Goal: Transaction & Acquisition: Book appointment/travel/reservation

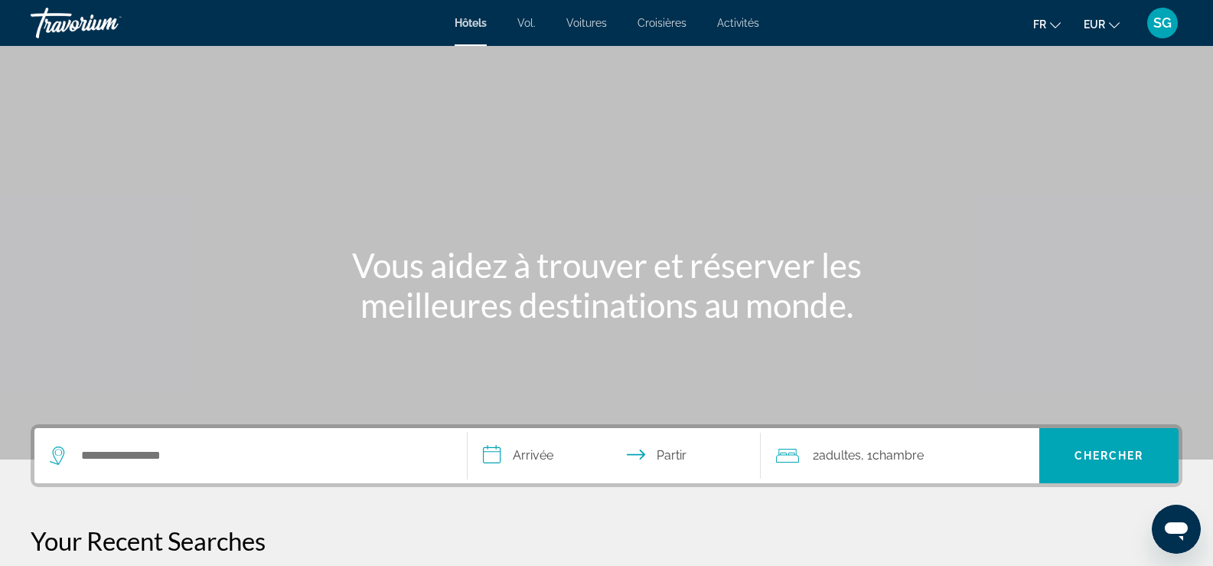
click at [164, 443] on div "Widget de recherche" at bounding box center [251, 455] width 402 height 55
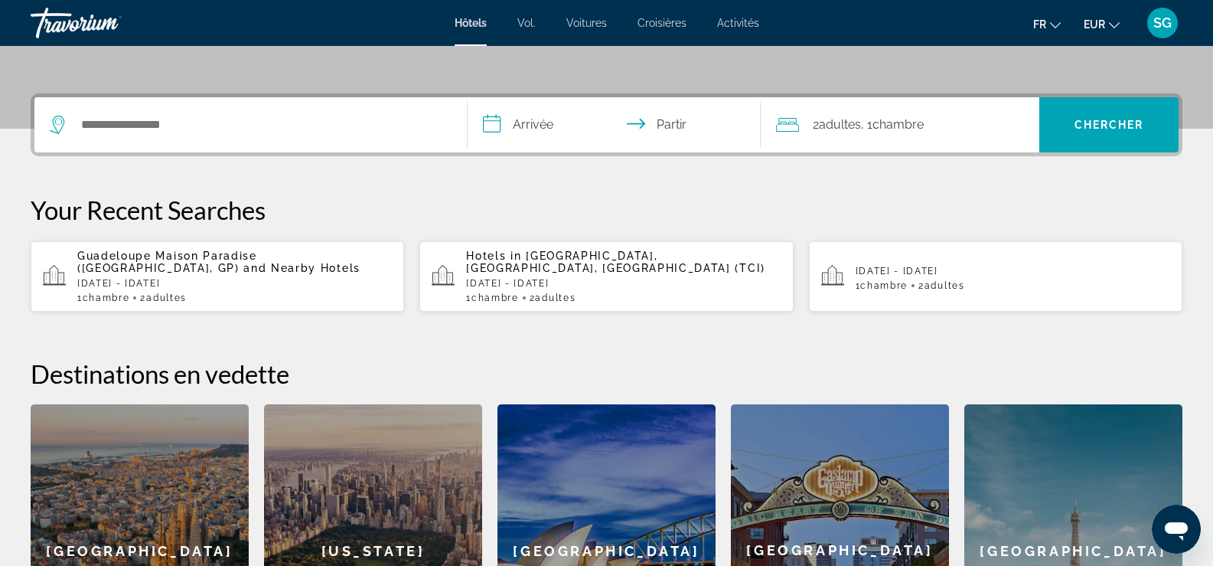
scroll to position [305, 0]
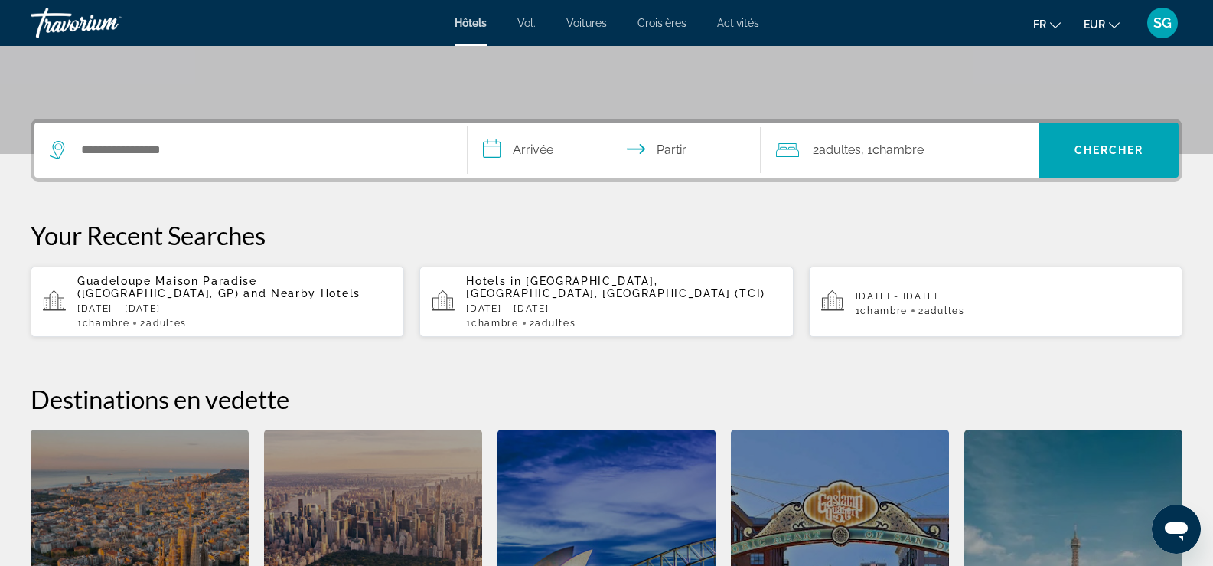
click at [135, 280] on span "Guadeloupe Maison Paradise (Le Gosier, GP)" at bounding box center [167, 287] width 180 height 24
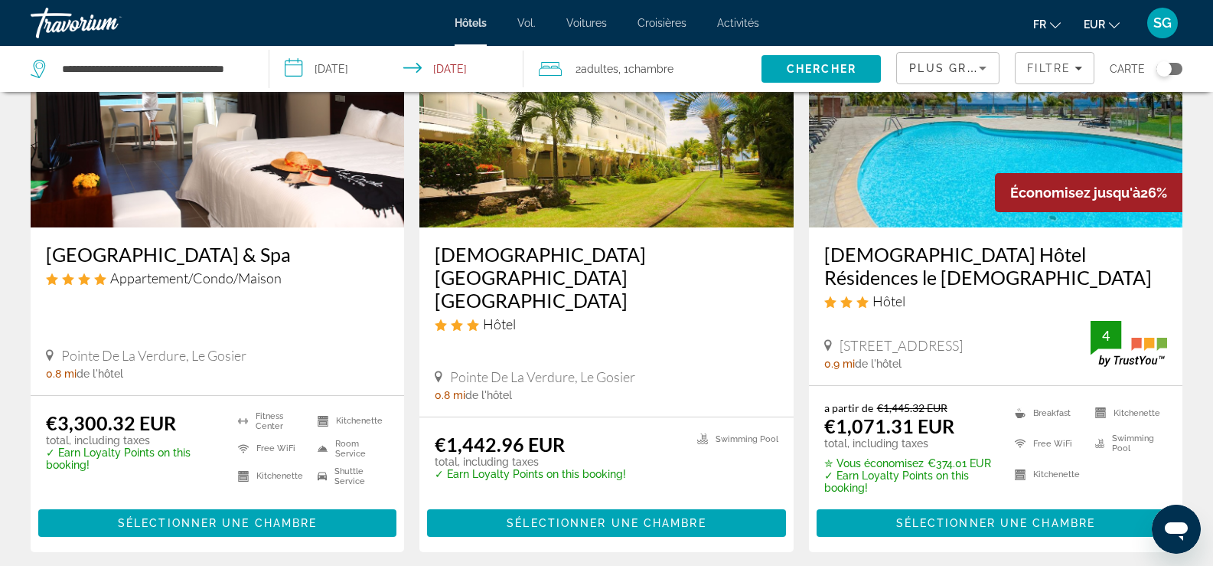
scroll to position [765, 0]
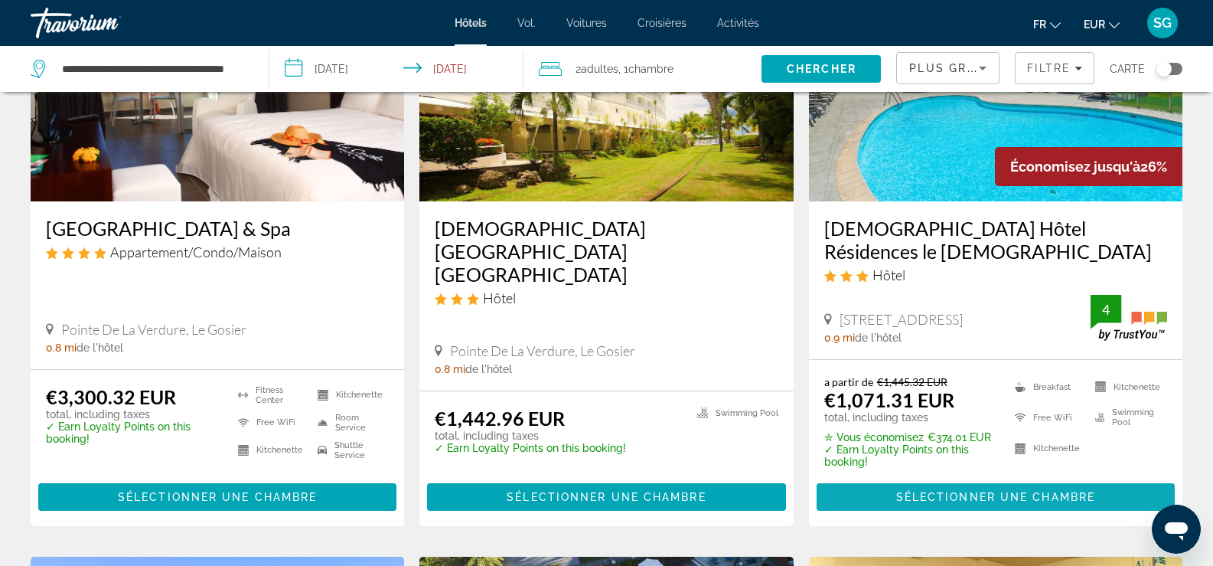
click at [1002, 491] on span "Sélectionner une chambre" at bounding box center [995, 497] width 199 height 12
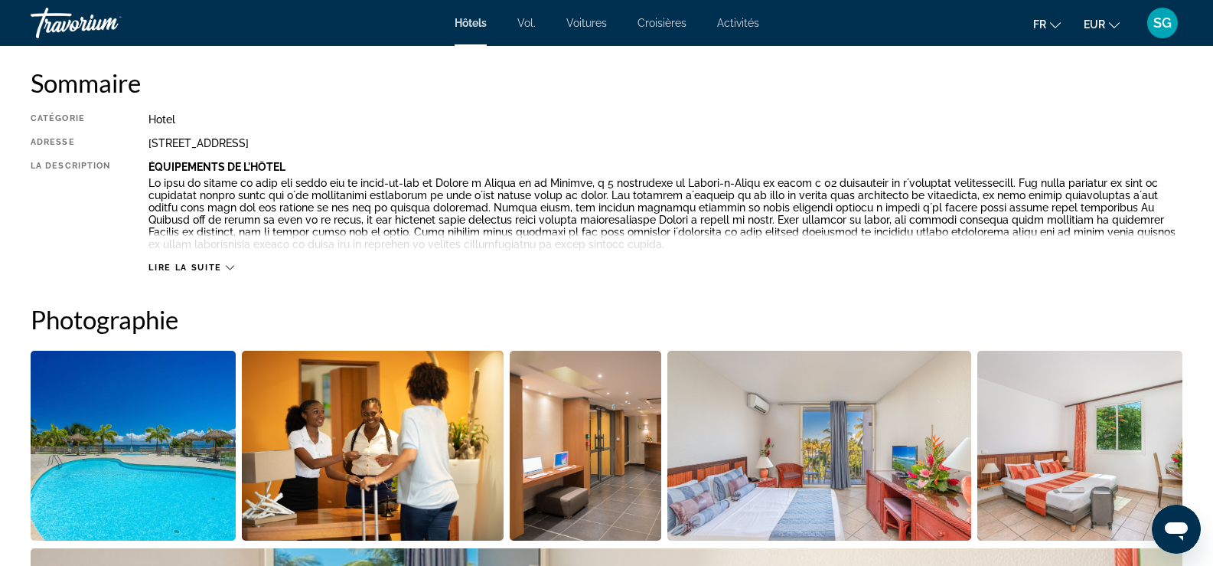
scroll to position [536, 0]
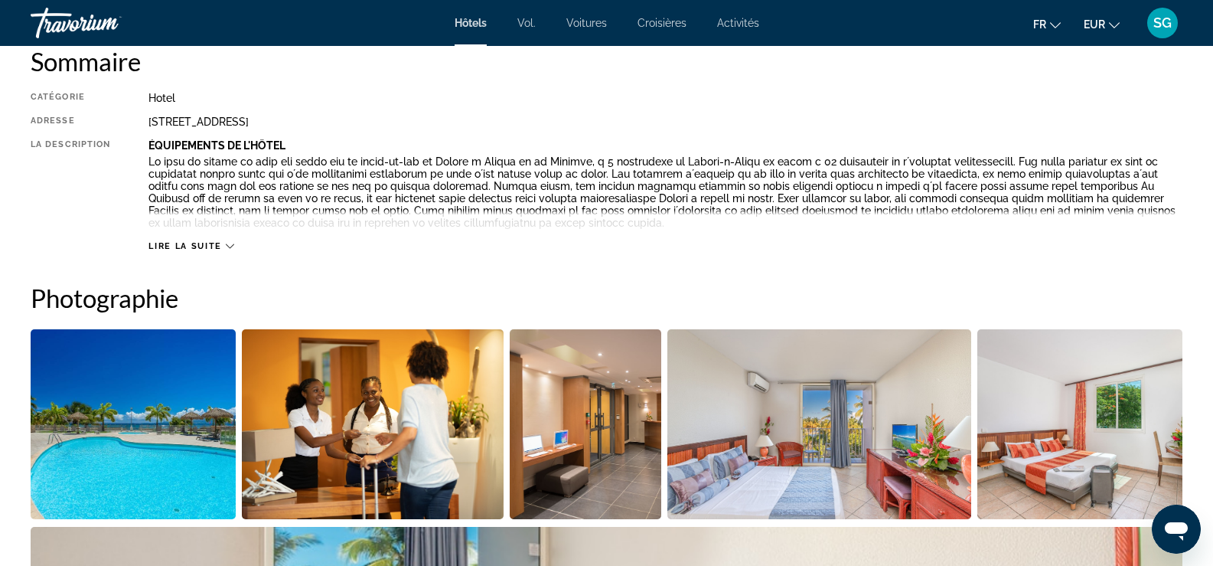
click at [202, 245] on span "Lire la suite" at bounding box center [184, 246] width 73 height 10
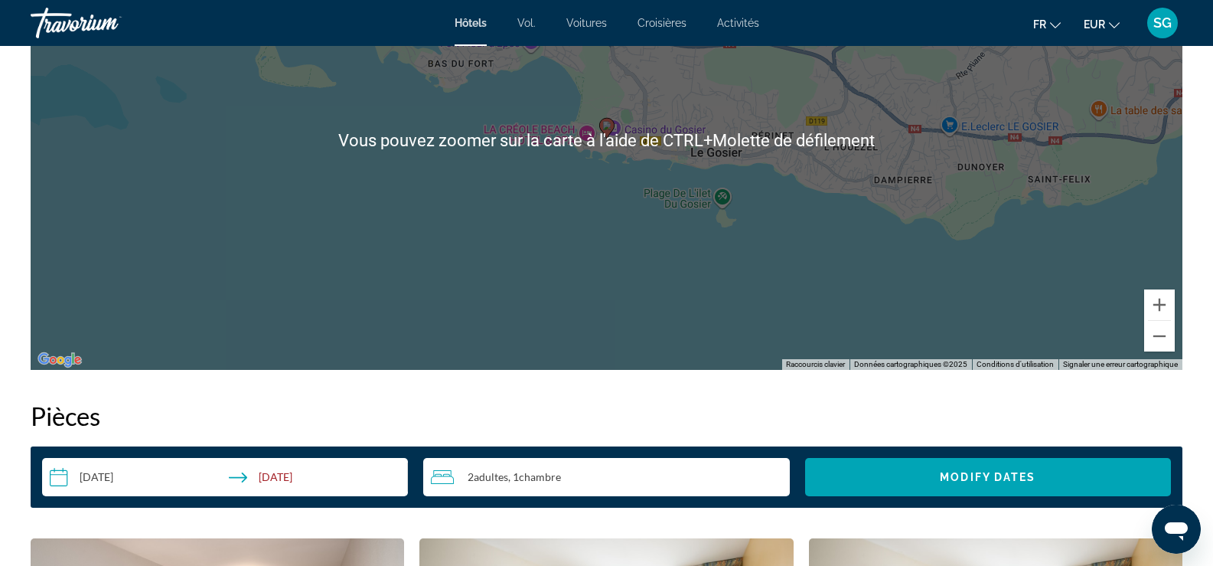
scroll to position [1914, 0]
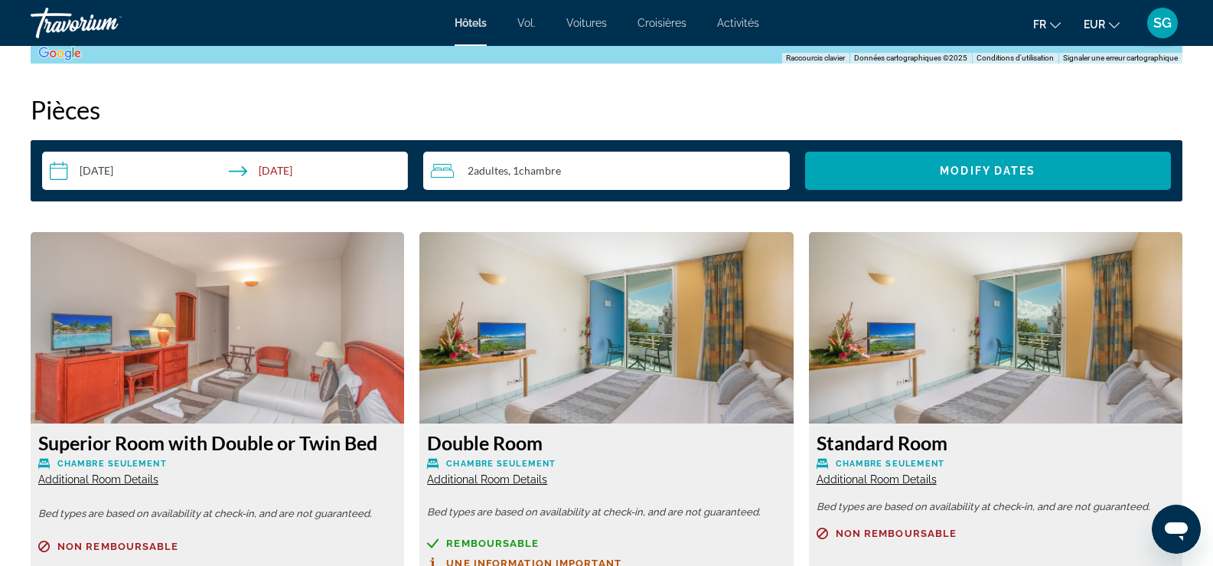
click at [118, 169] on input "**********" at bounding box center [228, 173] width 372 height 43
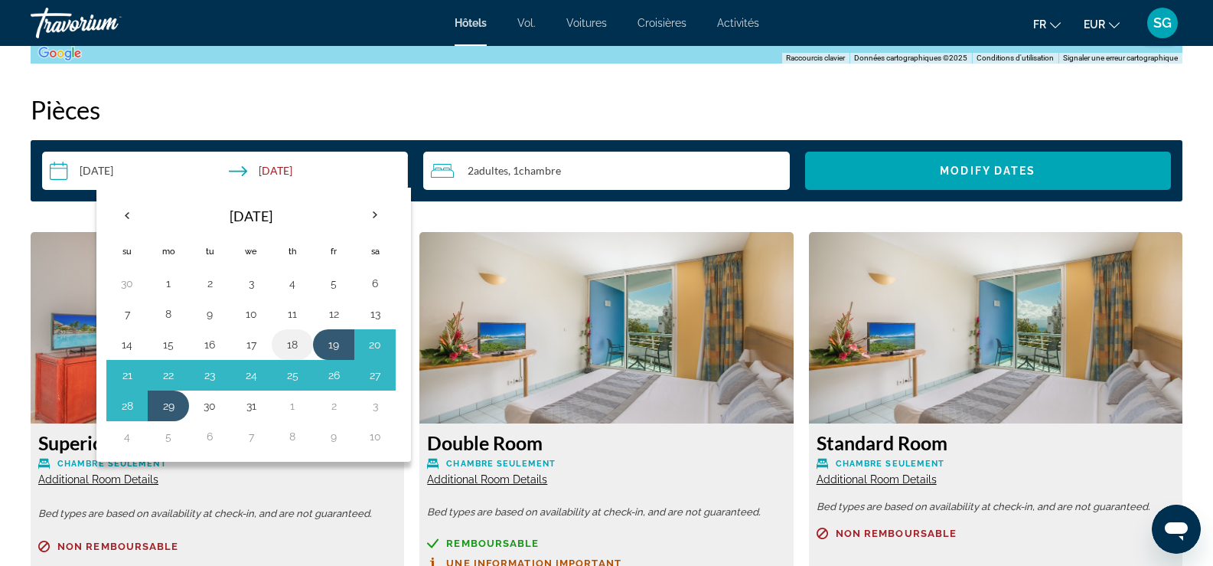
click at [296, 345] on button "18" at bounding box center [292, 344] width 24 height 21
click at [148, 410] on td "29" at bounding box center [168, 405] width 41 height 31
click at [141, 406] on td "28" at bounding box center [126, 405] width 41 height 31
click at [126, 405] on button "28" at bounding box center [127, 405] width 24 height 21
type input "**********"
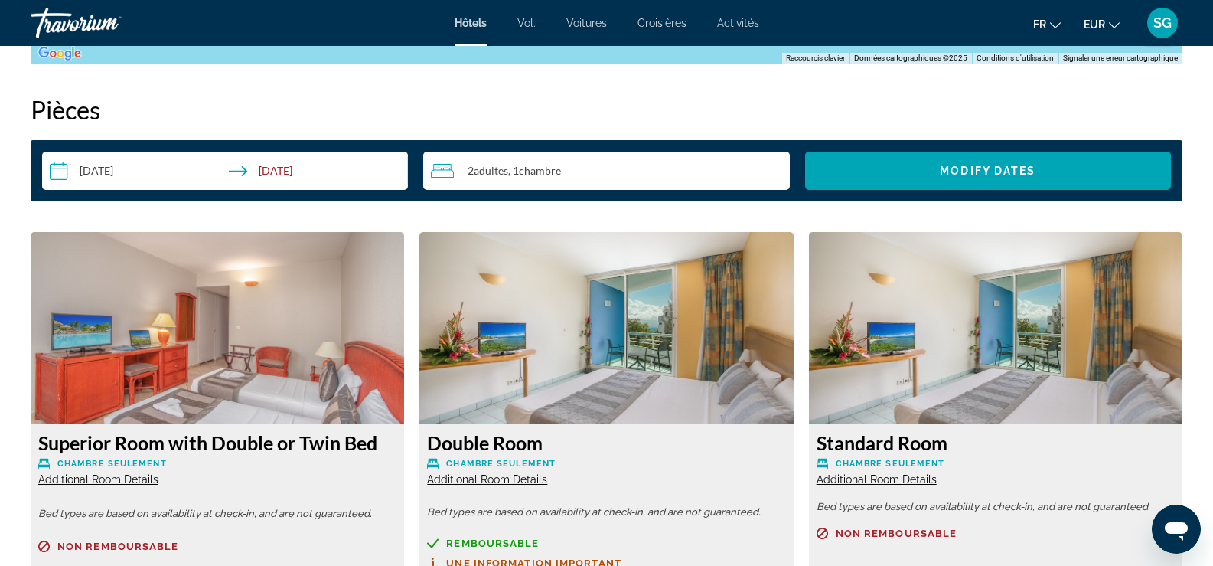
click at [527, 171] on span "Chambre" at bounding box center [540, 170] width 42 height 13
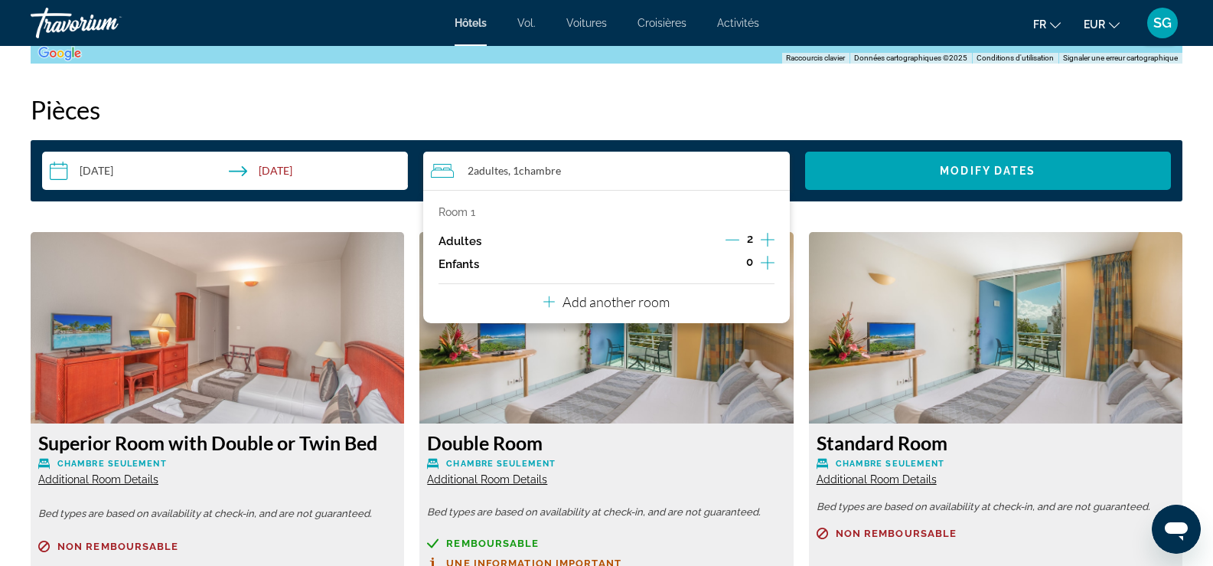
click at [770, 260] on icon "Increment children" at bounding box center [768, 262] width 14 height 18
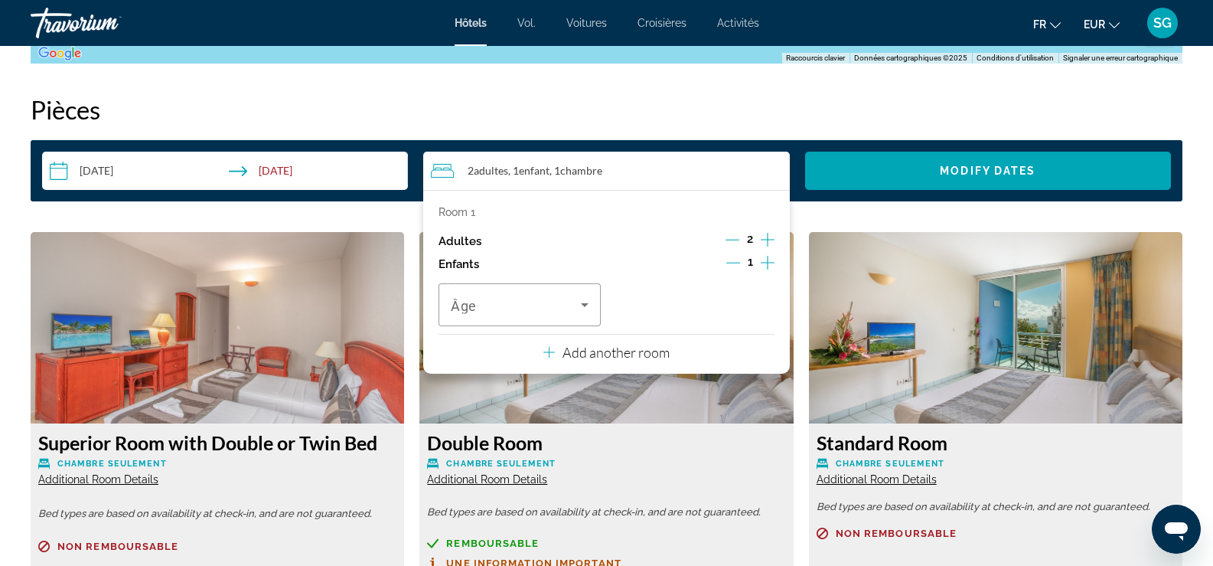
click at [770, 260] on icon "Increment children" at bounding box center [768, 262] width 14 height 18
click at [579, 302] on icon "Travelers: 2 adults, 2 children" at bounding box center [585, 304] width 18 height 18
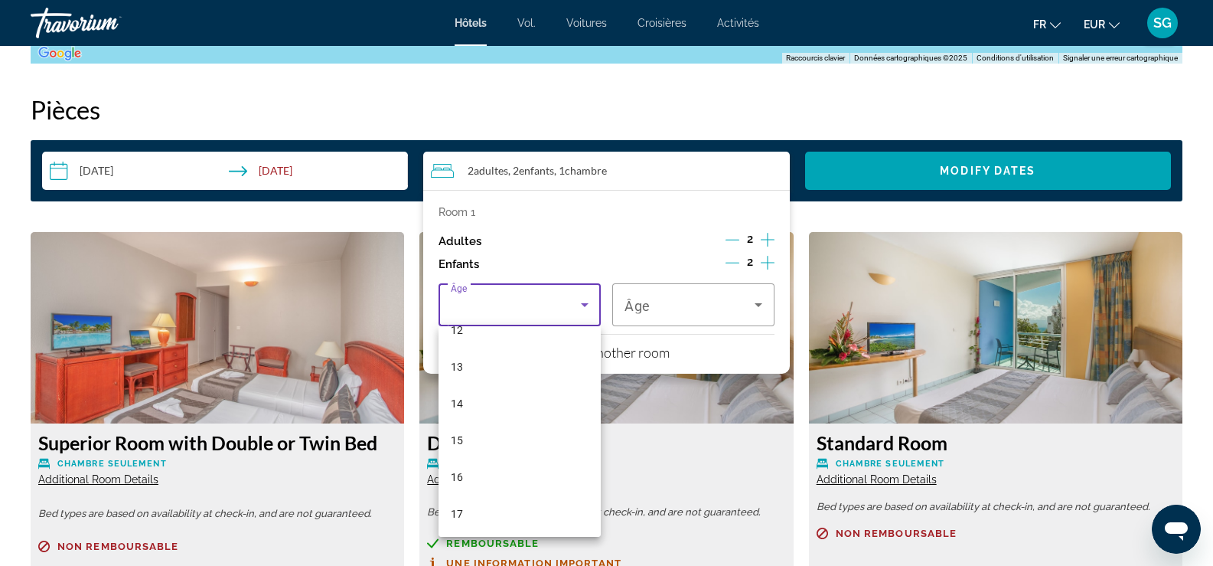
scroll to position [463, 0]
click at [466, 477] on mat-option "16" at bounding box center [520, 475] width 162 height 37
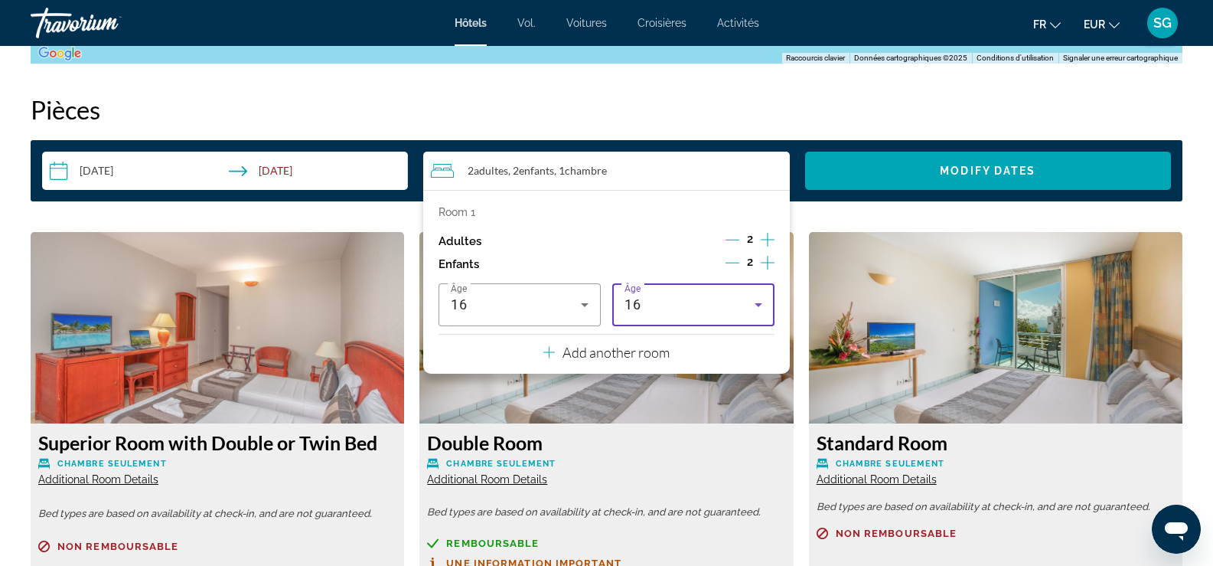
click at [756, 302] on icon "Travelers: 2 adults, 2 children" at bounding box center [758, 304] width 18 height 18
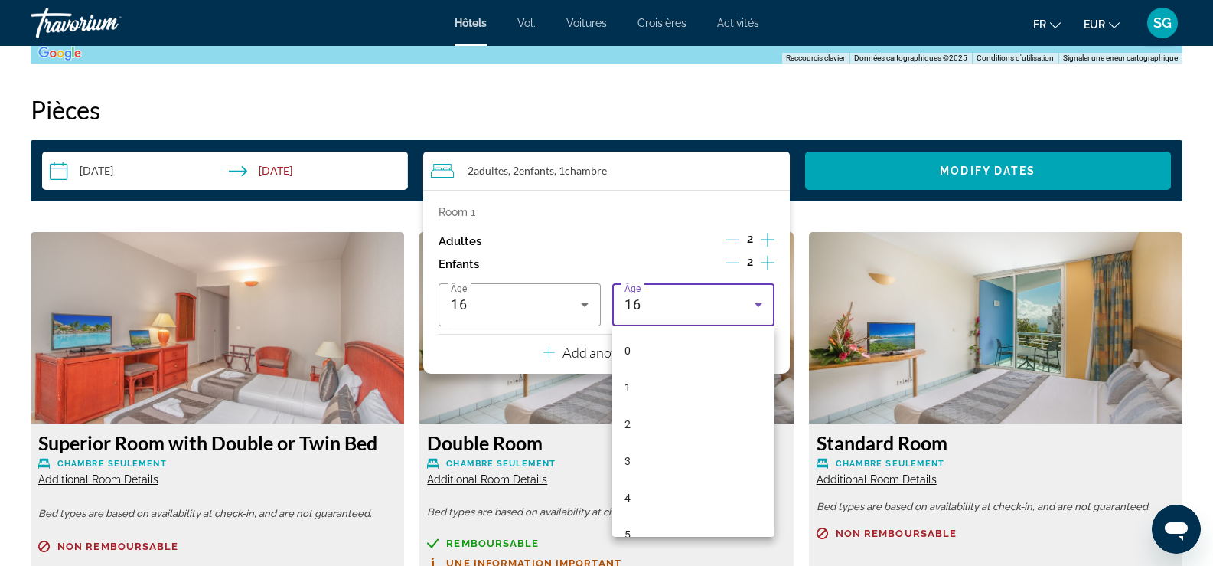
scroll to position [420, 0]
click at [654, 409] on mat-option "13" at bounding box center [693, 408] width 162 height 37
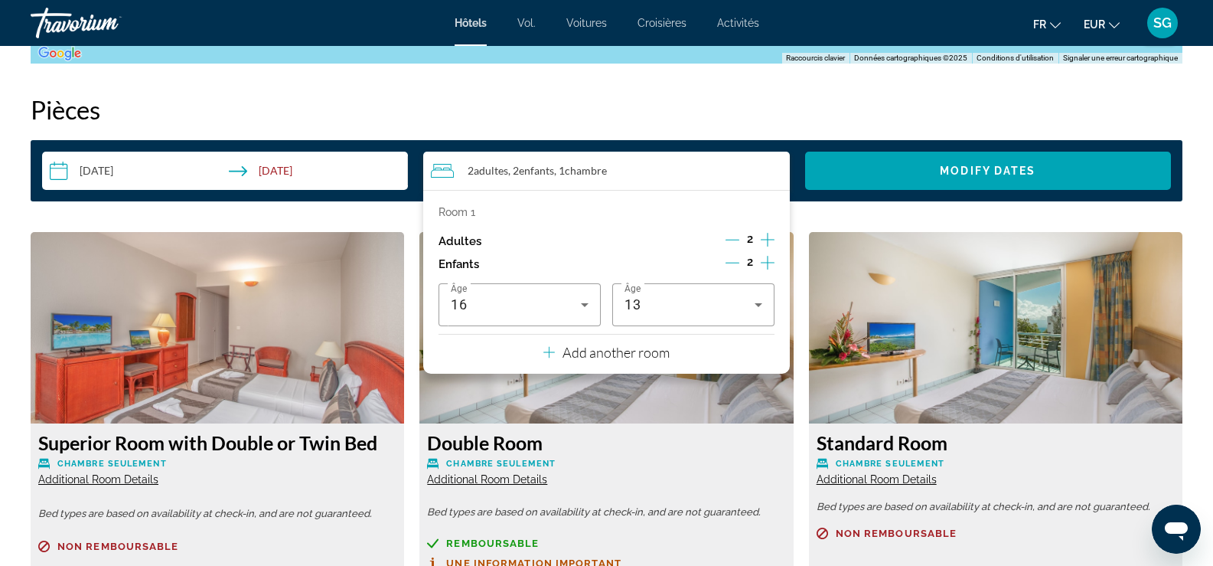
click at [641, 351] on p "Add another room" at bounding box center [616, 352] width 107 height 17
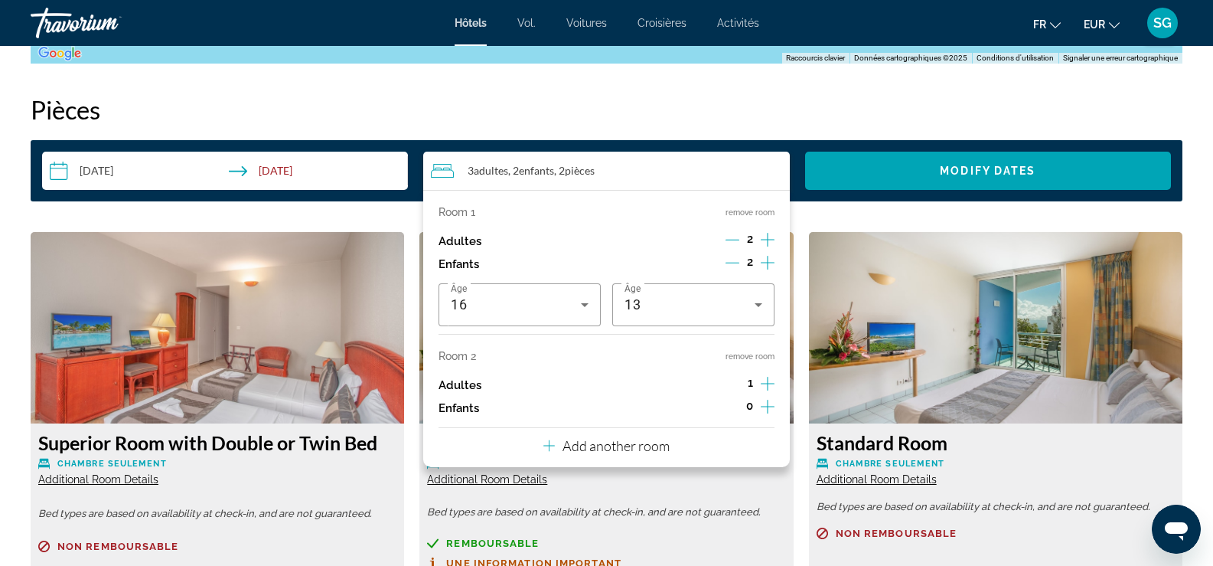
click at [734, 259] on icon "Decrement children" at bounding box center [733, 263] width 14 height 14
click at [768, 402] on icon "Increment children" at bounding box center [768, 407] width 14 height 14
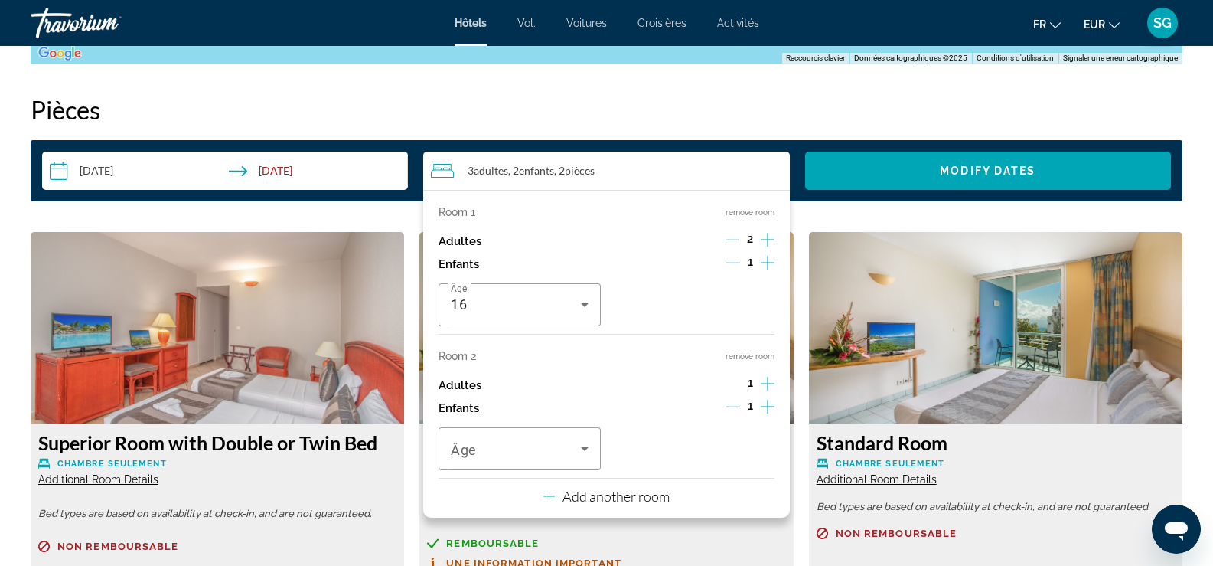
click at [729, 236] on icon "Decrement adults" at bounding box center [733, 240] width 14 height 14
click at [583, 450] on icon "Travelers: 2 adults, 2 children" at bounding box center [585, 448] width 18 height 18
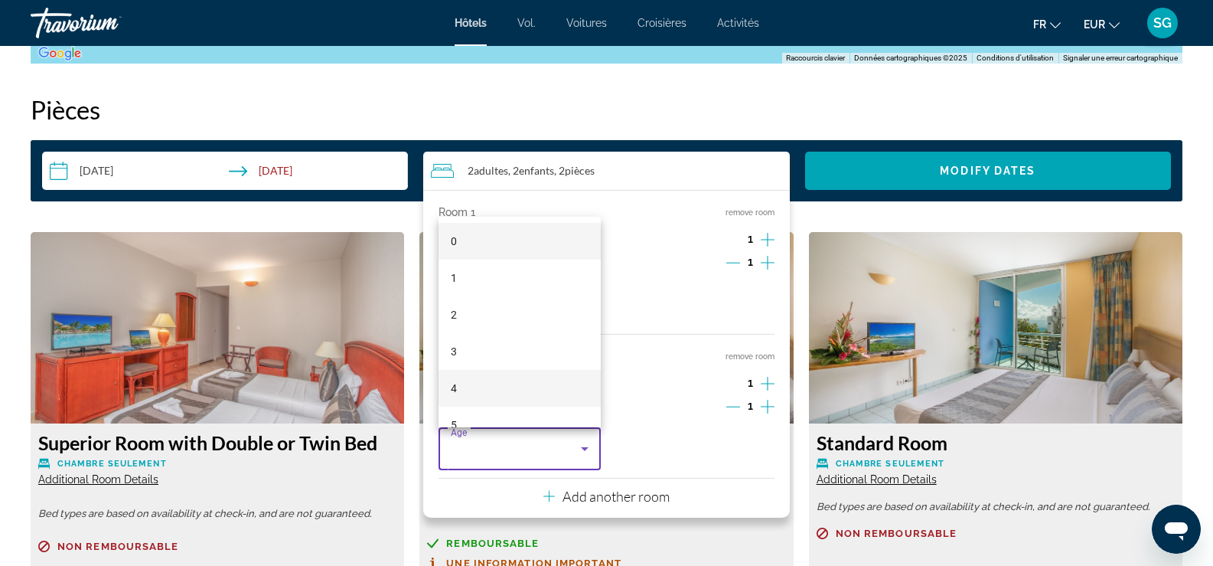
scroll to position [306, 0]
click at [465, 406] on mat-option "13" at bounding box center [520, 412] width 162 height 37
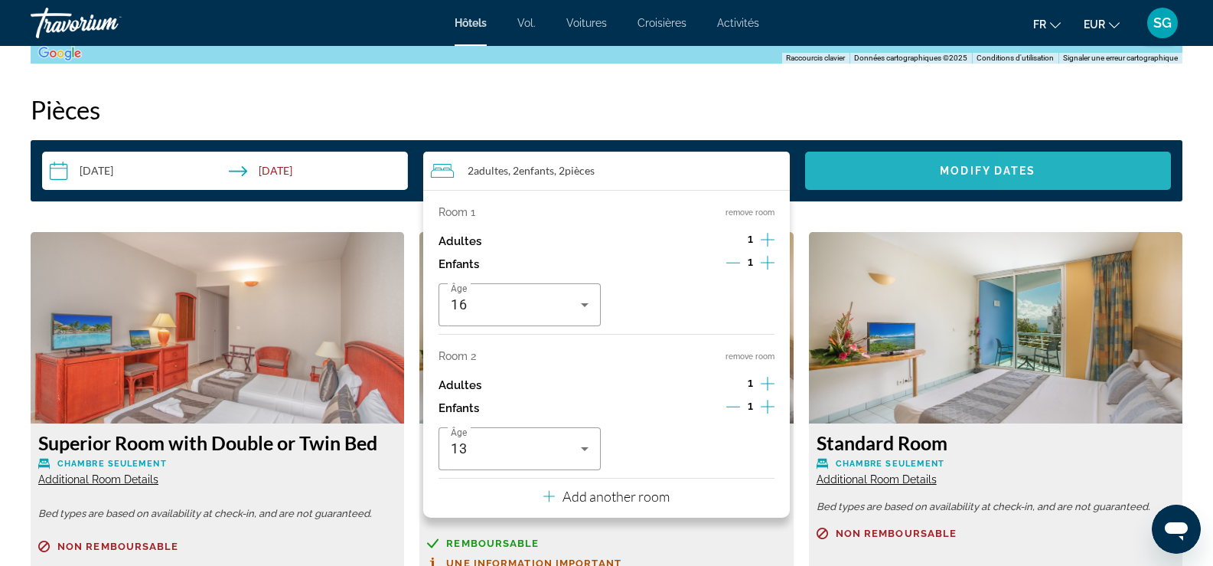
click at [1057, 178] on span "Search widget" at bounding box center [988, 170] width 366 height 37
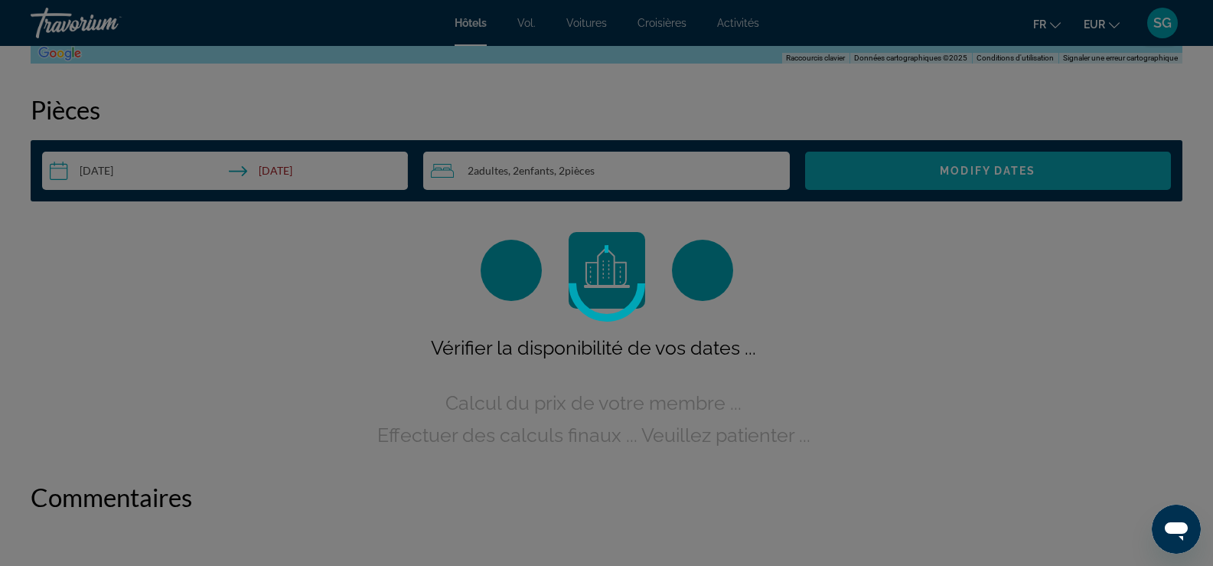
scroll to position [1916, 0]
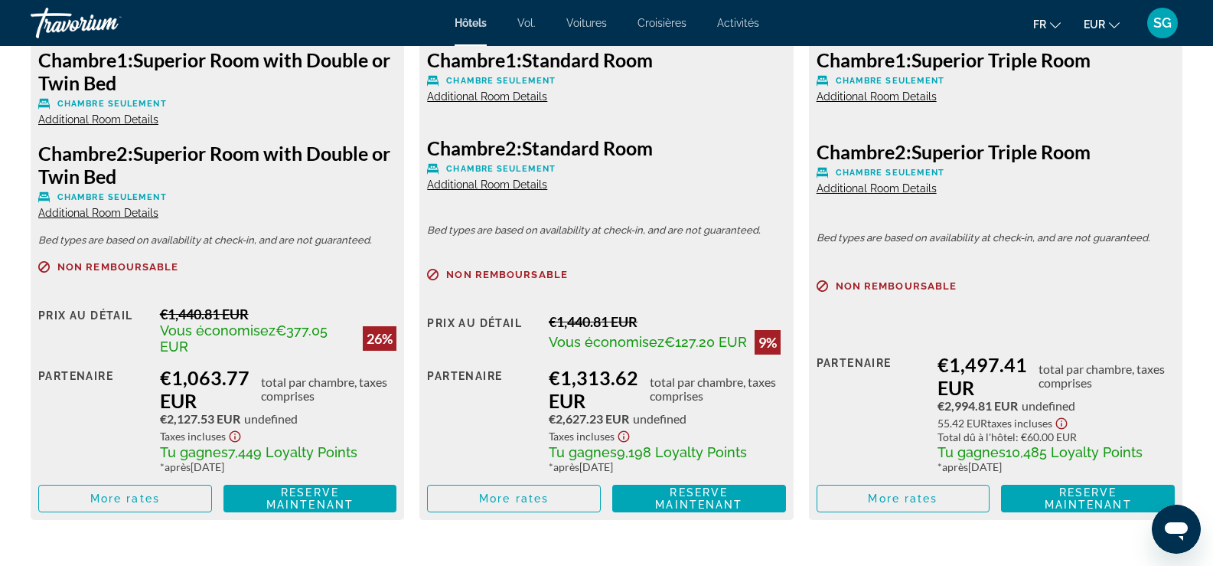
scroll to position [2067, 0]
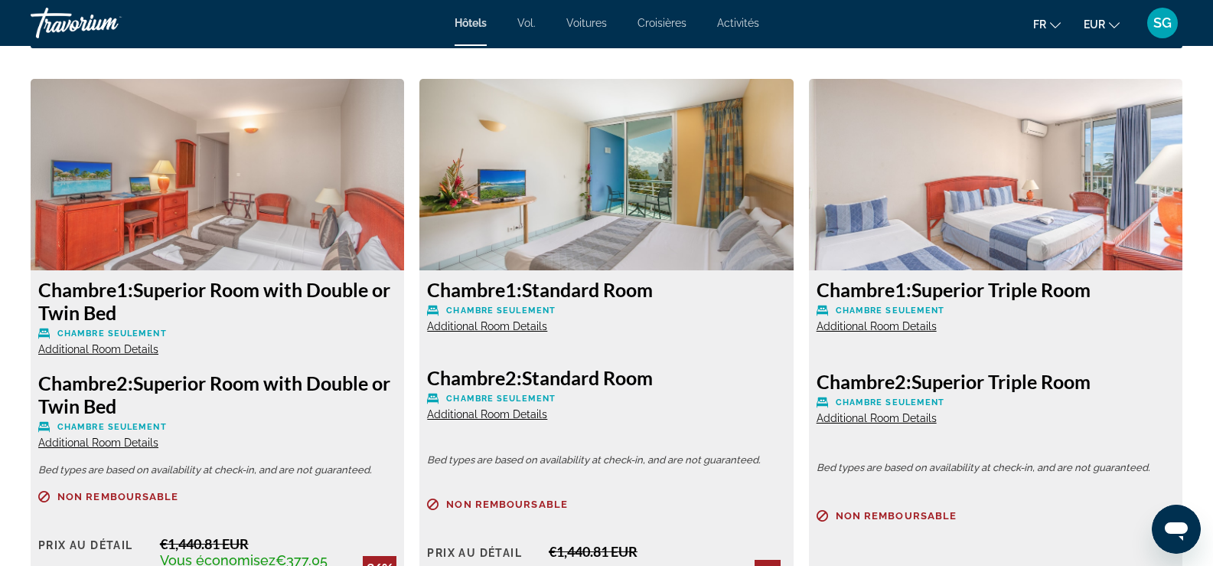
click at [523, 325] on span "Additional Room Details" at bounding box center [487, 326] width 120 height 12
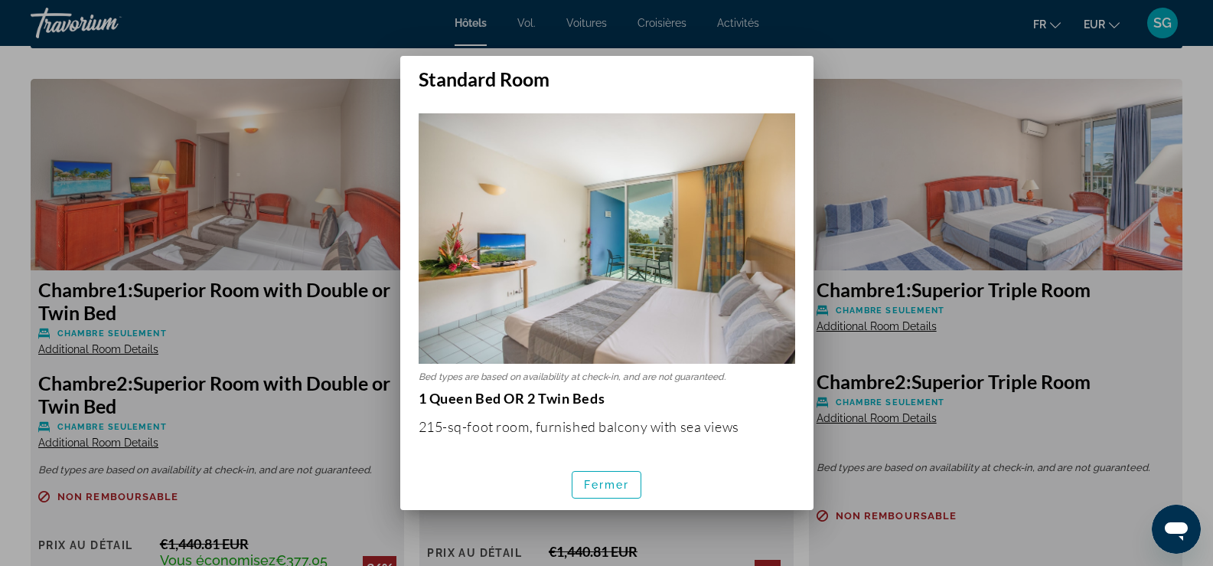
scroll to position [0, 0]
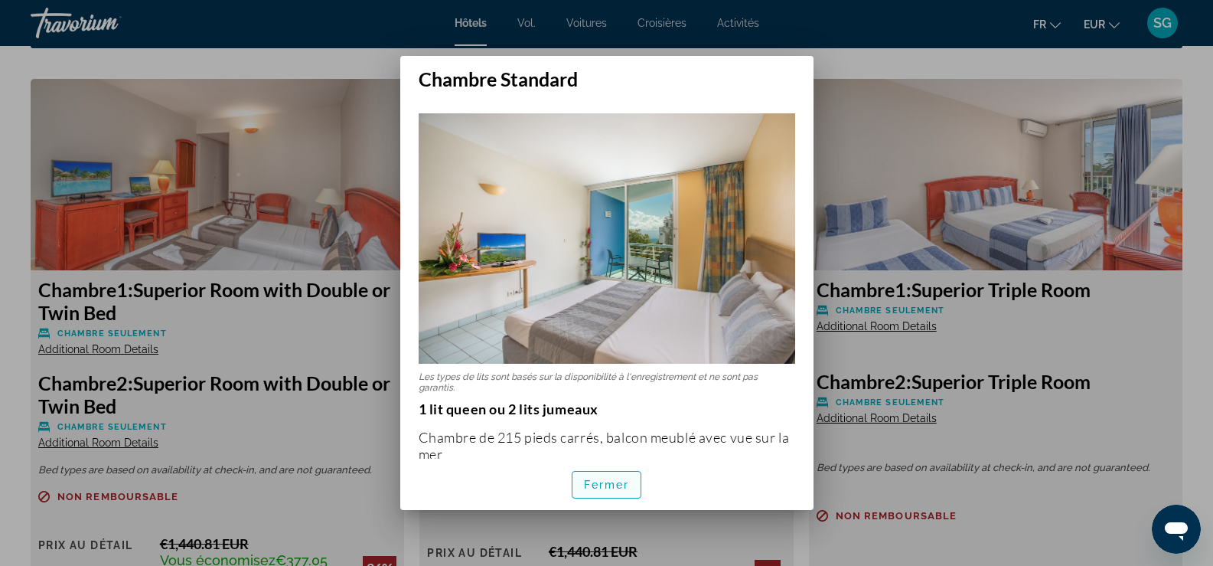
click at [597, 480] on font "Fermer" at bounding box center [607, 484] width 46 height 12
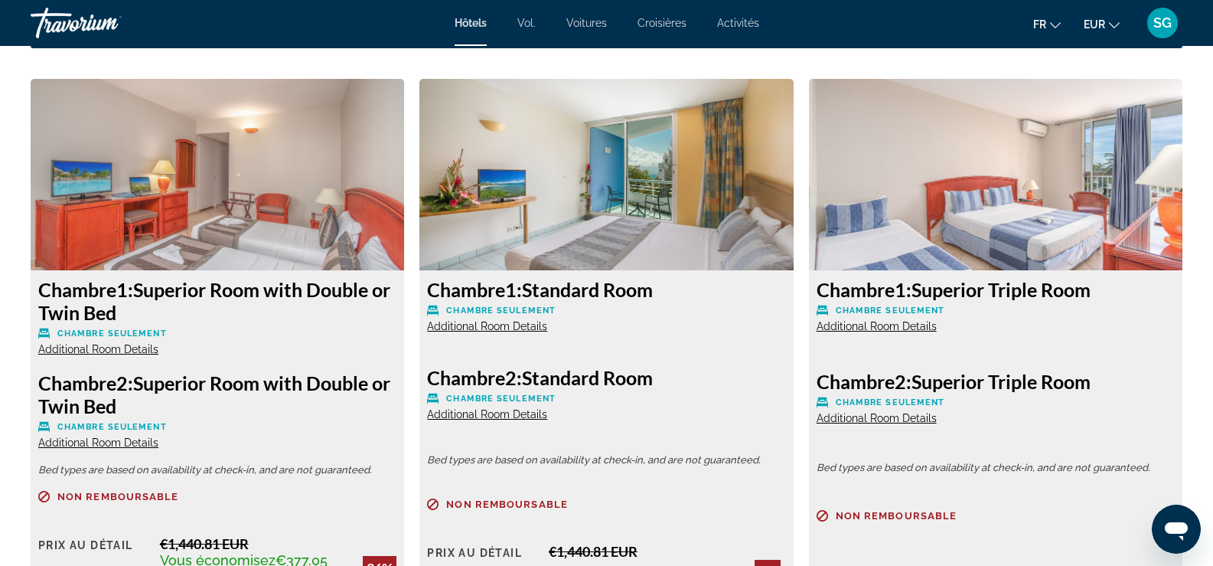
scroll to position [2067, 0]
click at [122, 349] on span "Additional Room Details" at bounding box center [98, 349] width 120 height 12
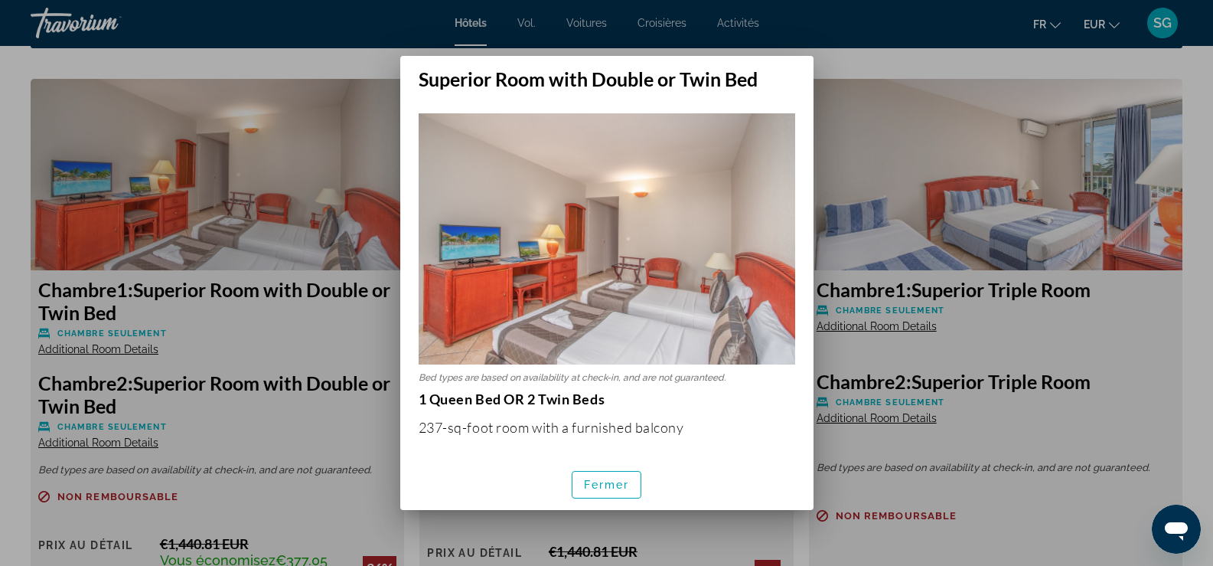
scroll to position [0, 0]
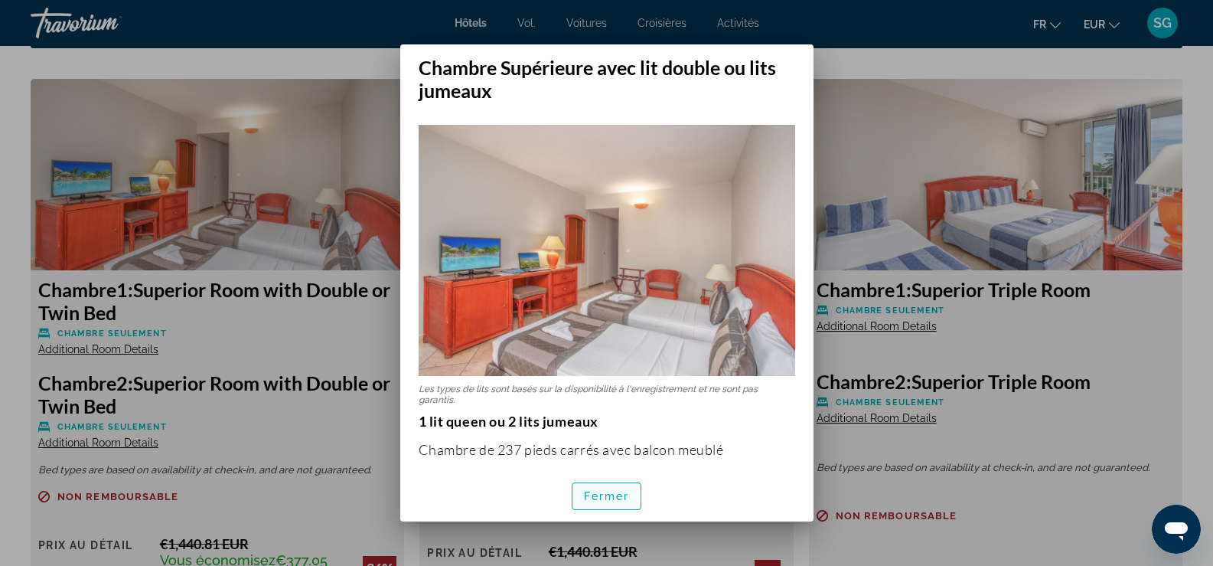
click at [605, 491] on font "Fermer" at bounding box center [607, 496] width 46 height 12
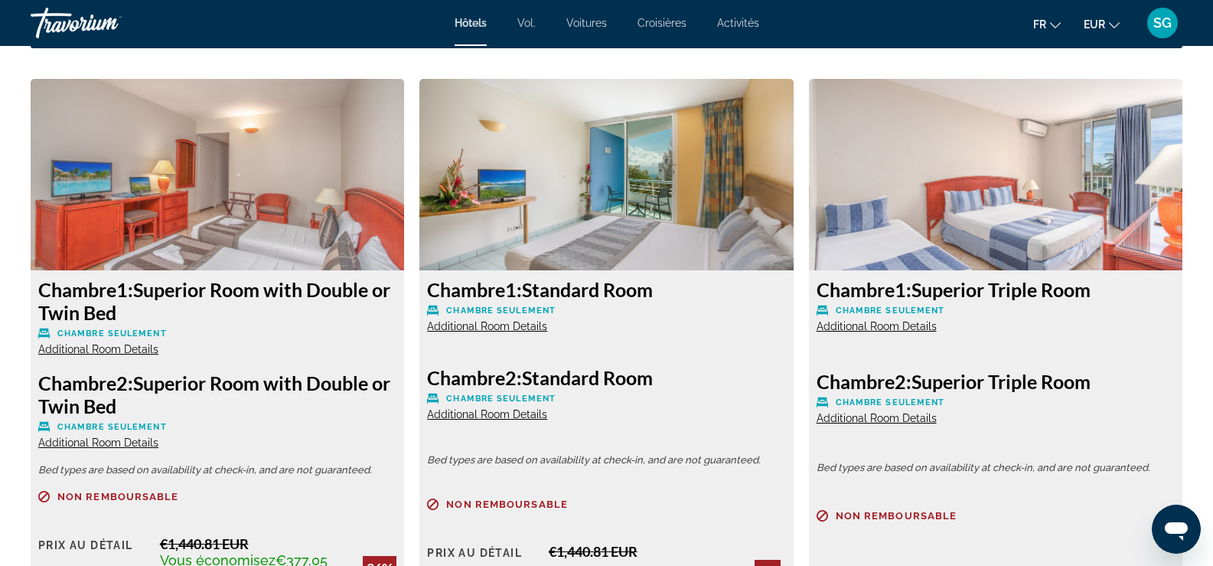
scroll to position [2067, 0]
click at [528, 410] on span "Additional Room Details" at bounding box center [487, 414] width 120 height 12
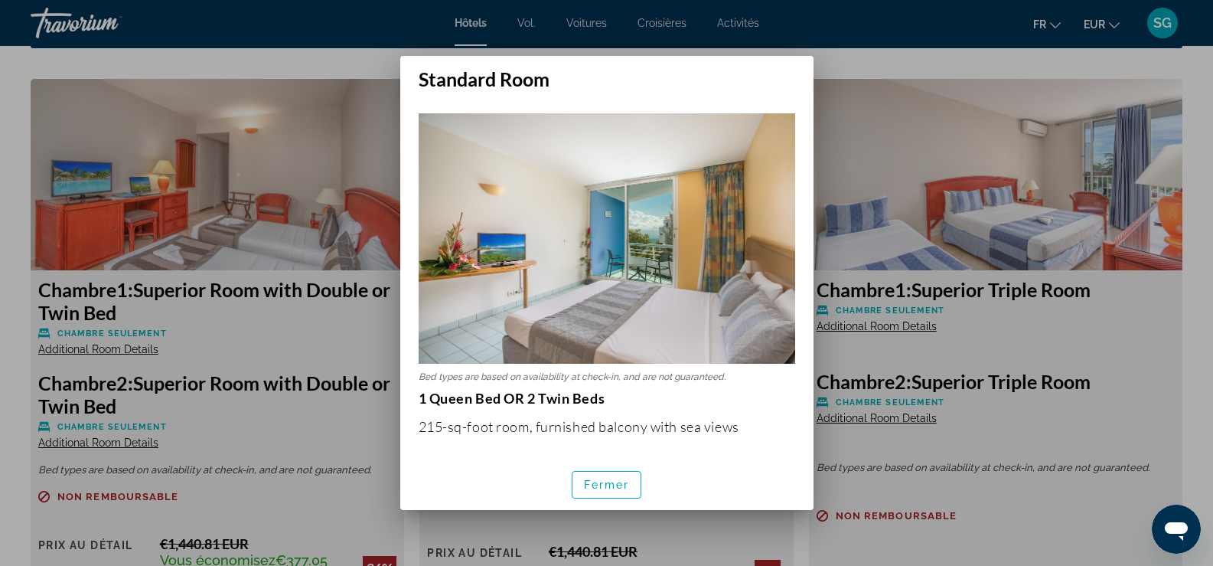
scroll to position [0, 0]
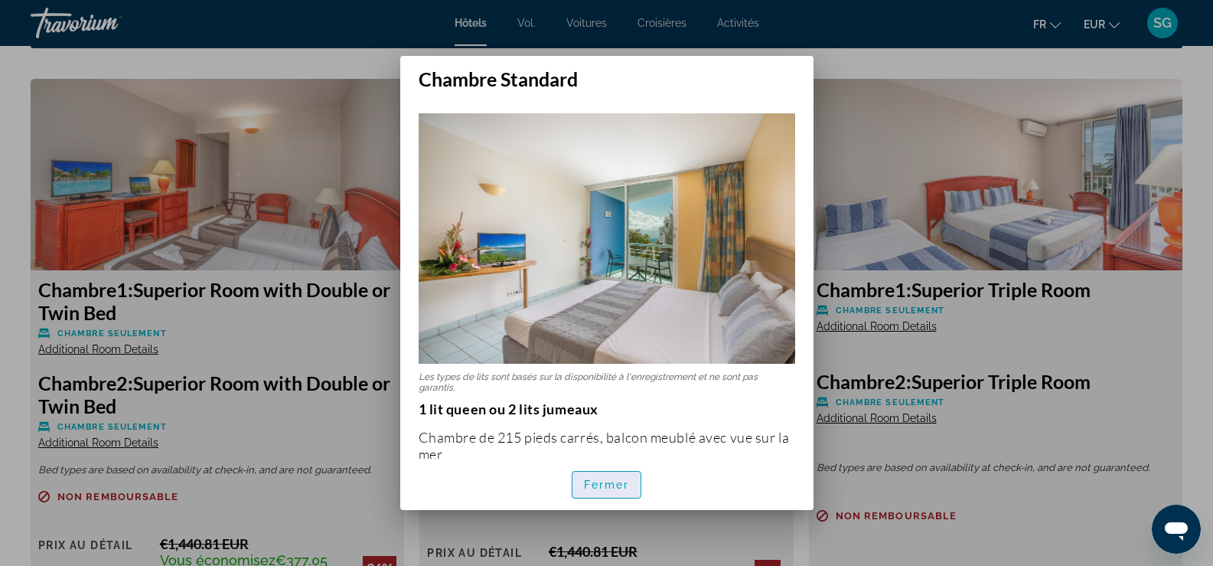
click at [595, 482] on font "Fermer" at bounding box center [607, 484] width 46 height 12
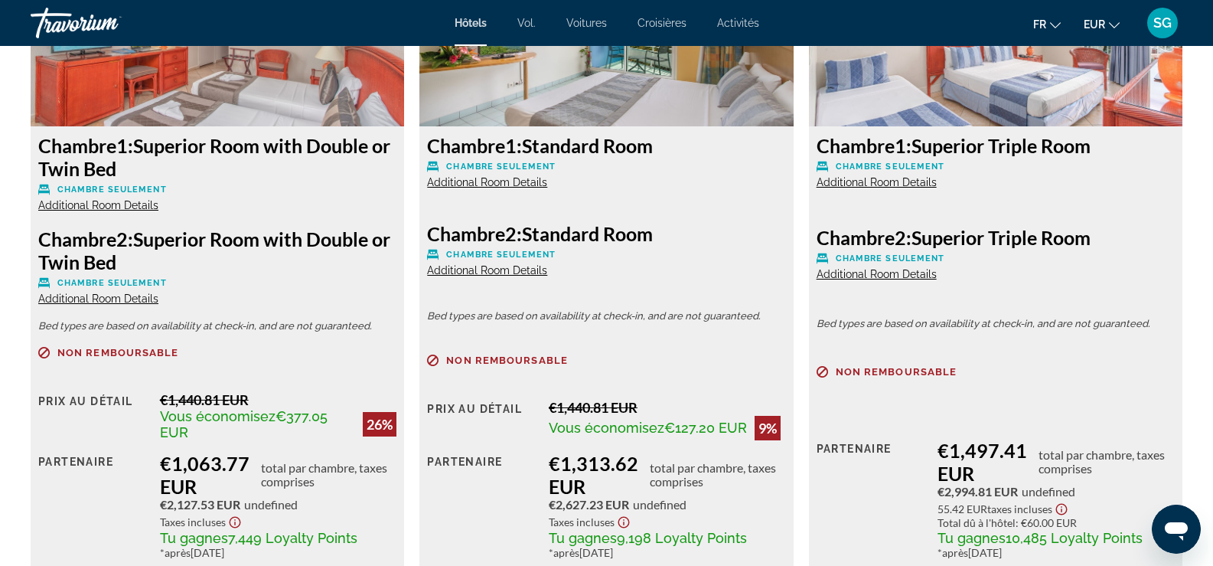
scroll to position [2296, 0]
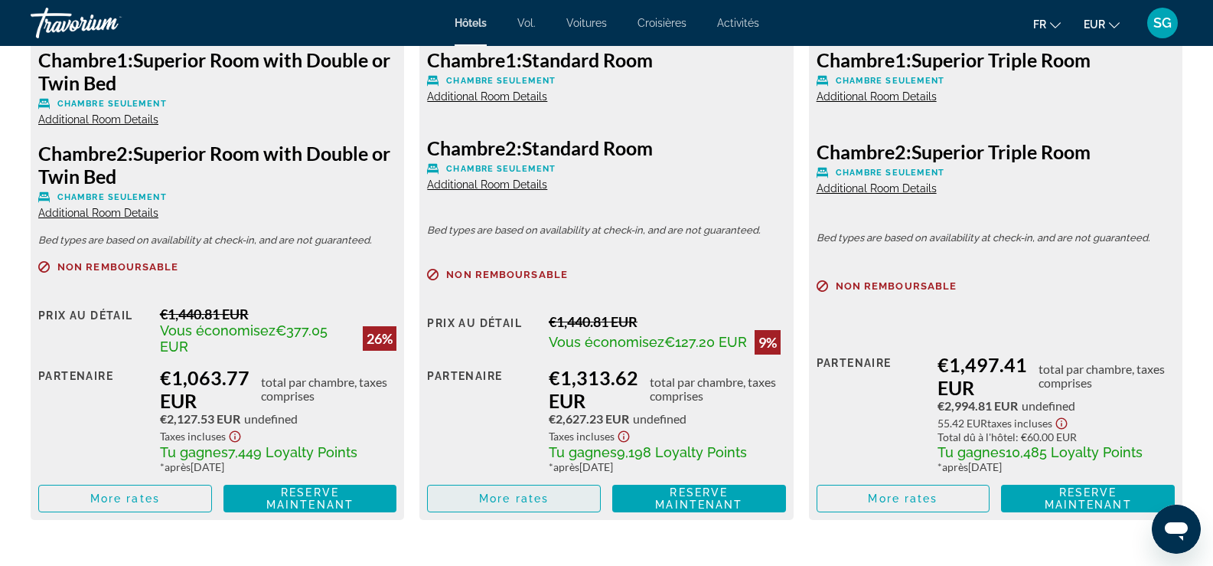
click at [553, 494] on span "Contenu principal" at bounding box center [514, 498] width 172 height 37
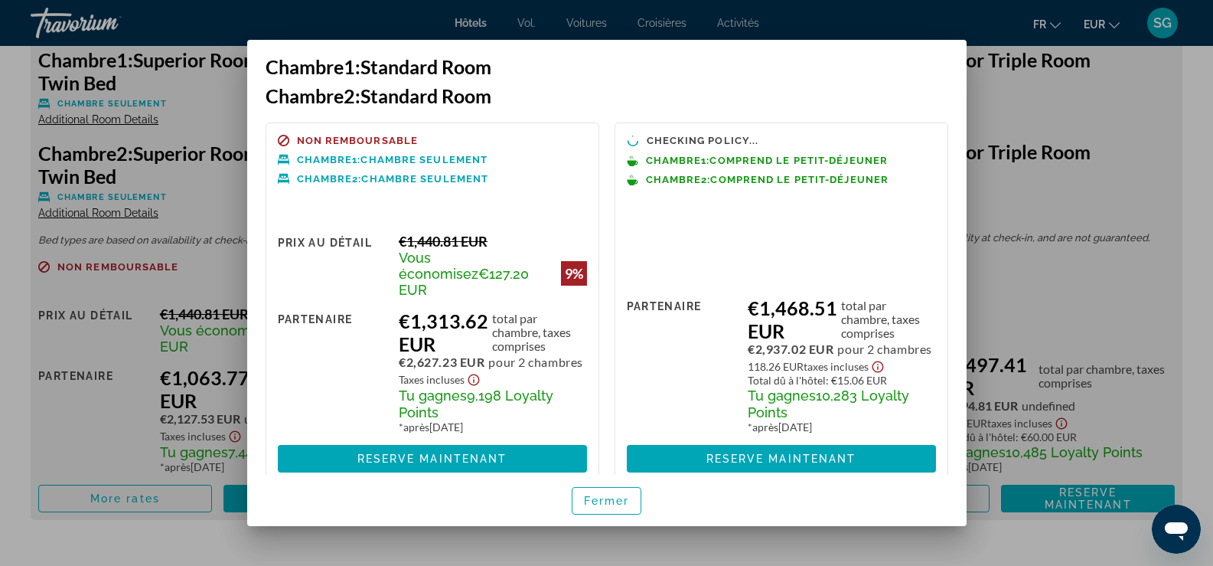
scroll to position [0, 0]
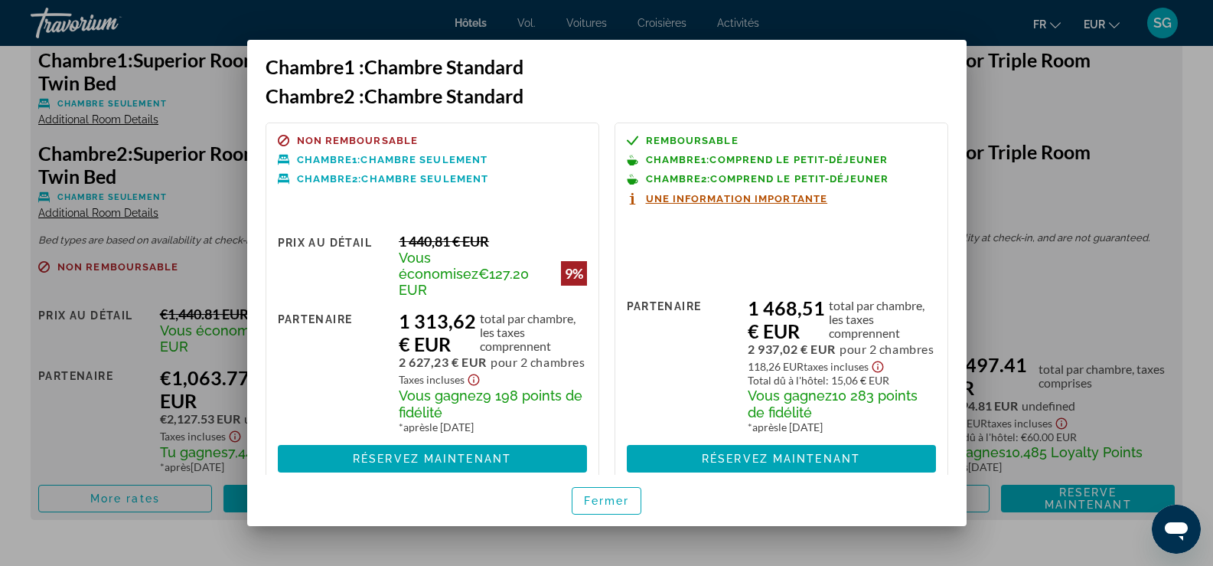
click at [687, 197] on font "Une information importante" at bounding box center [737, 198] width 182 height 11
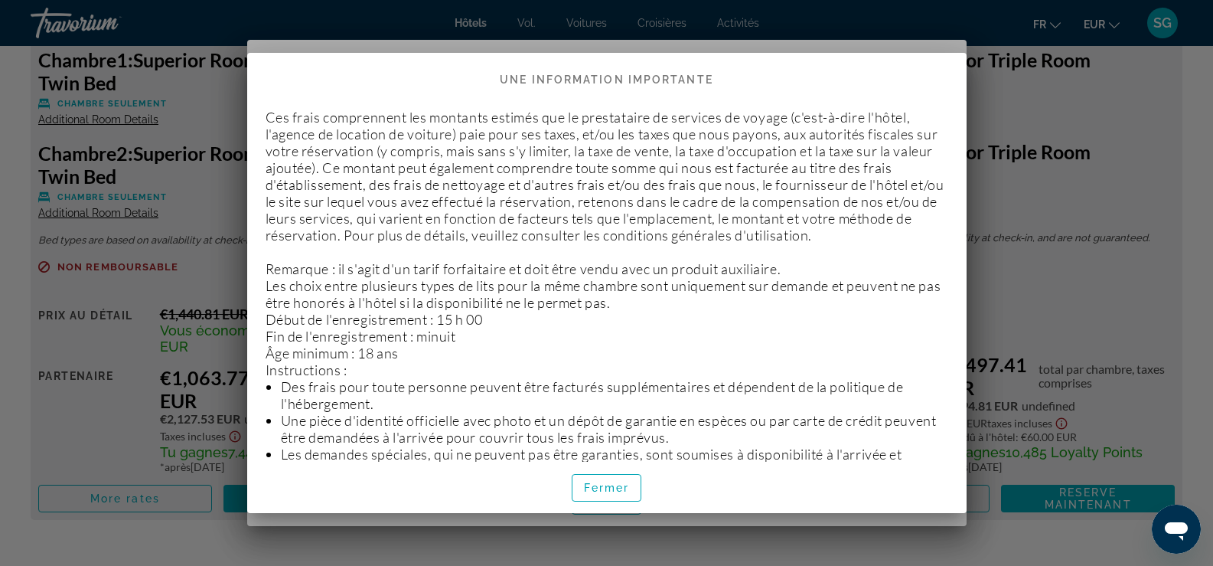
click at [644, 488] on div "Fermer" at bounding box center [606, 487] width 719 height 51
click at [634, 488] on span "button" at bounding box center [607, 487] width 69 height 37
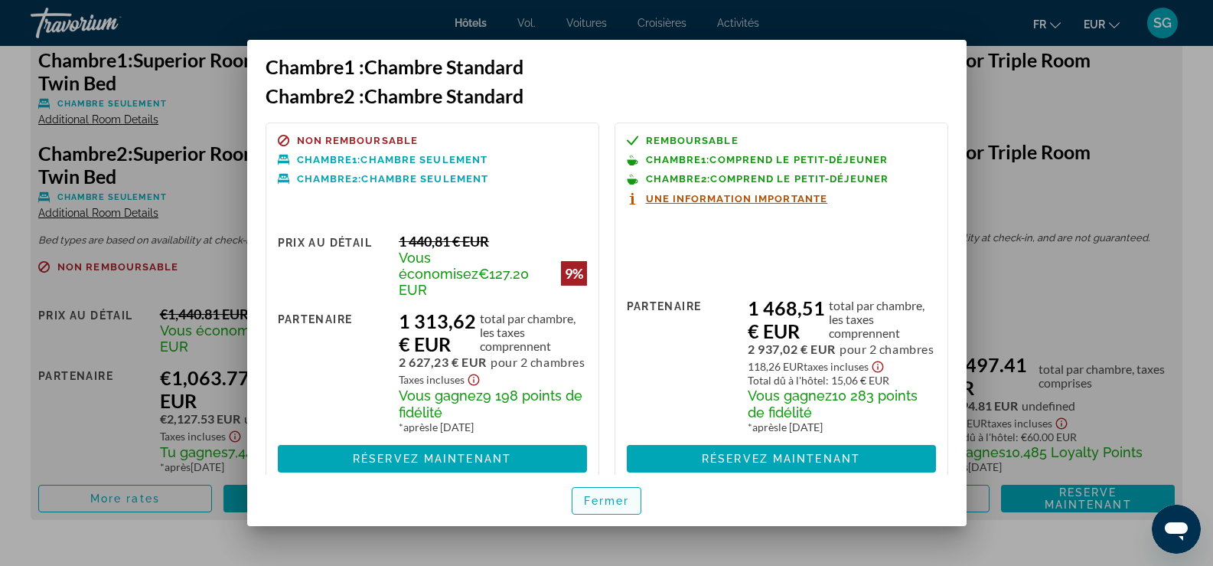
click at [618, 494] on span "button" at bounding box center [607, 500] width 69 height 37
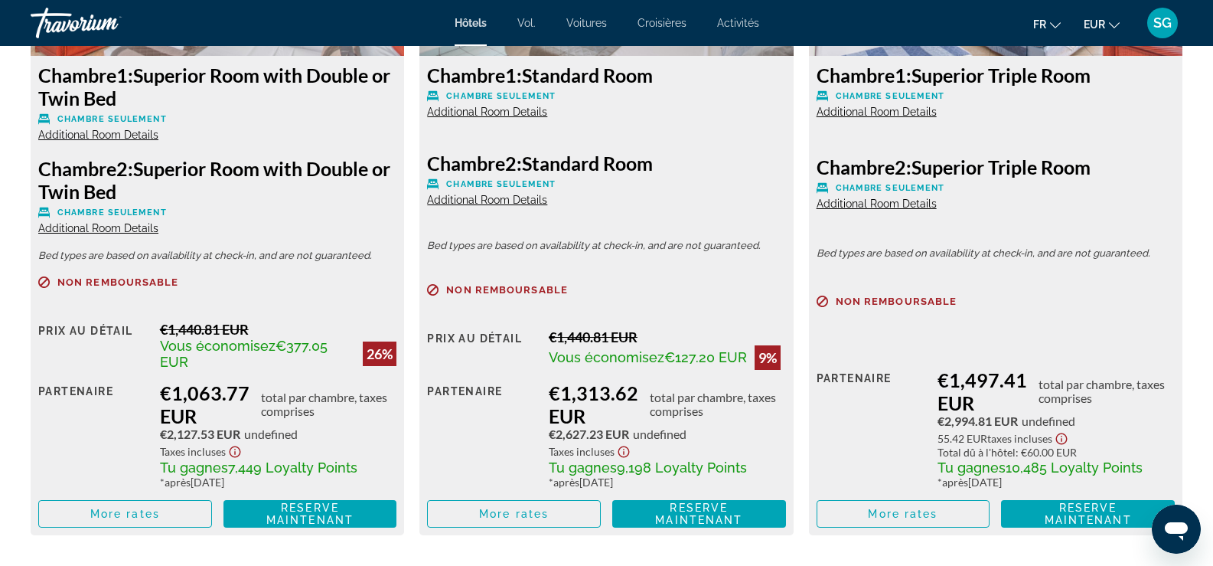
scroll to position [2373, 0]
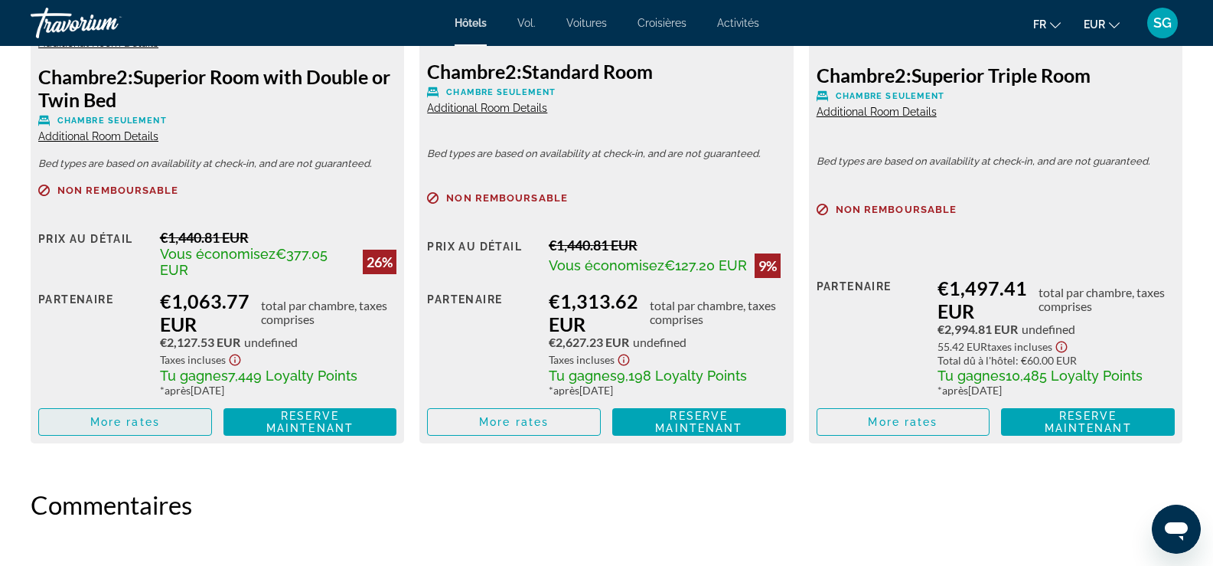
click at [86, 423] on span "Contenu principal" at bounding box center [125, 421] width 172 height 37
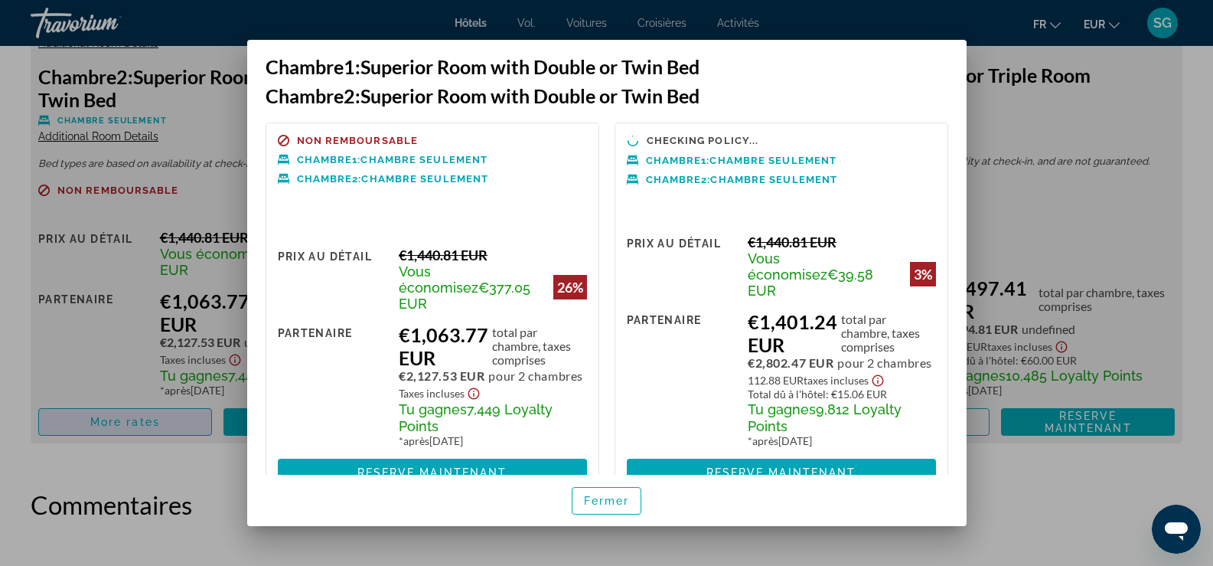
scroll to position [0, 0]
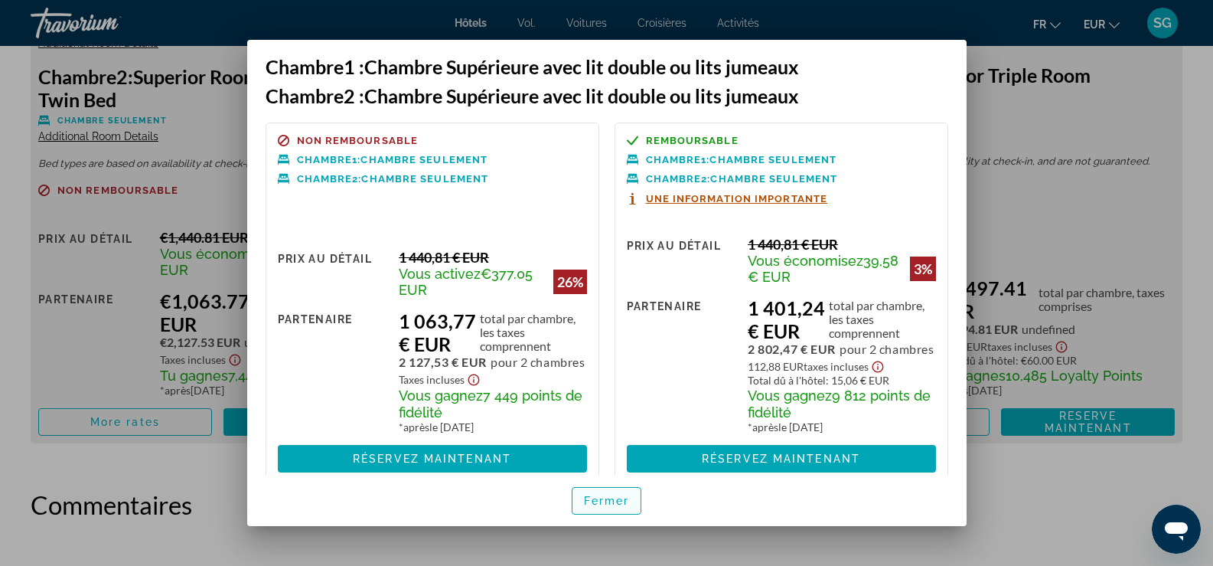
click at [609, 500] on font "Fermer" at bounding box center [607, 500] width 46 height 12
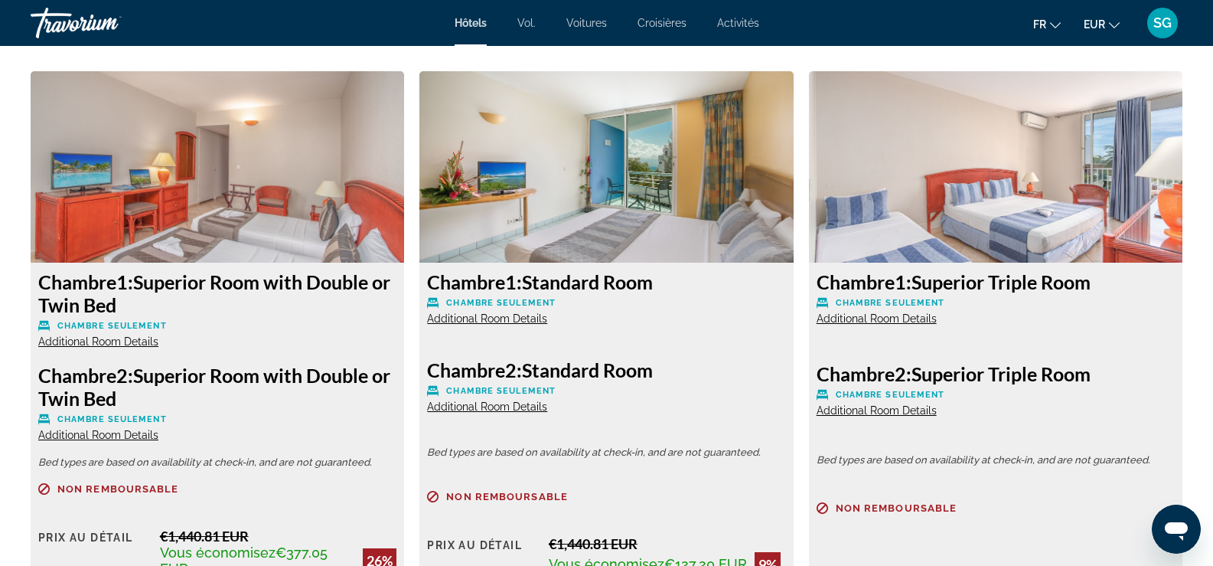
scroll to position [1914, 0]
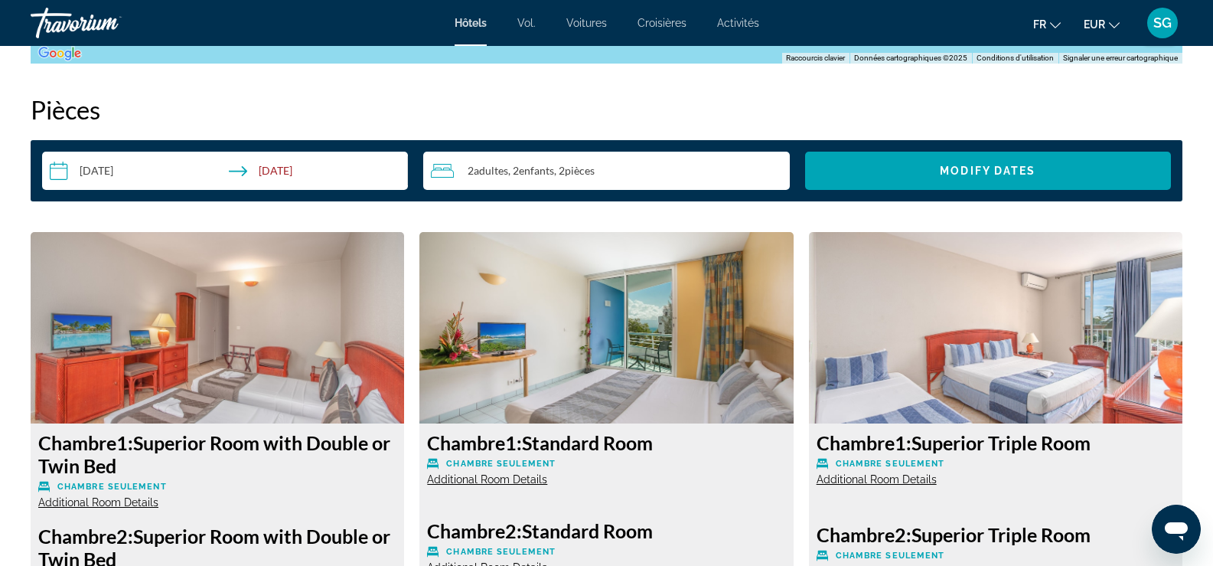
click at [579, 171] on span "pièces" at bounding box center [580, 170] width 30 height 13
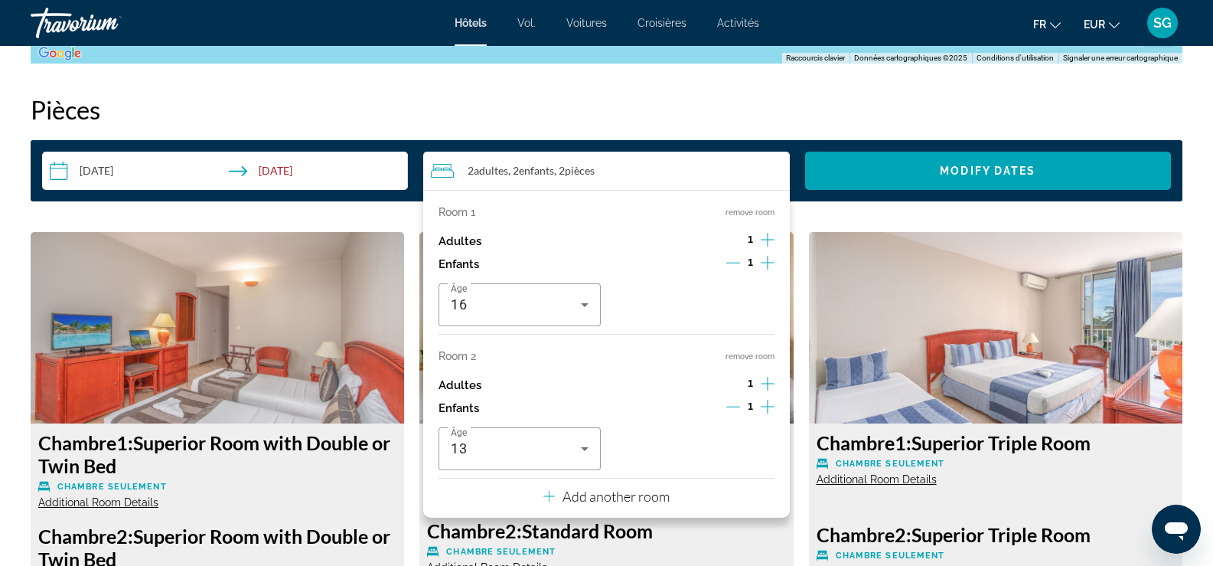
click at [733, 404] on icon "Decrement children" at bounding box center [733, 407] width 14 height 14
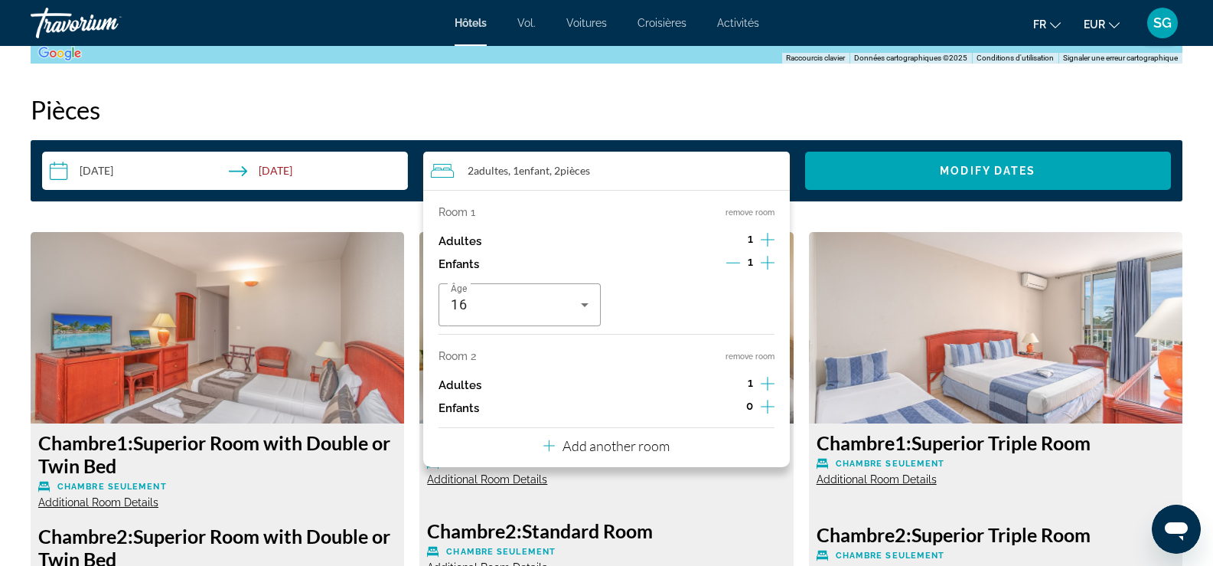
click at [729, 356] on button "remove room" at bounding box center [750, 356] width 49 height 10
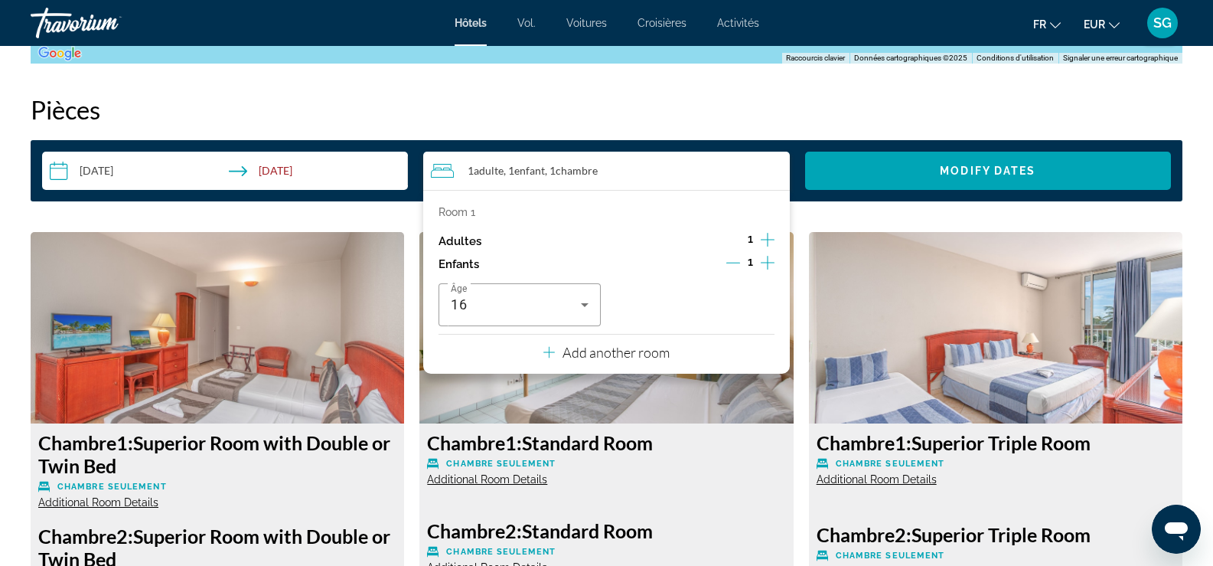
click at [759, 240] on div "1" at bounding box center [750, 241] width 48 height 23
click at [771, 235] on icon "Increment adults" at bounding box center [768, 239] width 14 height 18
click at [762, 258] on icon "Increment children" at bounding box center [768, 262] width 14 height 18
click at [749, 303] on icon "Travelers: 2 adults, 2 children" at bounding box center [758, 304] width 18 height 18
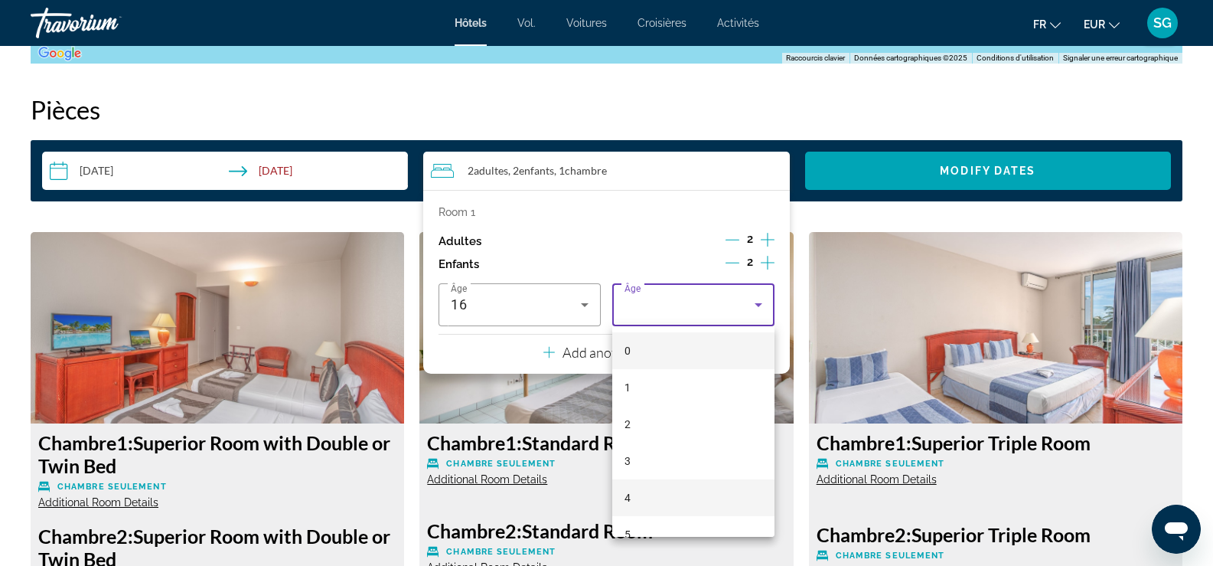
scroll to position [383, 0]
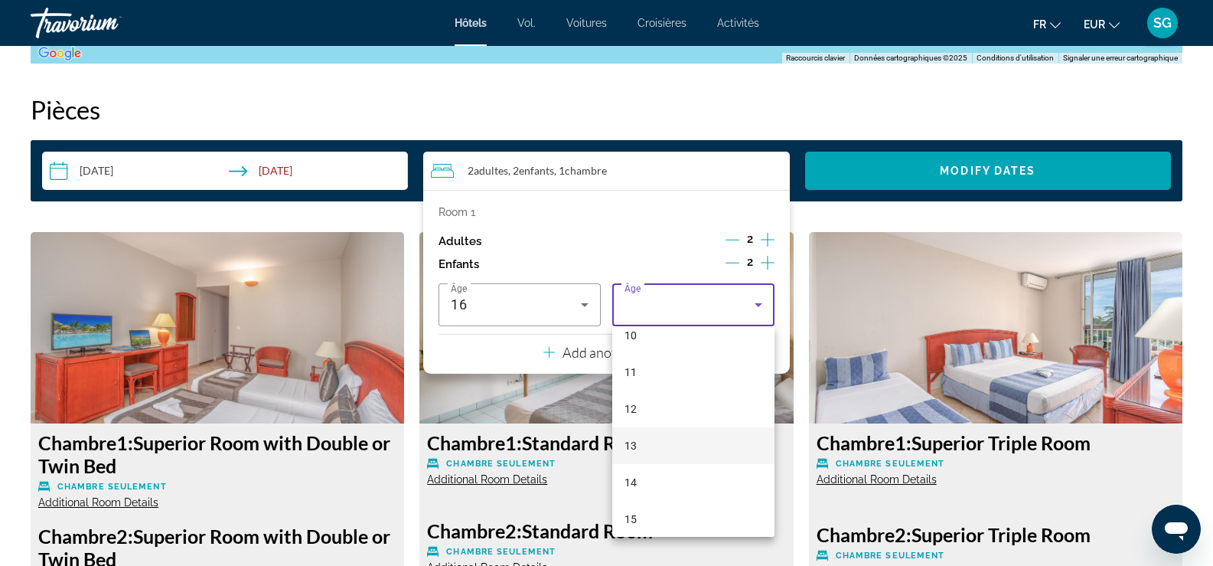
click at [643, 443] on mat-option "13" at bounding box center [693, 445] width 162 height 37
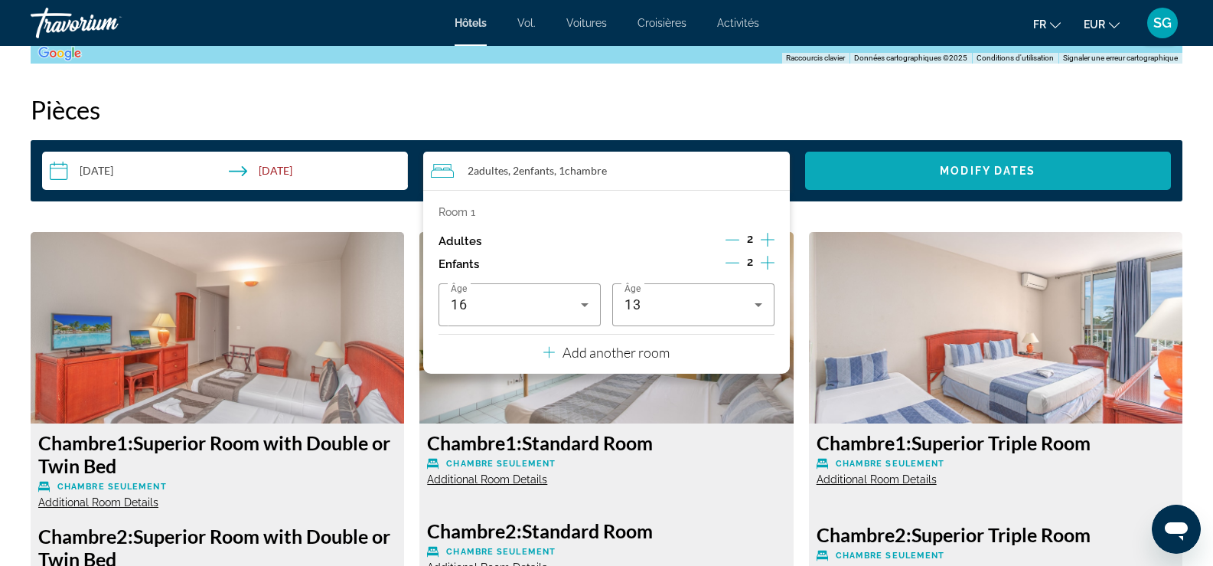
click at [896, 170] on span "Search widget" at bounding box center [988, 170] width 366 height 37
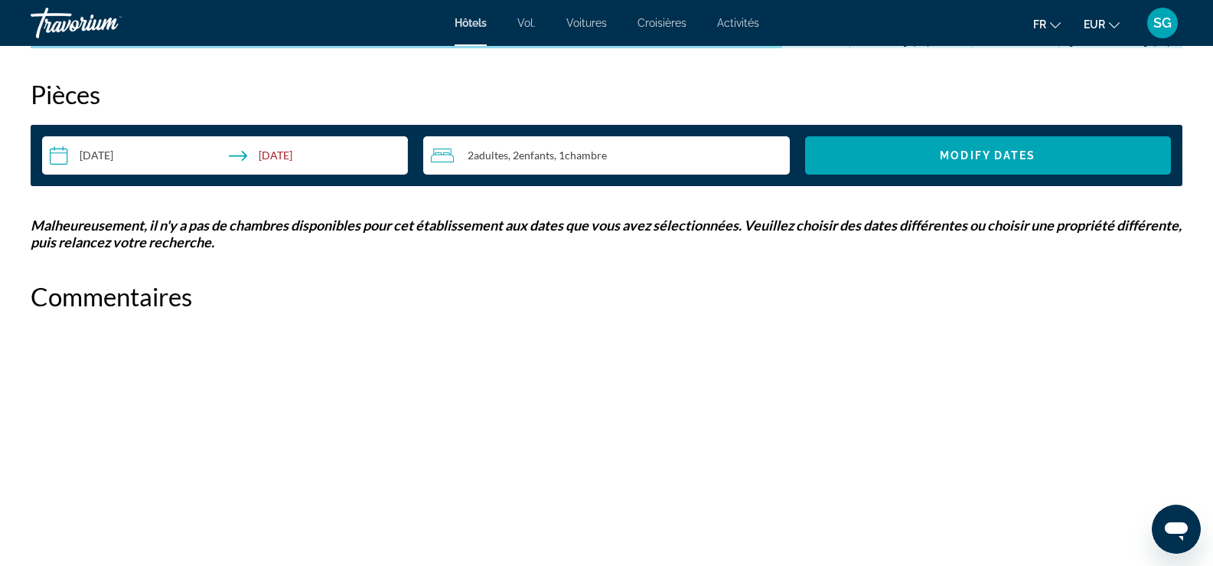
scroll to position [1837, 0]
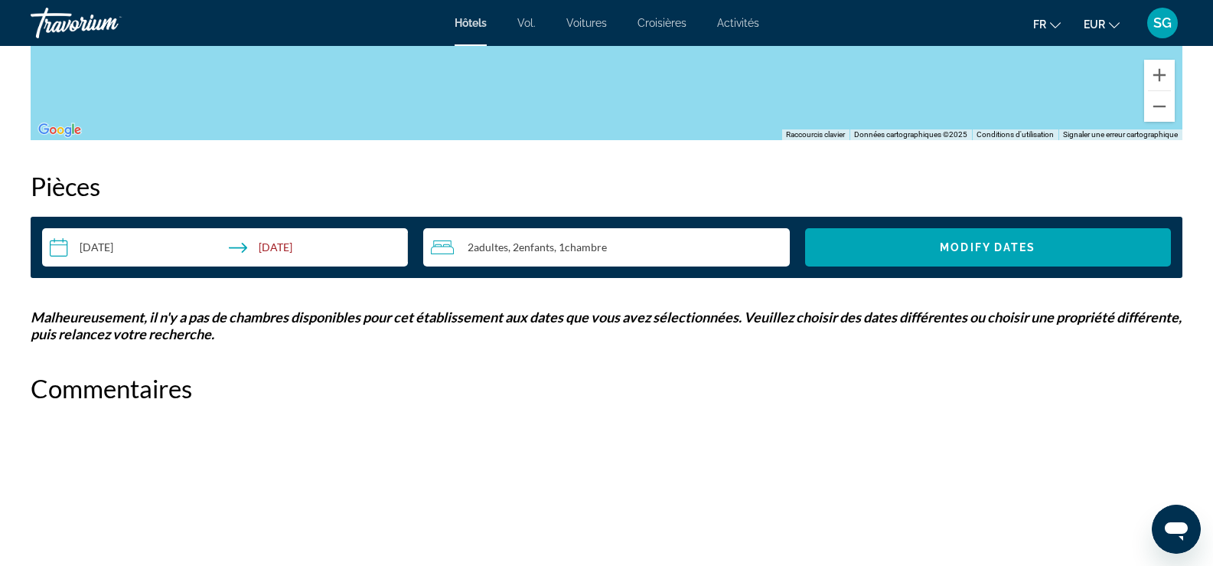
click at [597, 249] on span "Chambre" at bounding box center [586, 246] width 42 height 13
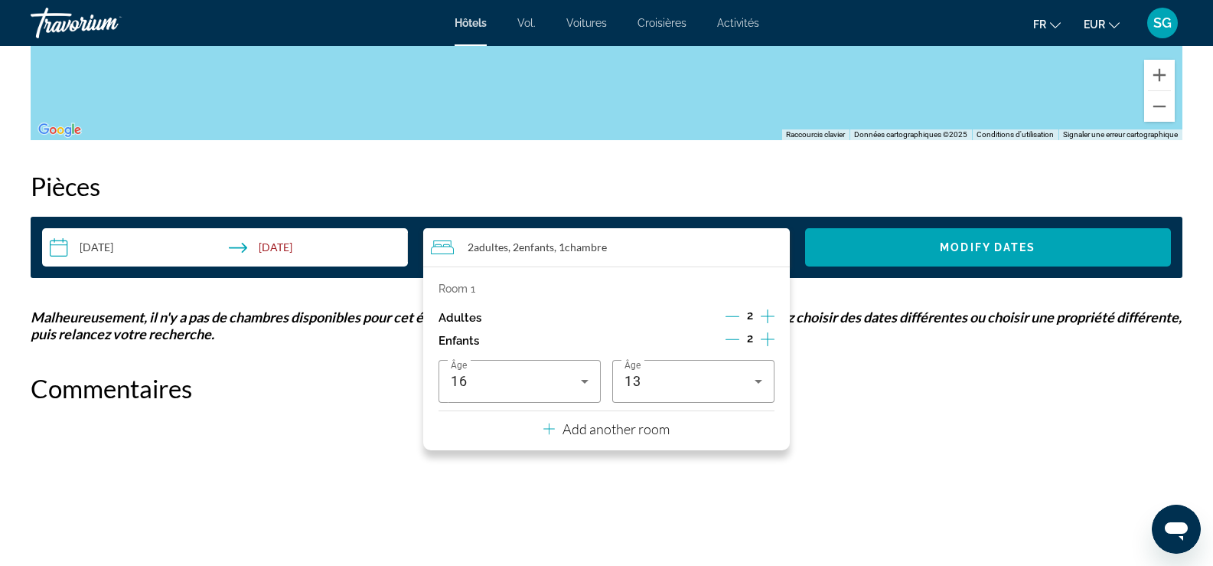
click at [737, 316] on icon "Decrement adults" at bounding box center [733, 316] width 14 height 1
click at [729, 338] on icon "Decrement children" at bounding box center [733, 339] width 14 height 14
click at [649, 425] on p "Add another room" at bounding box center [616, 428] width 107 height 17
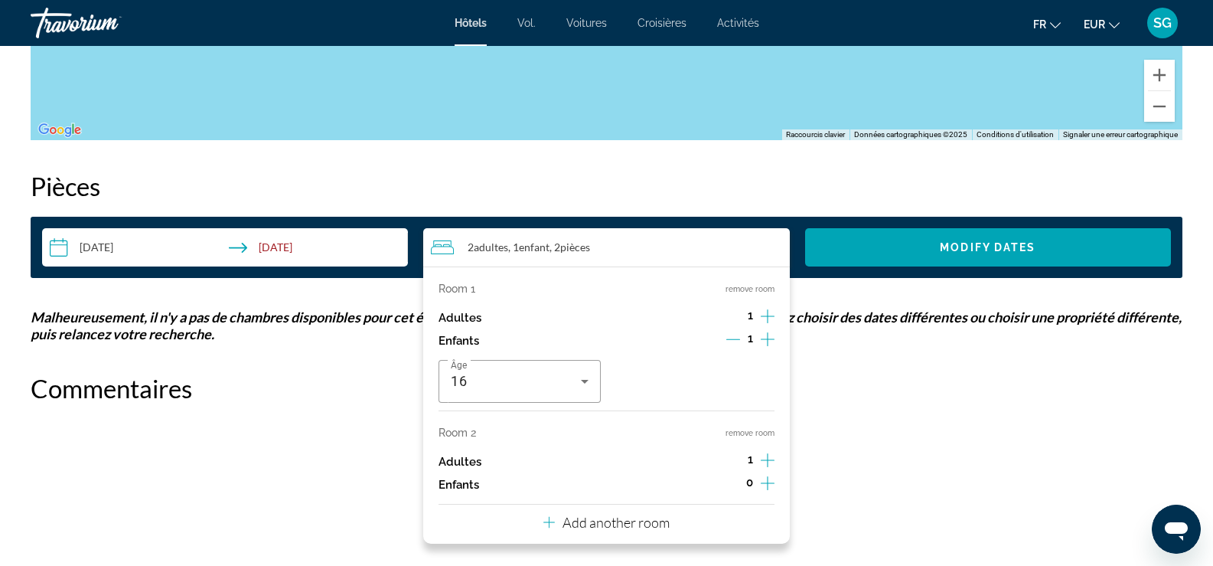
click at [768, 483] on icon "Increment children" at bounding box center [768, 483] width 14 height 14
click at [579, 527] on icon "Travelers: 2 adults, 2 children" at bounding box center [585, 525] width 18 height 18
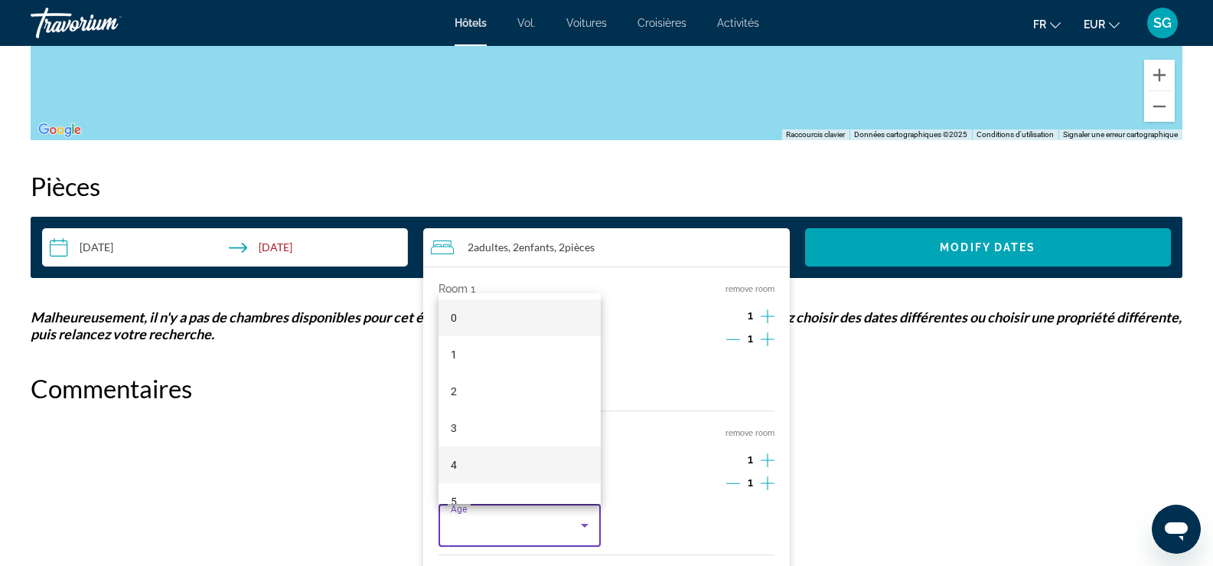
scroll to position [306, 0]
click at [455, 487] on font "13" at bounding box center [457, 489] width 12 height 12
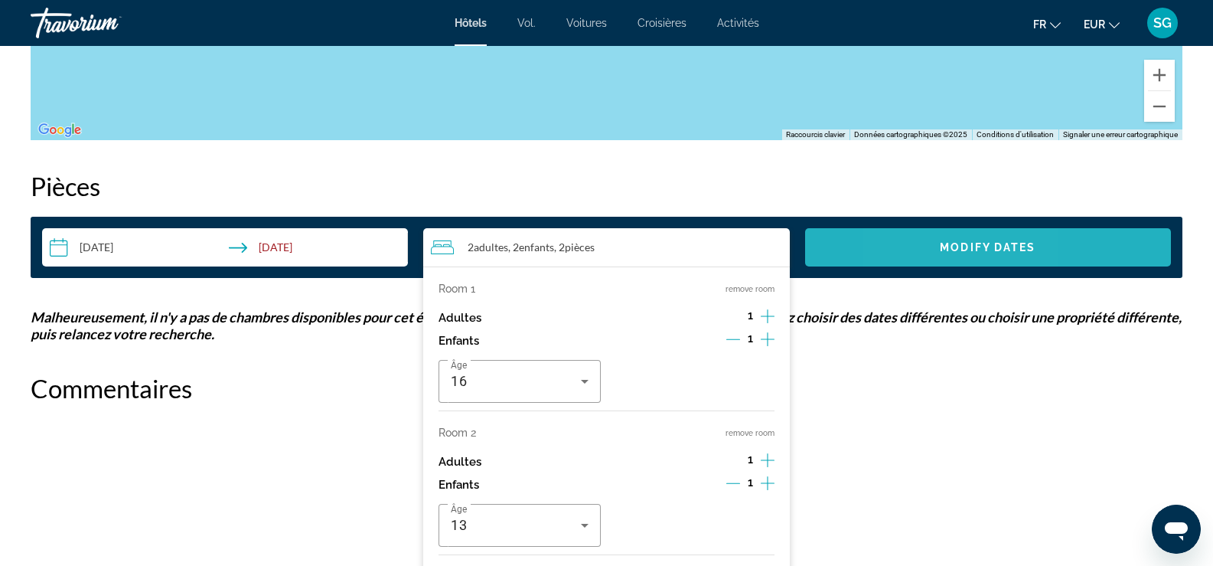
click at [920, 252] on span "Search widget" at bounding box center [988, 247] width 366 height 37
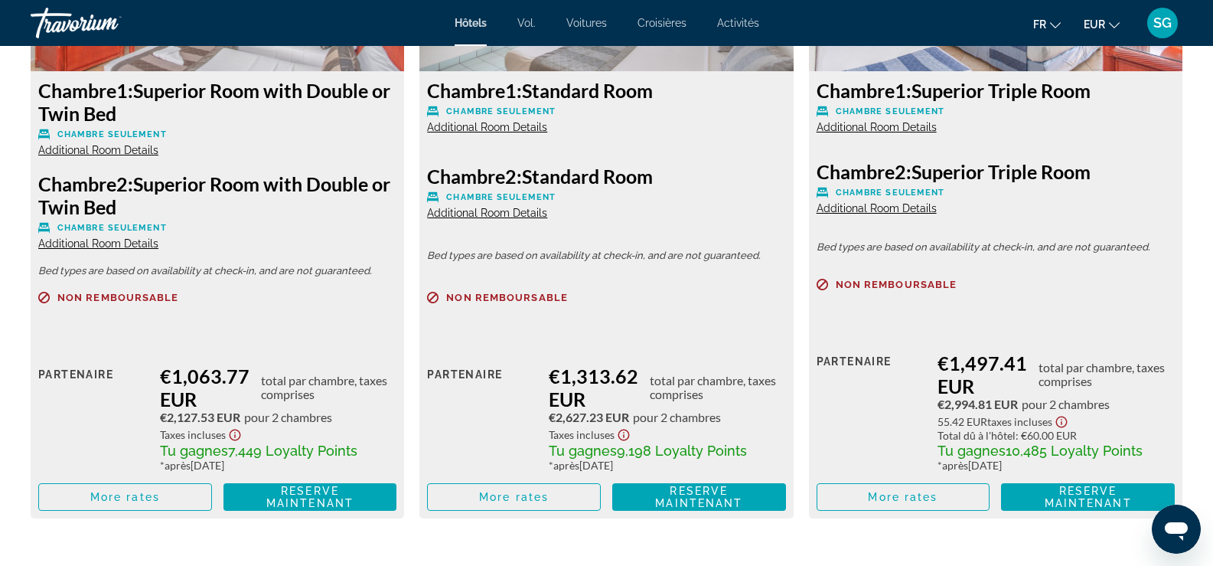
scroll to position [2375, 0]
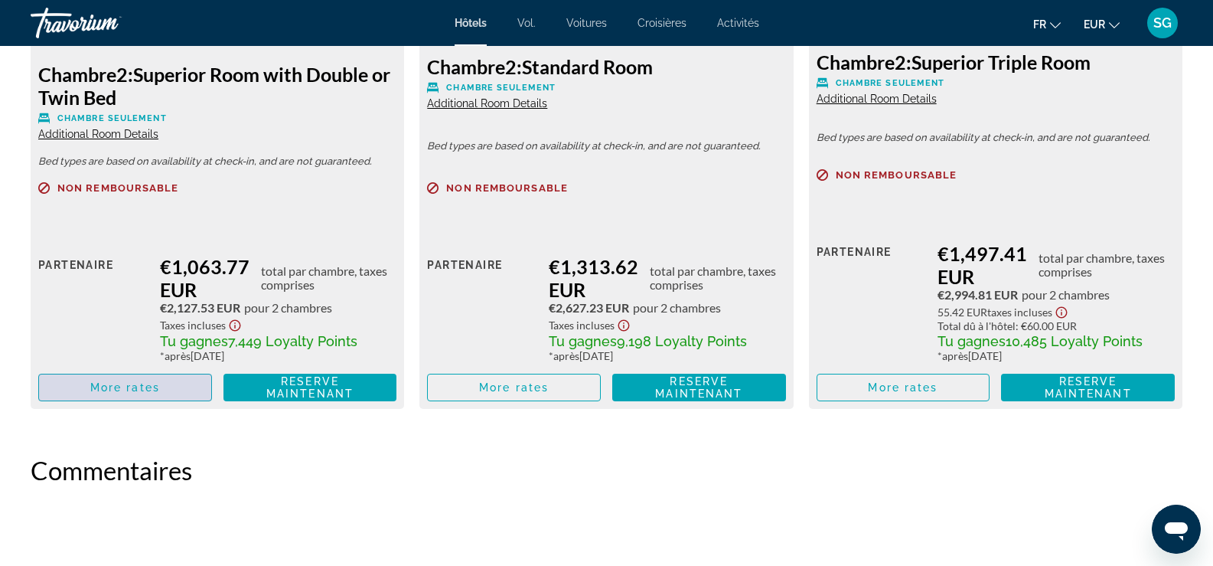
click at [148, 384] on span "More rates" at bounding box center [125, 387] width 70 height 12
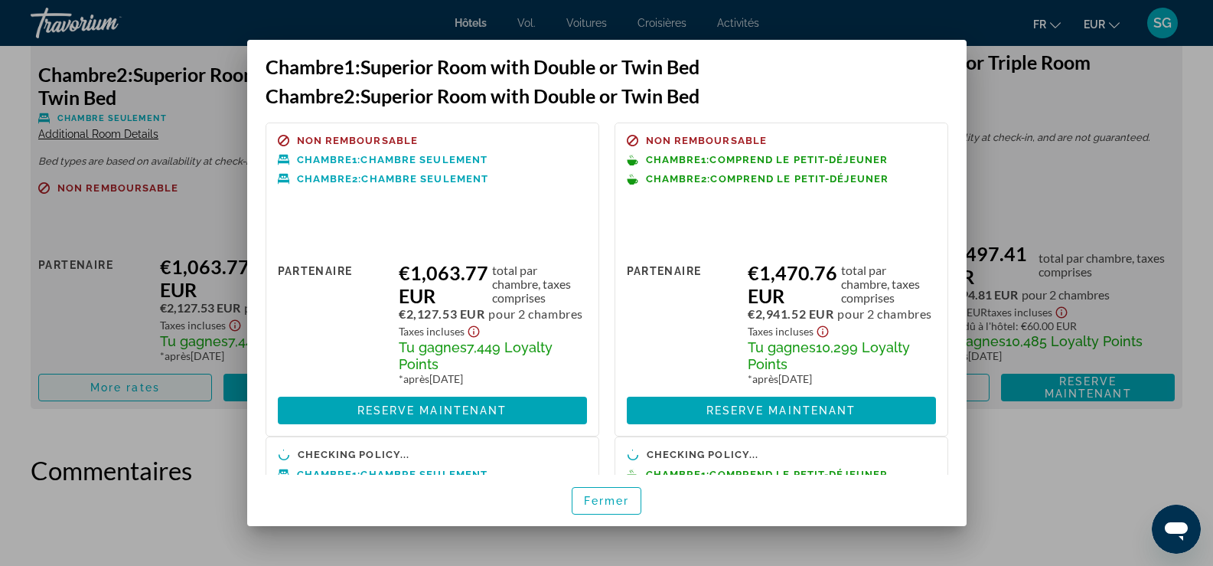
scroll to position [0, 0]
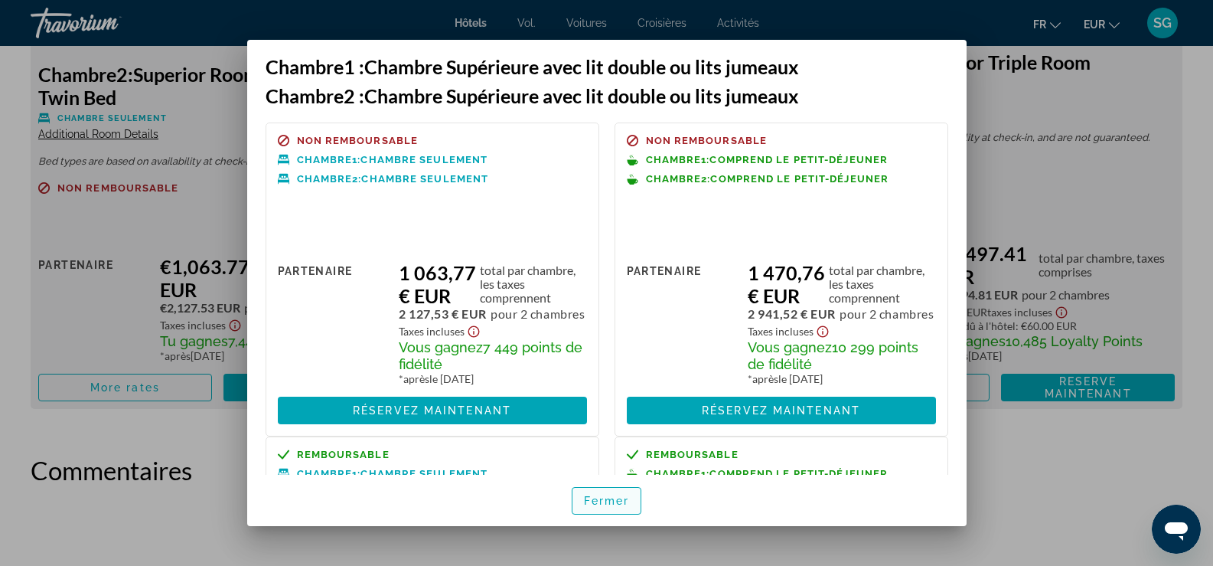
click at [610, 498] on font "Fermer" at bounding box center [607, 500] width 46 height 12
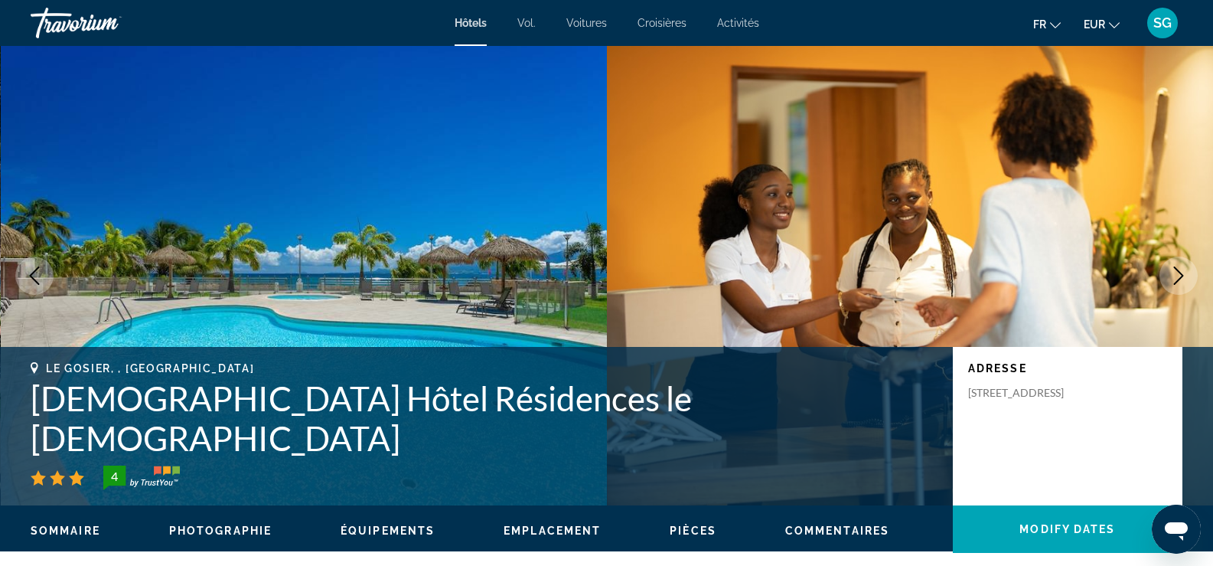
scroll to position [2375, 0]
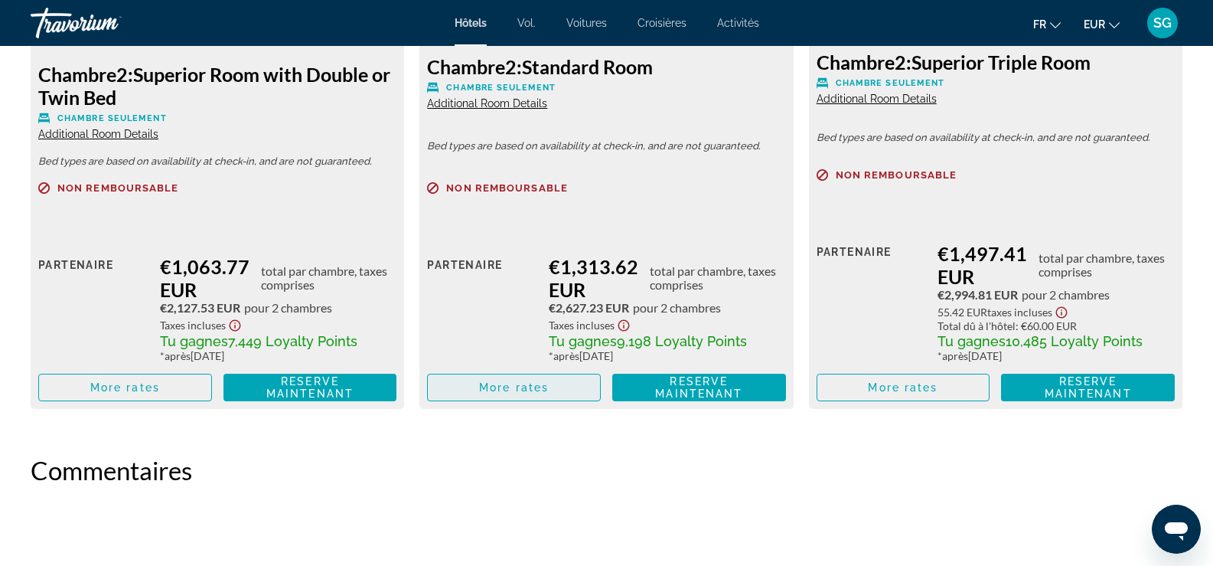
click at [557, 383] on span "Contenu principal" at bounding box center [514, 387] width 172 height 37
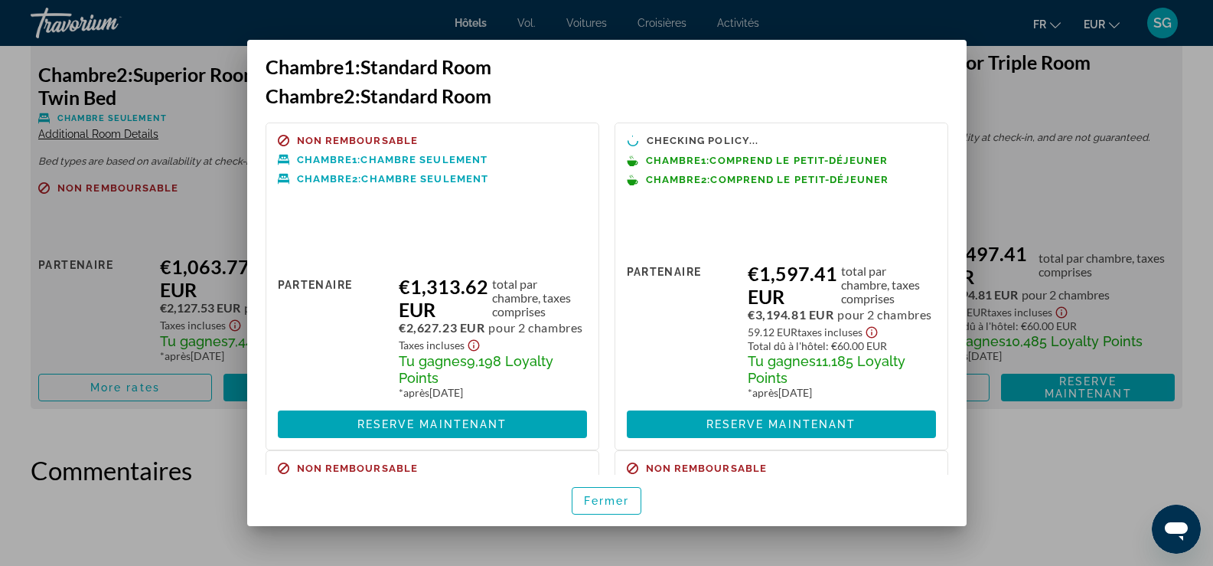
scroll to position [0, 0]
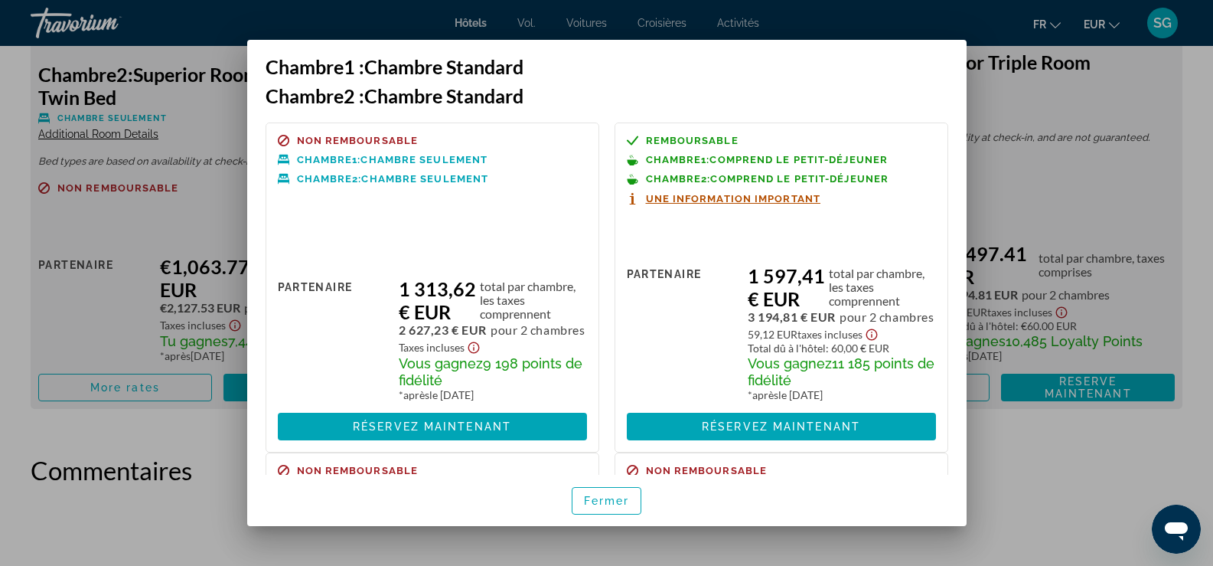
click at [659, 199] on span "Une information important" at bounding box center [733, 199] width 175 height 10
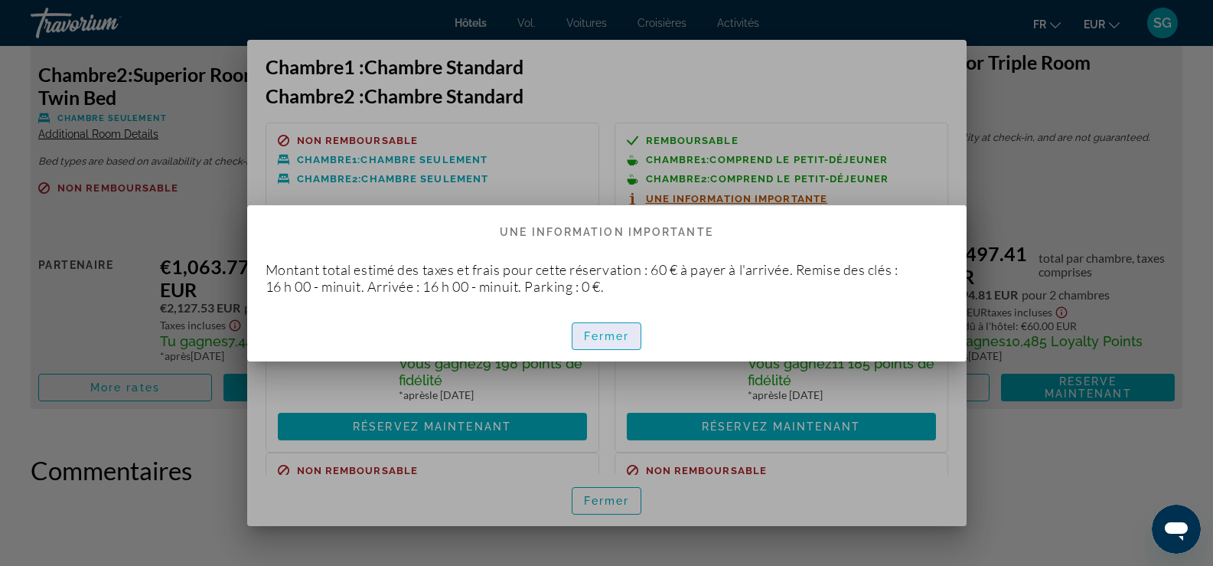
click at [599, 330] on font "Fermer" at bounding box center [607, 336] width 46 height 12
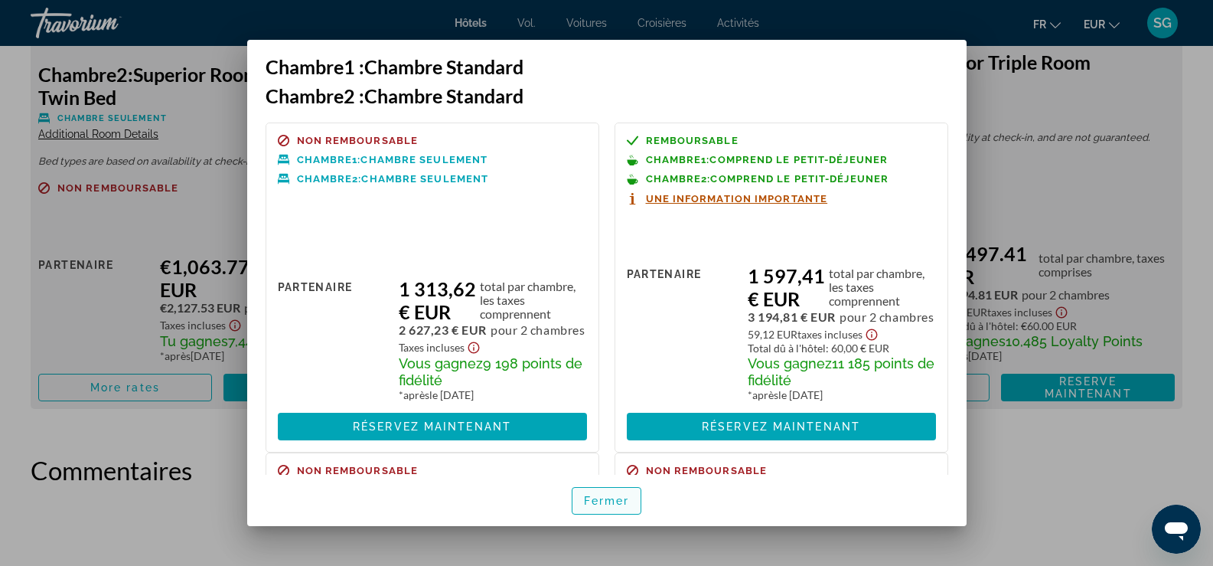
click at [595, 508] on span "button" at bounding box center [607, 500] width 69 height 37
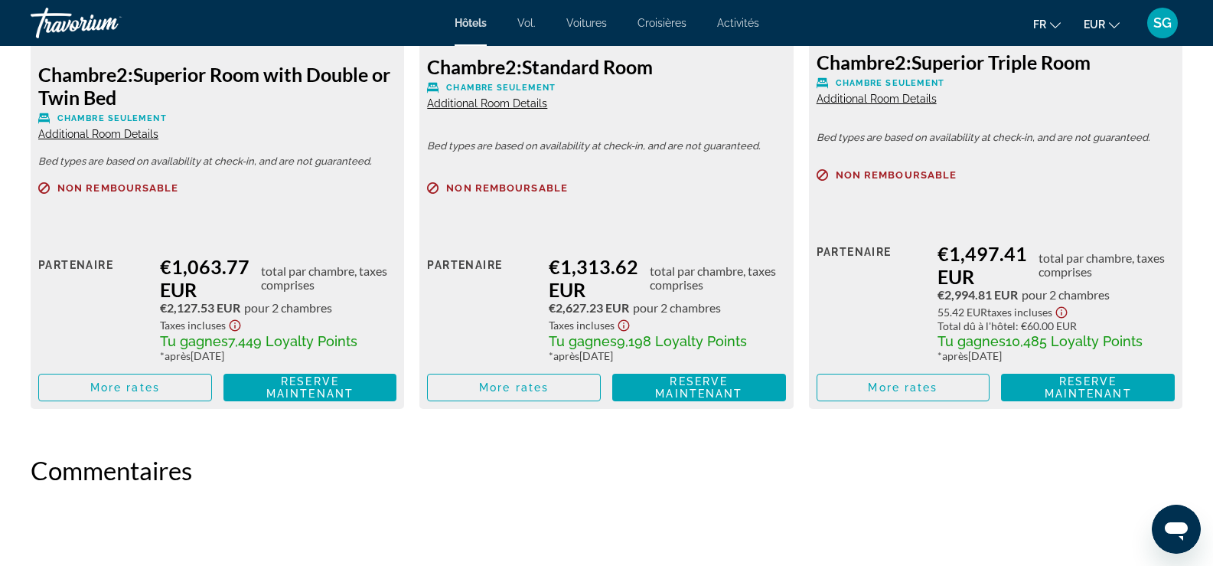
scroll to position [1992, 0]
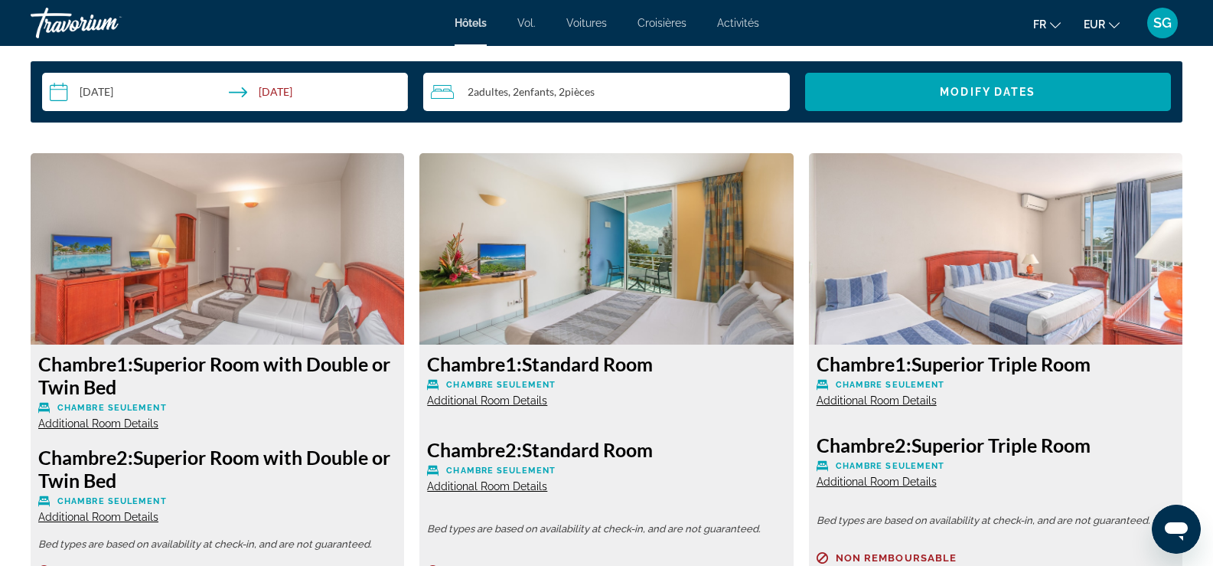
click at [312, 92] on input "**********" at bounding box center [228, 94] width 372 height 43
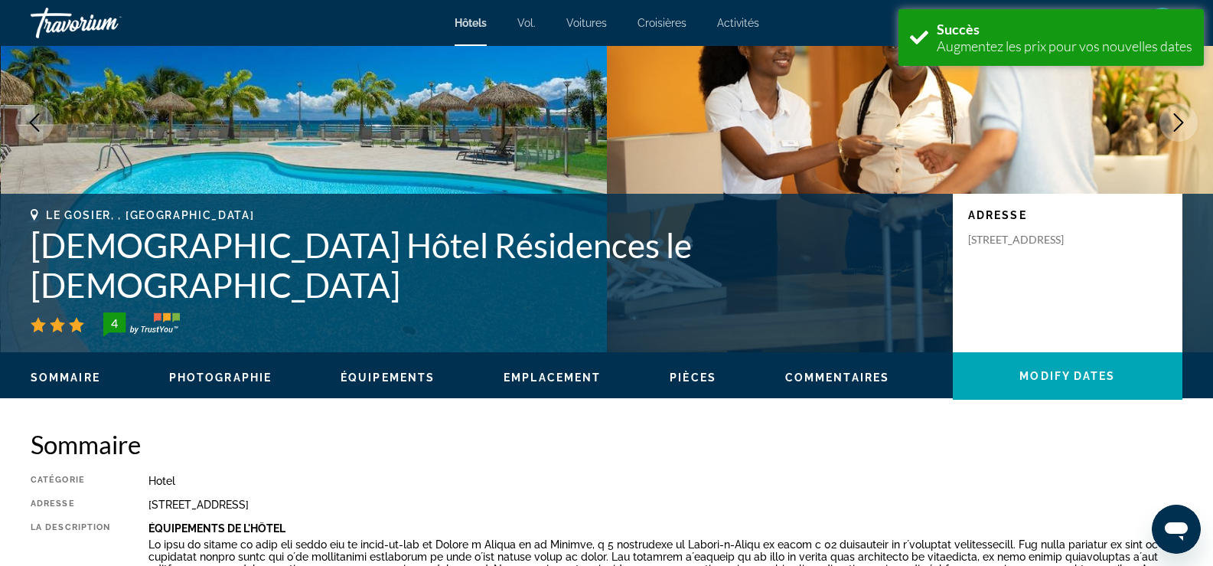
scroll to position [77, 0]
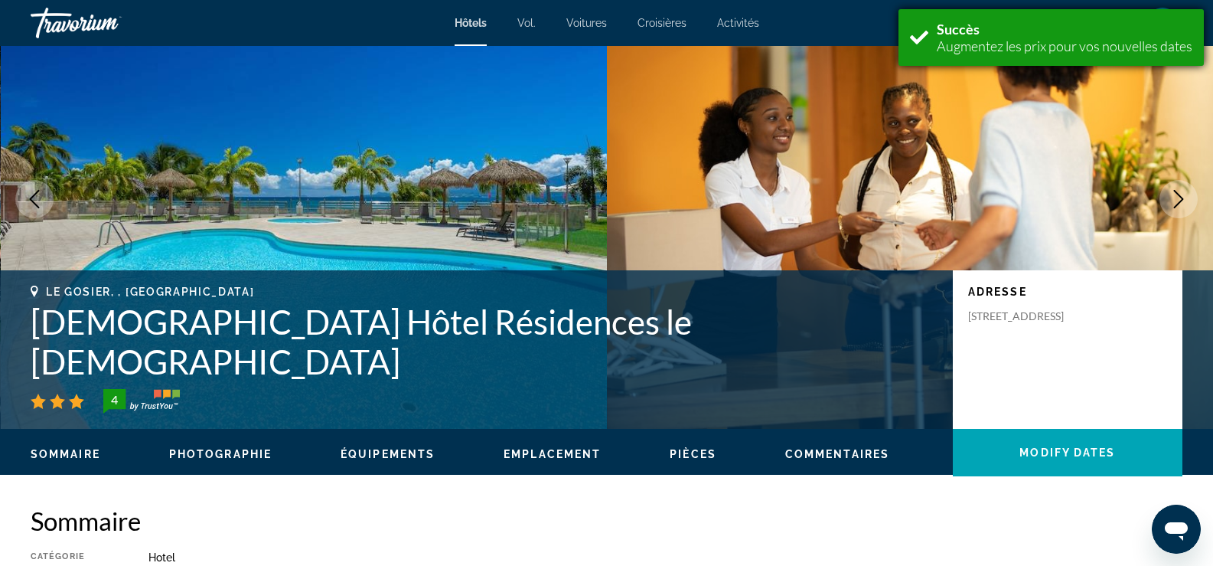
click at [926, 28] on div "Succès Augmentez les prix pour vos nouvelles dates" at bounding box center [1051, 37] width 305 height 57
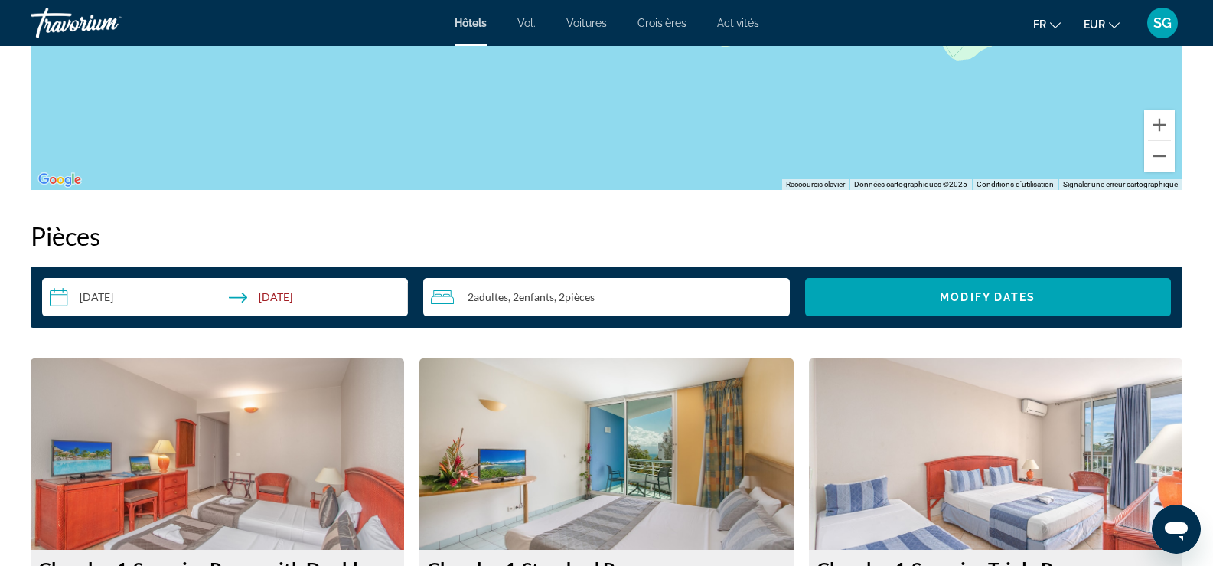
scroll to position [1649, 0]
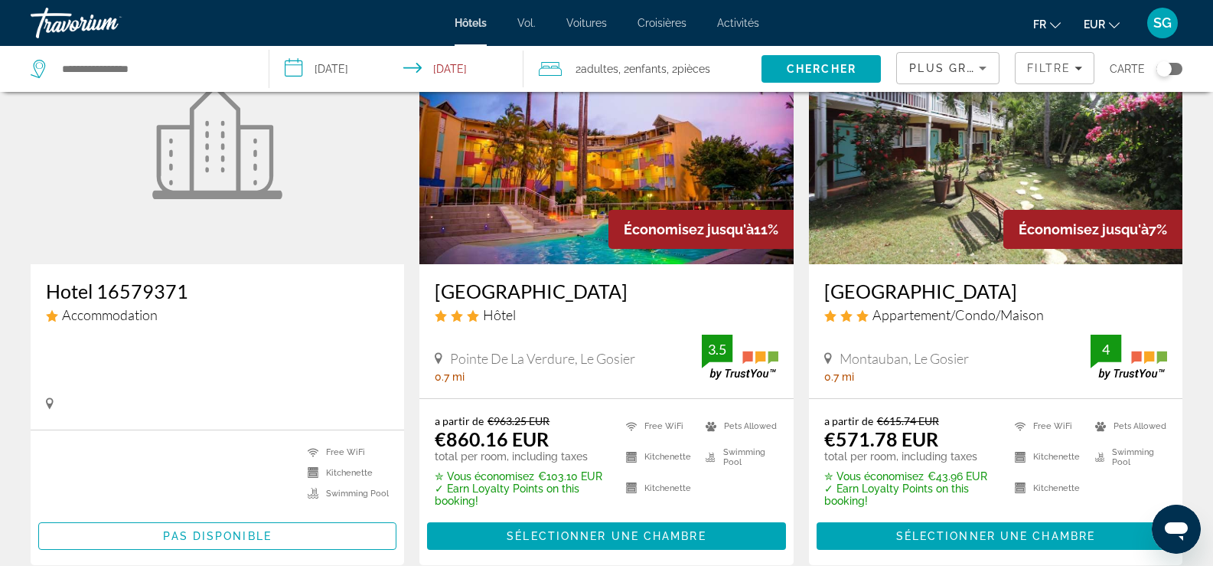
scroll to position [153, 0]
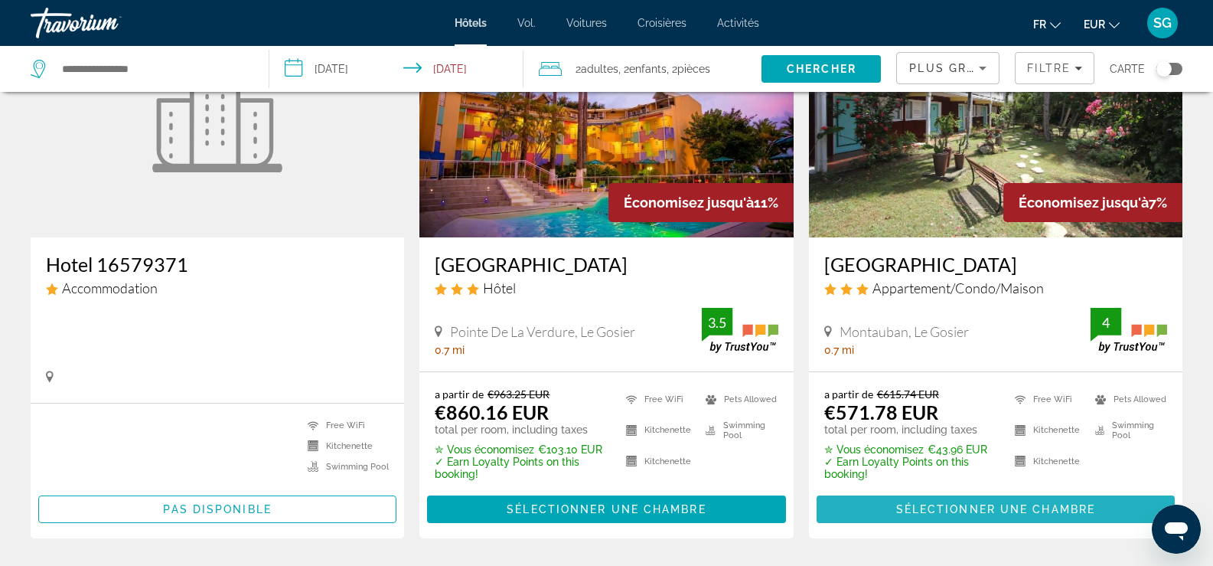
click at [900, 501] on span "Contenu principal" at bounding box center [996, 509] width 358 height 37
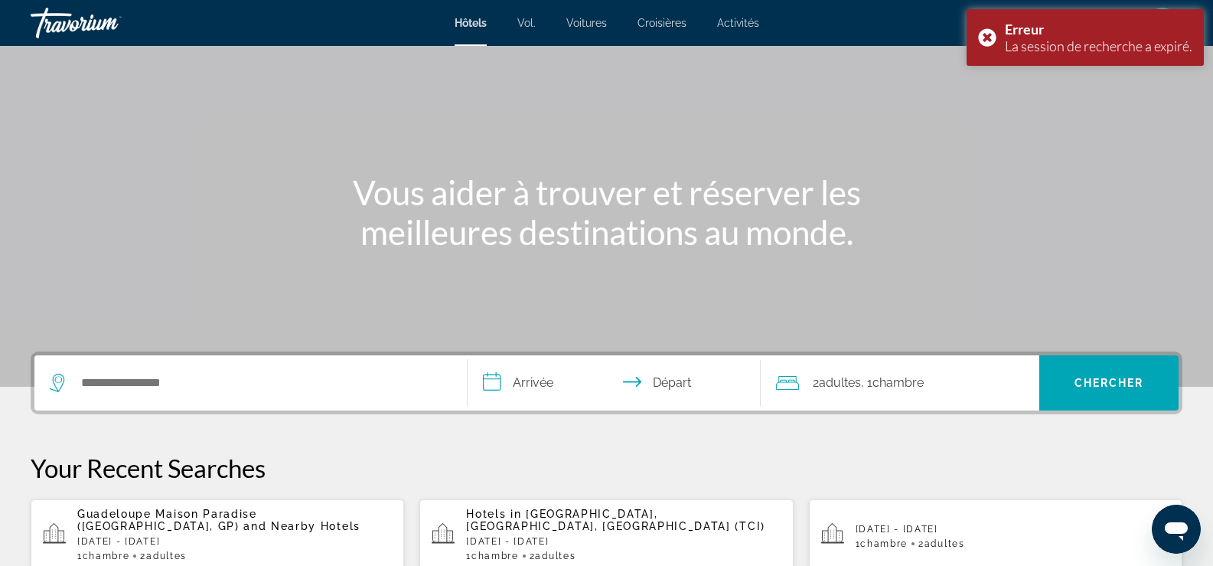
scroll to position [153, 0]
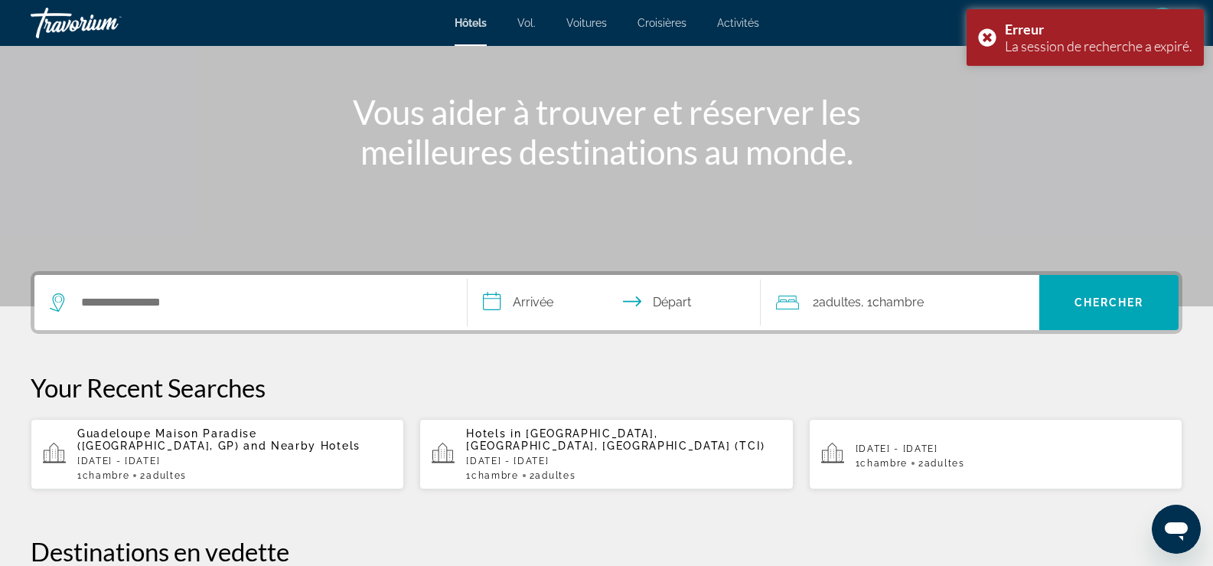
click at [220, 430] on span "Guadeloupe Maison Paradise (Le Gosier, GP)" at bounding box center [167, 439] width 180 height 24
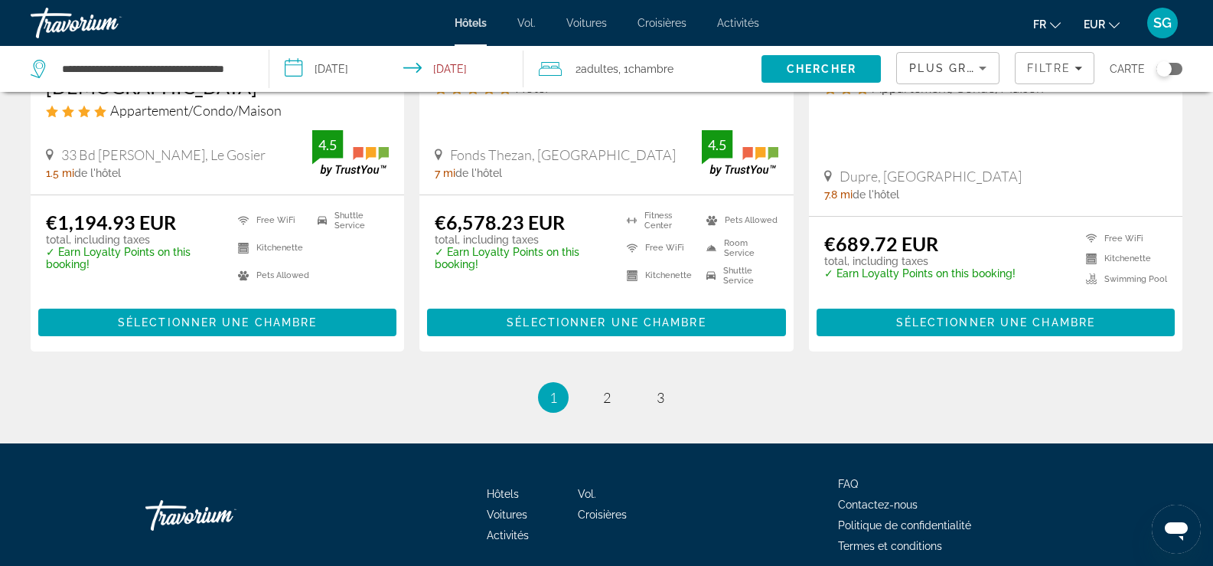
scroll to position [2138, 0]
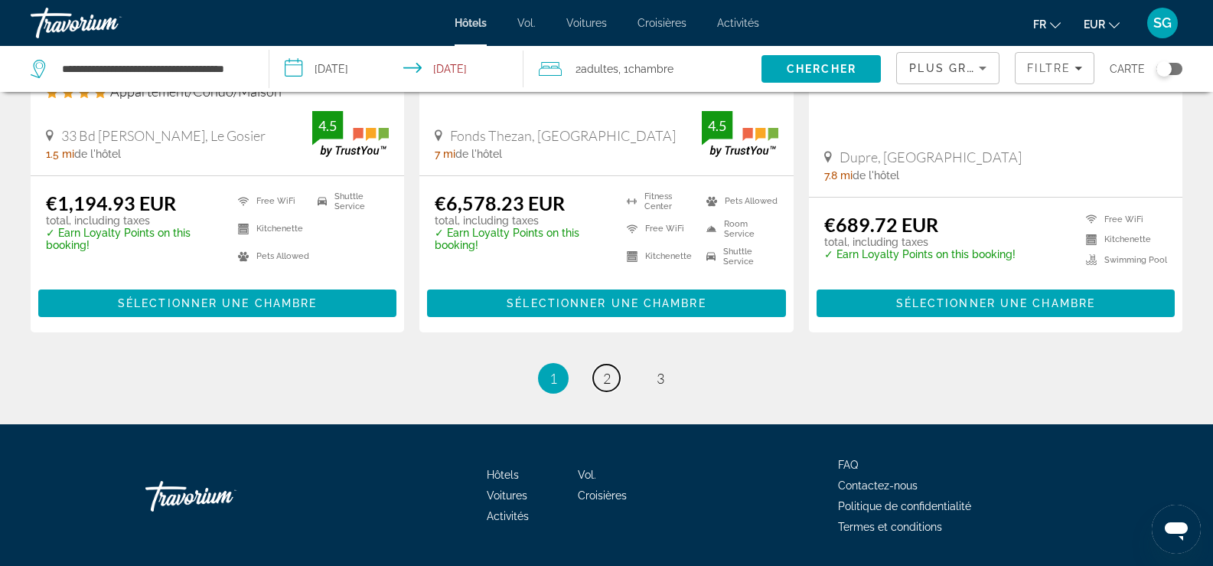
click at [606, 370] on span "2" at bounding box center [607, 378] width 8 height 17
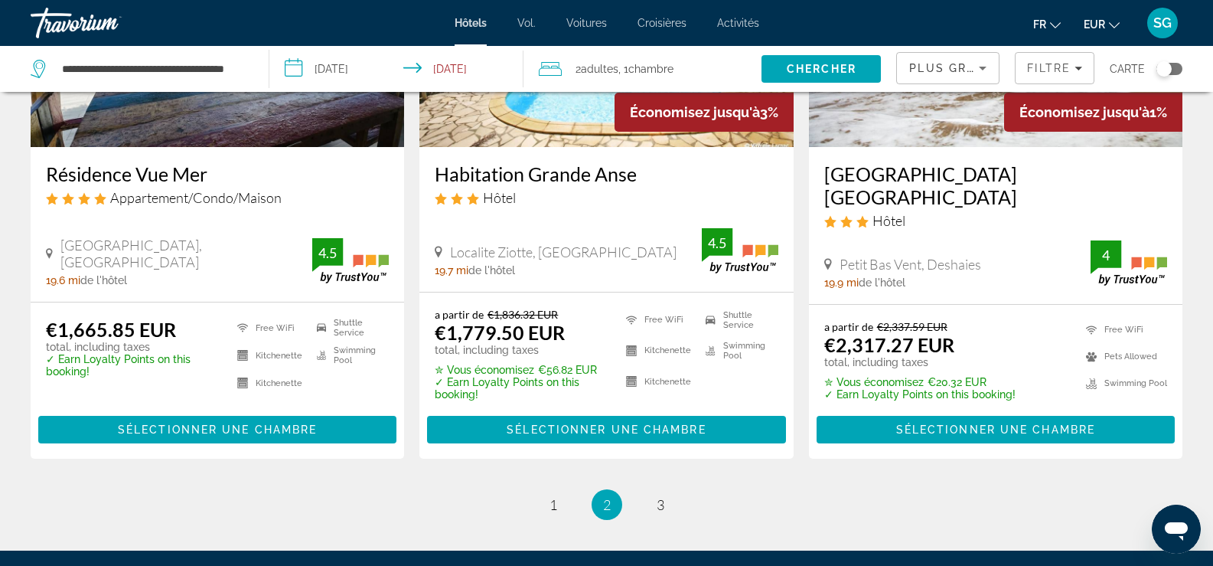
scroll to position [2151, 0]
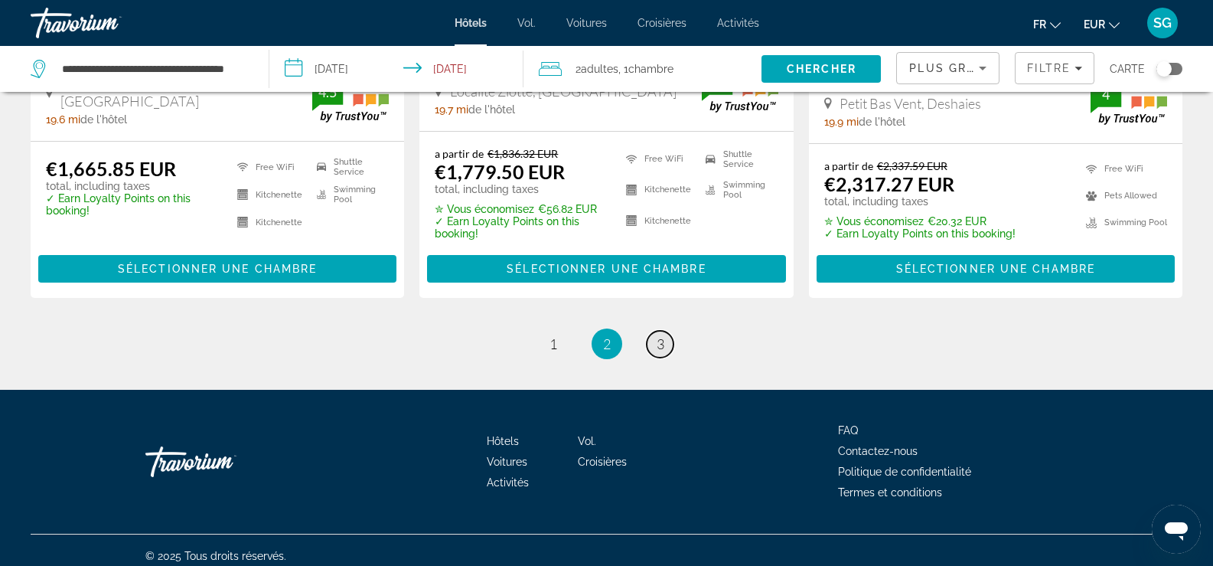
click at [660, 335] on span "3" at bounding box center [661, 343] width 8 height 17
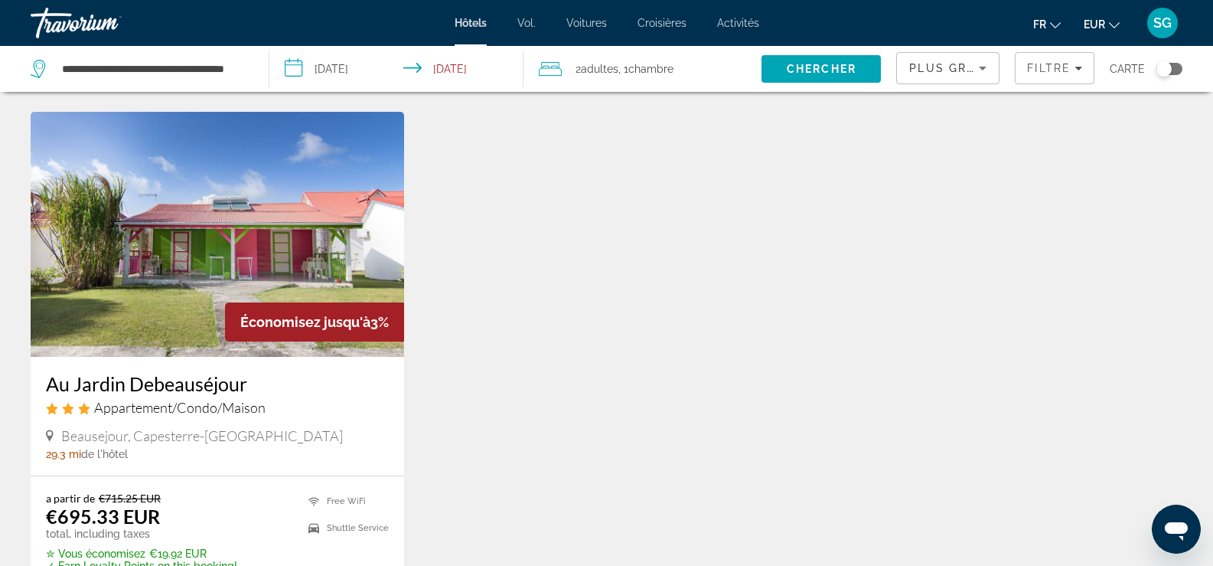
scroll to position [1511, 0]
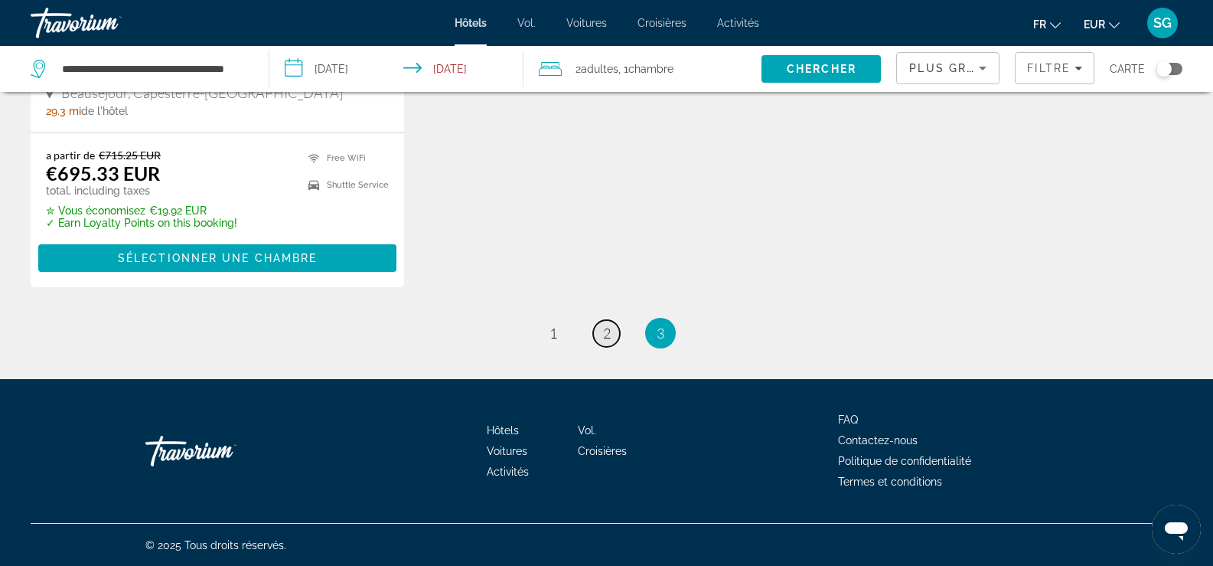
click at [600, 330] on link "page 2" at bounding box center [606, 333] width 27 height 27
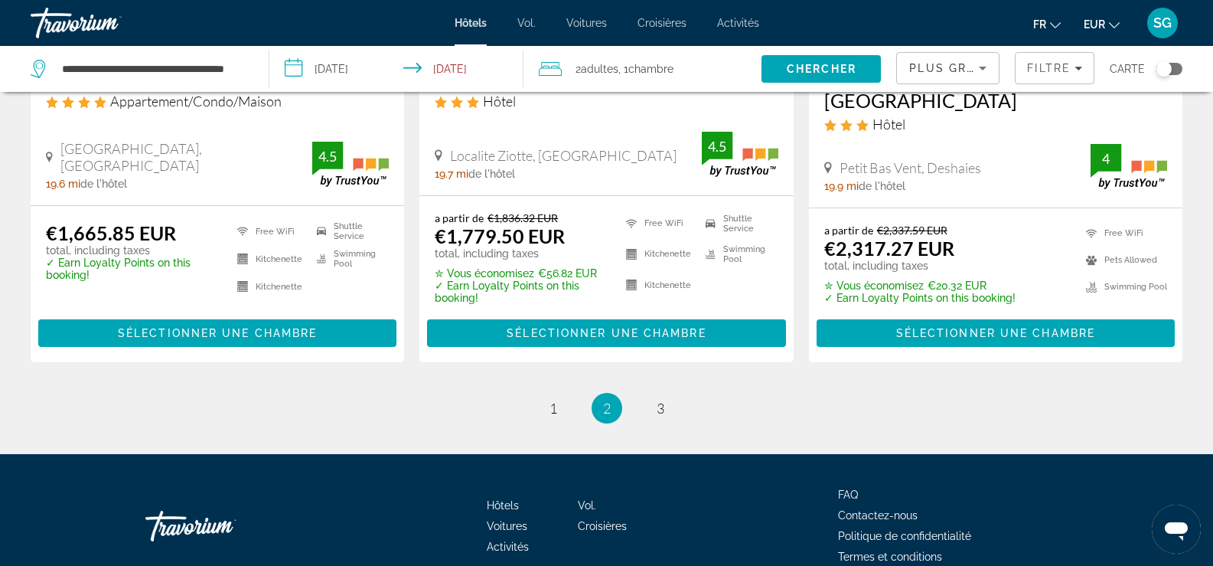
scroll to position [2151, 0]
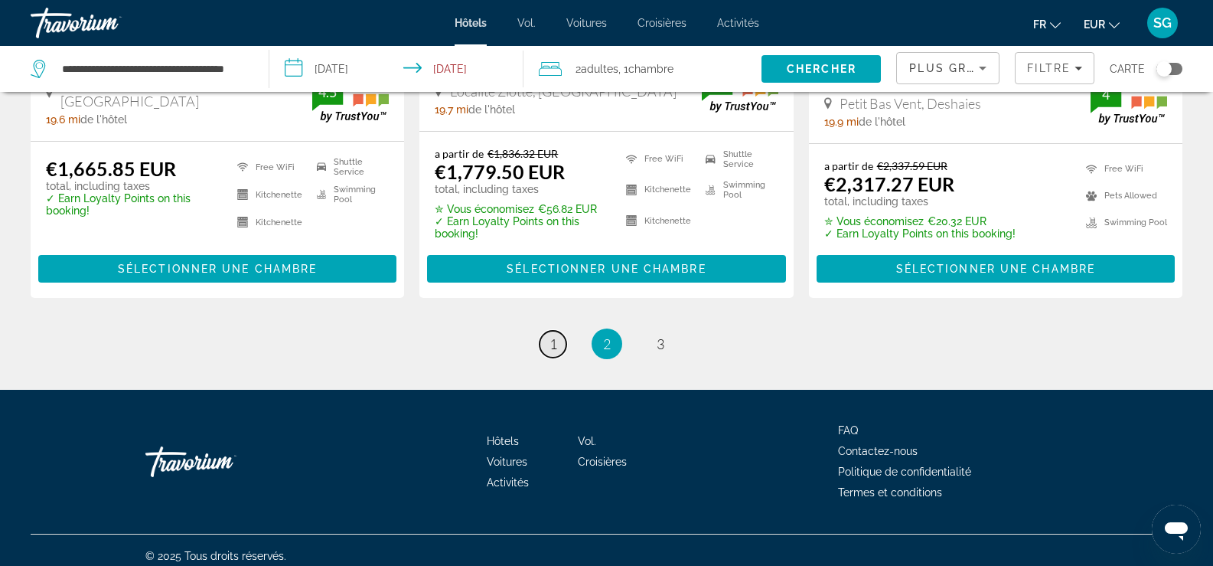
click at [553, 338] on span "1" at bounding box center [554, 343] width 8 height 17
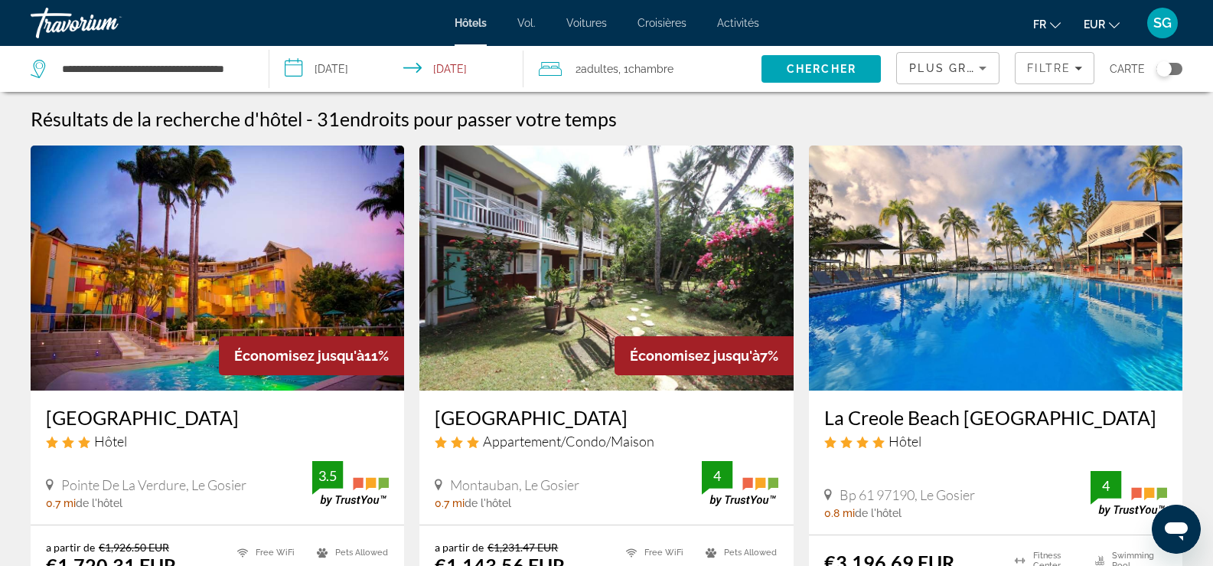
click at [520, 339] on img "Contenu principal" at bounding box center [606, 267] width 374 height 245
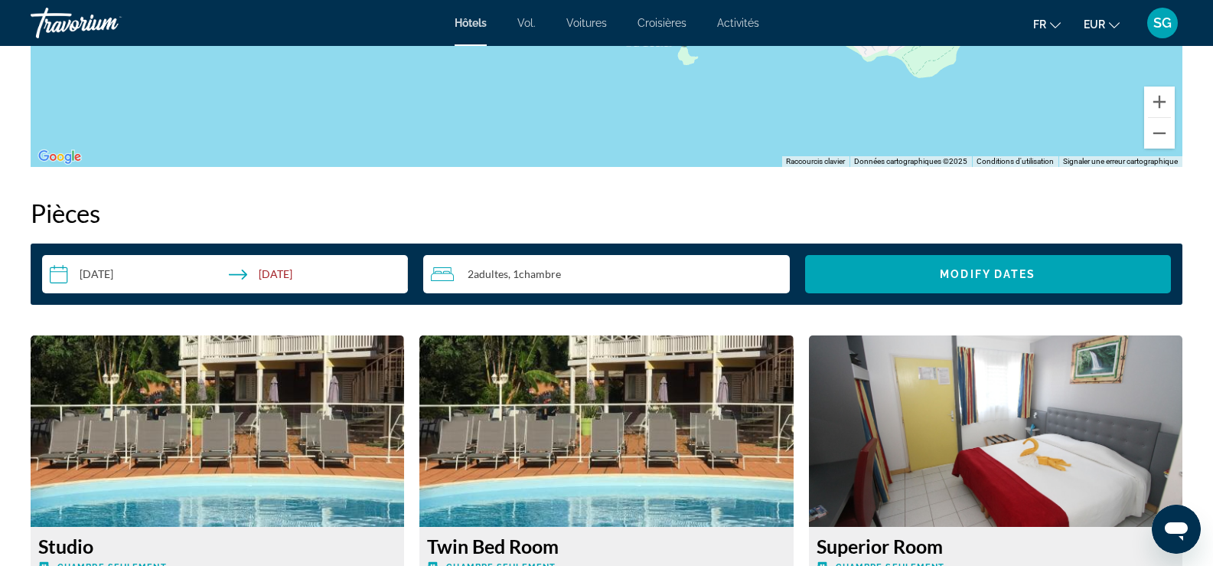
scroll to position [1990, 0]
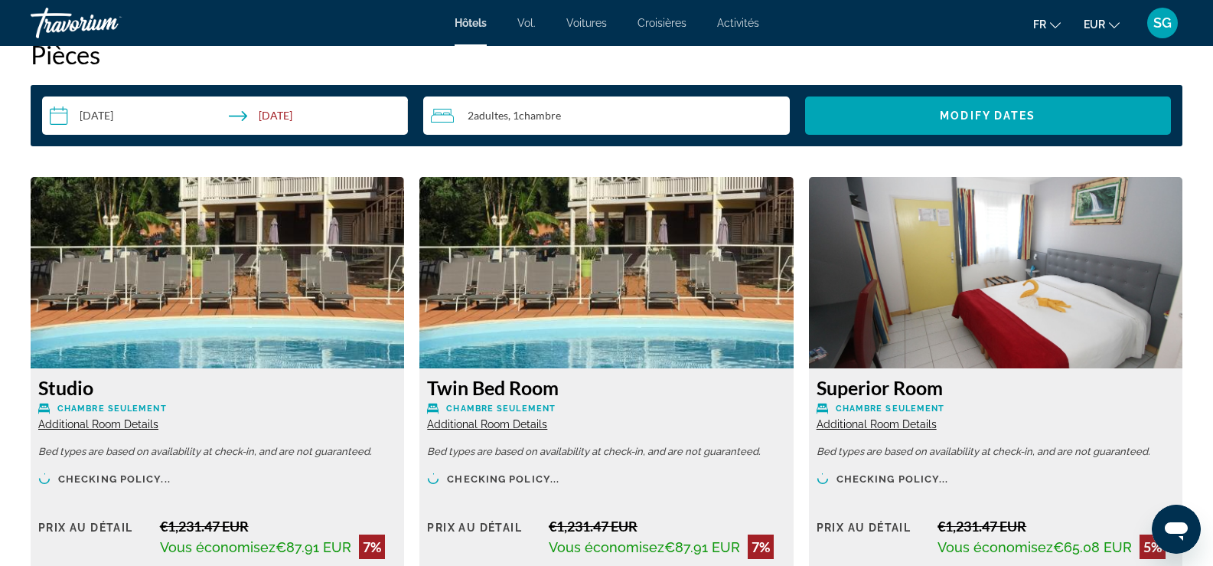
click at [305, 114] on input "**********" at bounding box center [228, 117] width 372 height 43
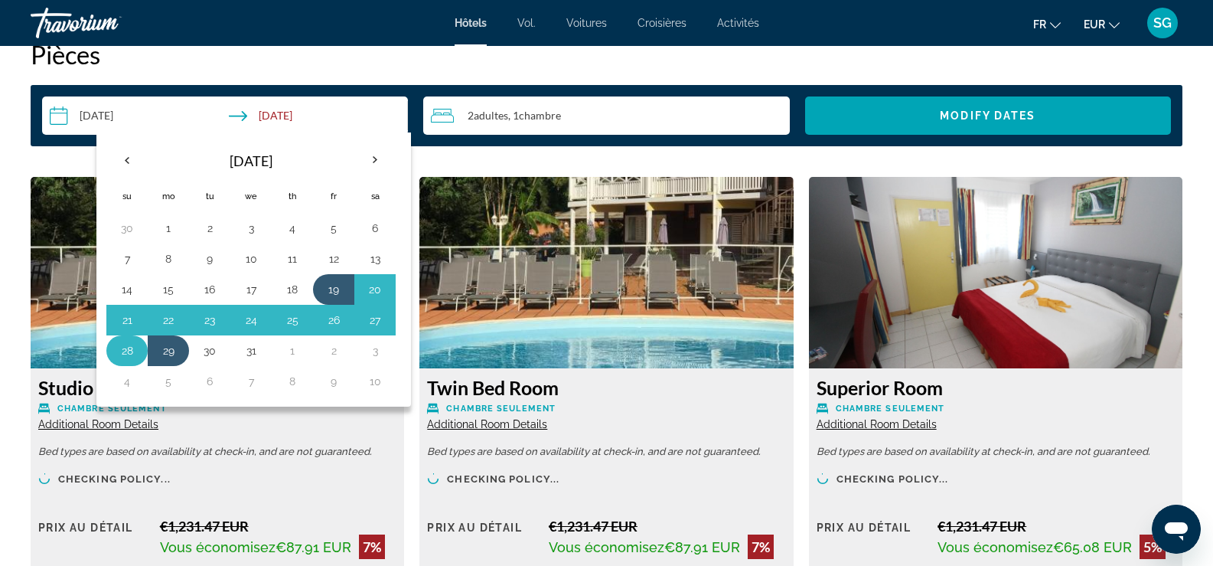
click at [126, 354] on button "28" at bounding box center [127, 350] width 24 height 21
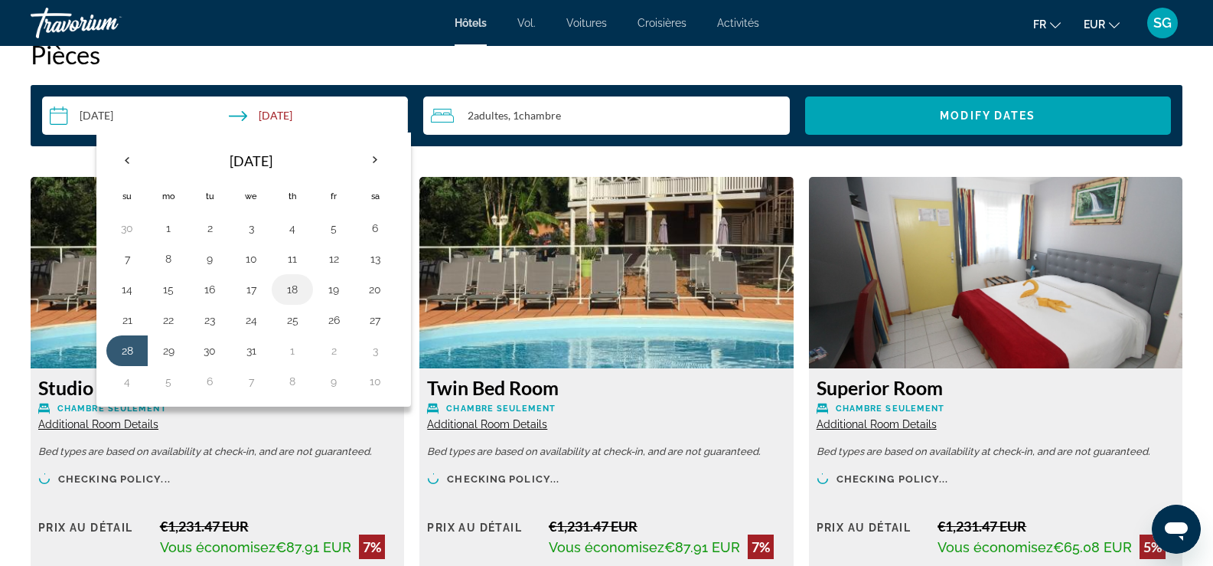
click at [291, 289] on button "18" at bounding box center [292, 289] width 24 height 21
type input "**********"
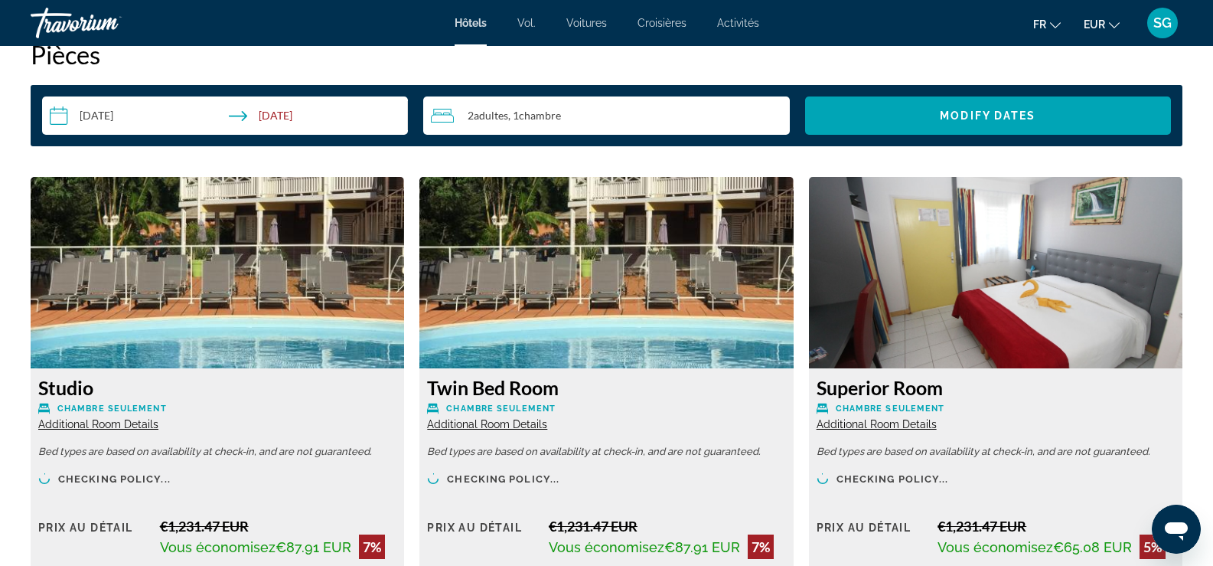
click at [528, 113] on span "Chambre" at bounding box center [540, 115] width 42 height 13
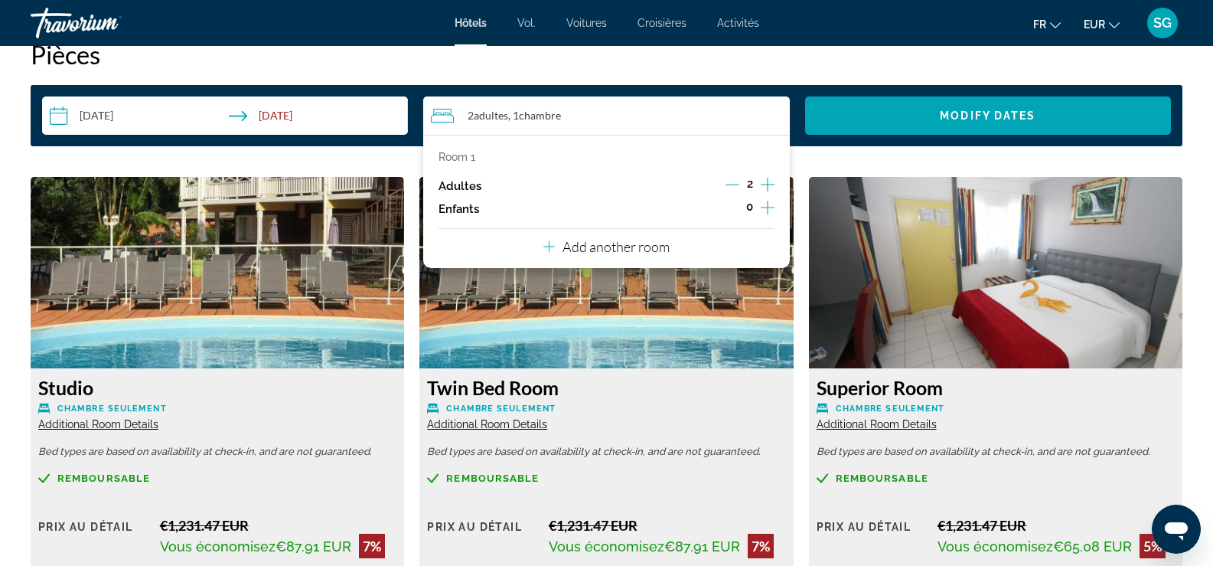
click at [767, 204] on icon "Increment children" at bounding box center [768, 207] width 14 height 18
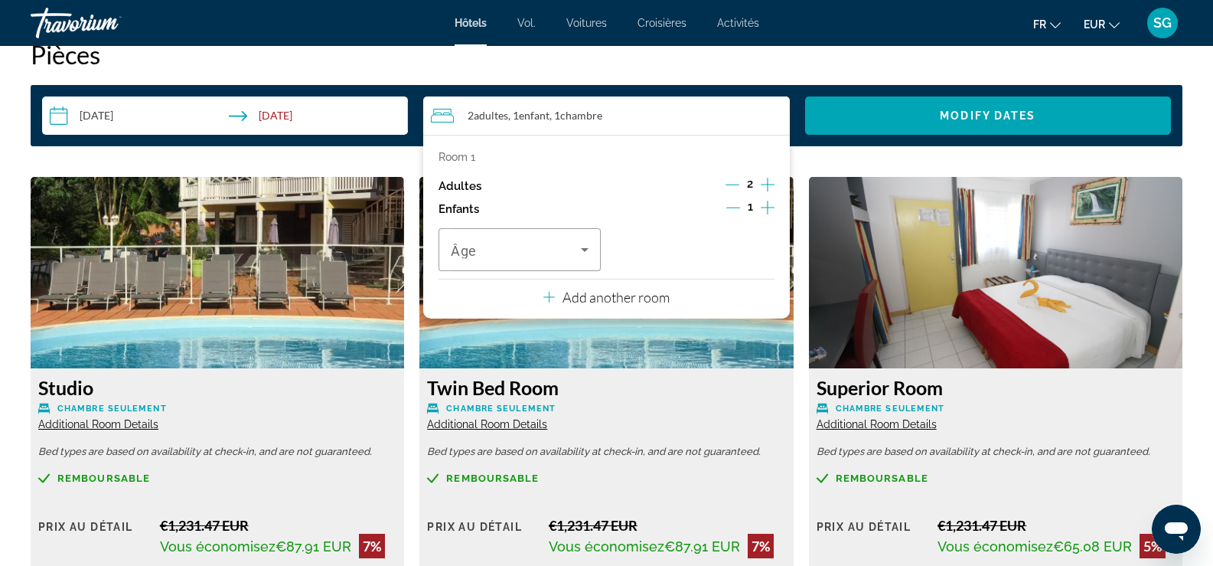
click at [767, 204] on icon "Increment children" at bounding box center [768, 207] width 14 height 18
click at [583, 251] on icon "Travelers: 2 adults, 2 children" at bounding box center [585, 249] width 18 height 18
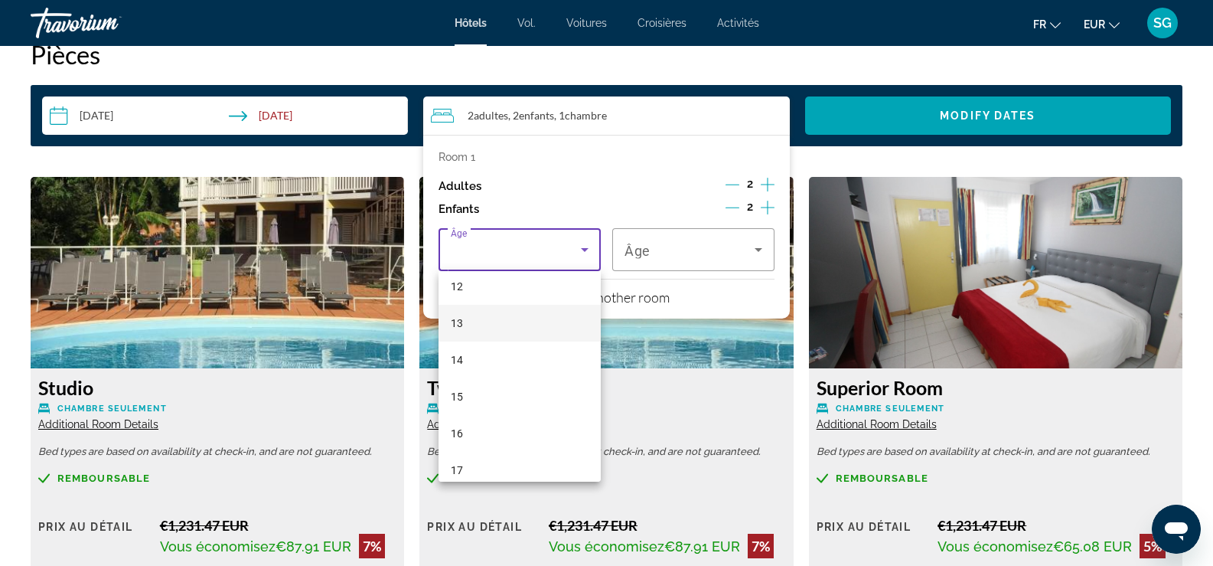
scroll to position [463, 0]
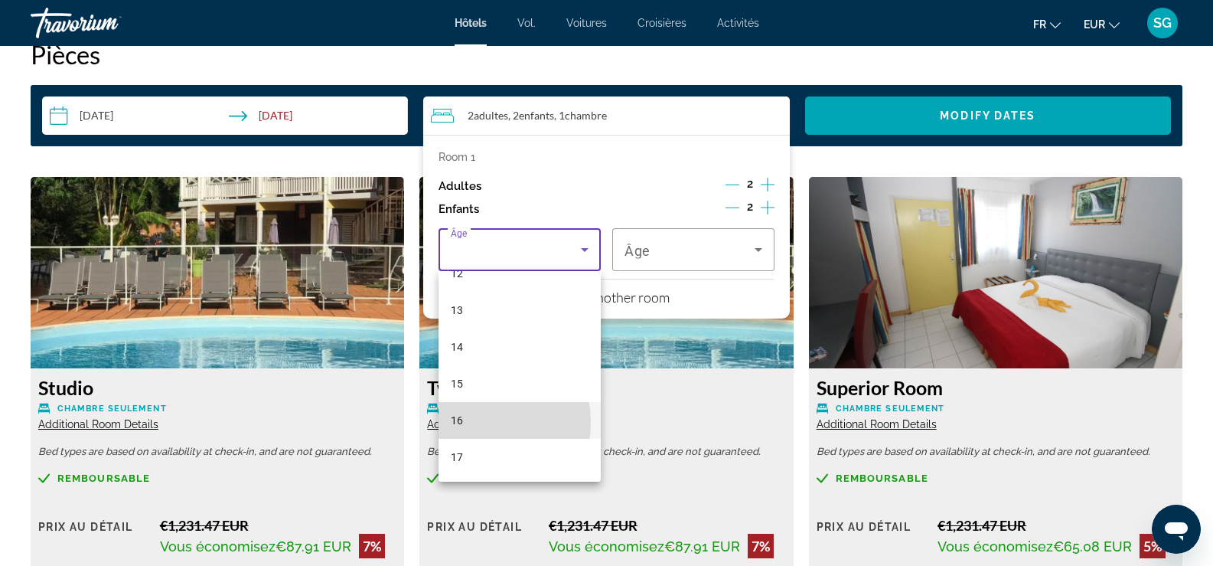
click at [467, 422] on mat-option "16" at bounding box center [520, 420] width 162 height 37
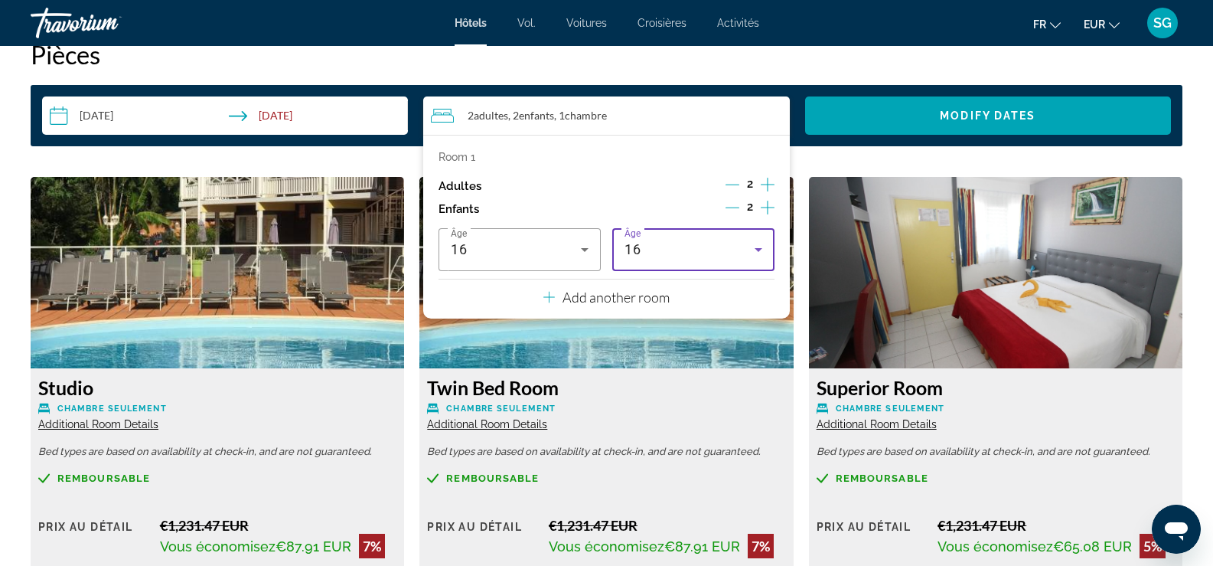
click at [693, 240] on div "16" at bounding box center [694, 249] width 138 height 43
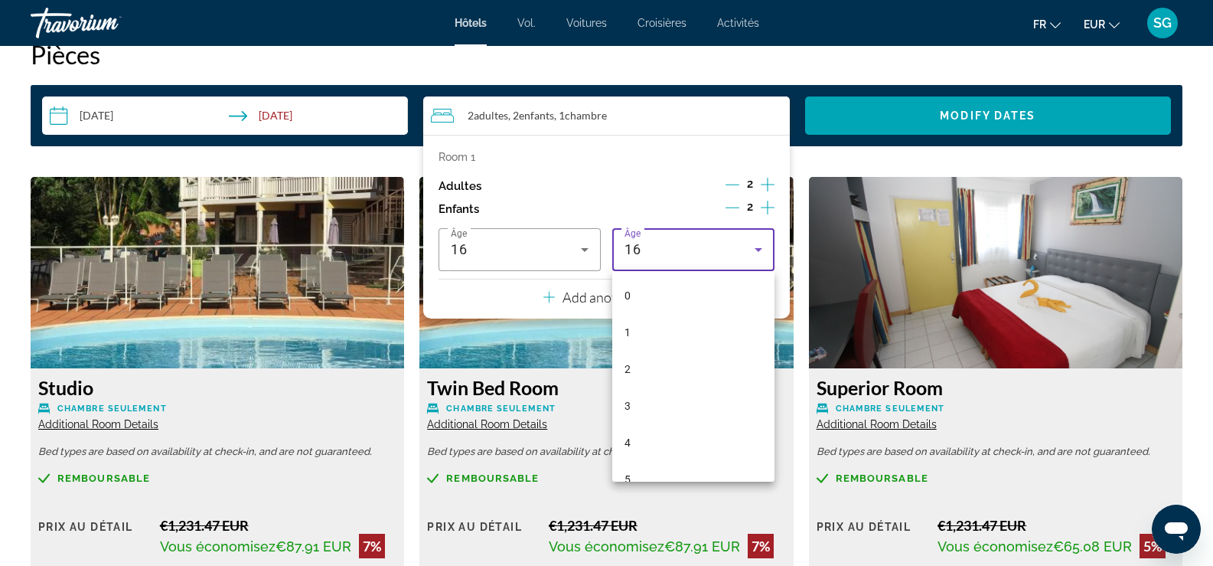
scroll to position [420, 0]
click at [668, 354] on mat-option "13" at bounding box center [693, 352] width 162 height 37
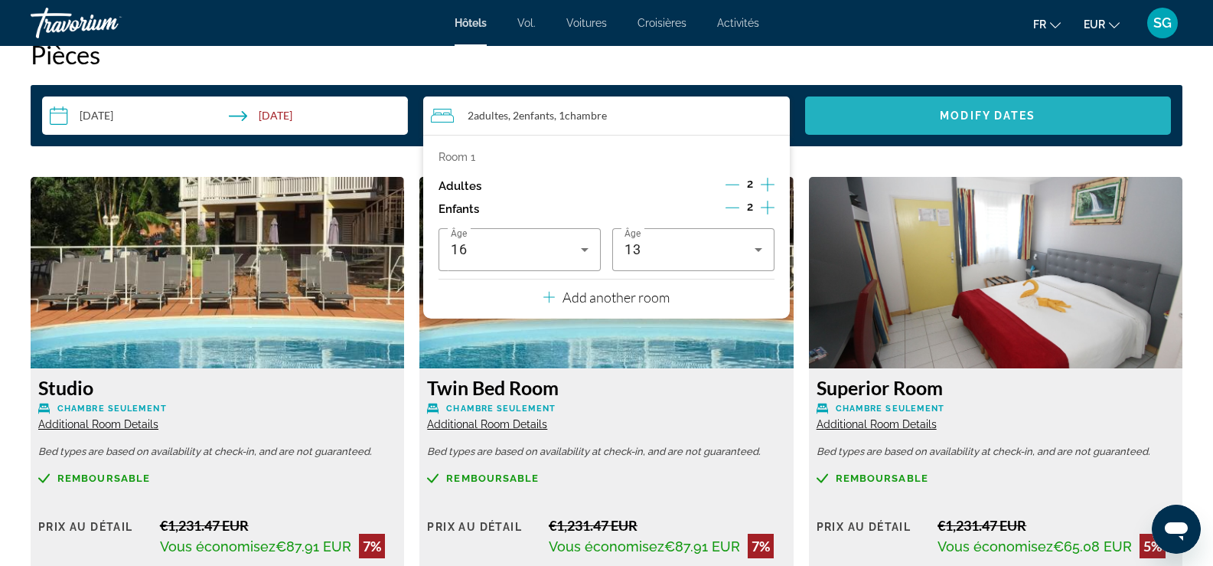
click at [965, 126] on span "Search widget" at bounding box center [988, 115] width 366 height 37
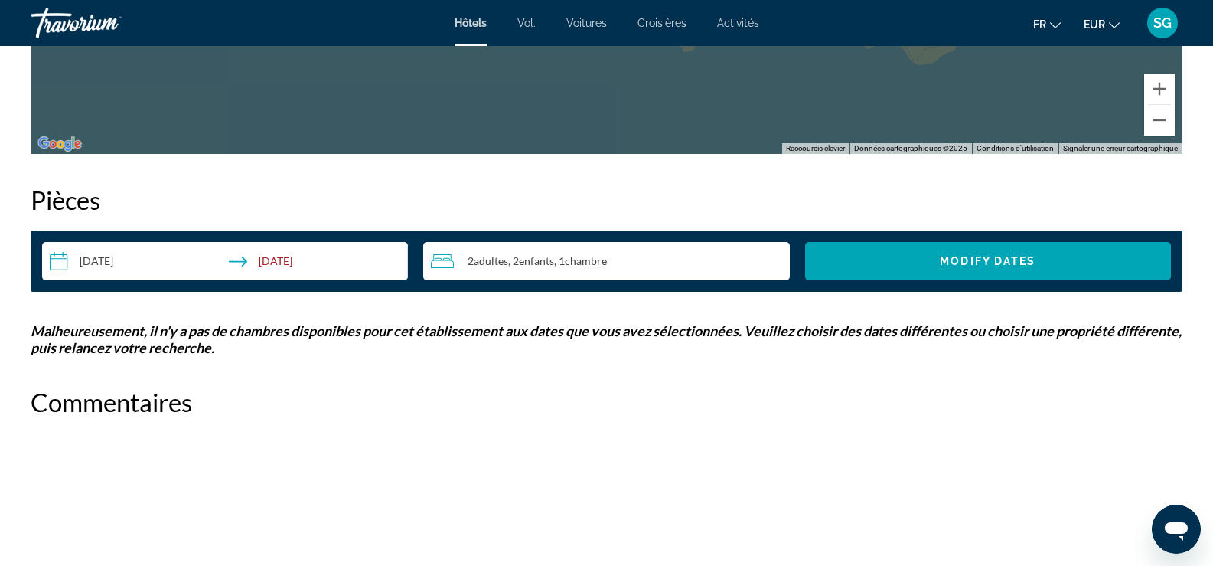
scroll to position [1933, 0]
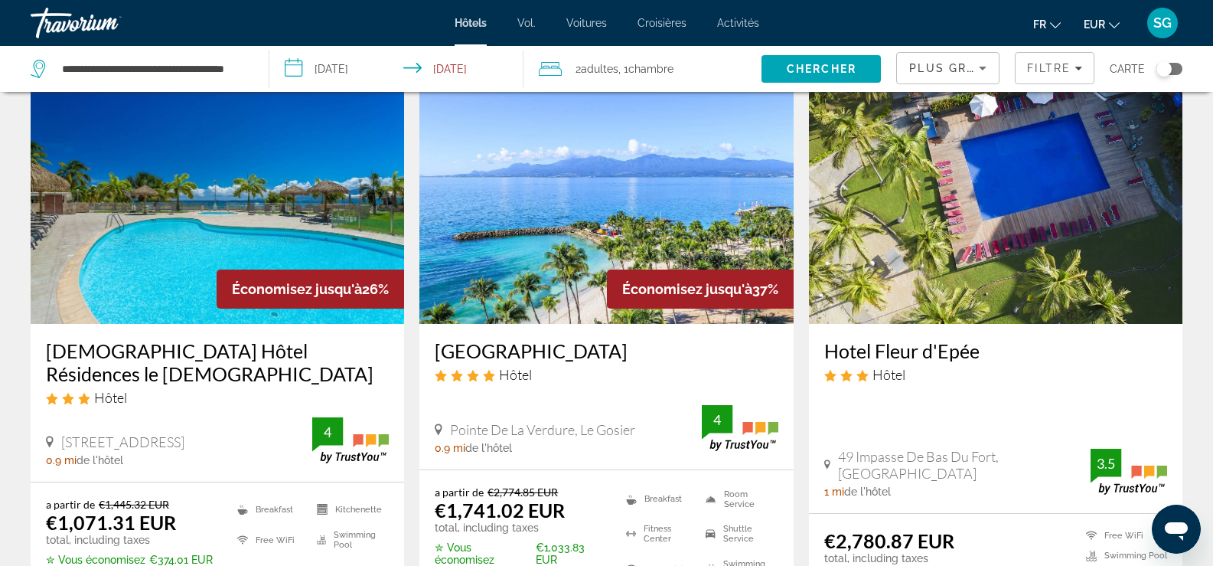
scroll to position [1225, 0]
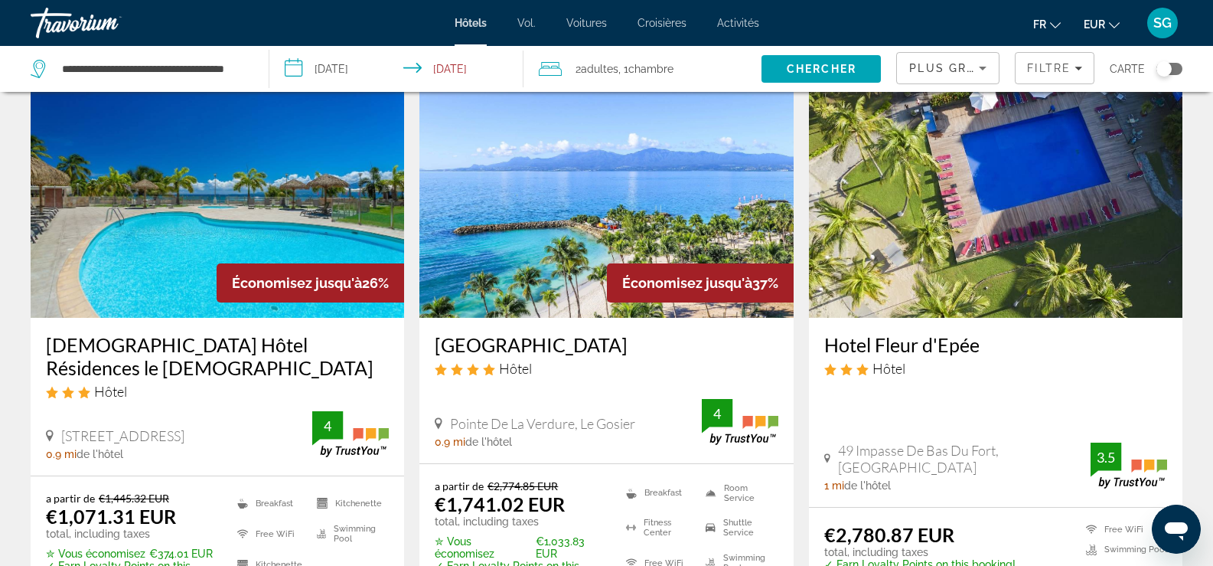
click at [170, 235] on img "Contenu principal" at bounding box center [218, 195] width 374 height 245
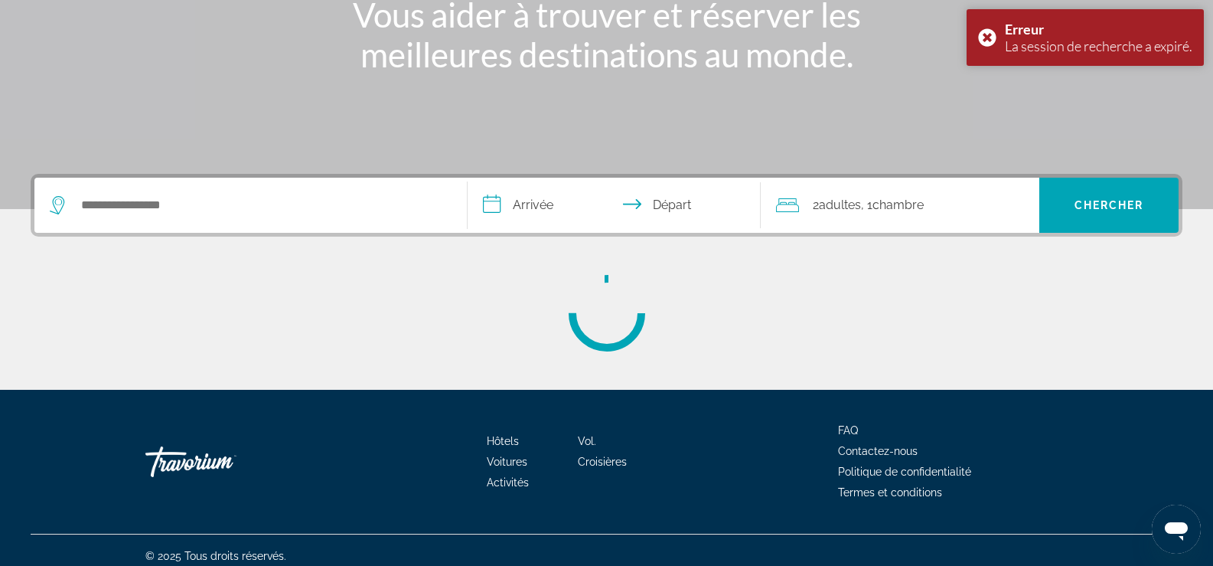
scroll to position [262, 0]
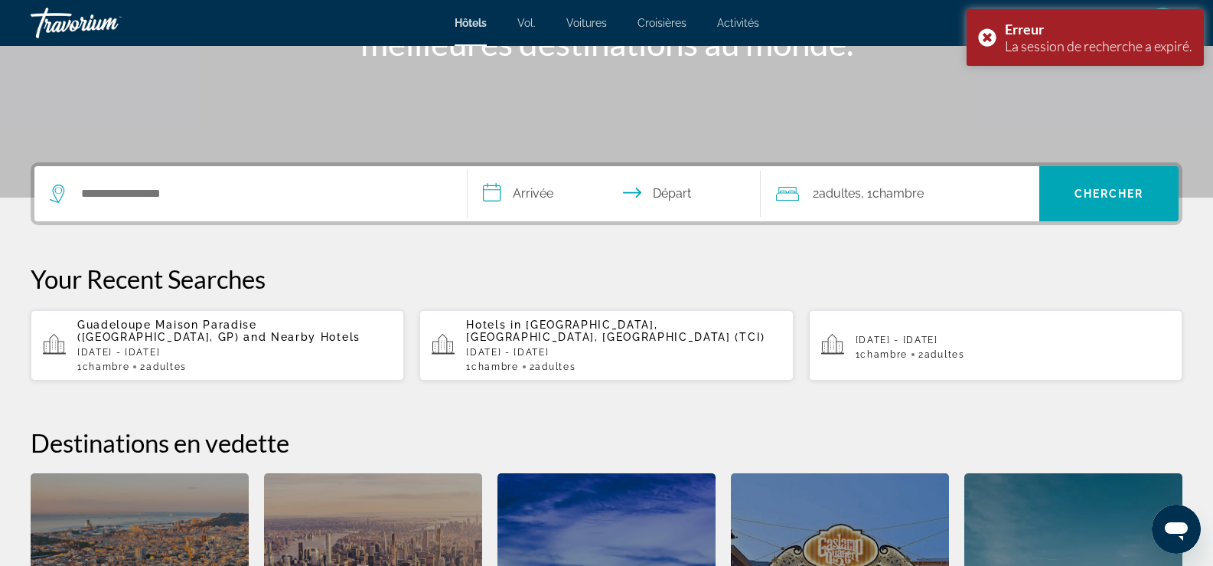
click at [178, 324] on span "Guadeloupe Maison Paradise (Le Gosier, GP)" at bounding box center [167, 330] width 180 height 24
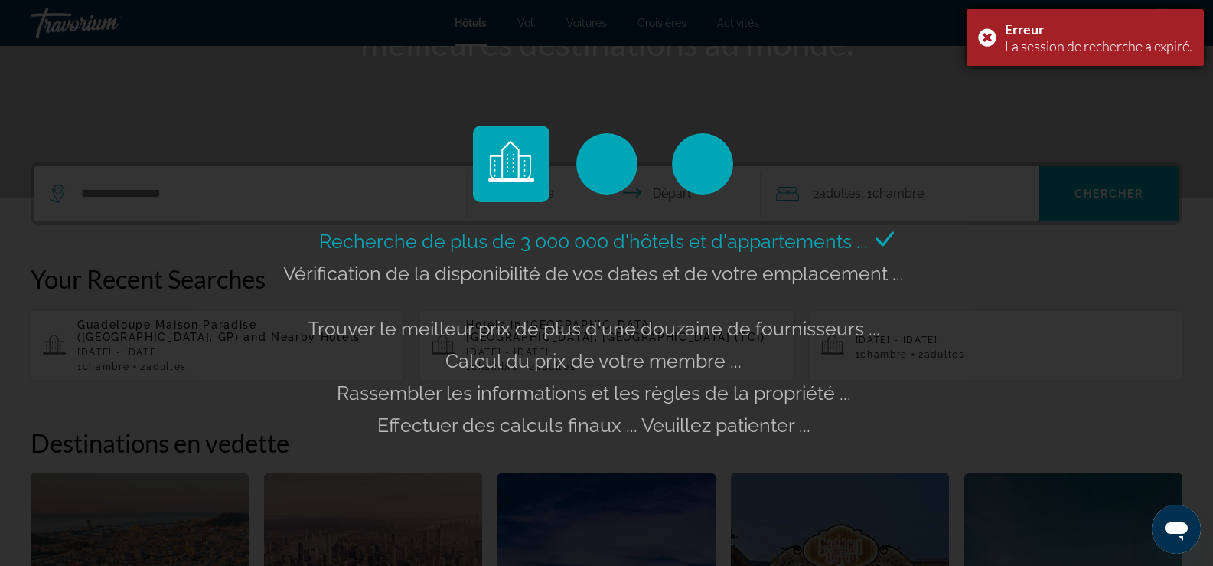
click at [982, 30] on div "Erreur La session de recherche a expiré." at bounding box center [1085, 37] width 237 height 57
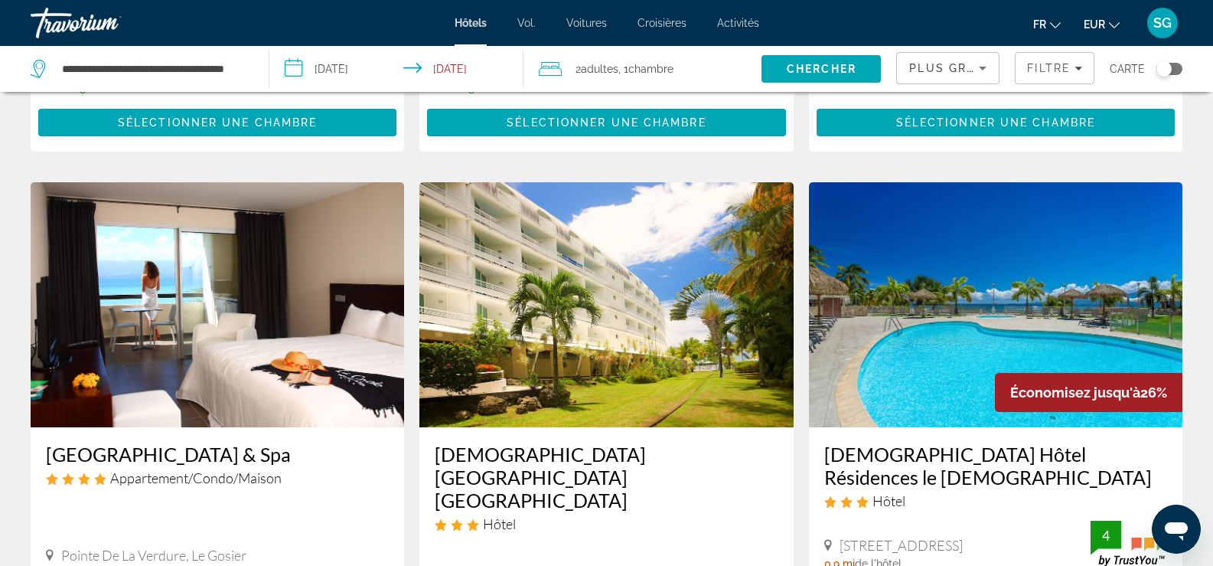
scroll to position [612, 0]
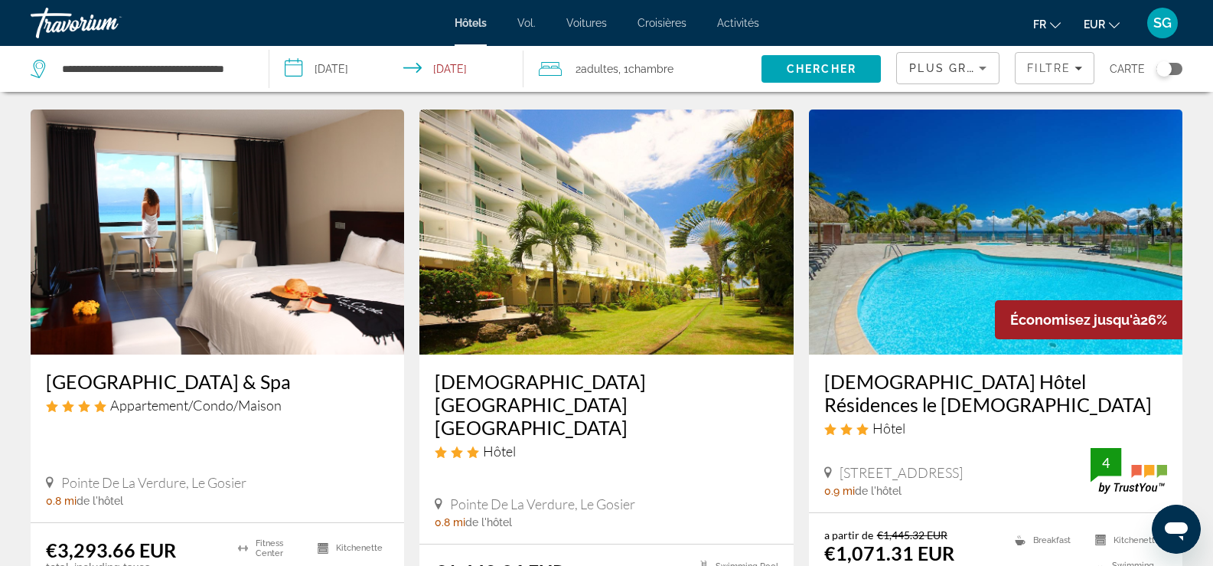
click at [1011, 289] on img "Contenu principal" at bounding box center [996, 231] width 374 height 245
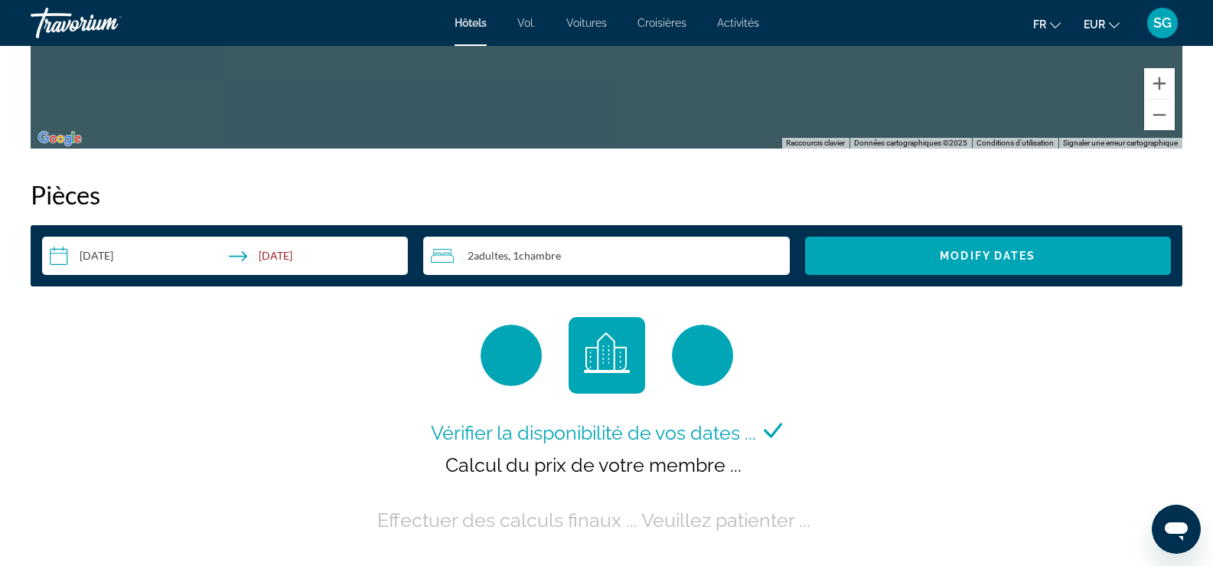
scroll to position [1837, 0]
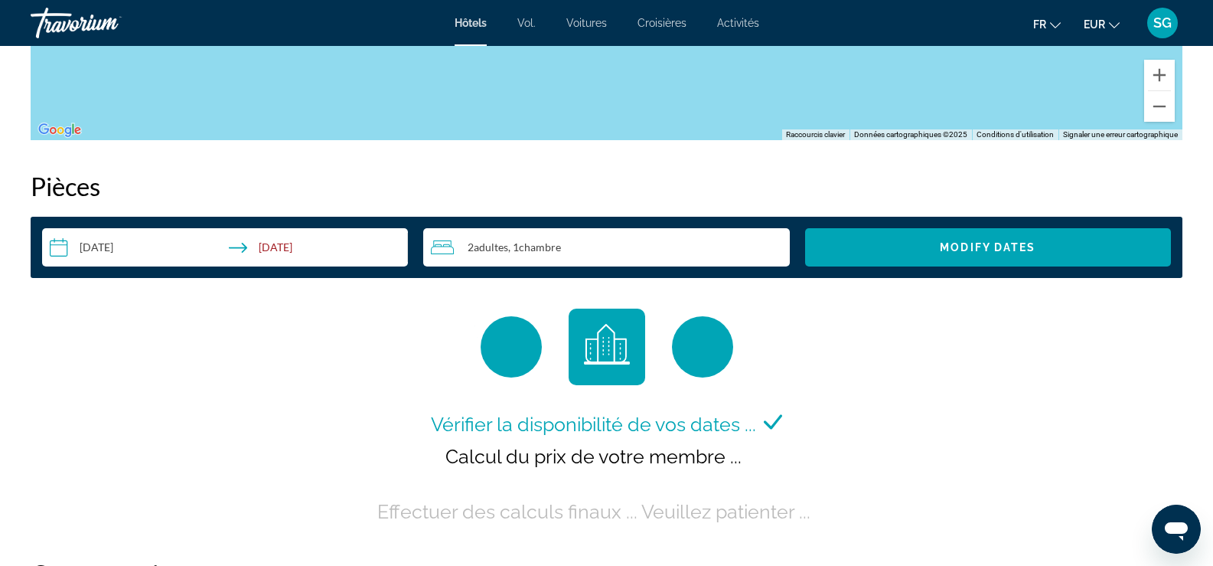
click at [312, 247] on input "**********" at bounding box center [228, 249] width 372 height 43
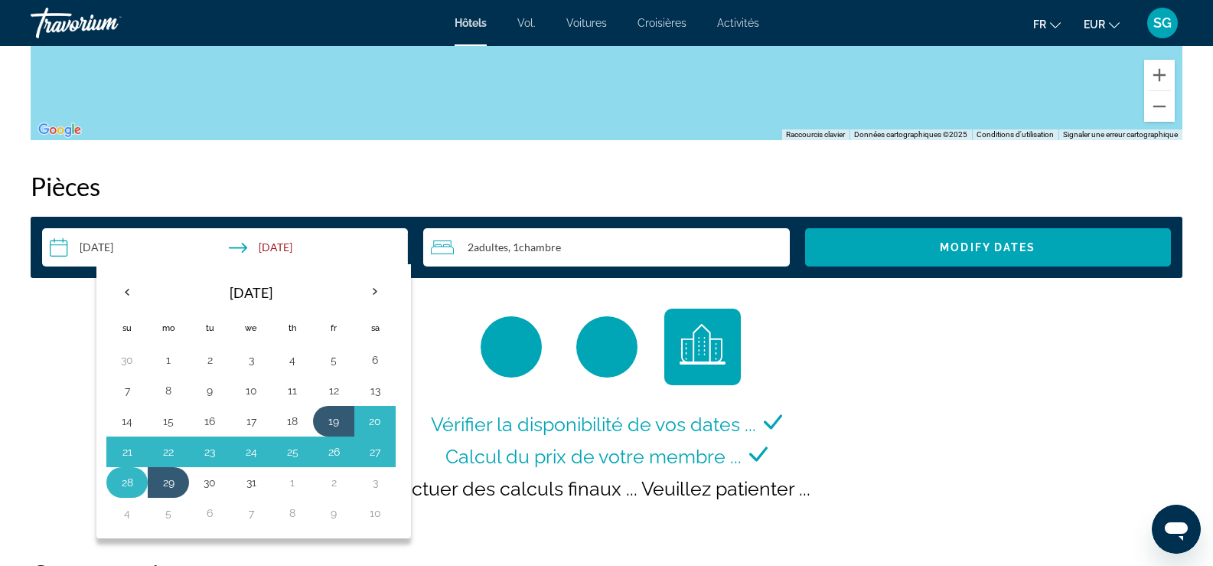
click at [129, 487] on button "28" at bounding box center [127, 482] width 24 height 21
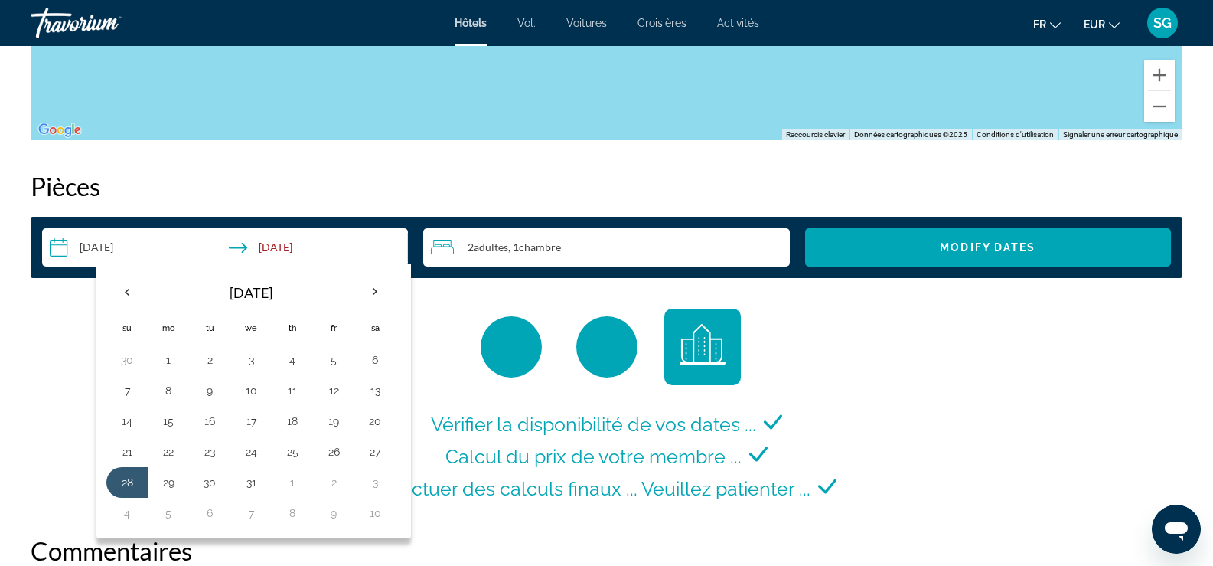
click at [288, 425] on button "18" at bounding box center [292, 420] width 24 height 21
type input "**********"
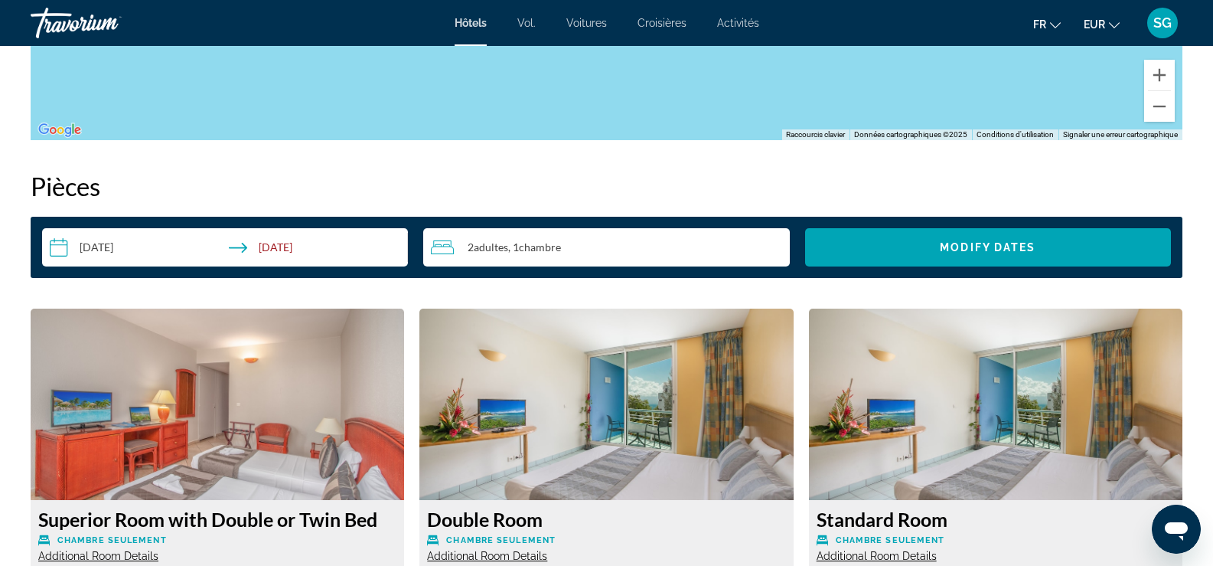
click at [533, 246] on span "Chambre" at bounding box center [540, 246] width 42 height 13
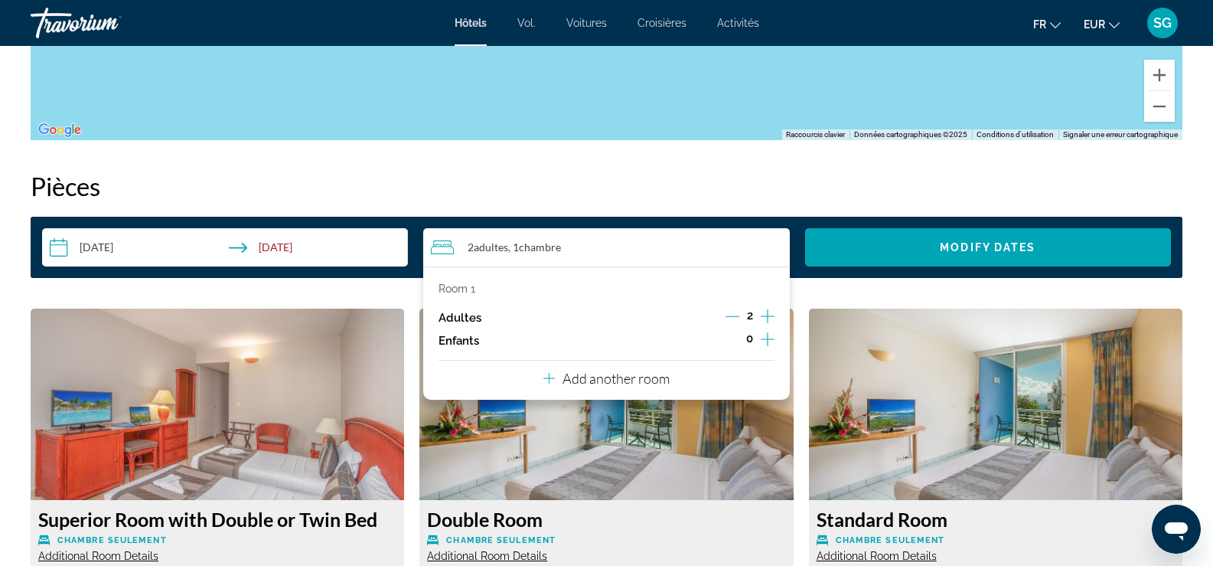
click at [769, 341] on icon "Increment children" at bounding box center [768, 339] width 14 height 18
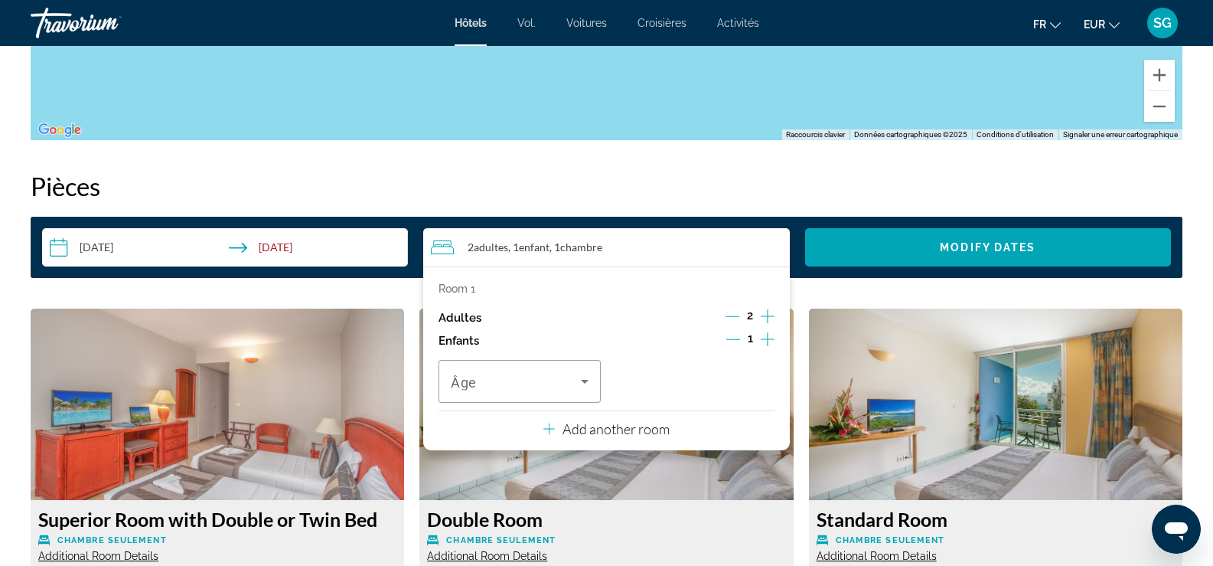
click at [769, 341] on icon "Increment children" at bounding box center [768, 339] width 14 height 18
click at [547, 386] on span "Travelers: 2 adults, 2 children" at bounding box center [516, 381] width 130 height 18
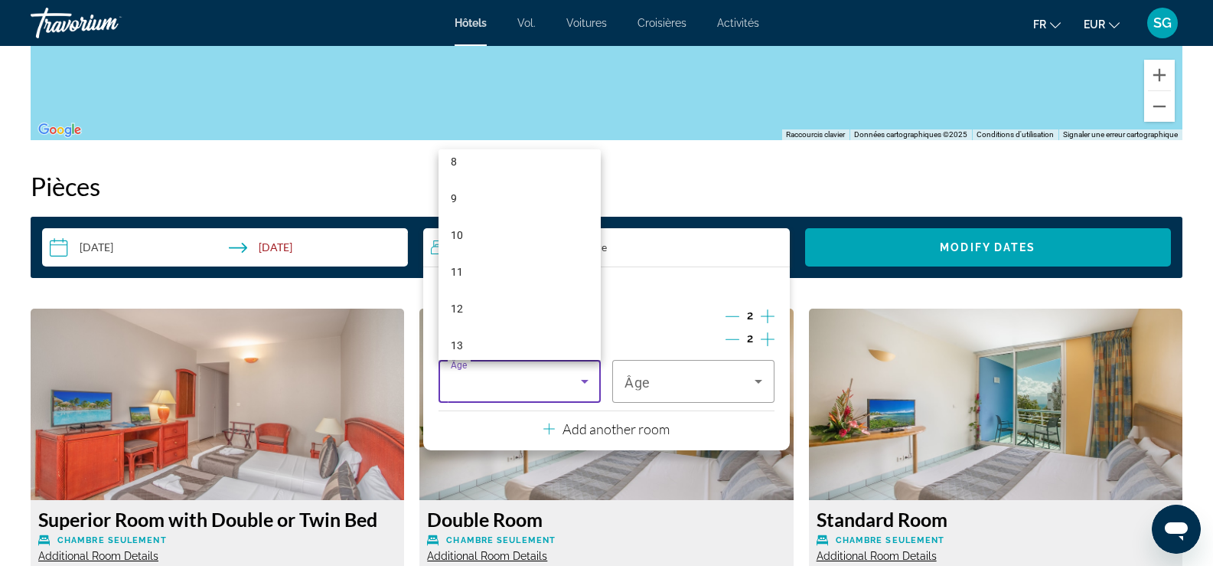
scroll to position [459, 0]
click at [484, 292] on mat-option "16" at bounding box center [520, 302] width 162 height 37
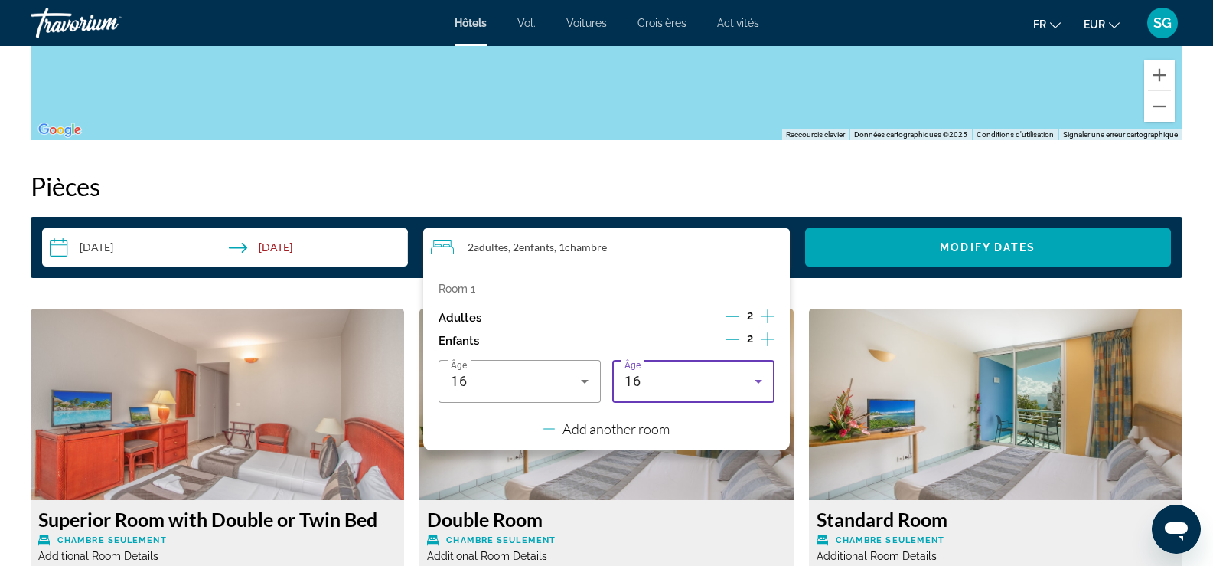
click at [652, 390] on div "16" at bounding box center [690, 381] width 130 height 18
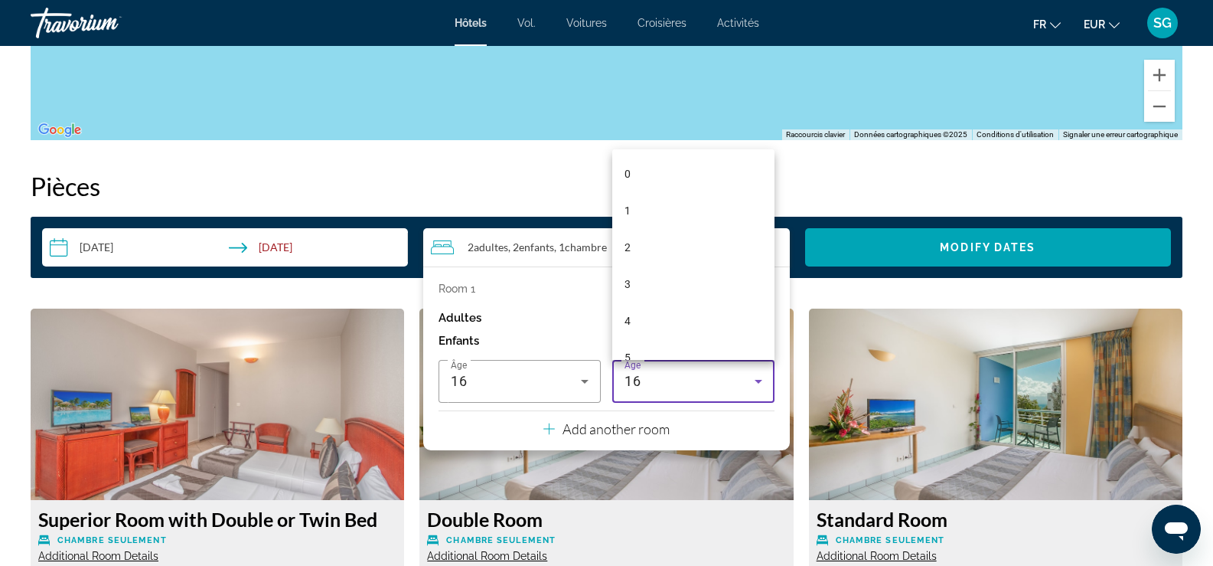
scroll to position [420, 0]
click at [656, 237] on mat-option "13" at bounding box center [693, 231] width 162 height 37
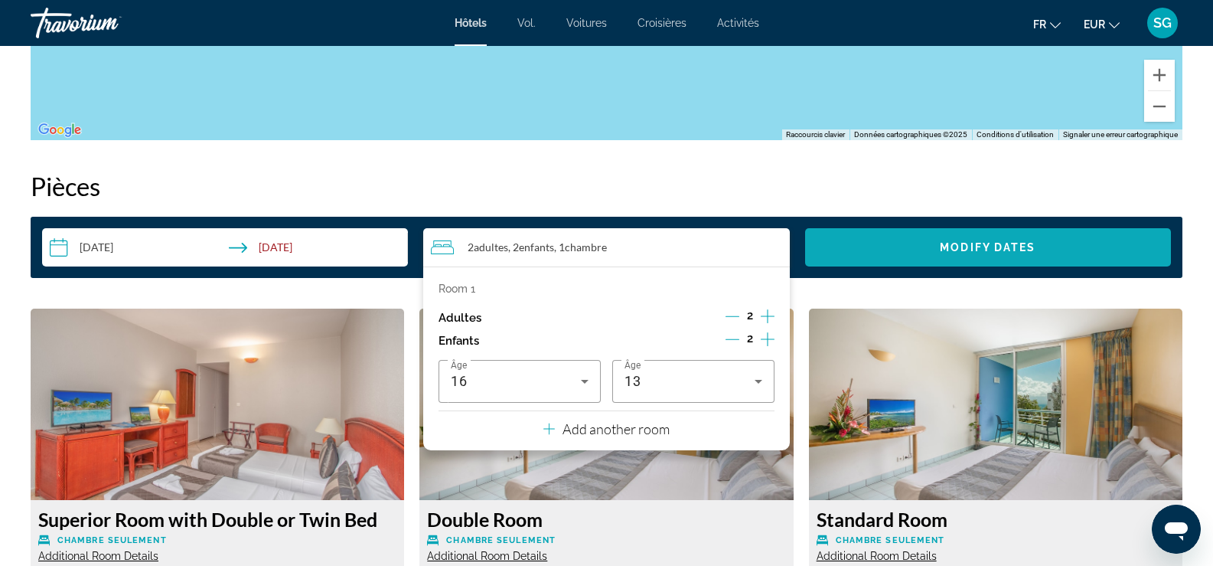
click at [911, 243] on span "Search widget" at bounding box center [988, 247] width 366 height 37
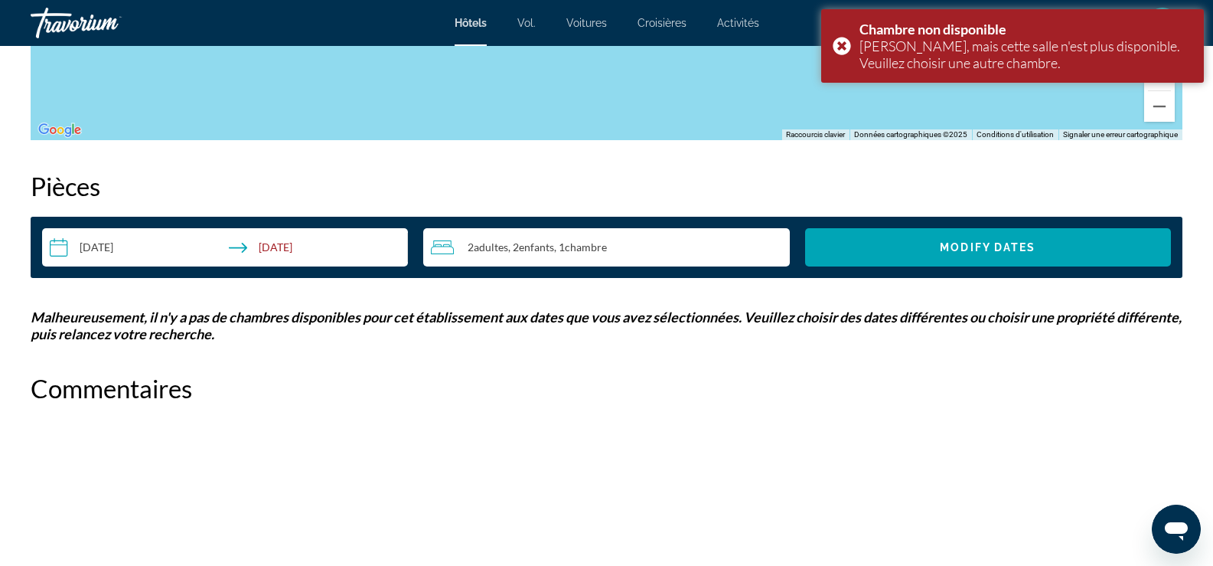
click at [573, 249] on span "Chambre" at bounding box center [586, 246] width 42 height 13
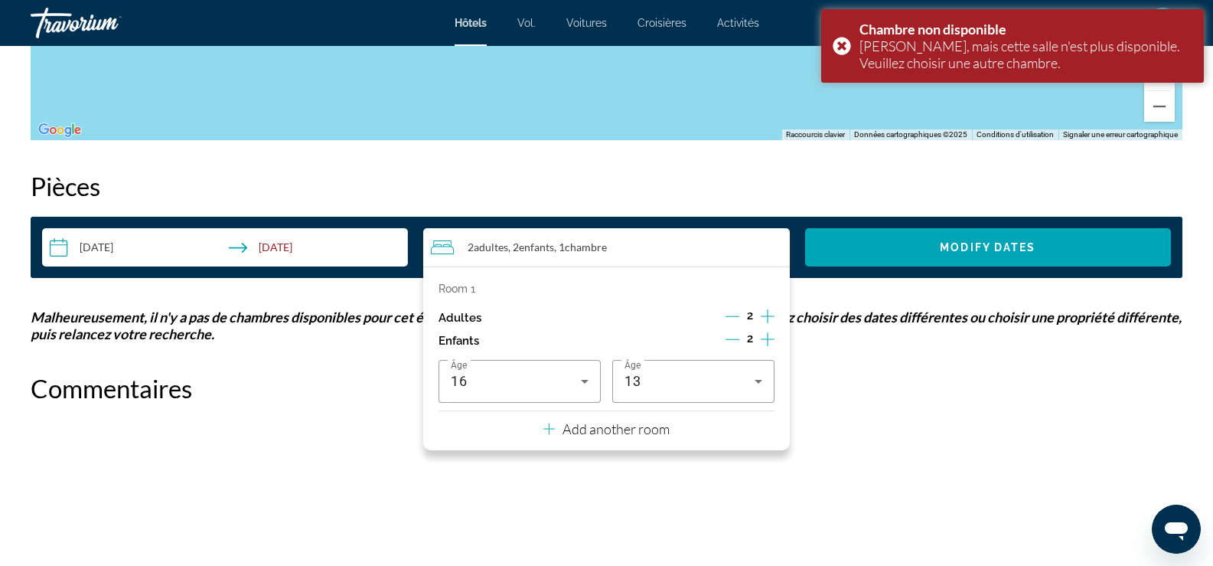
click at [639, 428] on p "Add another room" at bounding box center [616, 428] width 107 height 17
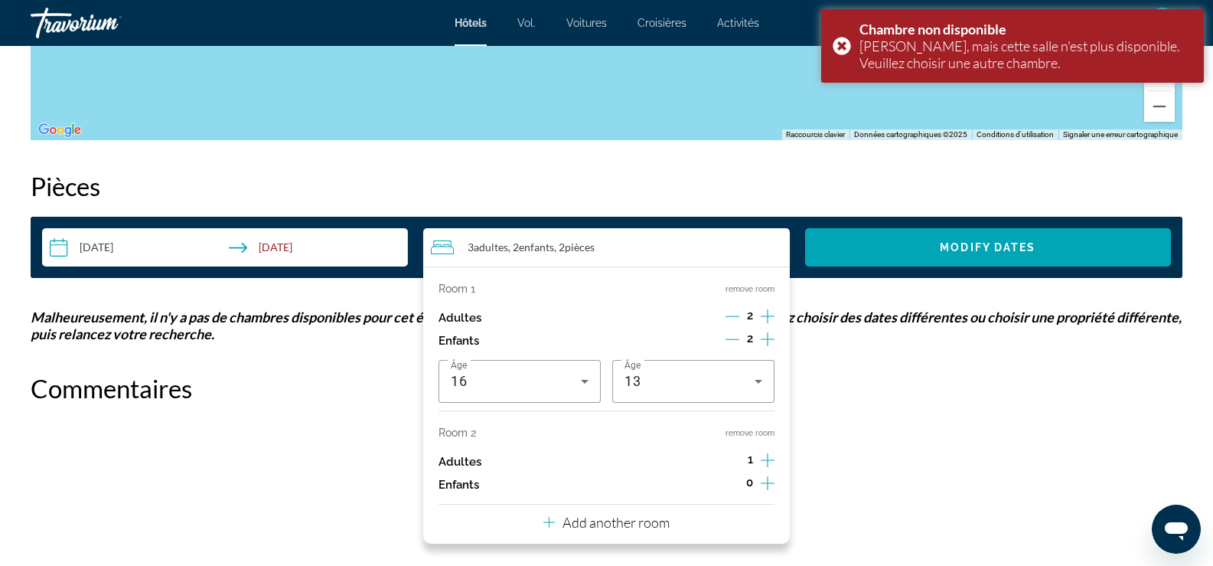
click at [730, 316] on icon "Decrement adults" at bounding box center [733, 316] width 14 height 1
click at [736, 338] on icon "Decrement children" at bounding box center [733, 339] width 14 height 14
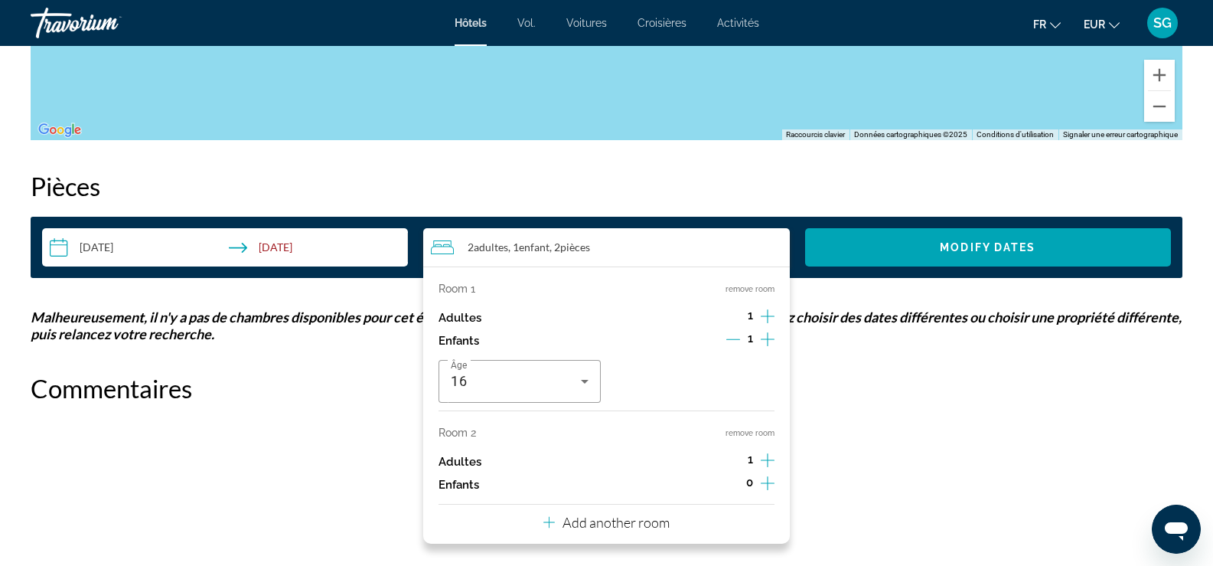
click at [761, 483] on icon "Increment children" at bounding box center [768, 483] width 14 height 18
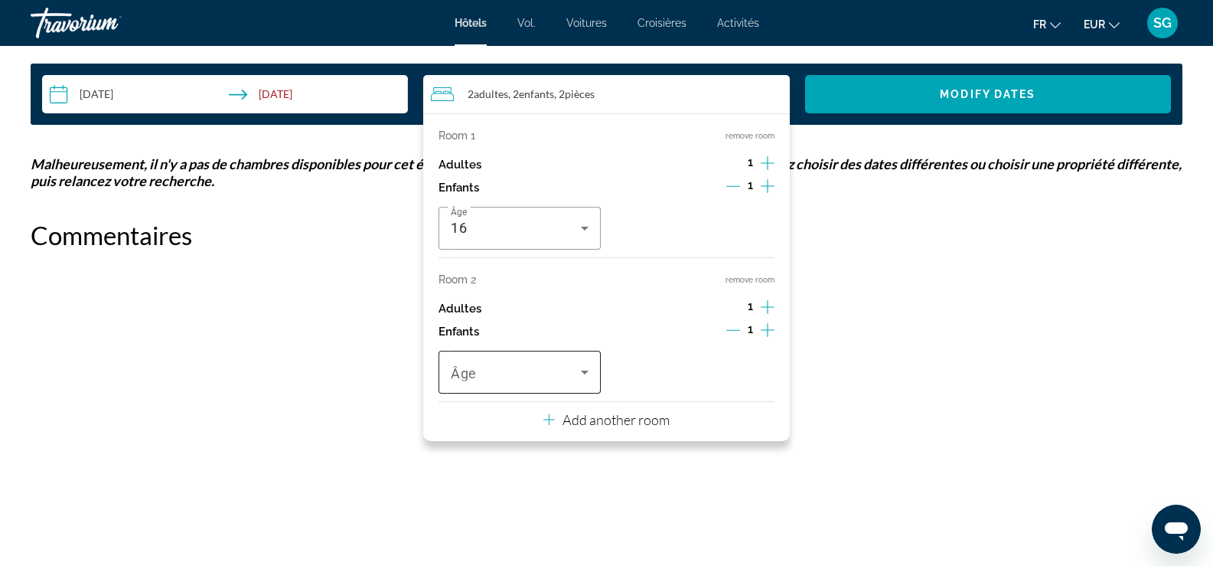
click at [579, 374] on icon "Travelers: 2 adults, 2 children" at bounding box center [585, 372] width 18 height 18
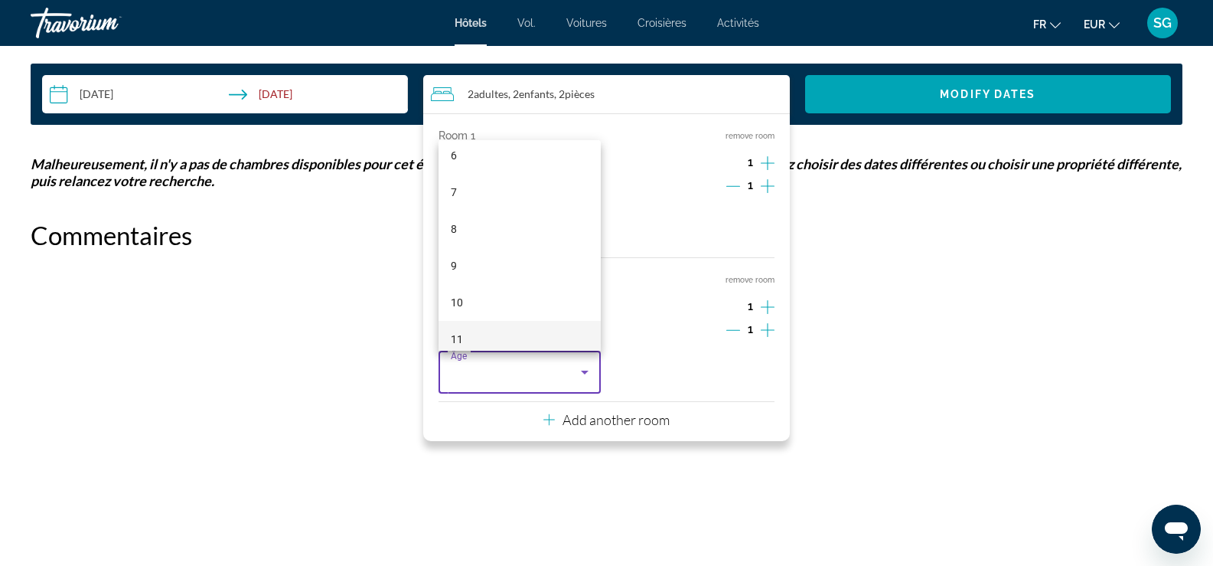
scroll to position [459, 0]
click at [491, 174] on mat-option "13" at bounding box center [520, 183] width 162 height 37
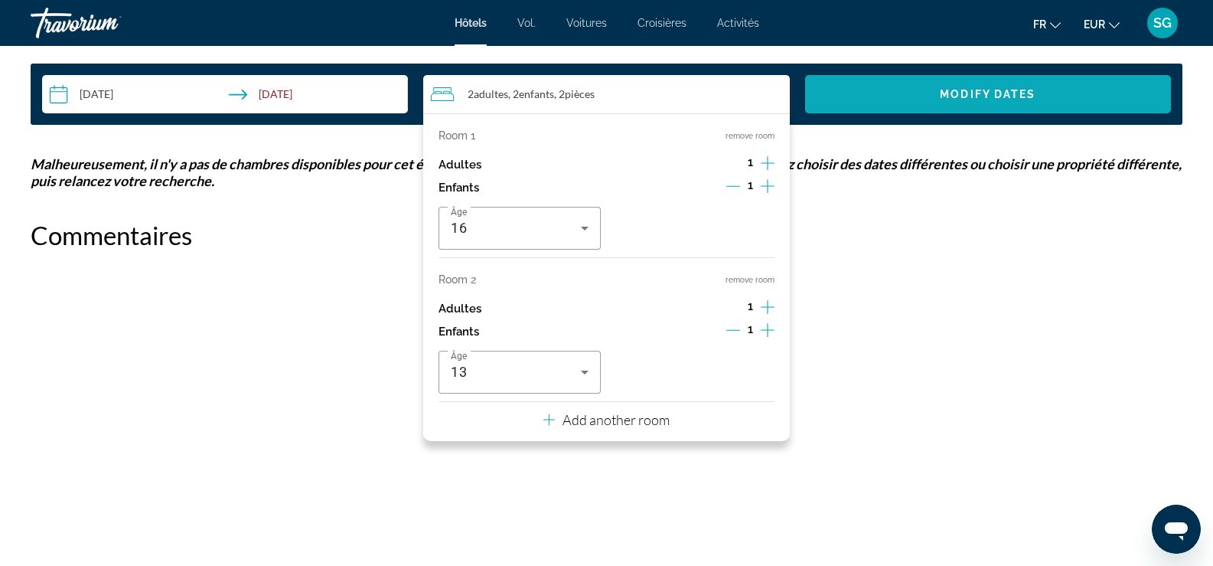
click at [916, 104] on span "Search widget" at bounding box center [988, 94] width 366 height 37
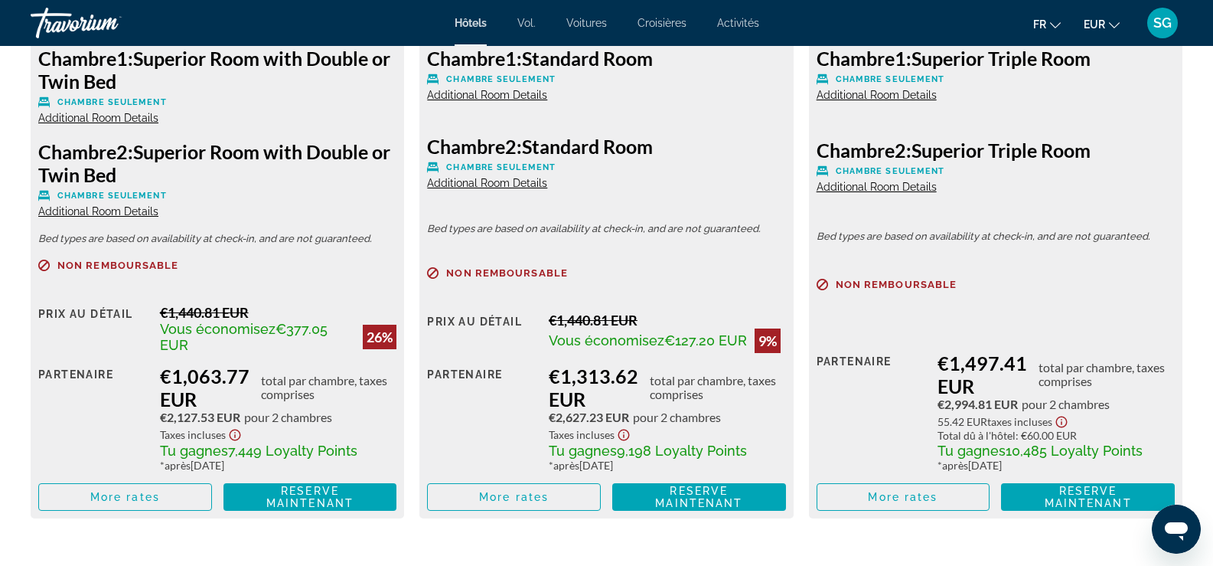
scroll to position [2299, 0]
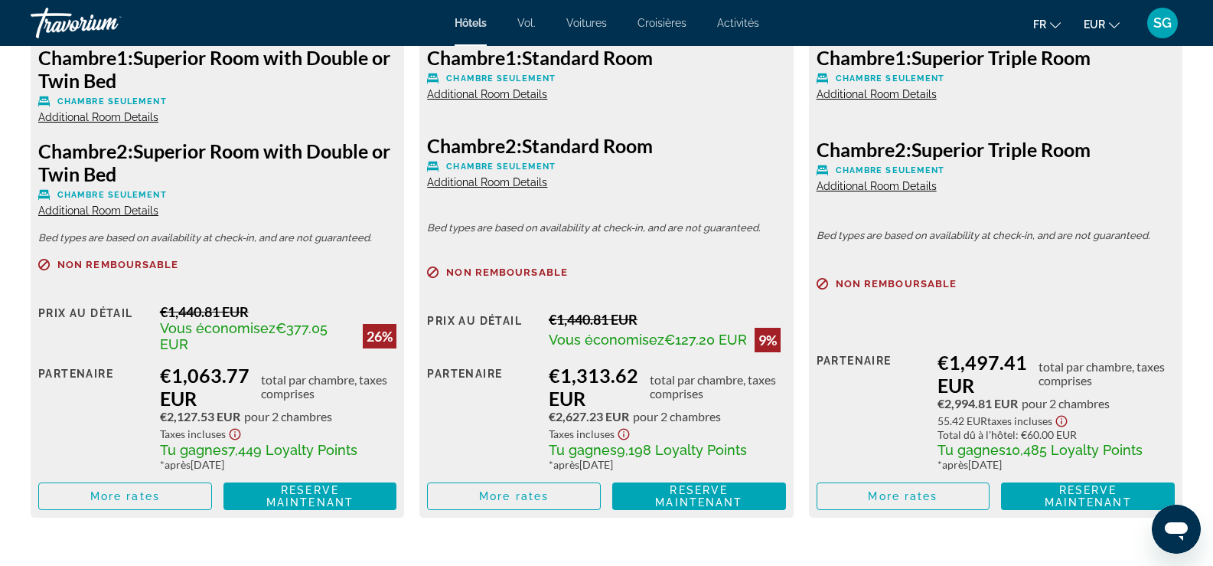
click at [97, 121] on span "Additional Room Details" at bounding box center [98, 117] width 120 height 12
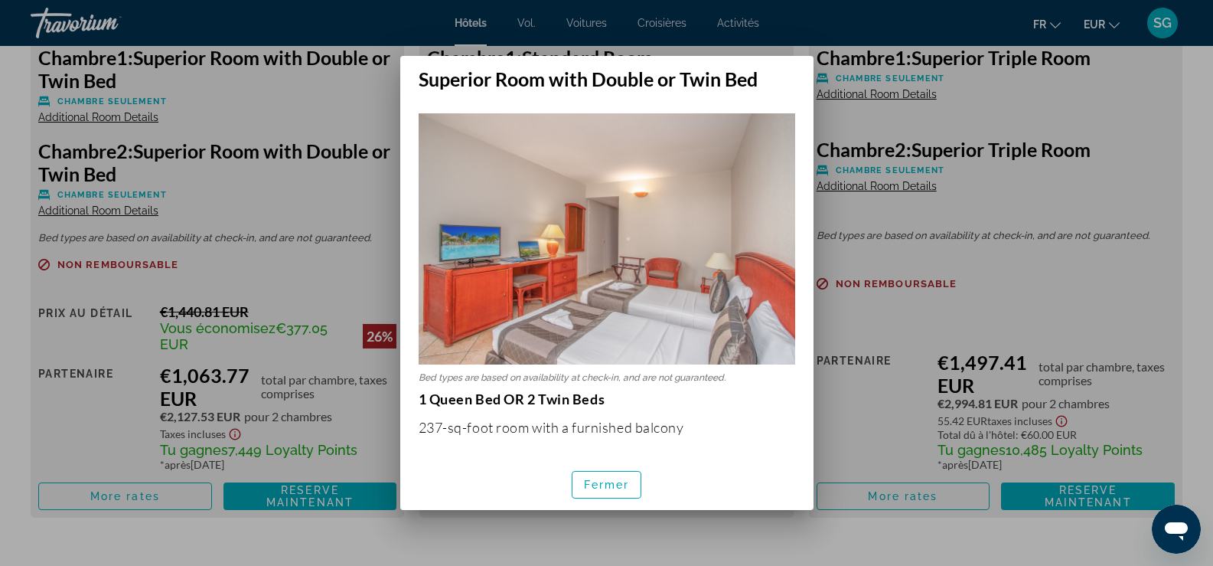
scroll to position [0, 0]
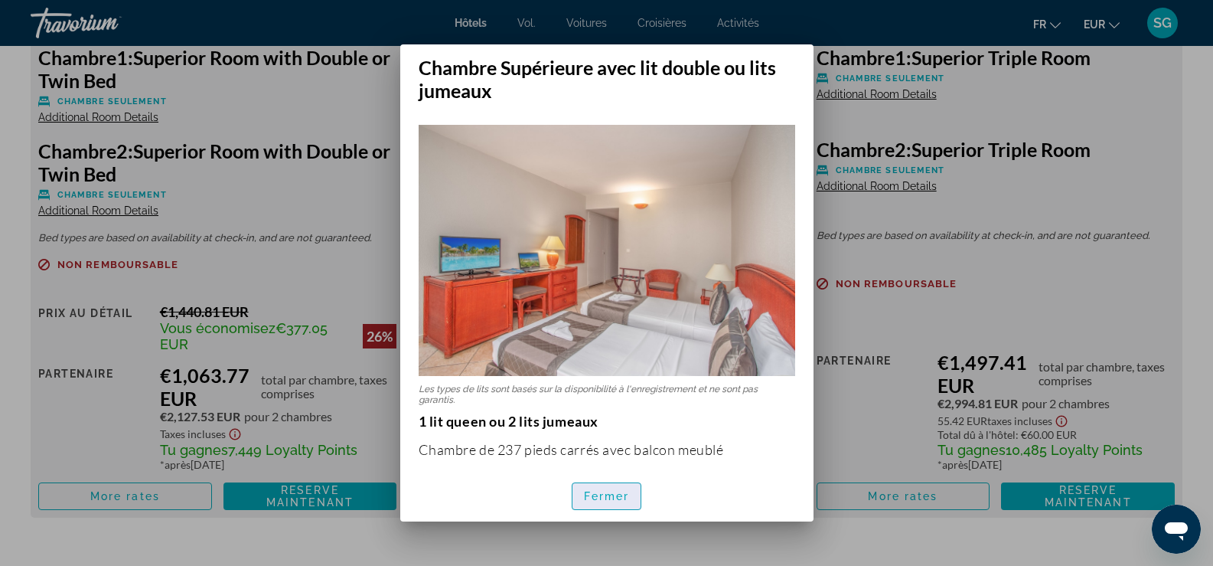
click at [605, 491] on font "Fermer" at bounding box center [607, 496] width 46 height 12
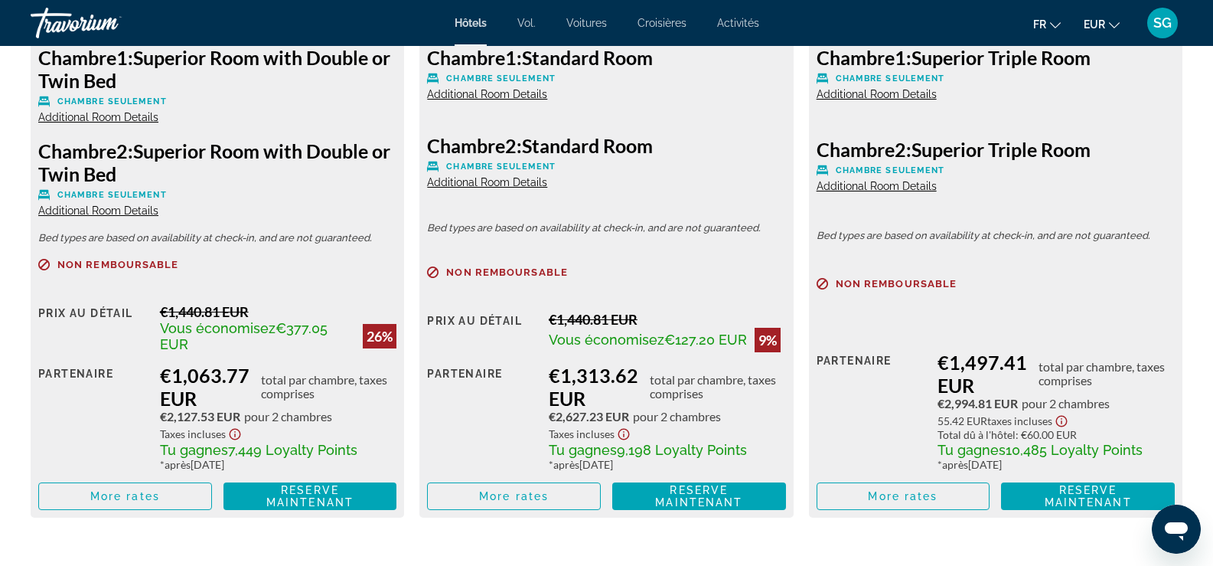
scroll to position [2452, 0]
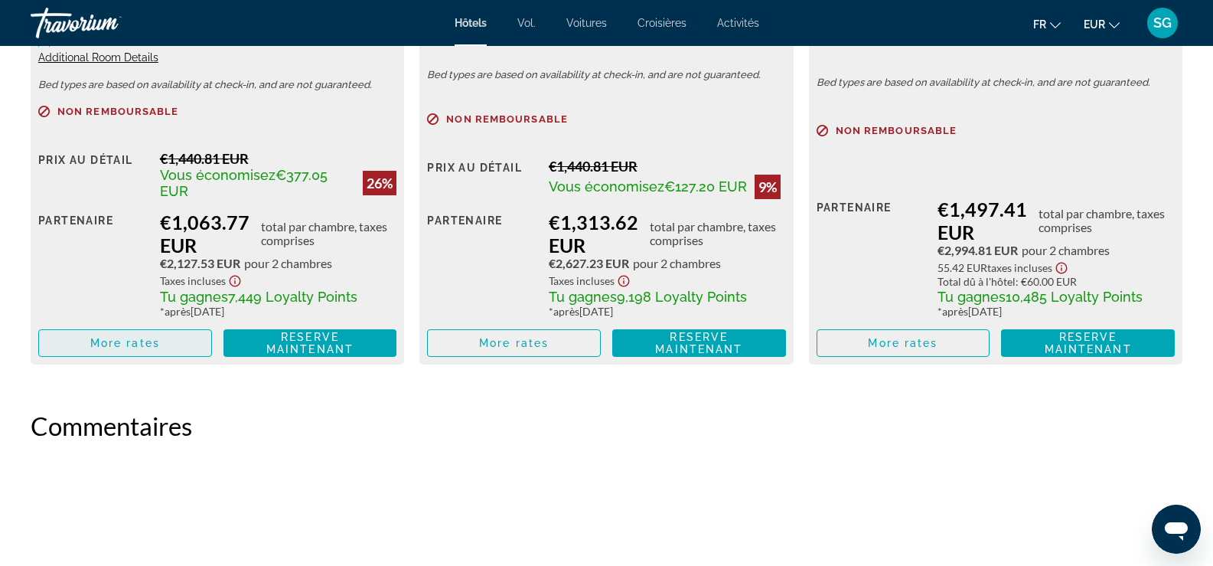
click at [191, 344] on span "Contenu principal" at bounding box center [125, 343] width 172 height 37
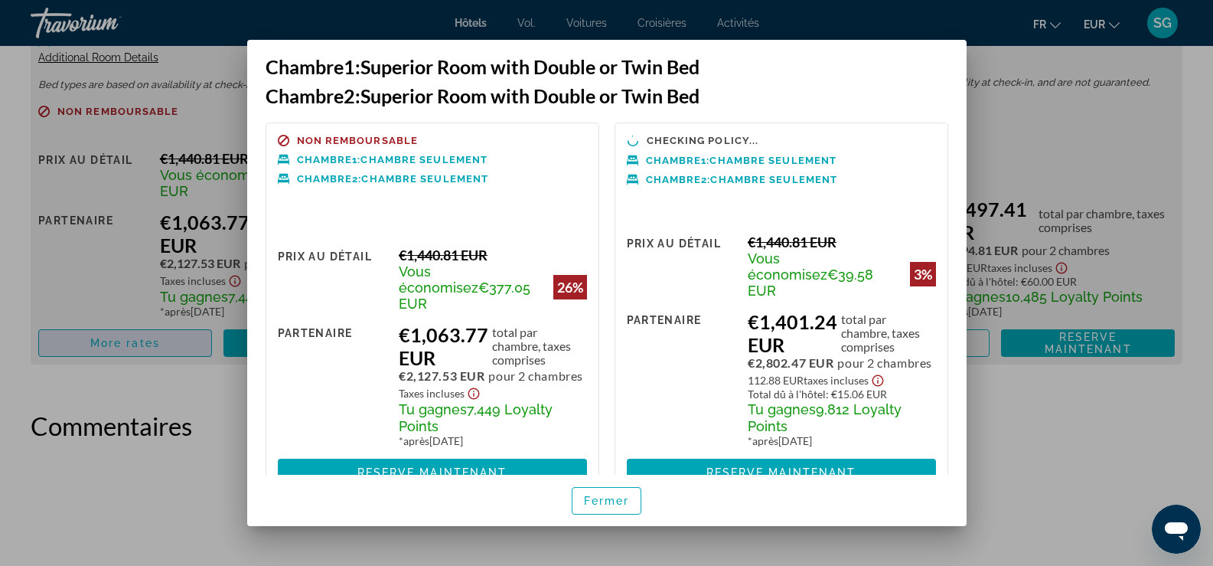
scroll to position [0, 0]
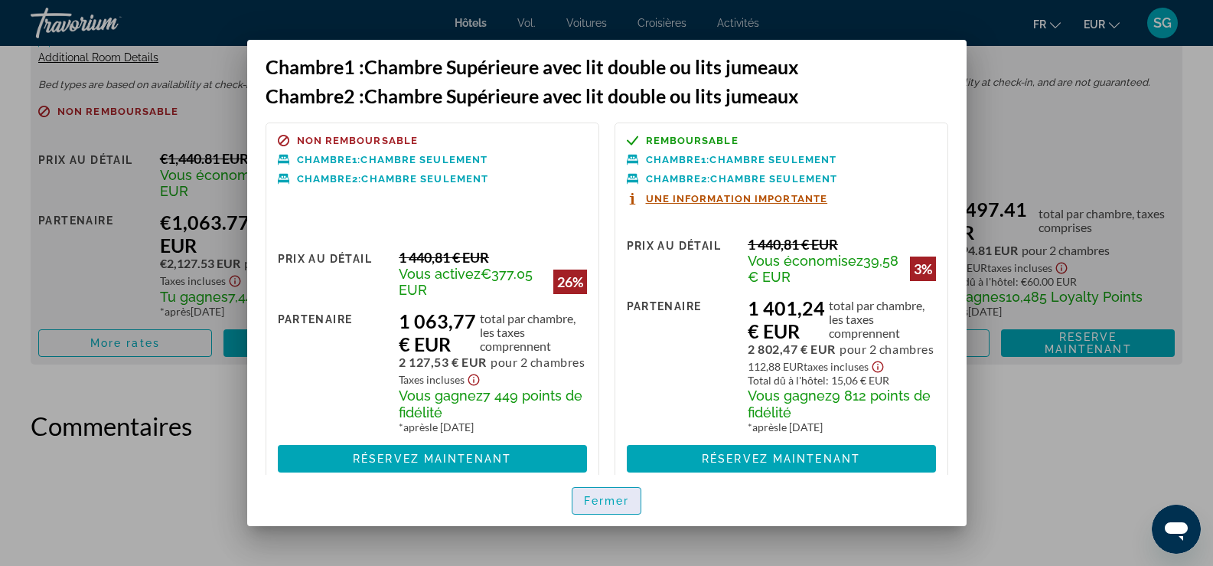
click at [601, 498] on font "Fermer" at bounding box center [607, 500] width 46 height 12
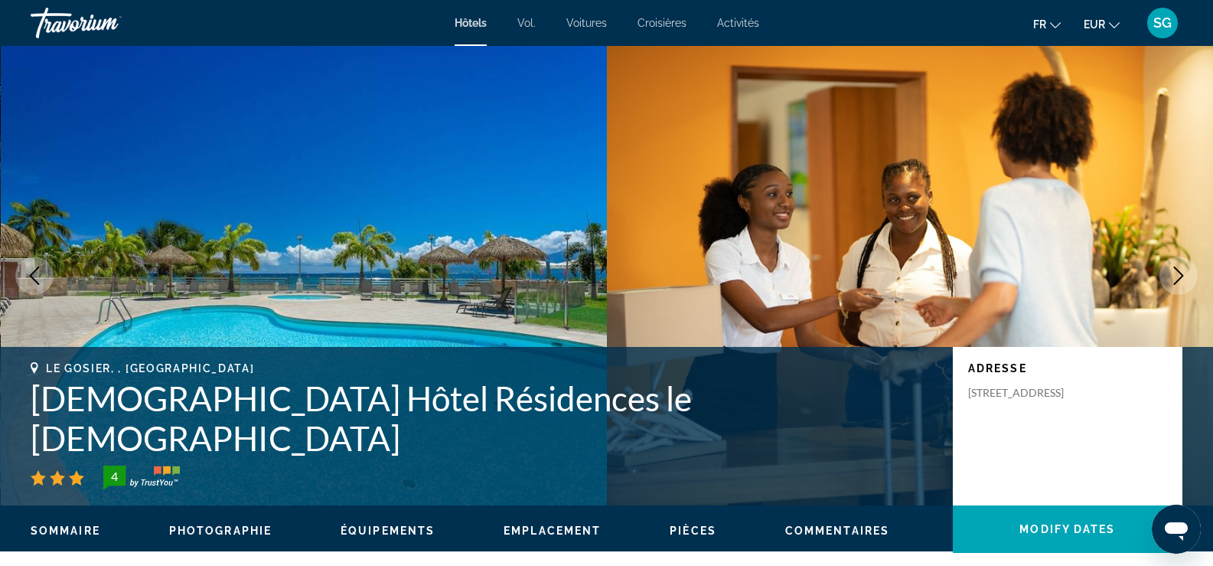
scroll to position [2452, 0]
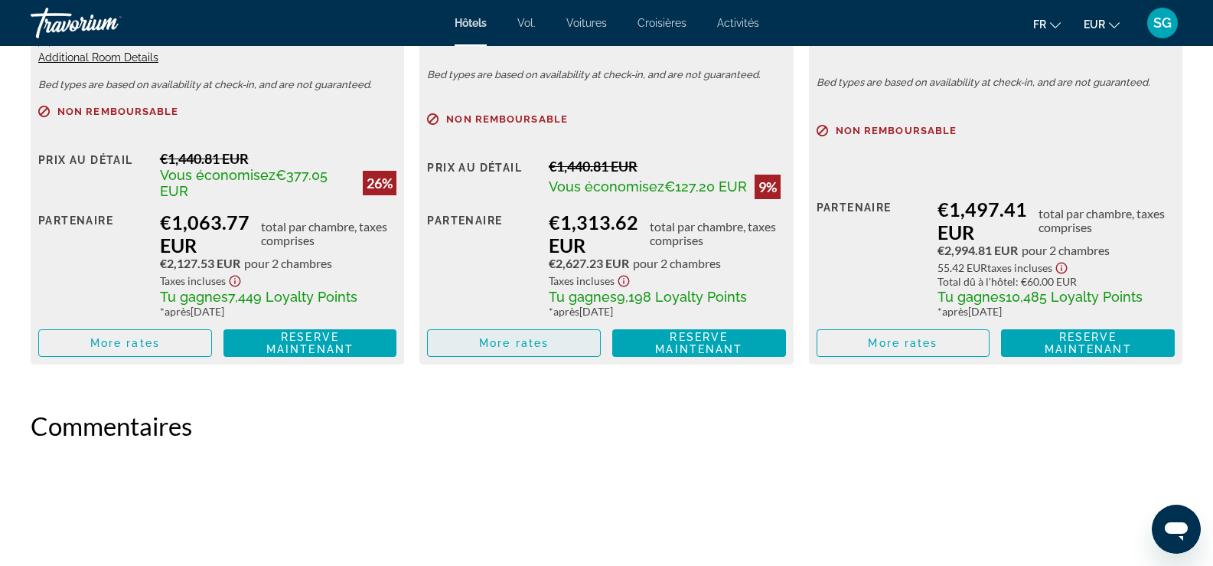
click at [508, 342] on span "More rates" at bounding box center [514, 343] width 70 height 12
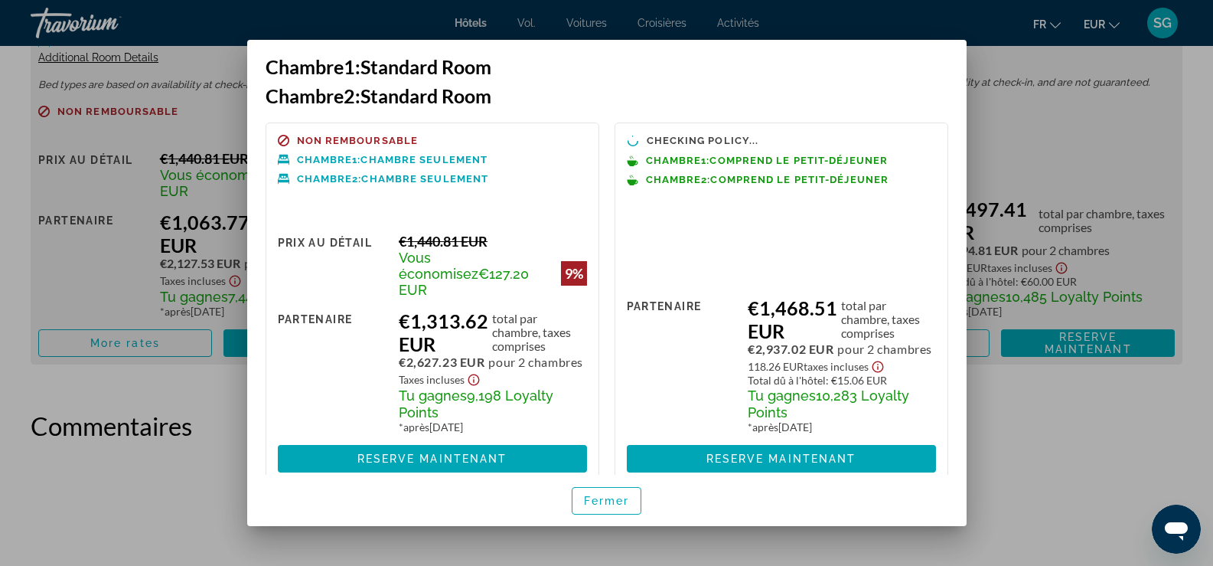
scroll to position [0, 0]
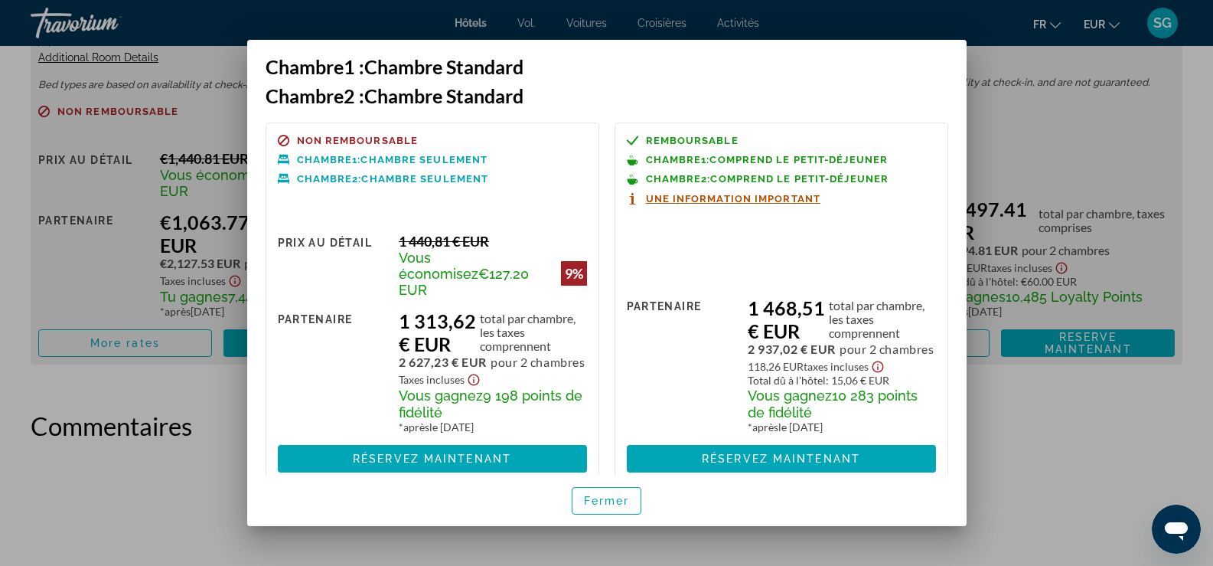
click at [661, 199] on span "Une information important" at bounding box center [733, 199] width 175 height 10
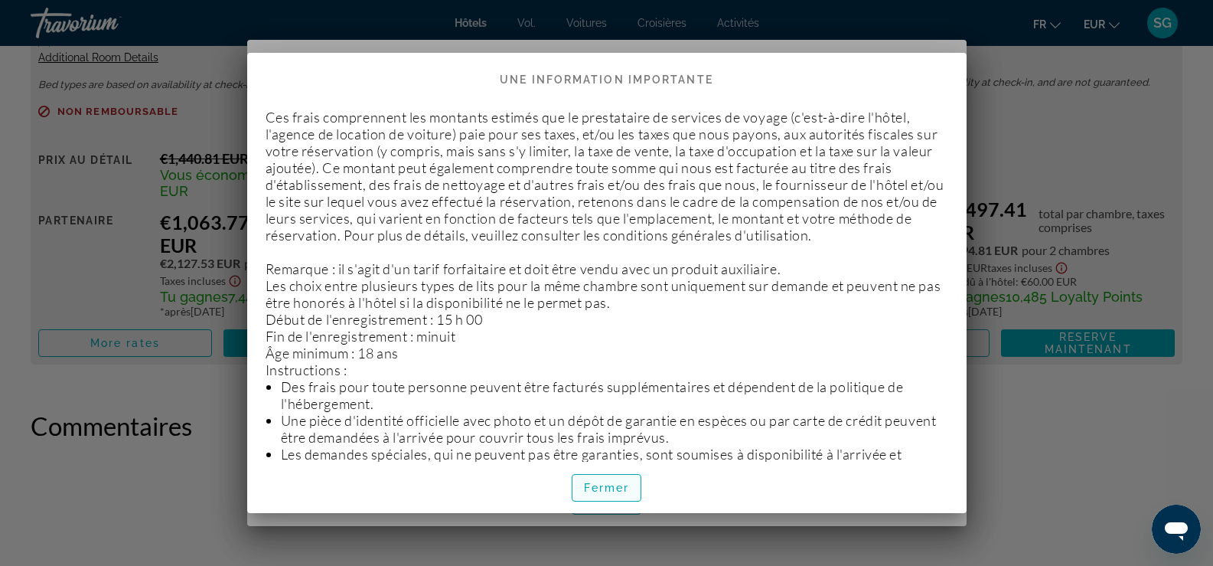
click at [622, 488] on font "Fermer" at bounding box center [607, 487] width 46 height 12
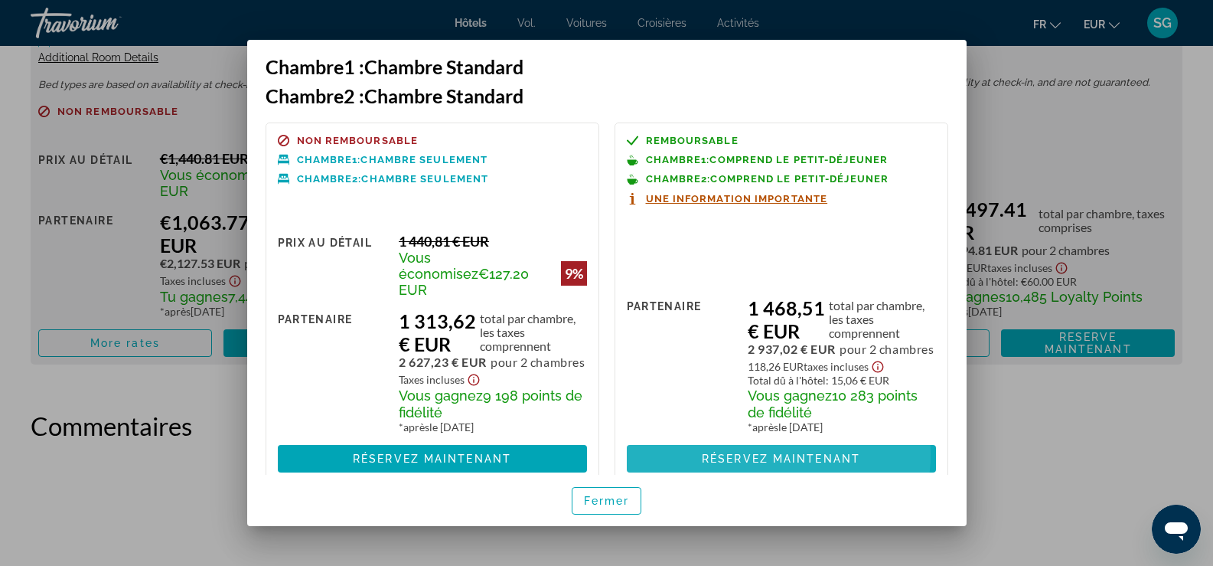
click at [765, 452] on font "Réservez maintenant" at bounding box center [781, 458] width 158 height 12
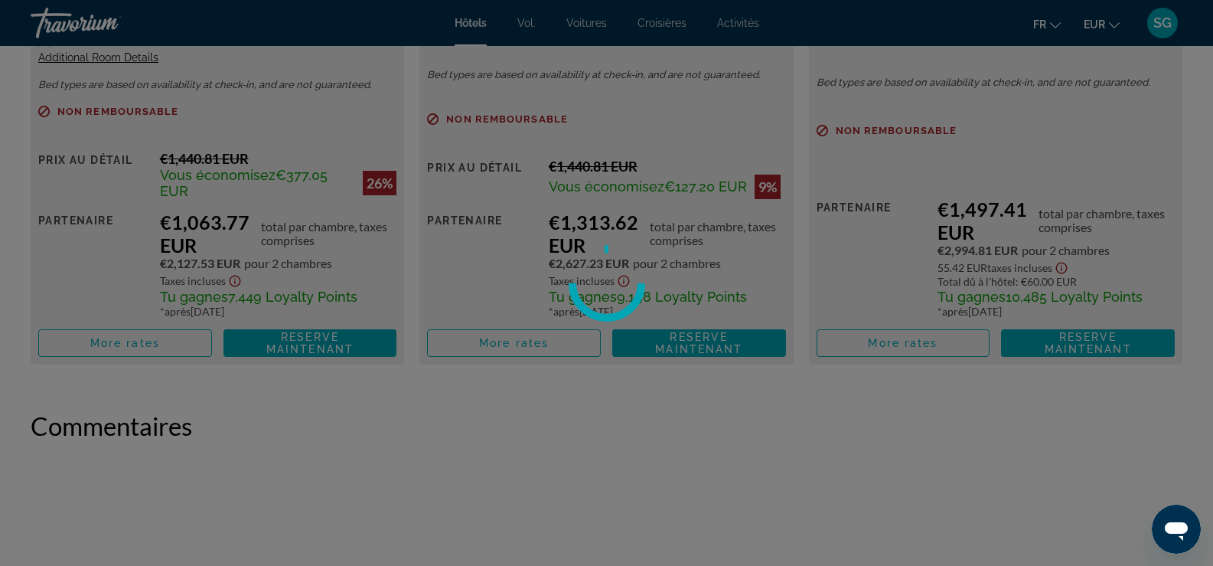
scroll to position [2452, 0]
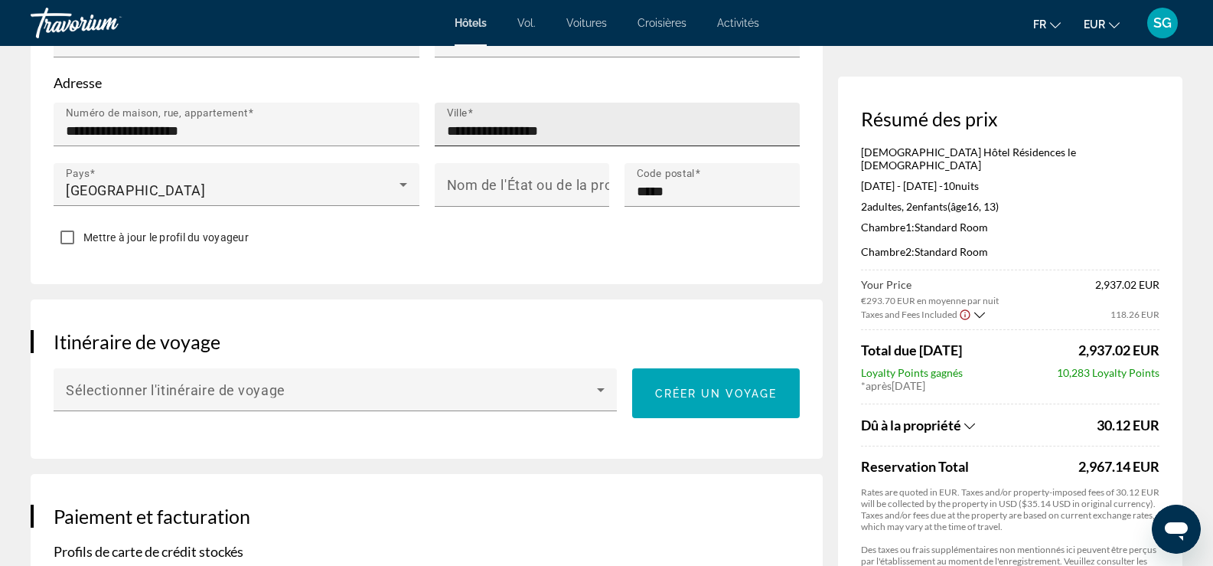
scroll to position [842, 0]
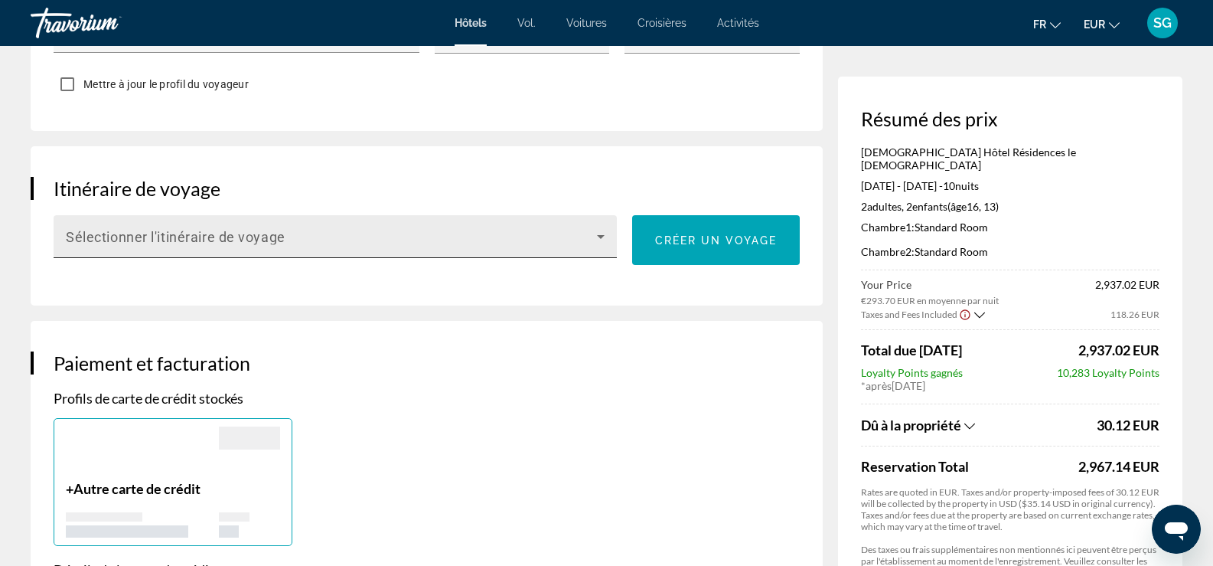
click at [601, 227] on icon "Contenu principal" at bounding box center [601, 236] width 18 height 18
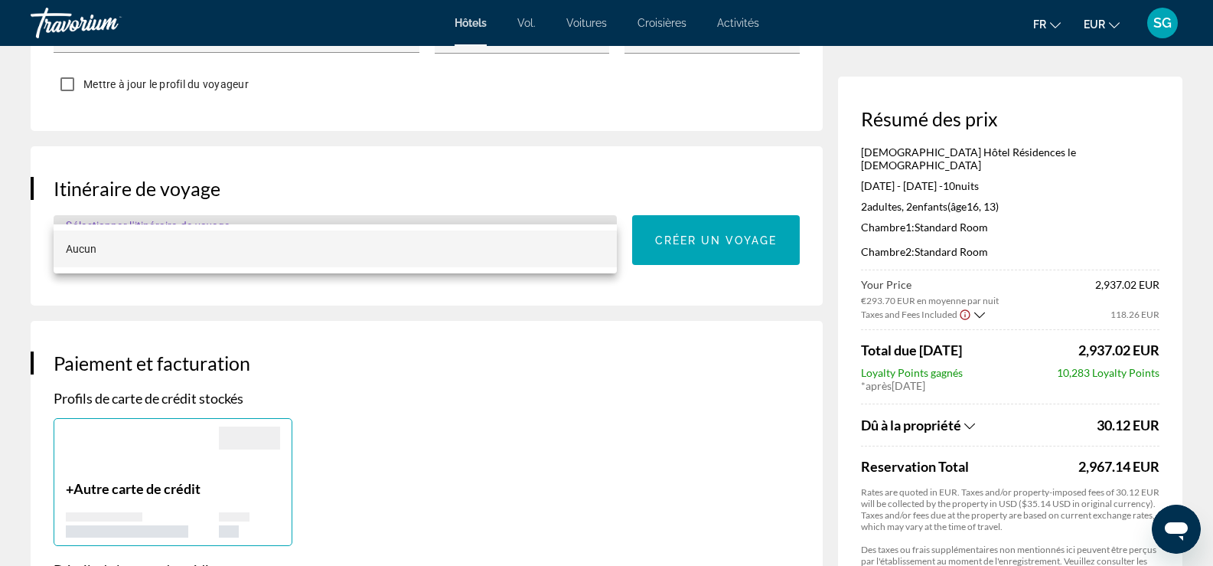
click at [530, 254] on mat-option "Aucun" at bounding box center [335, 248] width 563 height 37
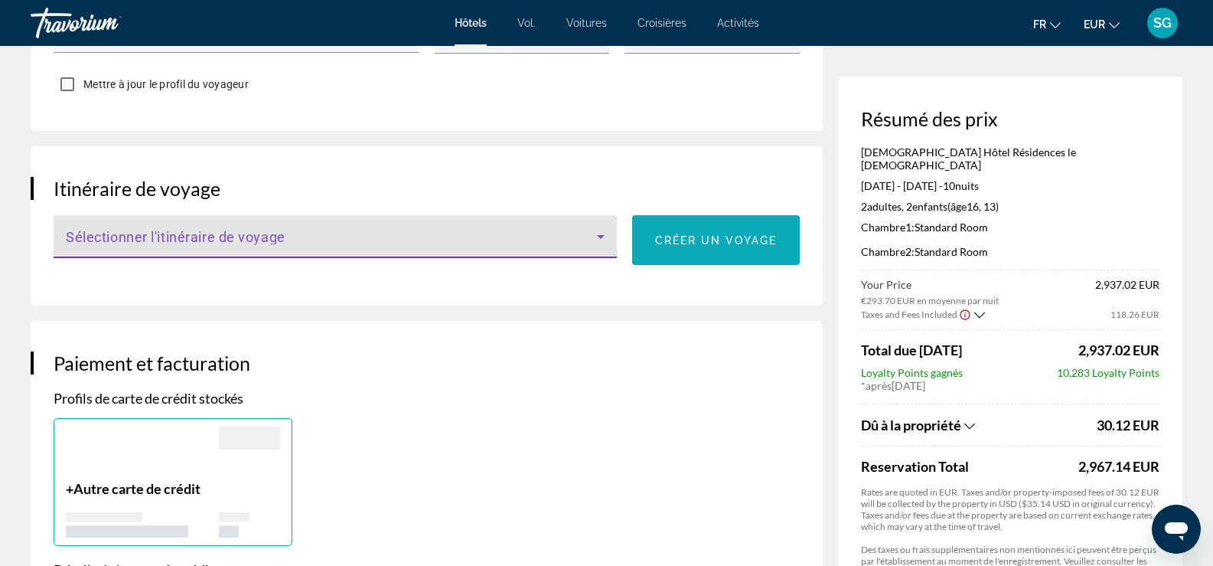
click at [724, 234] on span "Créer un voyage" at bounding box center [716, 240] width 122 height 12
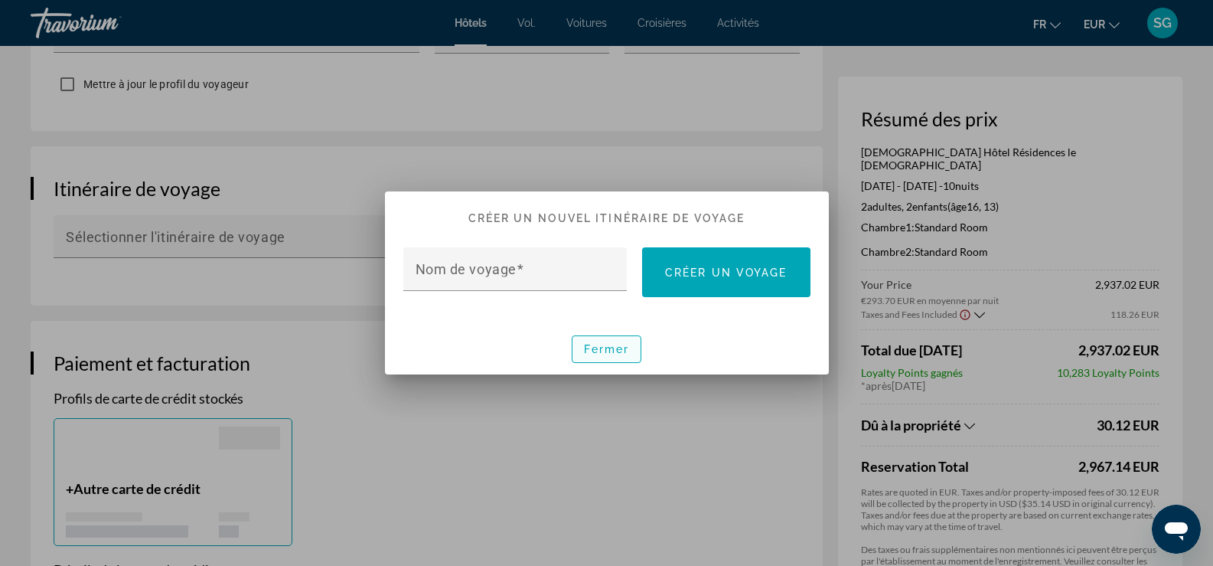
click at [625, 353] on font "Fermer" at bounding box center [607, 349] width 46 height 12
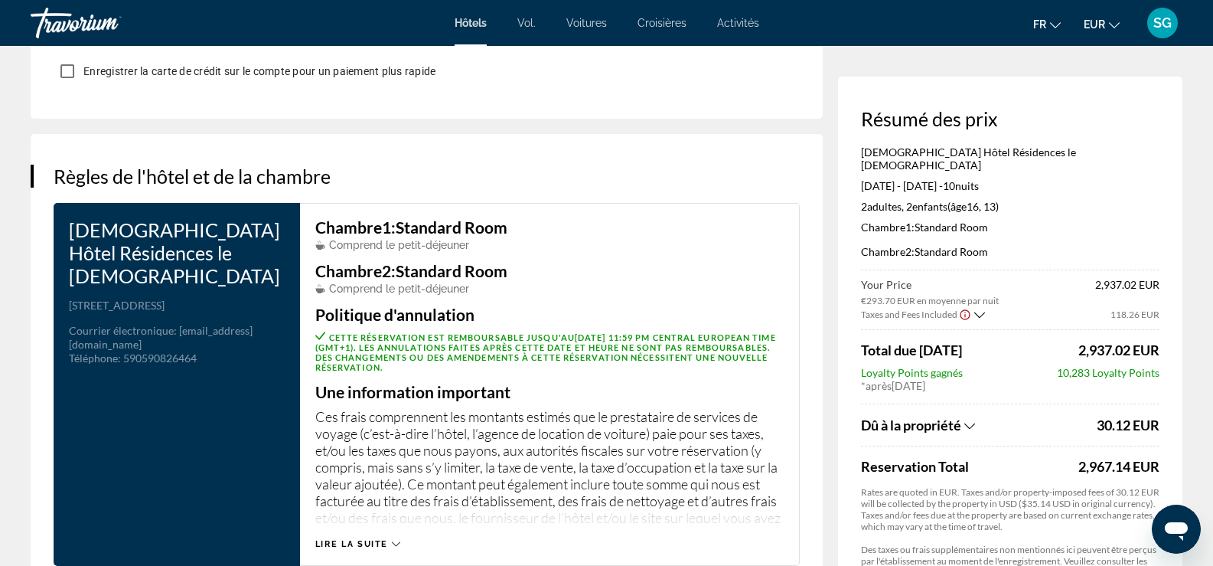
scroll to position [1837, 0]
click at [357, 538] on span "Lire la suite" at bounding box center [351, 543] width 73 height 10
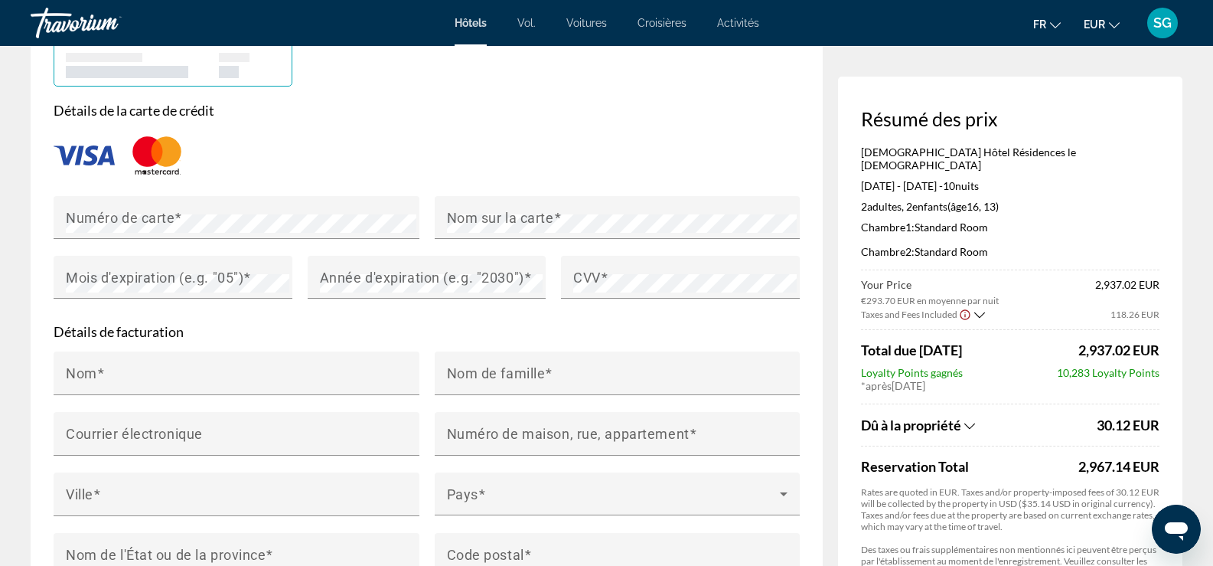
scroll to position [995, 0]
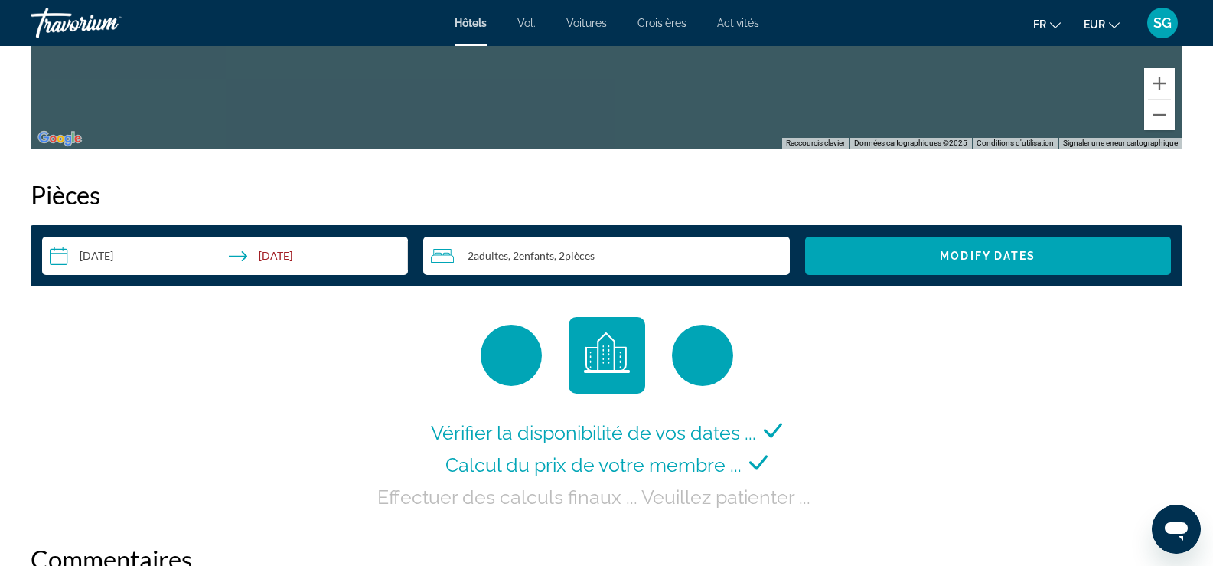
scroll to position [1914, 0]
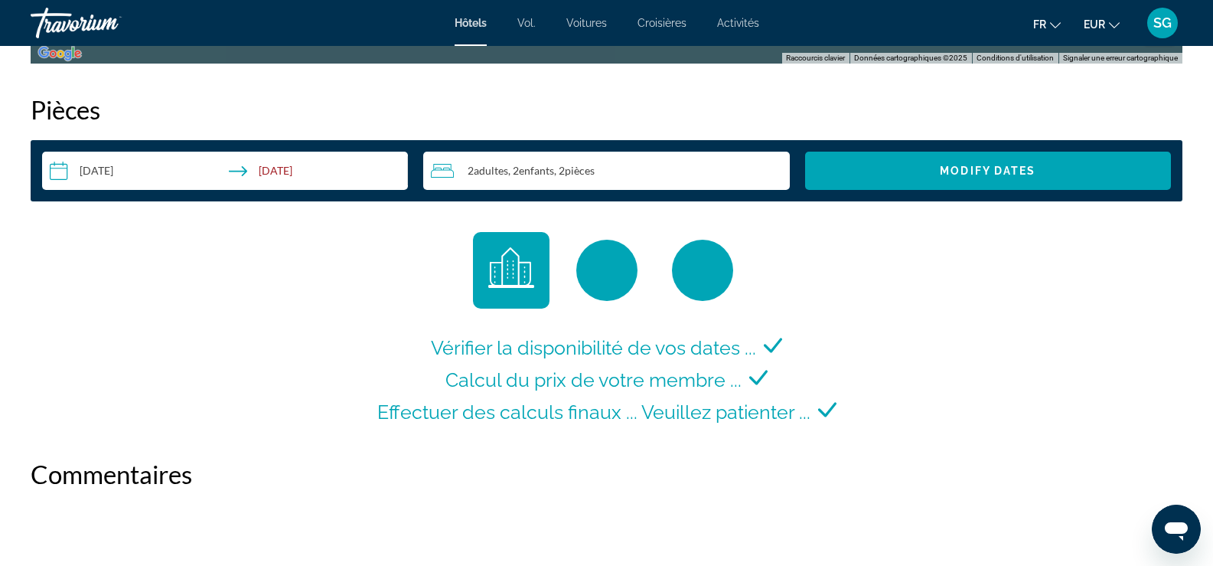
click at [289, 169] on input "**********" at bounding box center [228, 173] width 372 height 43
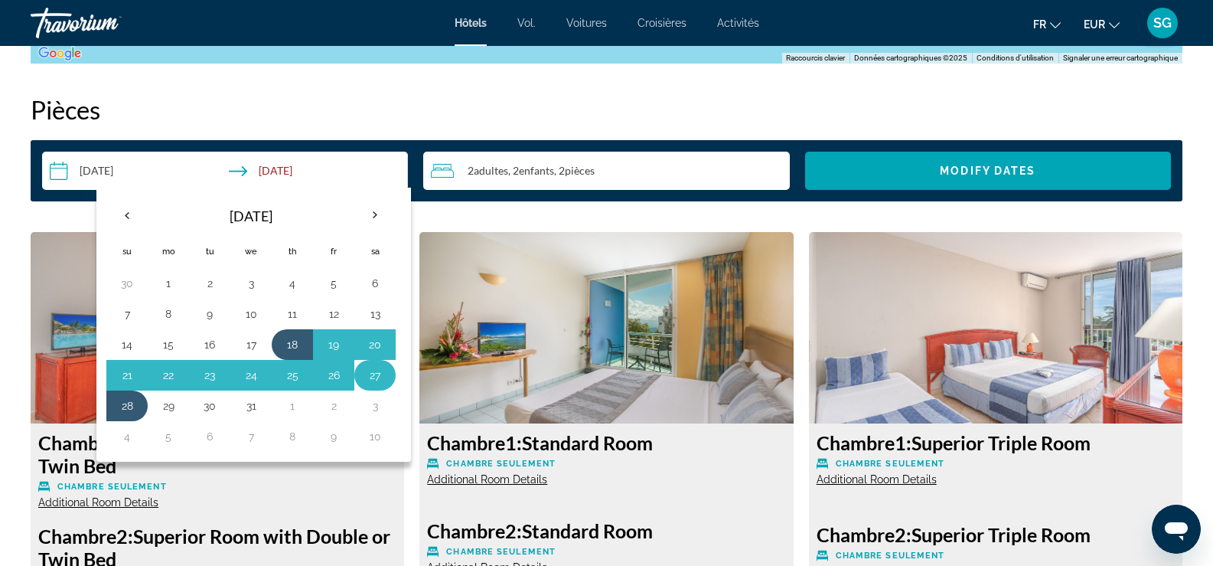
click at [370, 379] on button "27" at bounding box center [375, 374] width 24 height 21
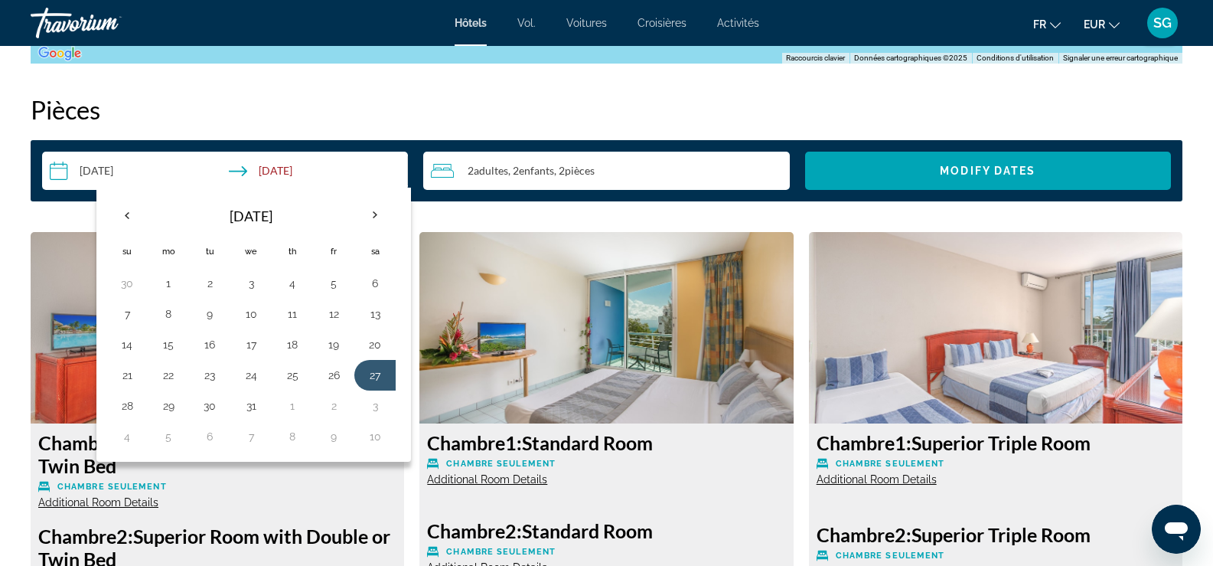
click at [302, 346] on button "18" at bounding box center [292, 344] width 24 height 21
type input "**********"
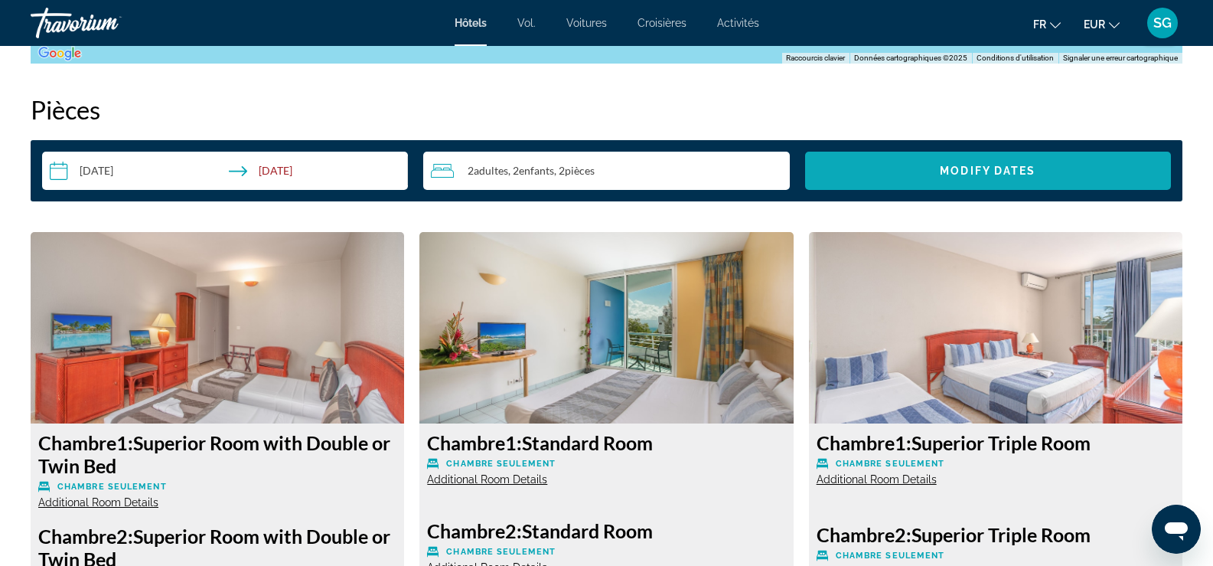
click at [848, 161] on span "Search widget" at bounding box center [988, 170] width 366 height 37
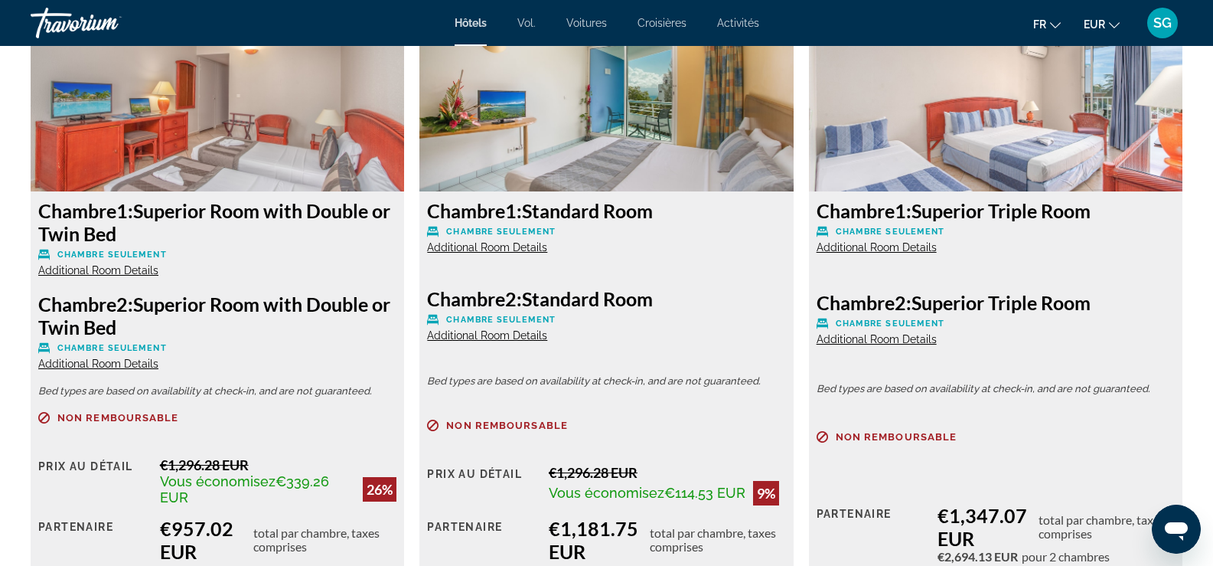
scroll to position [2375, 0]
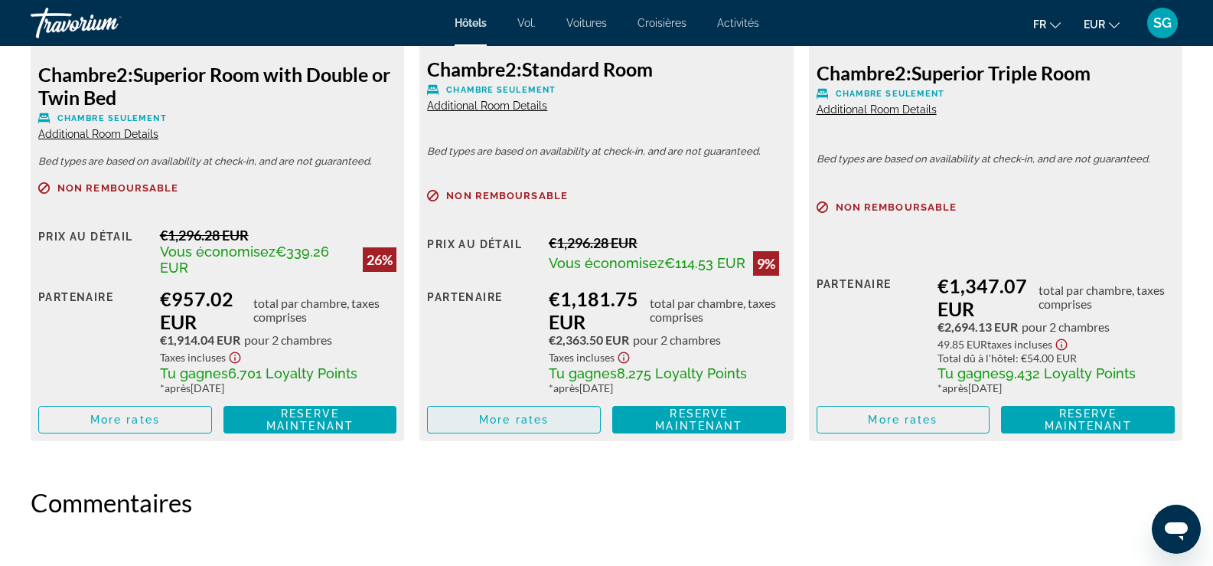
click at [531, 419] on span "More rates" at bounding box center [514, 419] width 70 height 12
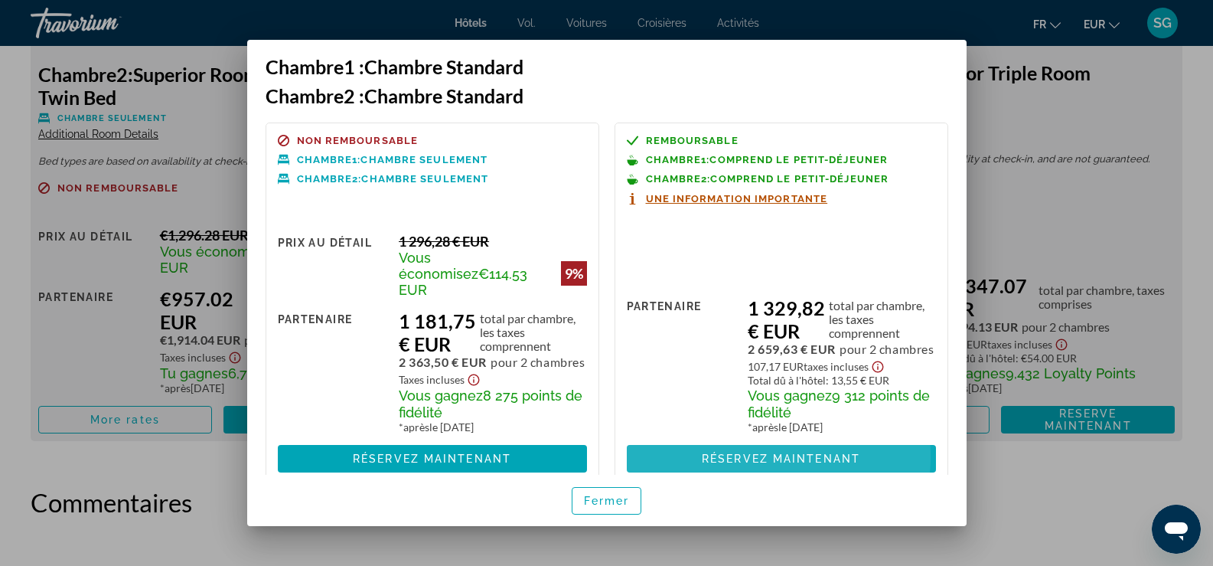
click at [731, 454] on font "Réservez maintenant" at bounding box center [781, 458] width 158 height 12
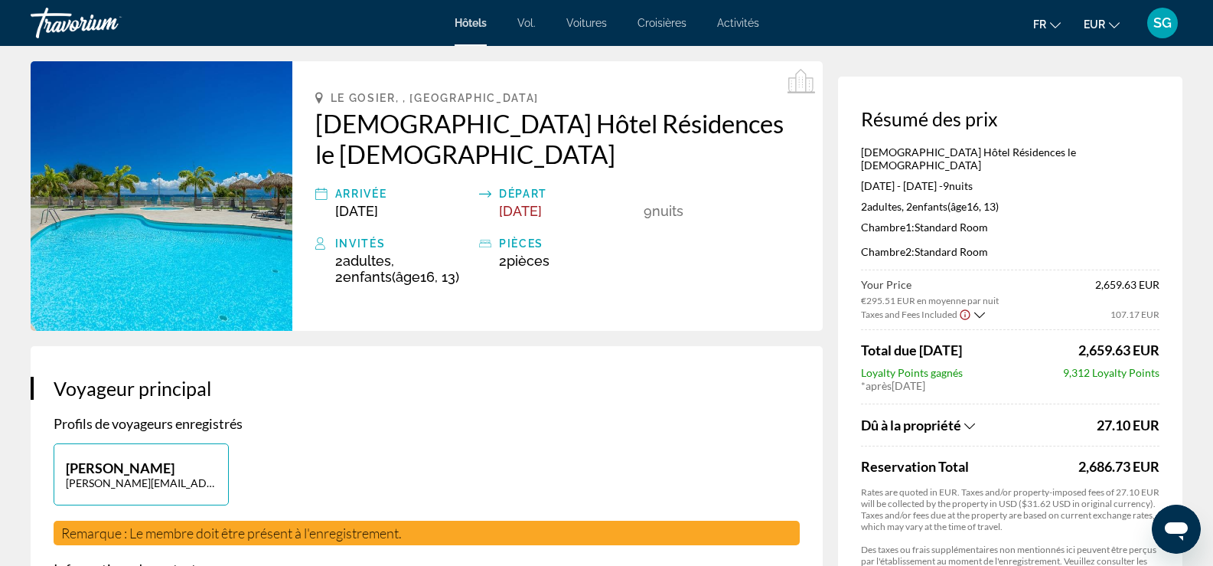
scroll to position [77, 0]
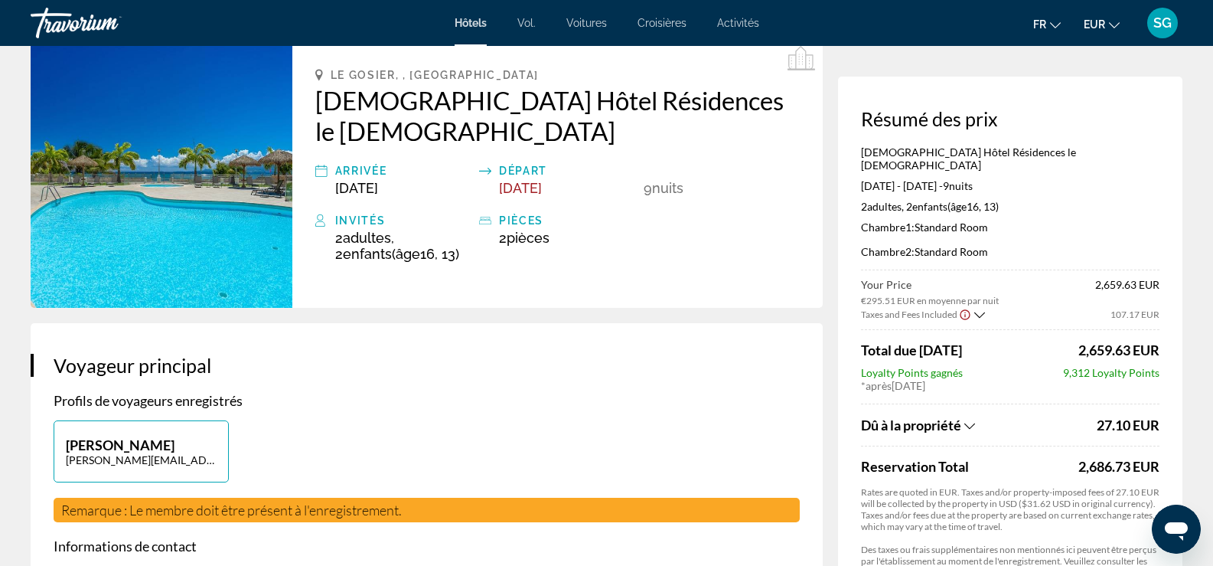
click at [959, 416] on span "Dû à la propriété" at bounding box center [911, 424] width 100 height 17
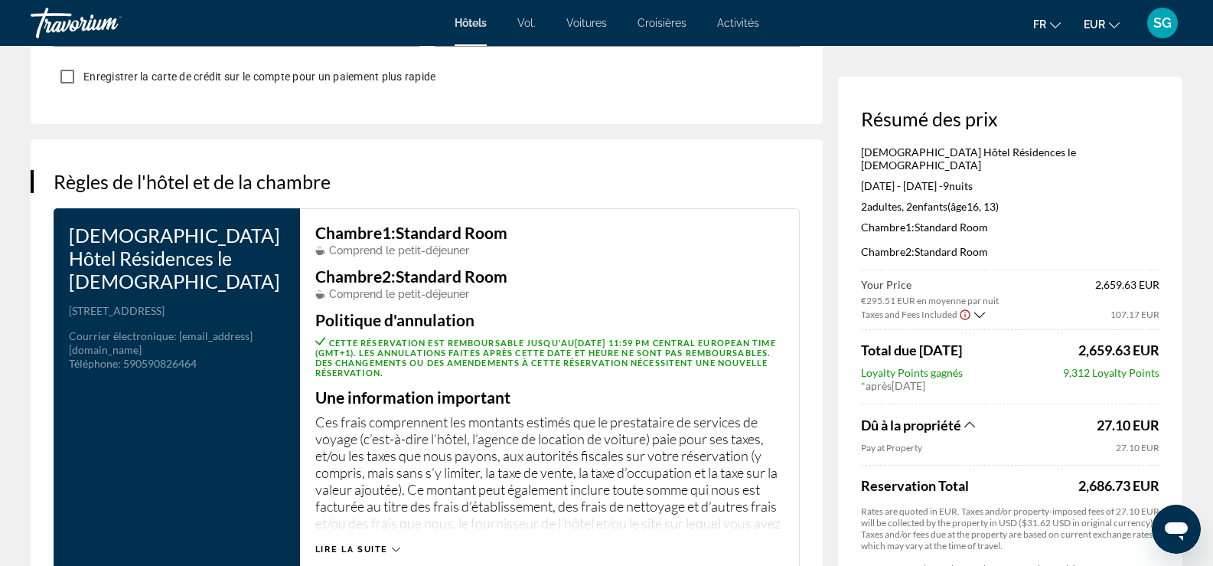
scroll to position [1914, 0]
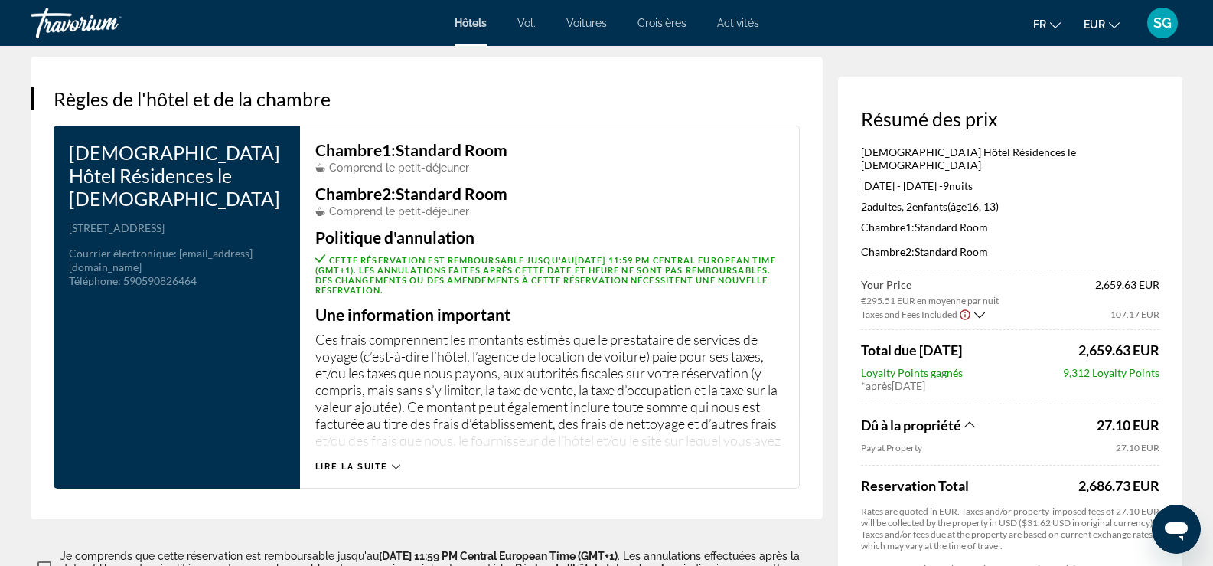
click at [349, 462] on span "Lire la suite" at bounding box center [351, 467] width 73 height 10
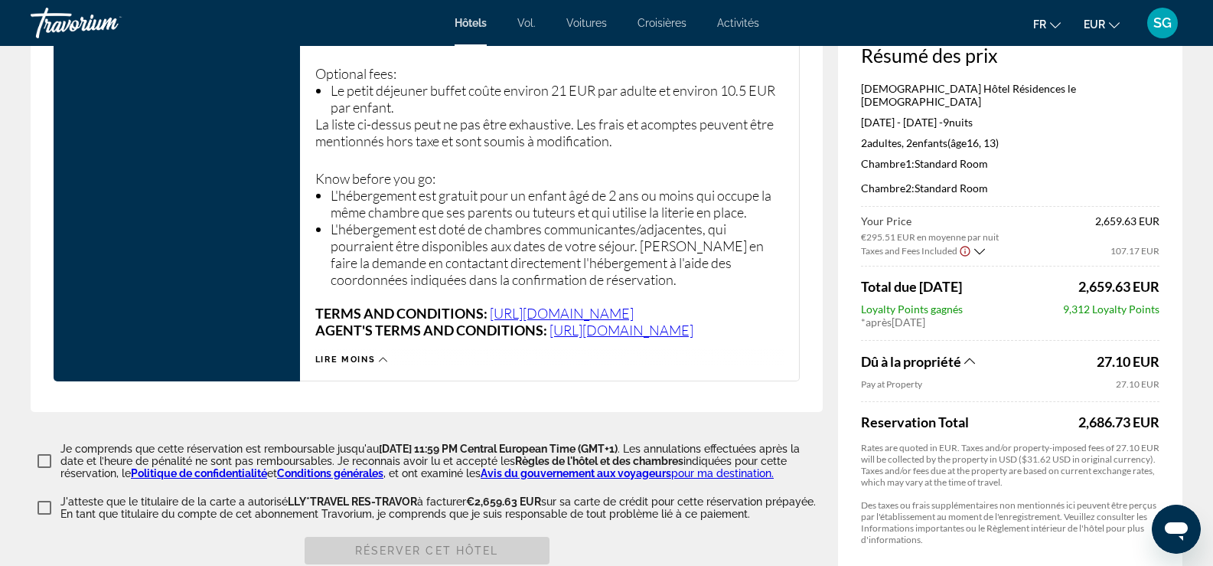
scroll to position [3138, 0]
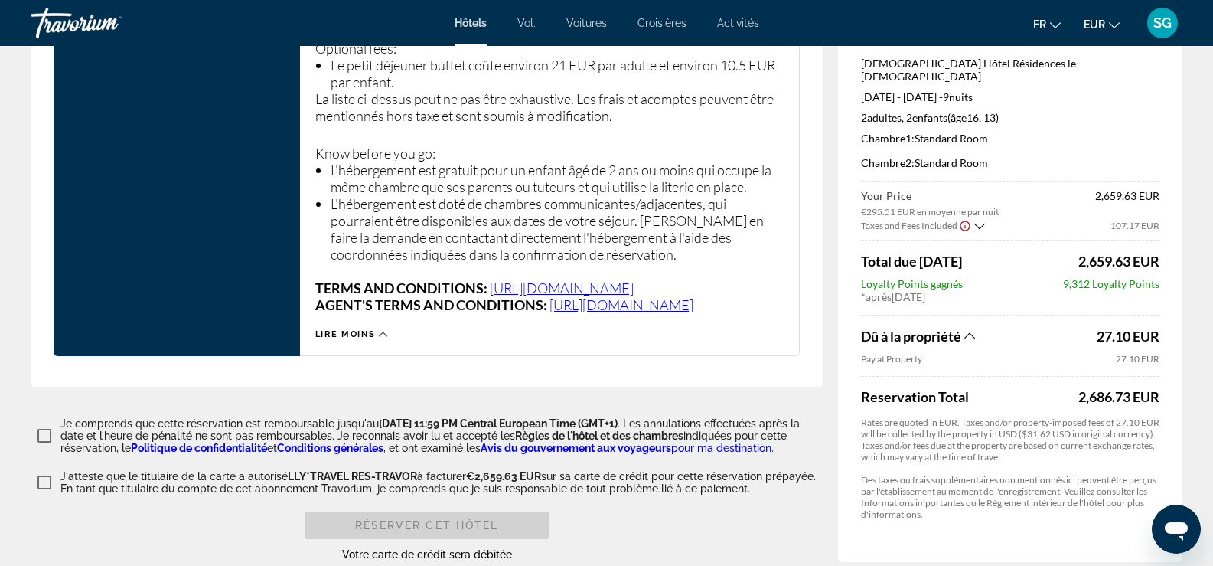
click at [383, 445] on link "Conditions générales" at bounding box center [330, 448] width 106 height 12
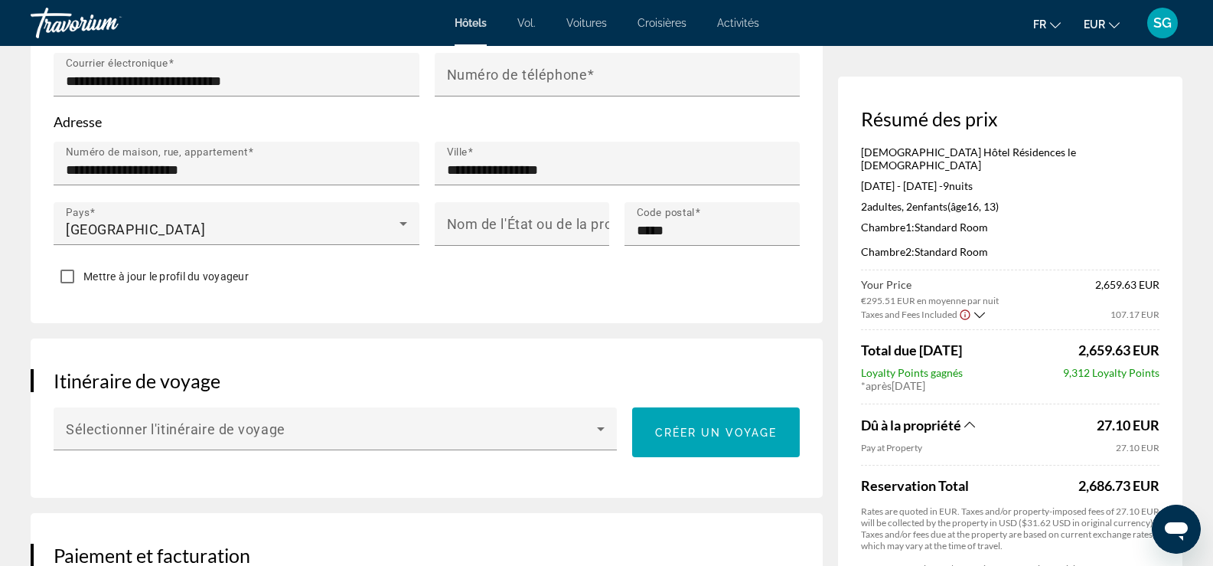
scroll to position [606, 0]
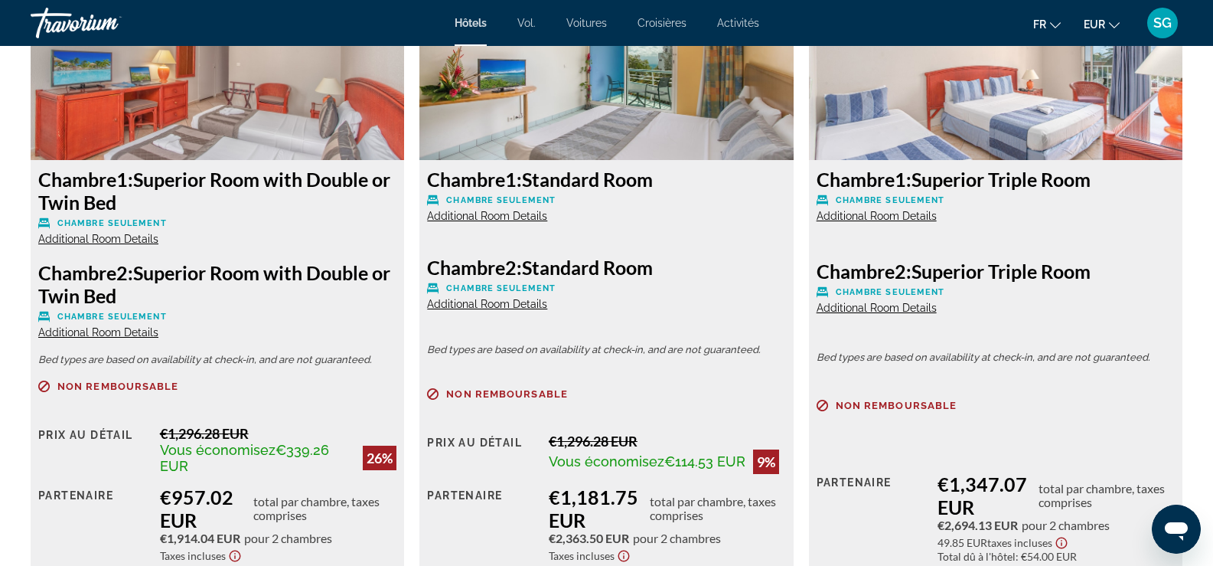
scroll to position [2296, 0]
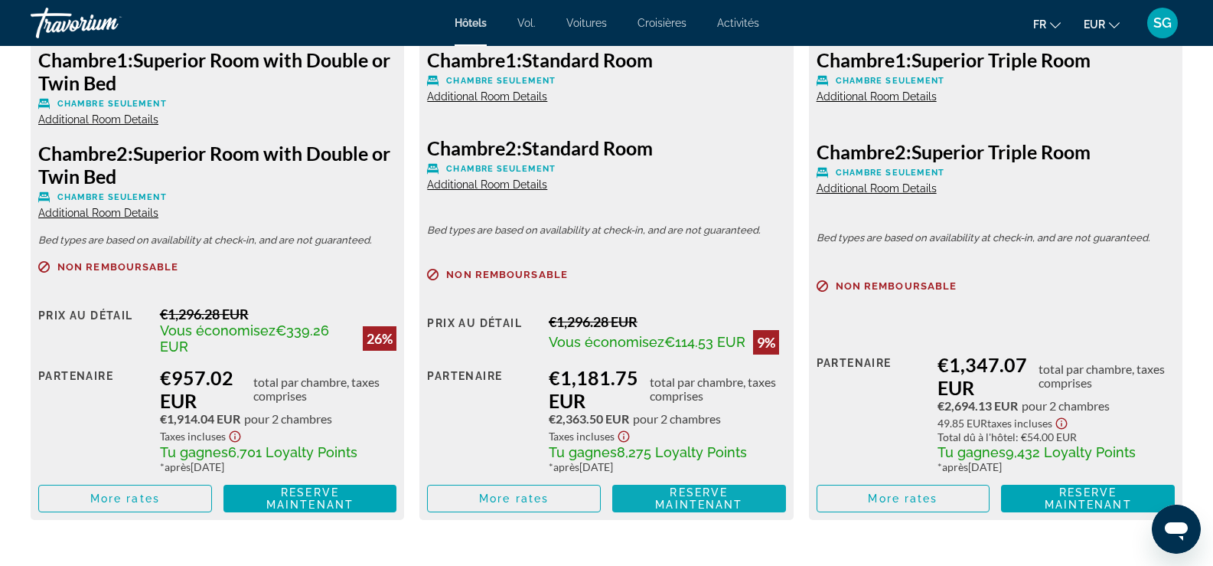
click at [700, 503] on span "Reserve maintenant" at bounding box center [698, 498] width 87 height 24
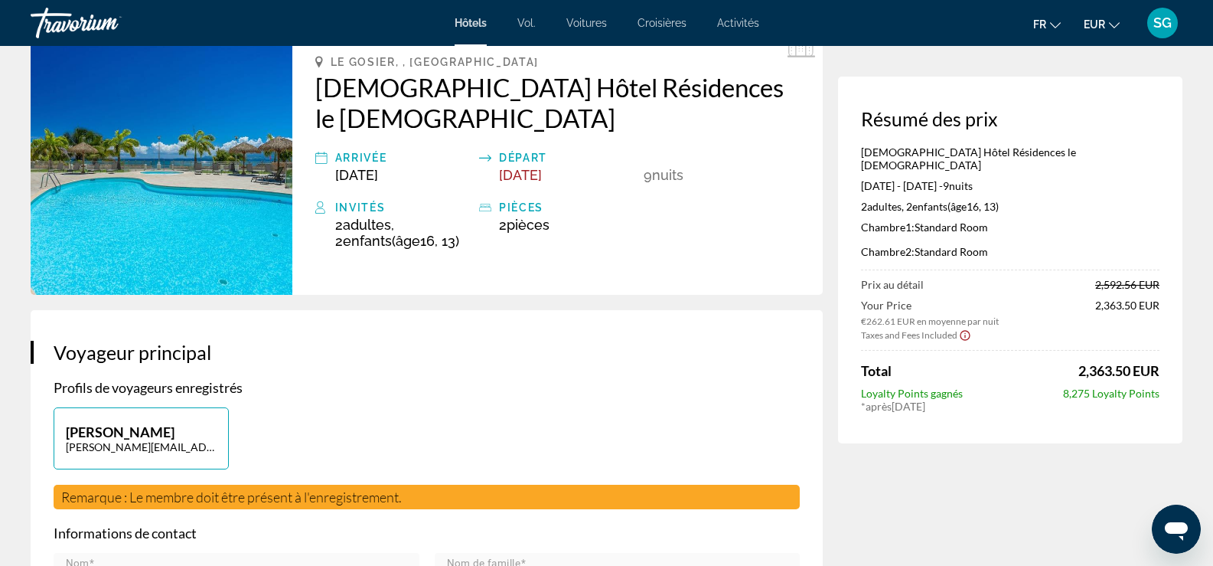
scroll to position [230, 0]
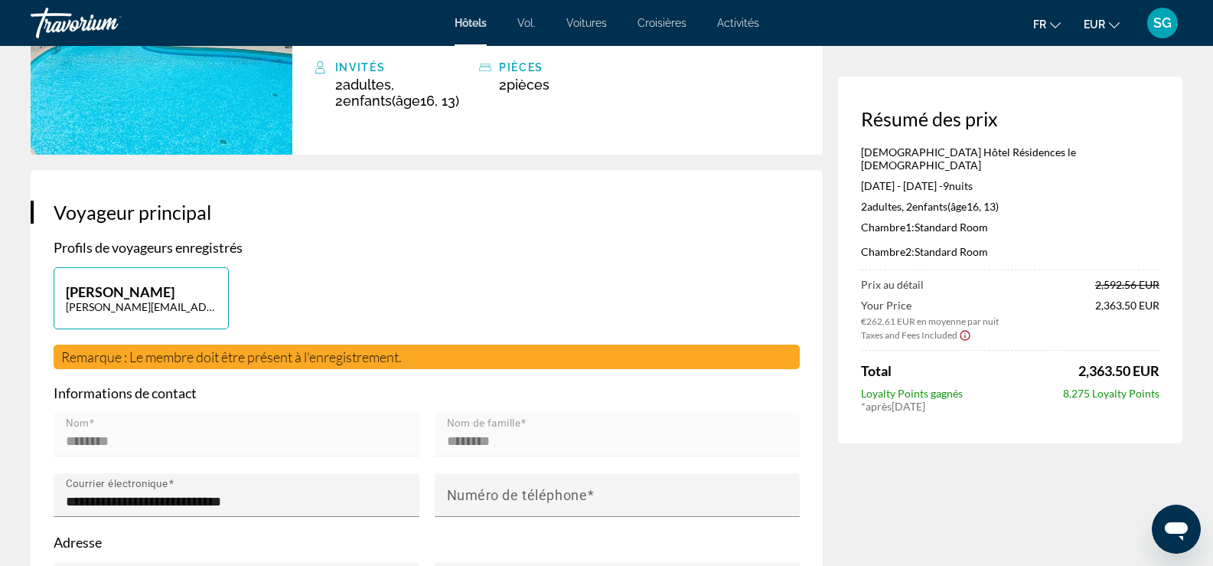
click at [965, 328] on icon "Show Taxes and Fees disclaimer" at bounding box center [965, 335] width 12 height 14
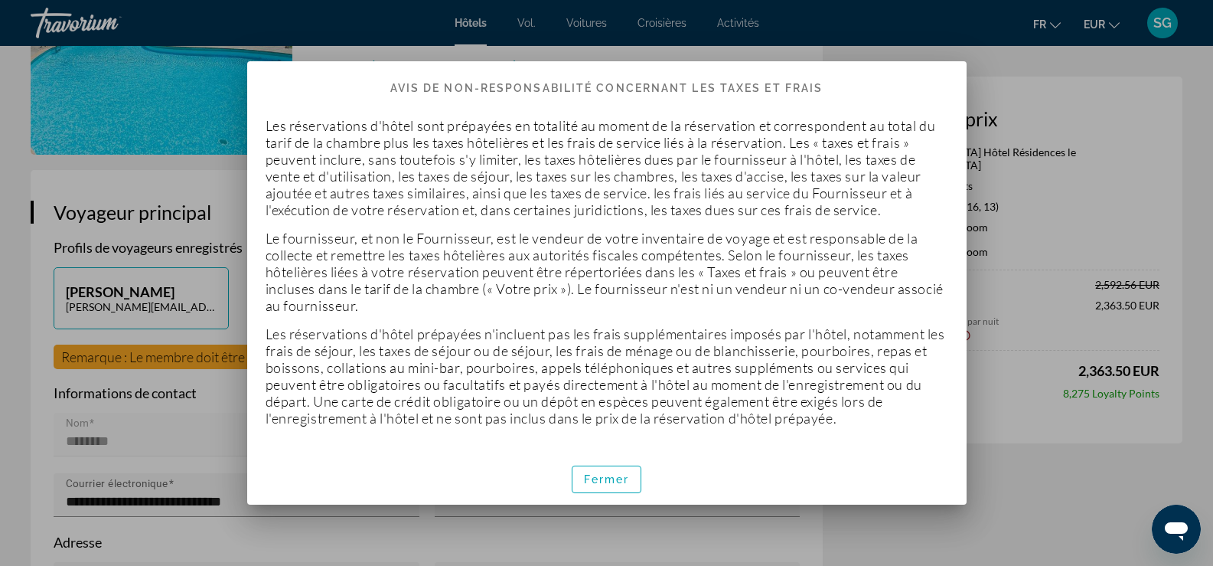
scroll to position [0, 0]
click at [625, 488] on span "button" at bounding box center [607, 479] width 69 height 37
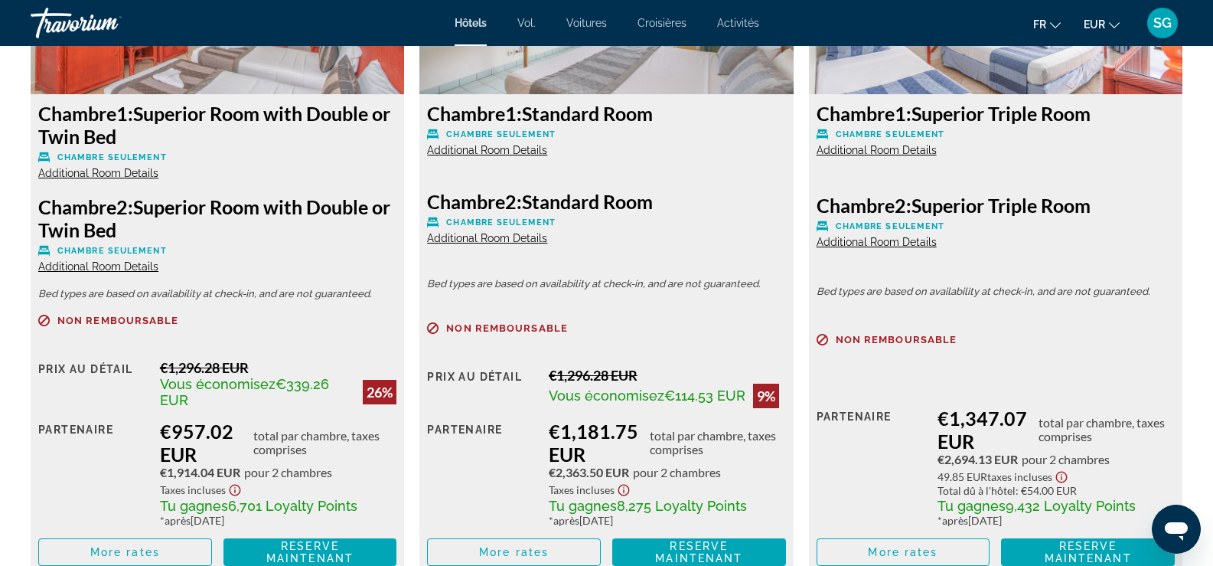
scroll to position [2296, 0]
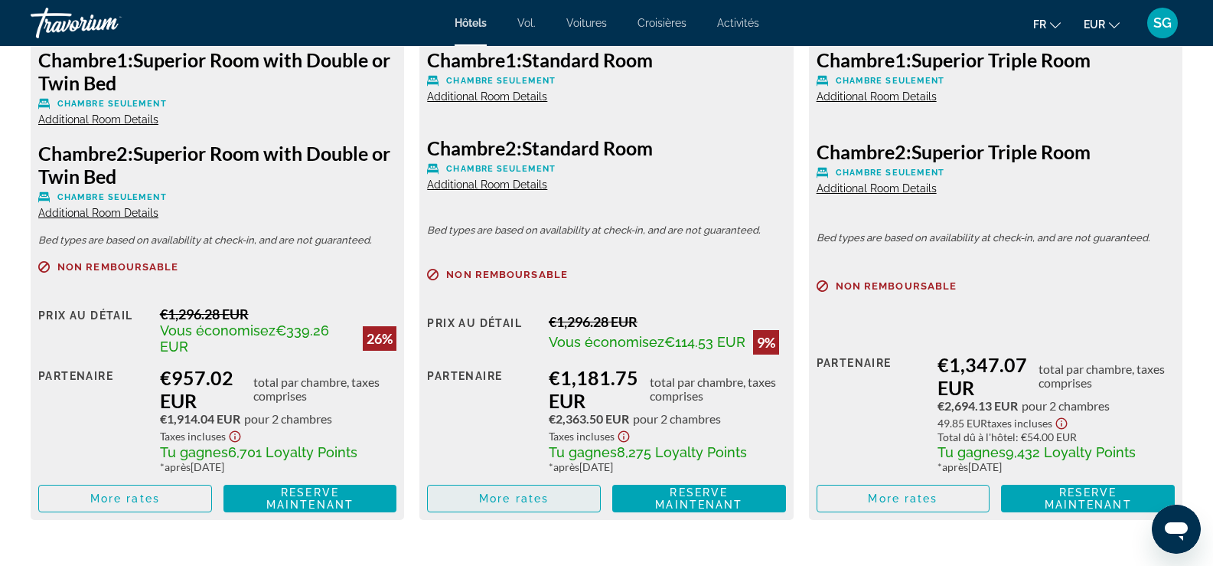
click at [533, 493] on span "More rates" at bounding box center [514, 498] width 70 height 12
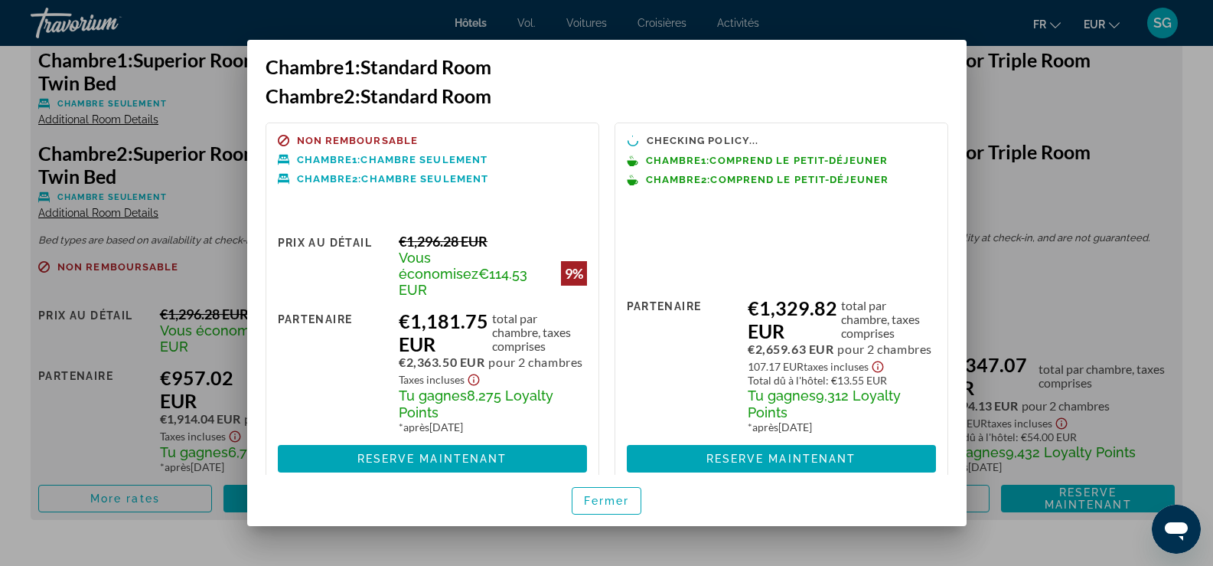
scroll to position [0, 0]
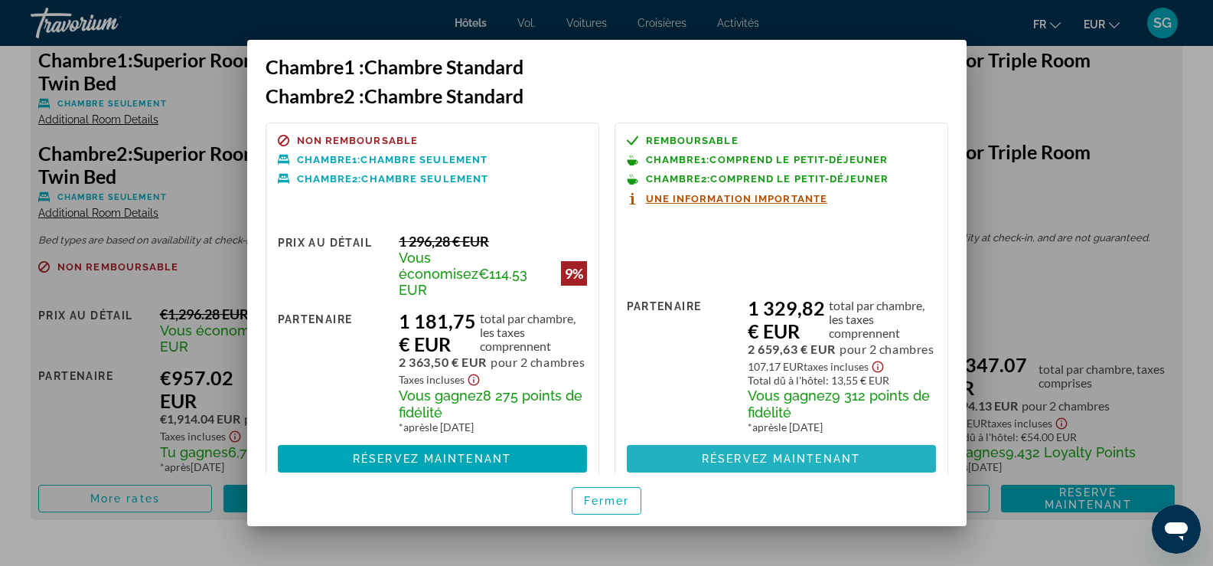
click at [825, 456] on font "Réservez maintenant" at bounding box center [781, 458] width 158 height 12
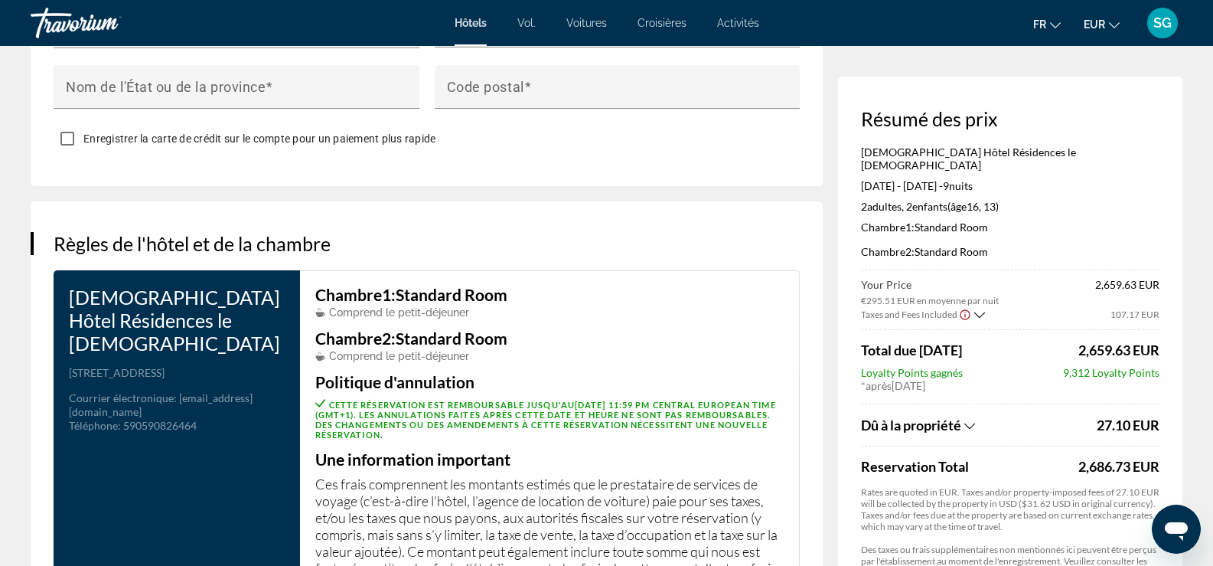
scroll to position [1914, 0]
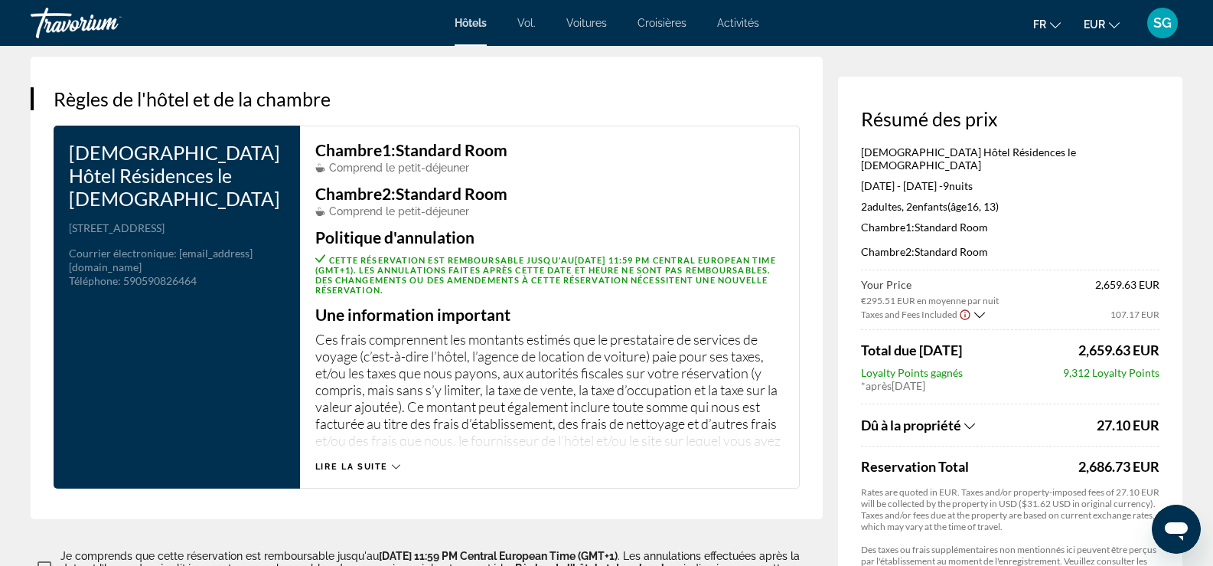
click at [522, 26] on font "Vol." at bounding box center [526, 23] width 18 height 12
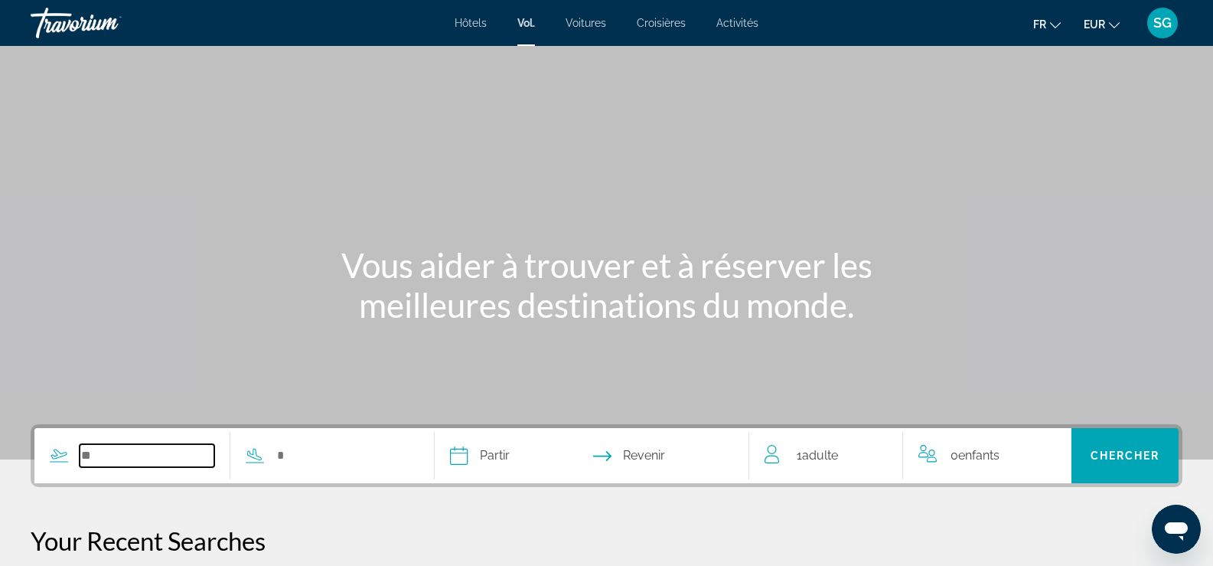
click at [100, 462] on input "Search widget" at bounding box center [147, 455] width 135 height 23
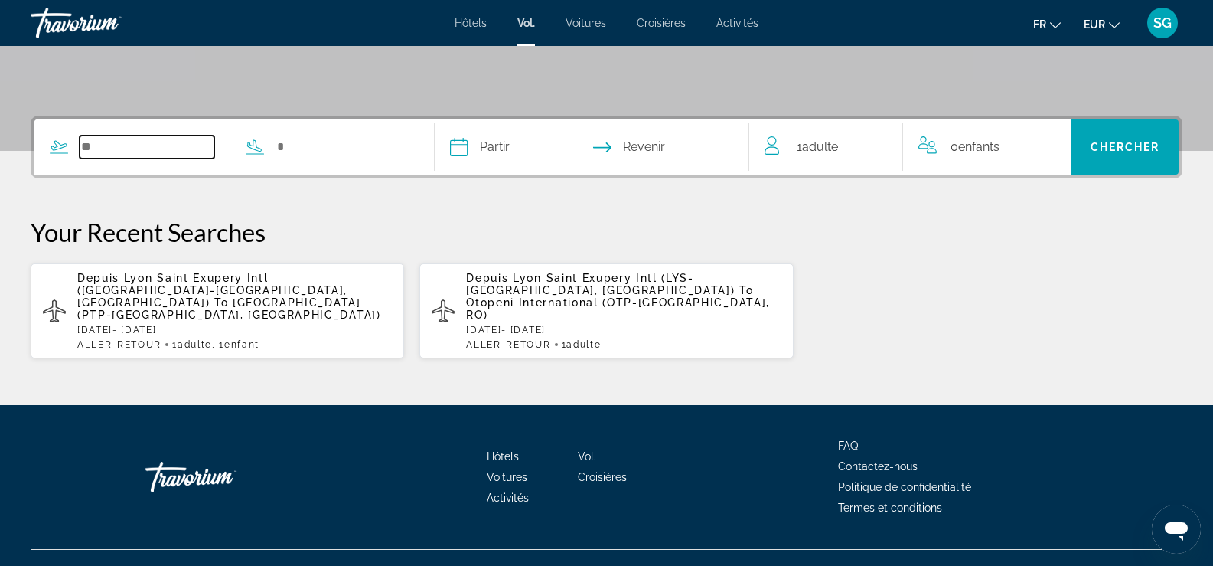
scroll to position [323, 0]
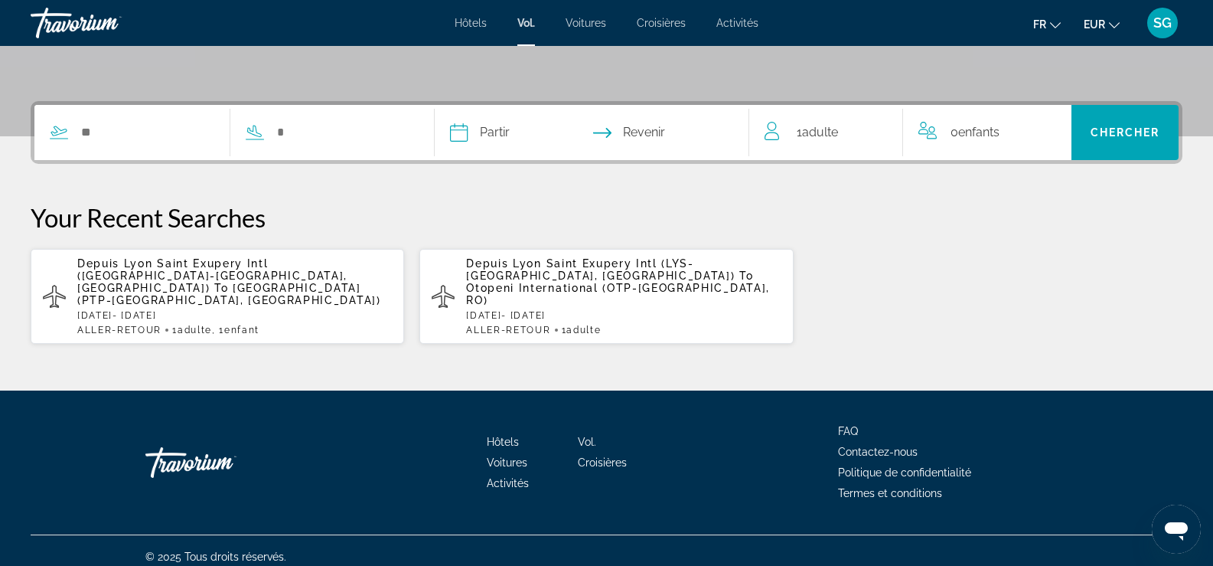
click at [148, 264] on span "Lyon Saint Exupery Intl (LYS-Lyon, France)" at bounding box center [212, 275] width 270 height 37
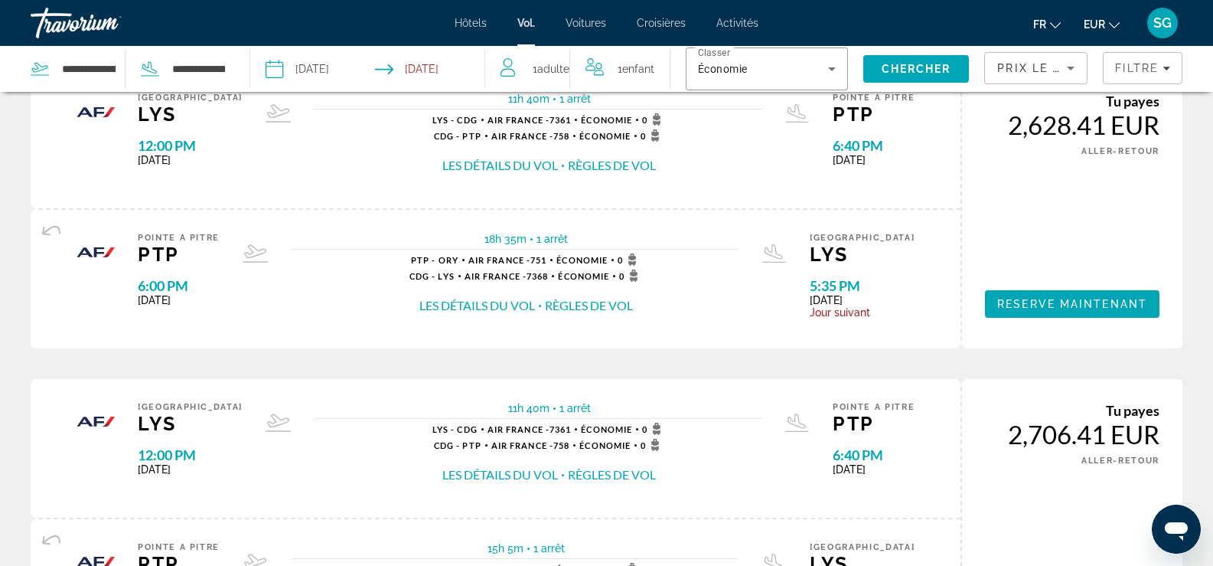
scroll to position [77, 0]
click at [1049, 20] on button "fr Anglais Espagnol Français italien Portugais russe" at bounding box center [1047, 24] width 28 height 22
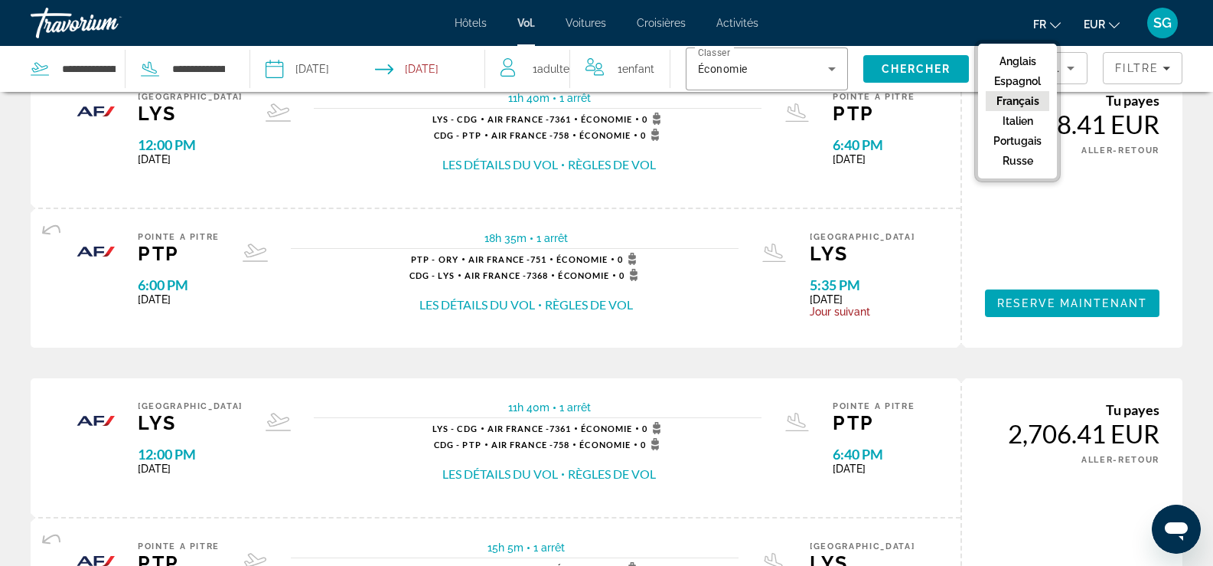
click at [1033, 98] on font "Français" at bounding box center [1018, 101] width 43 height 12
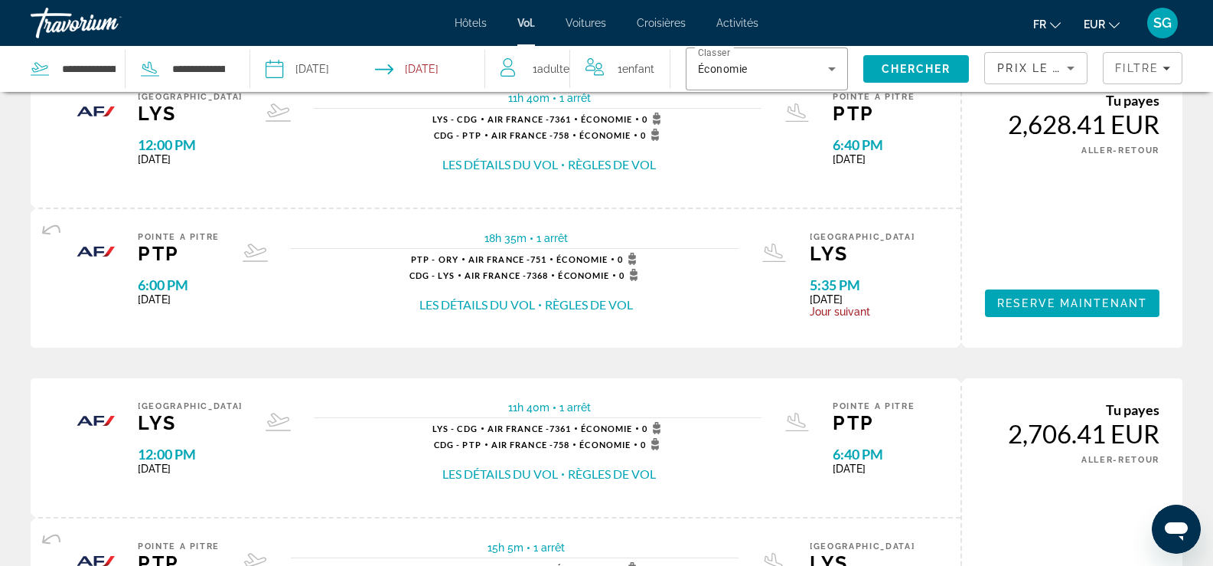
scroll to position [0, 0]
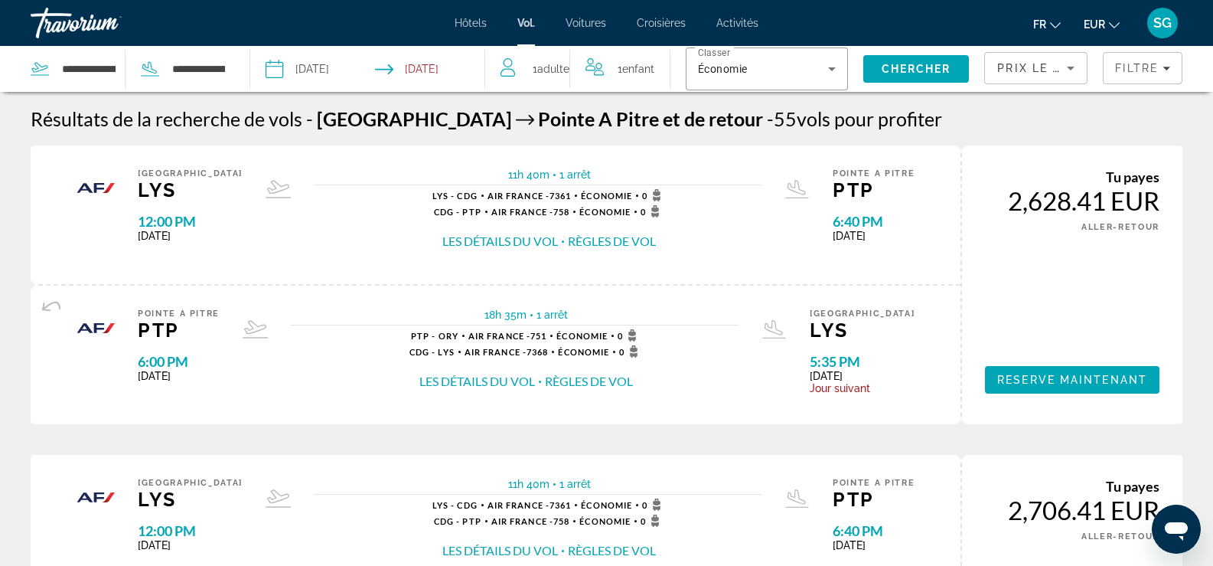
click at [550, 61] on span "1 Adulte Adultes" at bounding box center [551, 68] width 37 height 21
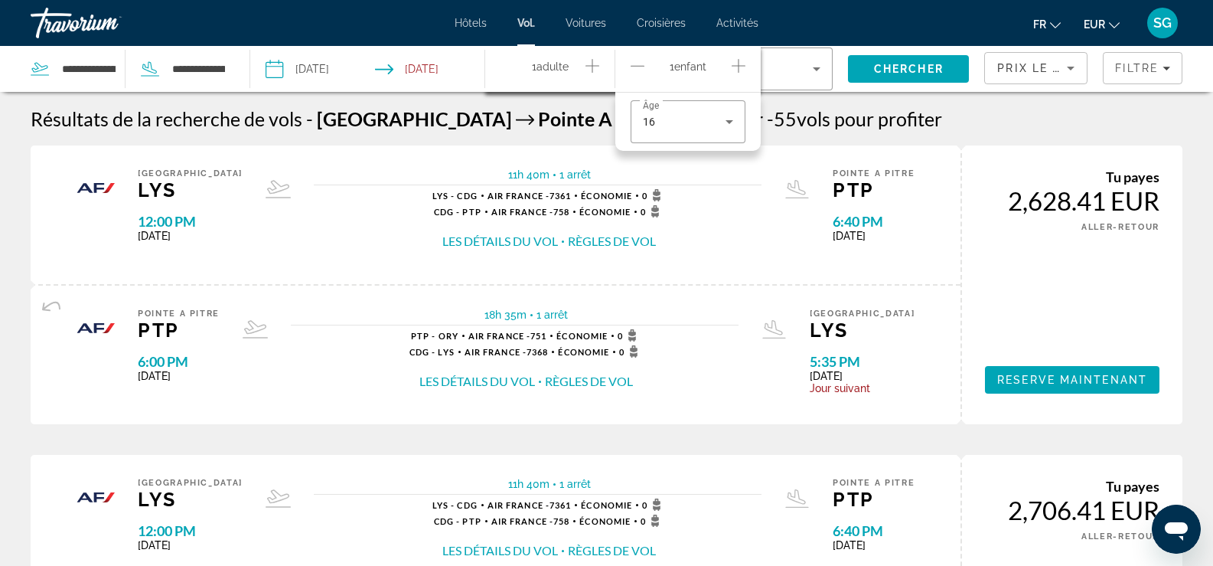
click at [589, 62] on icon "Increment adults" at bounding box center [593, 66] width 14 height 18
click at [726, 119] on icon "Travelers: 2 adults, 1 child" at bounding box center [729, 122] width 18 height 18
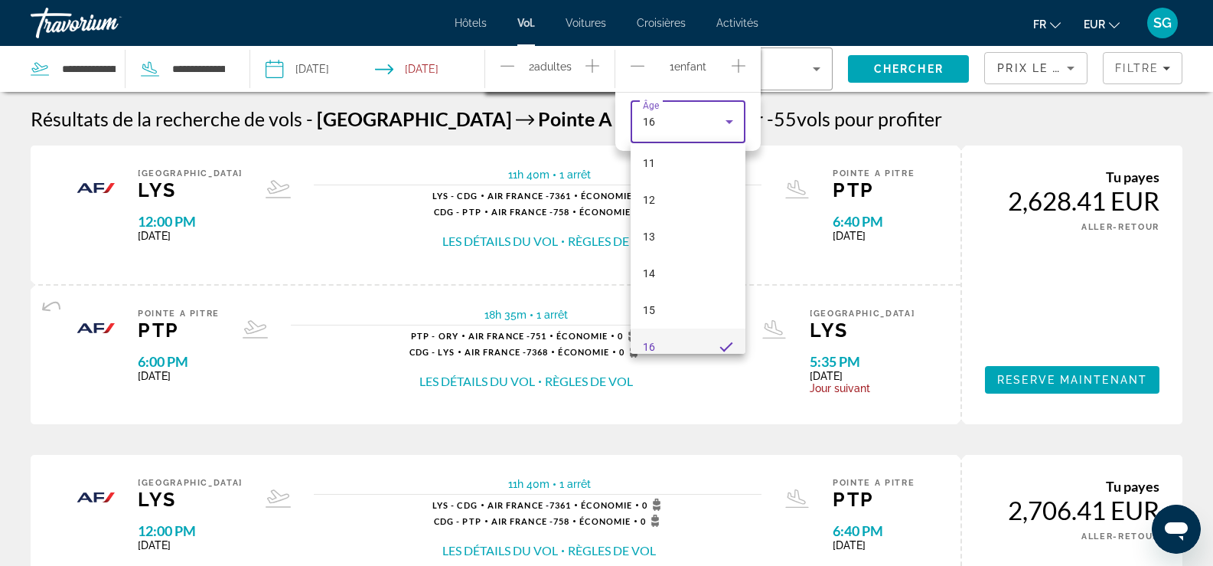
scroll to position [463, 0]
click at [667, 288] on mat-option "16" at bounding box center [688, 292] width 115 height 37
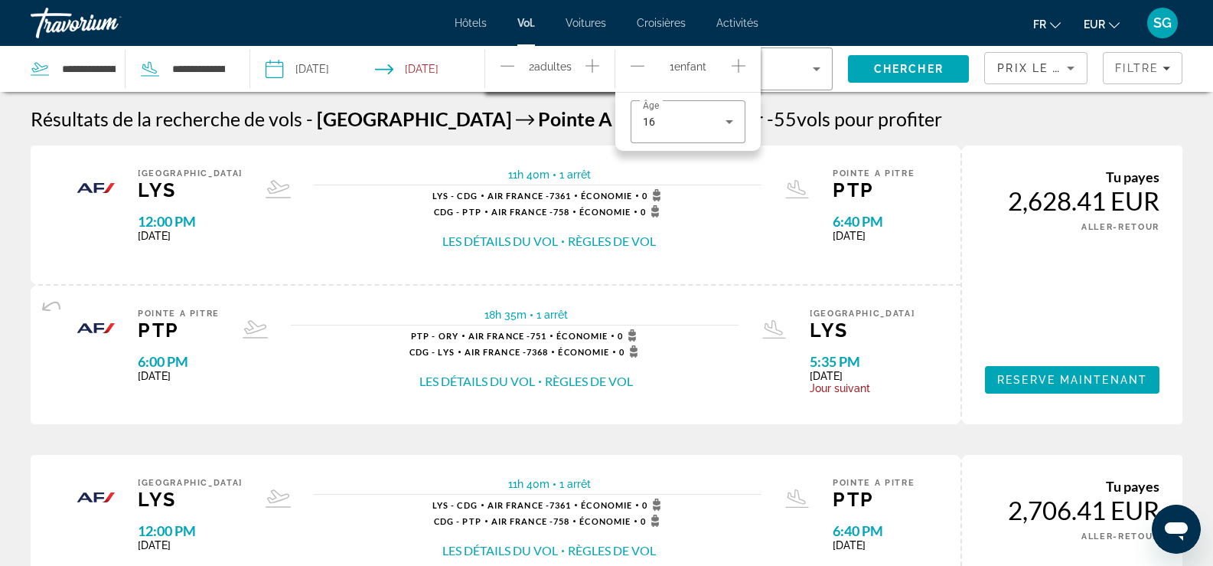
click at [538, 63] on span "Adultes" at bounding box center [553, 66] width 38 height 12
click at [739, 62] on icon "Increment children" at bounding box center [739, 66] width 14 height 14
click at [722, 168] on icon "Travelers: 2 adults, 2 children" at bounding box center [729, 164] width 18 height 18
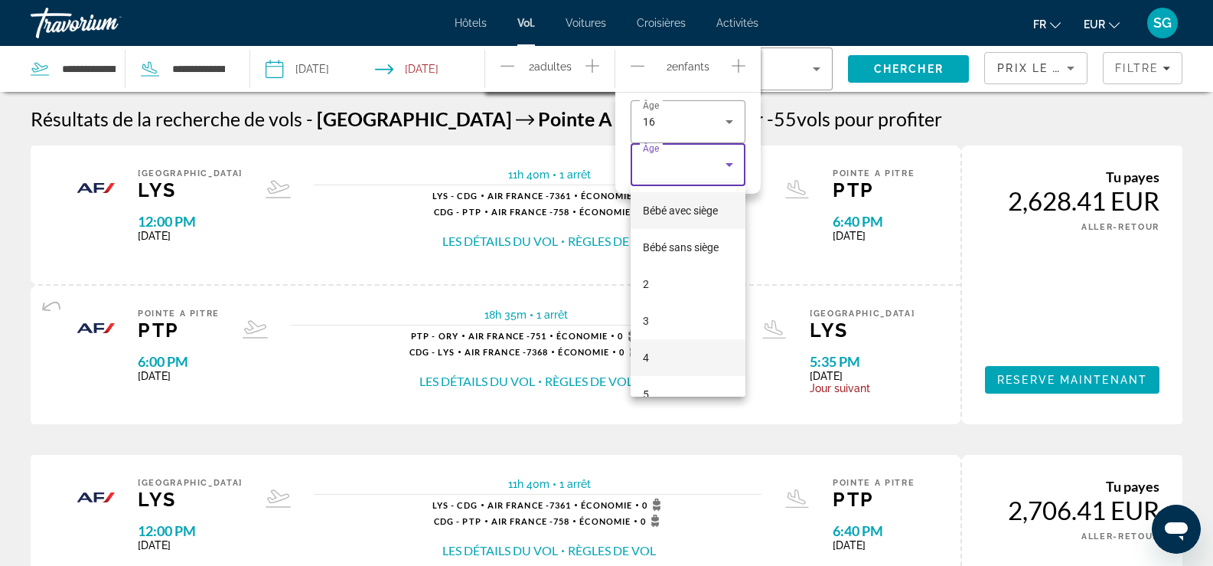
scroll to position [383, 0]
click at [667, 302] on mat-option "13" at bounding box center [688, 305] width 115 height 37
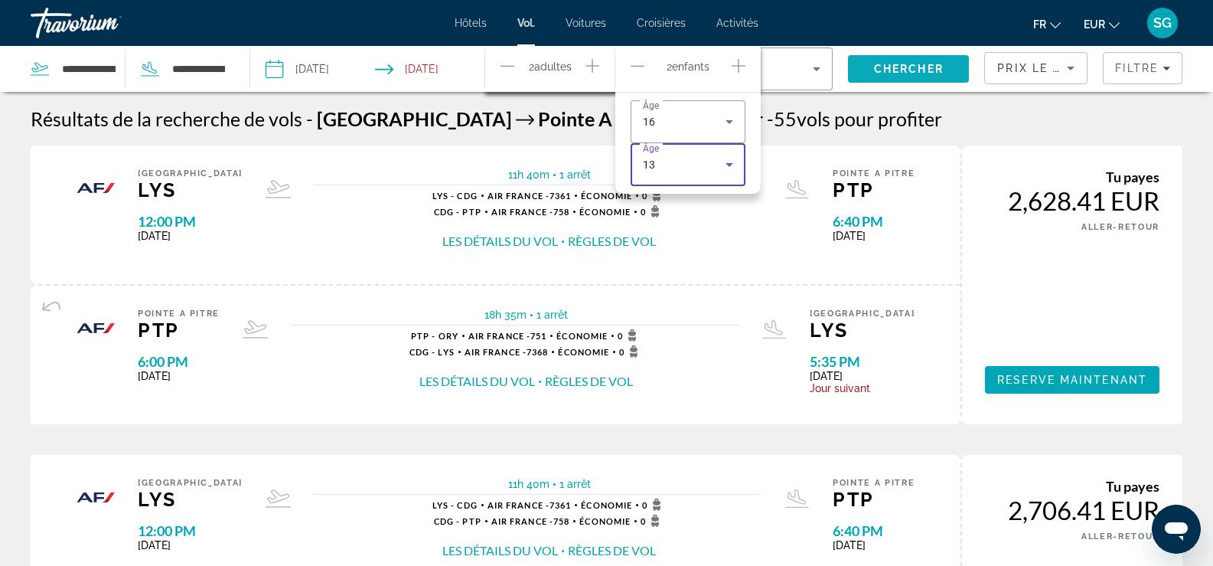
click at [919, 70] on span "Chercher" at bounding box center [909, 69] width 70 height 12
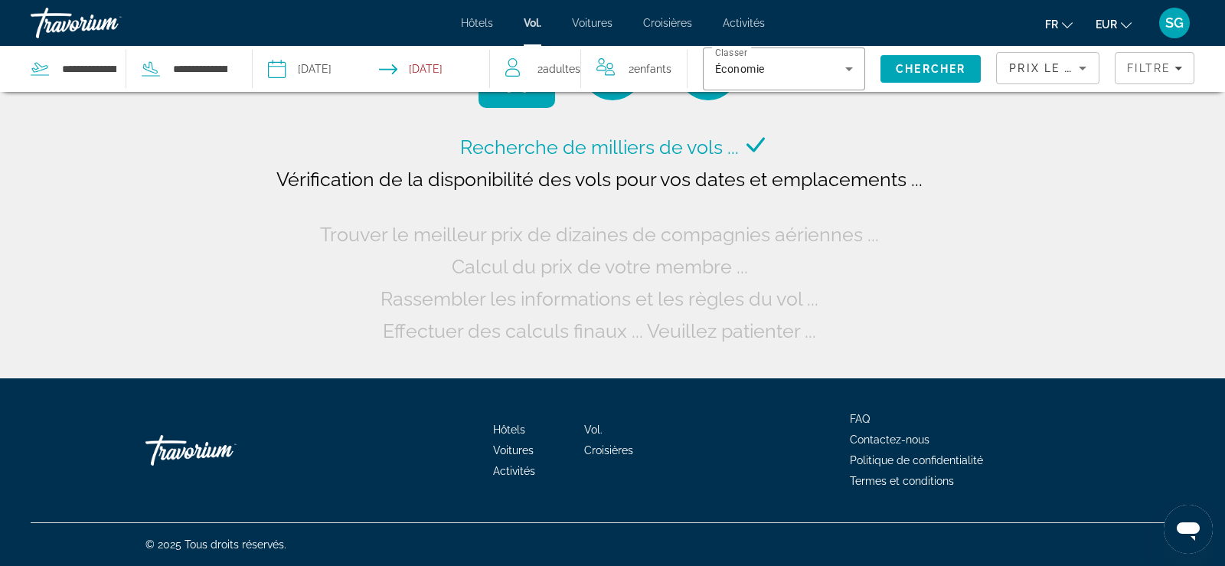
click at [351, 70] on input "Depart date: Dec 19, 2025" at bounding box center [322, 71] width 117 height 51
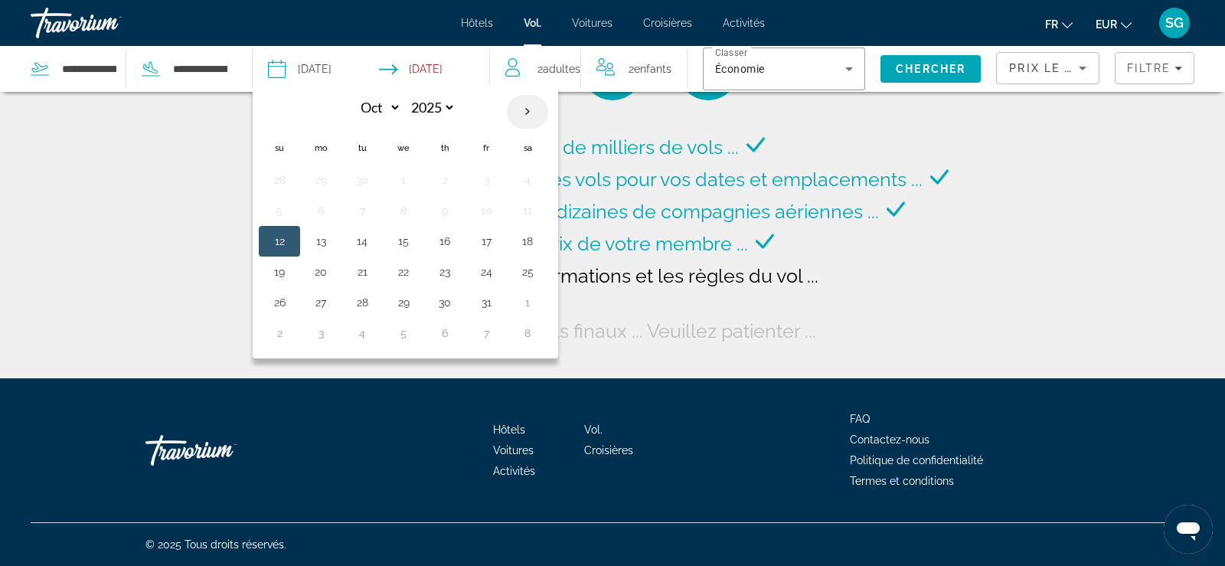
click at [525, 113] on th "Next month" at bounding box center [527, 112] width 41 height 34
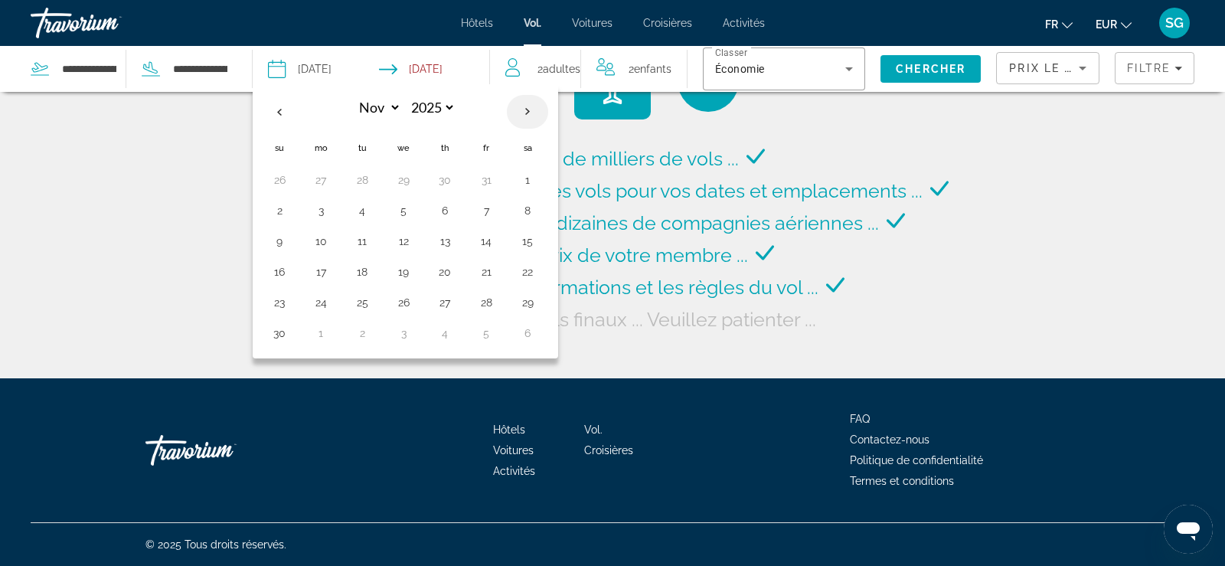
click at [525, 113] on th "Next month" at bounding box center [527, 112] width 41 height 34
select select "**"
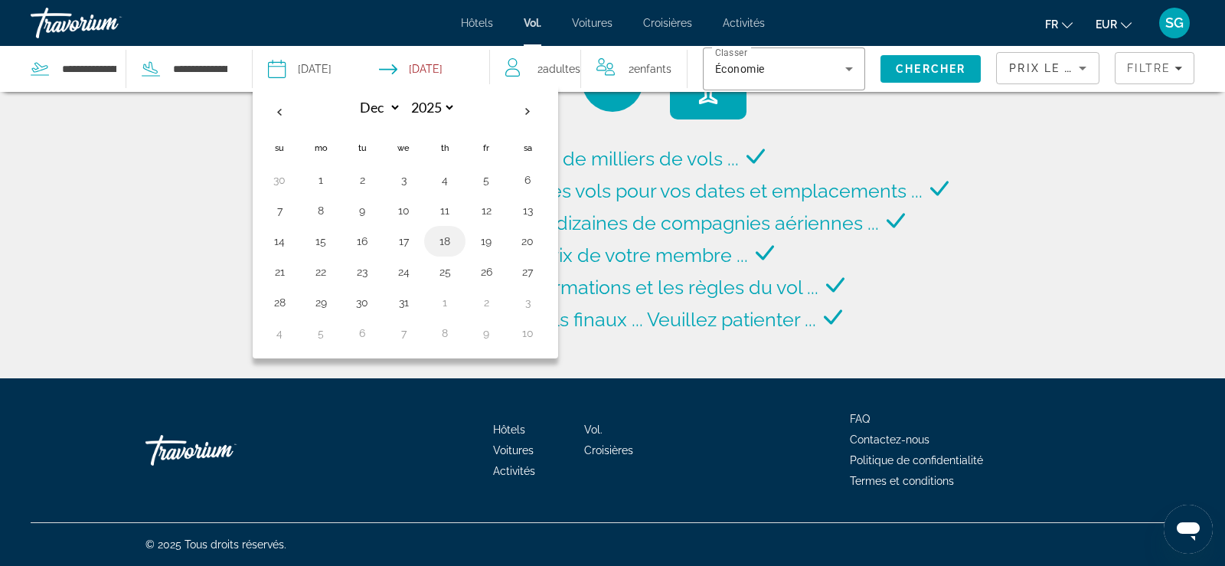
click at [442, 237] on button "18" at bounding box center [444, 240] width 24 height 21
type input "**********"
select select "**"
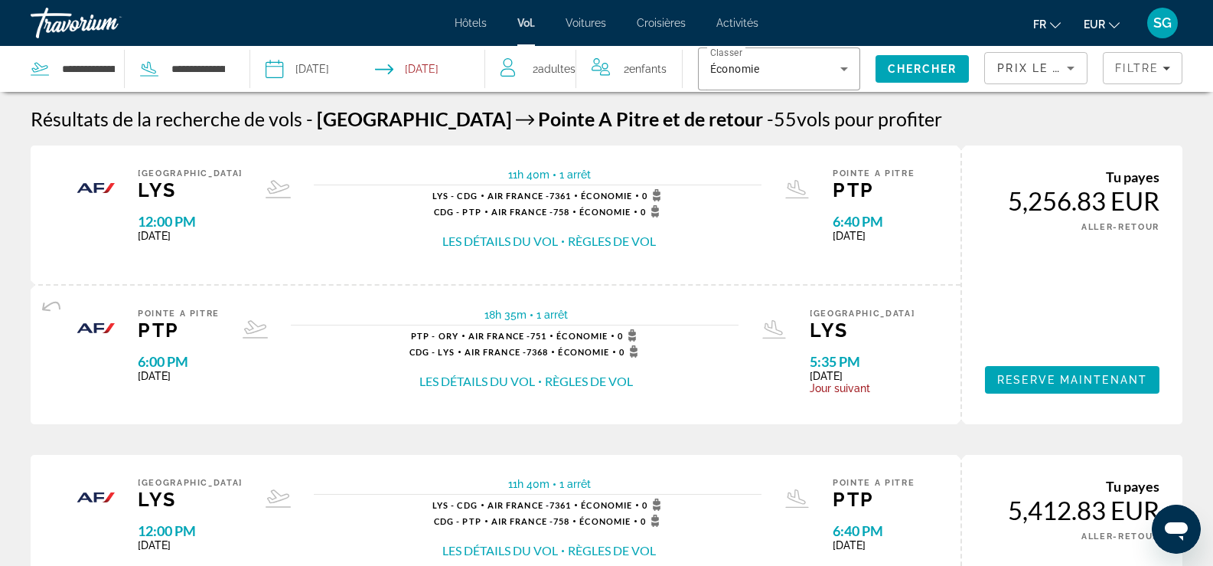
click at [439, 63] on input "Return date: Dec 29, 2025" at bounding box center [433, 71] width 116 height 51
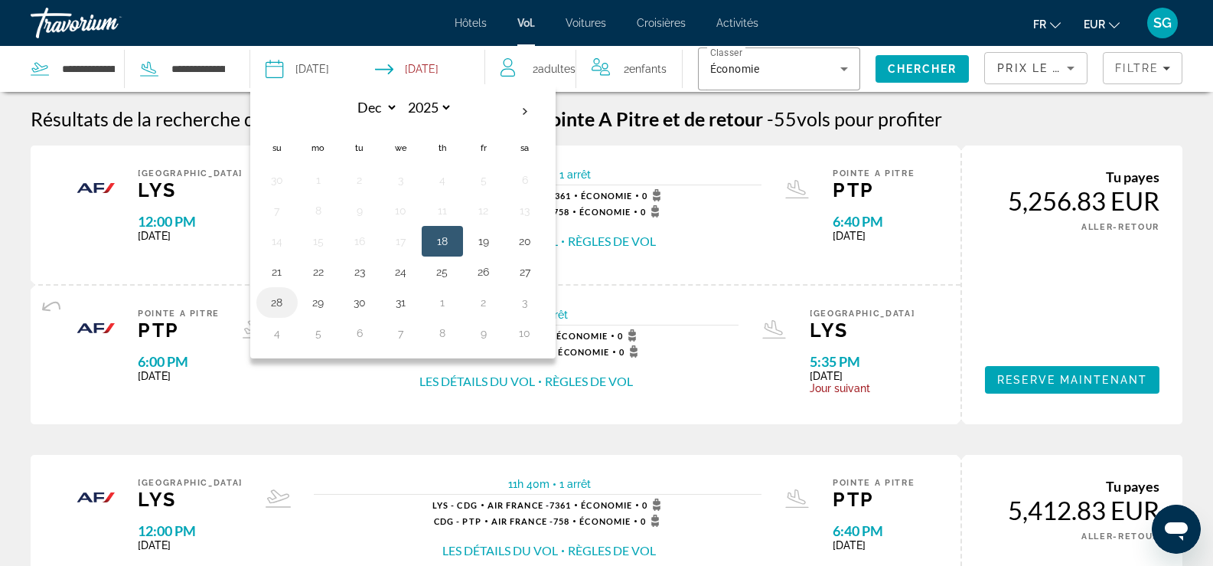
click at [277, 302] on button "28" at bounding box center [277, 302] width 24 height 21
type input "**********"
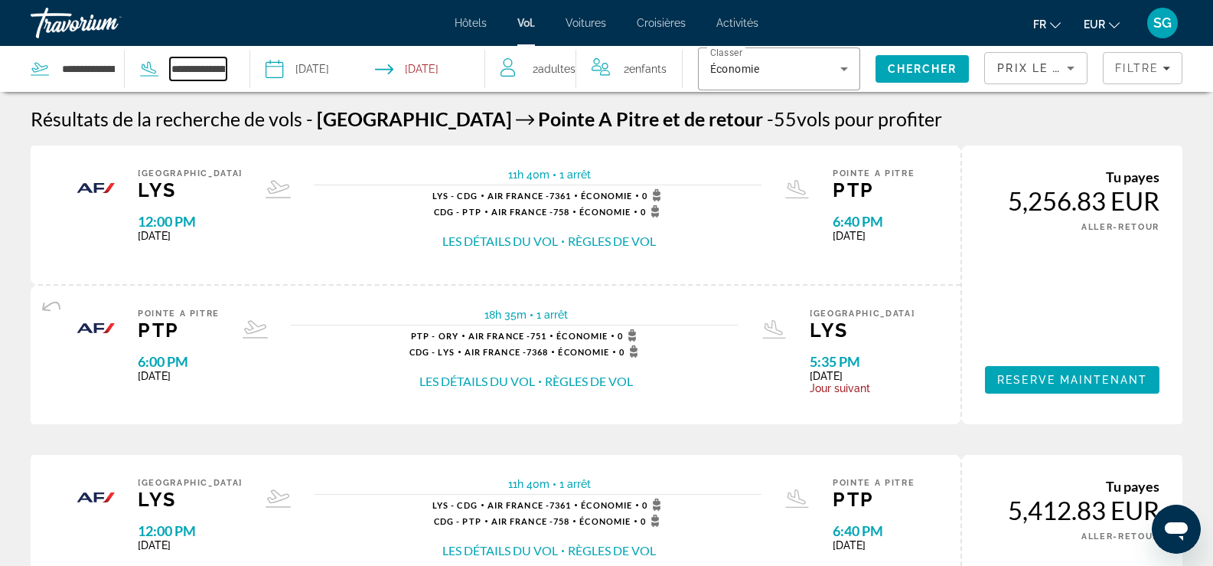
click at [200, 67] on input "**********" at bounding box center [198, 68] width 56 height 23
click at [892, 68] on span "Chercher" at bounding box center [923, 69] width 70 height 12
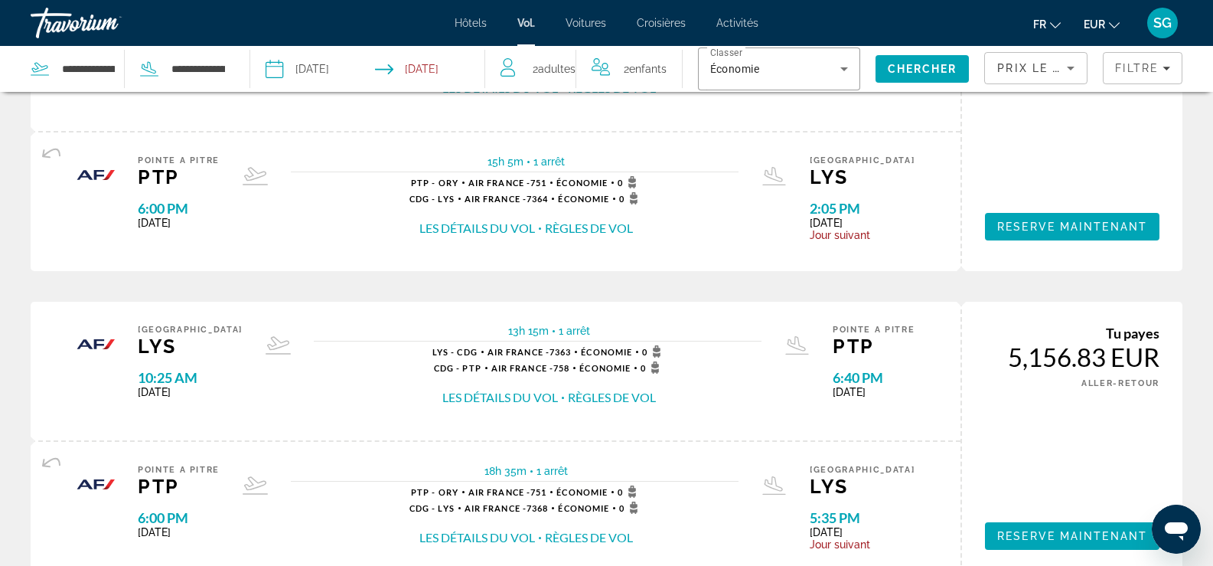
scroll to position [77, 0]
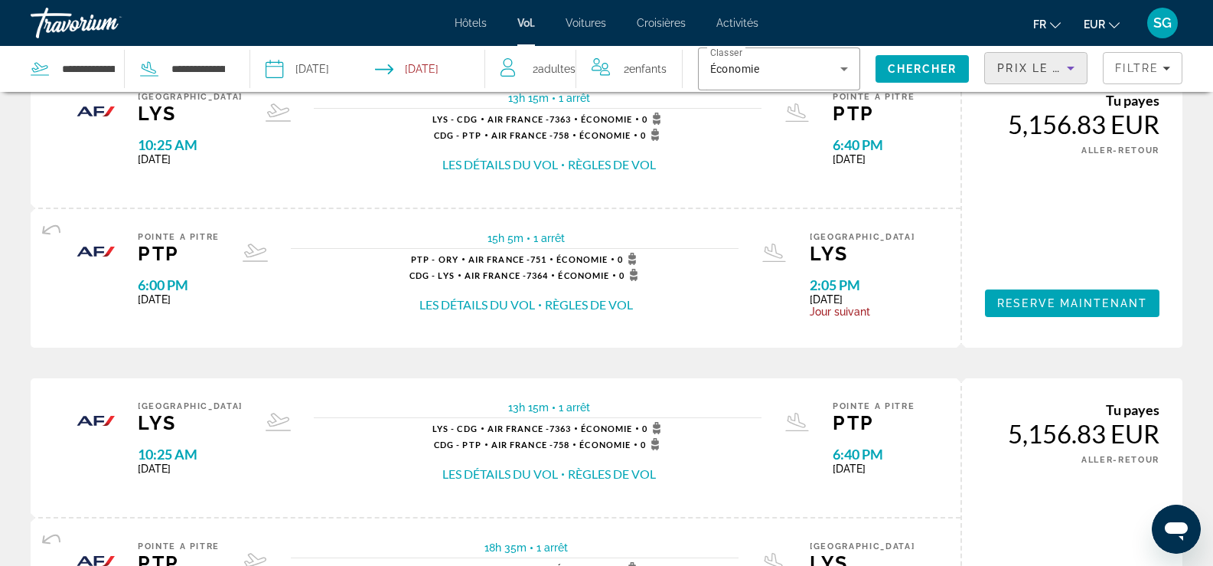
click at [1054, 65] on span "Prix ​​le plus bas" at bounding box center [1057, 68] width 120 height 12
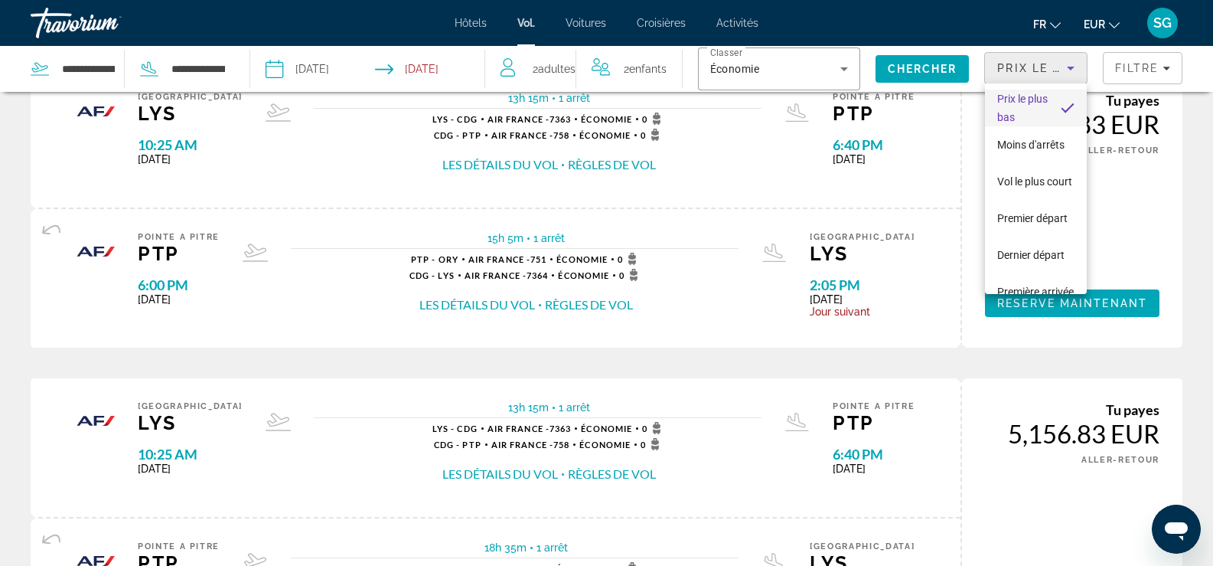
click at [1203, 187] on div at bounding box center [606, 283] width 1213 height 566
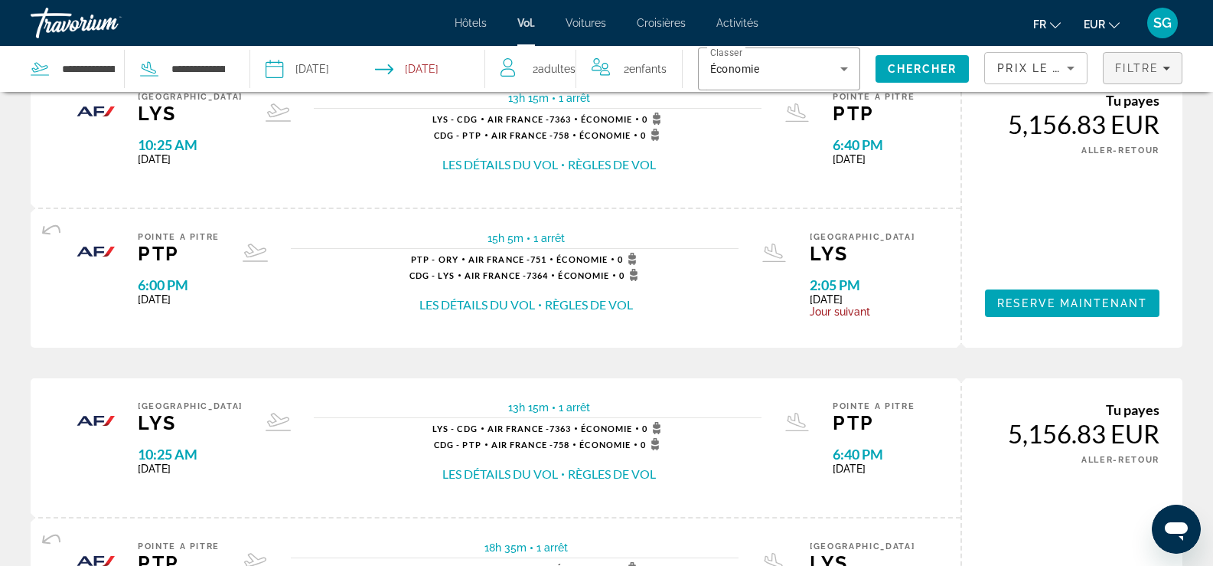
click at [1157, 70] on span "Filtre" at bounding box center [1137, 68] width 44 height 12
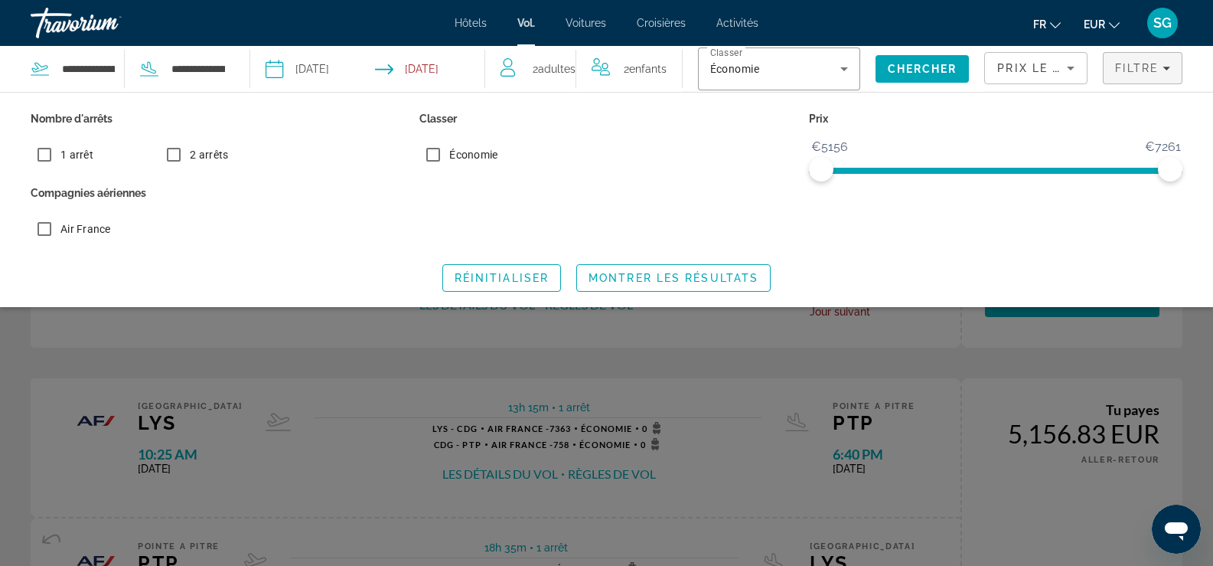
click at [1176, 227] on div "Air France" at bounding box center [606, 232] width 1167 height 34
click at [1165, 66] on icon "Filters" at bounding box center [1167, 68] width 8 height 8
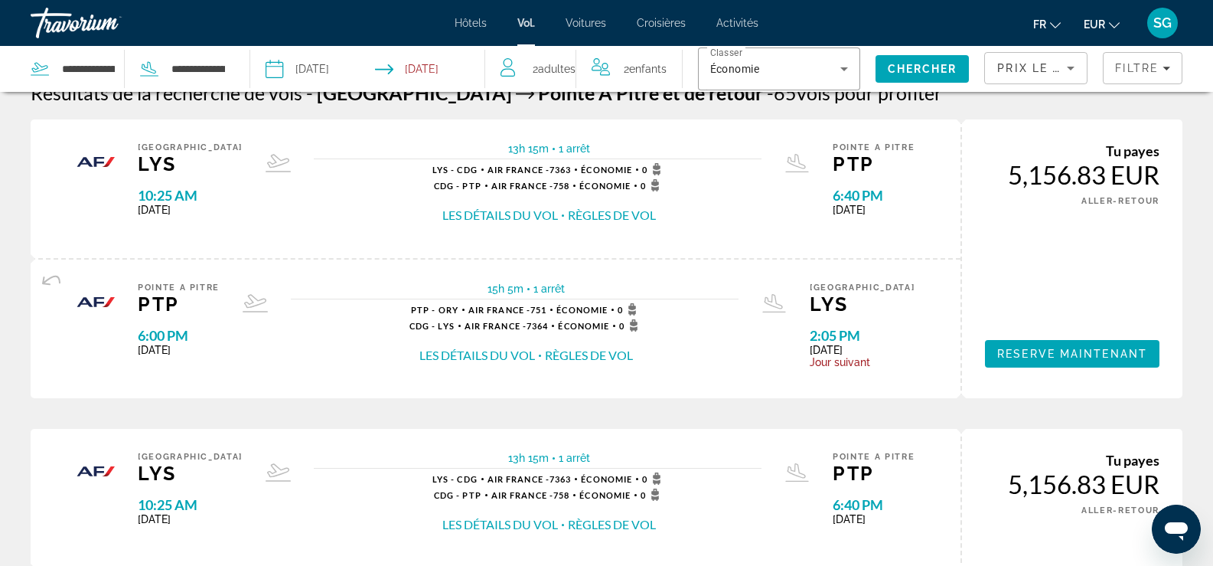
scroll to position [0, 0]
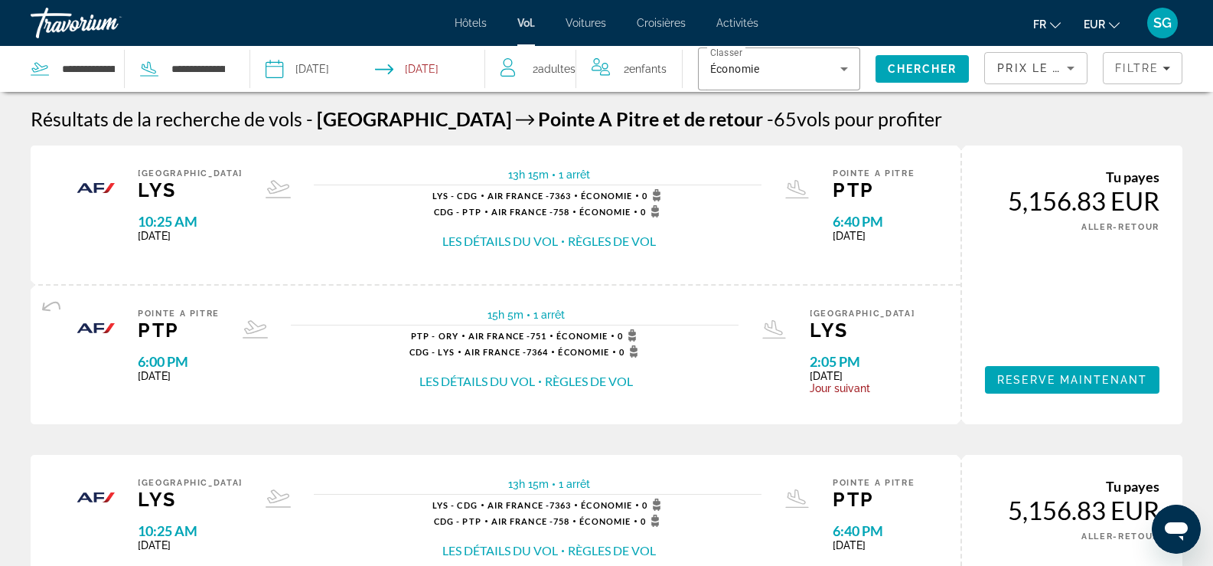
click at [575, 243] on button "Règles de vol" at bounding box center [612, 241] width 88 height 17
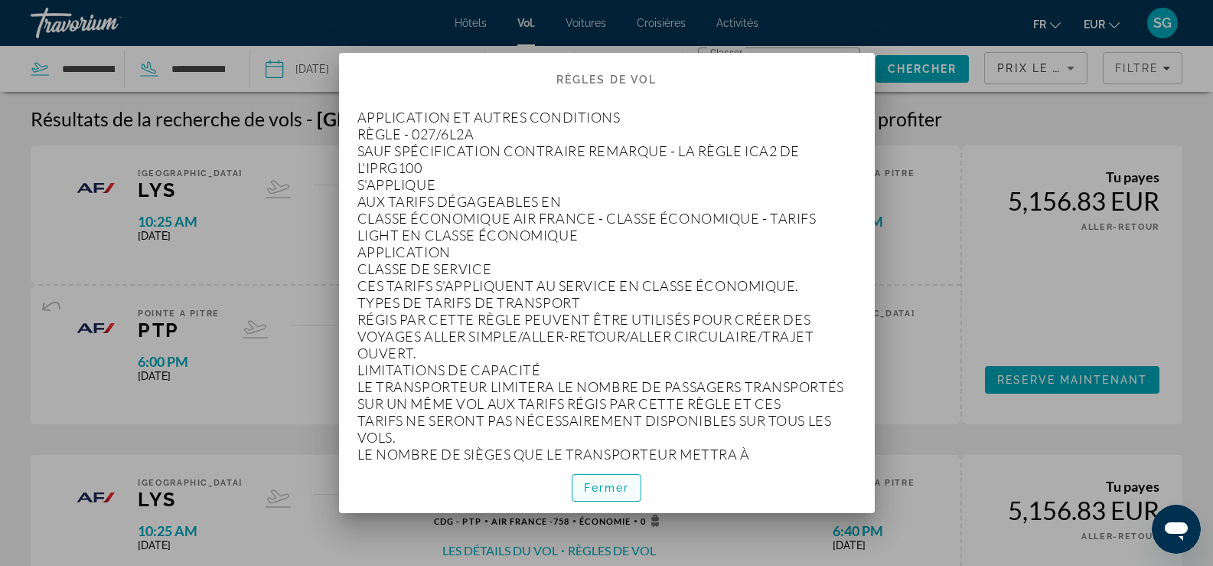
click at [610, 486] on font "Fermer" at bounding box center [607, 487] width 46 height 12
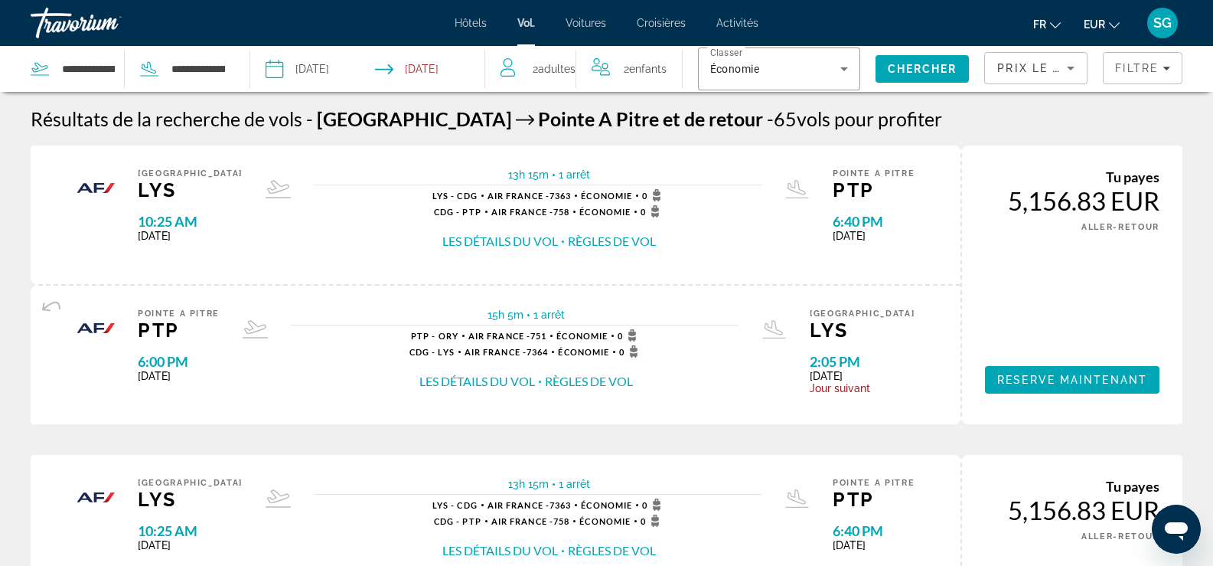
click at [605, 238] on button "Règles de vol" at bounding box center [612, 241] width 88 height 17
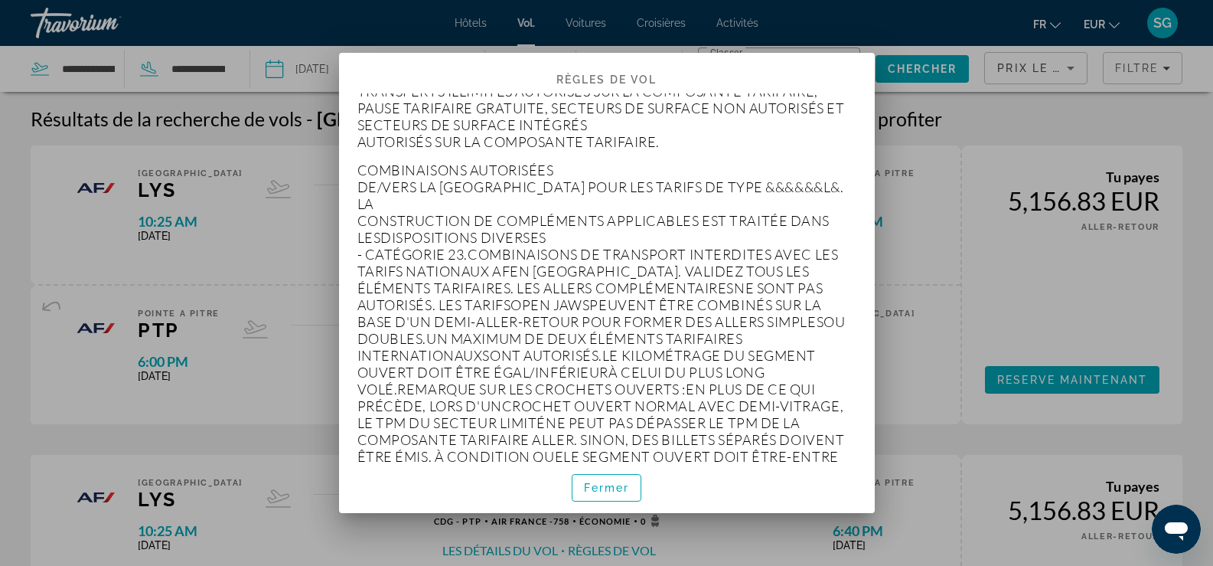
scroll to position [3521, 0]
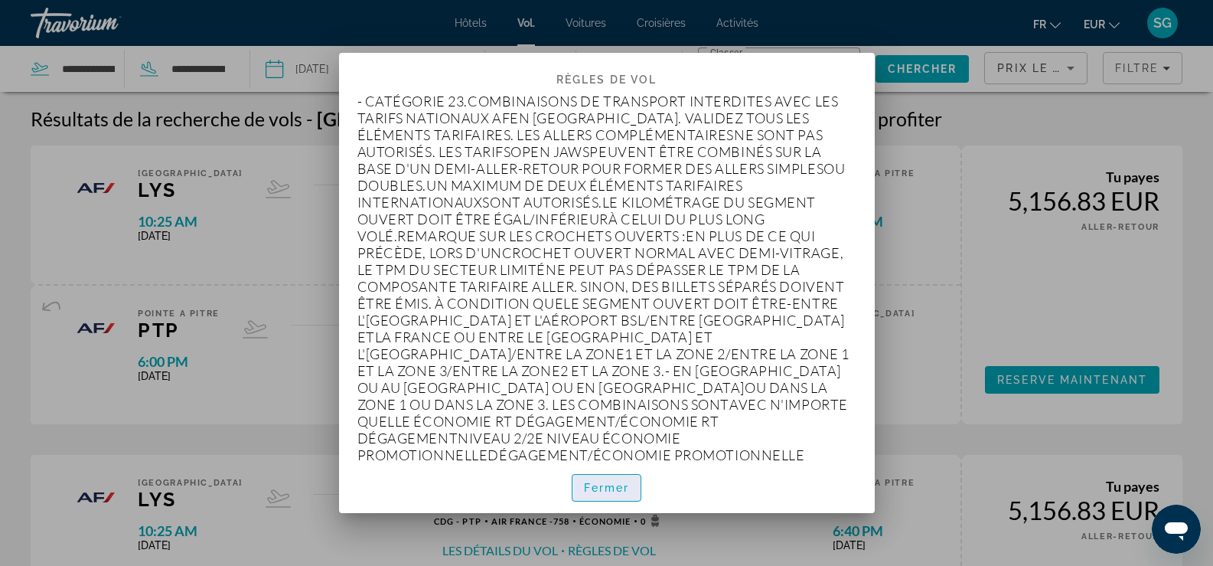
click at [592, 486] on font "Fermer" at bounding box center [607, 487] width 46 height 12
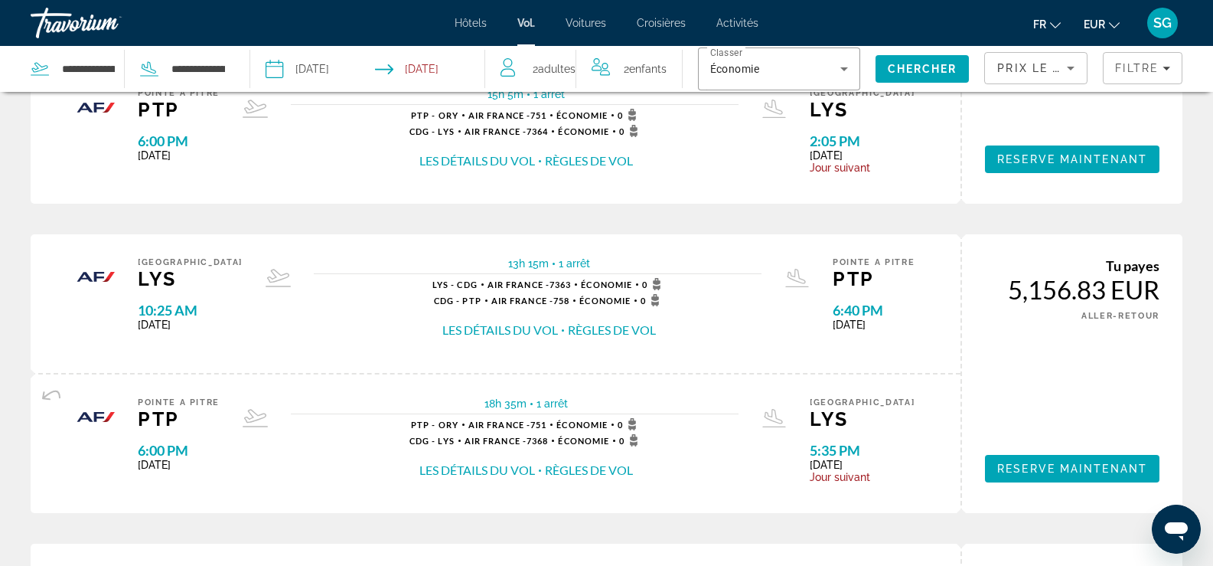
scroll to position [0, 0]
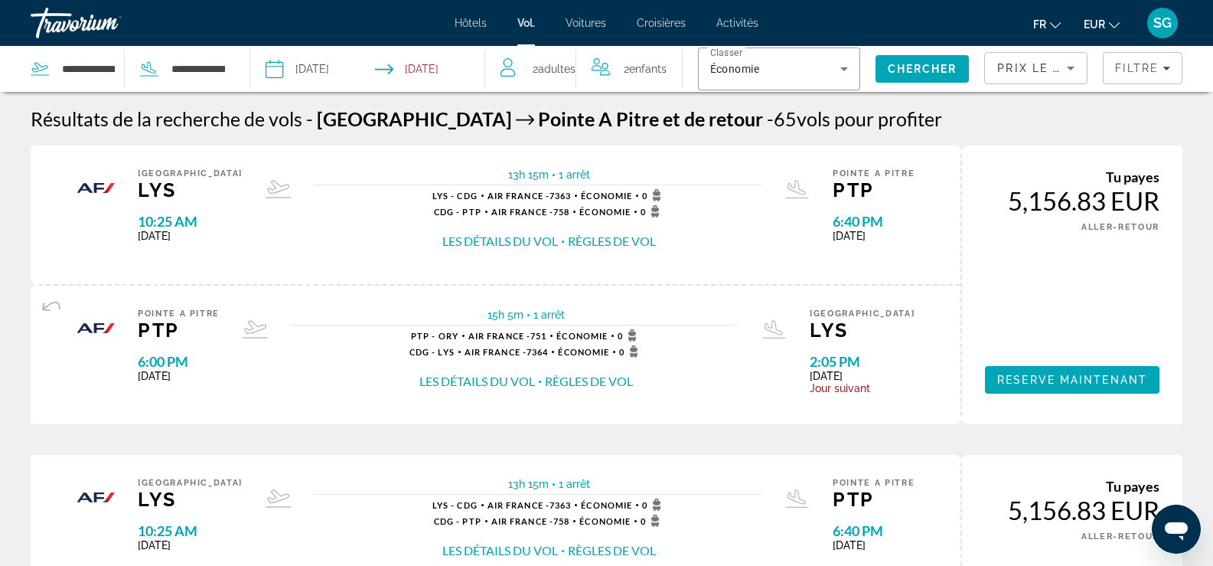
click at [343, 64] on input "**********" at bounding box center [320, 71] width 116 height 51
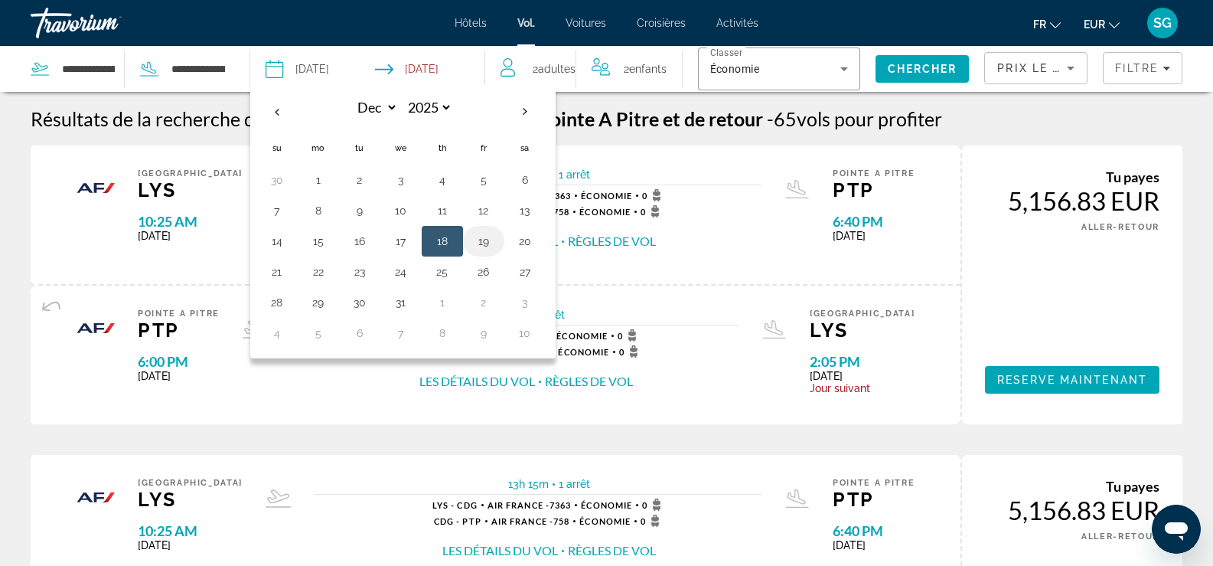
click at [482, 243] on button "19" at bounding box center [484, 240] width 24 height 21
type input "**********"
select select "**"
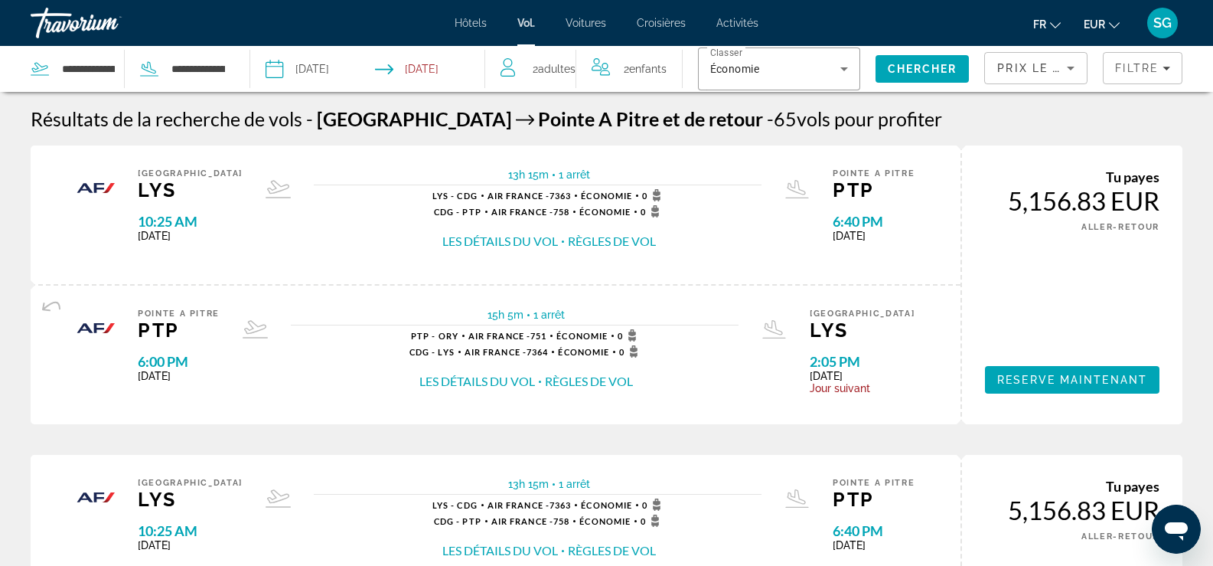
click at [444, 68] on input "Return date: Dec 28, 2025" at bounding box center [433, 71] width 116 height 51
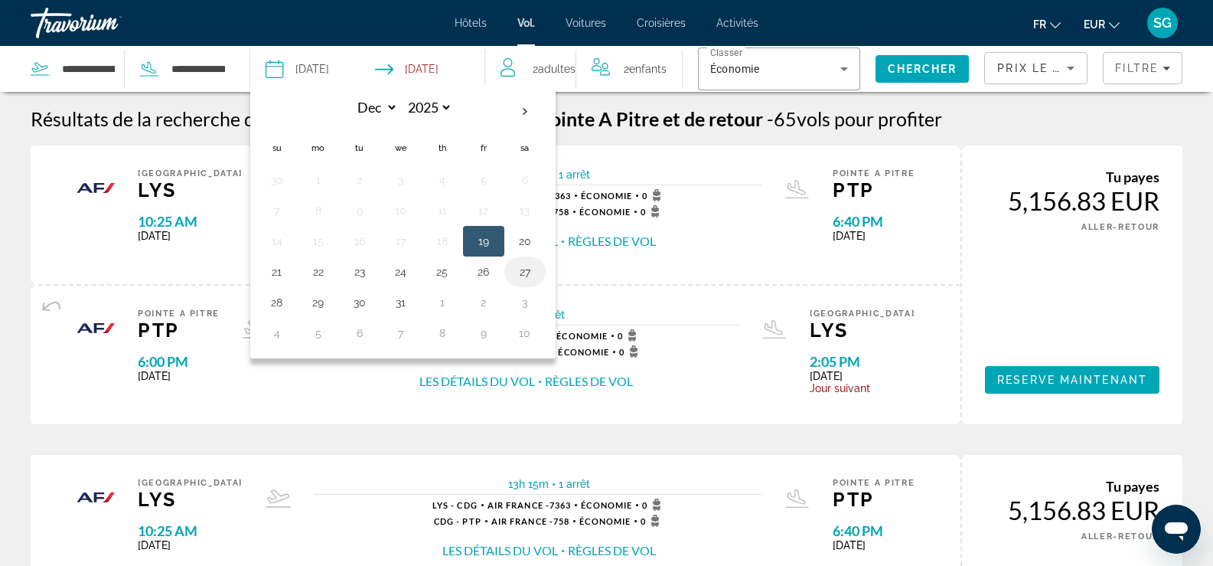
click at [526, 272] on button "27" at bounding box center [525, 271] width 24 height 21
type input "**********"
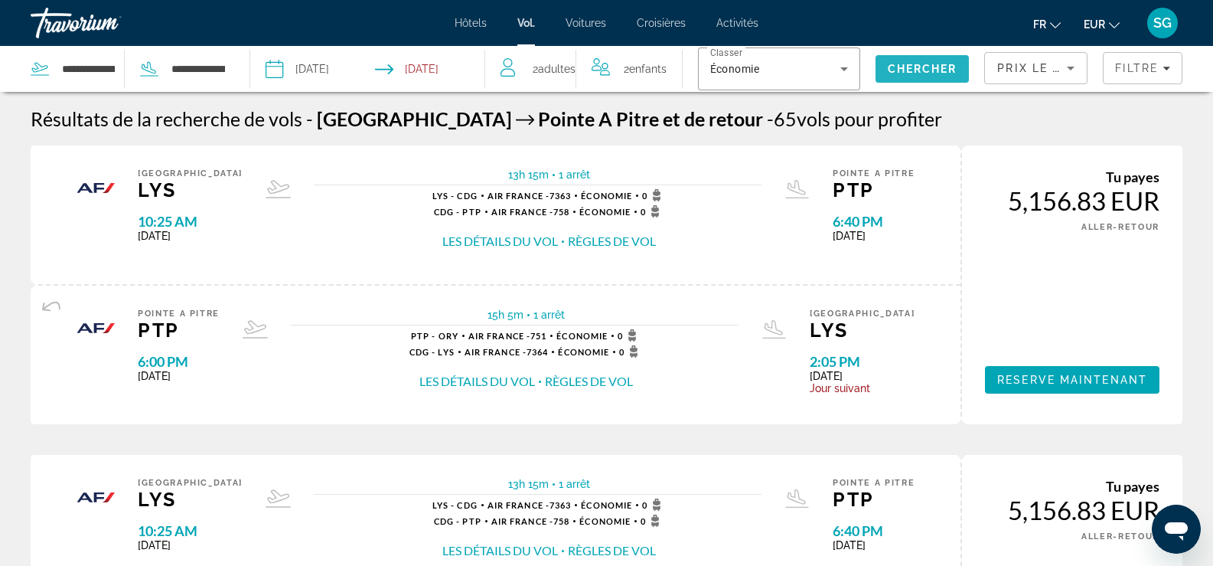
click at [913, 64] on span "Chercher" at bounding box center [923, 69] width 70 height 12
click at [472, 20] on font "Hôtels" at bounding box center [471, 23] width 32 height 12
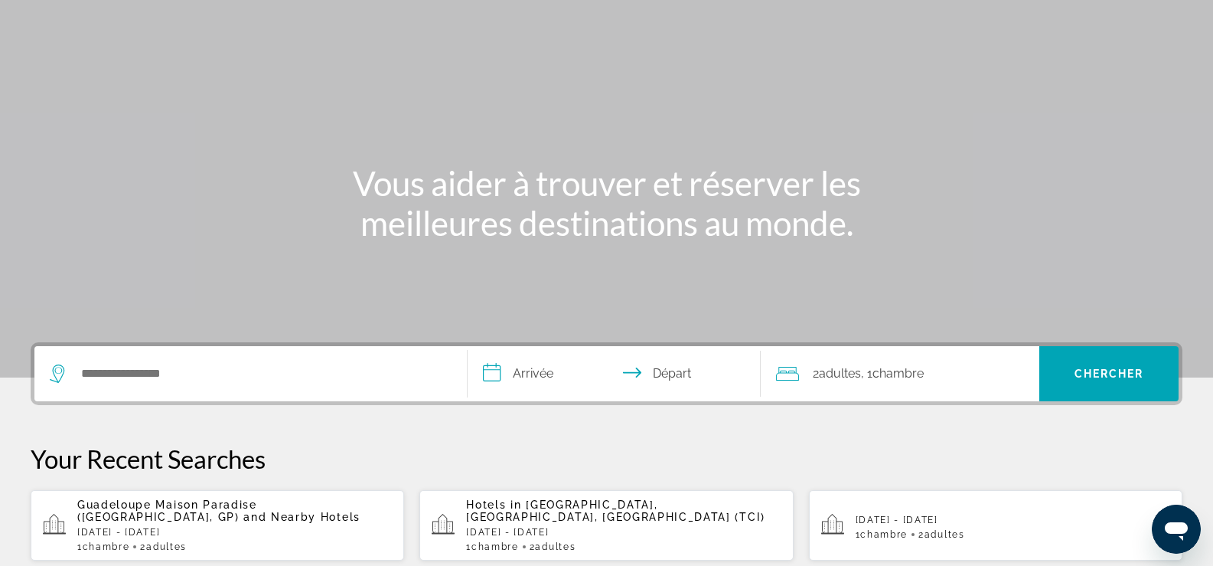
scroll to position [230, 0]
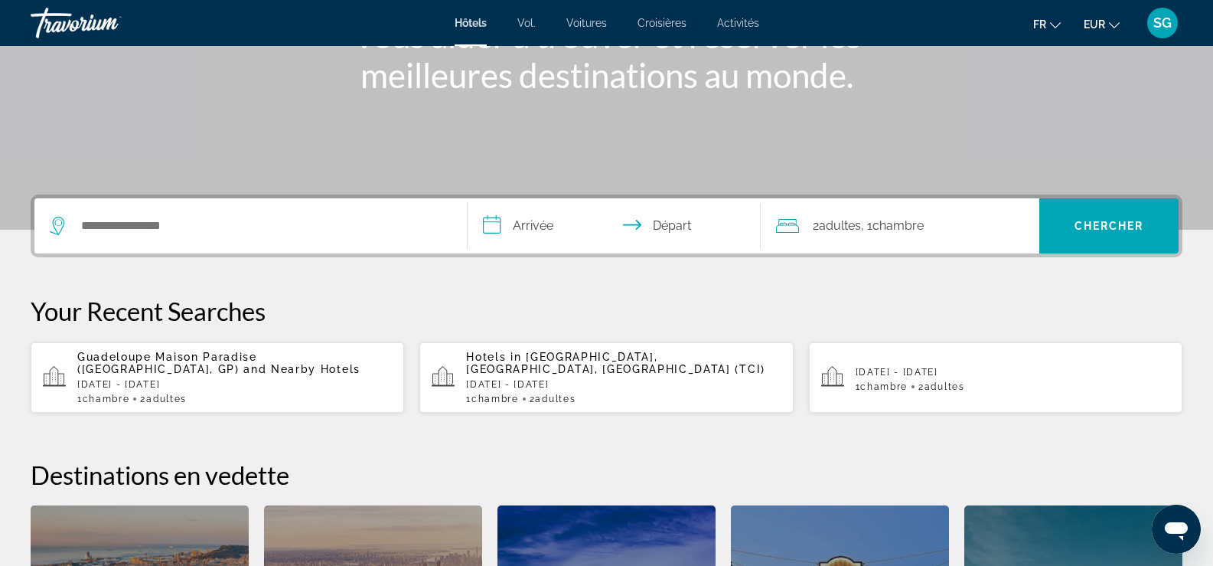
click at [257, 354] on span "Guadeloupe Maison Paradise (Le Gosier, GP)" at bounding box center [167, 363] width 180 height 24
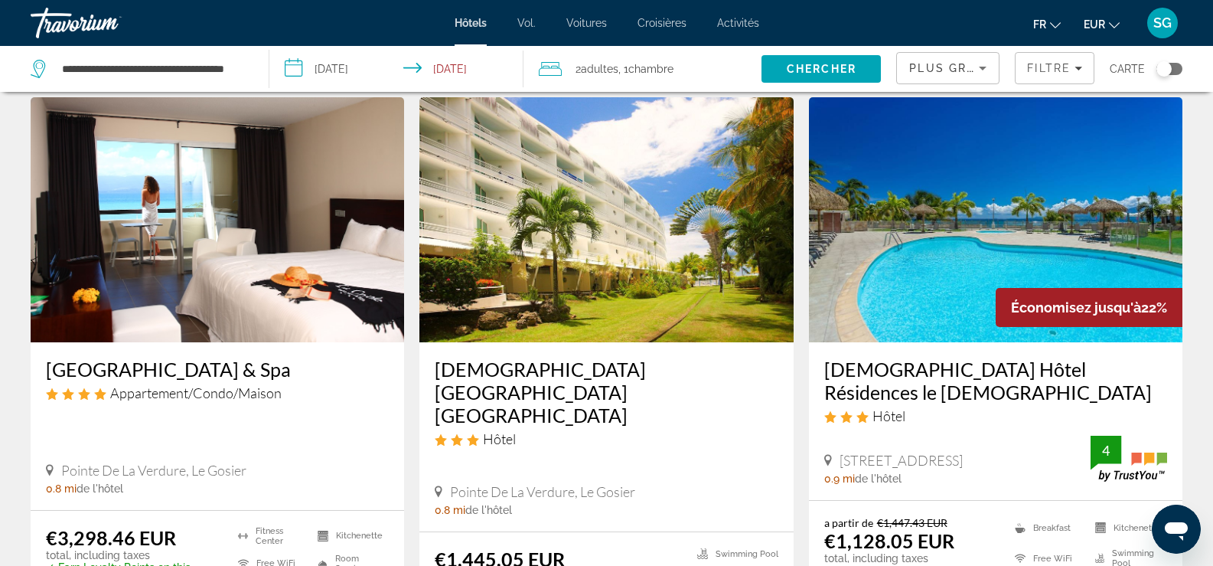
scroll to position [689, 0]
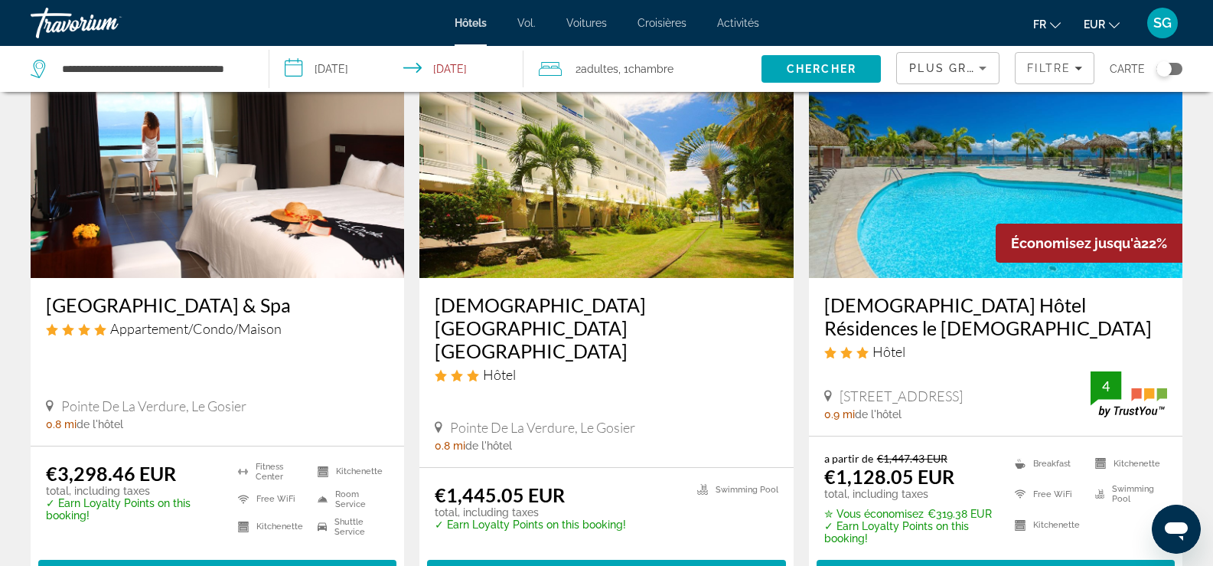
click at [983, 253] on img "Contenu principal" at bounding box center [996, 155] width 374 height 245
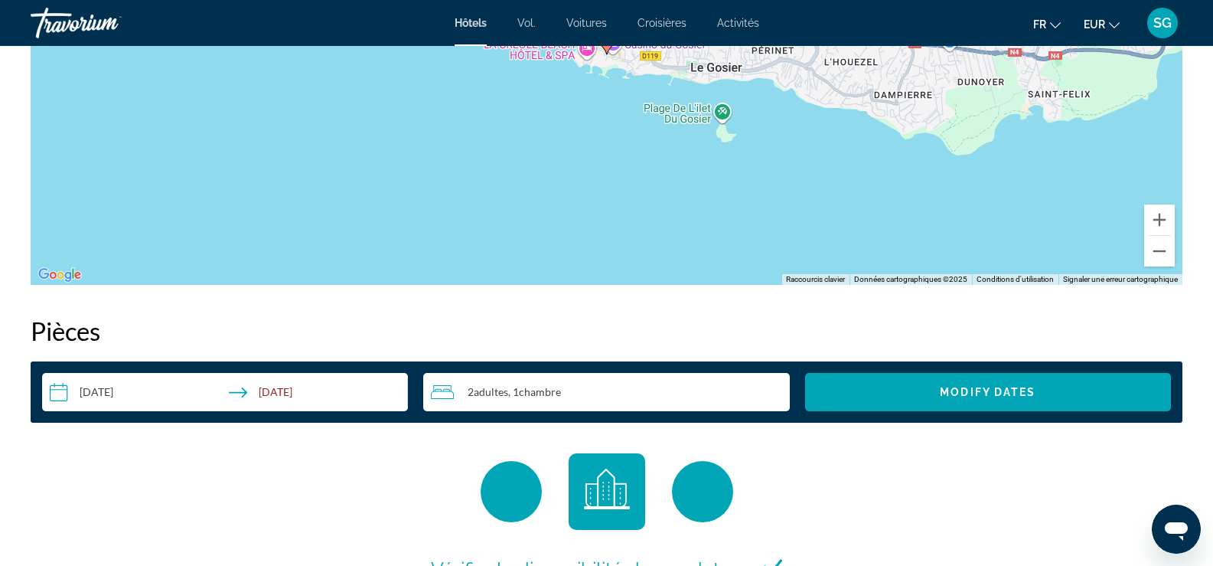
scroll to position [1760, 0]
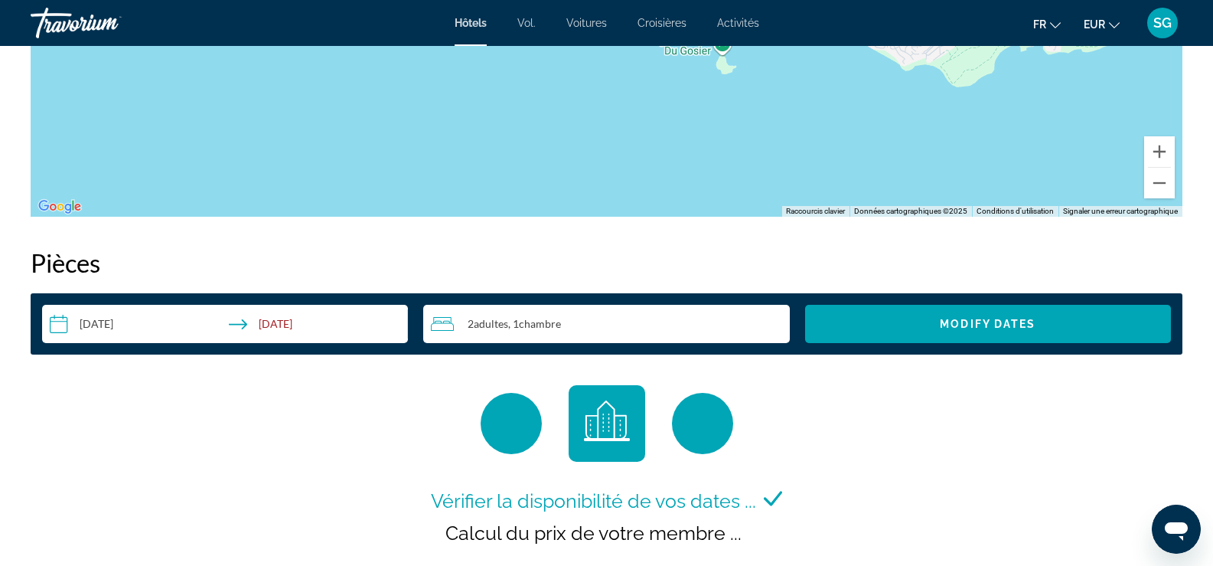
click at [116, 319] on input "**********" at bounding box center [228, 326] width 372 height 43
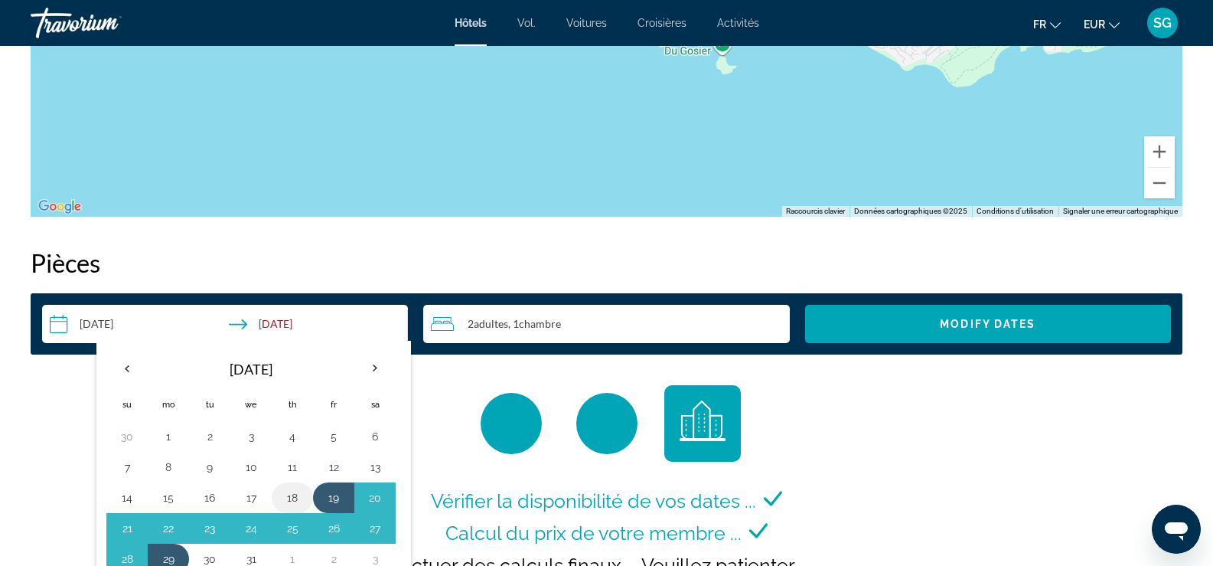
click at [291, 496] on button "18" at bounding box center [292, 497] width 24 height 21
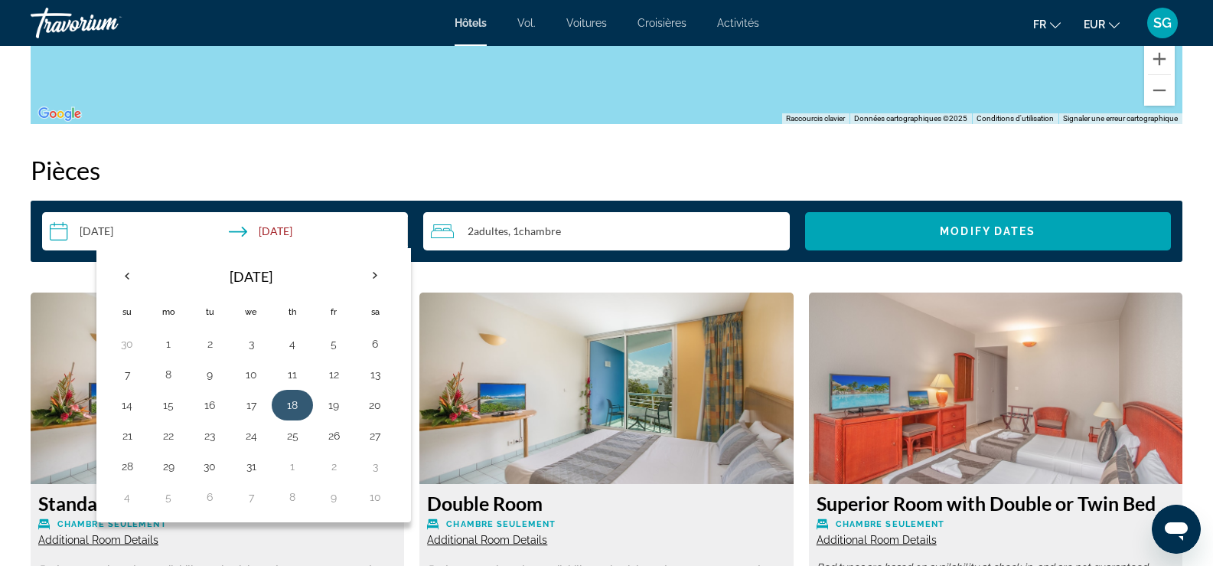
scroll to position [1914, 0]
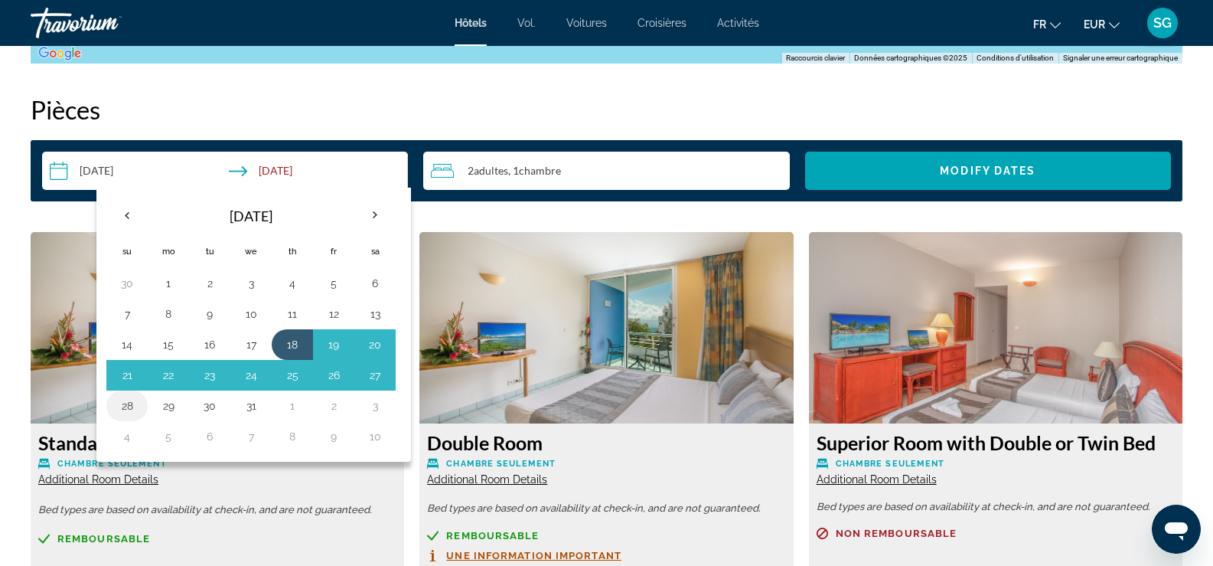
click at [126, 406] on button "28" at bounding box center [127, 405] width 24 height 21
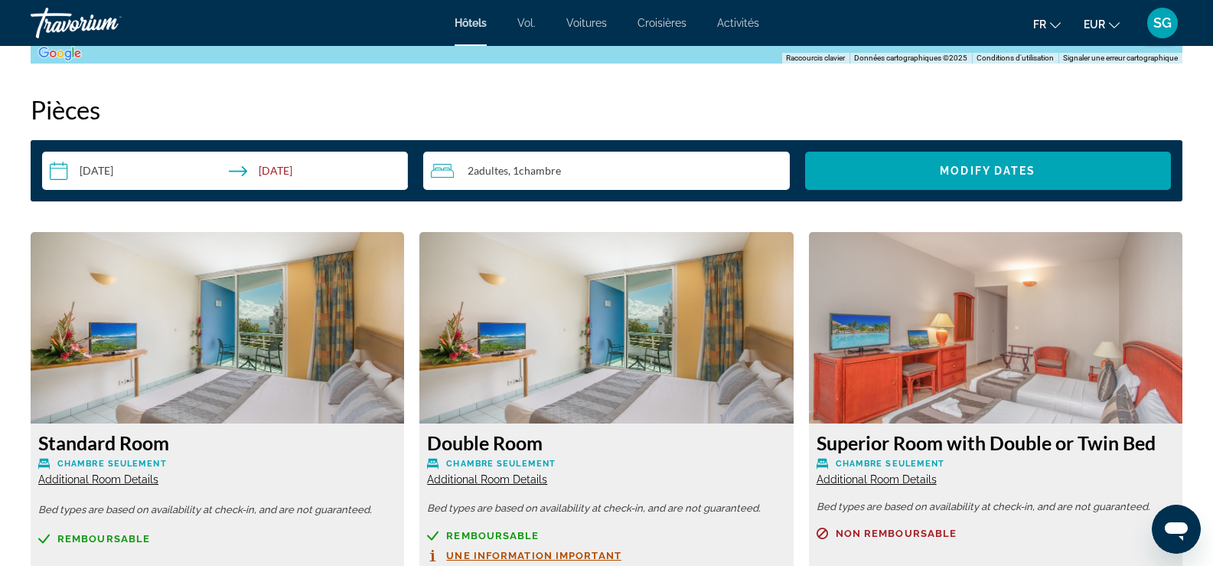
click at [267, 168] on input "**********" at bounding box center [228, 173] width 372 height 43
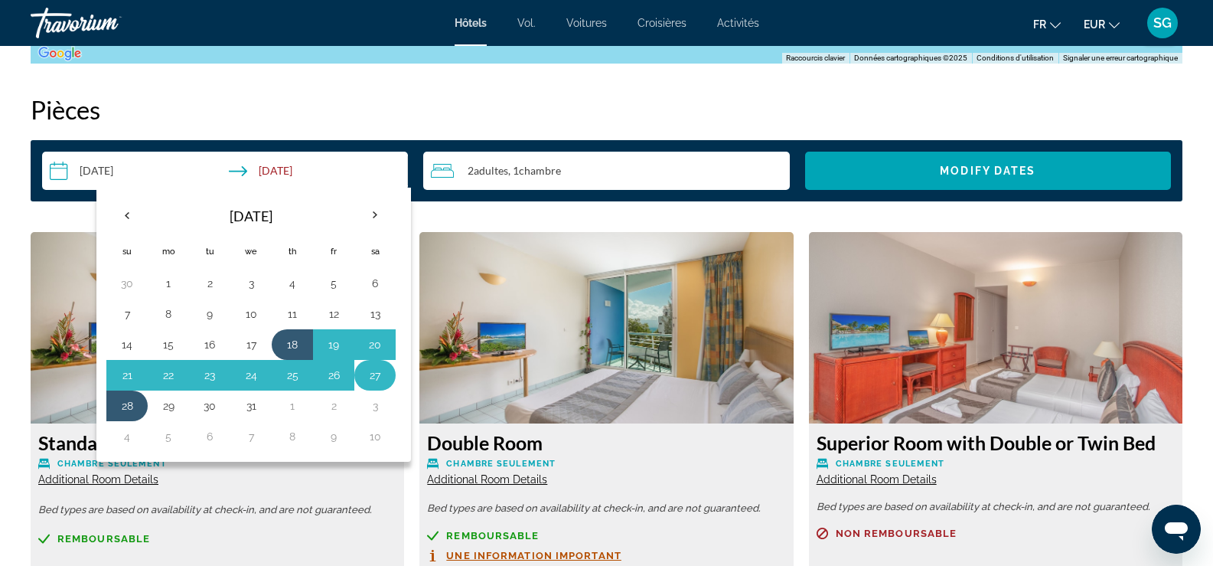
click at [377, 381] on button "27" at bounding box center [375, 374] width 24 height 21
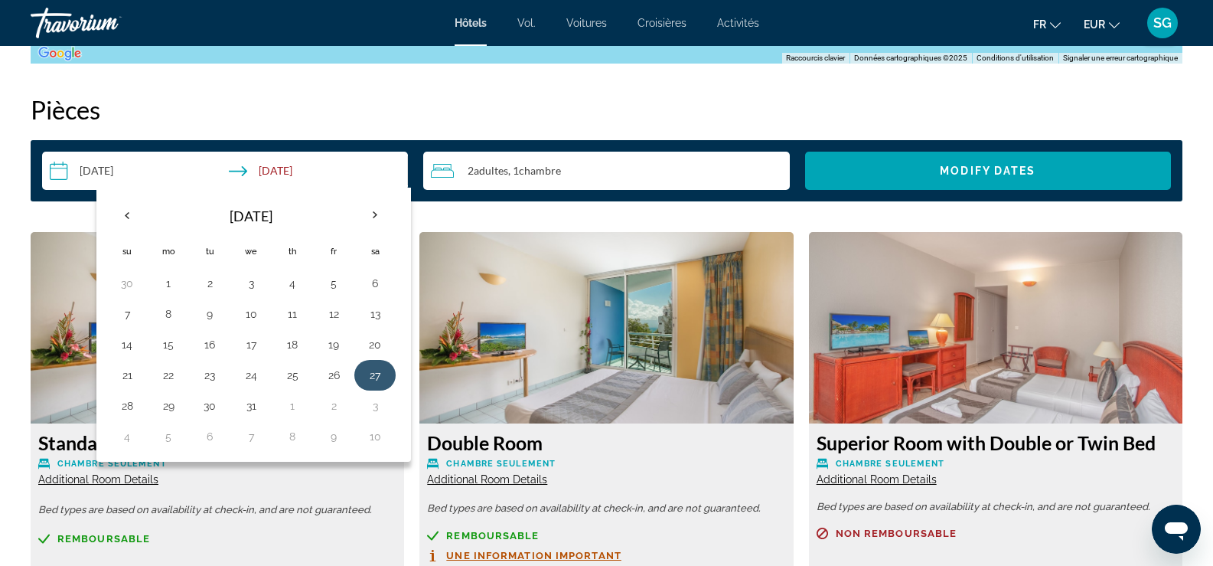
click at [376, 381] on button "27" at bounding box center [375, 374] width 24 height 21
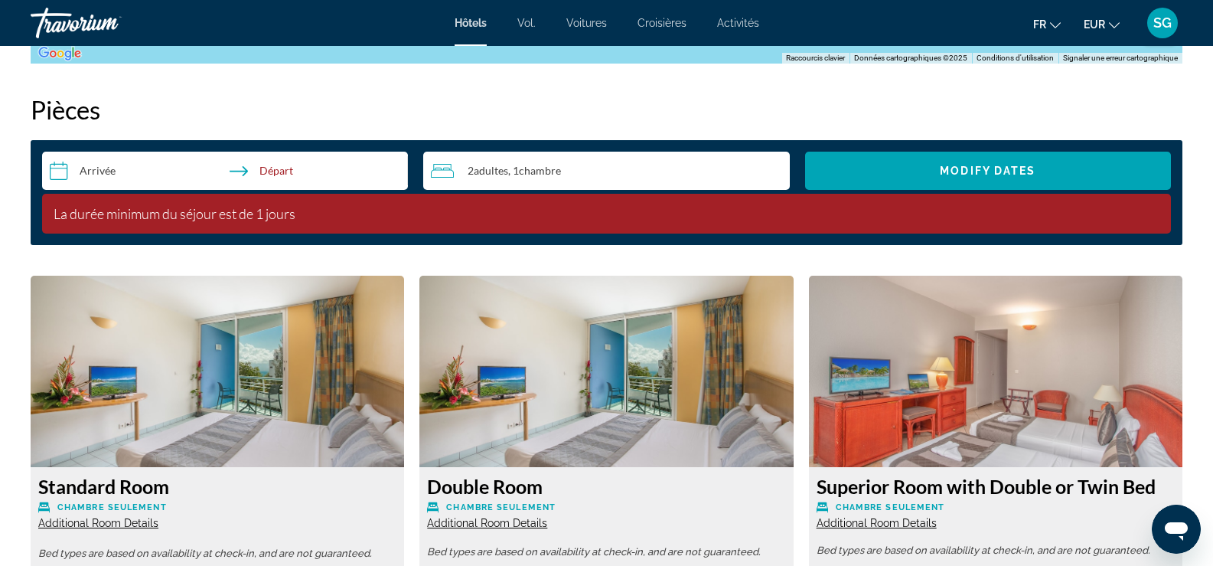
click at [105, 170] on input "**********" at bounding box center [228, 173] width 372 height 43
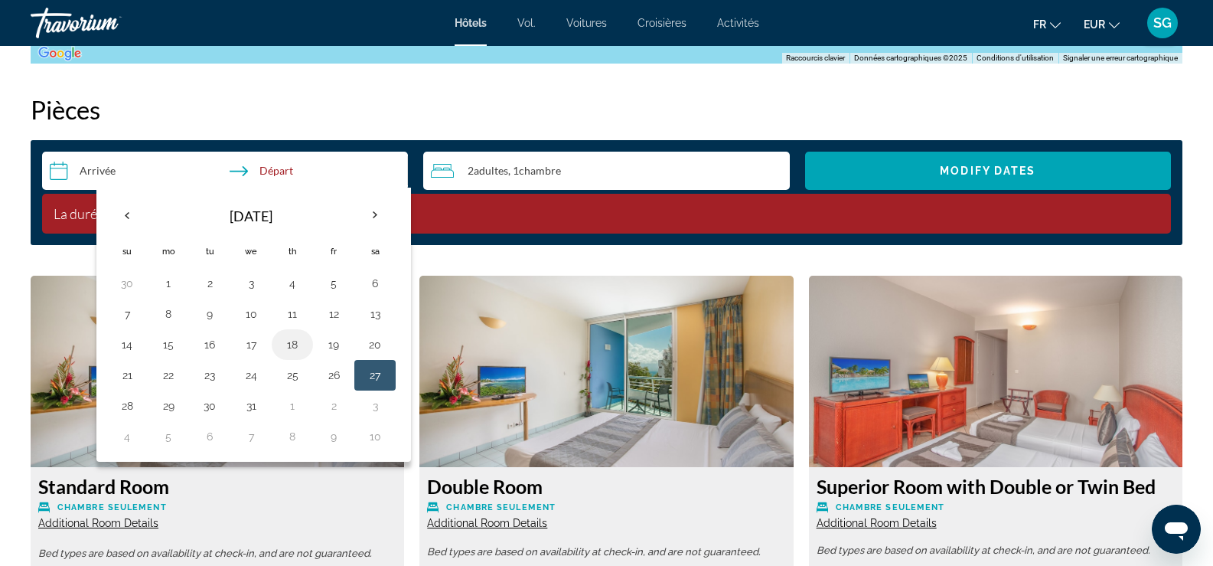
click at [287, 344] on button "18" at bounding box center [292, 344] width 24 height 21
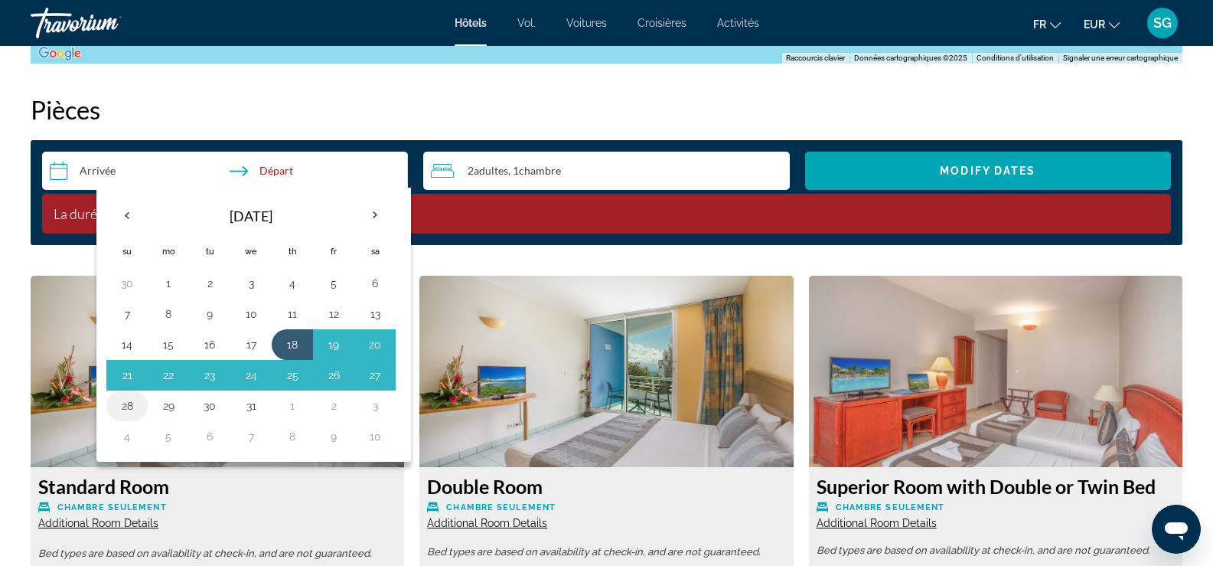
click at [132, 403] on button "28" at bounding box center [127, 405] width 24 height 21
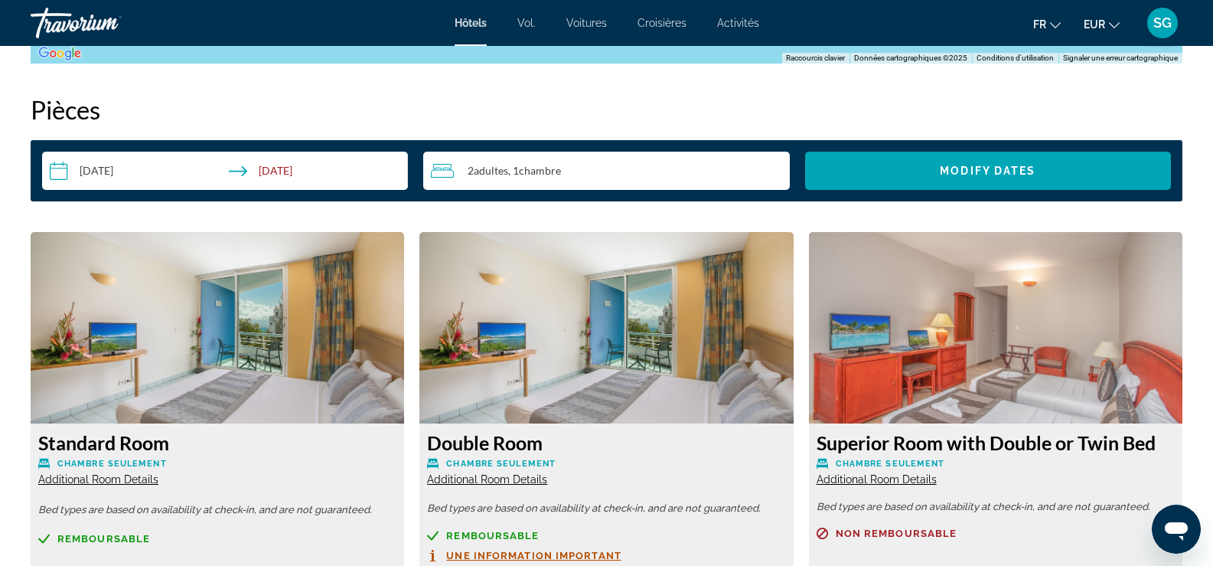
click at [497, 174] on span "Adultes" at bounding box center [491, 170] width 34 height 13
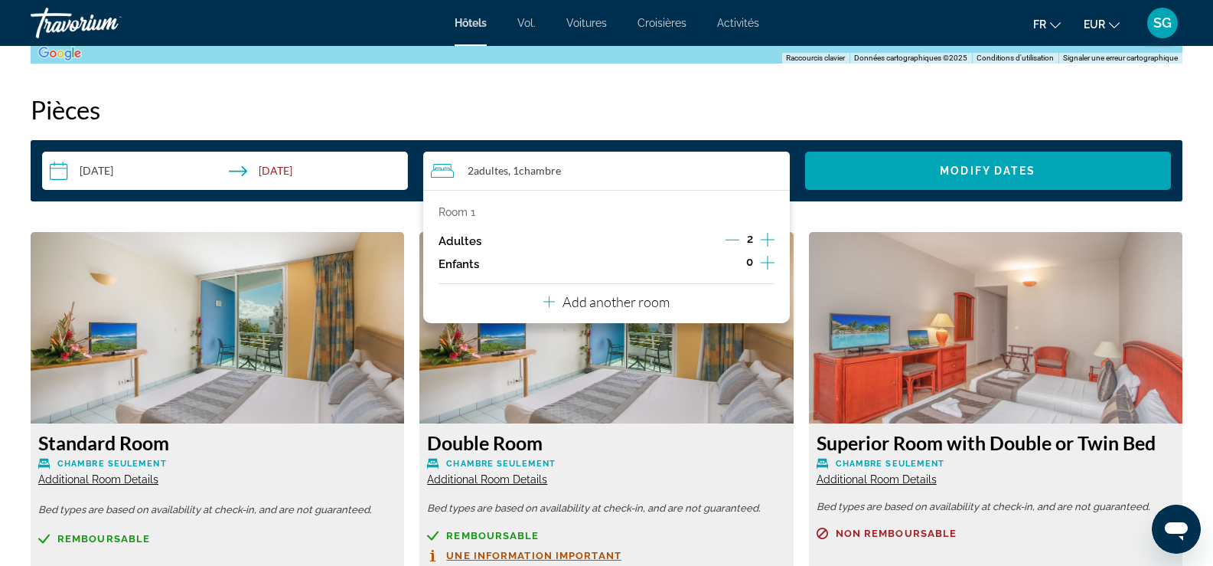
click at [764, 259] on icon "Increment children" at bounding box center [768, 262] width 14 height 18
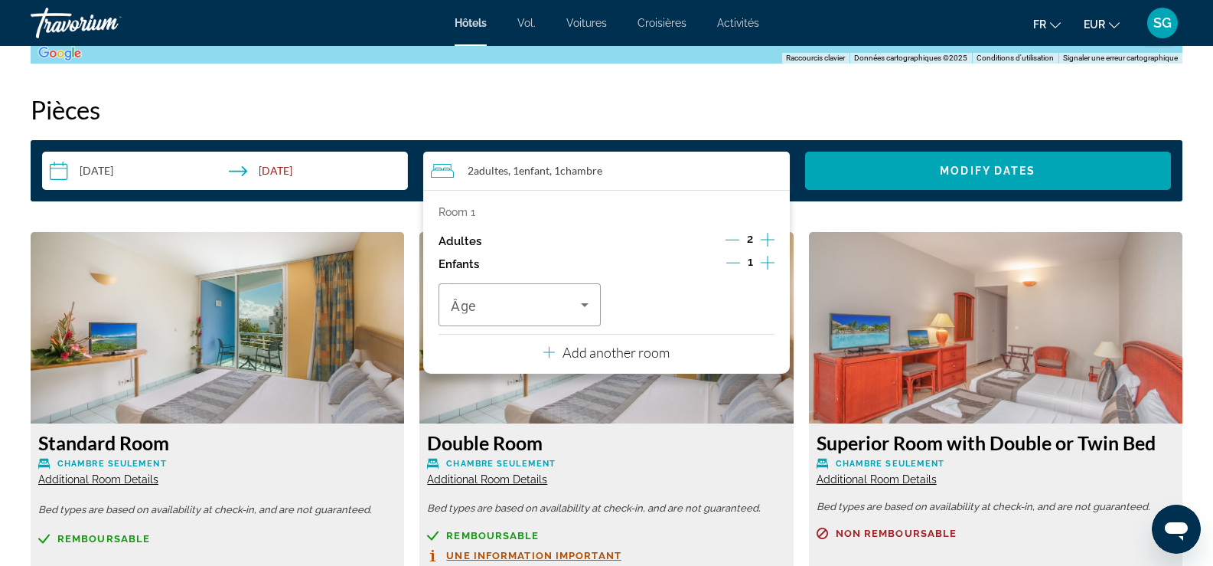
click at [764, 259] on icon "Increment children" at bounding box center [768, 262] width 14 height 18
click at [579, 354] on p "Add another room" at bounding box center [616, 352] width 107 height 17
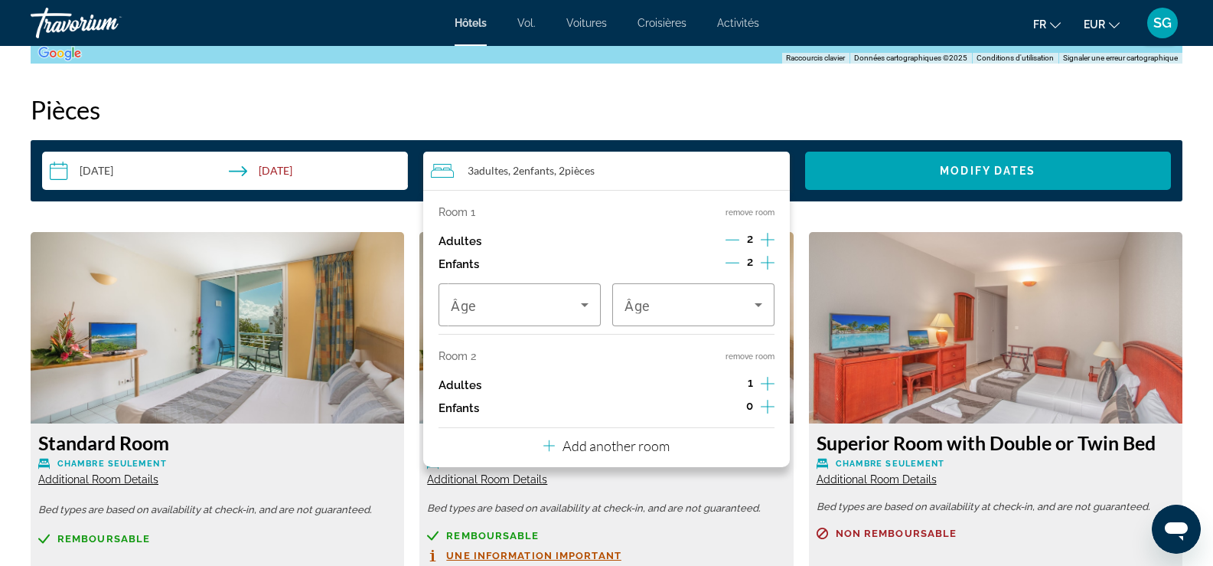
click at [730, 236] on icon "Decrement adults" at bounding box center [733, 240] width 14 height 14
click at [735, 261] on icon "Decrement children" at bounding box center [733, 263] width 14 height 14
click at [763, 406] on icon "Increment children" at bounding box center [768, 406] width 14 height 18
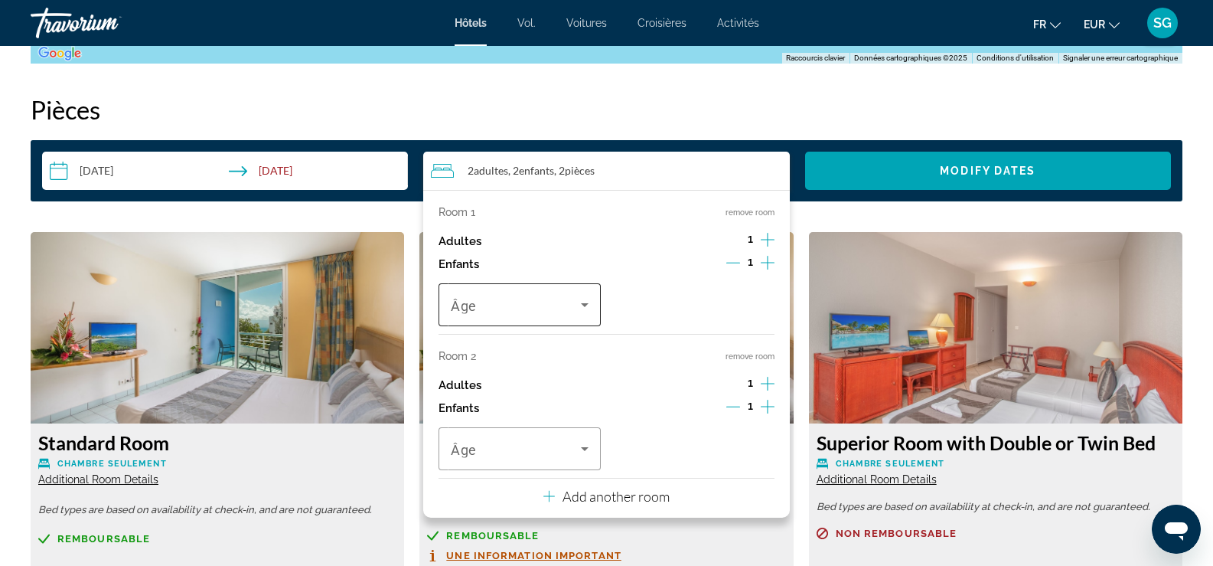
click at [530, 302] on span "Travelers: 2 adults, 2 children" at bounding box center [516, 304] width 130 height 18
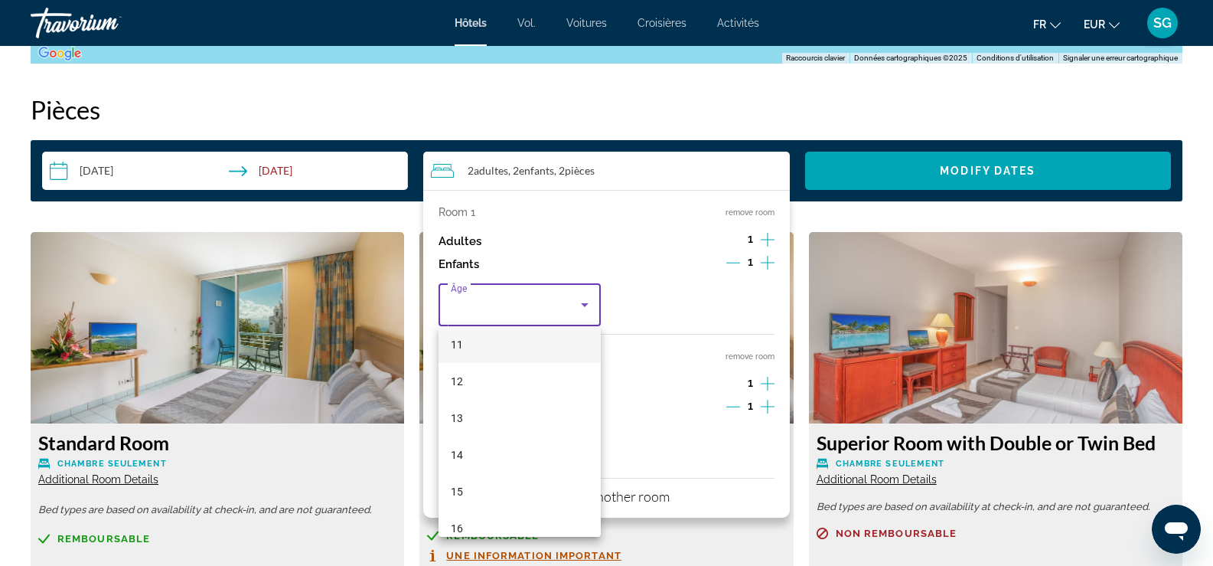
scroll to position [463, 0]
click at [468, 472] on mat-option "16" at bounding box center [520, 475] width 162 height 37
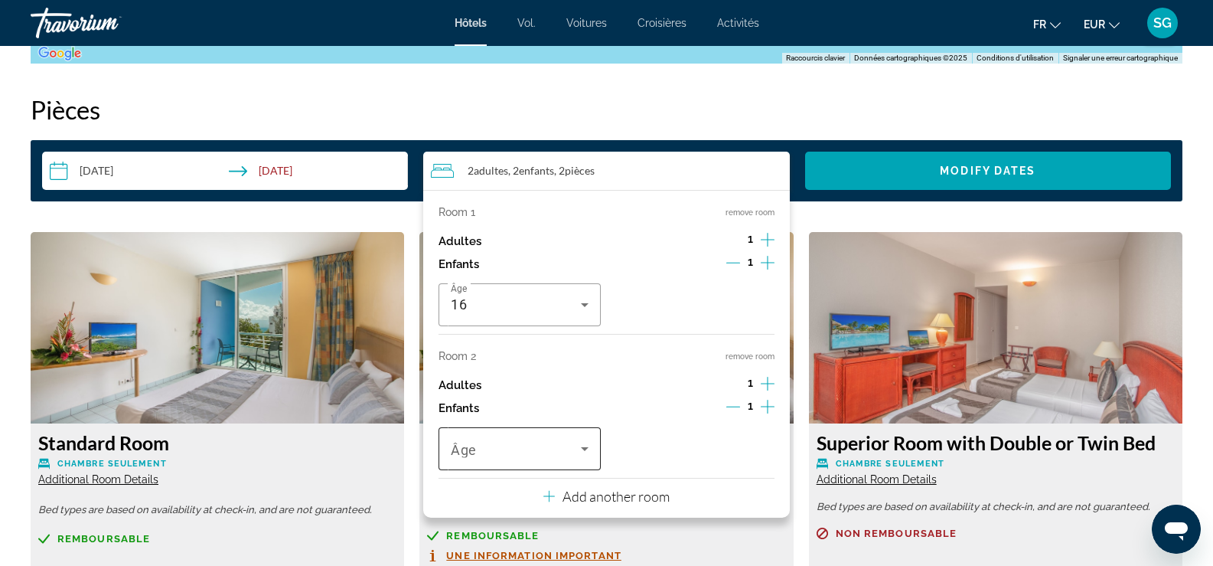
click at [504, 449] on span "Travelers: 2 adults, 2 children" at bounding box center [516, 448] width 130 height 18
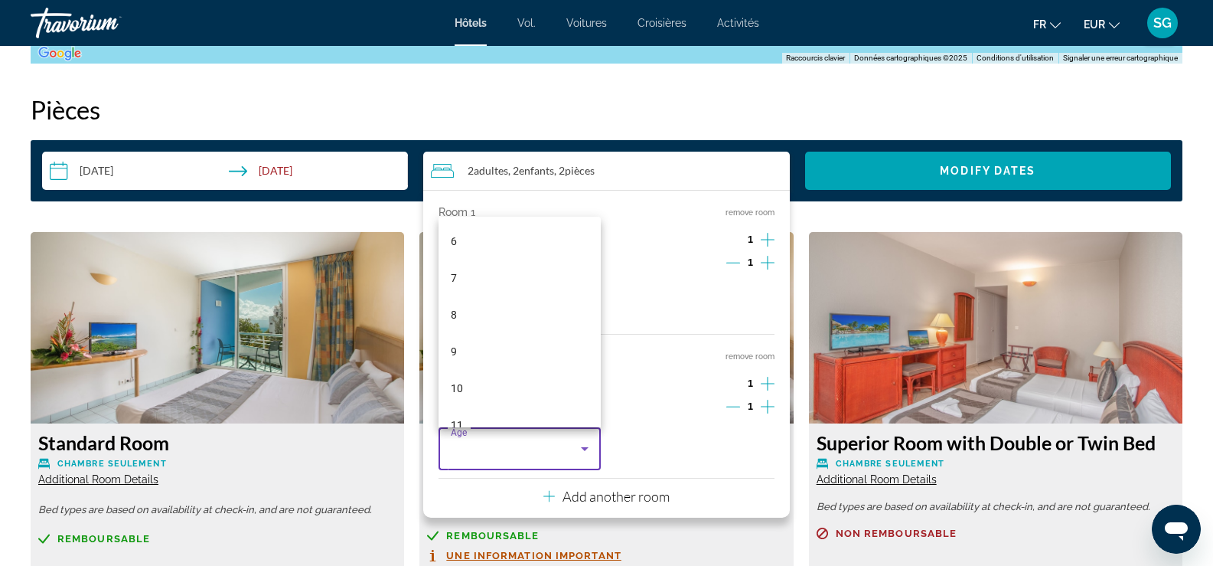
scroll to position [306, 0]
click at [468, 407] on mat-option "13" at bounding box center [520, 412] width 162 height 37
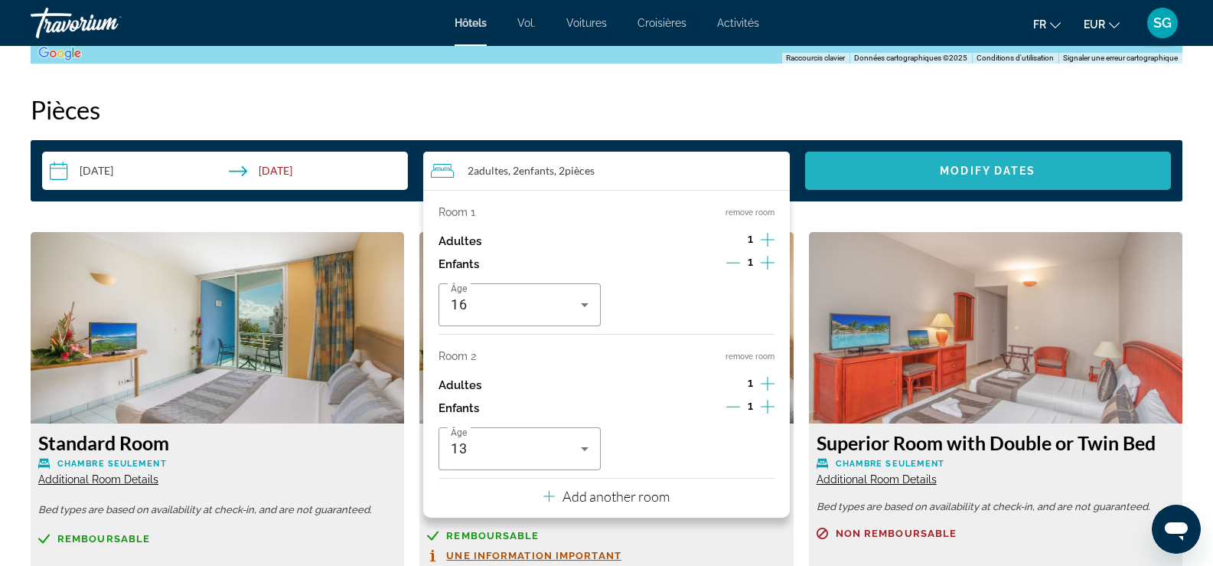
click at [973, 168] on span "Modify Dates" at bounding box center [988, 171] width 96 height 12
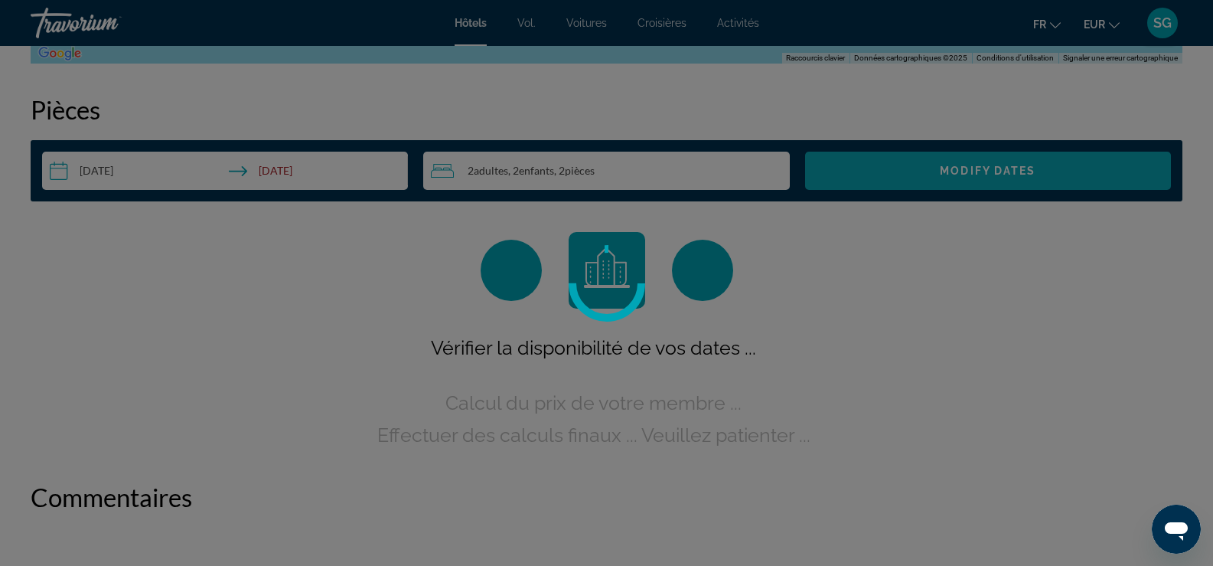
scroll to position [1916, 0]
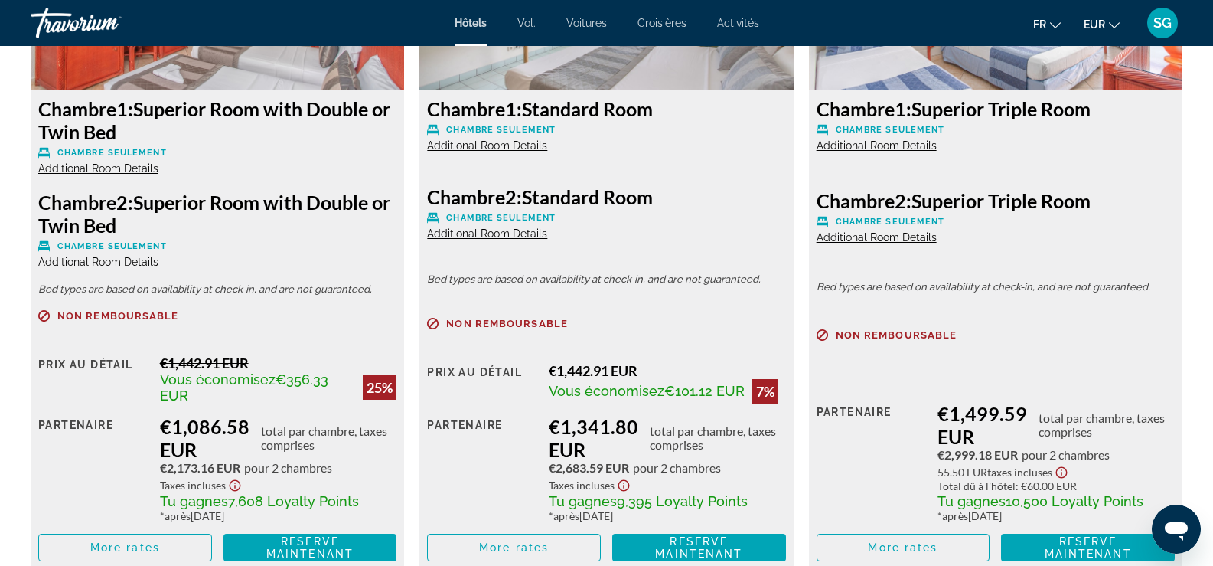
scroll to position [2373, 0]
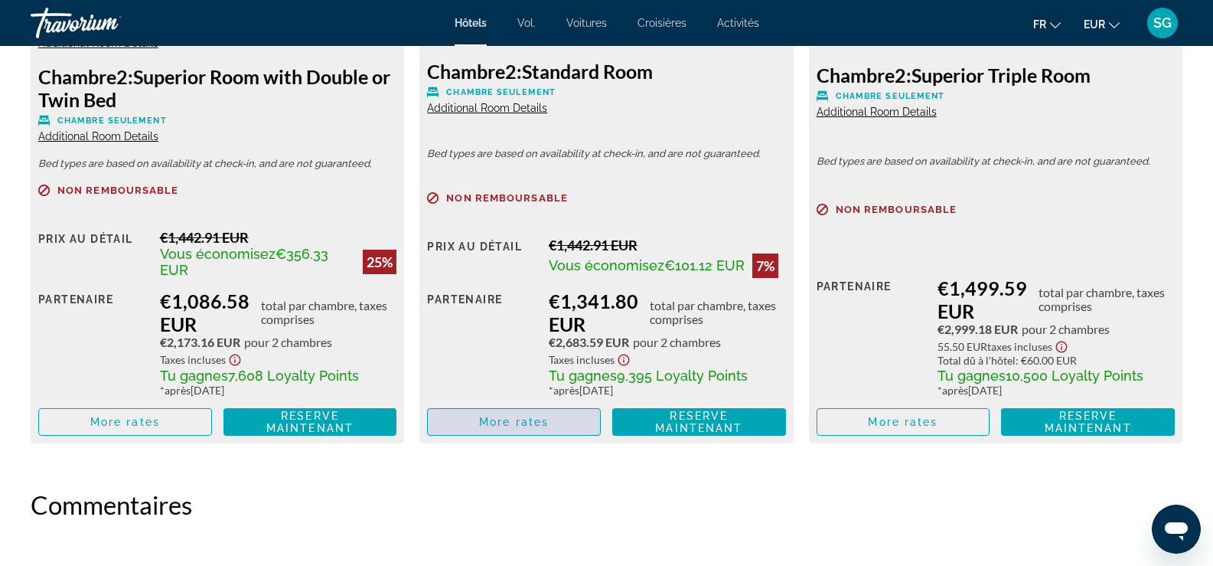
click at [562, 416] on span "Contenu principal" at bounding box center [514, 421] width 172 height 37
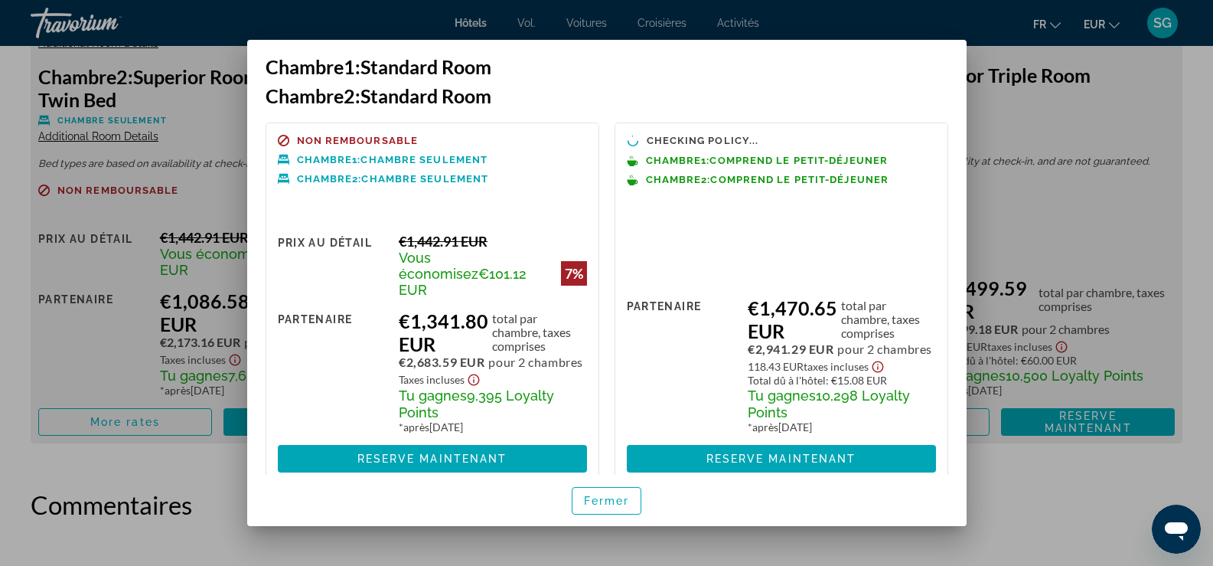
scroll to position [0, 0]
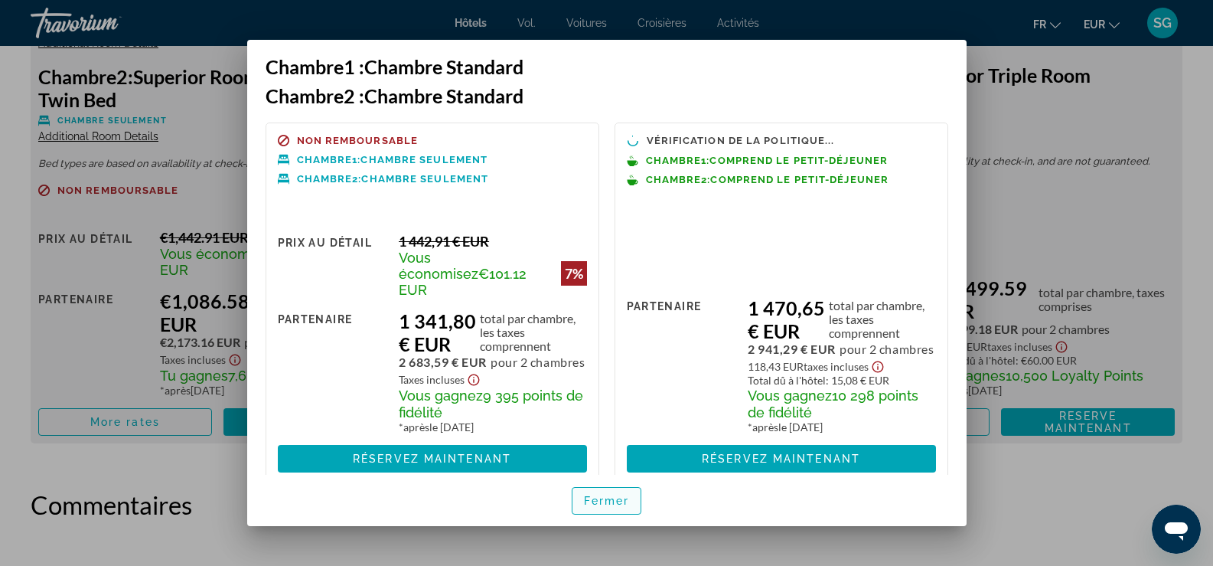
click at [609, 498] on font "Fermer" at bounding box center [607, 500] width 46 height 12
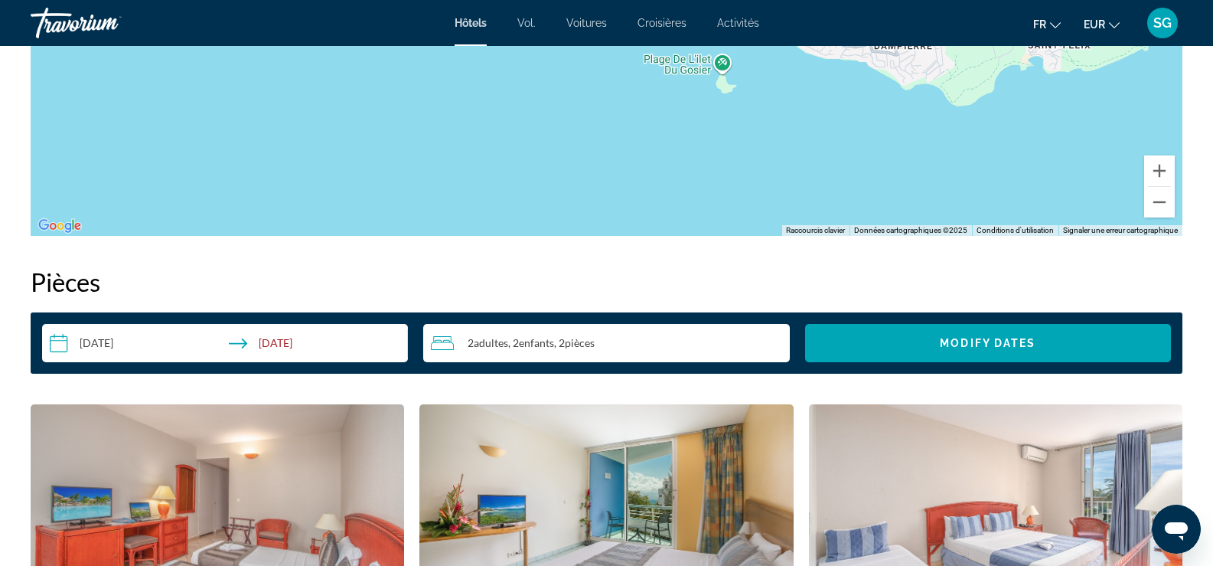
scroll to position [1837, 0]
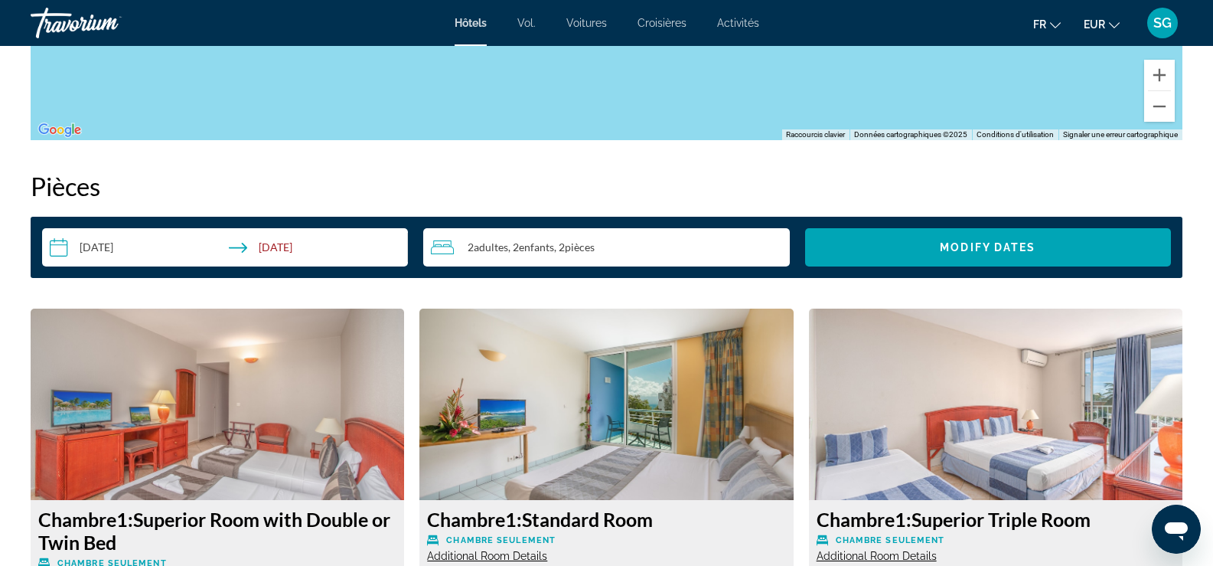
click at [300, 247] on input "**********" at bounding box center [228, 249] width 372 height 43
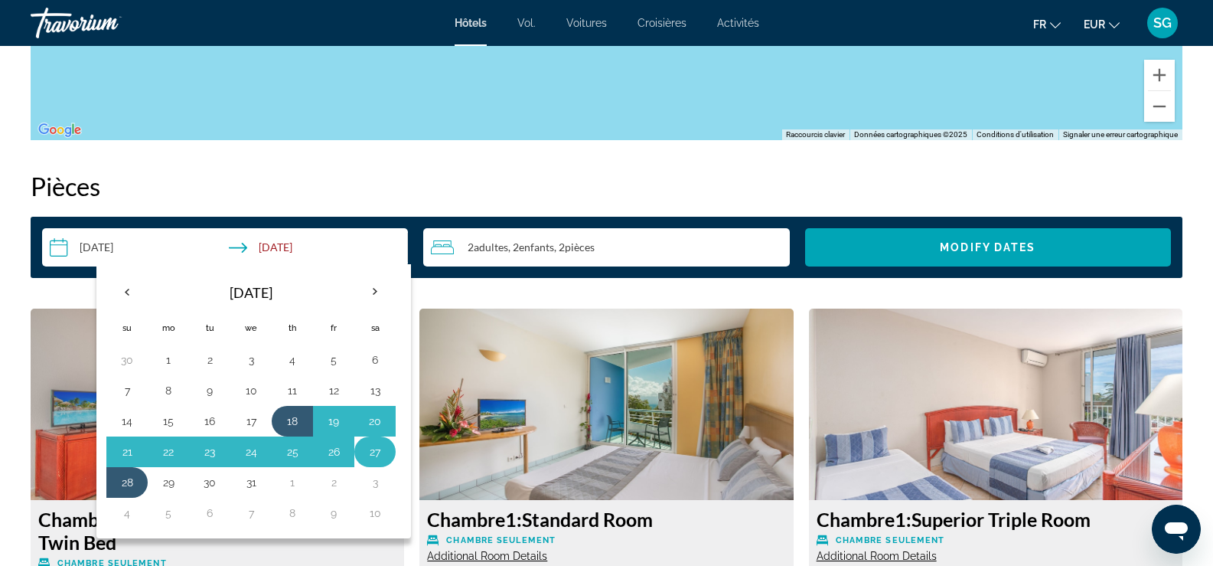
click at [387, 452] on td "27" at bounding box center [374, 451] width 41 height 31
click at [298, 417] on button "18" at bounding box center [292, 420] width 24 height 21
click at [364, 445] on button "27" at bounding box center [375, 451] width 24 height 21
type input "**********"
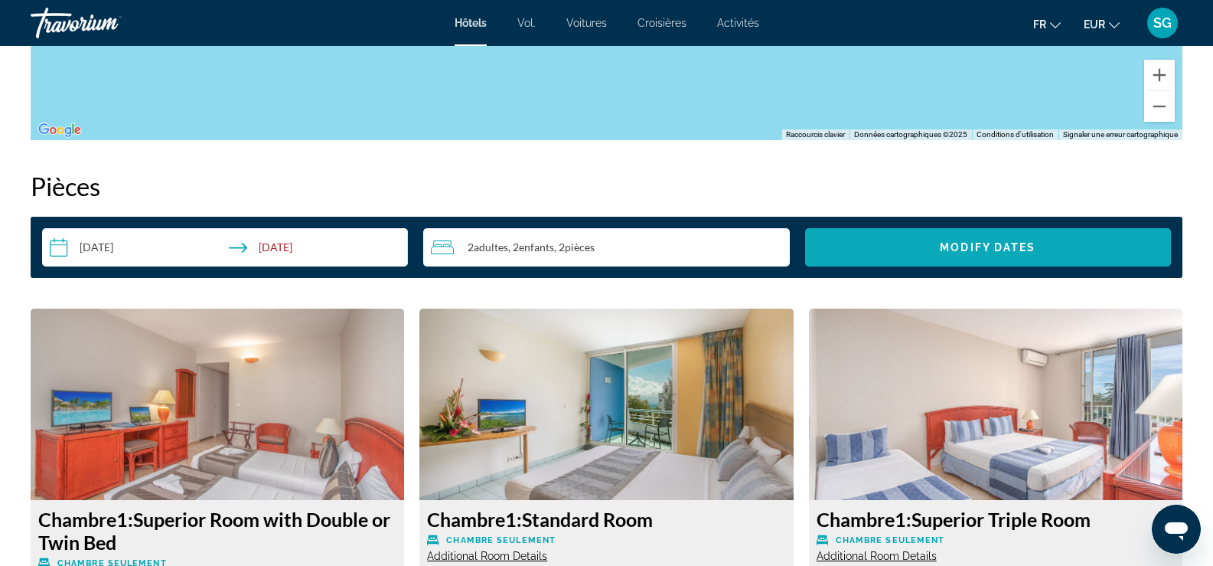
click at [900, 246] on span "Search widget" at bounding box center [988, 247] width 366 height 37
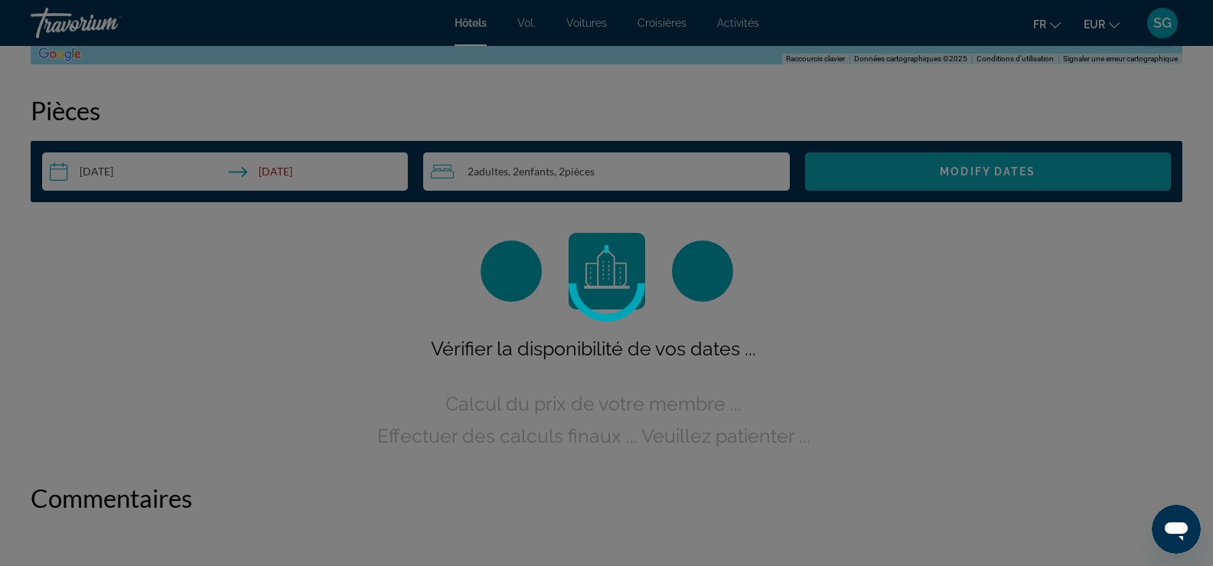
scroll to position [1916, 0]
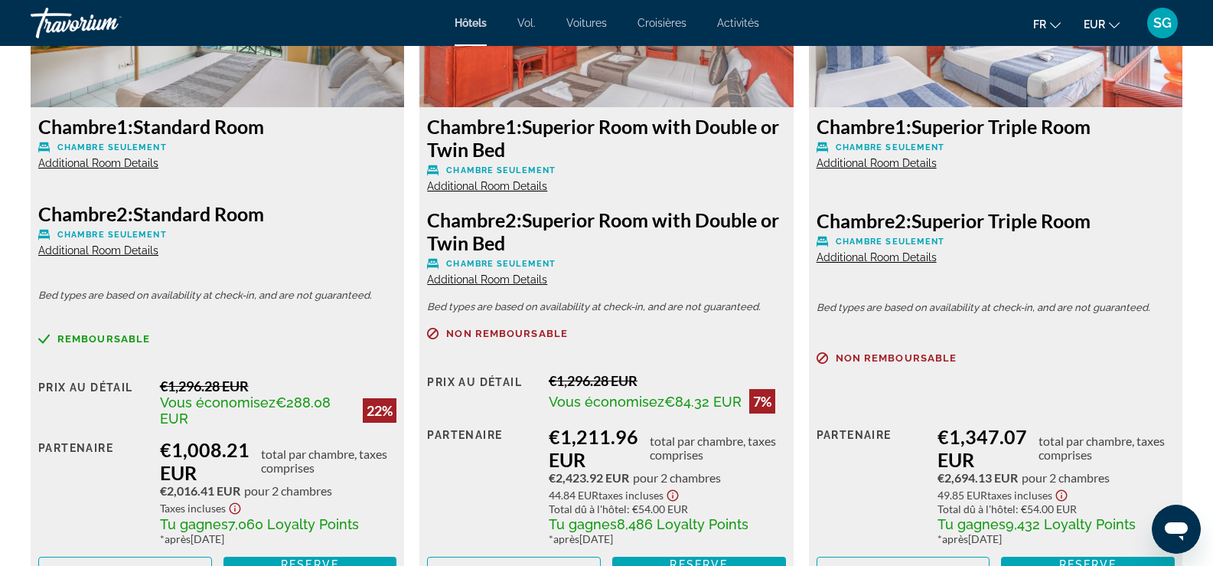
scroll to position [2373, 0]
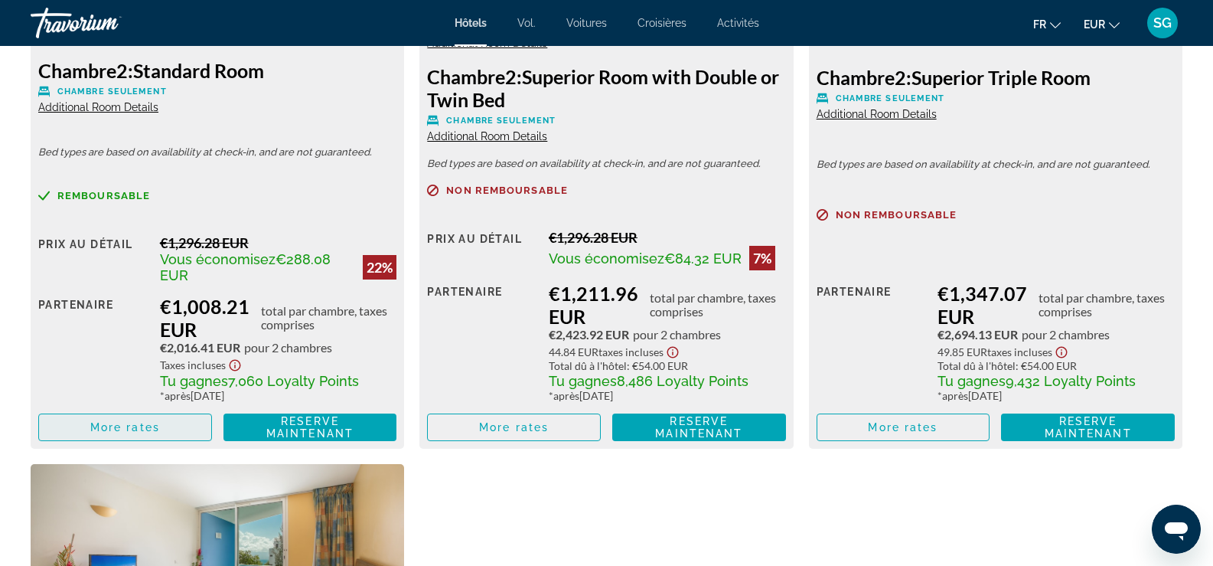
click at [100, 421] on span "More rates" at bounding box center [125, 427] width 70 height 12
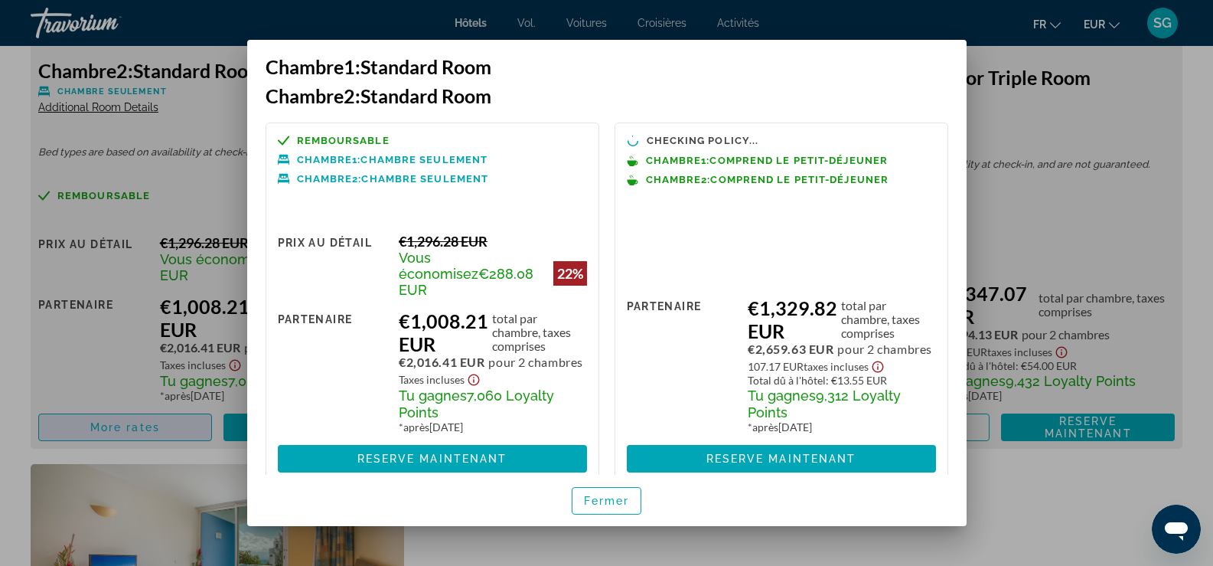
scroll to position [0, 0]
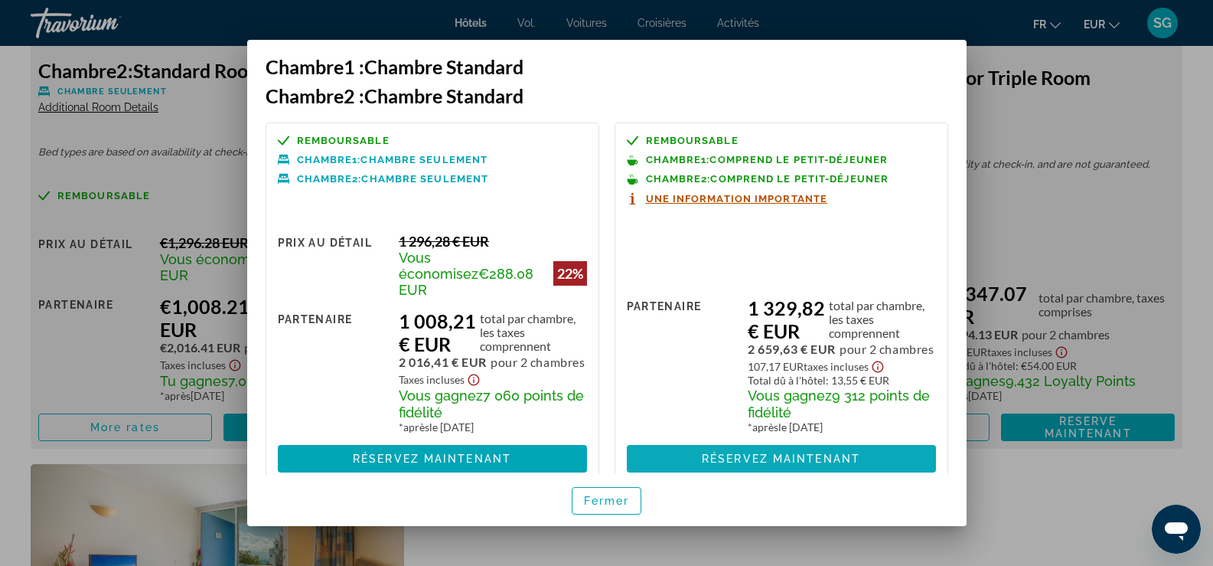
click at [807, 452] on font "Réservez maintenant" at bounding box center [781, 458] width 158 height 12
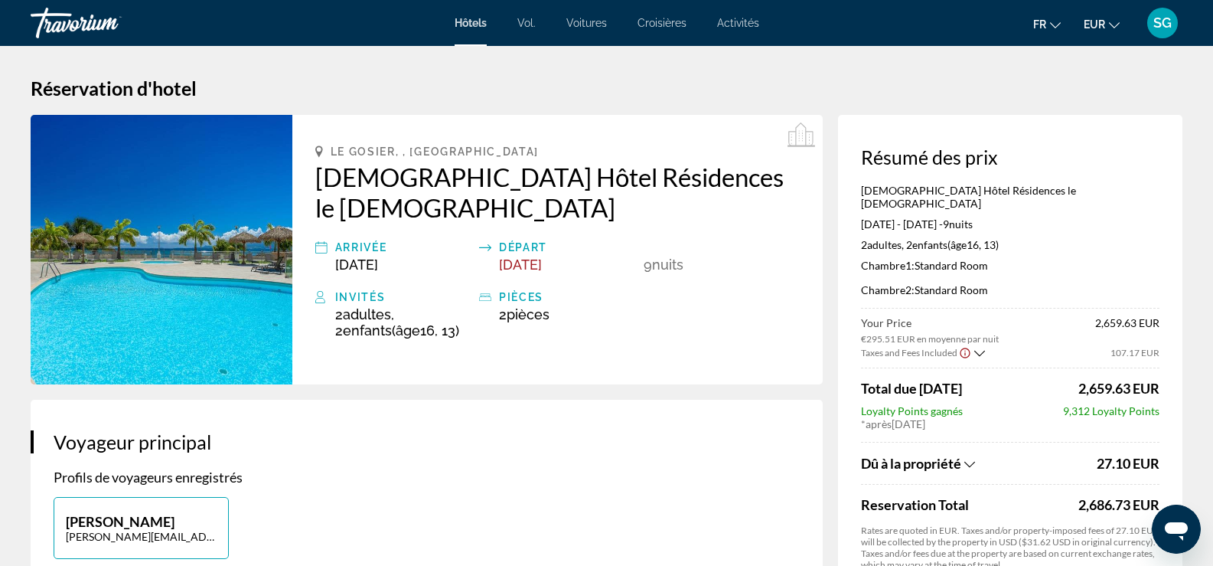
click at [522, 21] on font "Vol." at bounding box center [526, 23] width 18 height 12
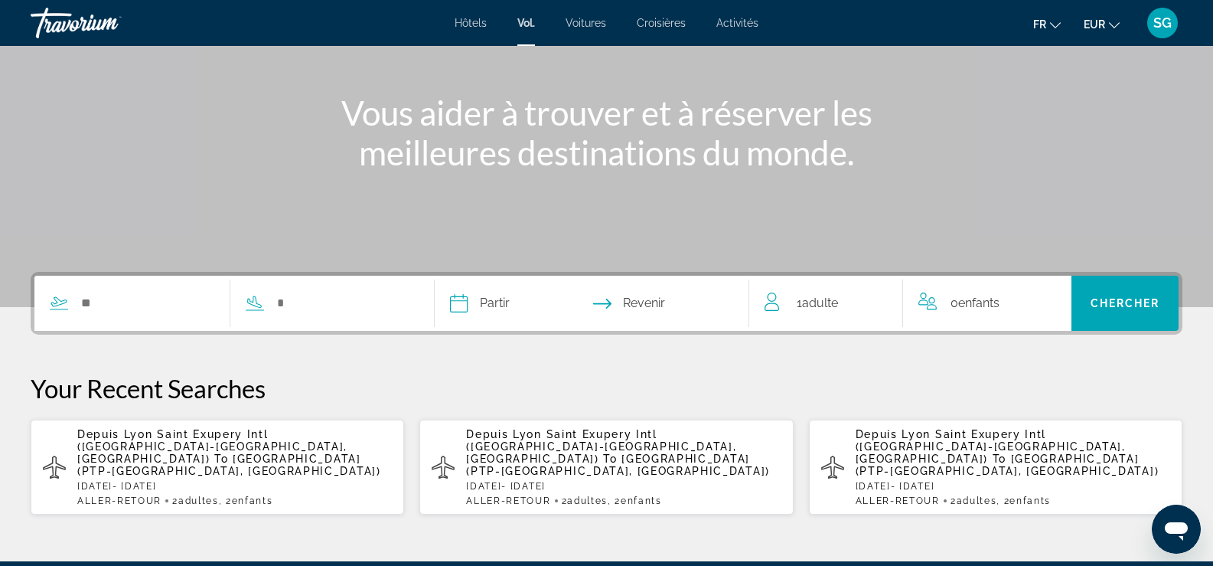
scroll to position [153, 0]
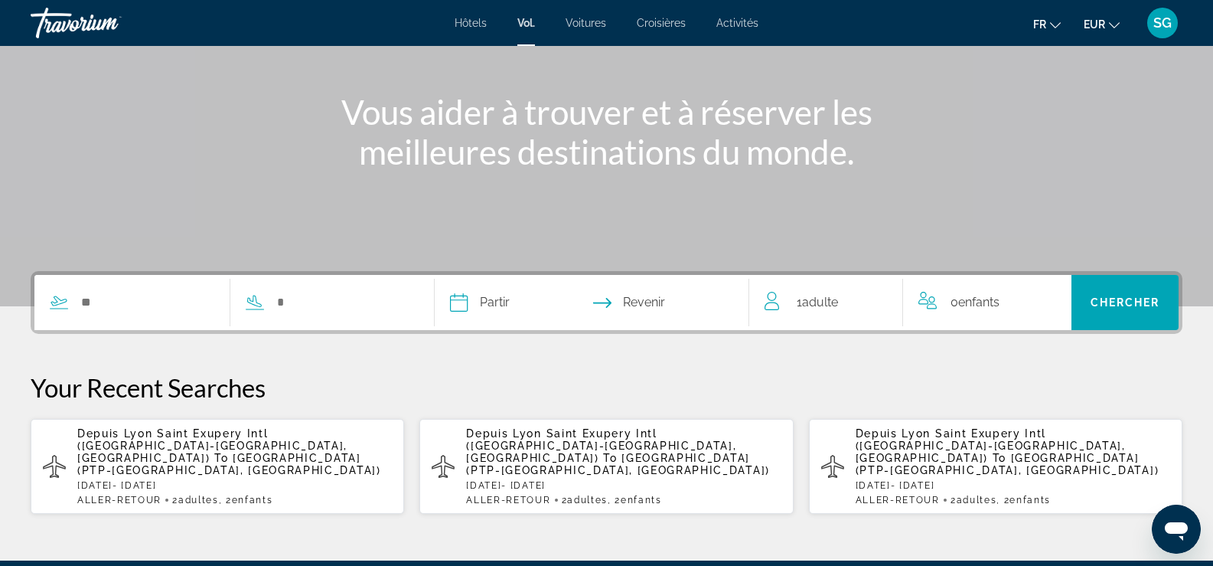
click at [165, 432] on span "Lyon Saint Exupery Intl (LYS-Lyon, France)" at bounding box center [212, 445] width 270 height 37
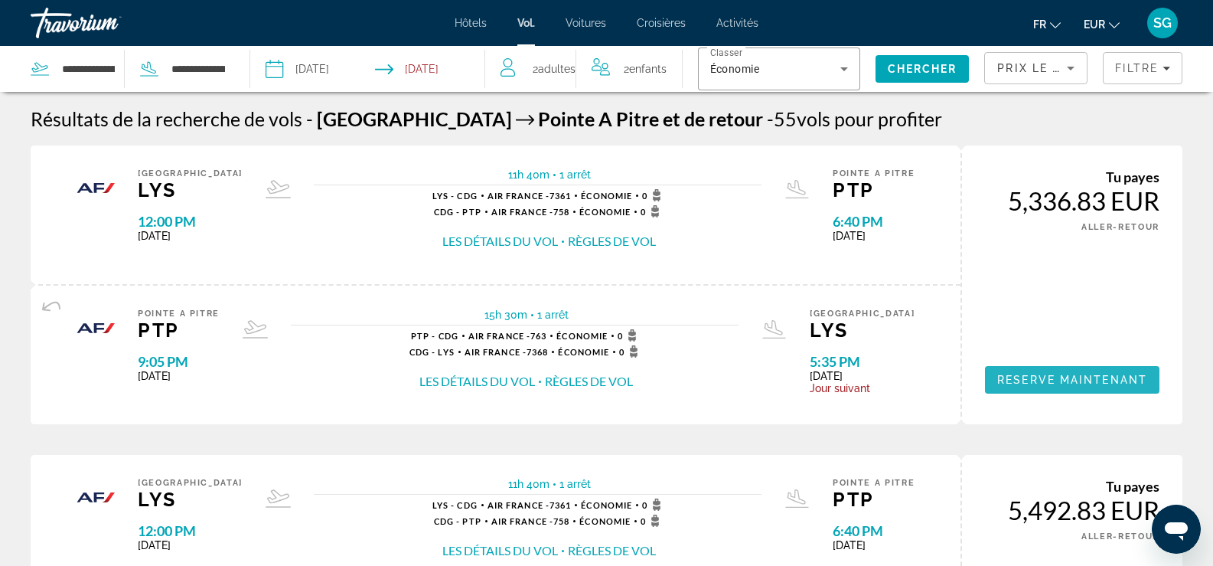
click at [1084, 373] on span "Contenu principal" at bounding box center [1072, 379] width 175 height 37
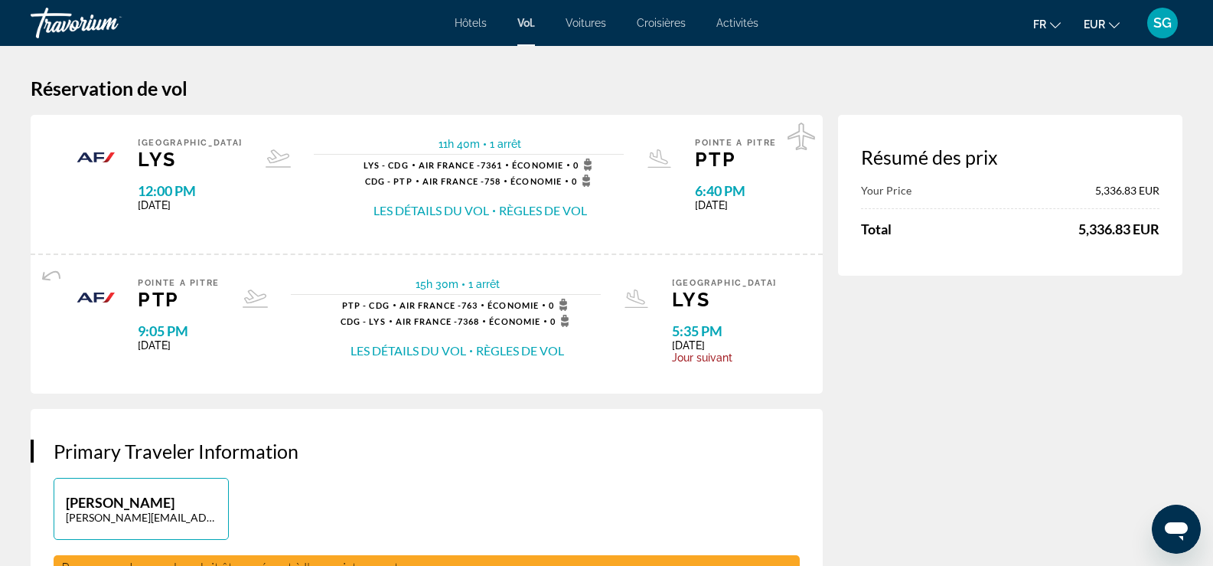
click at [479, 182] on span "Air France - 758" at bounding box center [462, 181] width 79 height 10
click at [480, 139] on span "1 arrêt" at bounding box center [500, 144] width 41 height 12
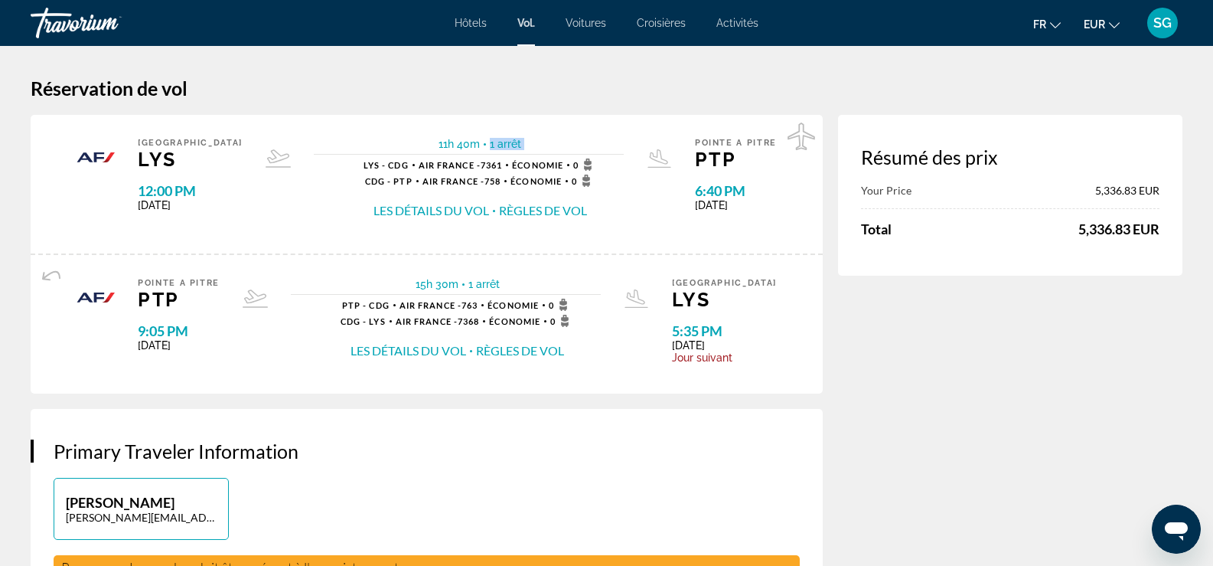
click at [420, 210] on button "Les détails du vol" at bounding box center [432, 210] width 116 height 17
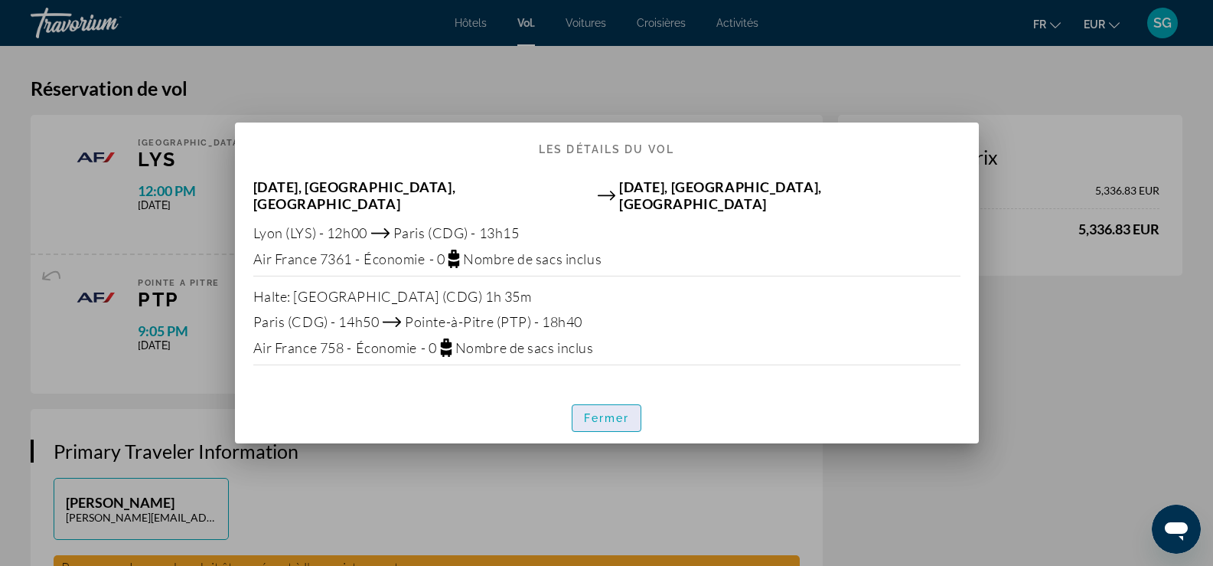
click at [628, 412] on font "Fermer" at bounding box center [607, 418] width 46 height 12
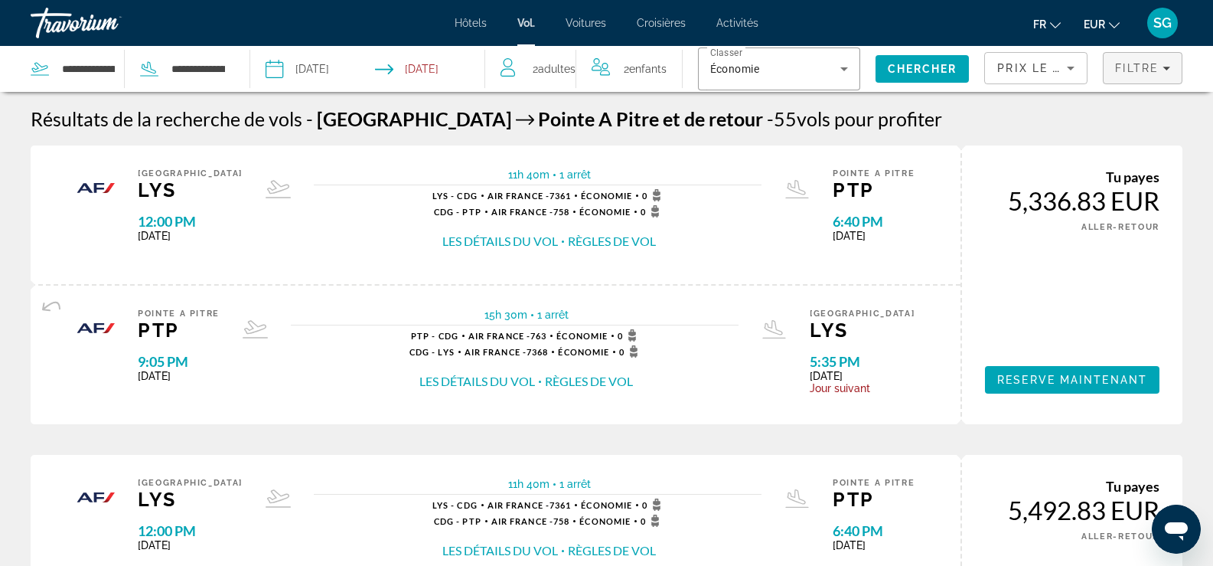
click at [1163, 69] on icon "Filters" at bounding box center [1167, 68] width 8 height 8
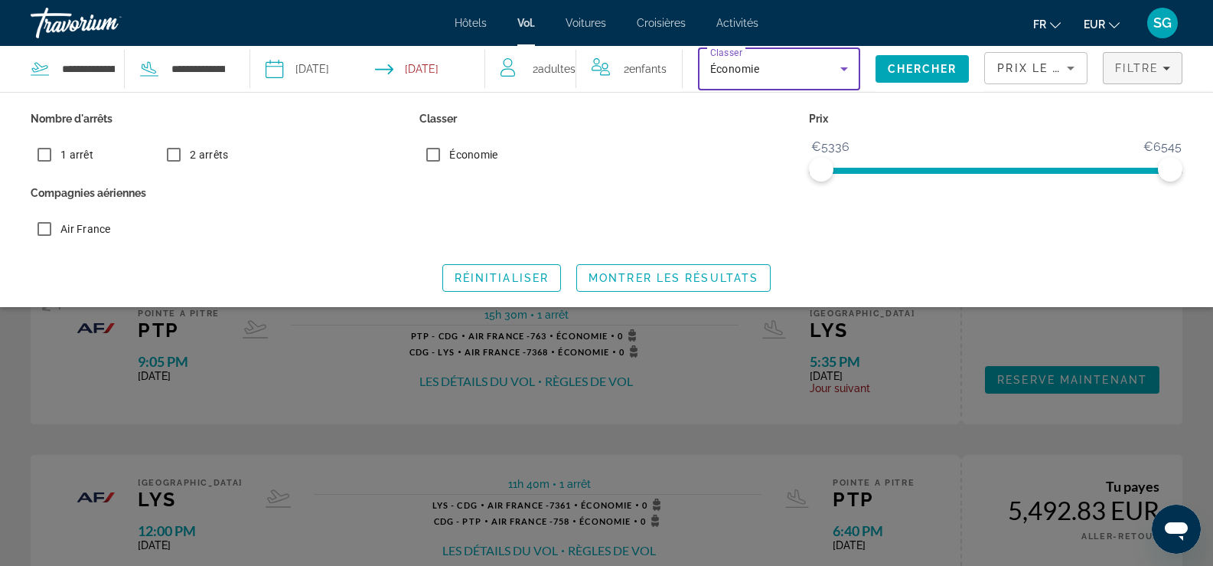
click at [835, 67] on icon "Search widget" at bounding box center [844, 69] width 18 height 18
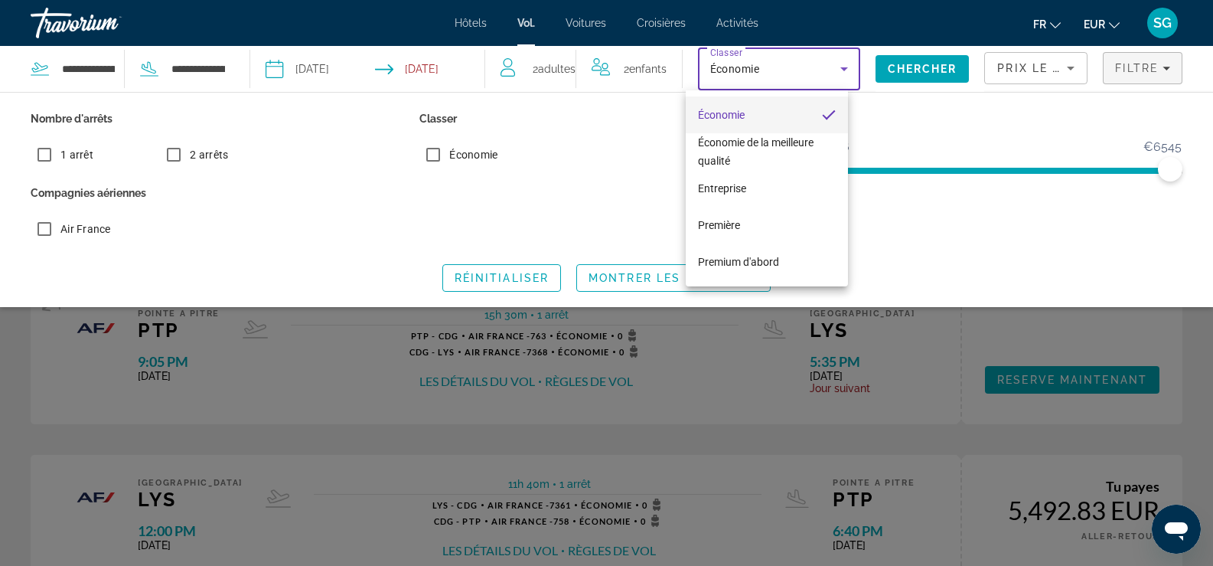
click at [777, 116] on mat-option "Économie" at bounding box center [767, 114] width 162 height 37
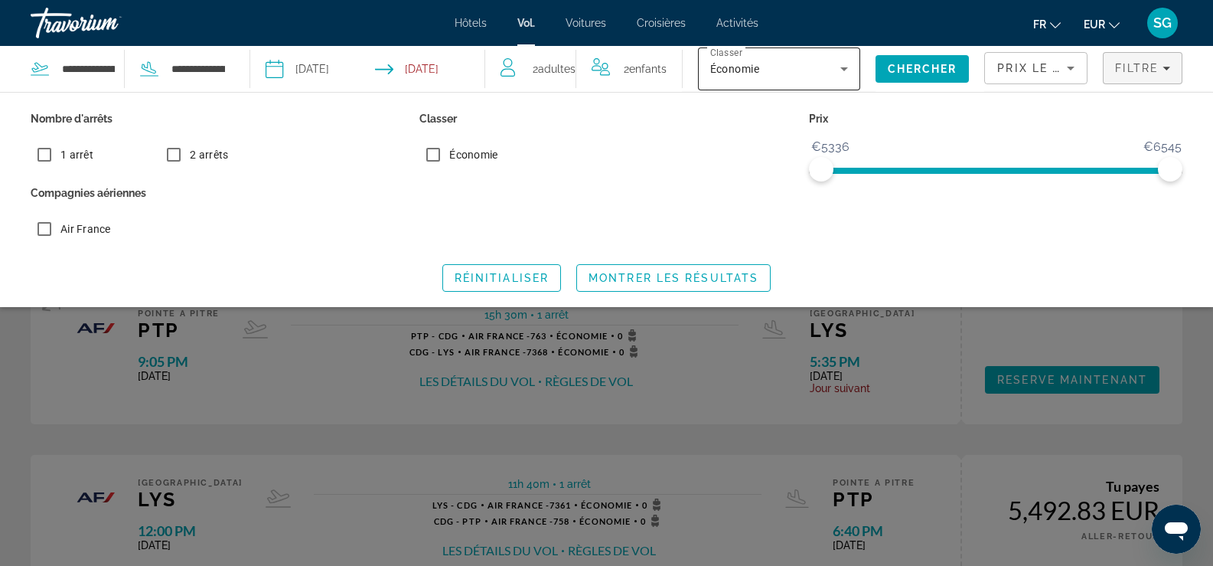
click at [787, 80] on div "Économie" at bounding box center [779, 68] width 138 height 43
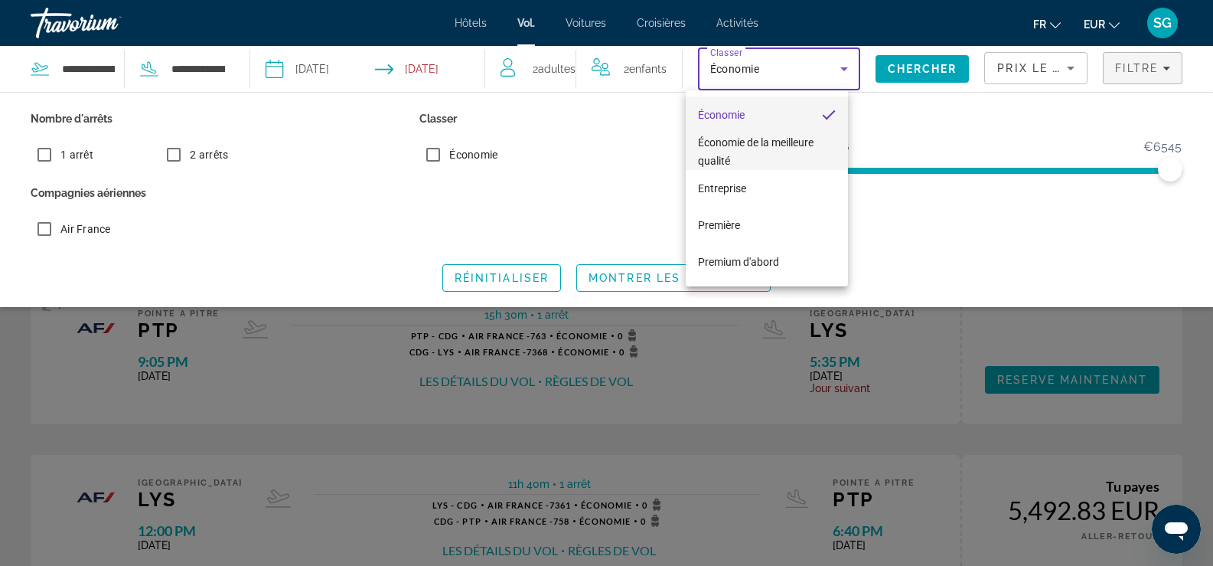
click at [768, 151] on span "Économie de la meilleure qualité" at bounding box center [767, 151] width 138 height 37
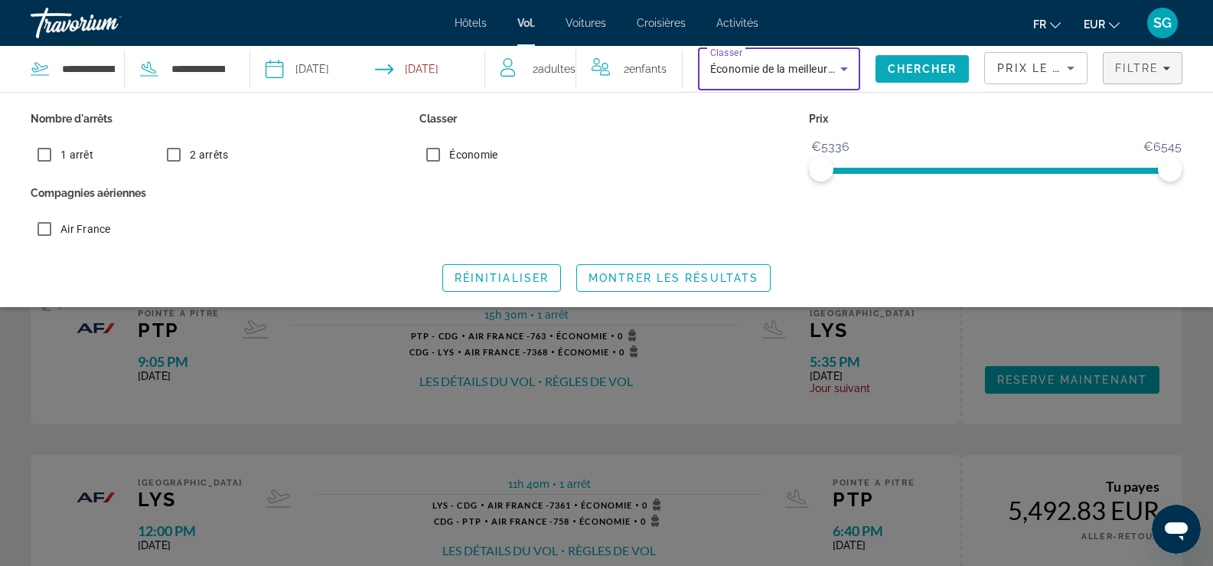
click at [929, 63] on span "Chercher" at bounding box center [923, 69] width 70 height 12
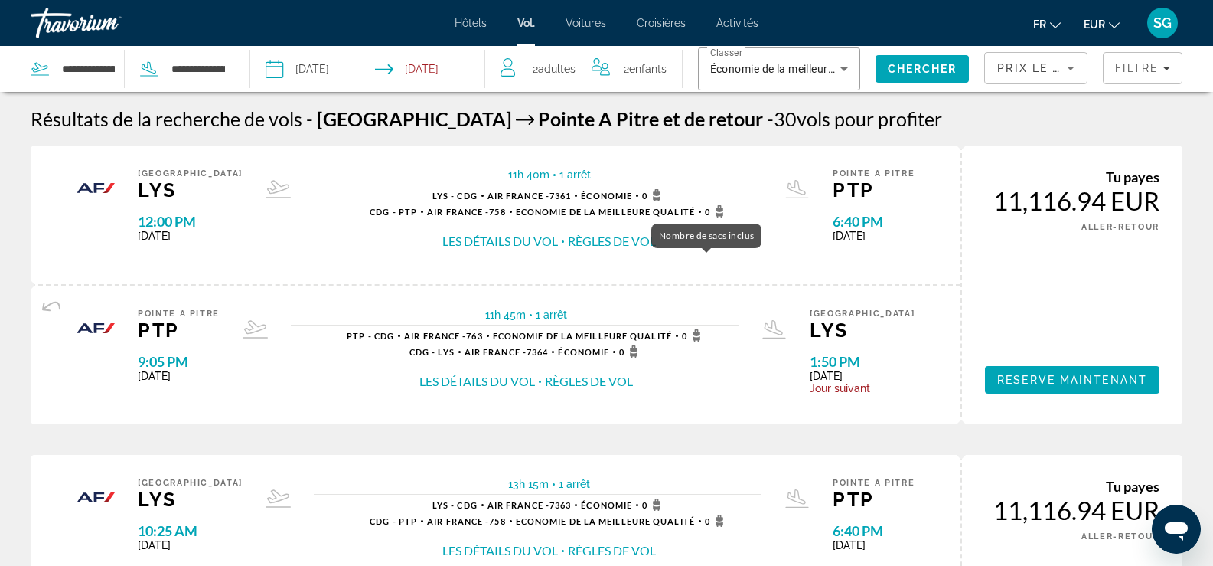
click at [706, 234] on font "Nombre de sacs inclus" at bounding box center [706, 235] width 95 height 11
click at [1121, 69] on span "Filtre" at bounding box center [1137, 68] width 44 height 12
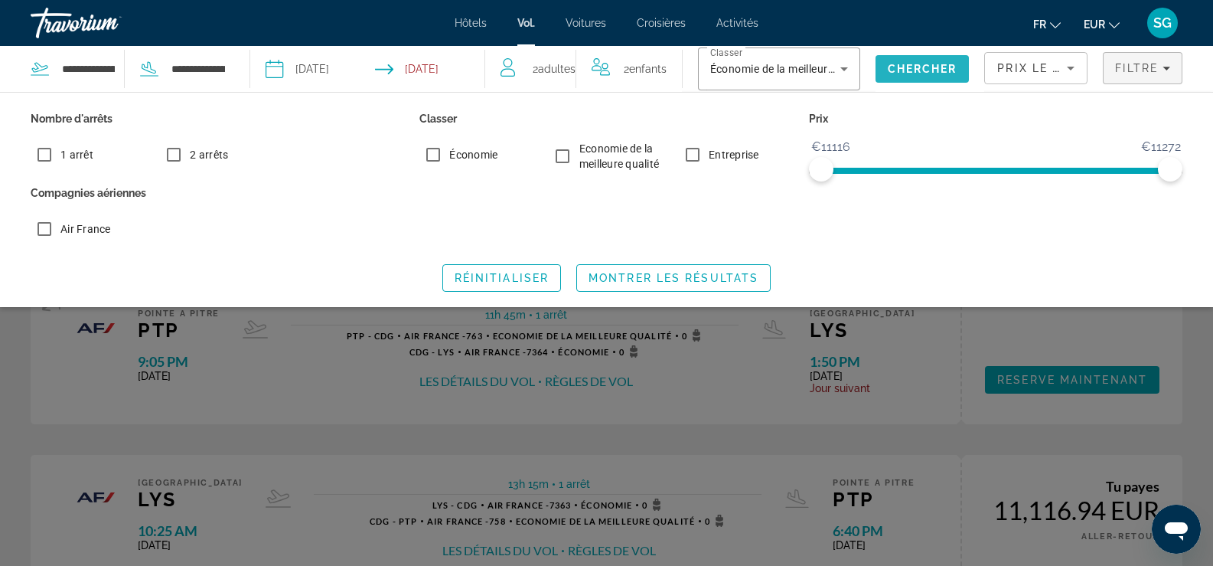
click at [896, 65] on span "Chercher" at bounding box center [923, 69] width 70 height 12
click at [905, 61] on span "Search" at bounding box center [923, 69] width 94 height 37
click at [706, 276] on span "Montrer les résultats" at bounding box center [674, 278] width 170 height 12
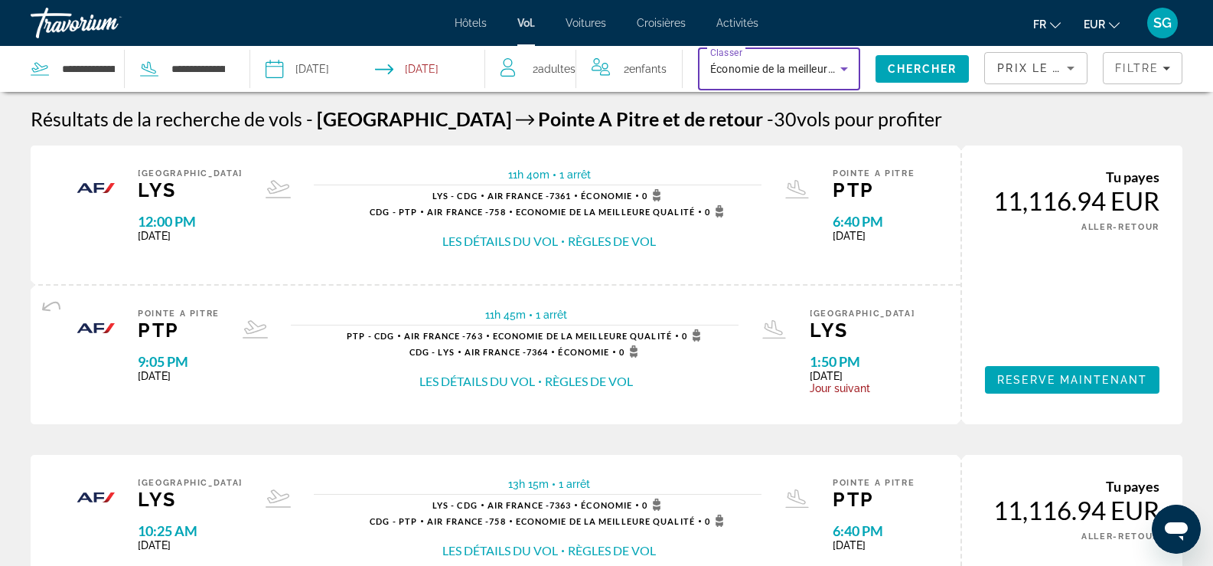
click at [835, 65] on icon "Search widget" at bounding box center [844, 69] width 18 height 18
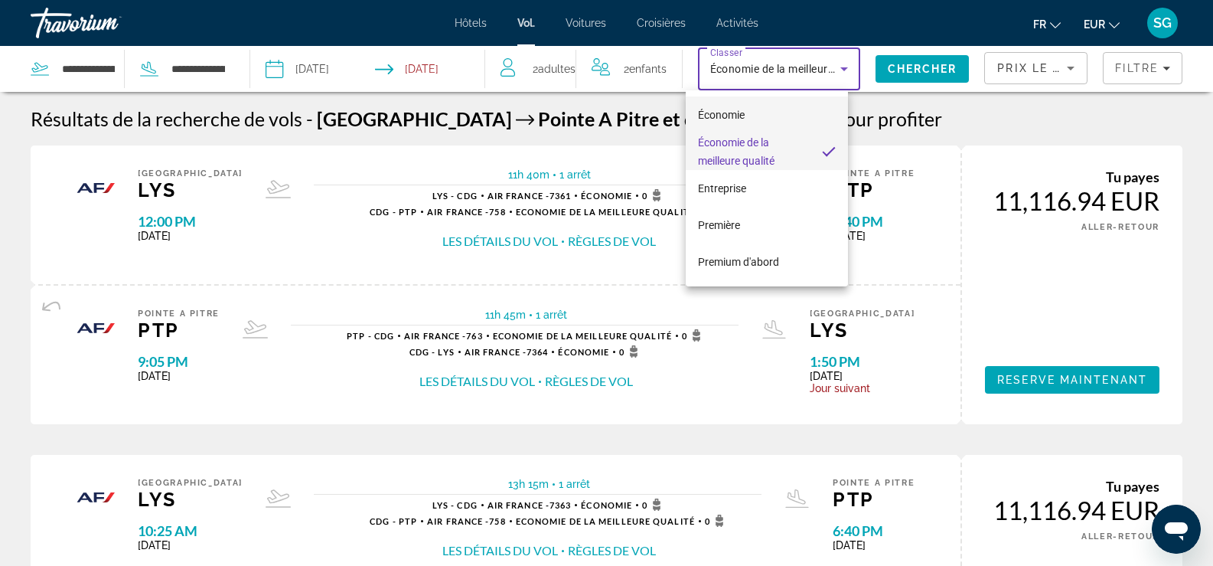
click at [773, 121] on mat-option "Économie" at bounding box center [767, 114] width 162 height 37
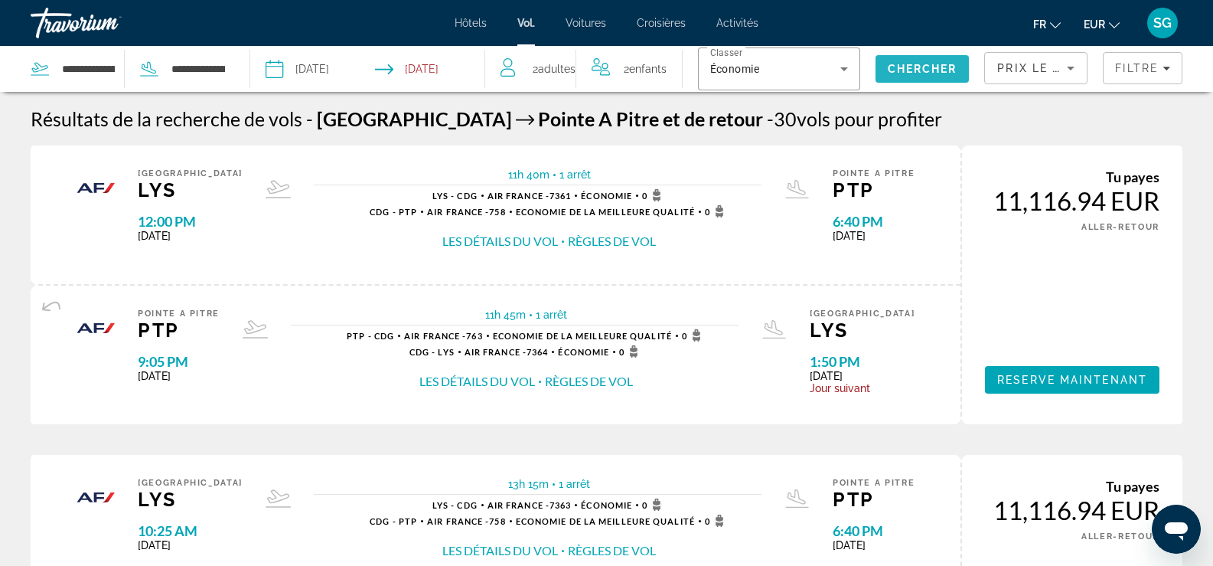
click at [939, 64] on span "Chercher" at bounding box center [923, 69] width 70 height 12
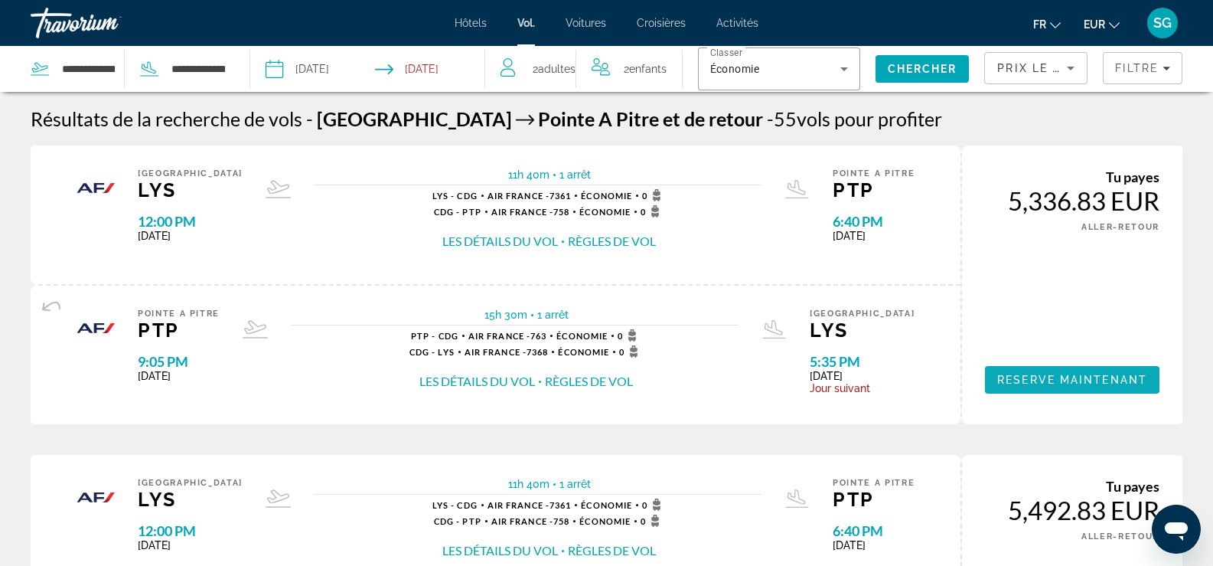
click at [1075, 380] on span "Reserve maintenant" at bounding box center [1072, 380] width 150 height 12
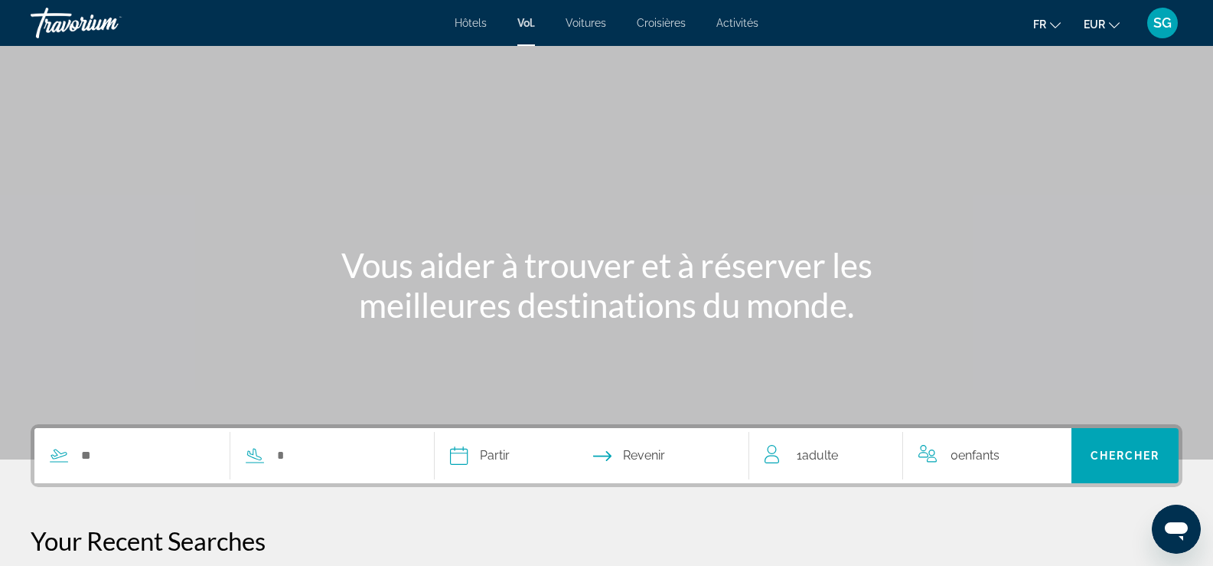
click at [463, 26] on font "Hôtels" at bounding box center [471, 23] width 32 height 12
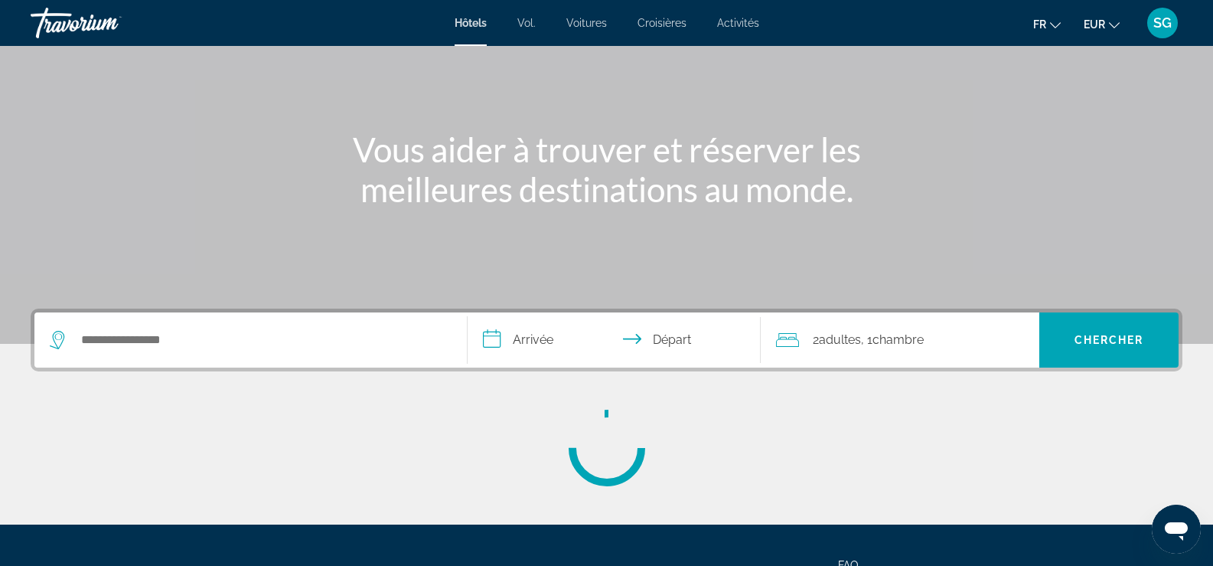
scroll to position [230, 0]
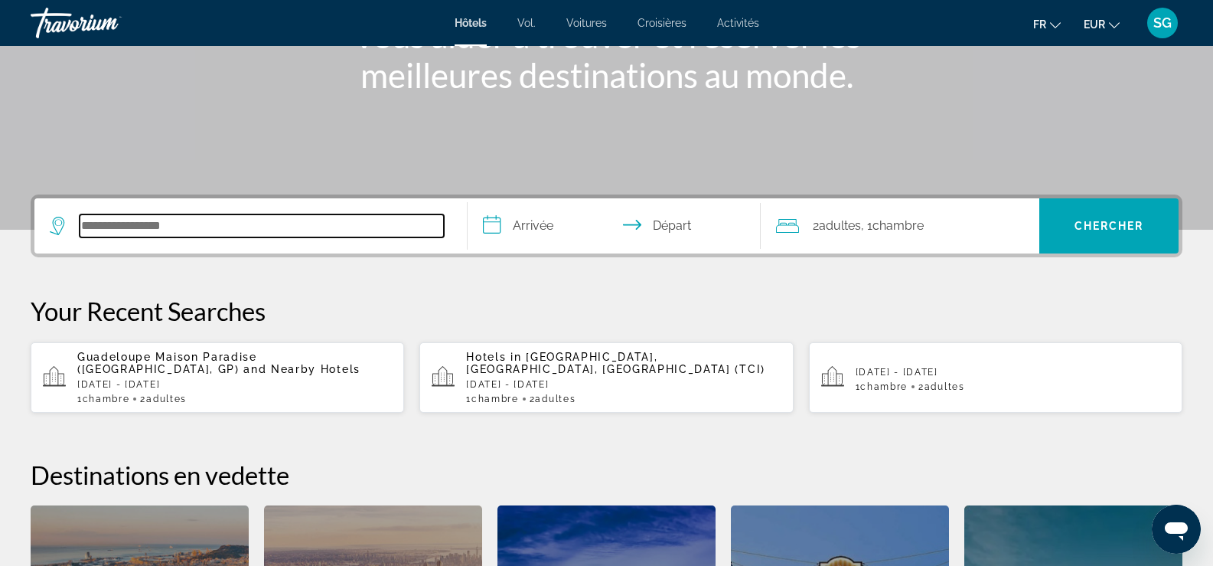
click at [145, 221] on input "Search hotel destination" at bounding box center [262, 225] width 364 height 23
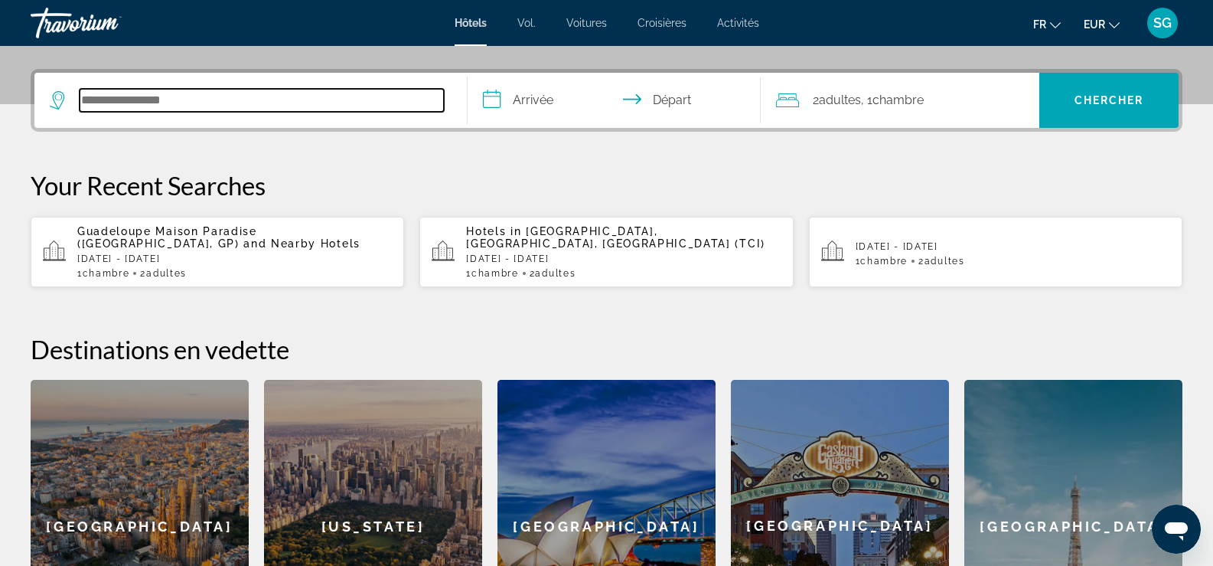
scroll to position [374, 0]
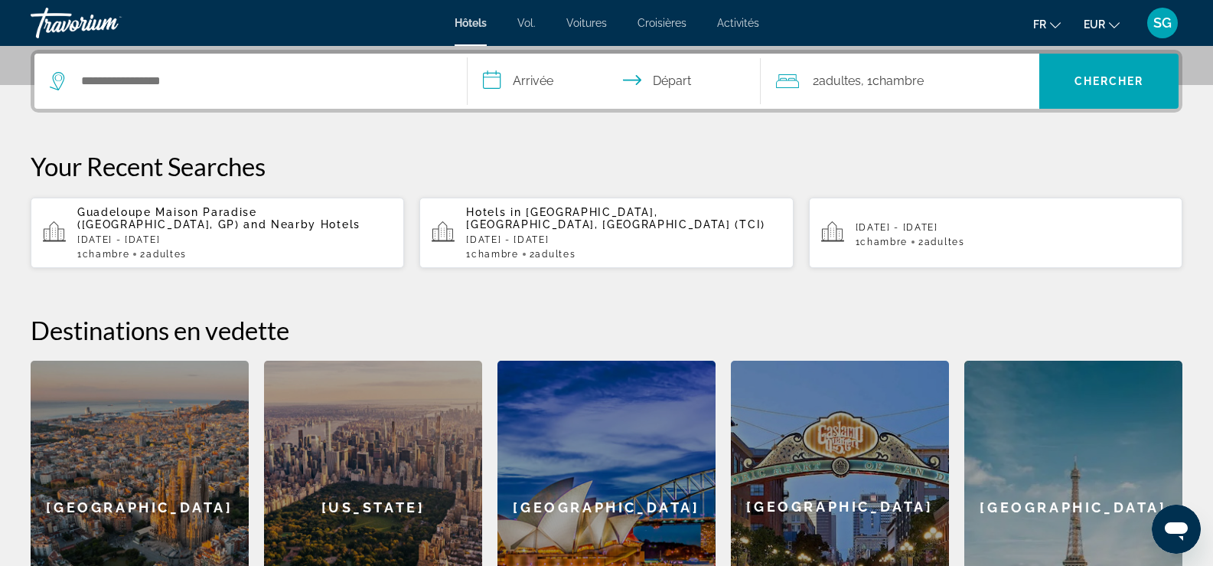
click at [156, 194] on div "Your Recent Searches Guadeloupe Maison Paradise (Le Gosier, GP) and Nearby Hote…" at bounding box center [607, 210] width 1152 height 118
click at [153, 207] on span "Guadeloupe Maison Paradise (Le Gosier, GP)" at bounding box center [167, 218] width 180 height 24
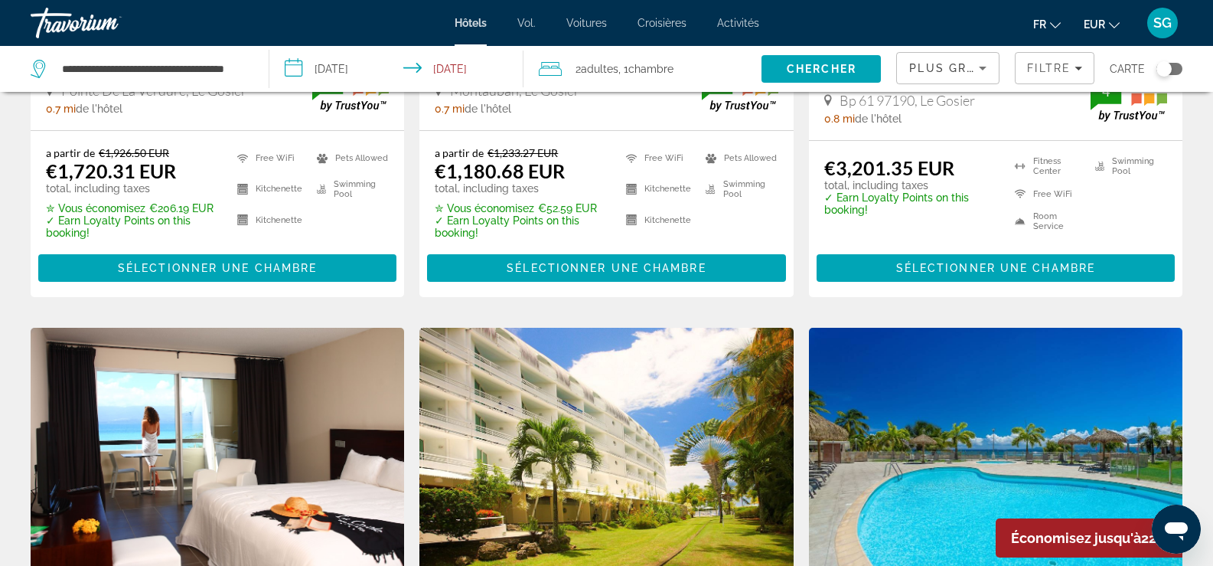
scroll to position [536, 0]
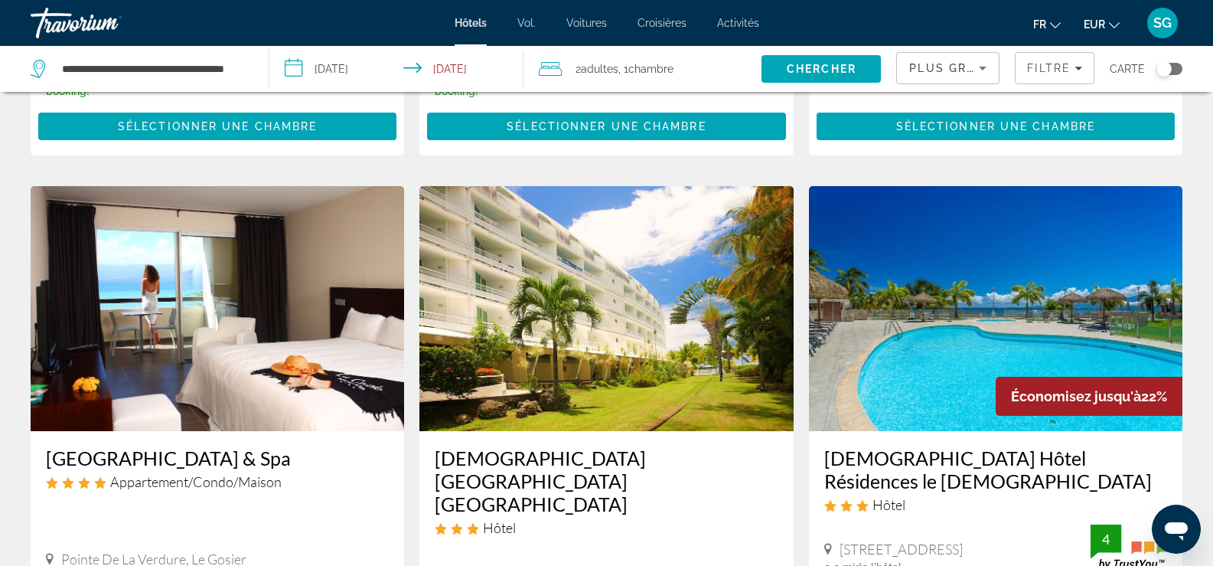
click at [1042, 319] on img "Contenu principal" at bounding box center [996, 308] width 374 height 245
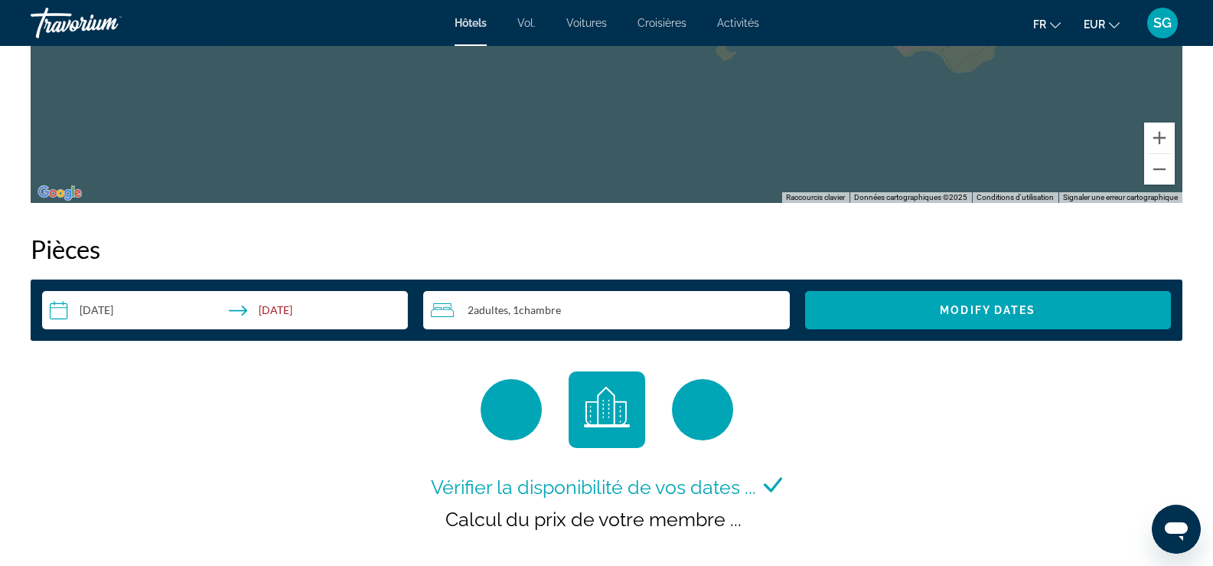
scroll to position [1837, 0]
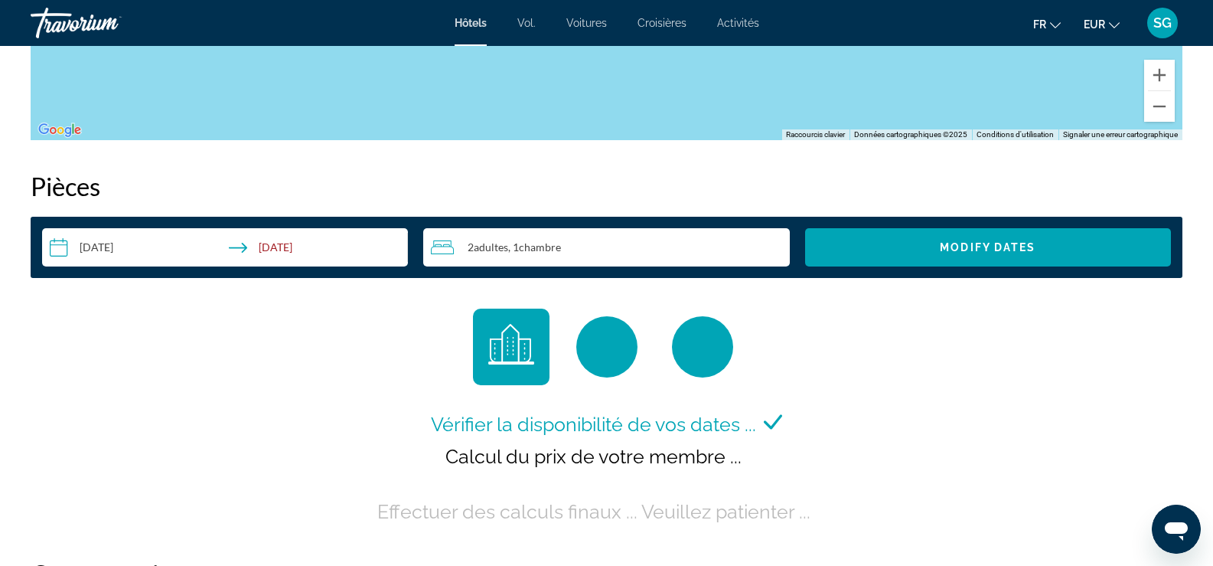
click at [277, 244] on input "**********" at bounding box center [228, 249] width 372 height 43
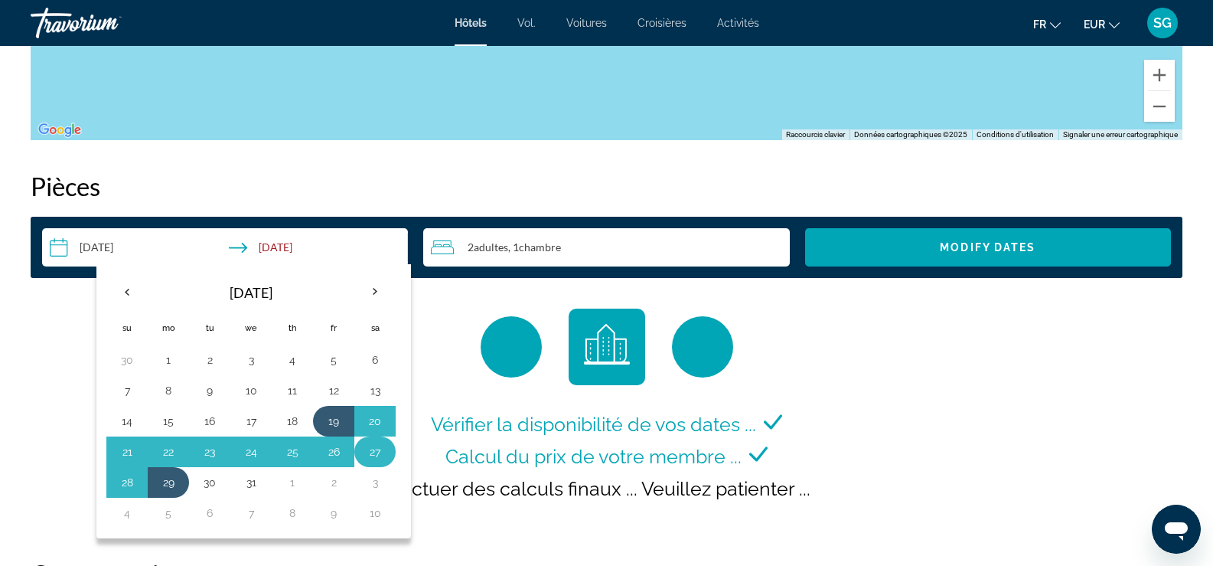
click at [377, 450] on button "27" at bounding box center [375, 451] width 24 height 21
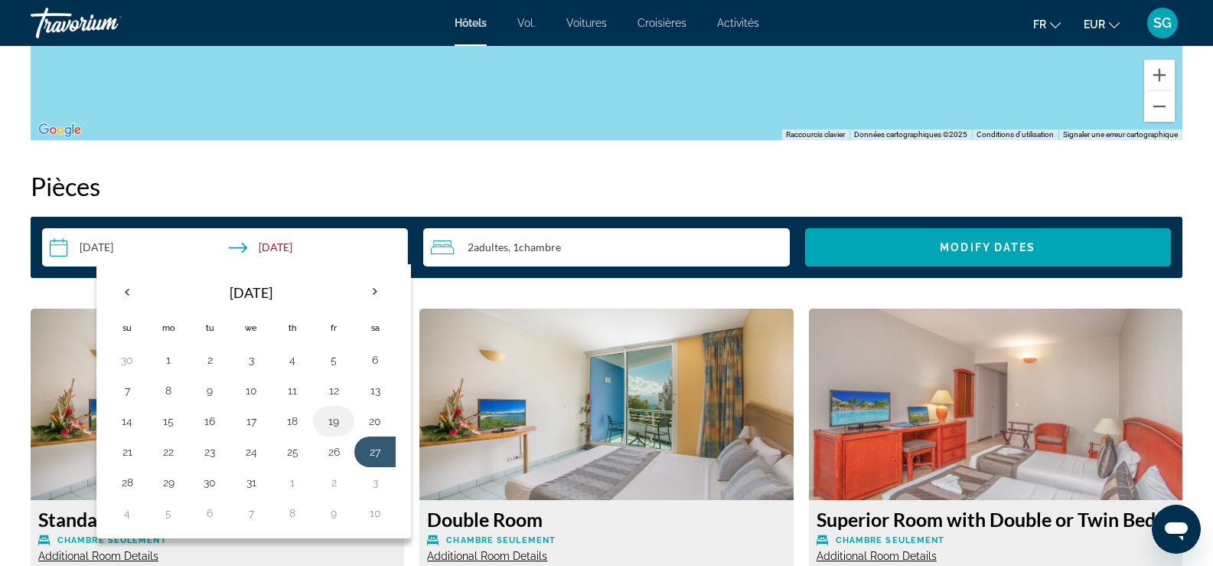
click at [328, 418] on button "19" at bounding box center [333, 420] width 24 height 21
type input "**********"
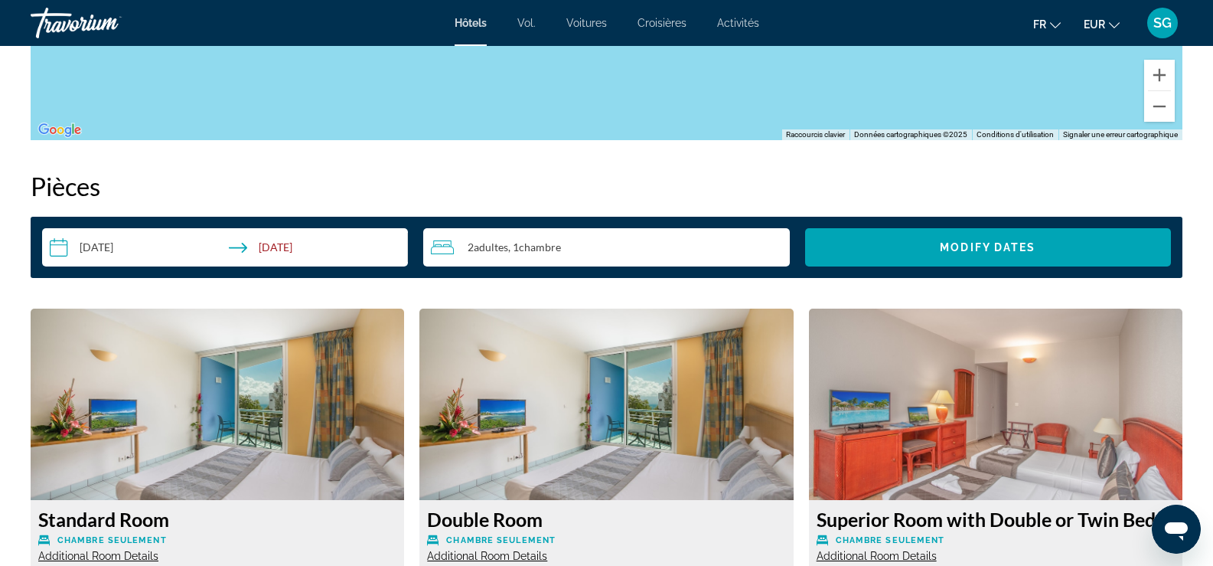
click at [556, 242] on span "Chambre" at bounding box center [540, 246] width 42 height 13
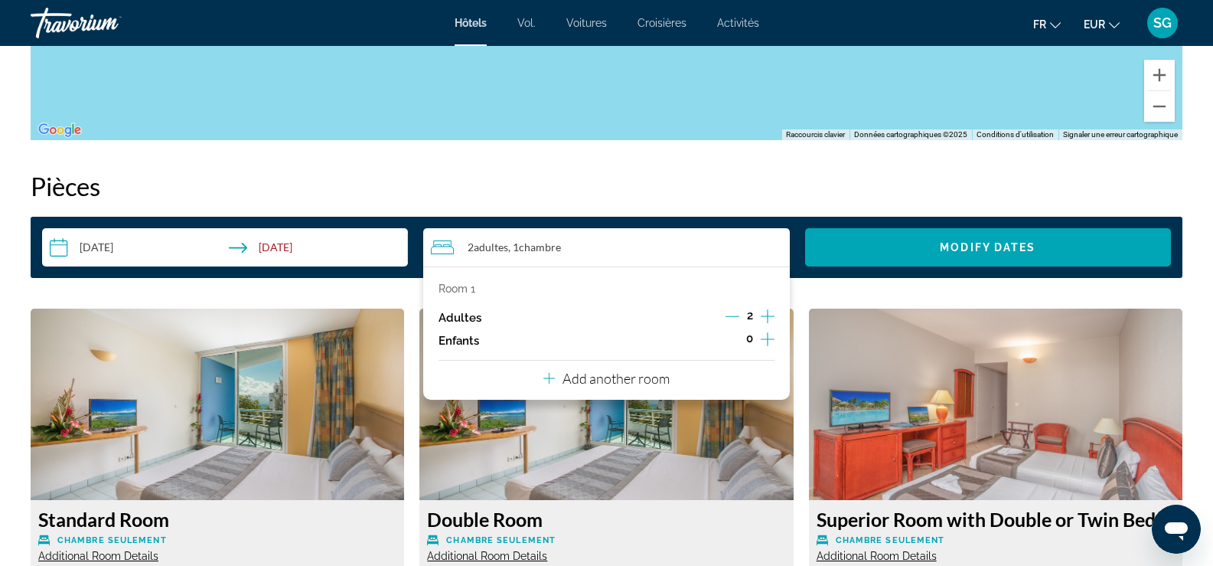
click at [735, 318] on icon "Decrement adults" at bounding box center [733, 316] width 14 height 14
click at [763, 340] on icon "Increment children" at bounding box center [768, 339] width 14 height 18
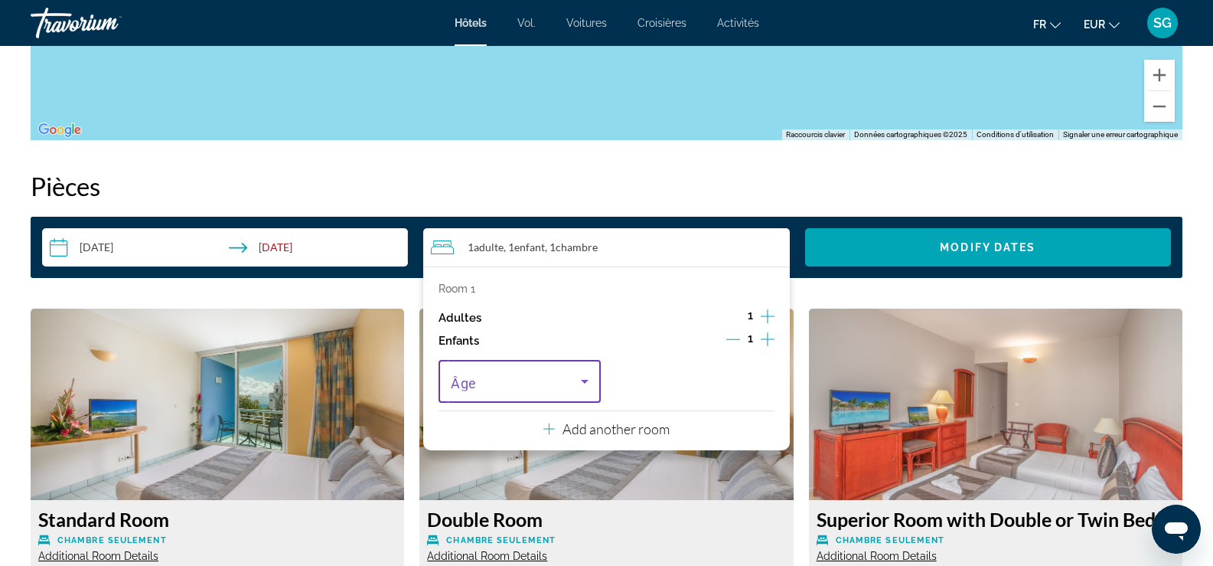
click at [553, 381] on span "Travelers: 1 adult, 1 child" at bounding box center [516, 381] width 130 height 18
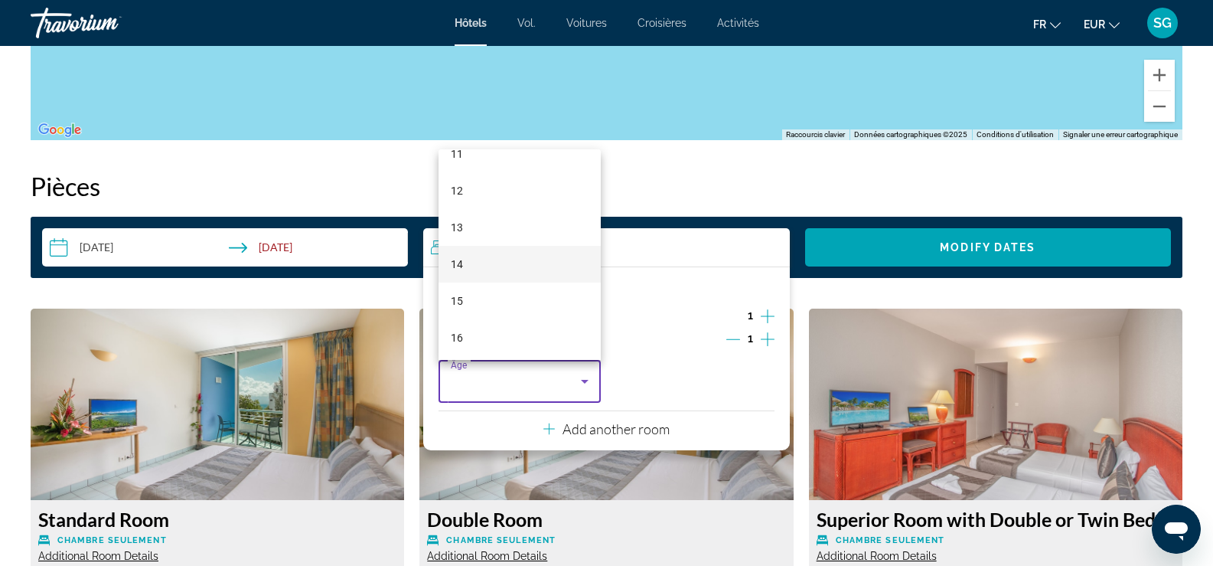
scroll to position [463, 0]
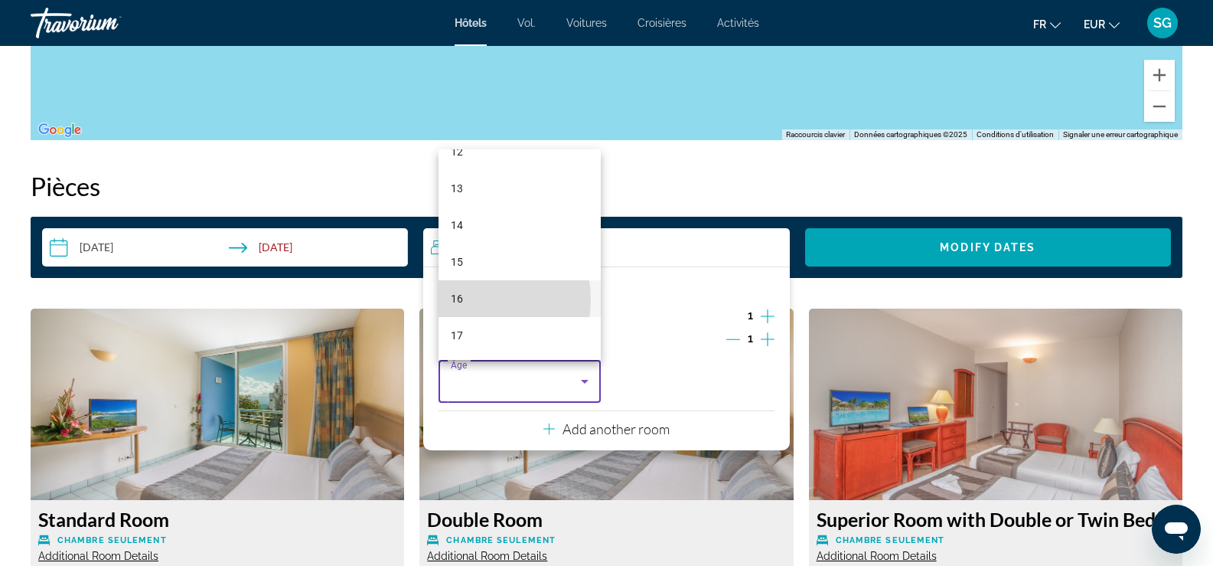
click at [469, 299] on mat-option "16" at bounding box center [520, 298] width 162 height 37
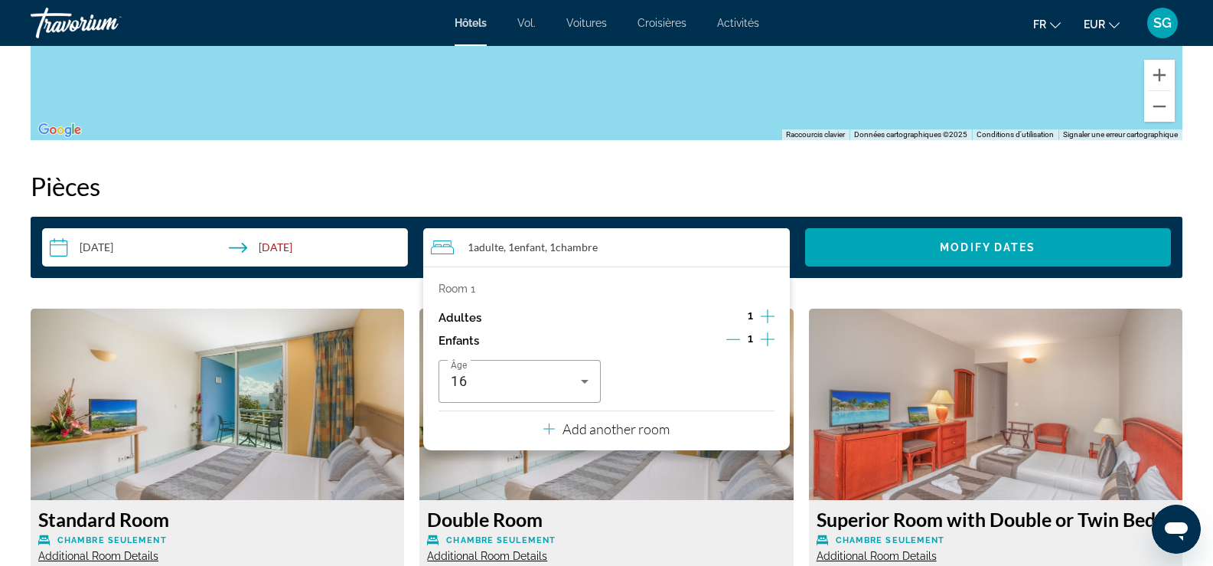
click at [599, 429] on p "Add another room" at bounding box center [616, 428] width 107 height 17
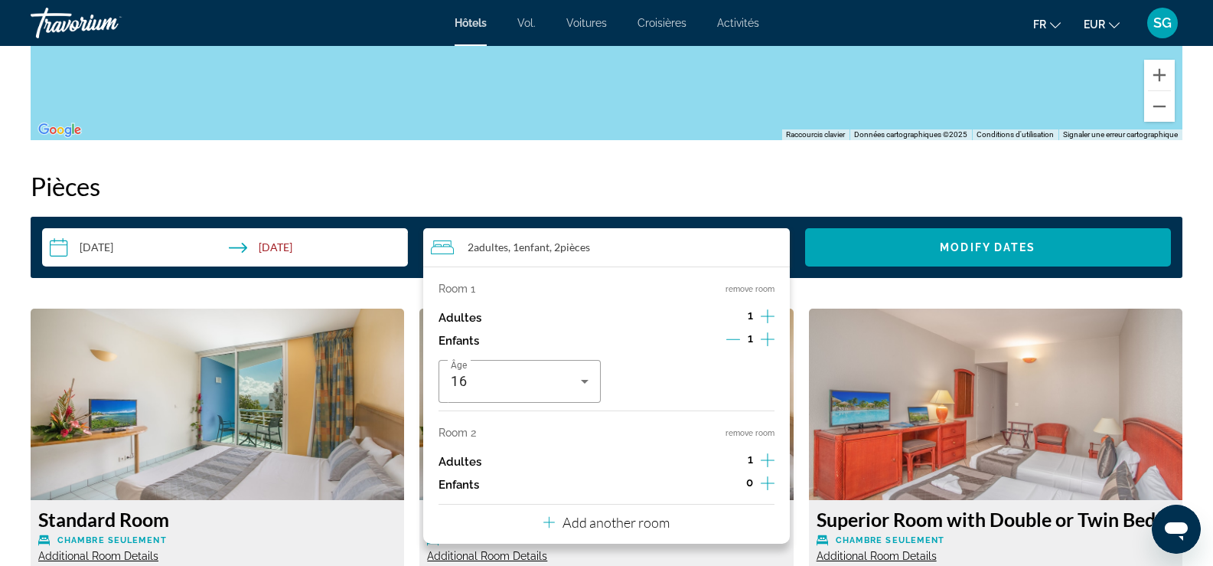
click at [766, 481] on icon "Increment children" at bounding box center [768, 483] width 14 height 18
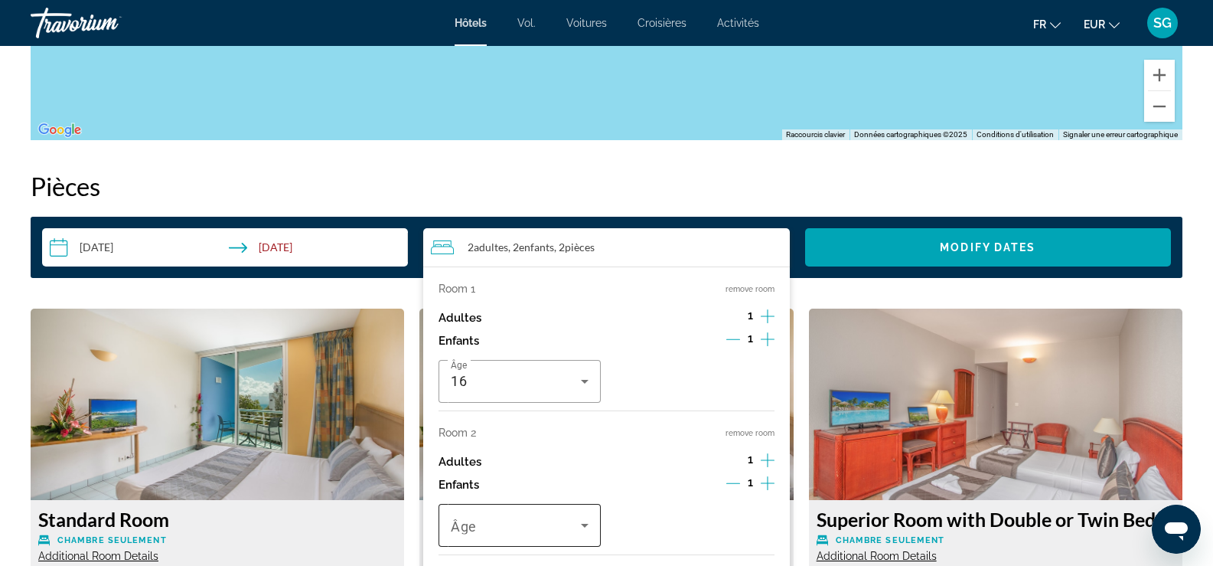
click at [530, 523] on span "Travelers: 2 adults, 2 children" at bounding box center [516, 525] width 130 height 18
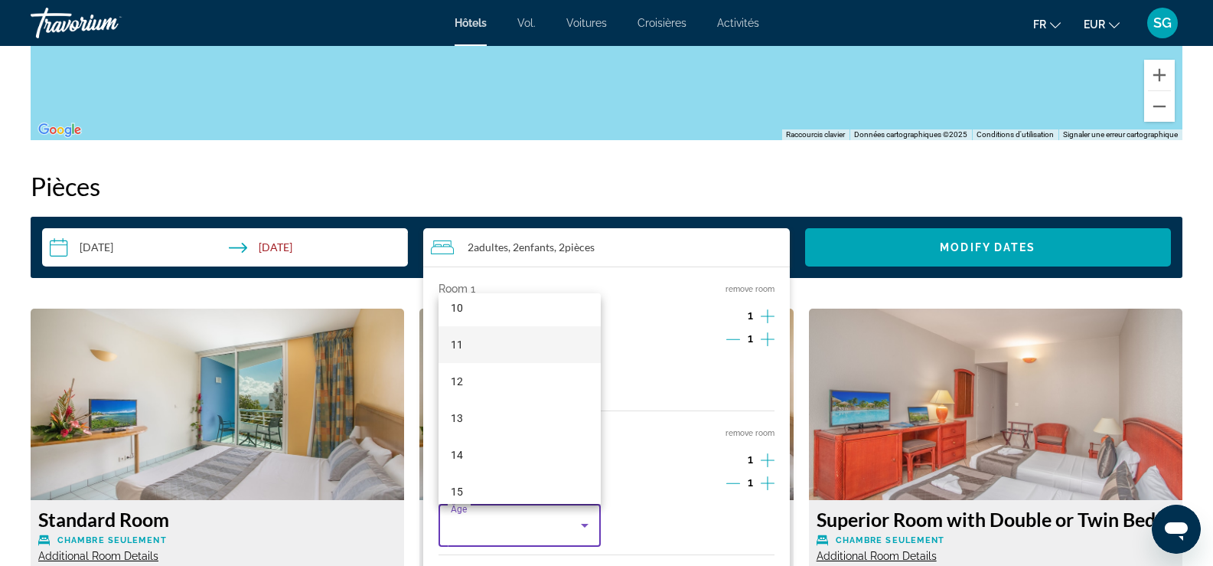
scroll to position [459, 0]
click at [472, 338] on mat-option "13" at bounding box center [520, 336] width 162 height 37
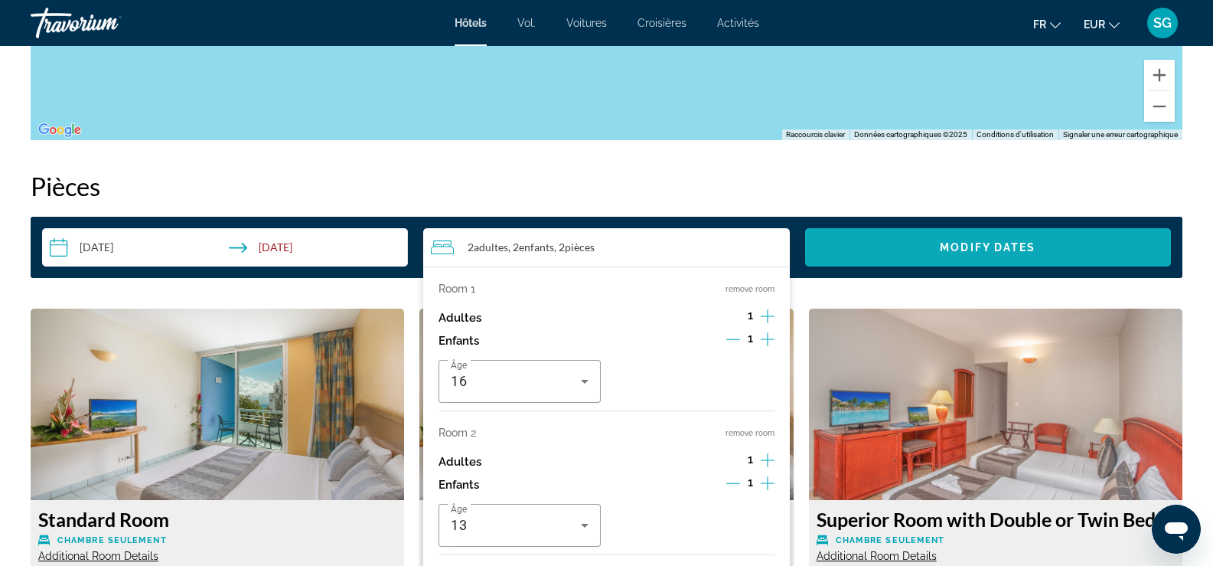
click at [925, 250] on span "Search widget" at bounding box center [988, 247] width 366 height 37
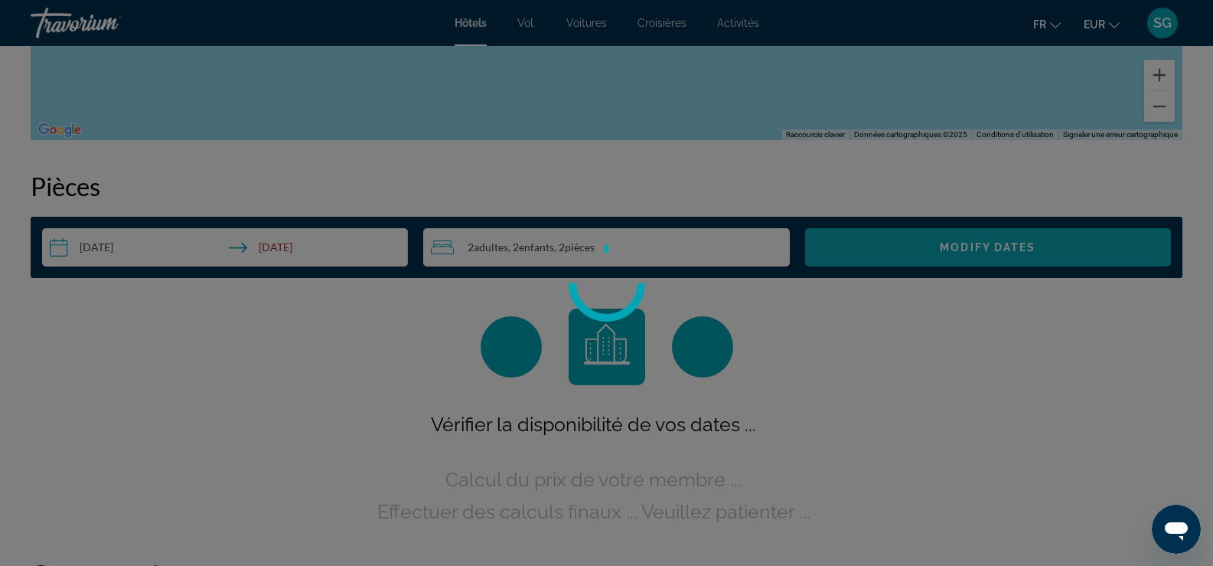
scroll to position [1916, 0]
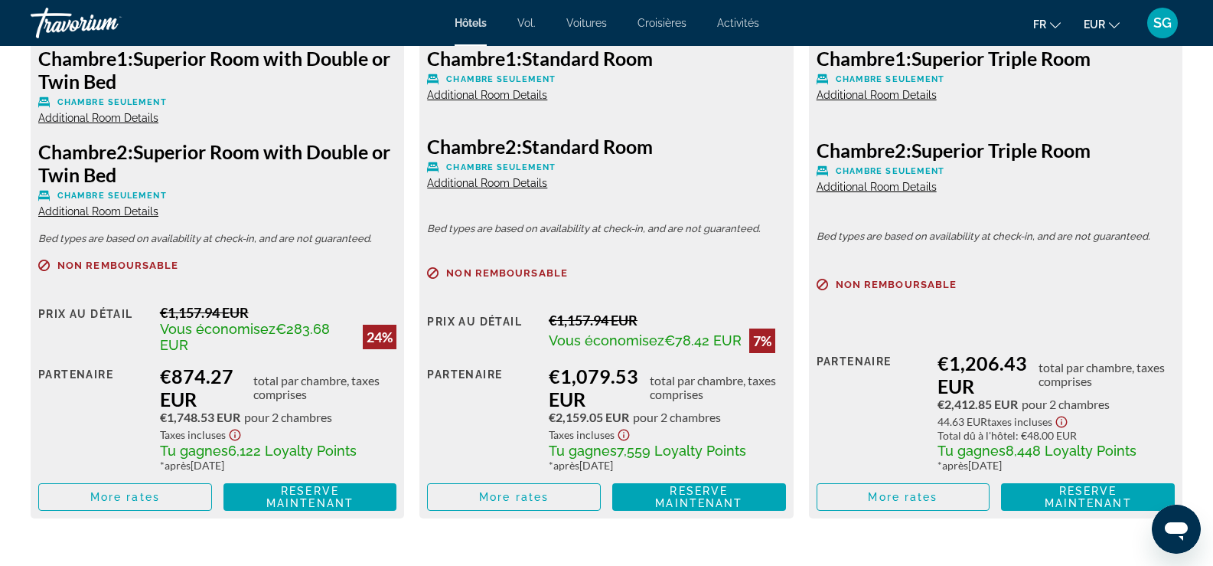
scroll to position [2449, 0]
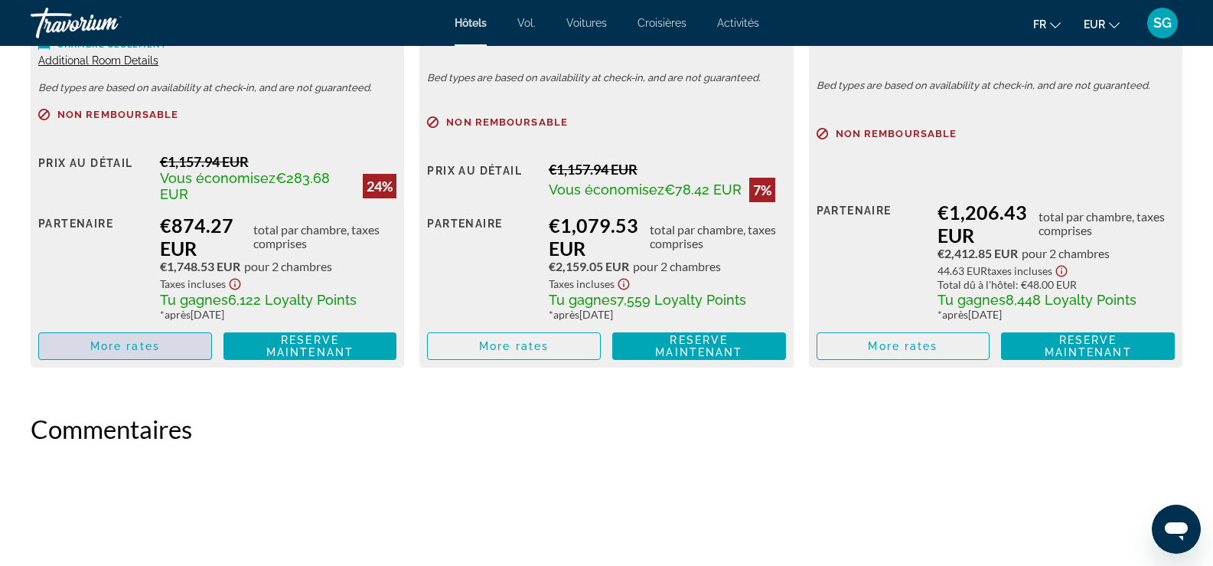
click at [137, 342] on span "More rates" at bounding box center [125, 346] width 70 height 12
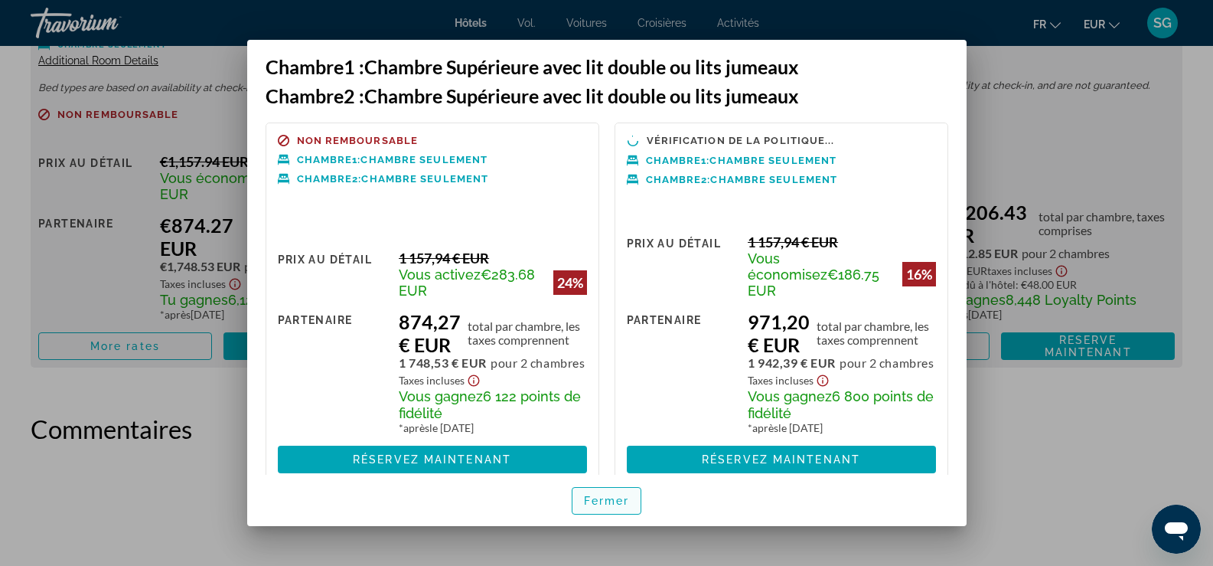
click at [598, 499] on font "Fermer" at bounding box center [607, 500] width 46 height 12
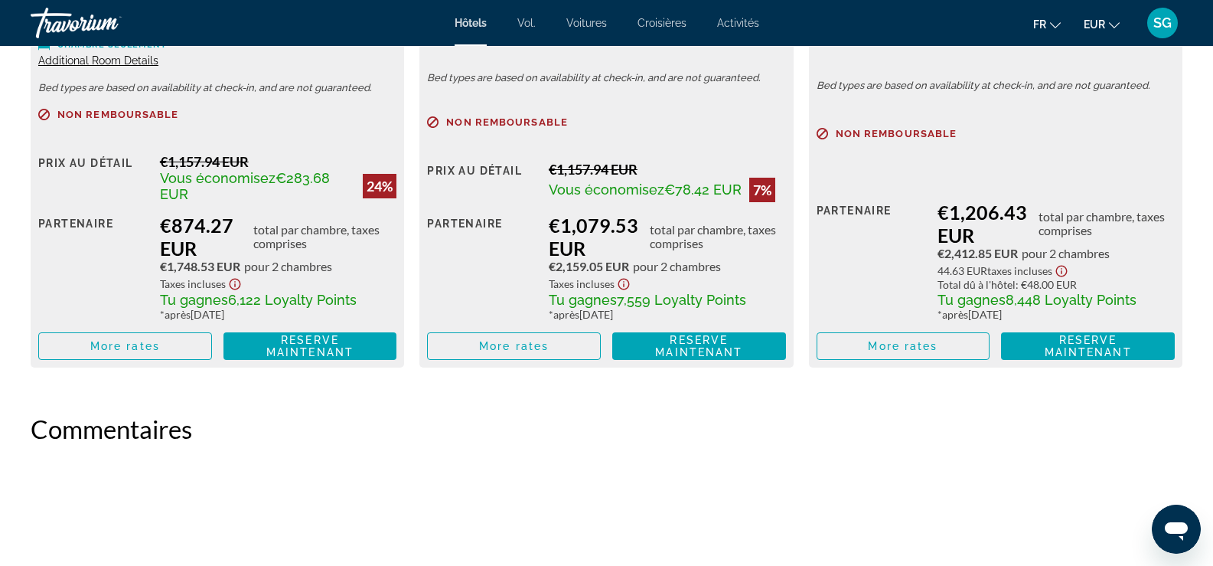
scroll to position [2449, 0]
click at [571, 346] on span "Contenu principal" at bounding box center [514, 346] width 172 height 37
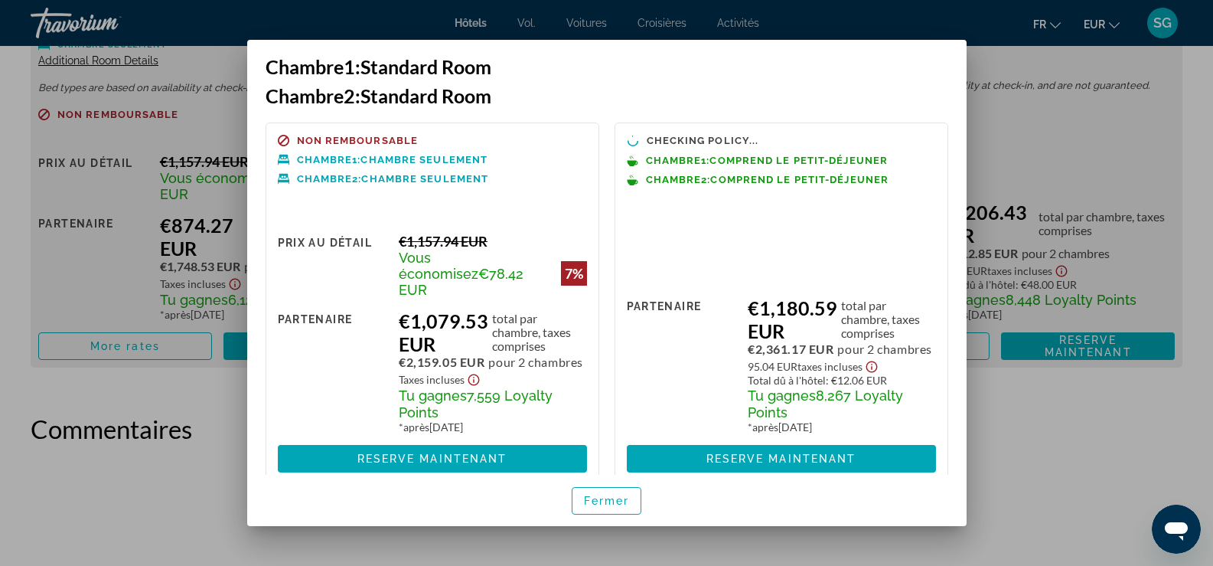
scroll to position [0, 0]
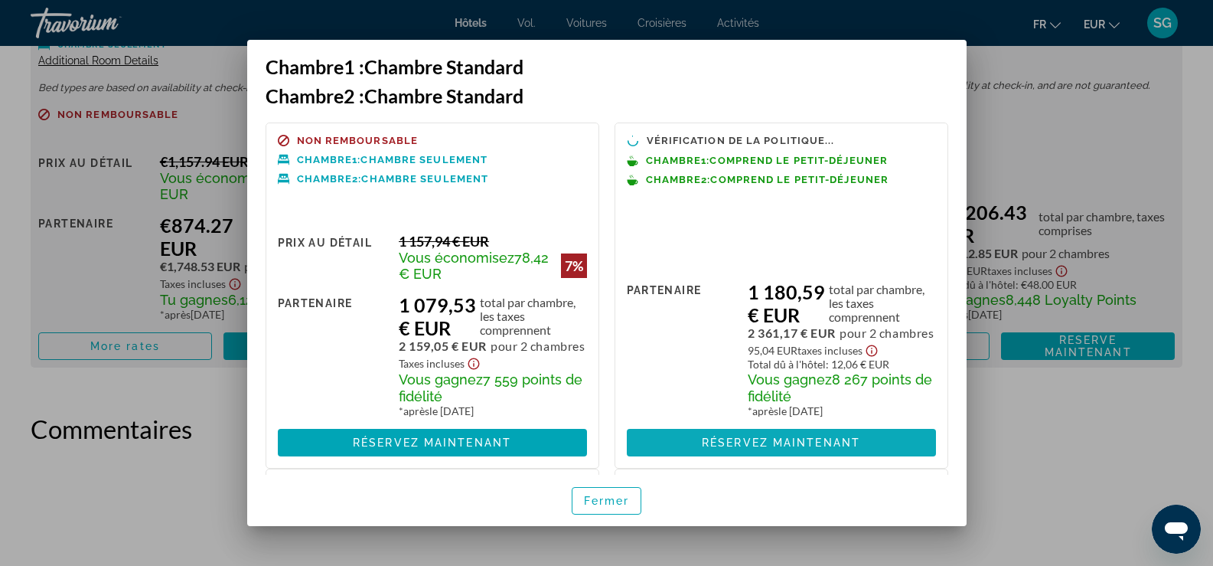
click at [675, 458] on span at bounding box center [781, 442] width 309 height 37
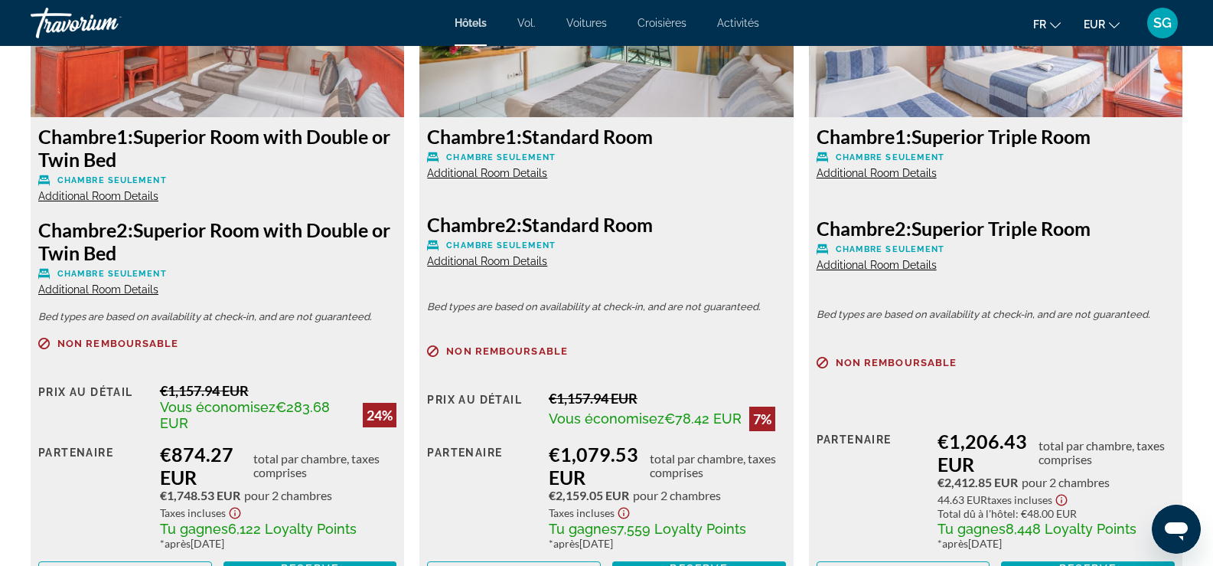
scroll to position [2373, 0]
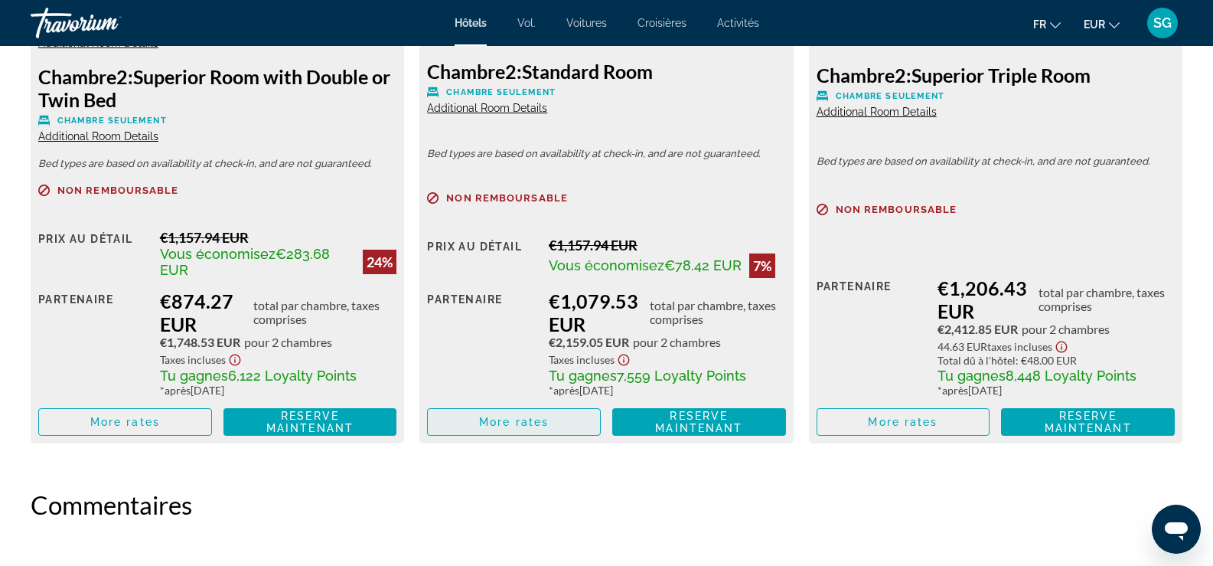
click at [578, 421] on span "Contenu principal" at bounding box center [514, 421] width 172 height 37
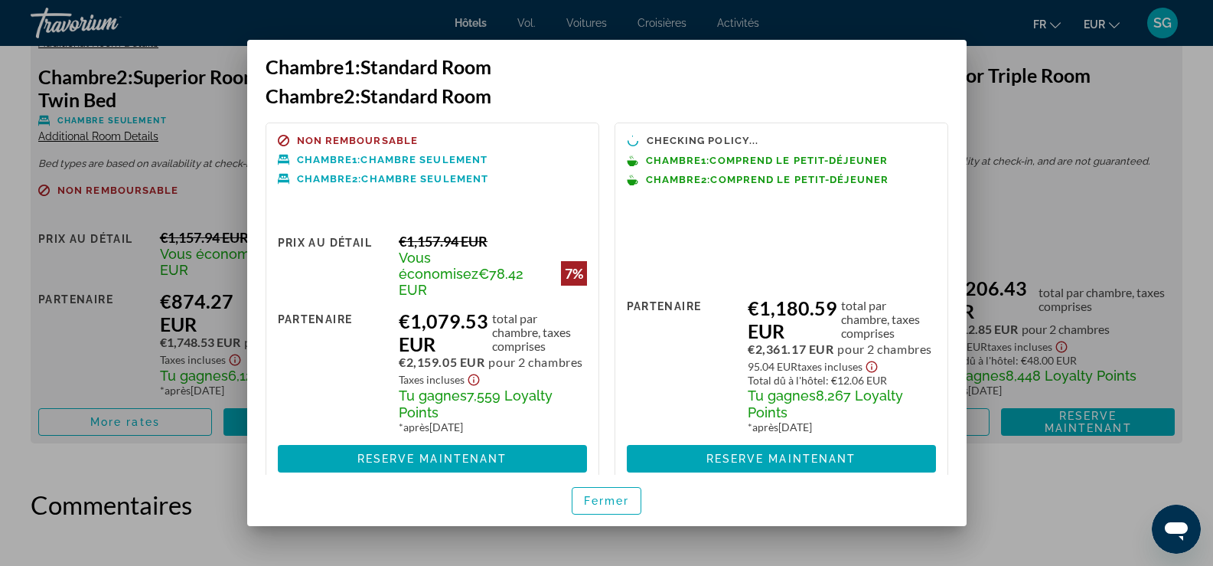
scroll to position [0, 0]
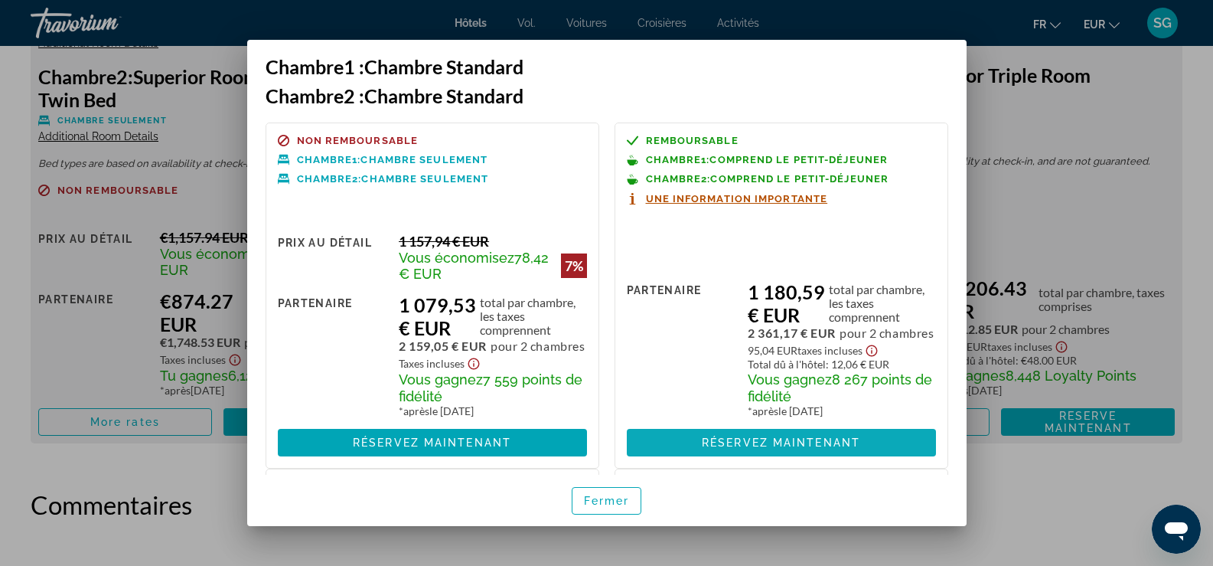
click at [651, 449] on span at bounding box center [781, 442] width 309 height 37
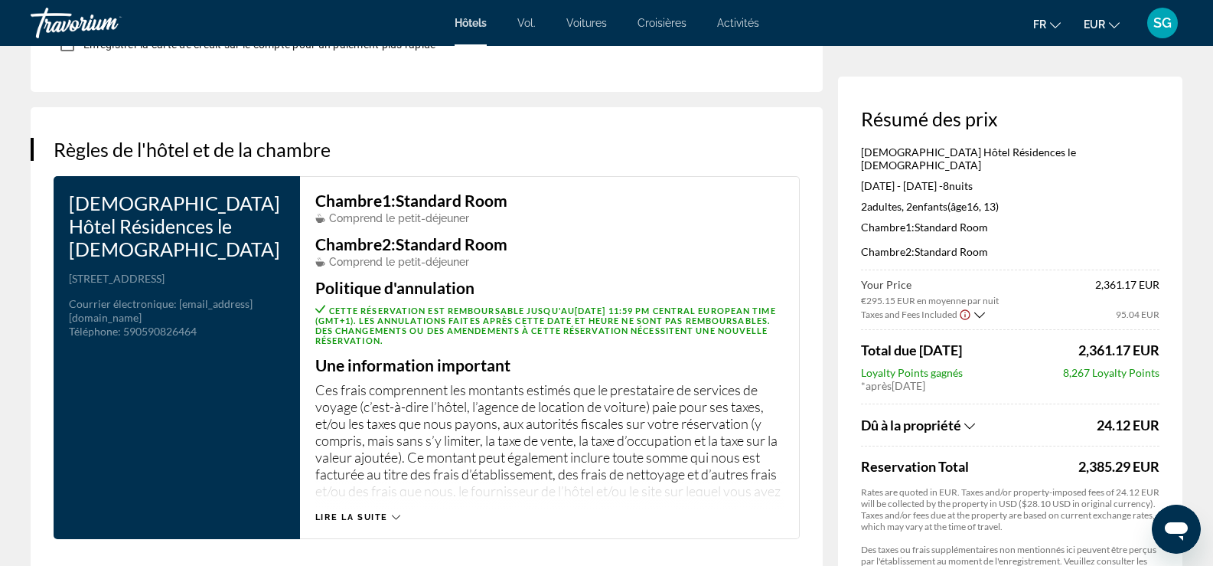
scroll to position [1684, 0]
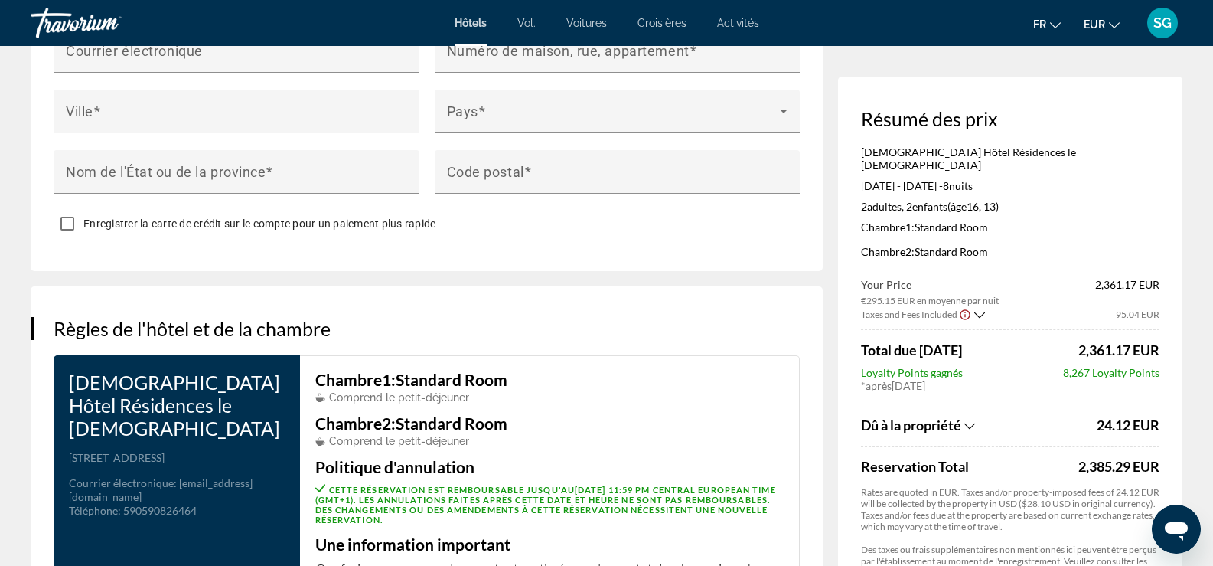
click at [1163, 28] on font "SG" at bounding box center [1162, 23] width 18 height 16
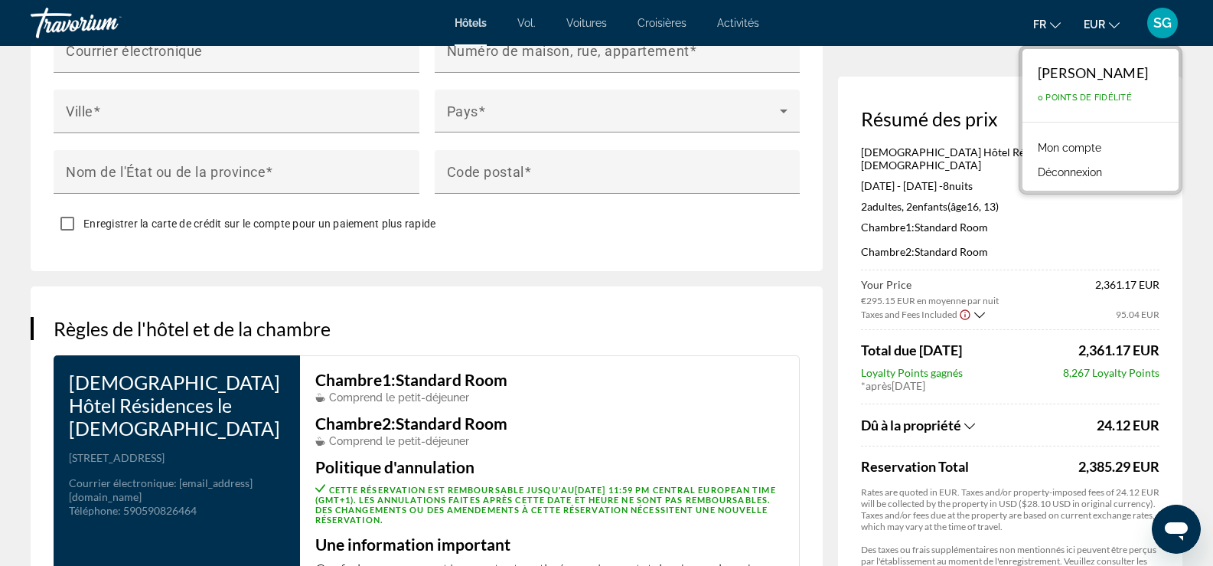
click at [1062, 142] on font "Mon compte" at bounding box center [1070, 148] width 64 height 12
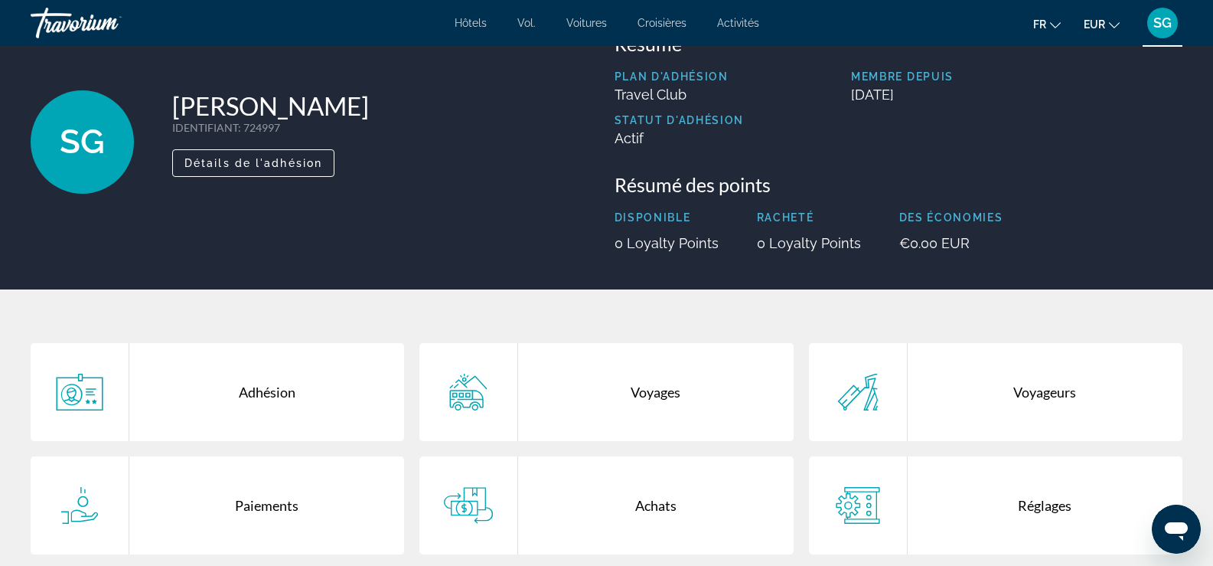
scroll to position [77, 0]
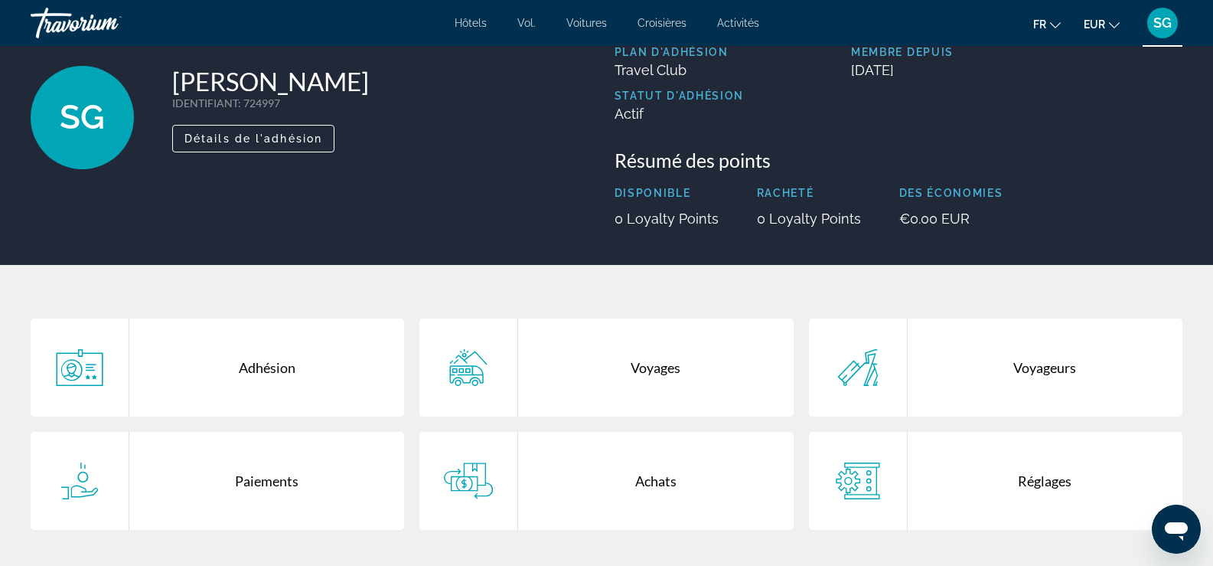
click at [674, 220] on p "0 Loyalty Points" at bounding box center [667, 218] width 104 height 16
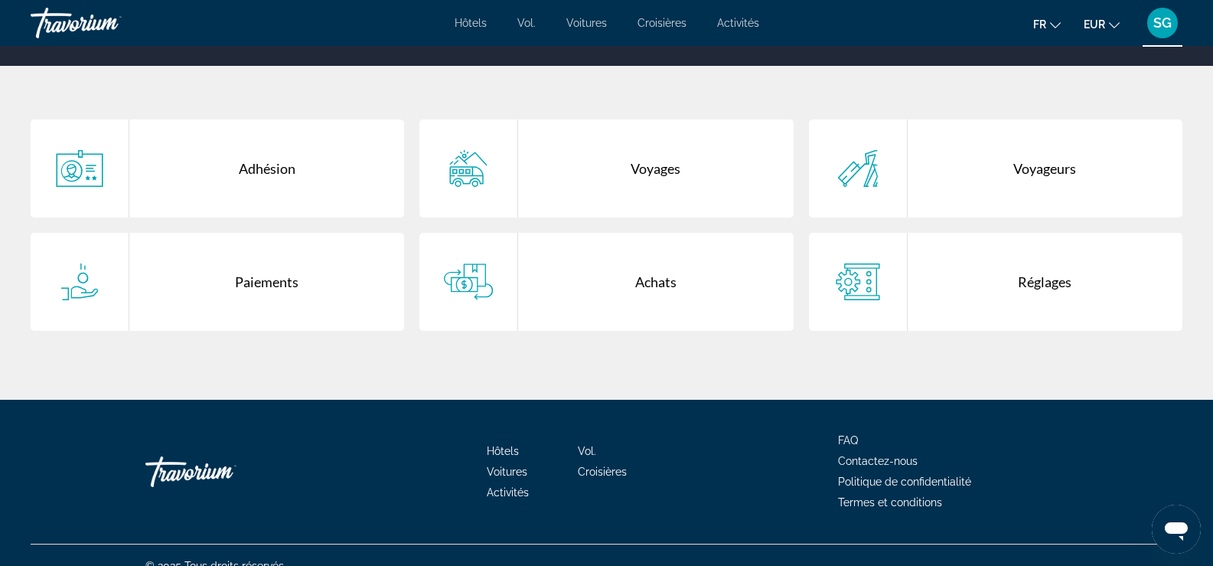
scroll to position [297, 0]
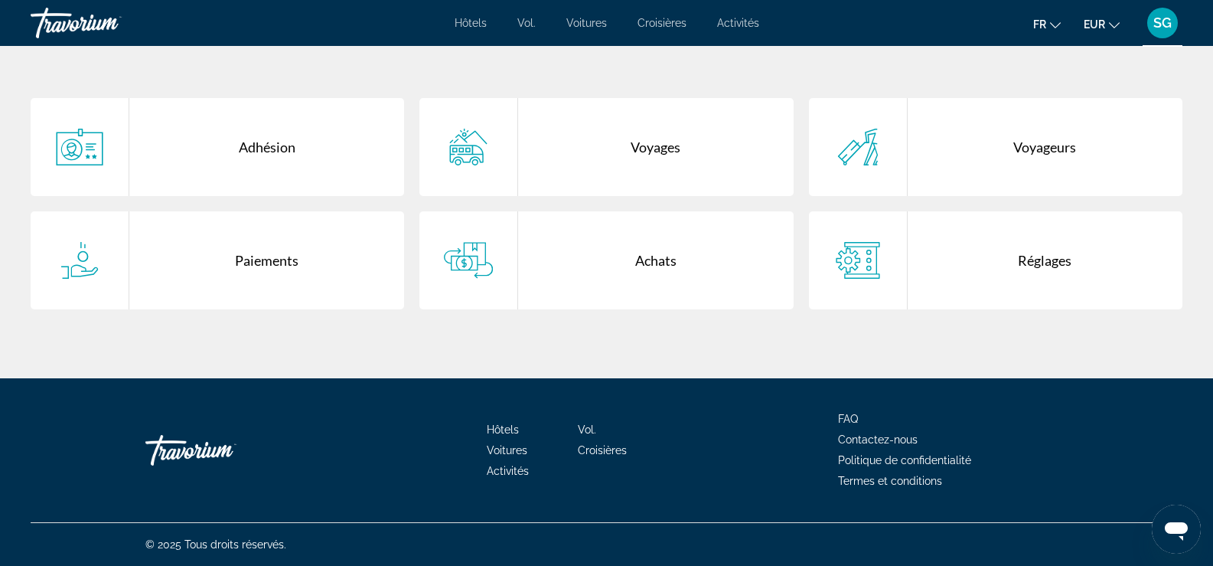
click at [1021, 146] on div "Voyageurs" at bounding box center [1045, 147] width 275 height 98
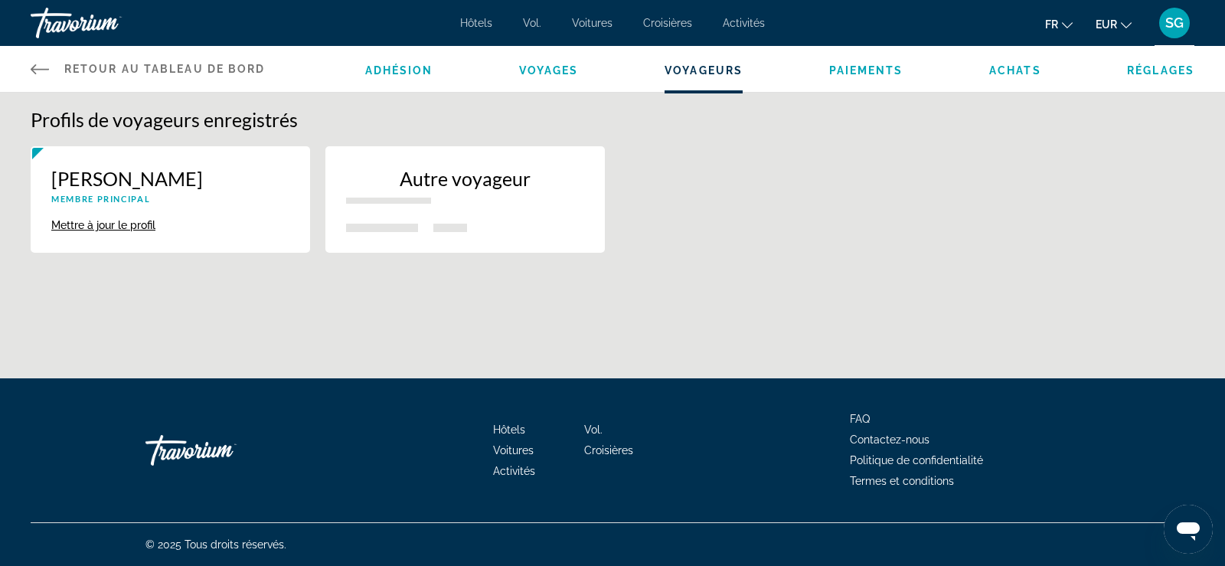
click at [129, 224] on button "Mettre à jour le profil" at bounding box center [103, 225] width 104 height 14
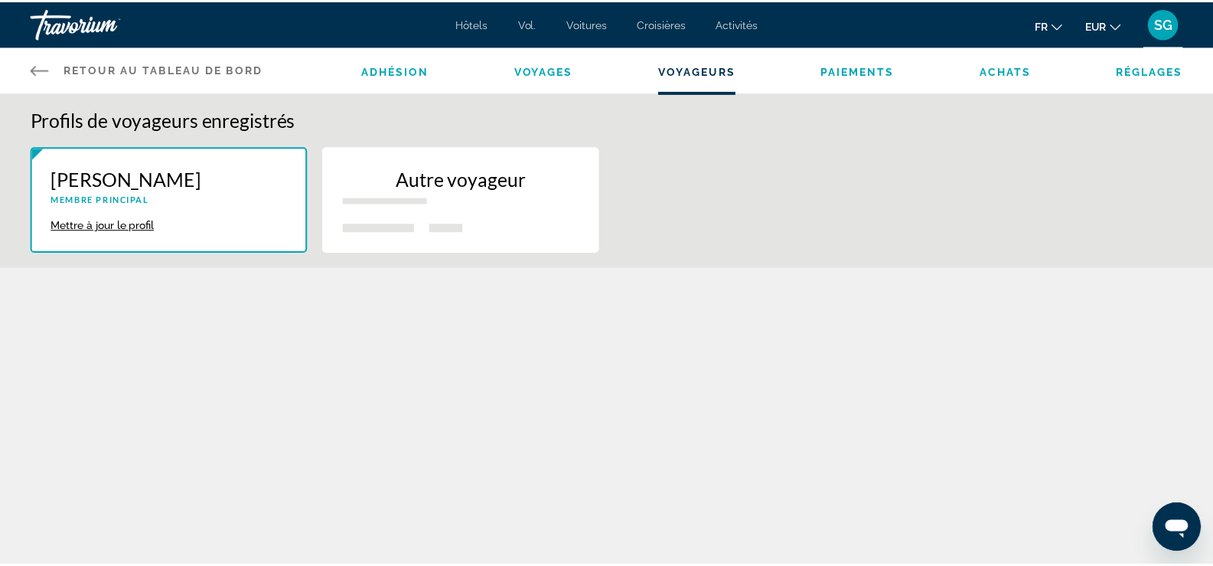
scroll to position [191, 0]
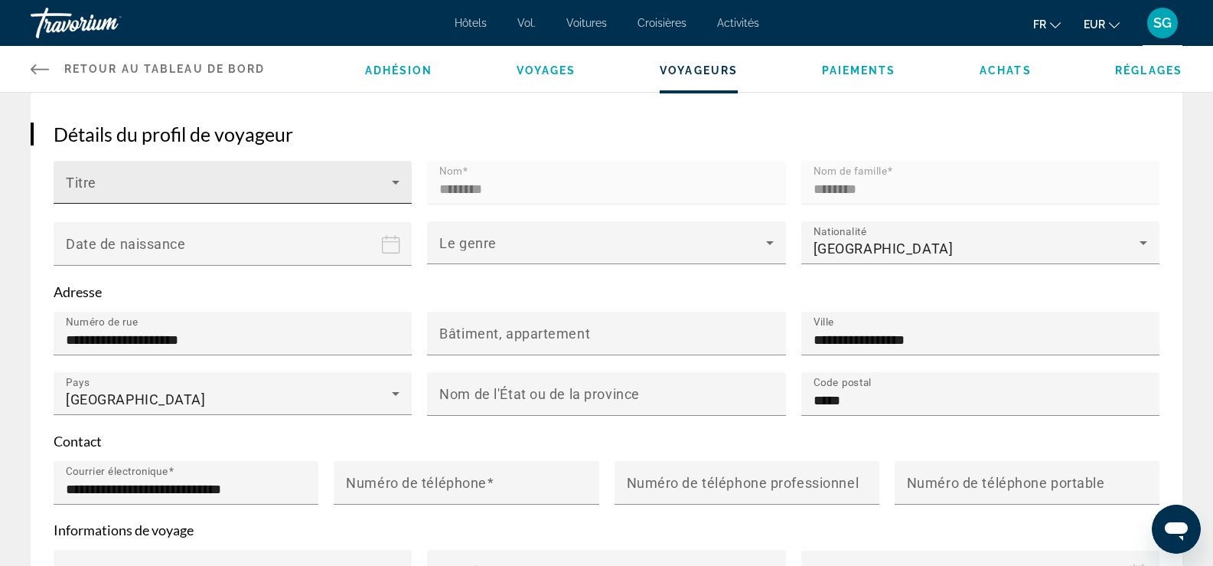
click at [395, 182] on icon "Contenu principal" at bounding box center [396, 183] width 8 height 4
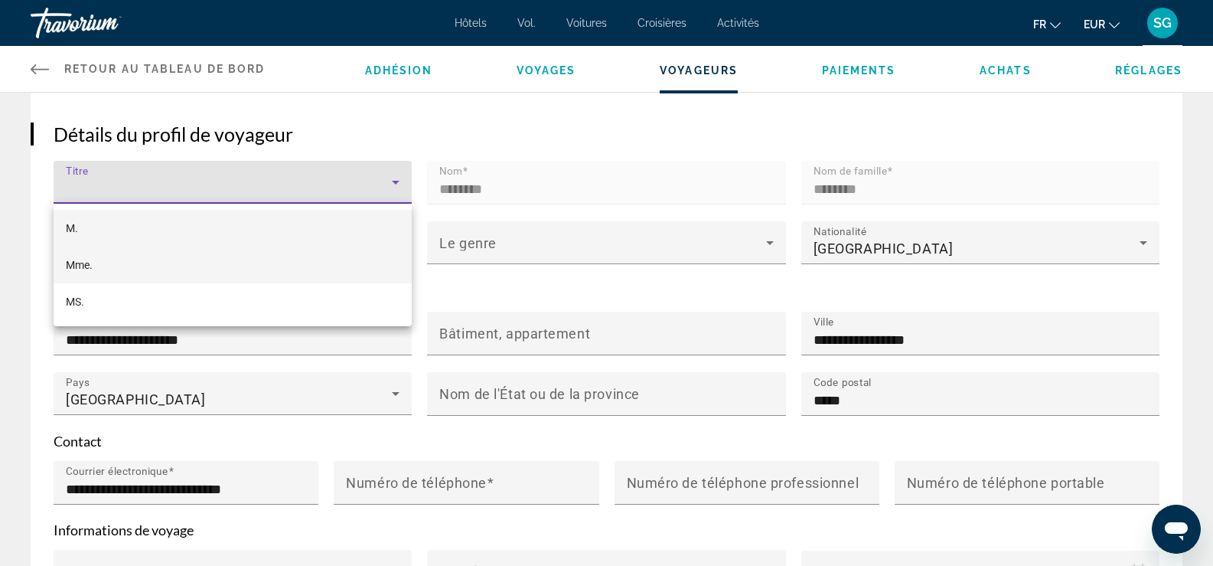
click at [107, 262] on mat-option "Mme." at bounding box center [233, 264] width 358 height 37
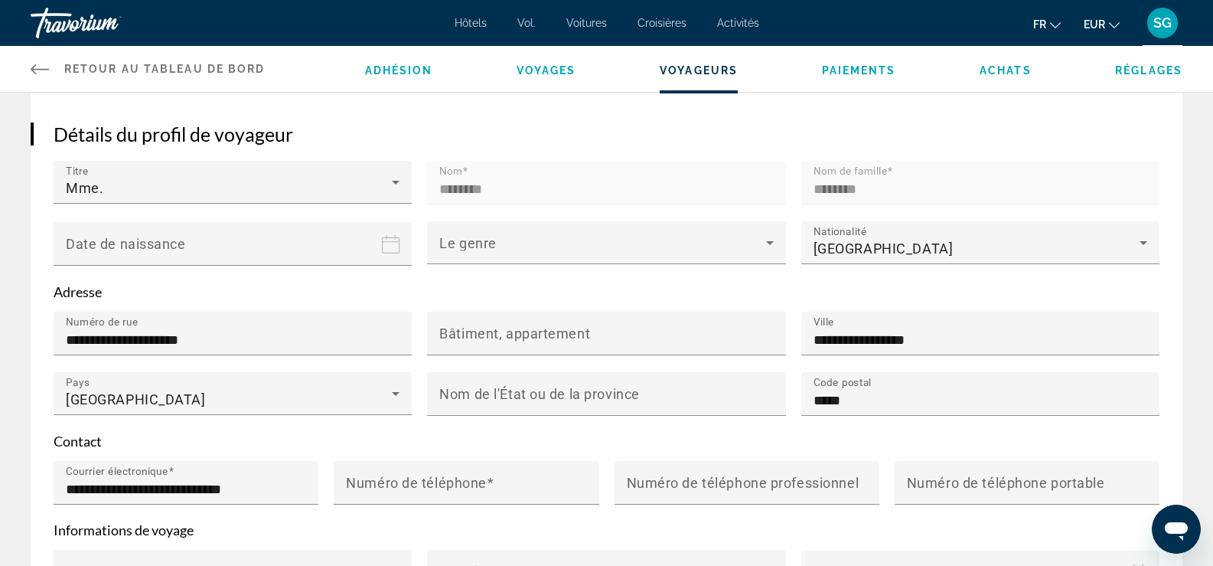
click at [201, 239] on input "Date of birth" at bounding box center [236, 254] width 364 height 67
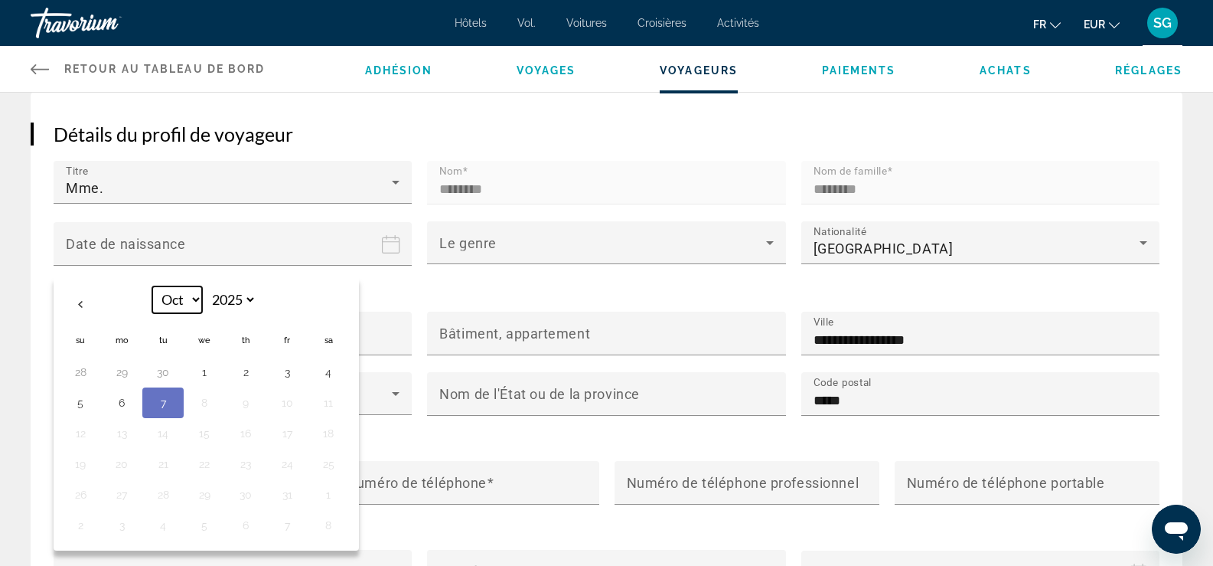
click at [189, 307] on select "*** *** *** *** *** *** *** *** *** *** *** ***" at bounding box center [177, 299] width 50 height 27
select select "*"
click at [152, 286] on select "*** *** *** *** *** *** *** *** *** *** *** ***" at bounding box center [177, 299] width 50 height 27
click at [233, 298] on select "**** **** **** **** **** **** **** **** **** **** **** **** **** **** **** ****…" at bounding box center [232, 299] width 50 height 27
select select "****"
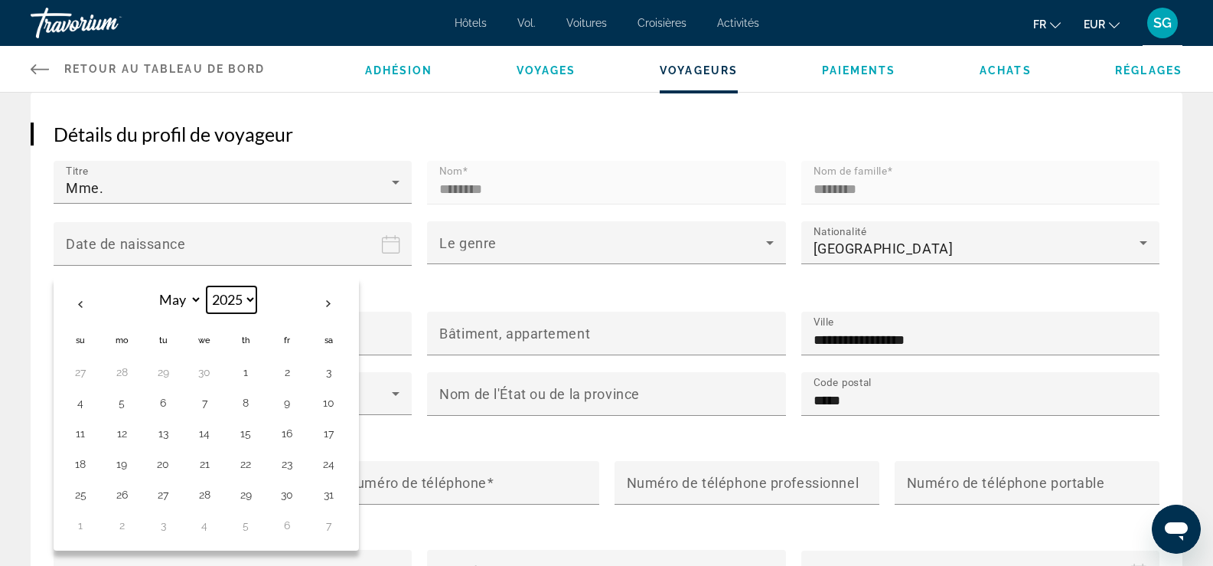
click at [207, 286] on select "**** **** **** **** **** **** **** **** **** **** **** **** **** **** **** ****…" at bounding box center [232, 299] width 50 height 27
click at [280, 494] on button "27" at bounding box center [287, 494] width 24 height 21
type input "**********"
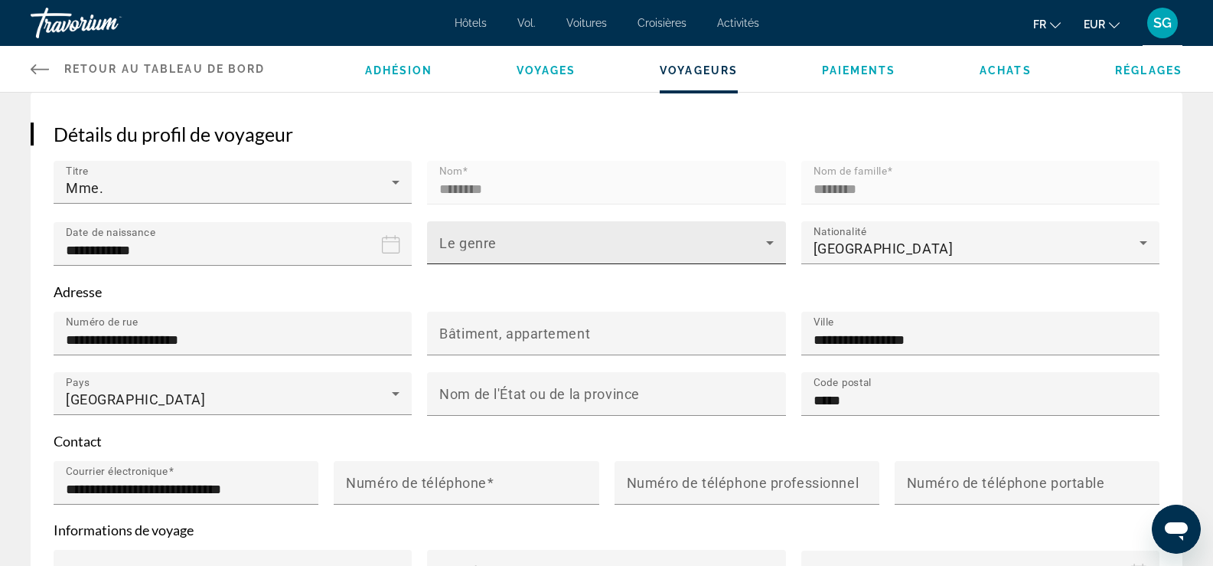
click at [761, 238] on icon "Contenu principal" at bounding box center [770, 242] width 18 height 18
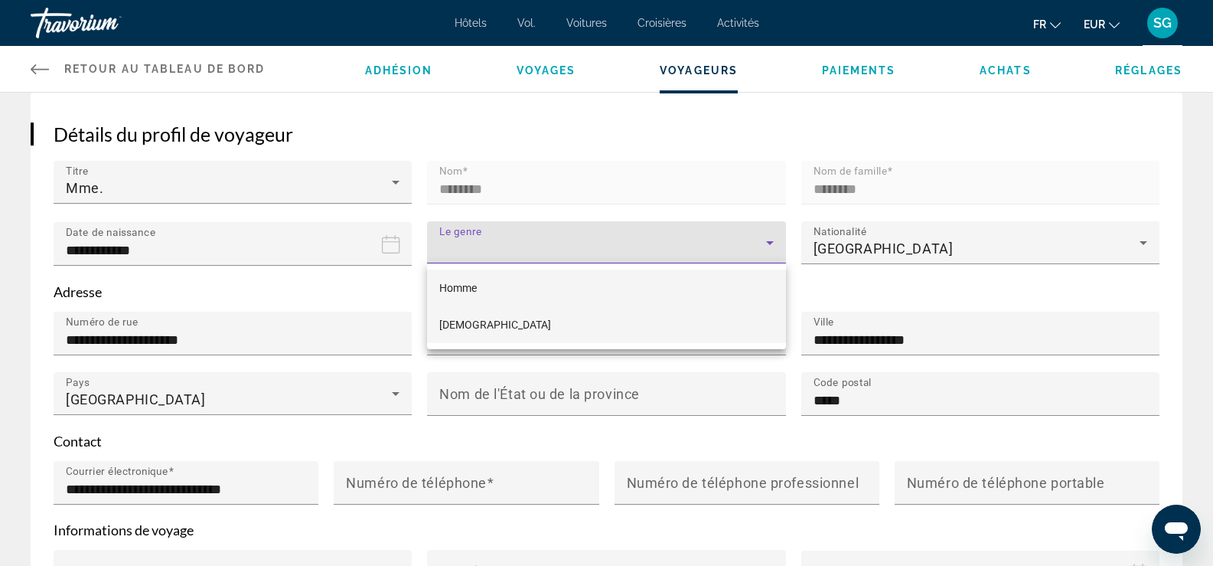
click at [548, 321] on mat-option "Femelle" at bounding box center [606, 324] width 358 height 37
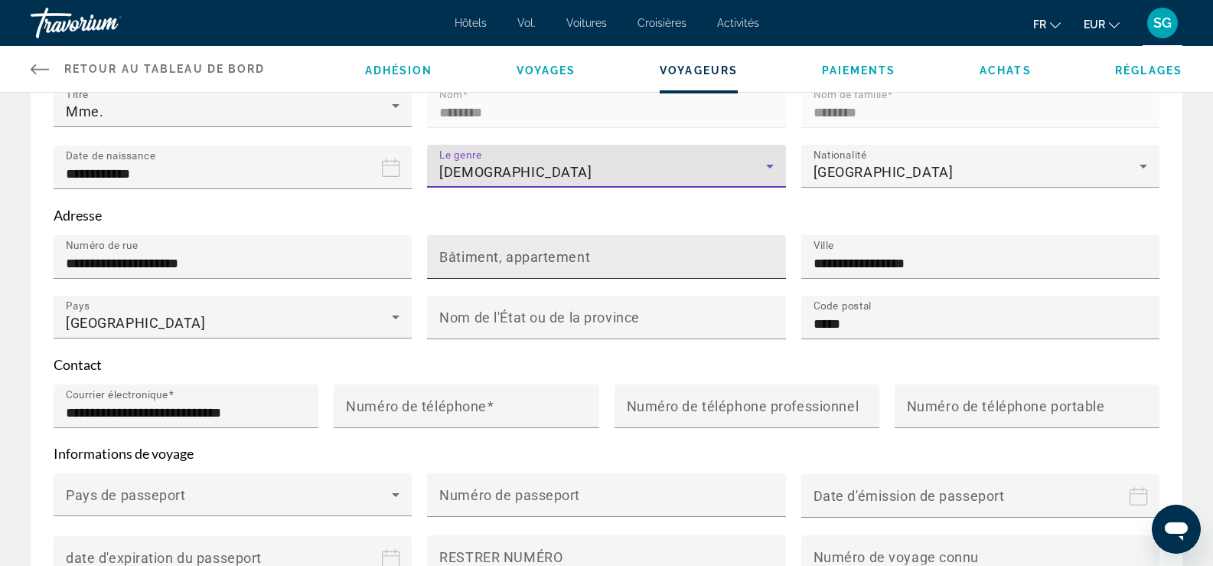
scroll to position [421, 0]
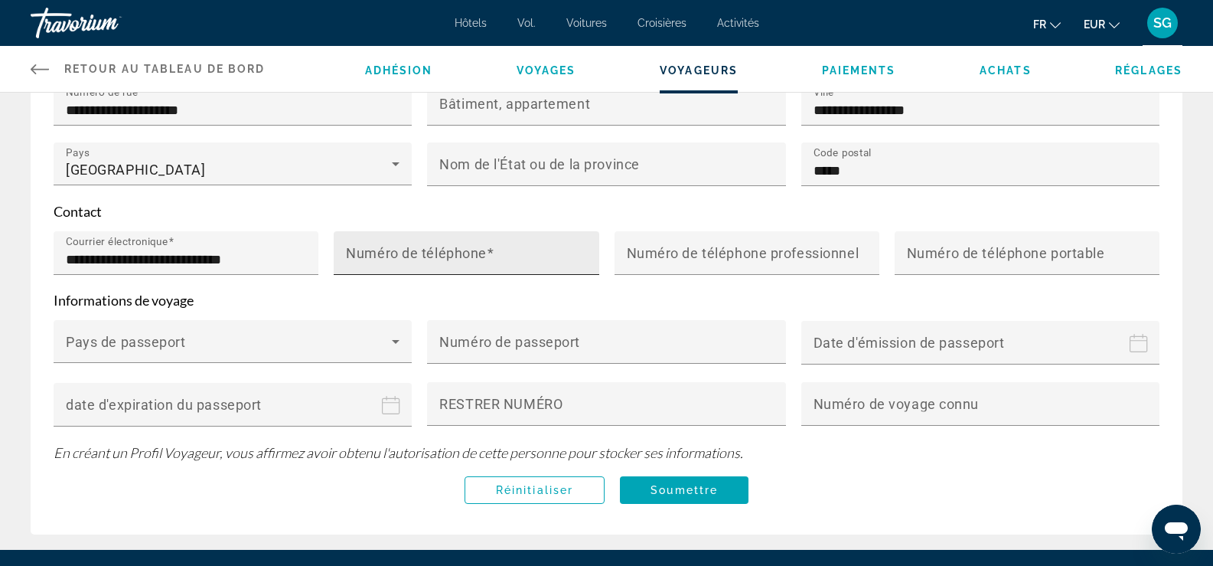
click at [468, 257] on mat-label "Numéro de téléphone" at bounding box center [416, 253] width 141 height 16
click at [468, 257] on input "Numéro de téléphone" at bounding box center [471, 259] width 250 height 18
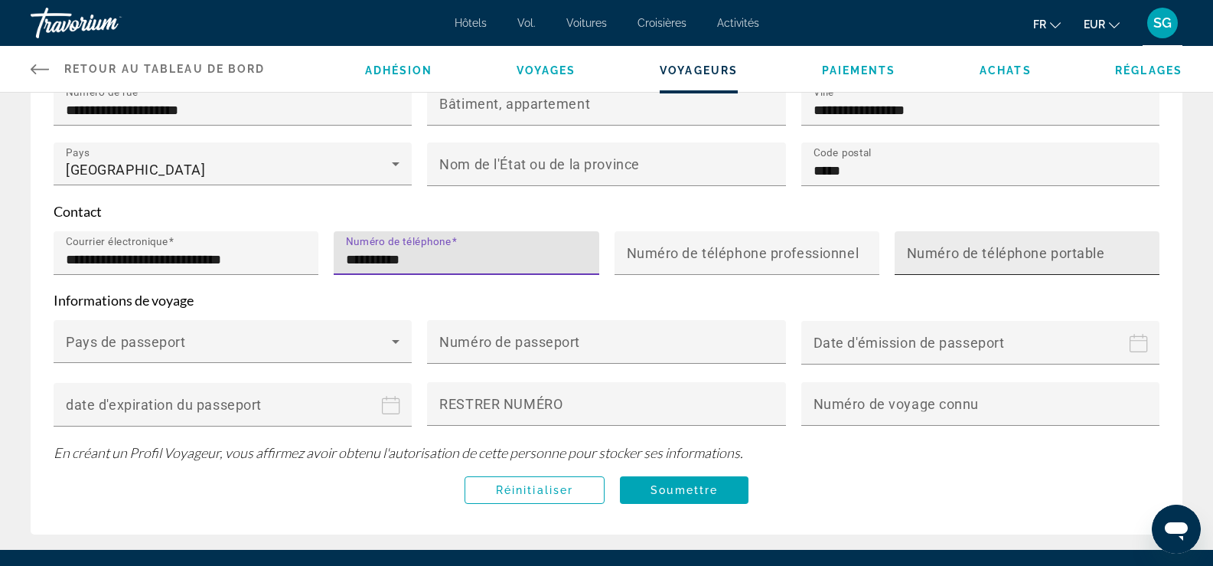
type input "**********"
click at [955, 263] on input "Numéro de téléphone portable" at bounding box center [1032, 259] width 250 height 18
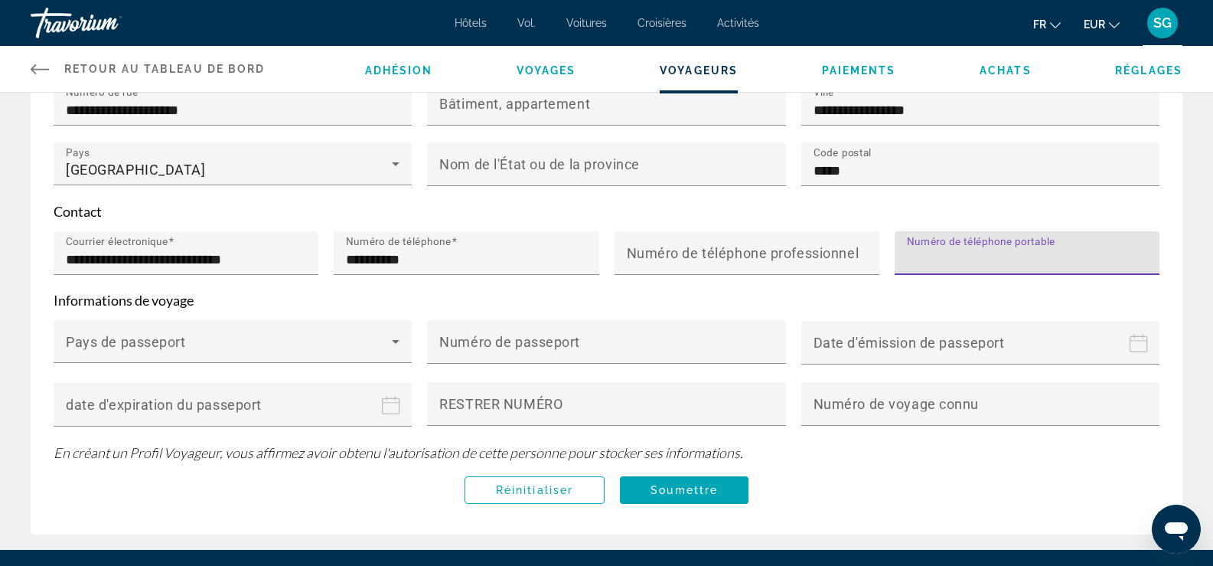
type input "**********"
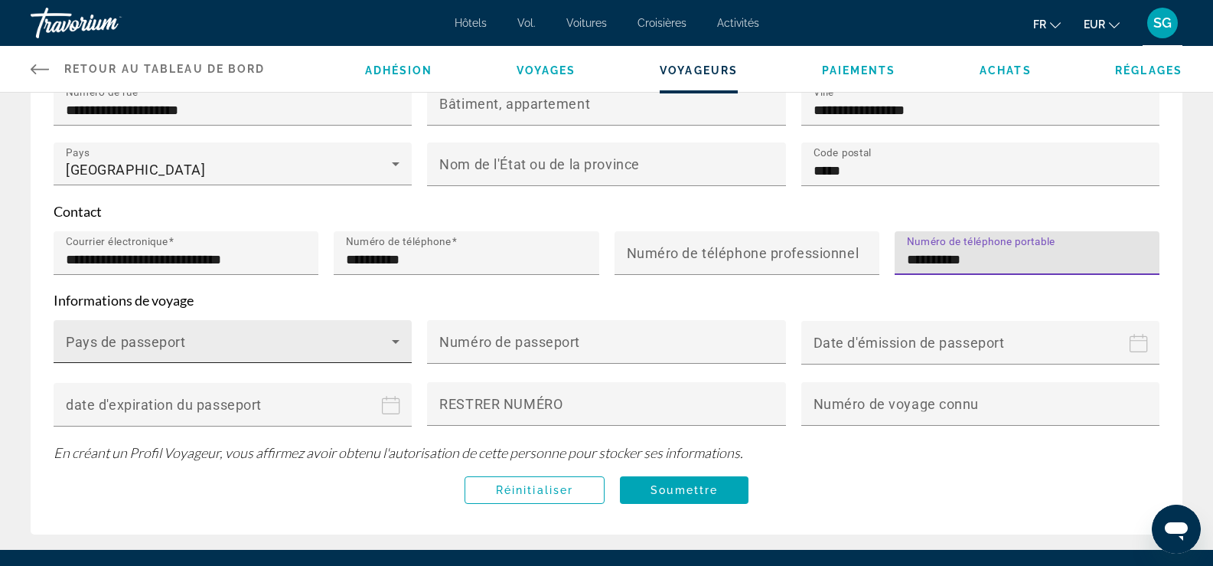
click at [385, 338] on span "Contenu principal" at bounding box center [229, 347] width 326 height 18
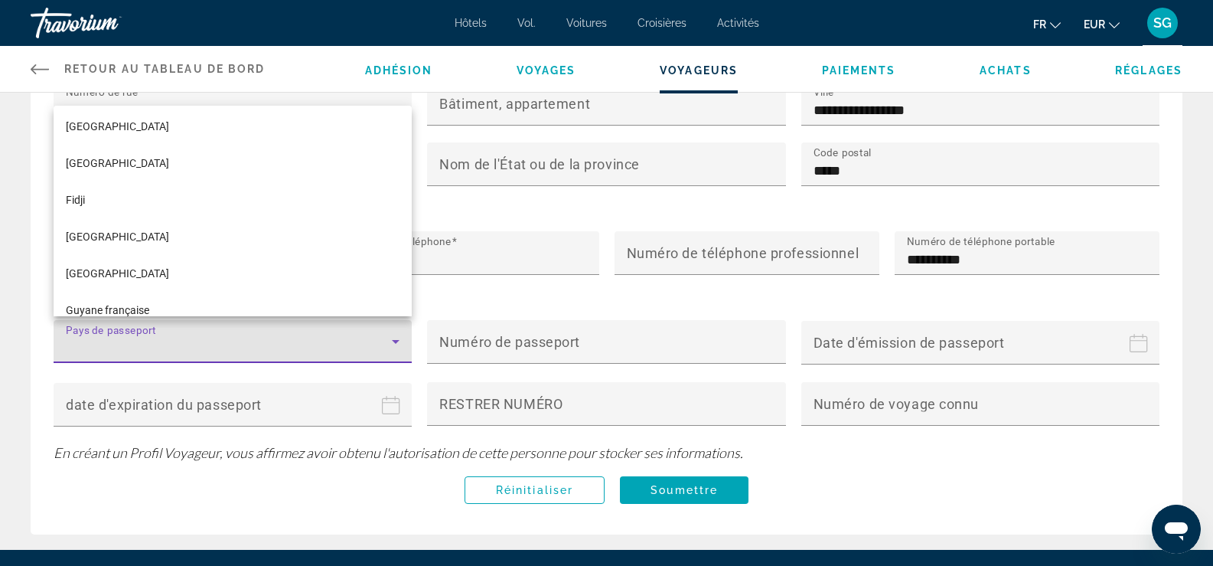
scroll to position [2832, 0]
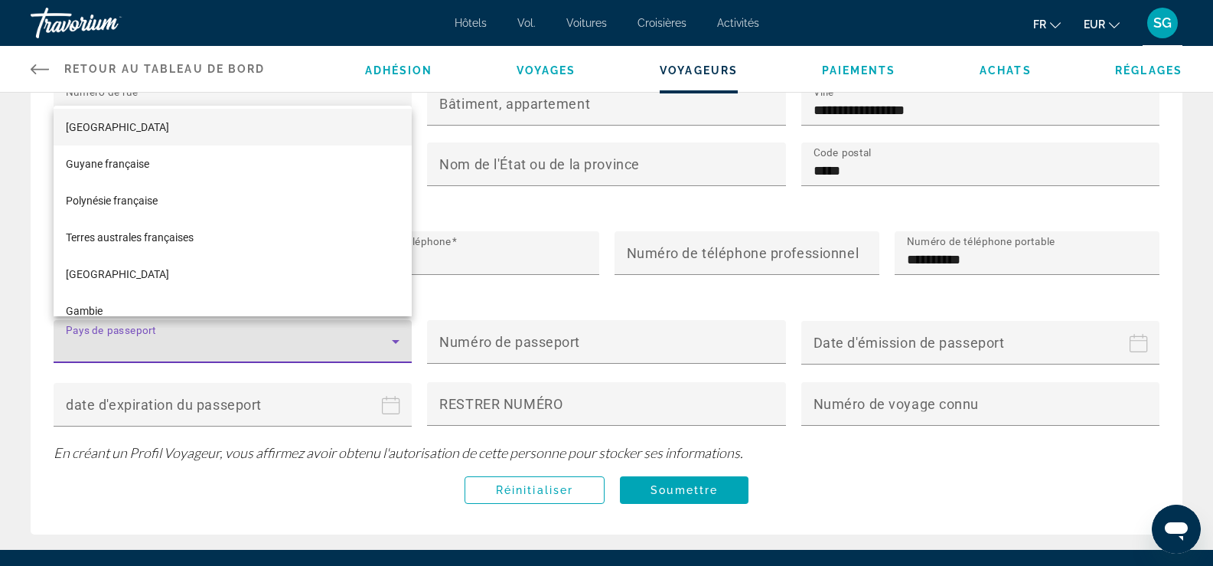
click at [86, 118] on span "France" at bounding box center [117, 127] width 103 height 18
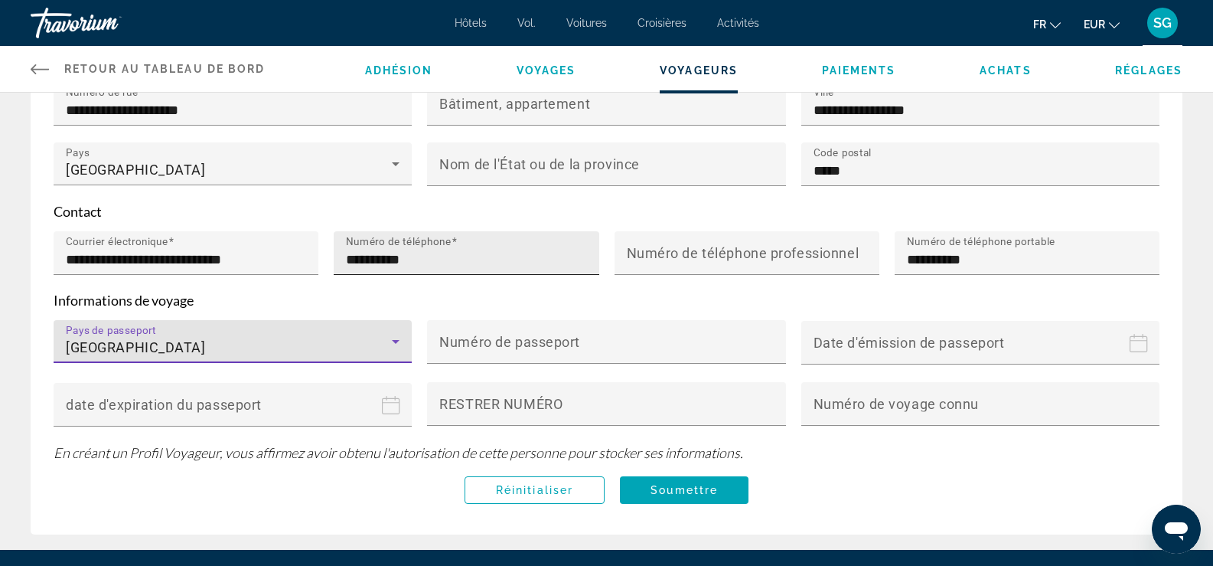
click at [428, 256] on input "**********" at bounding box center [471, 259] width 250 height 18
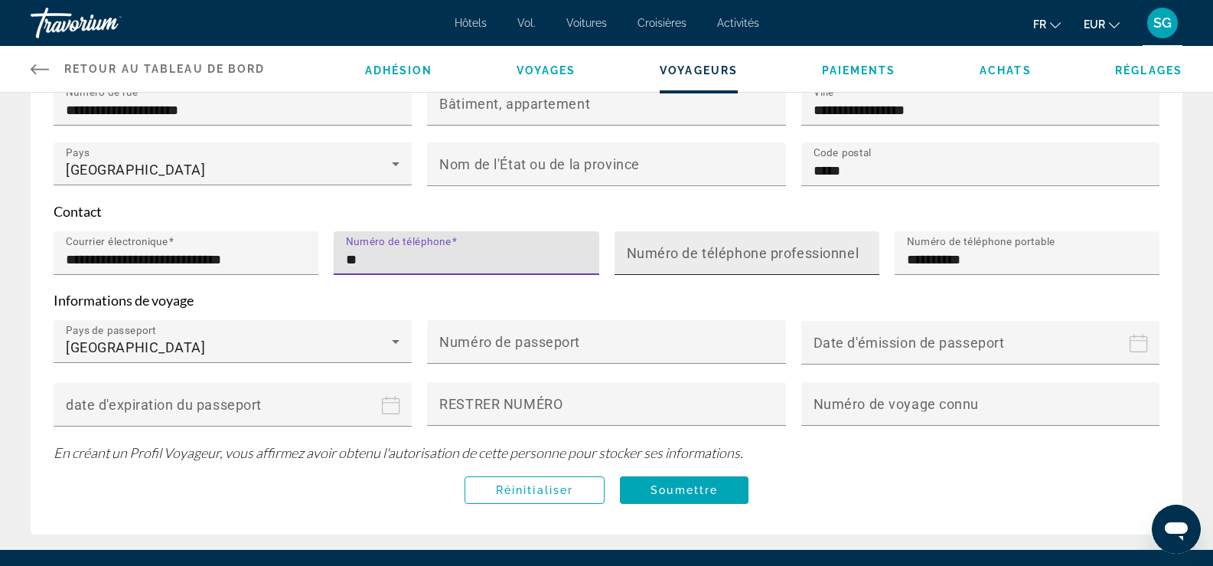
type input "*"
type input "**********"
click at [676, 489] on span "Soumettre" at bounding box center [684, 490] width 67 height 12
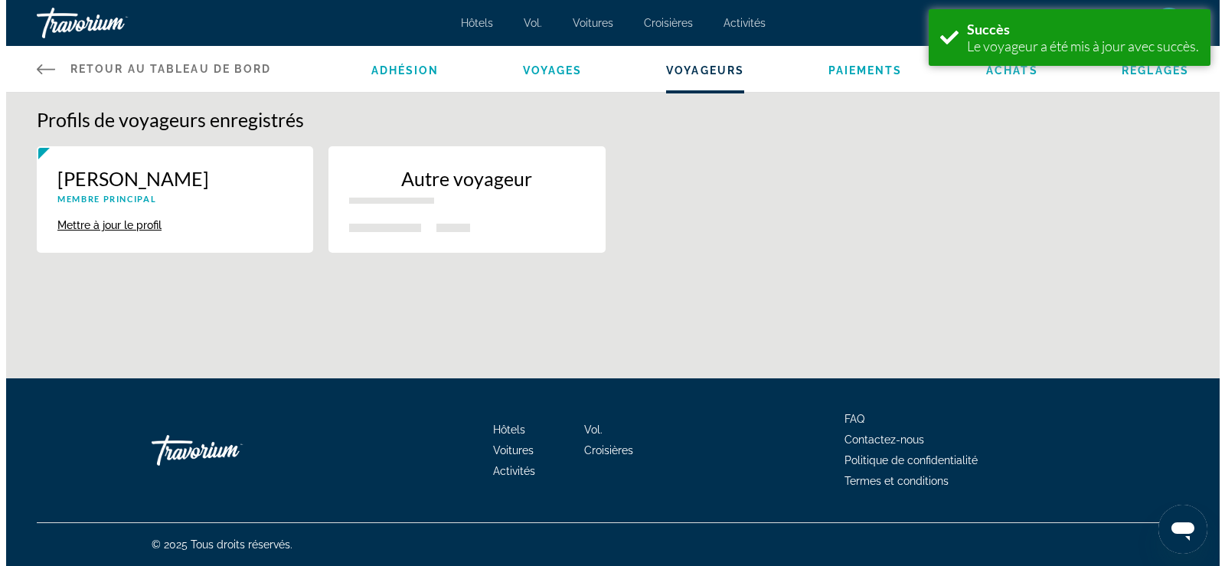
scroll to position [0, 0]
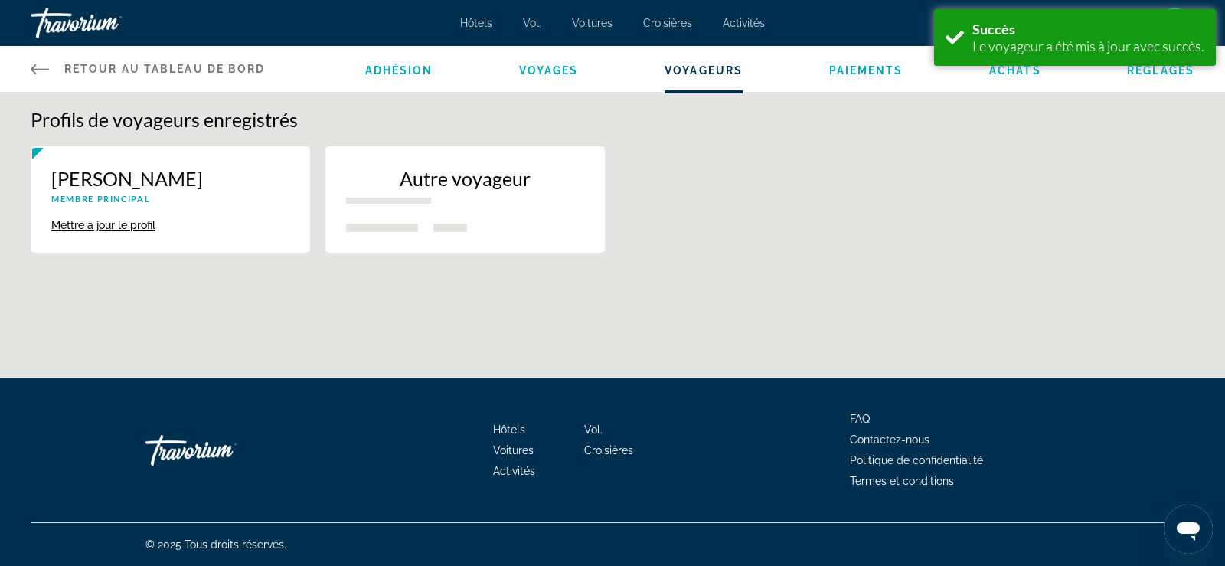
click at [469, 184] on p "Autre voyageur" at bounding box center [465, 178] width 238 height 23
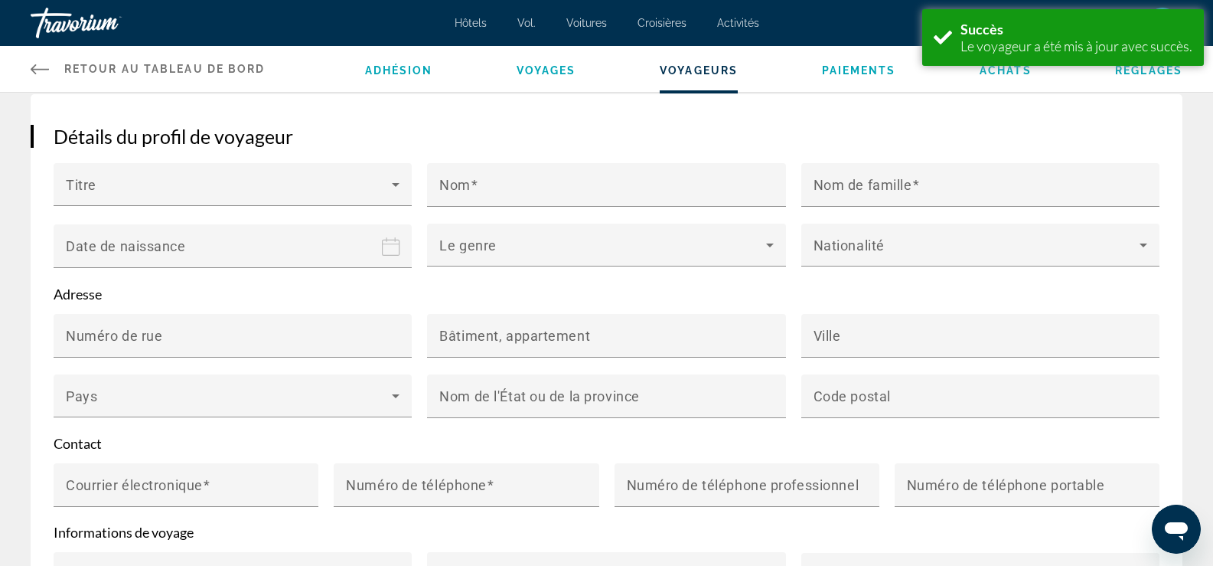
scroll to position [191, 0]
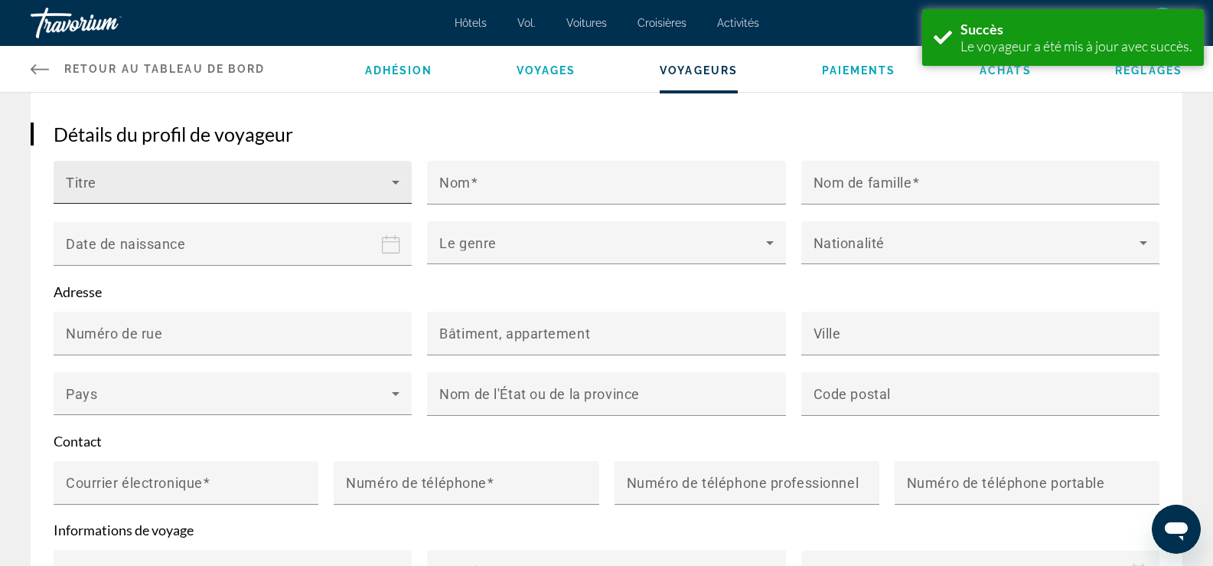
click at [400, 181] on icon "Contenu principal" at bounding box center [396, 182] width 18 height 18
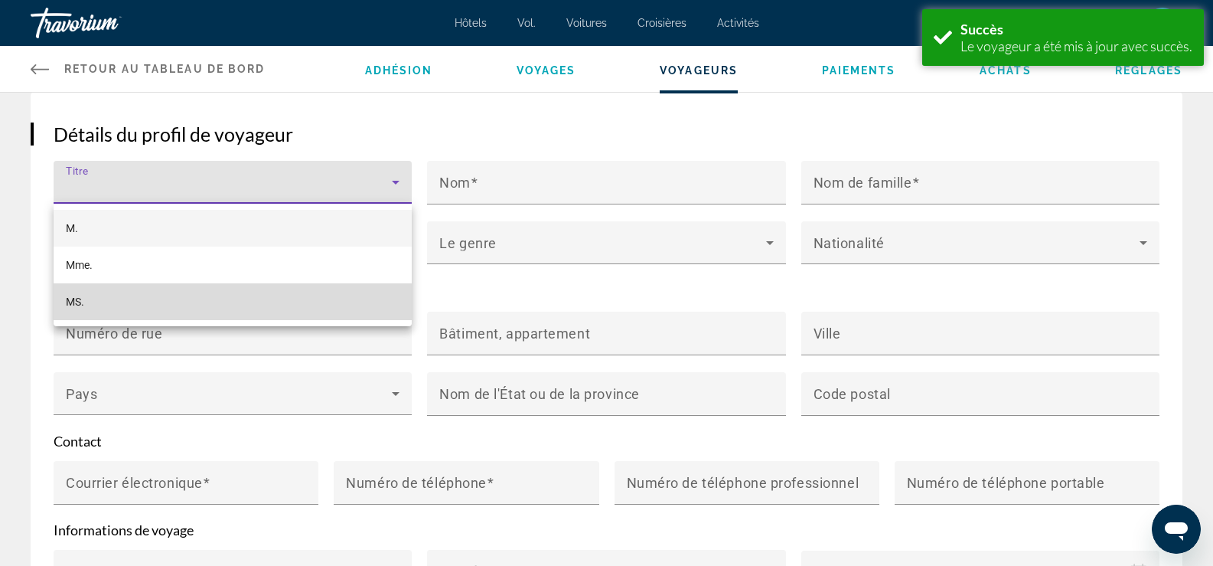
click at [181, 299] on mat-option "MS." at bounding box center [233, 301] width 358 height 37
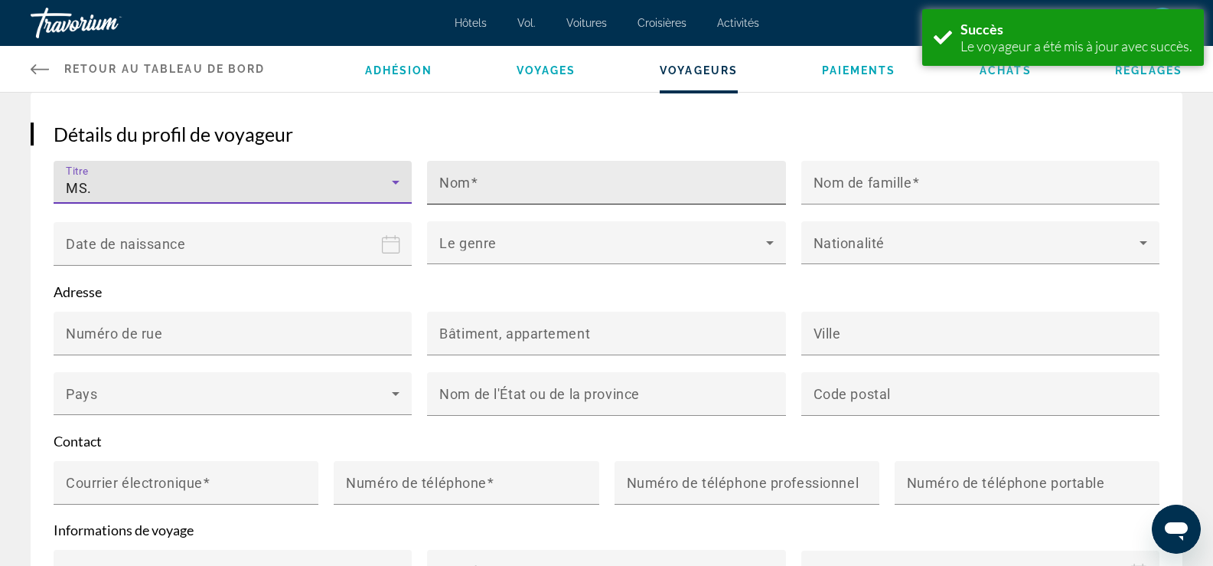
click at [491, 187] on input "Nom" at bounding box center [610, 189] width 343 height 18
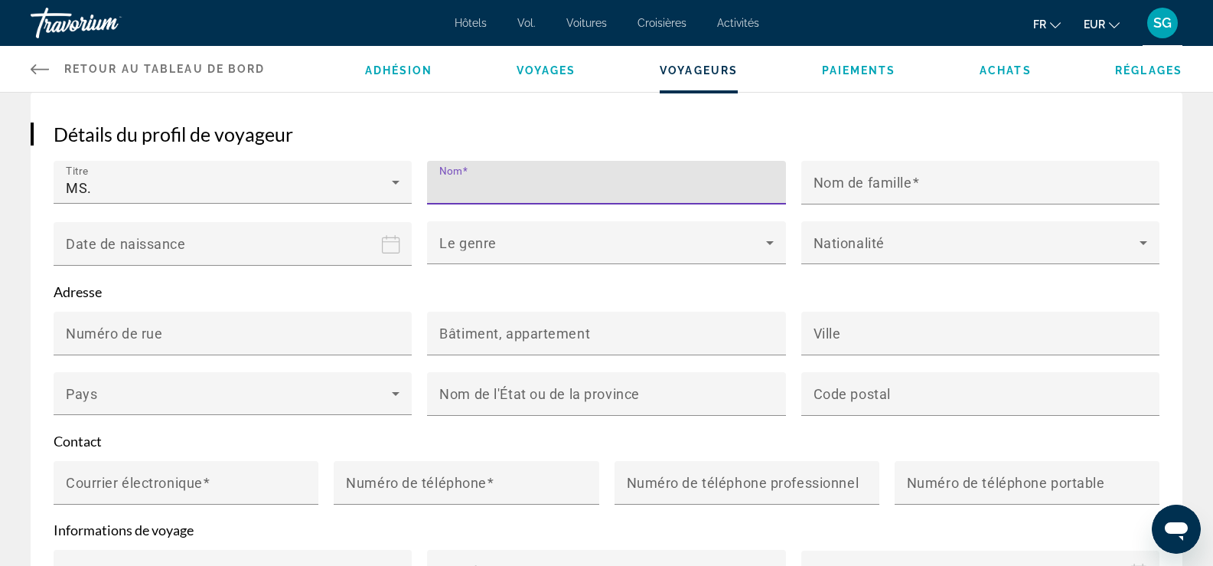
click at [541, 183] on input "Nom" at bounding box center [610, 189] width 343 height 18
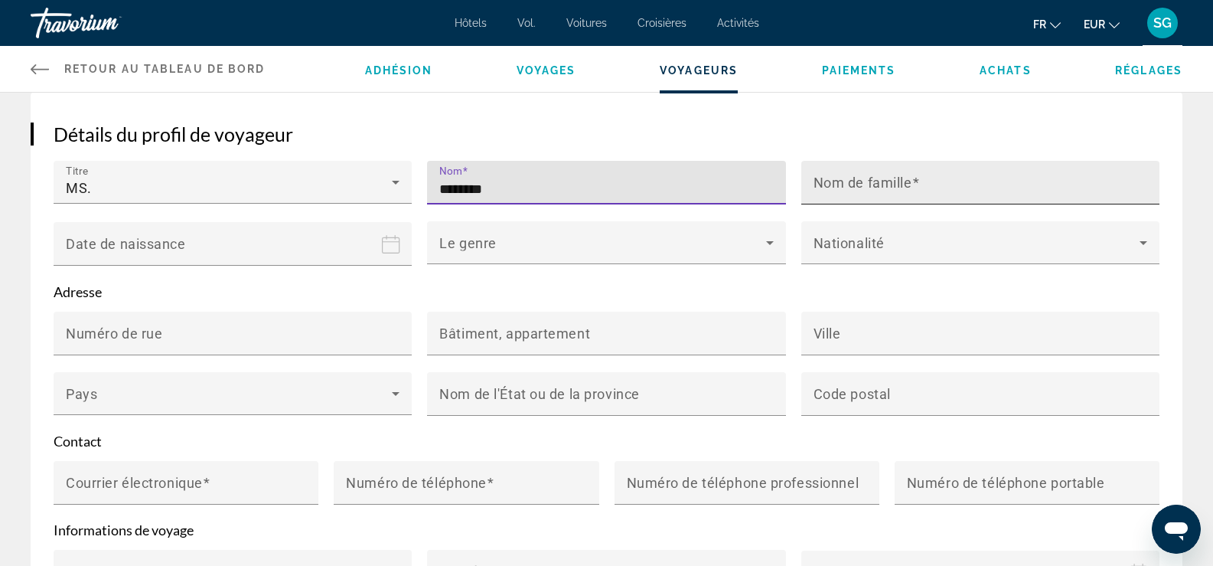
type input "********"
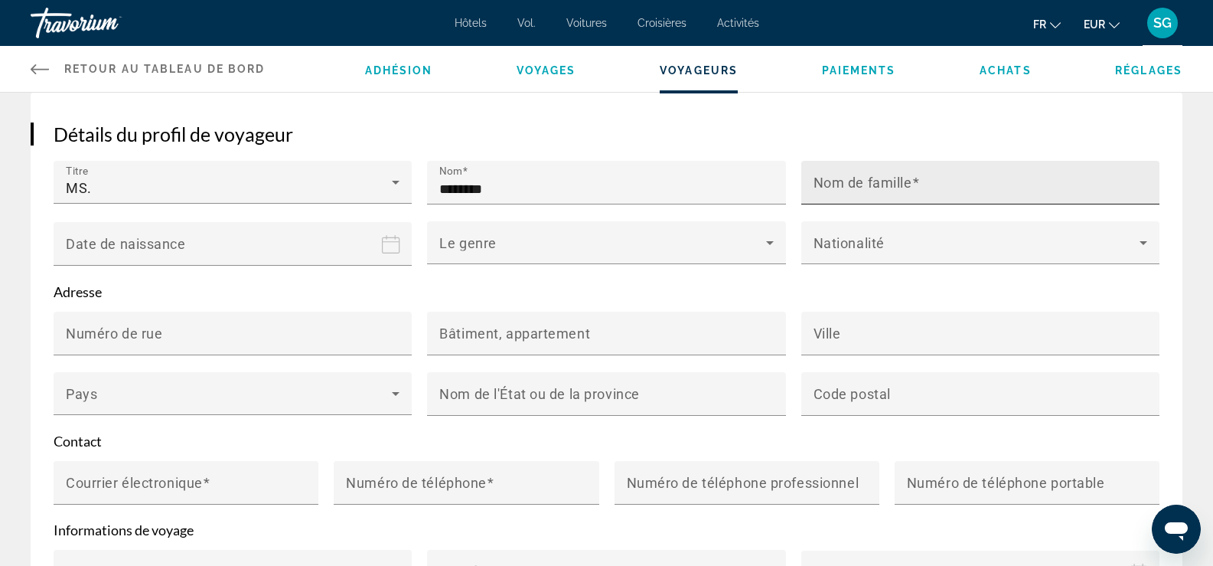
click at [897, 168] on div "Nom de famille" at bounding box center [985, 183] width 343 height 44
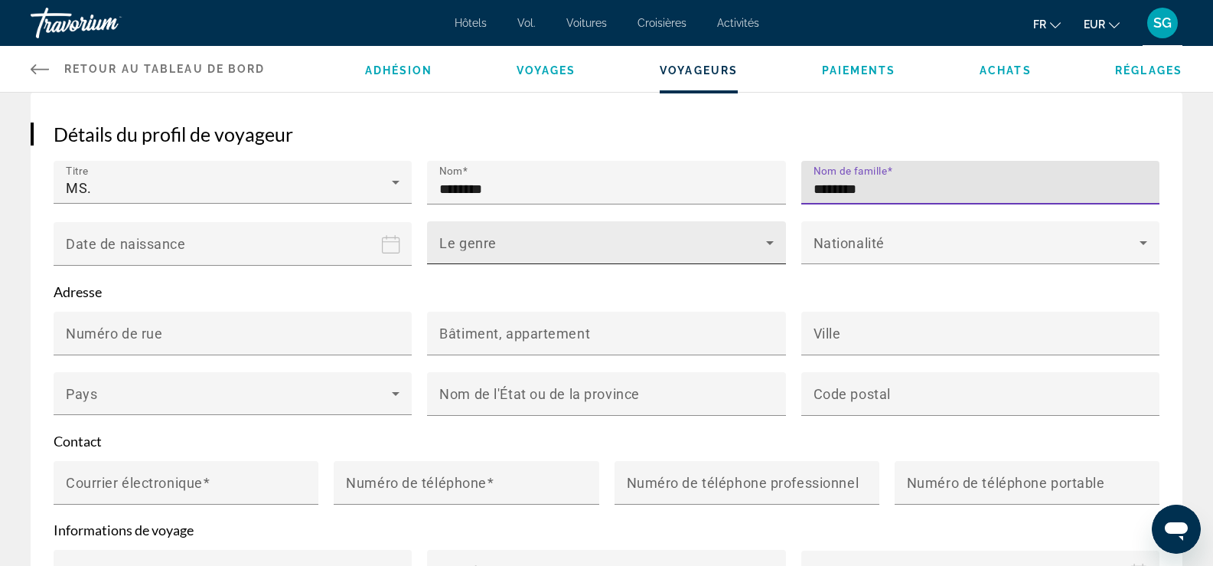
type input "********"
click at [481, 237] on mat-label "Le genre" at bounding box center [467, 243] width 57 height 16
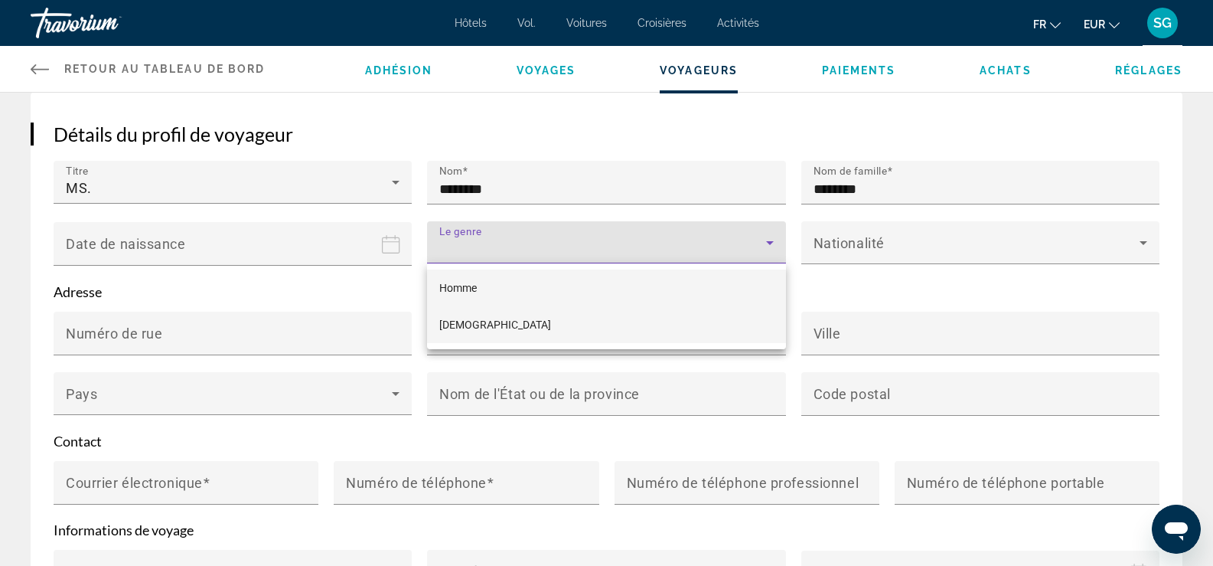
click at [480, 323] on mat-option "Femelle" at bounding box center [606, 324] width 358 height 37
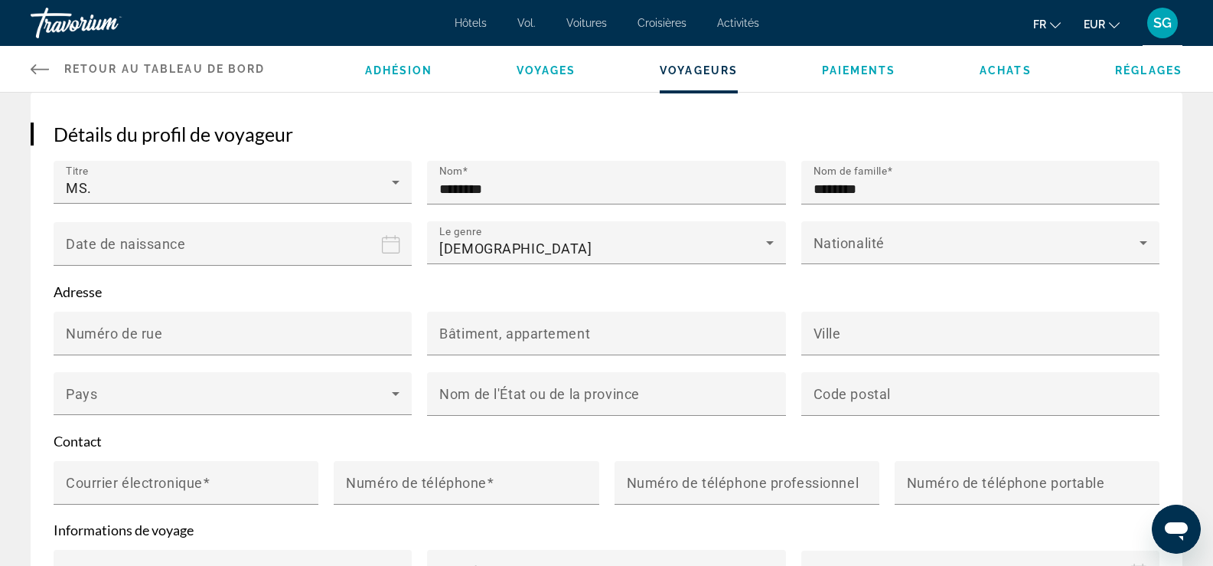
click at [207, 243] on input "Date of birth" at bounding box center [236, 254] width 364 height 67
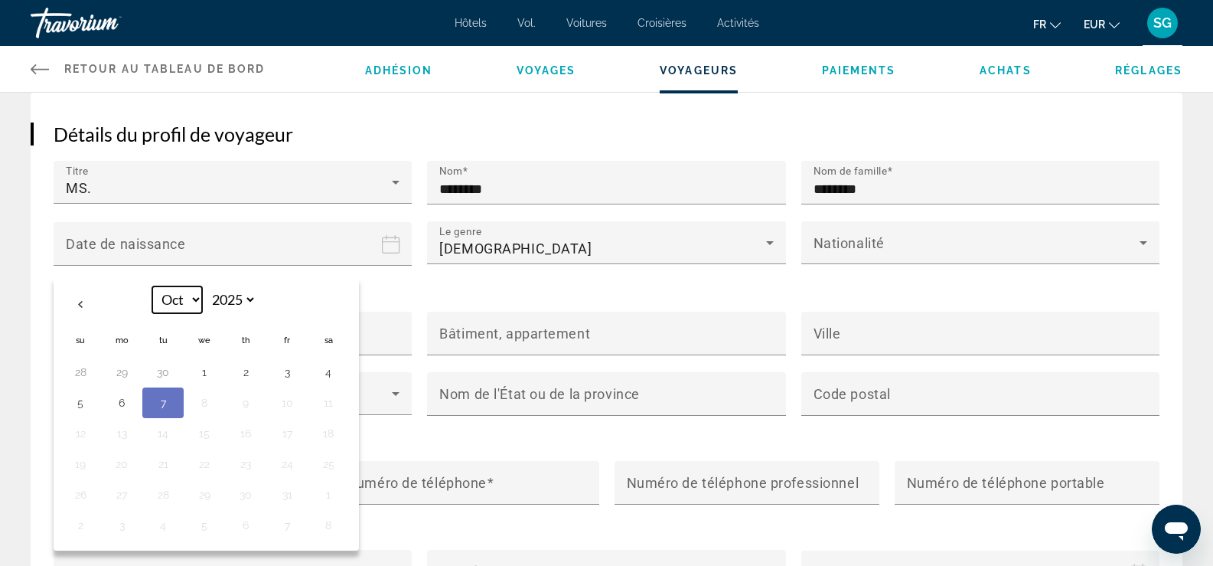
click at [191, 300] on select "*** *** *** *** *** *** *** *** *** *** *** ***" at bounding box center [177, 299] width 50 height 27
select select "*"
click at [152, 286] on select "*** *** *** *** *** *** *** *** *** *** *** ***" at bounding box center [177, 299] width 50 height 27
click at [237, 304] on select "**** **** **** **** **** **** **** **** **** **** **** **** **** **** **** ****…" at bounding box center [232, 299] width 50 height 27
select select "****"
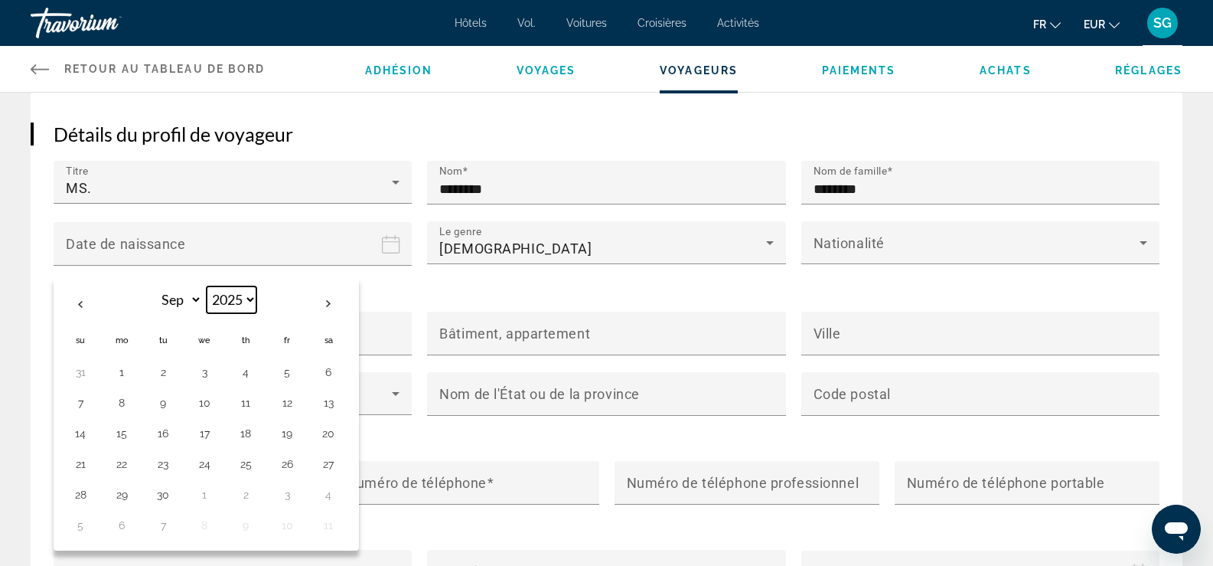
click at [207, 286] on select "**** **** **** **** **** **** **** **** **** **** **** **** **** **** **** ****…" at bounding box center [232, 299] width 50 height 27
click at [203, 370] on button "2" at bounding box center [204, 371] width 24 height 21
type input "**********"
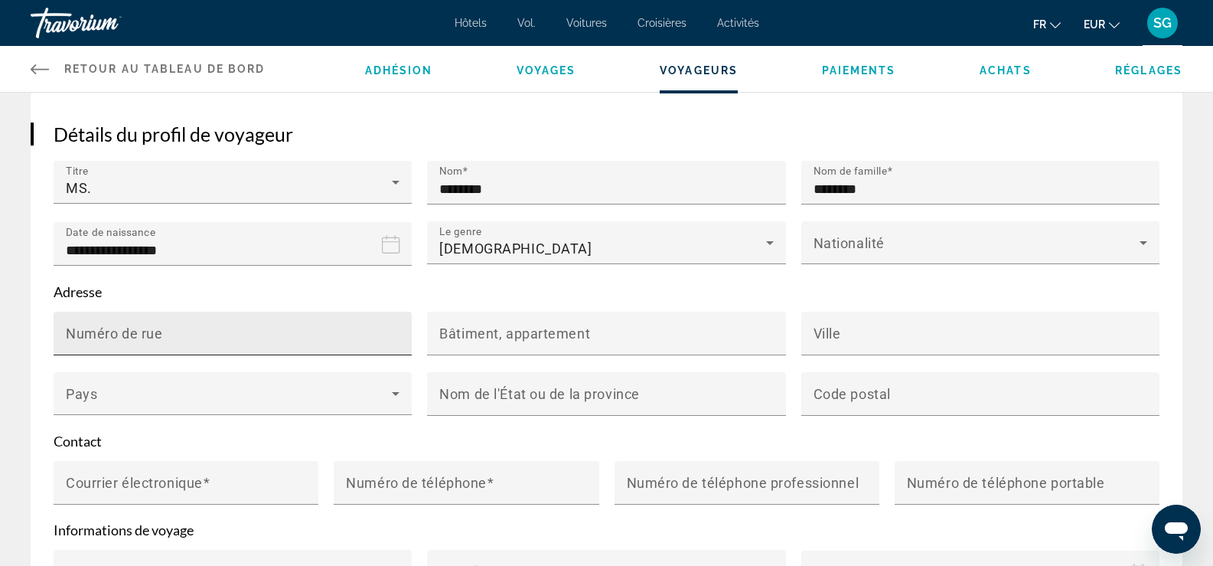
click at [200, 331] on input "Numéro de rue" at bounding box center [237, 340] width 343 height 18
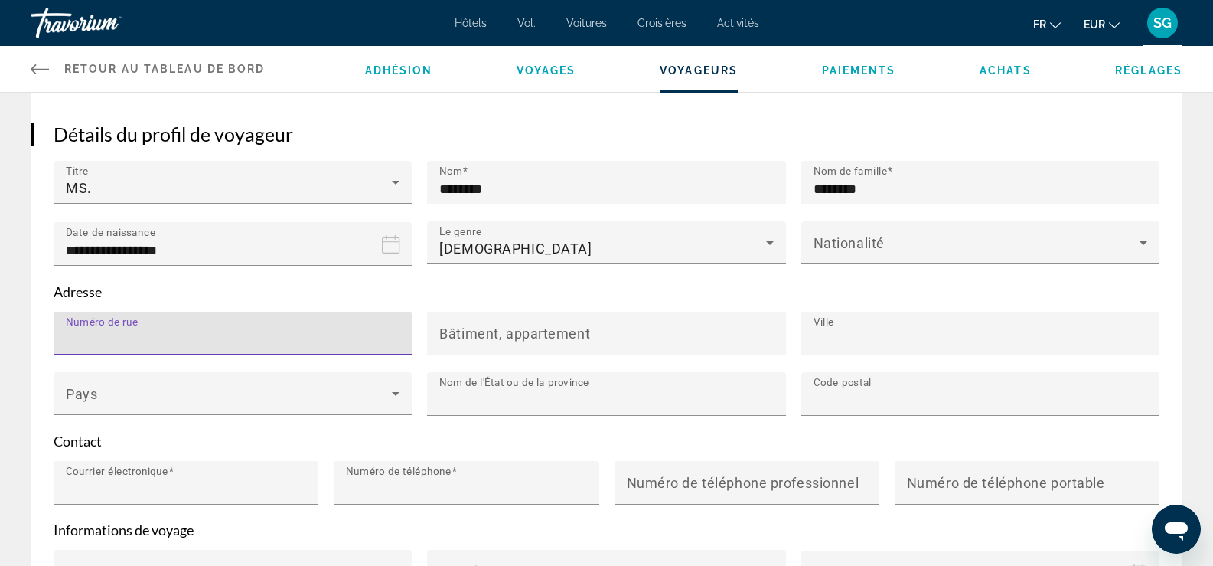
type input "**********"
type input "**"
type input "*****"
type input "**********"
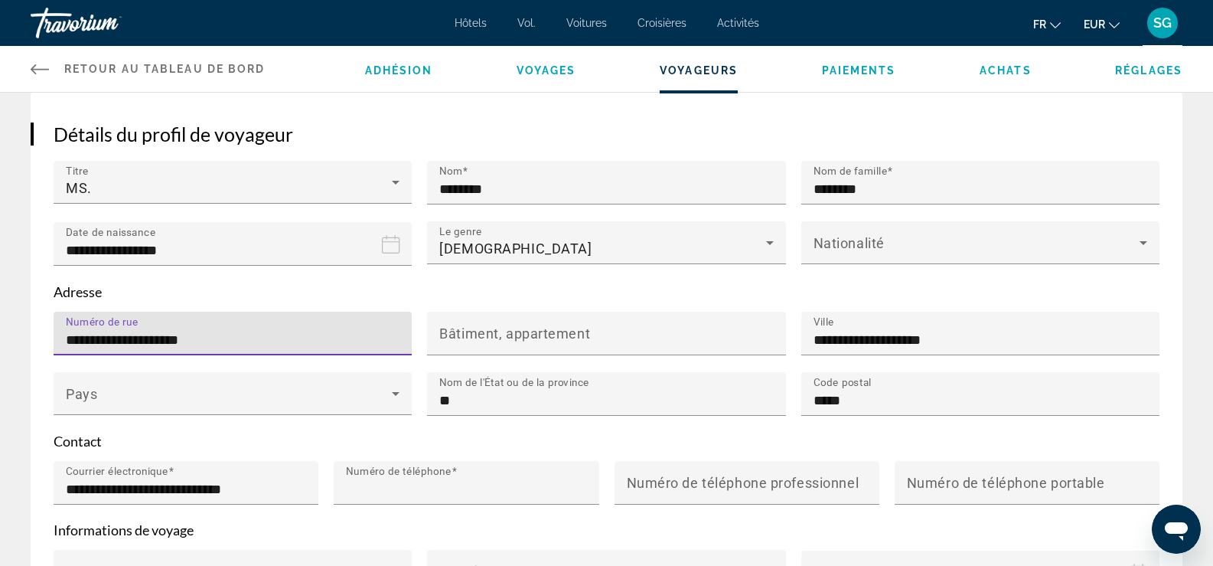
type input "**********"
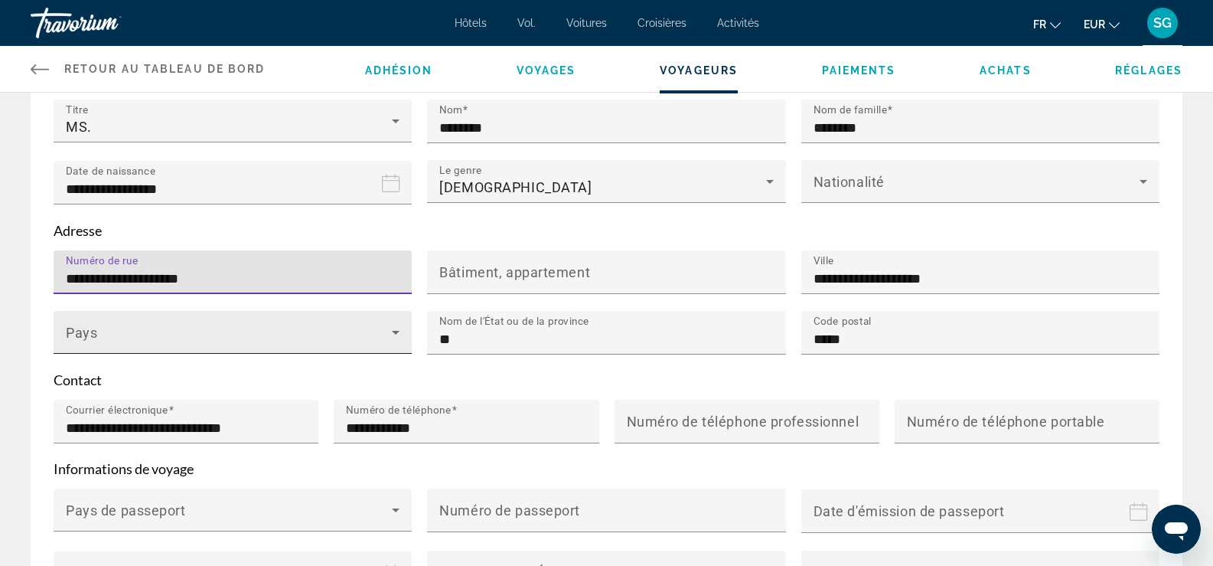
scroll to position [344, 0]
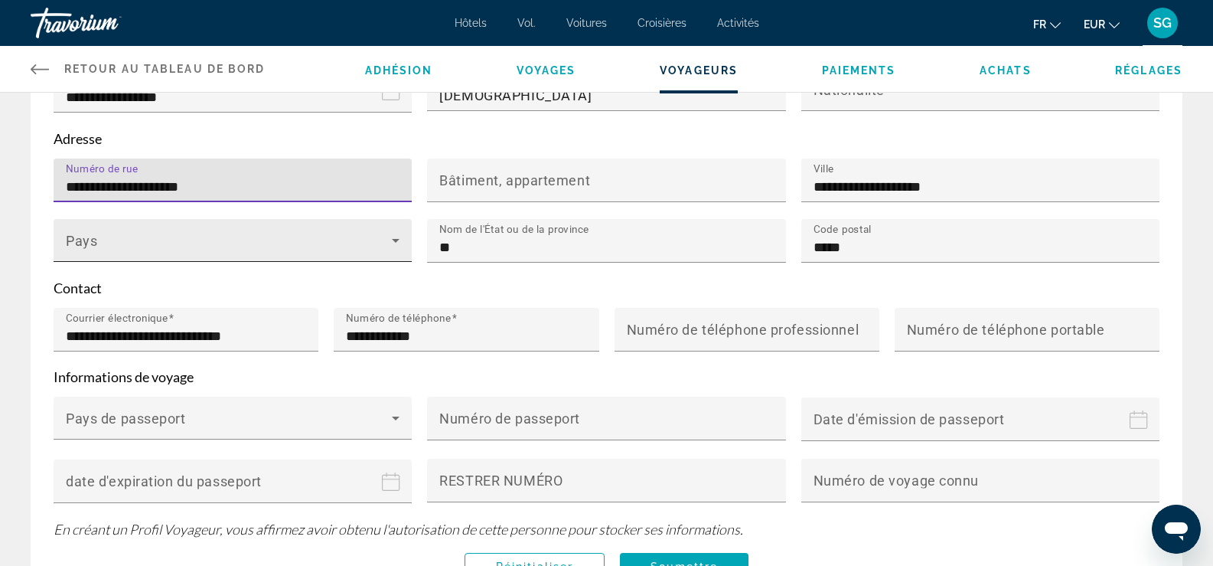
click at [246, 233] on div "Pays" at bounding box center [233, 240] width 334 height 43
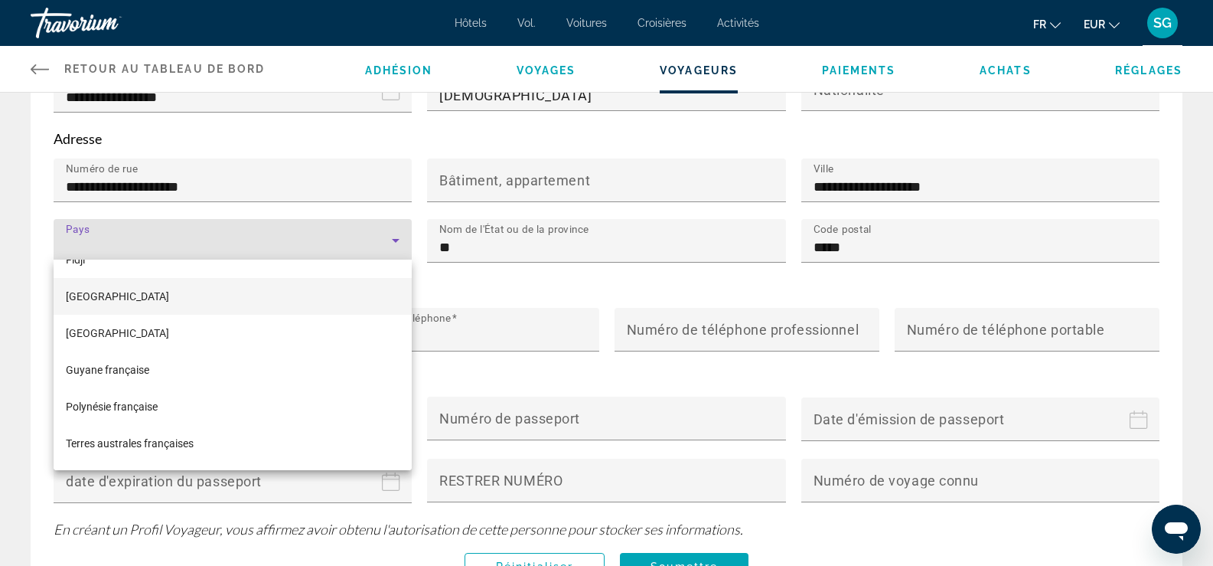
scroll to position [2756, 0]
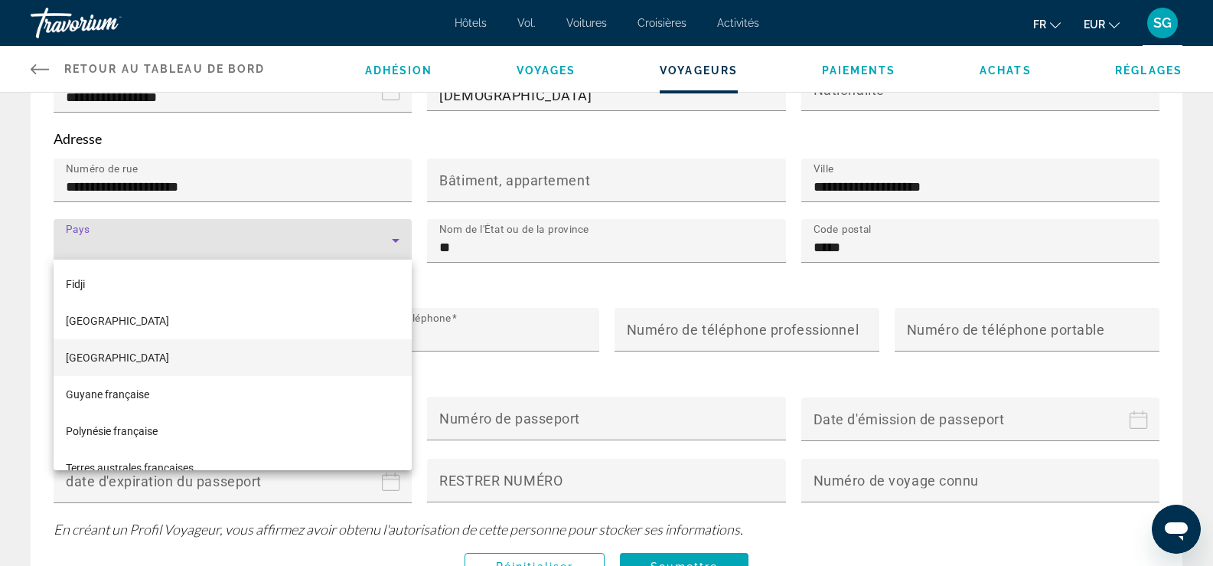
click at [91, 355] on font "France" at bounding box center [117, 357] width 103 height 12
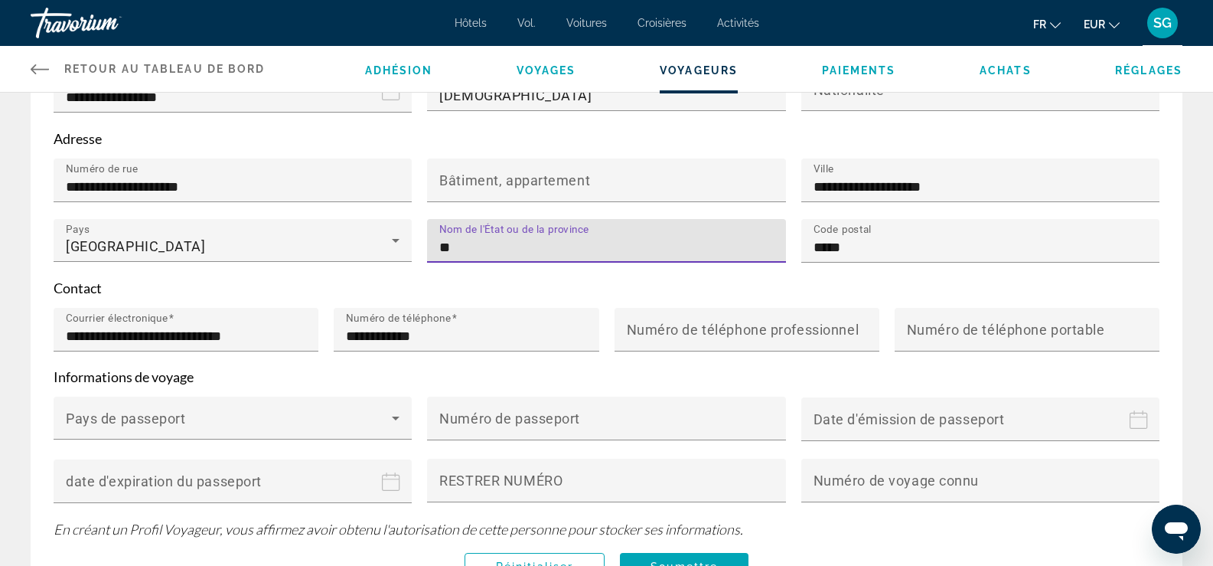
click at [464, 252] on input "**" at bounding box center [610, 247] width 343 height 18
type input "*"
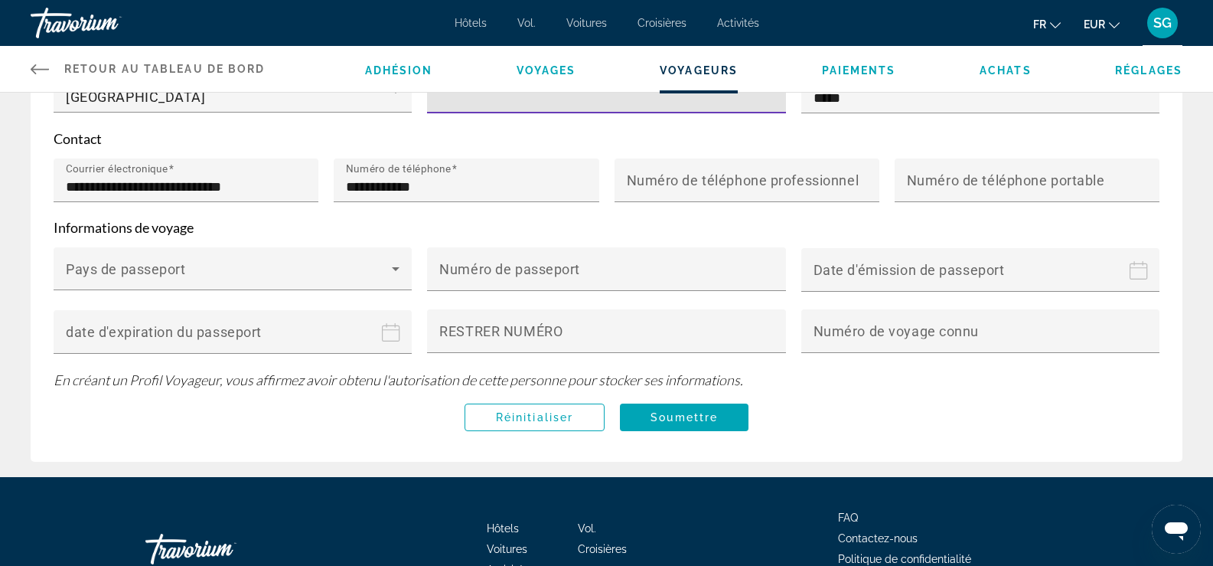
scroll to position [498, 0]
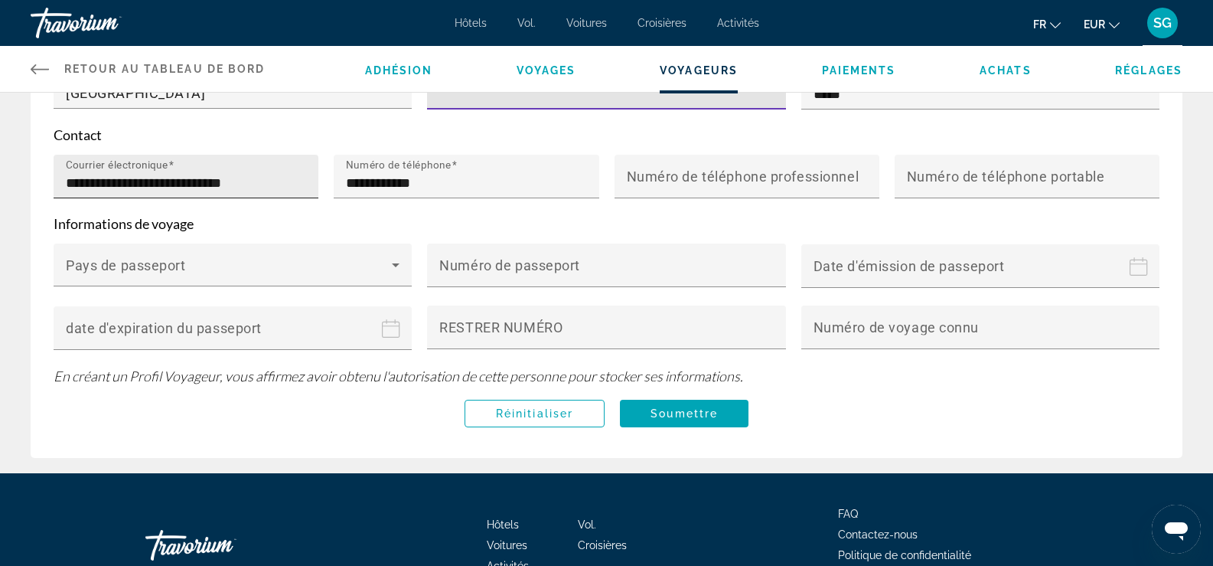
click at [70, 175] on input "**********" at bounding box center [191, 183] width 250 height 18
click at [64, 178] on div "**********" at bounding box center [186, 177] width 265 height 44
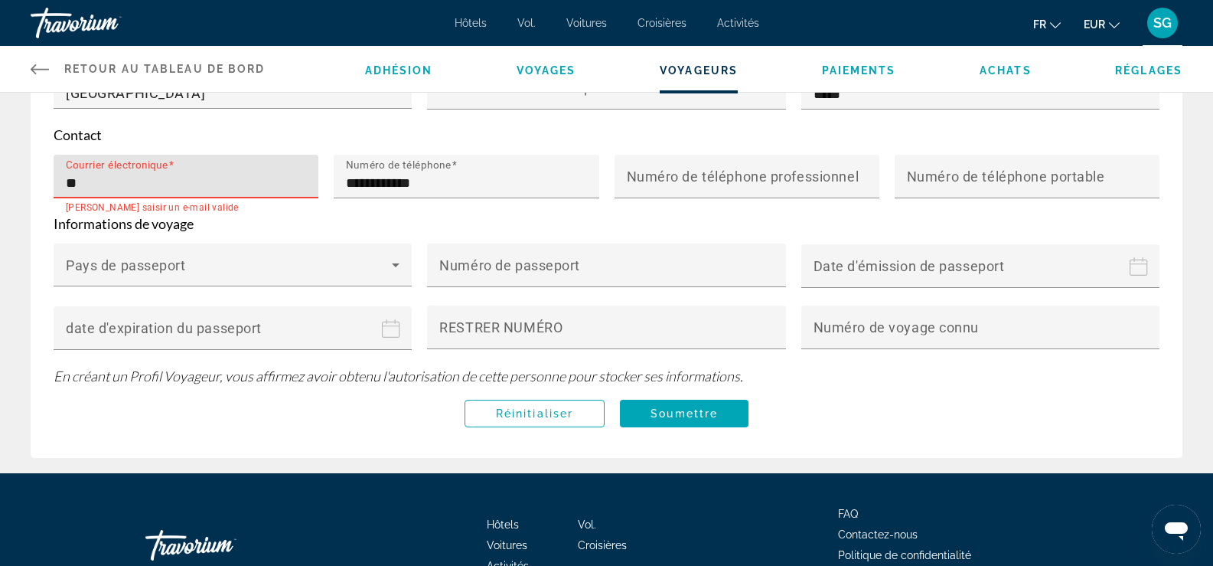
type input "*"
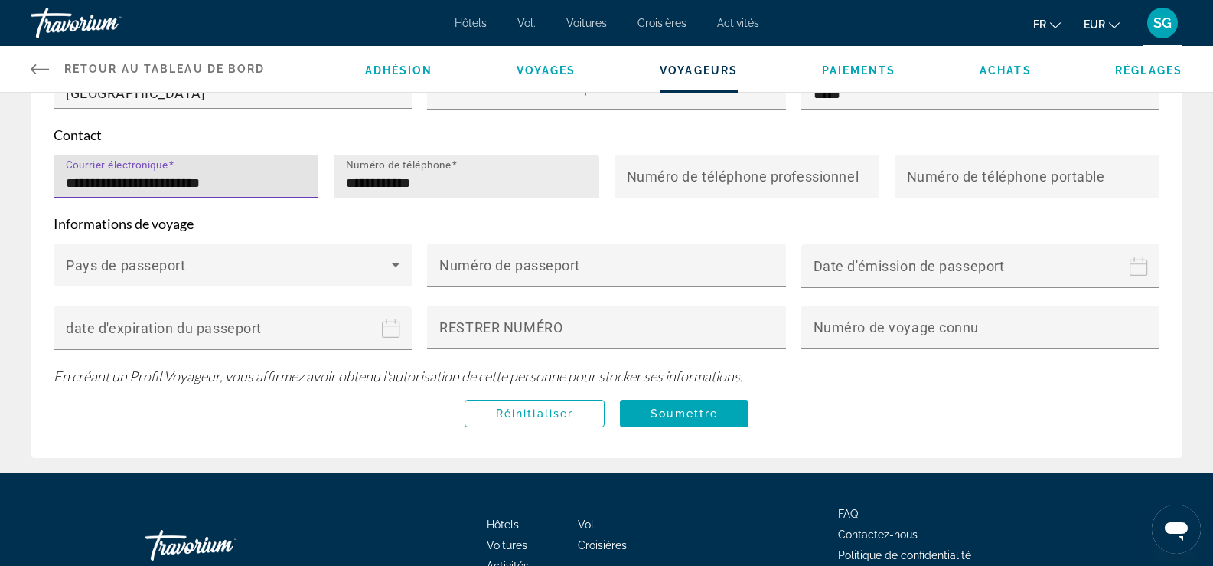
type input "**********"
click at [343, 178] on div "**********" at bounding box center [466, 177] width 265 height 44
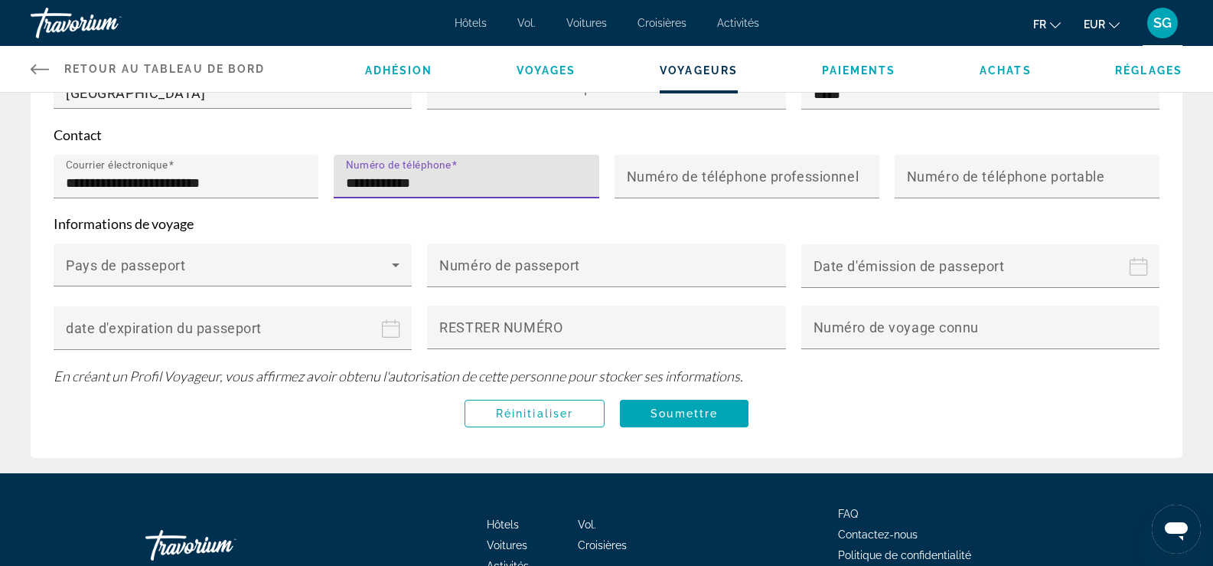
click at [375, 179] on input "**********" at bounding box center [471, 183] width 250 height 18
type input "**********"
click at [406, 235] on form "**********" at bounding box center [607, 111] width 1106 height 513
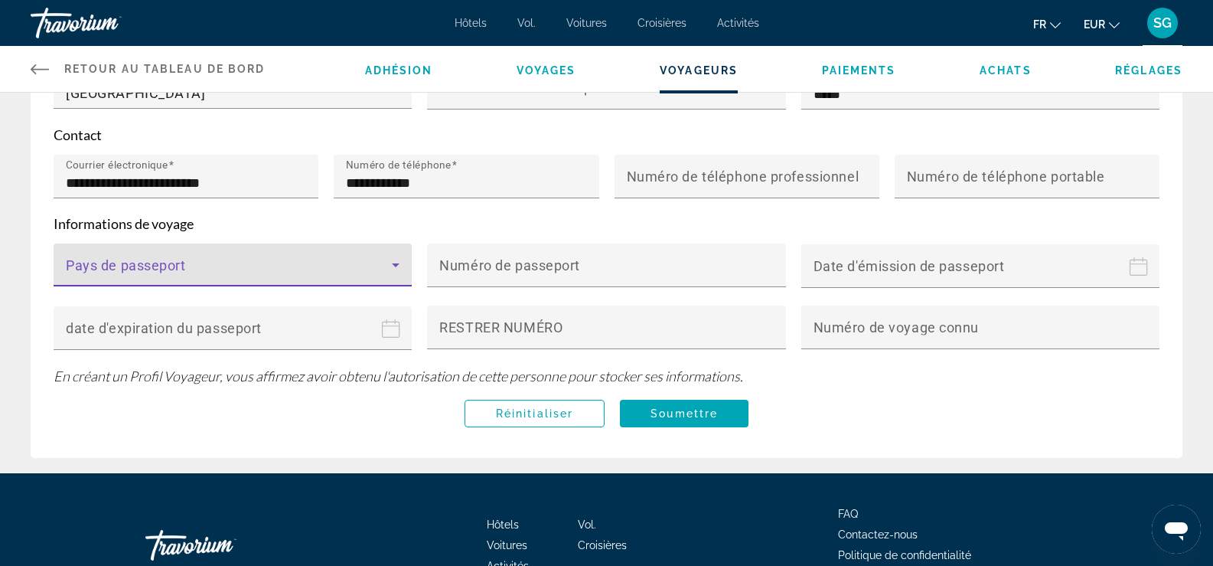
click at [393, 256] on icon "Contenu principal" at bounding box center [396, 265] width 18 height 18
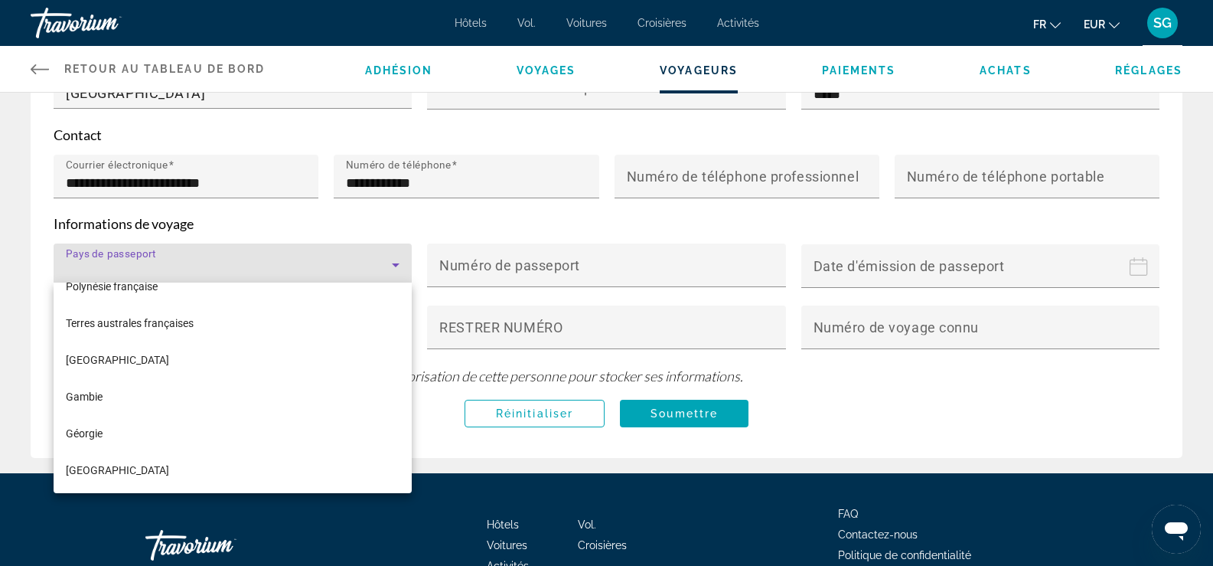
scroll to position [2832, 0]
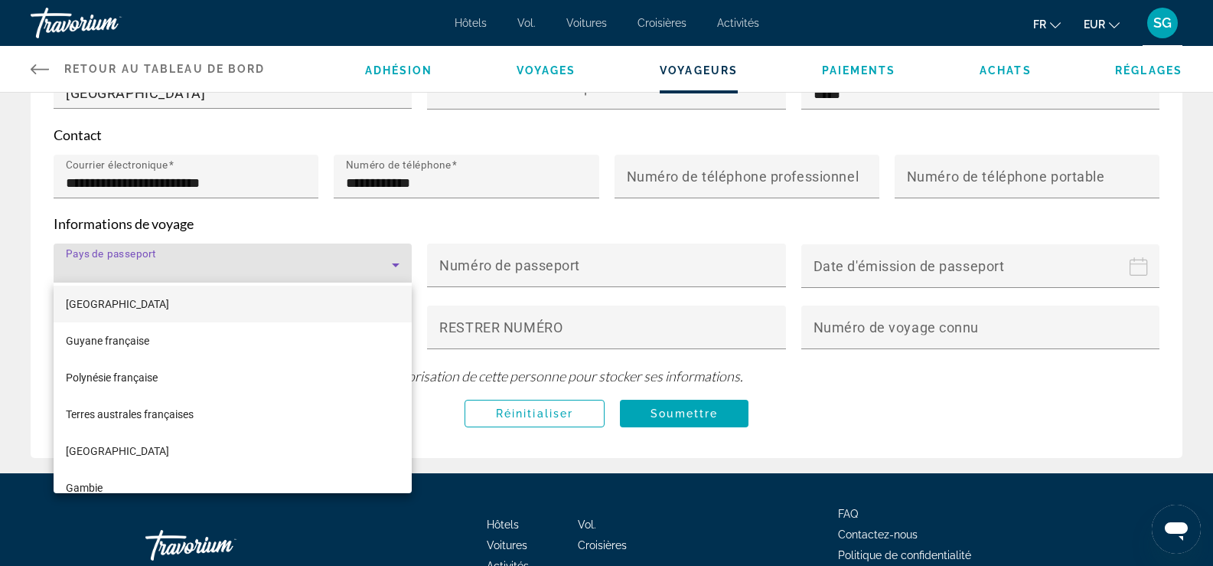
click at [91, 305] on font "France" at bounding box center [117, 304] width 103 height 12
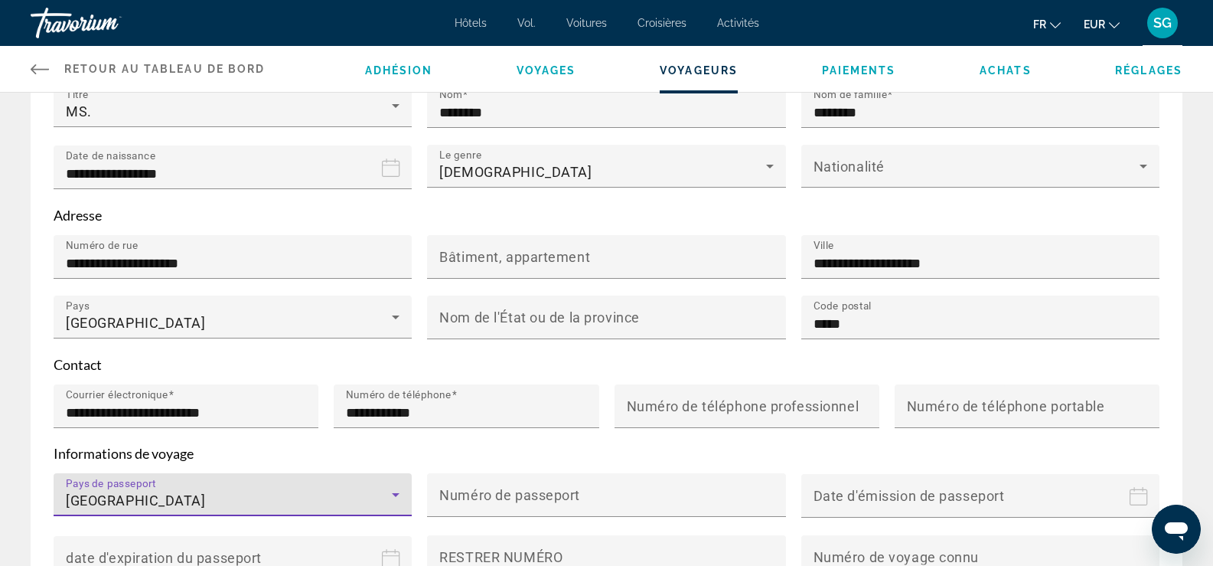
scroll to position [115, 0]
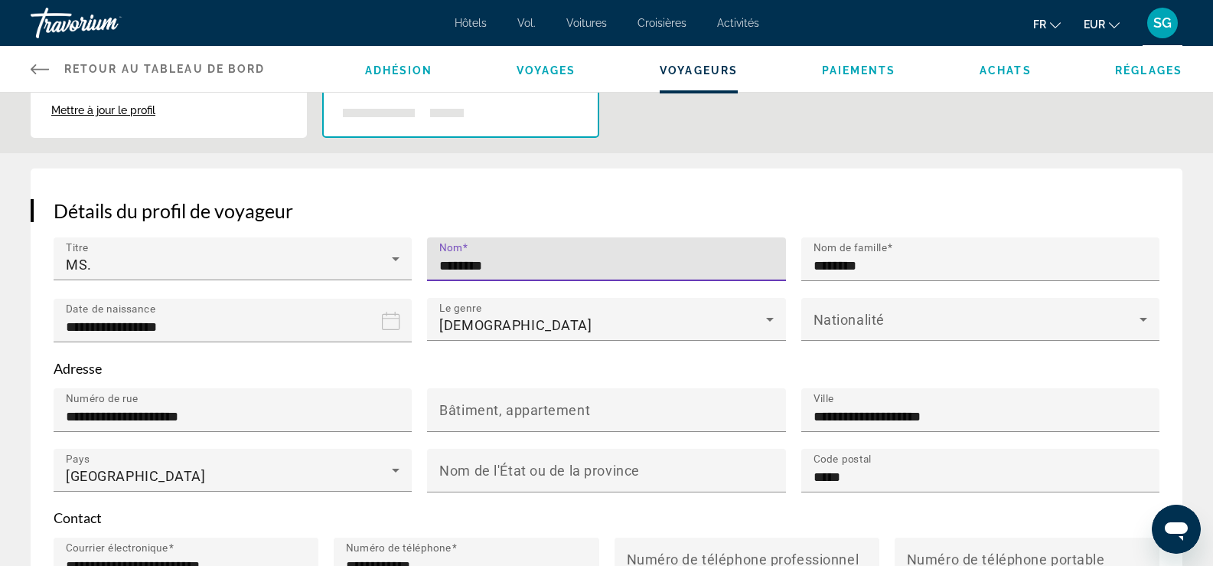
click at [564, 270] on input "********" at bounding box center [610, 265] width 343 height 18
type input "*"
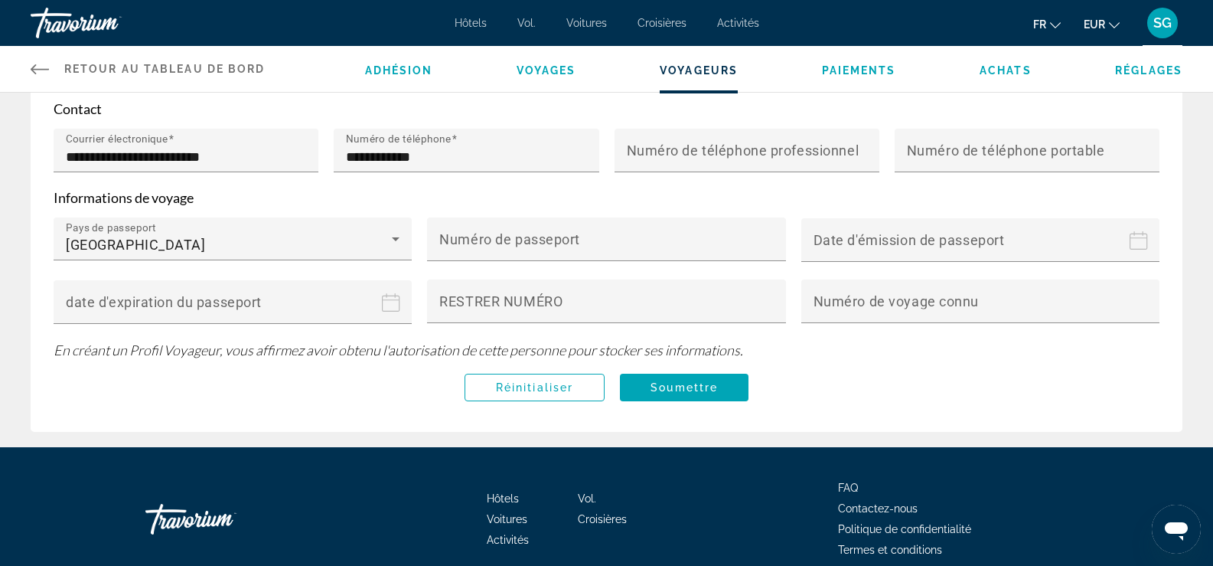
scroll to position [587, 0]
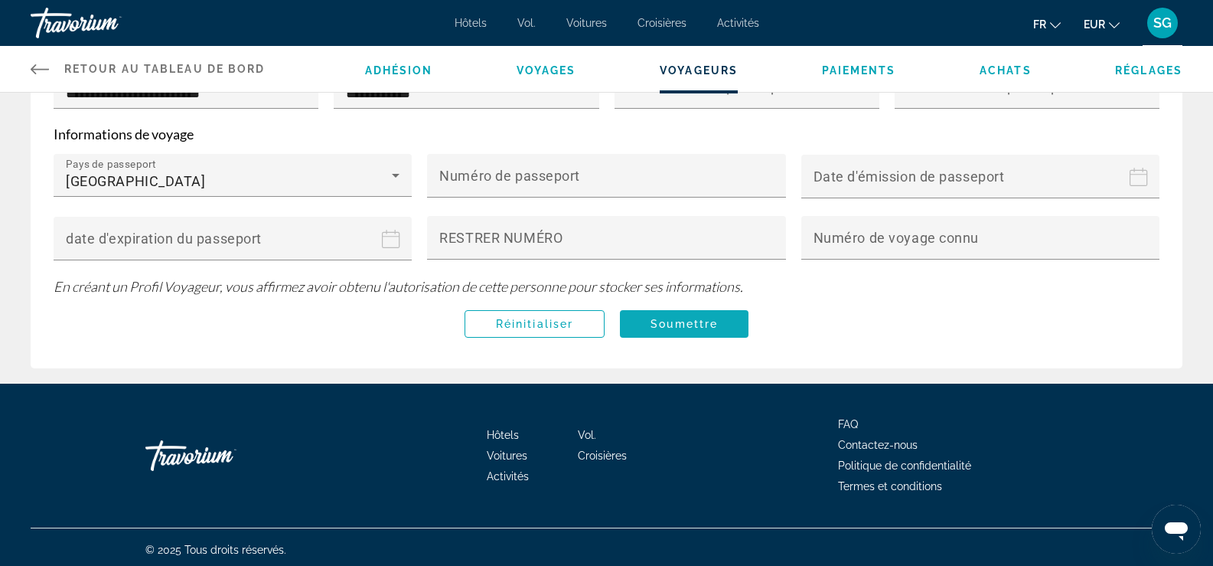
type input "****"
click at [658, 318] on span "Soumettre" at bounding box center [684, 324] width 67 height 12
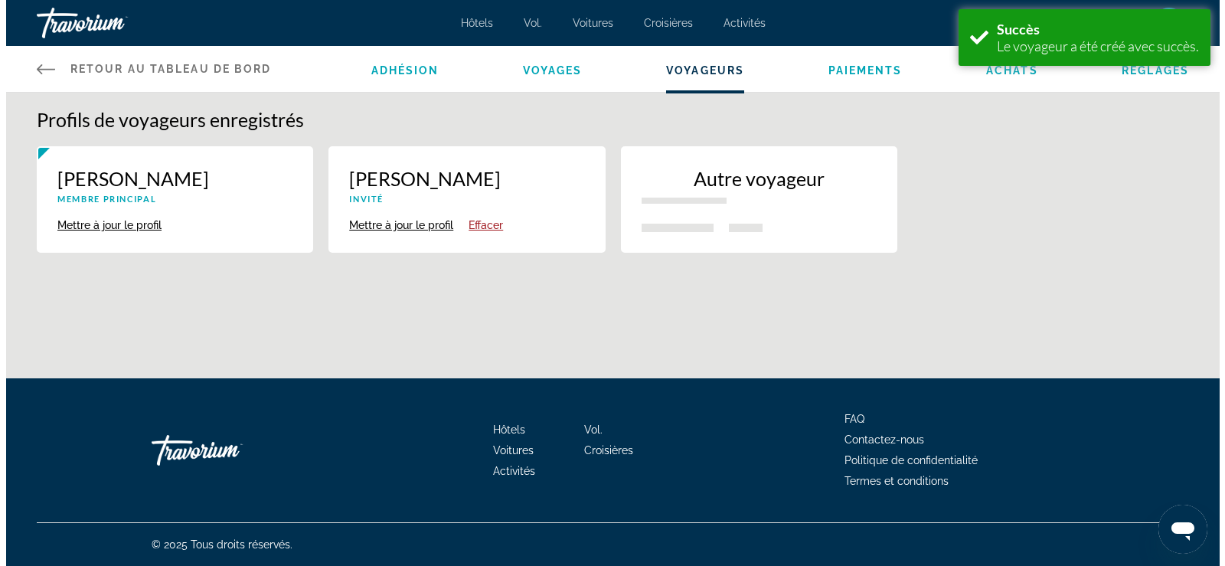
scroll to position [0, 0]
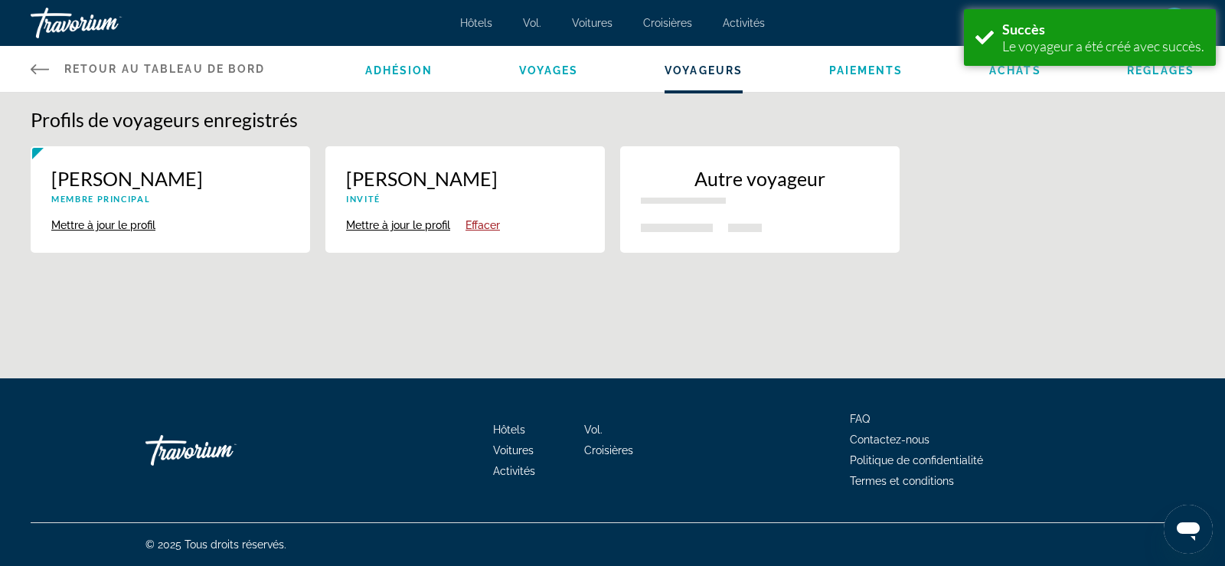
click at [132, 225] on button "Mettre à jour le profil" at bounding box center [103, 225] width 104 height 14
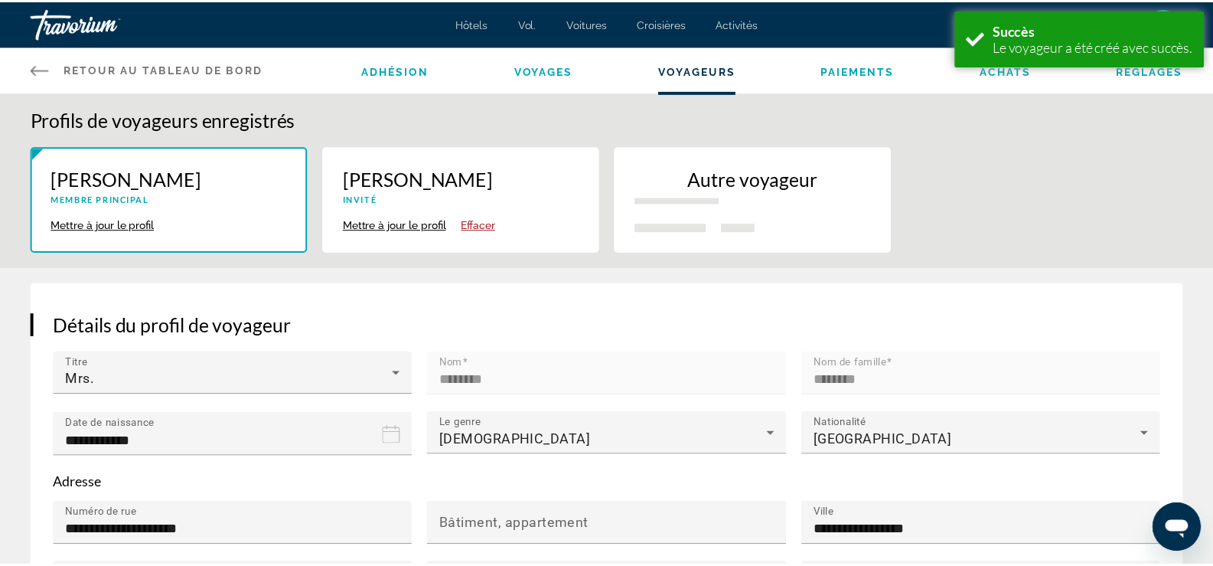
scroll to position [191, 0]
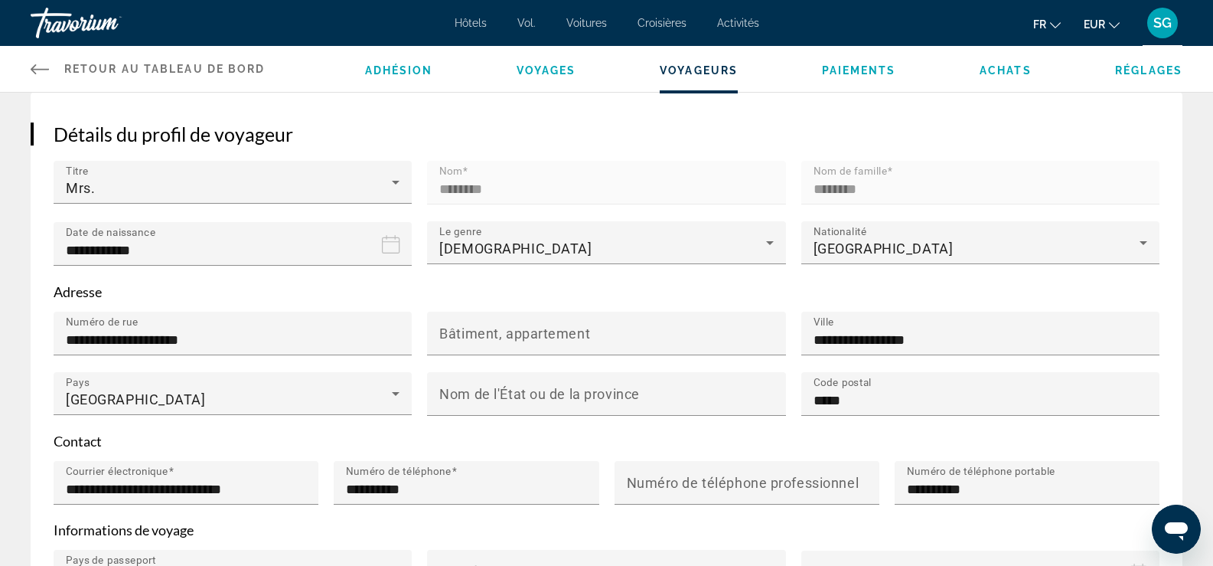
click at [42, 62] on icon "Contenu principal" at bounding box center [40, 69] width 18 height 18
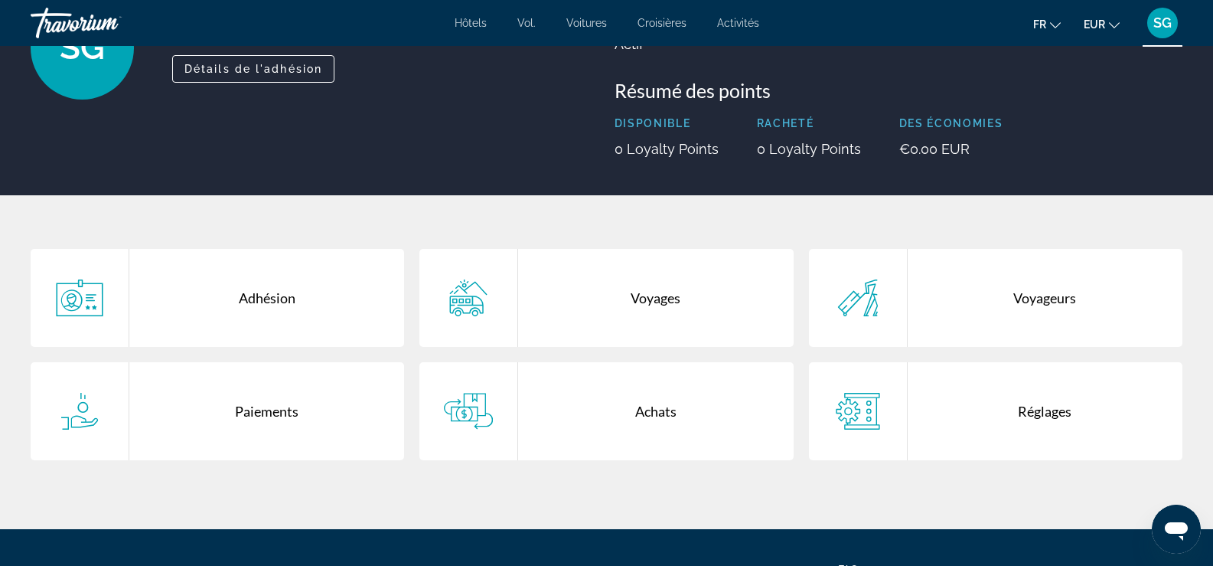
scroll to position [153, 0]
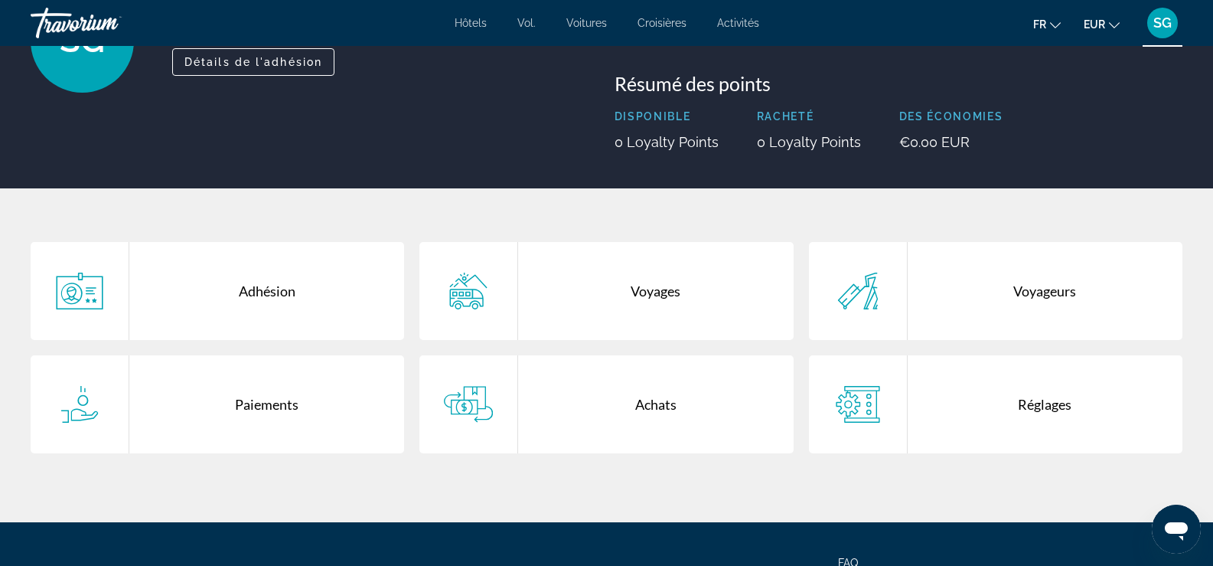
click at [274, 295] on div "Adhésion" at bounding box center [266, 291] width 275 height 98
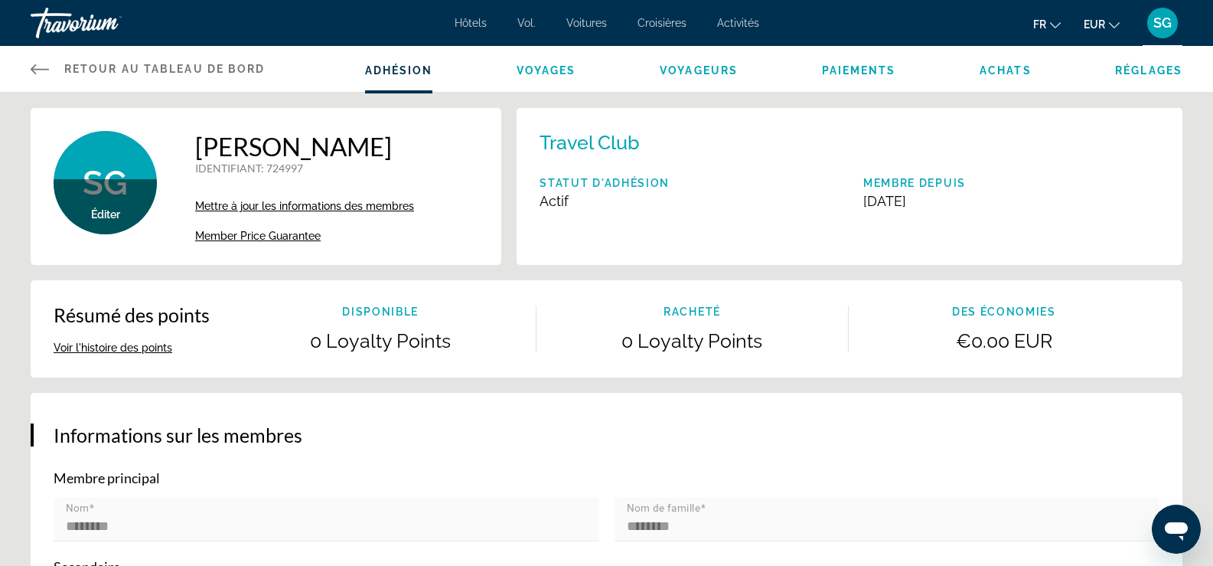
click at [138, 348] on button "Voir l'histoire des points" at bounding box center [113, 348] width 119 height 14
click at [1165, 31] on div "SG" at bounding box center [1162, 23] width 31 height 31
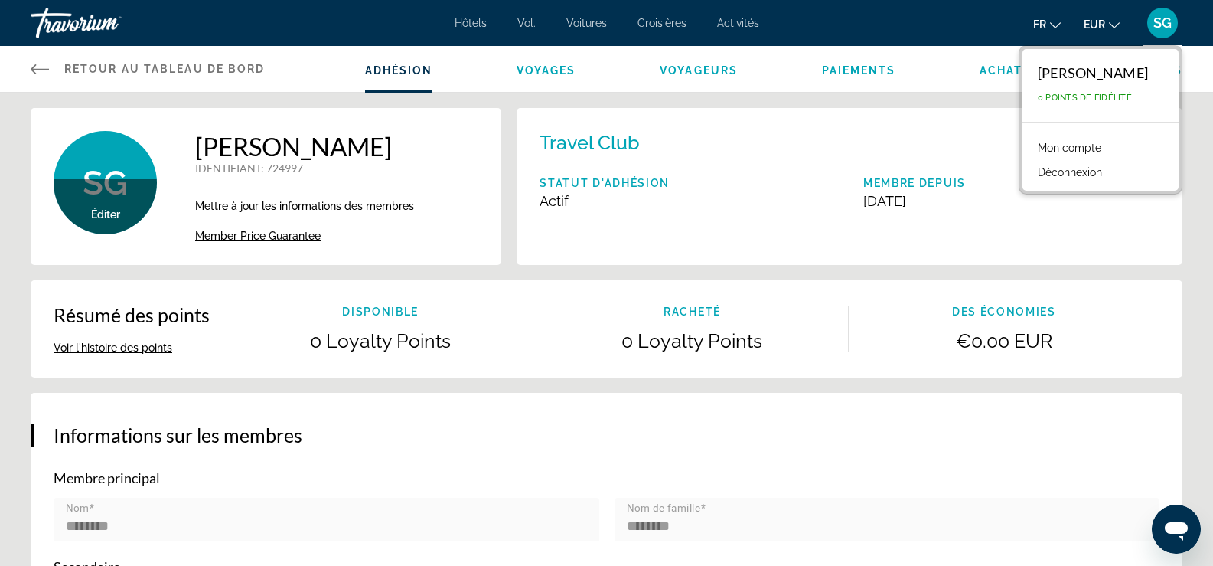
click at [1038, 99] on font "0 points de fidélité" at bounding box center [1085, 98] width 94 height 10
click at [1045, 146] on font "Mon compte" at bounding box center [1070, 148] width 64 height 12
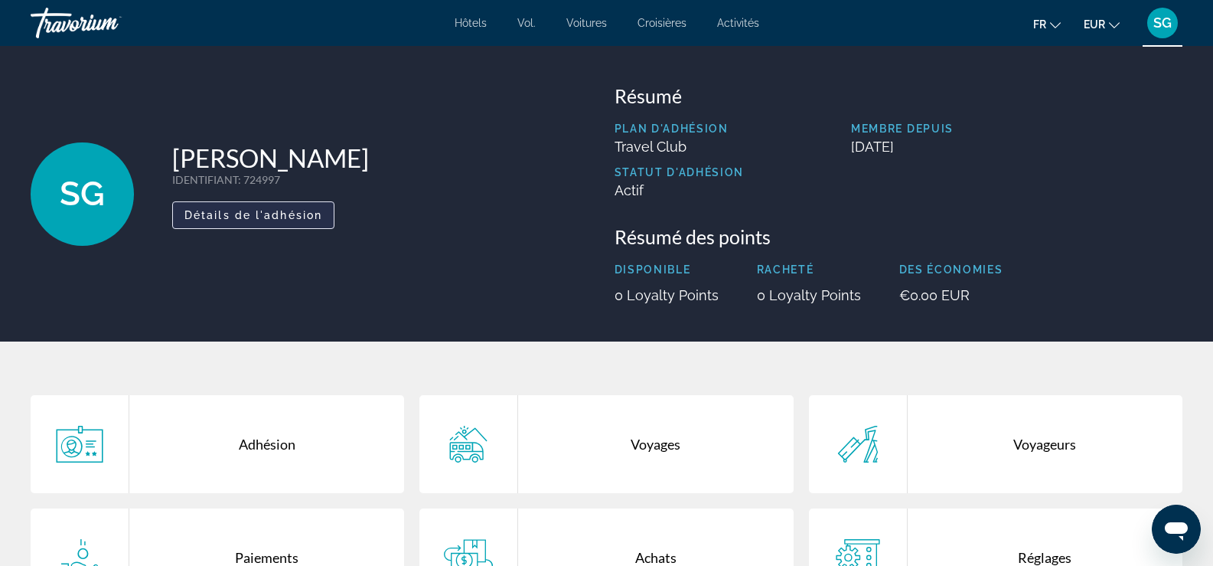
click at [287, 210] on span "Détails de l'adhésion" at bounding box center [253, 215] width 138 height 12
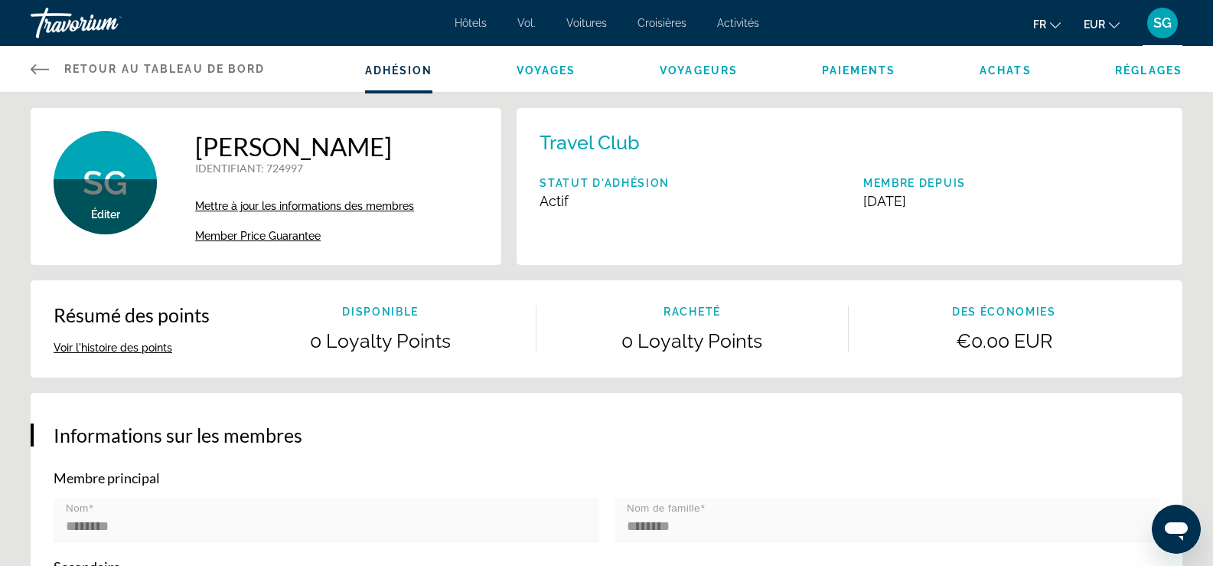
click at [100, 60] on link "Retour au tableau de bord Tableau de bord" at bounding box center [148, 69] width 235 height 46
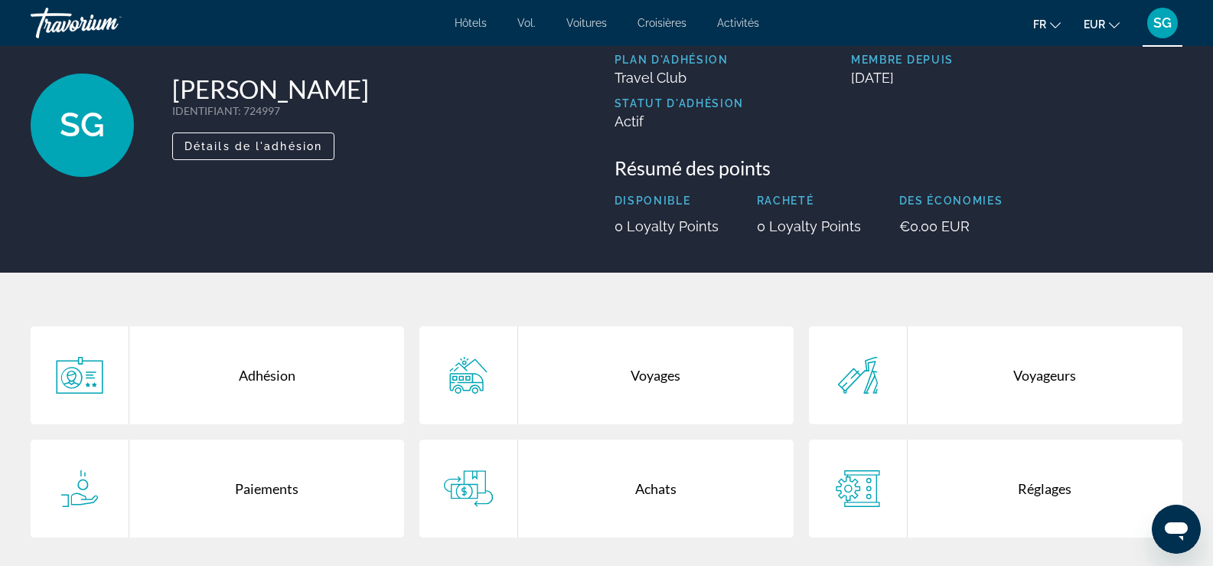
scroll to position [153, 0]
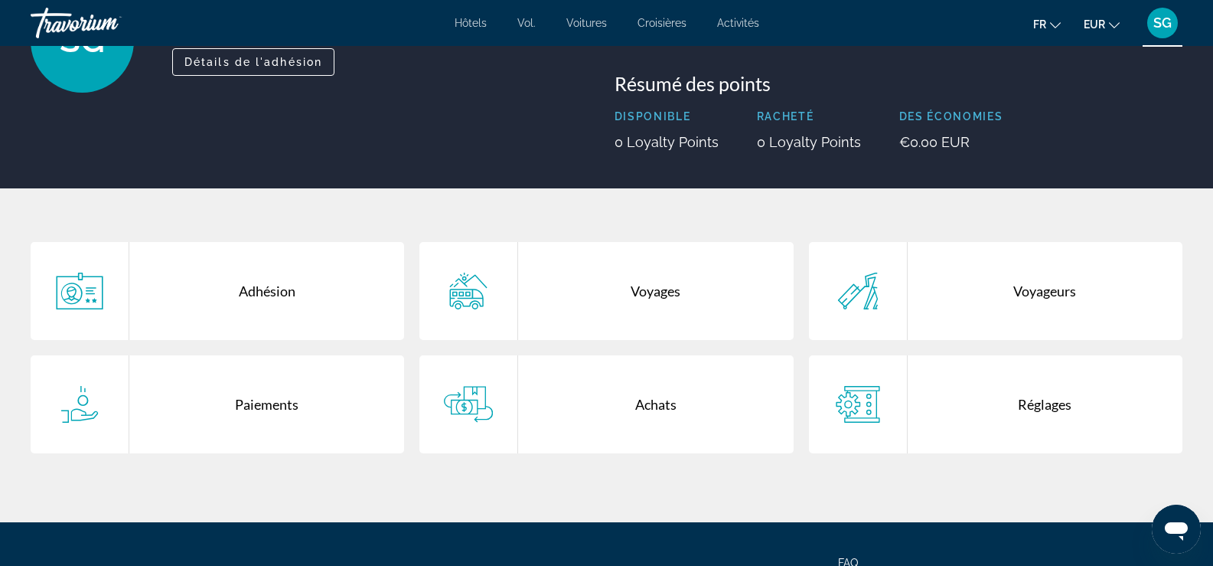
click at [641, 286] on div "Voyages" at bounding box center [655, 291] width 275 height 98
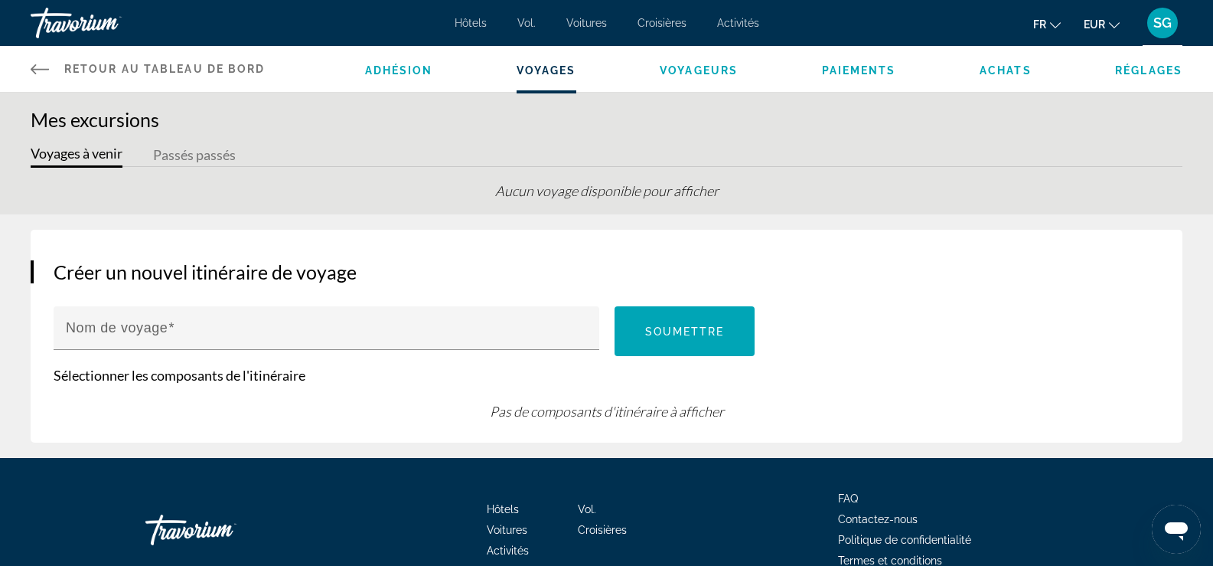
click at [820, 64] on ul "Adhésion Voyages Voyageurs Paiements Achats Réglages" at bounding box center [774, 68] width 818 height 15
click at [836, 65] on span "Paiements" at bounding box center [859, 70] width 74 height 12
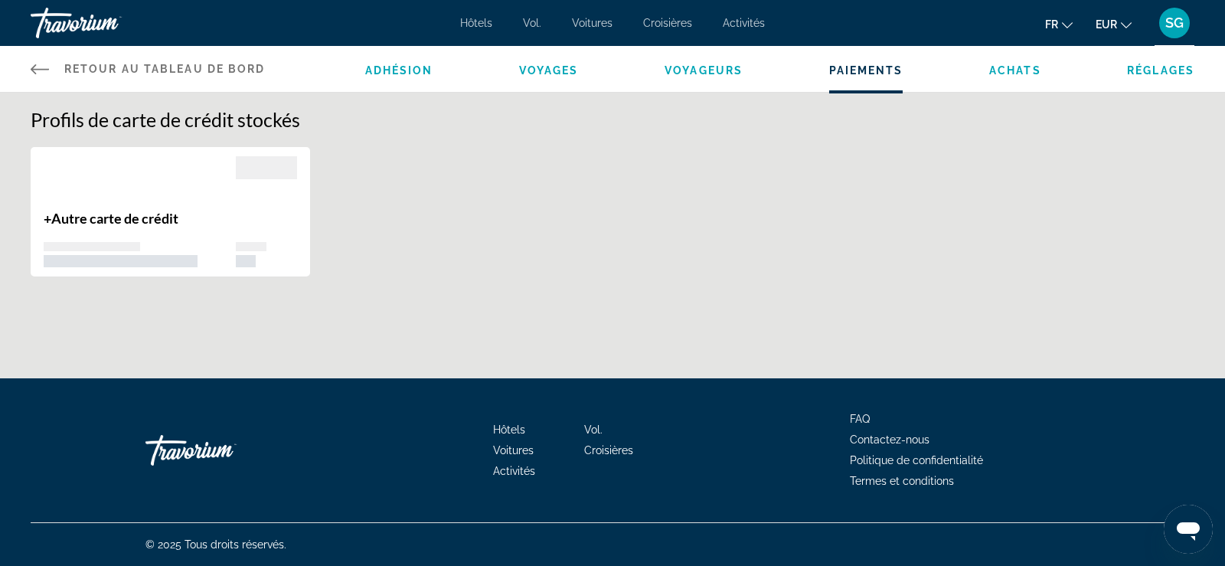
click at [992, 65] on span "Achats" at bounding box center [1015, 70] width 52 height 12
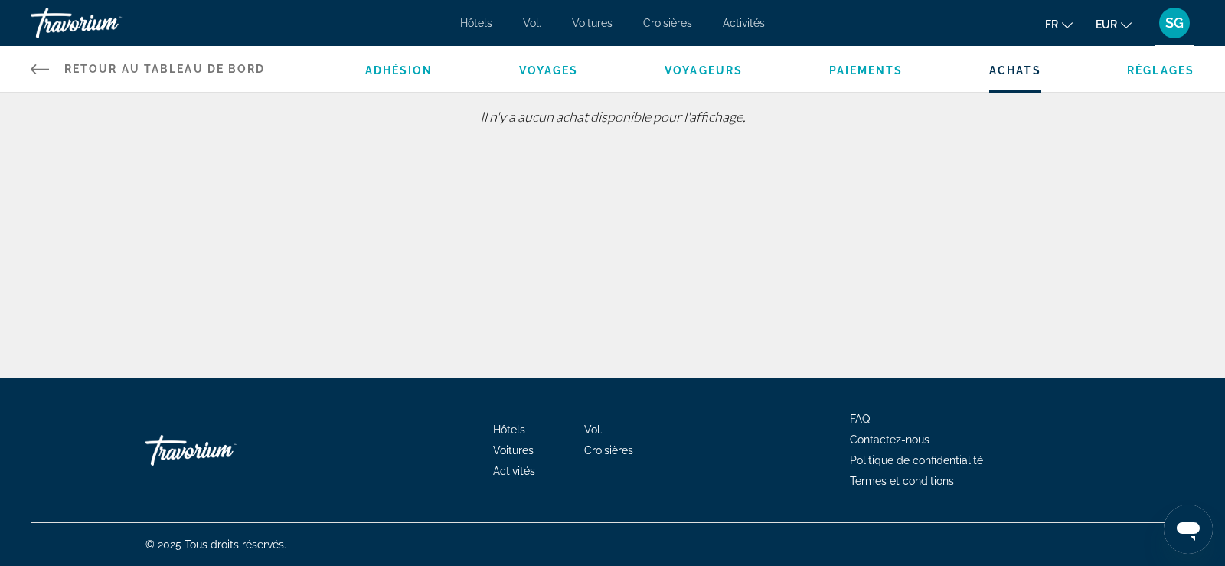
click at [524, 64] on span "Voyages" at bounding box center [549, 70] width 60 height 12
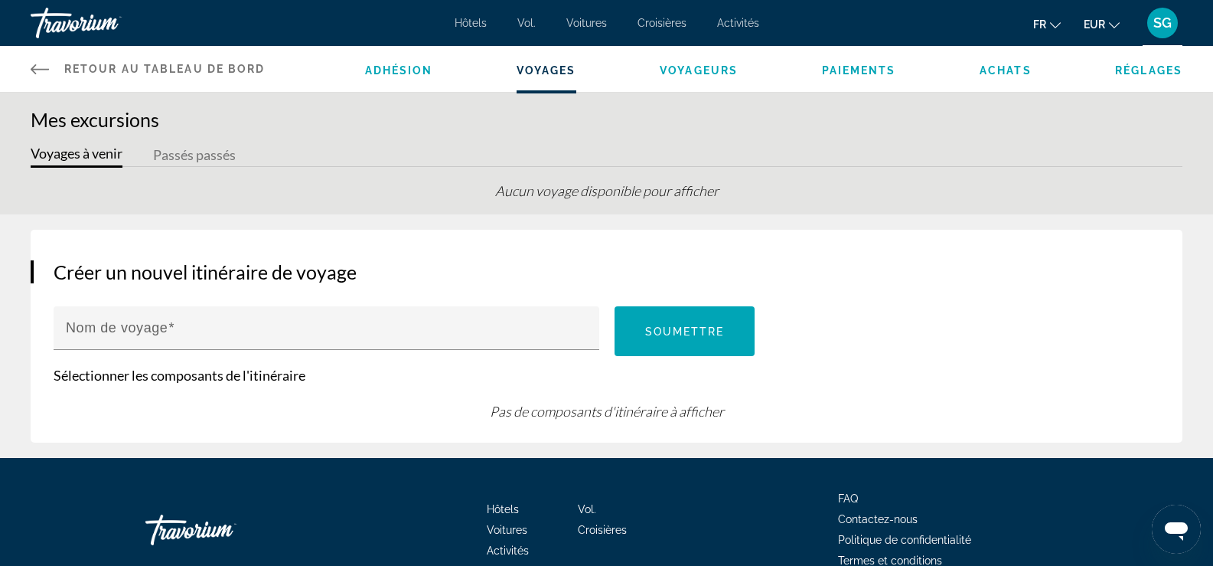
click at [175, 152] on button "Passés passés" at bounding box center [194, 156] width 83 height 24
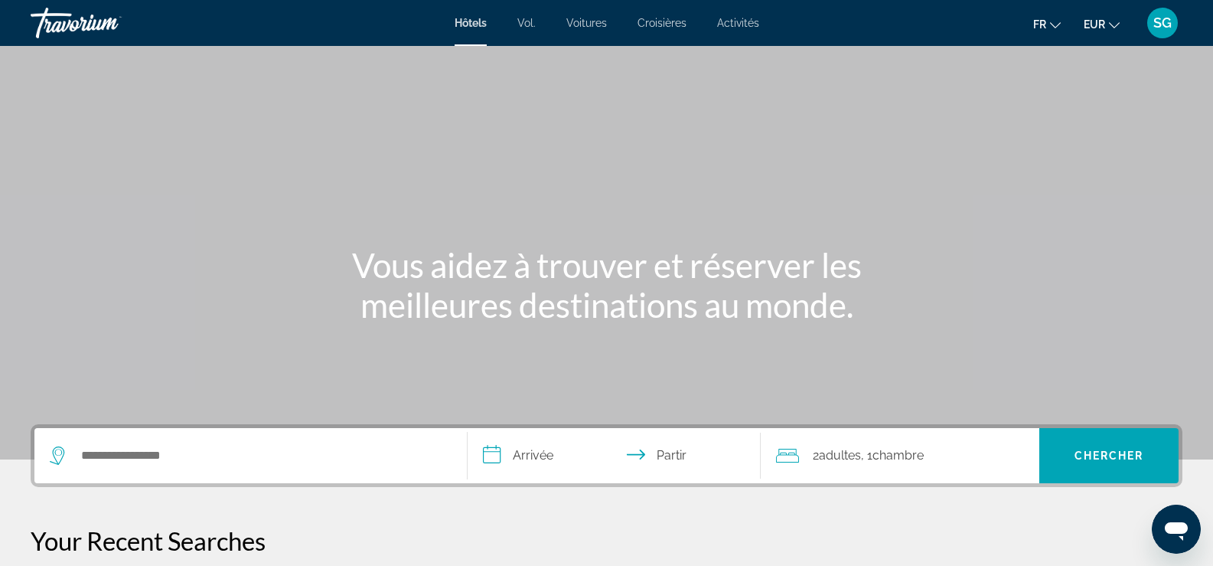
scroll to position [153, 0]
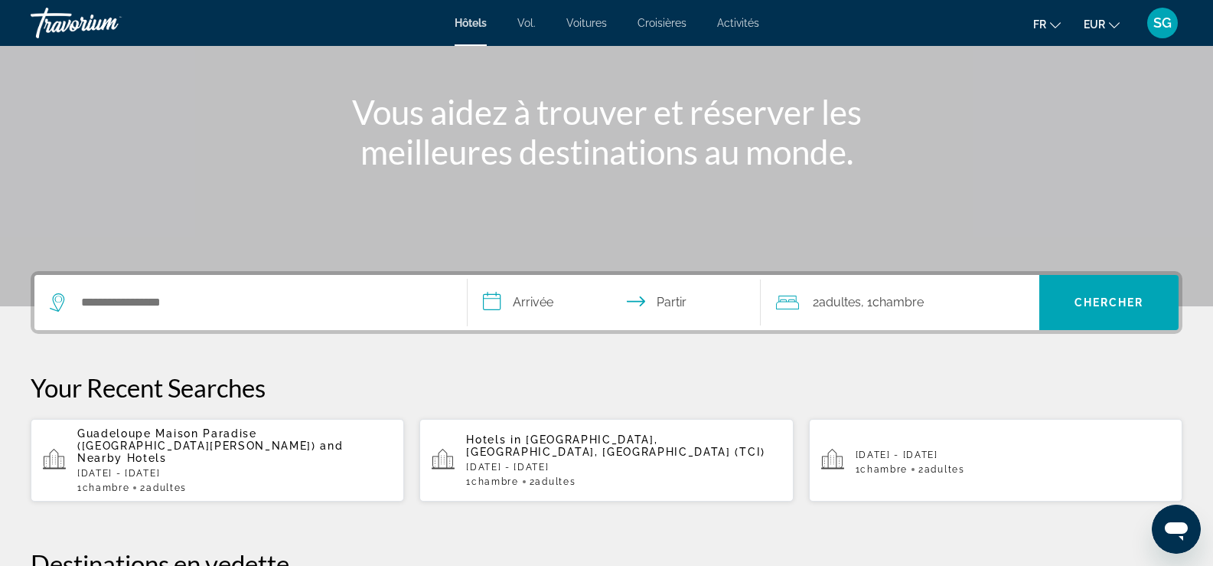
click at [120, 440] on span "and Nearby Hotels" at bounding box center [210, 451] width 266 height 24
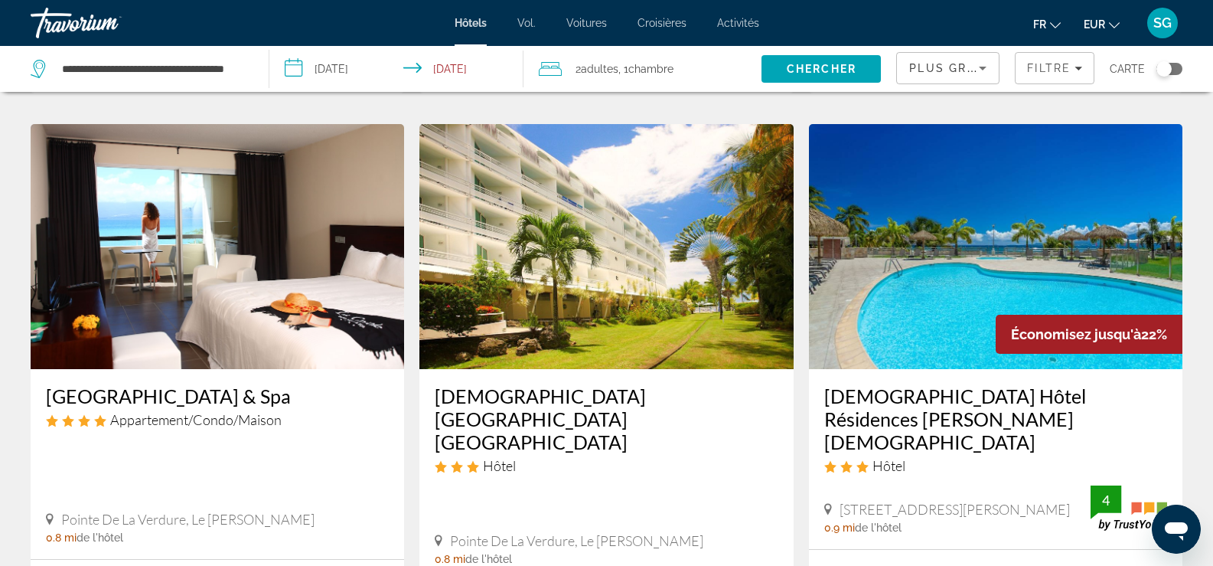
scroll to position [765, 0]
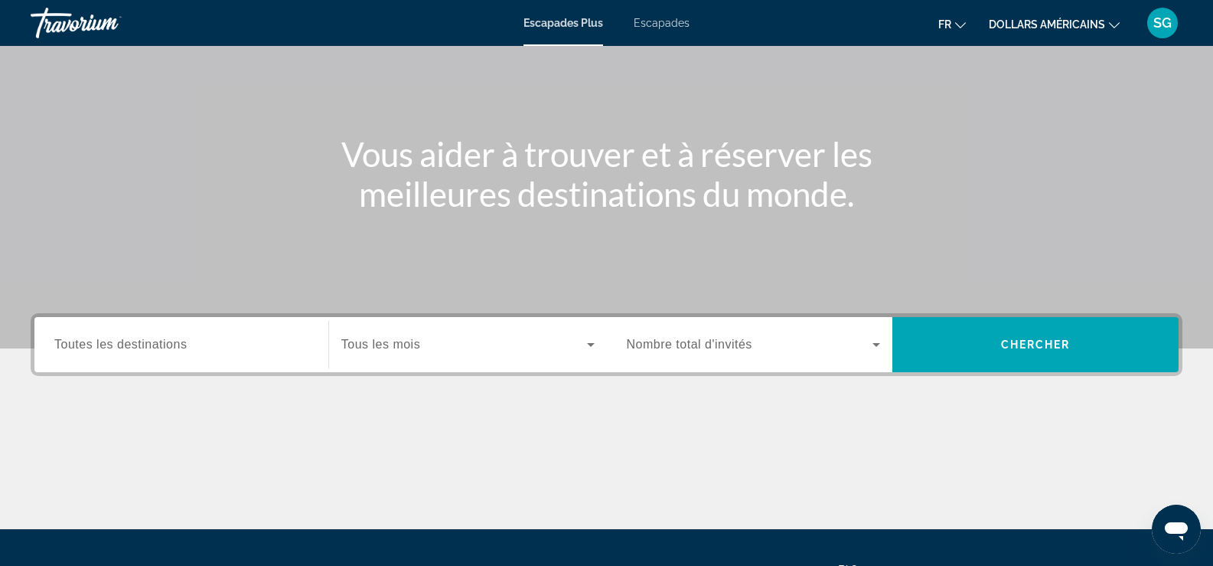
scroll to position [153, 0]
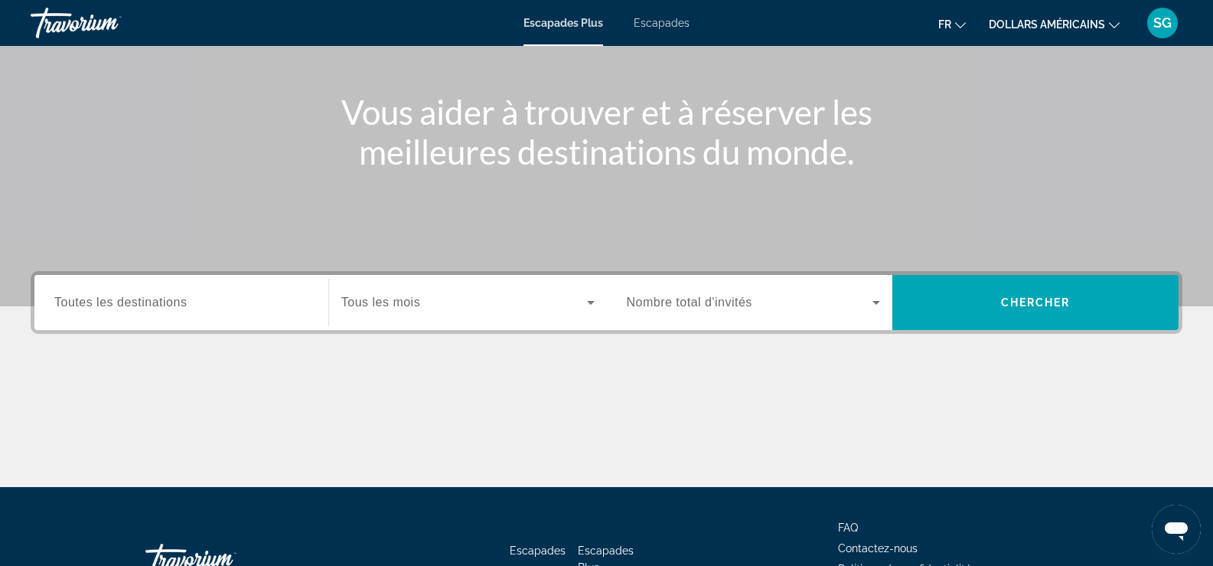
click at [165, 301] on span "Toutes les destinations" at bounding box center [120, 301] width 132 height 13
click at [165, 301] on input "Destination Toutes les destinations" at bounding box center [181, 303] width 254 height 18
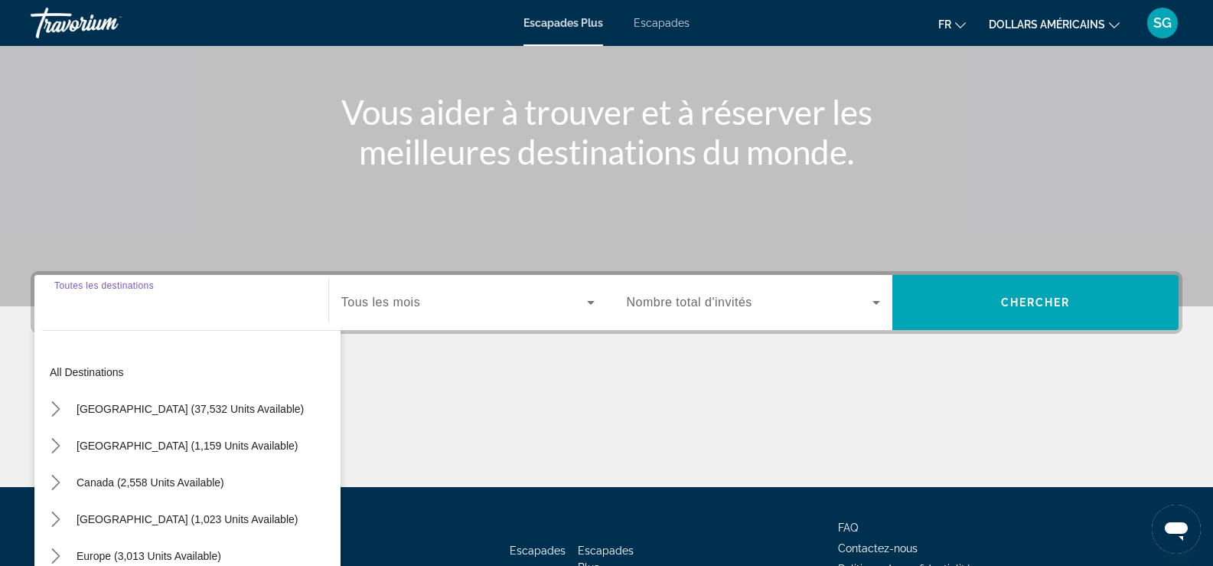
scroll to position [262, 0]
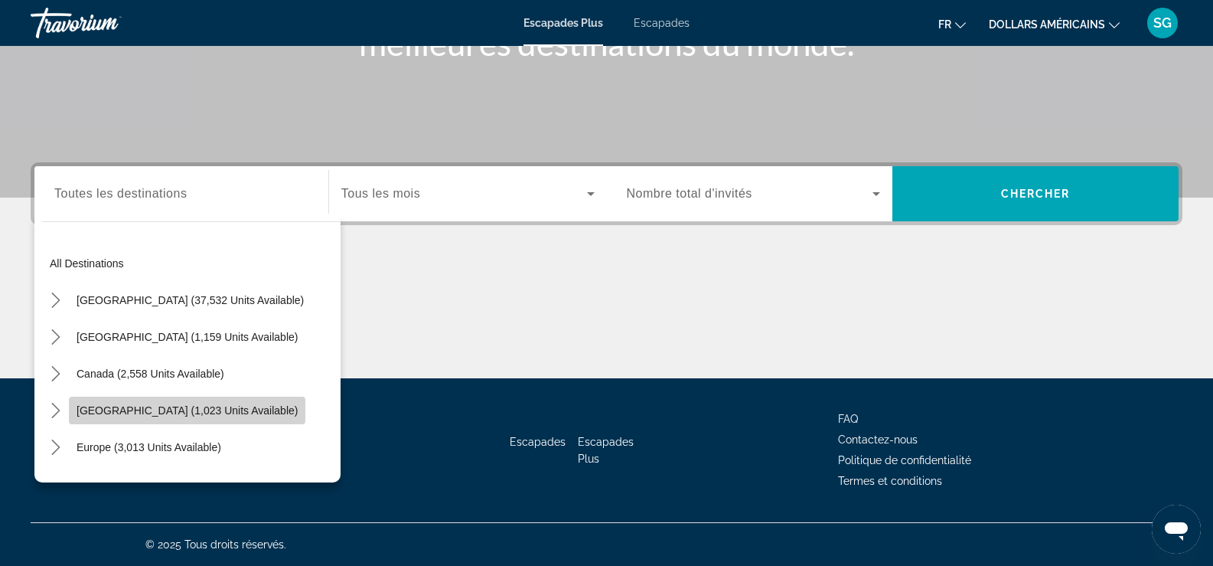
click at [171, 407] on span "[GEOGRAPHIC_DATA] (1,023 units available)" at bounding box center [187, 410] width 221 height 12
type input "**********"
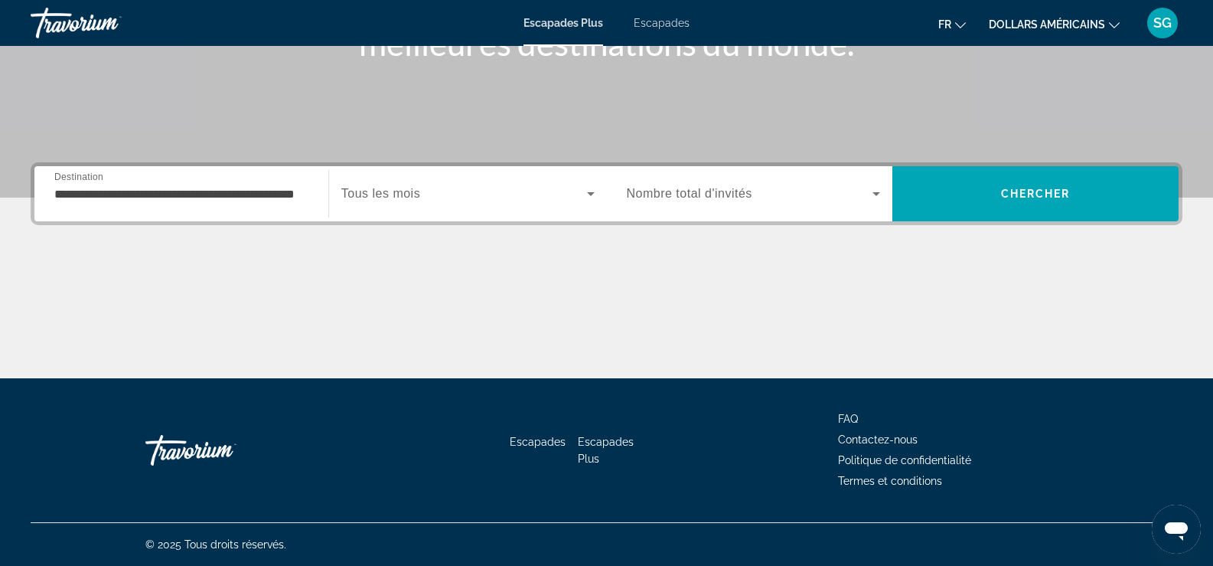
click at [1072, 21] on font "dollars américains" at bounding box center [1047, 24] width 116 height 12
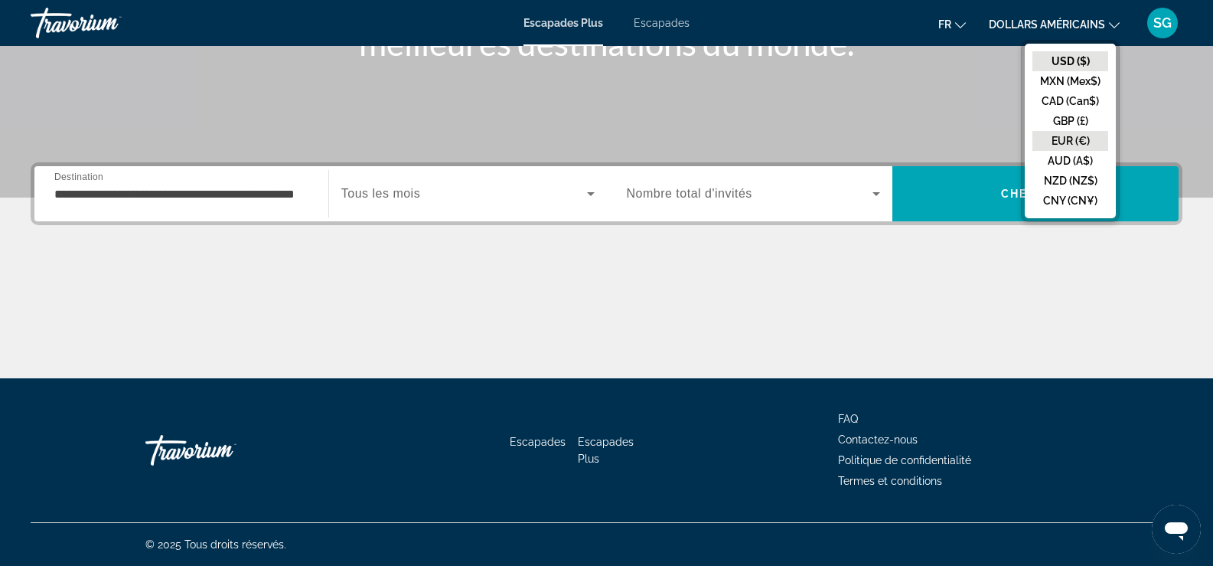
click at [1084, 135] on button "EUR (€)" at bounding box center [1071, 141] width 76 height 20
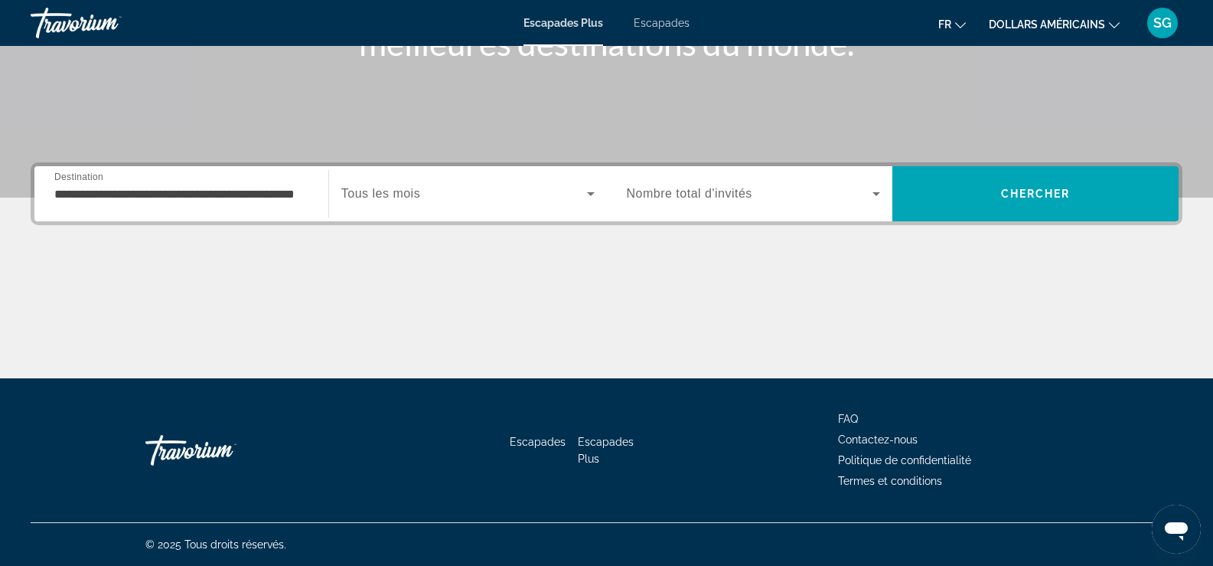
click at [1036, 23] on font "dollars américains" at bounding box center [1047, 24] width 116 height 12
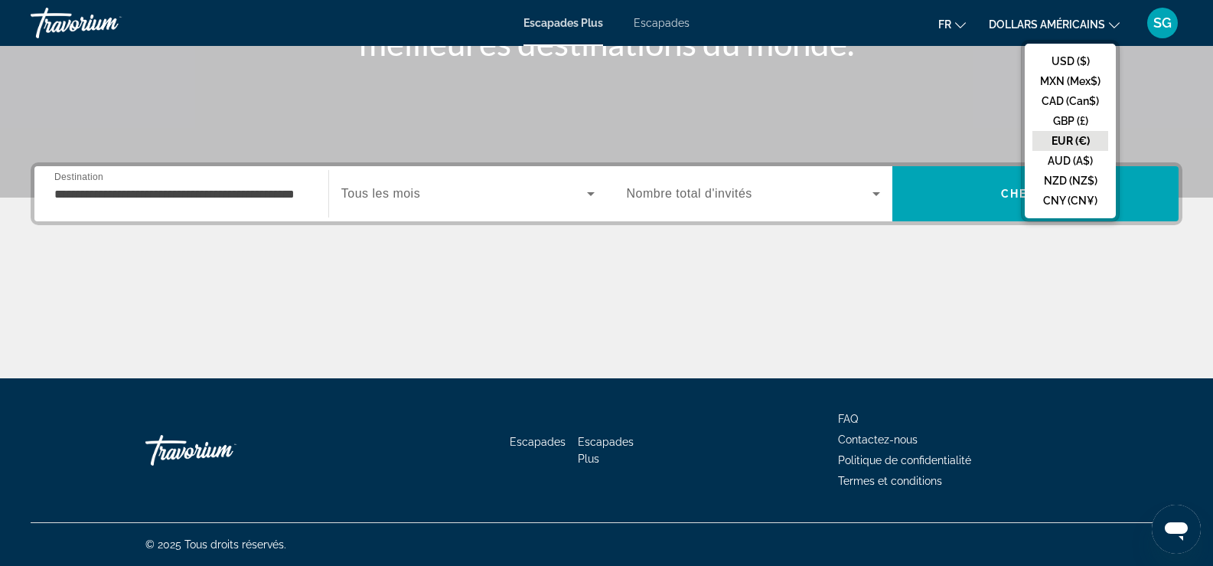
click at [1062, 142] on button "EUR (€)" at bounding box center [1071, 141] width 76 height 20
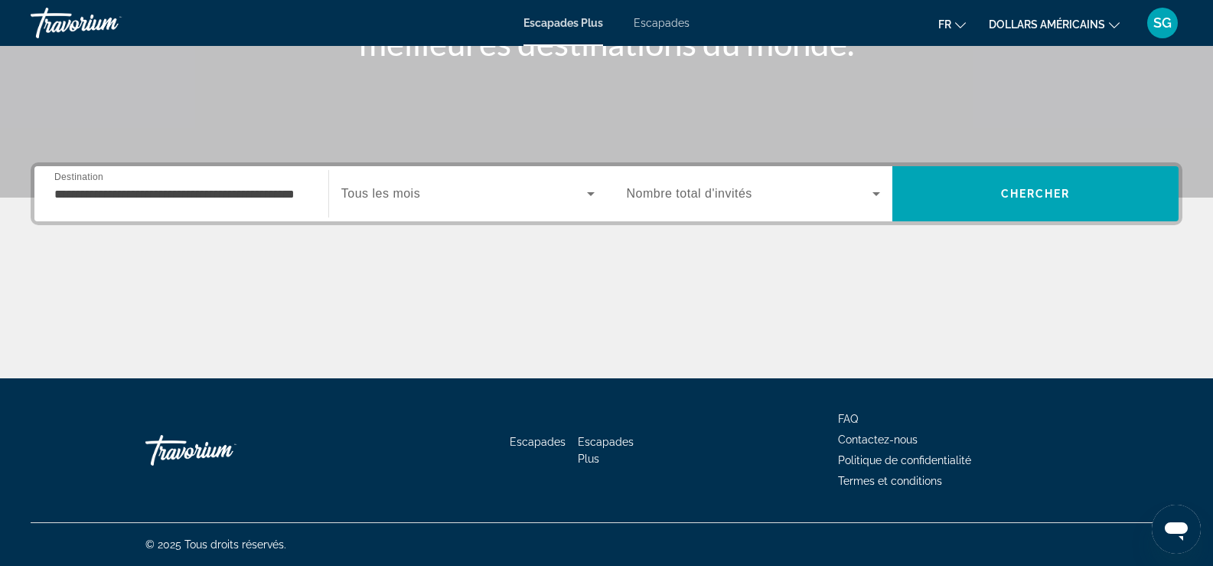
click at [957, 28] on button "fr English Español Français Italiano Português русский" at bounding box center [952, 24] width 28 height 22
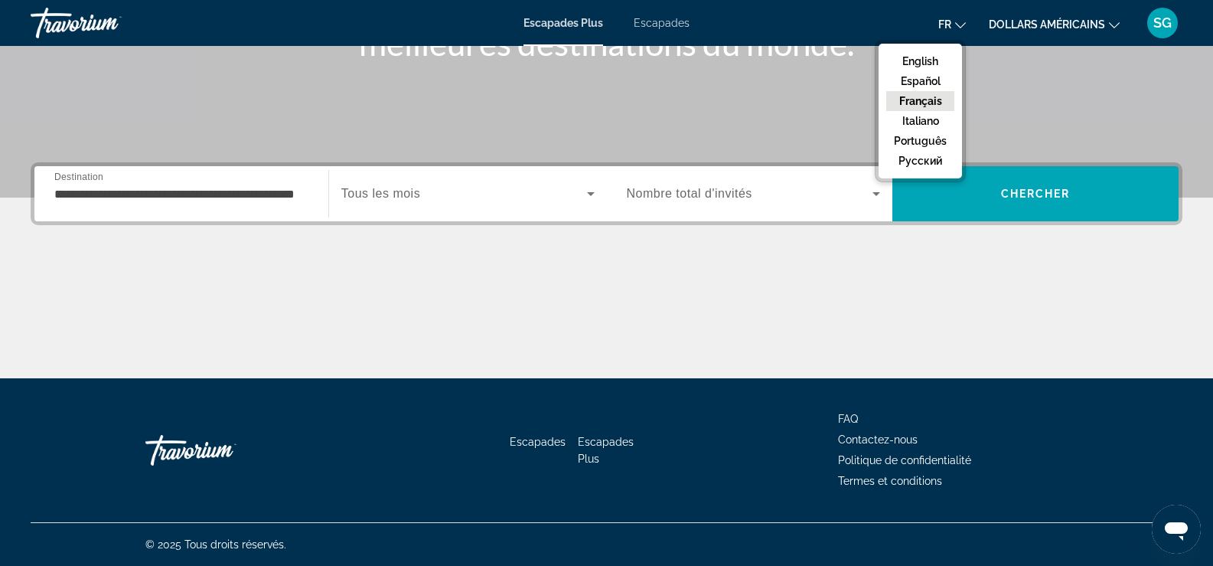
click at [931, 100] on button "Français" at bounding box center [920, 101] width 68 height 20
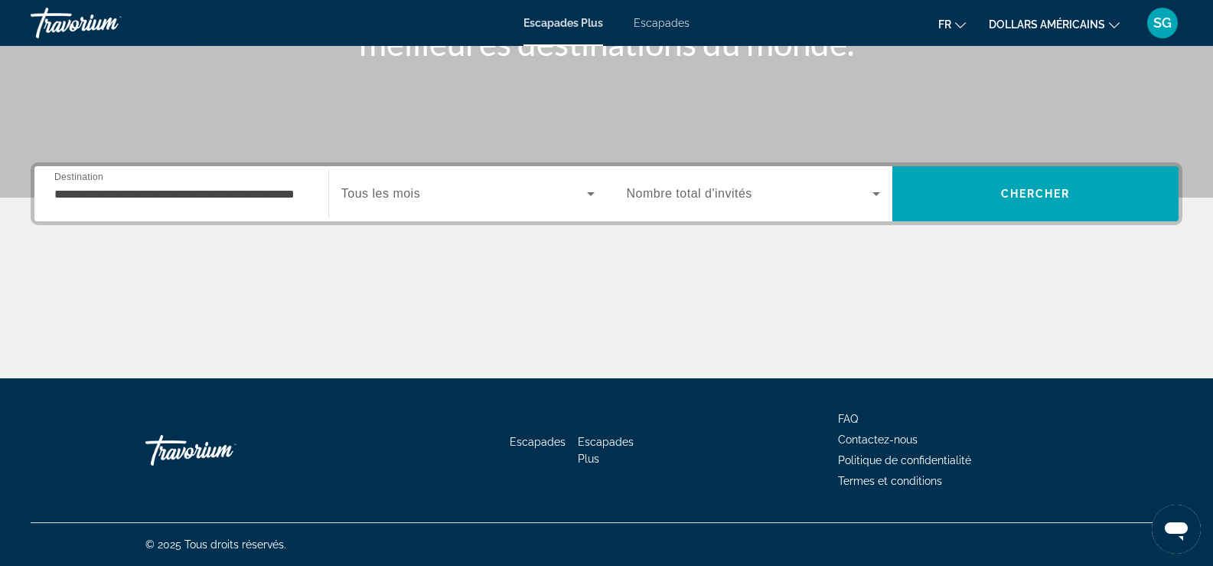
click at [408, 191] on span "Tous les mois" at bounding box center [380, 193] width 79 height 13
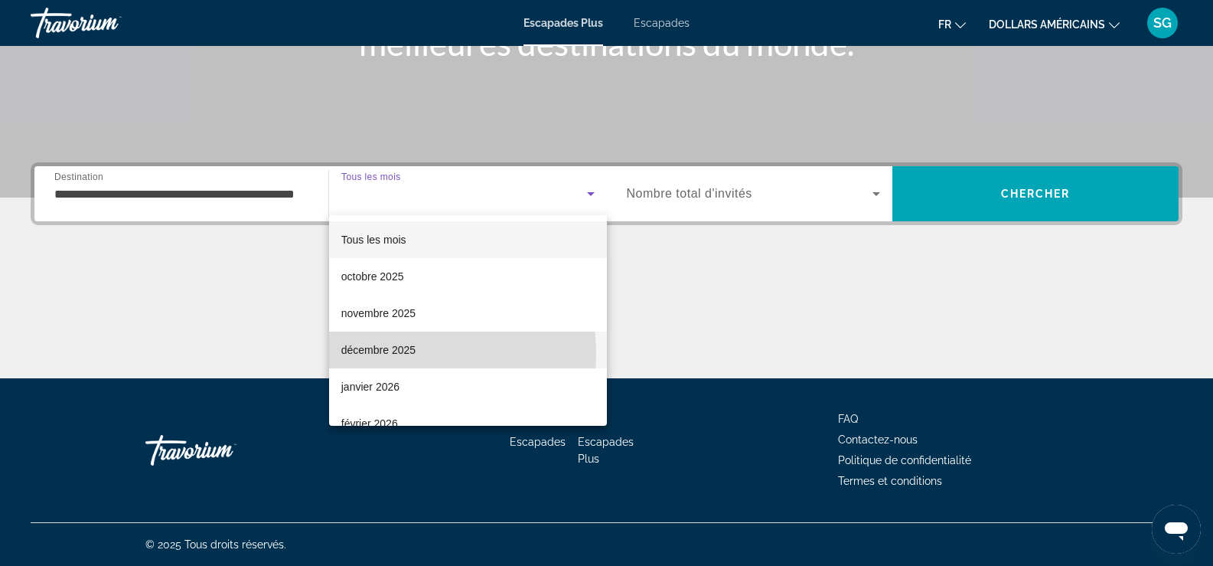
click at [406, 353] on font "décembre 2025" at bounding box center [378, 350] width 74 height 12
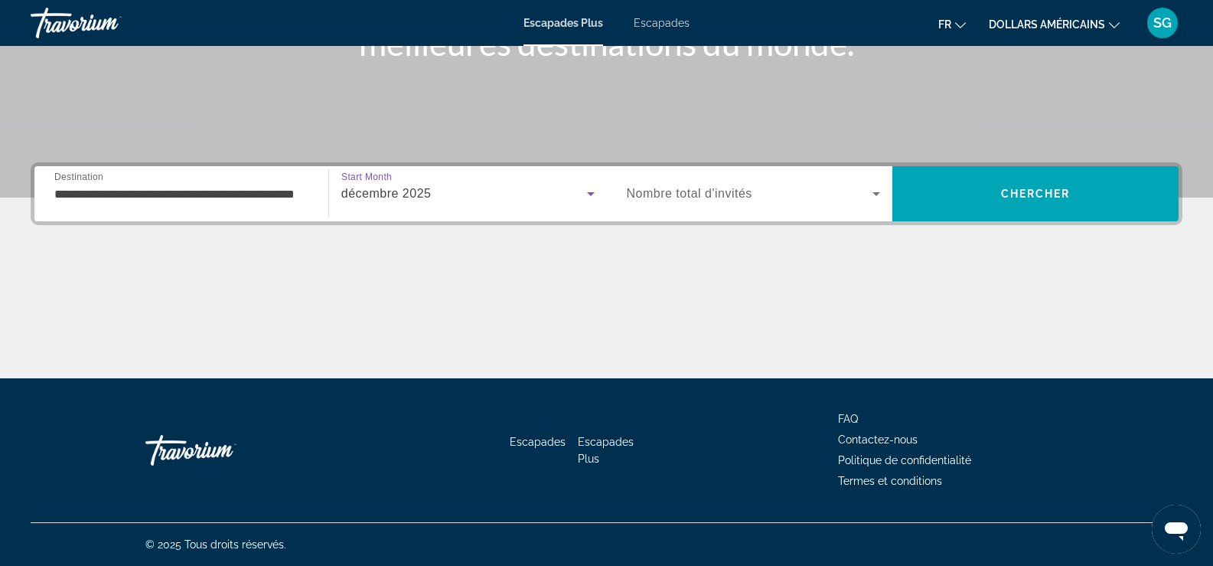
click at [878, 189] on icon "Widget de recherche" at bounding box center [876, 193] width 18 height 18
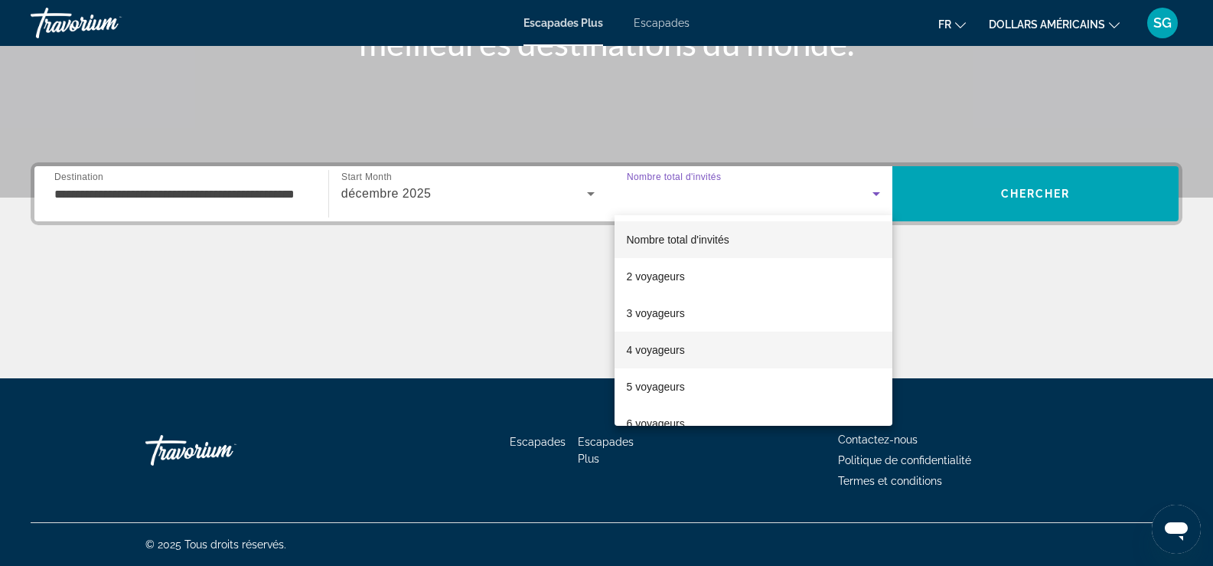
click at [660, 353] on font "4 voyageurs" at bounding box center [656, 350] width 58 height 12
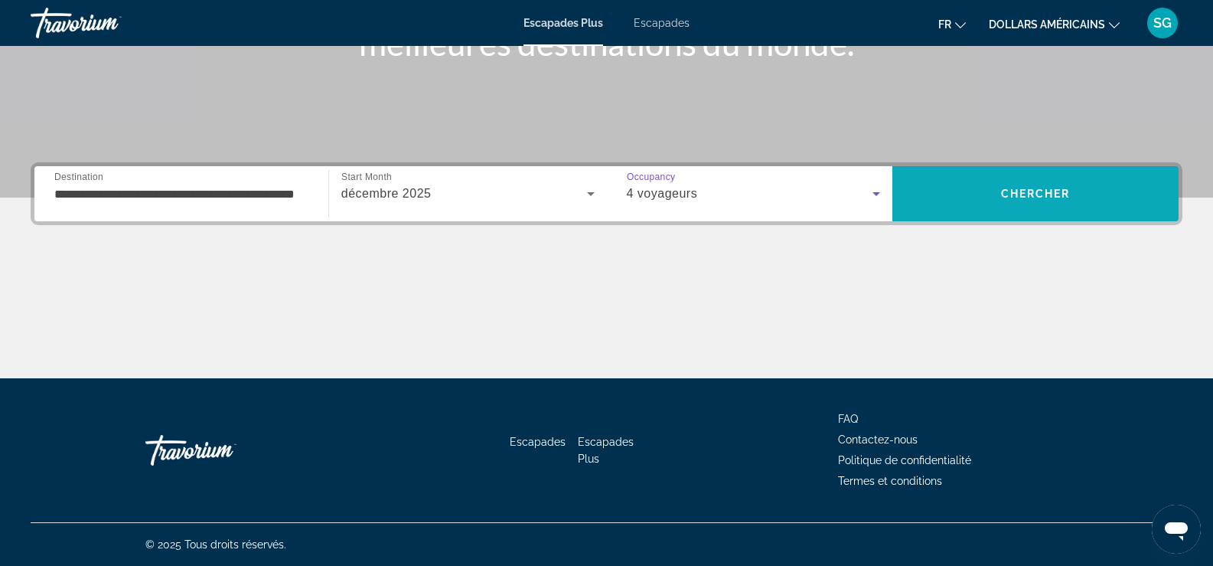
click at [990, 189] on span "Recherche" at bounding box center [1035, 193] width 286 height 37
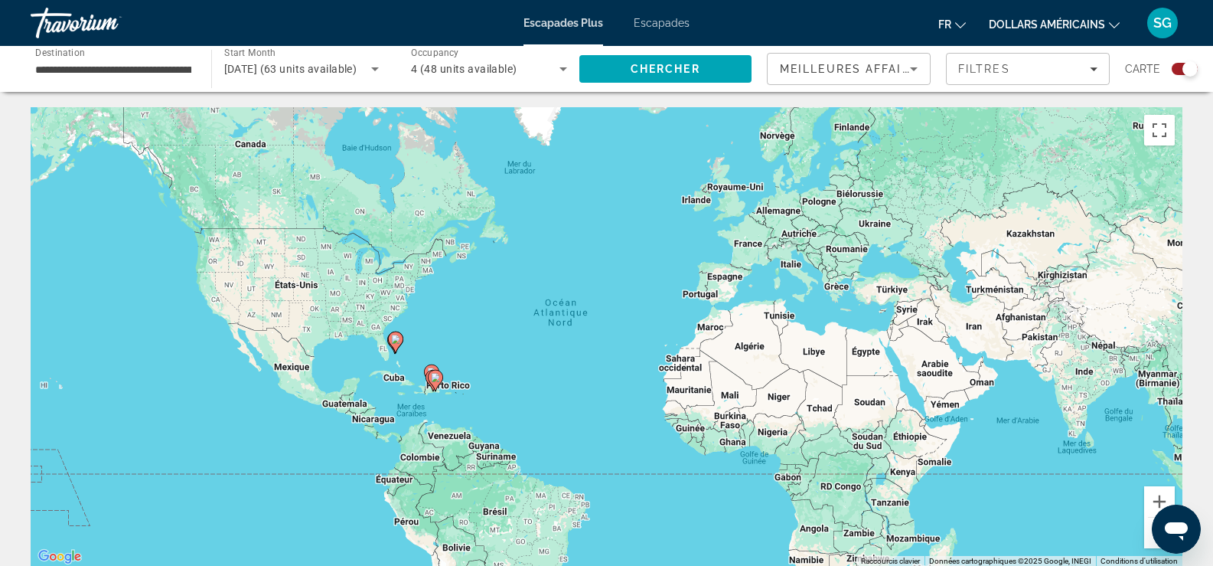
click at [394, 341] on image "Contenu principal" at bounding box center [395, 338] width 9 height 9
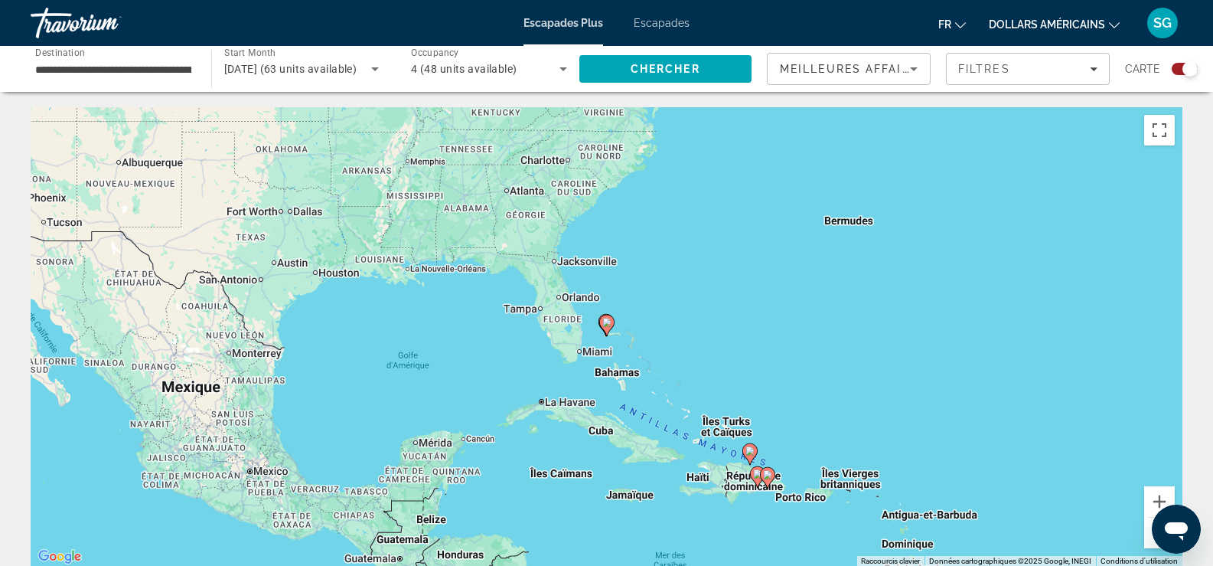
click at [608, 328] on icon "Contenu principal" at bounding box center [606, 325] width 14 height 20
type input "**********"
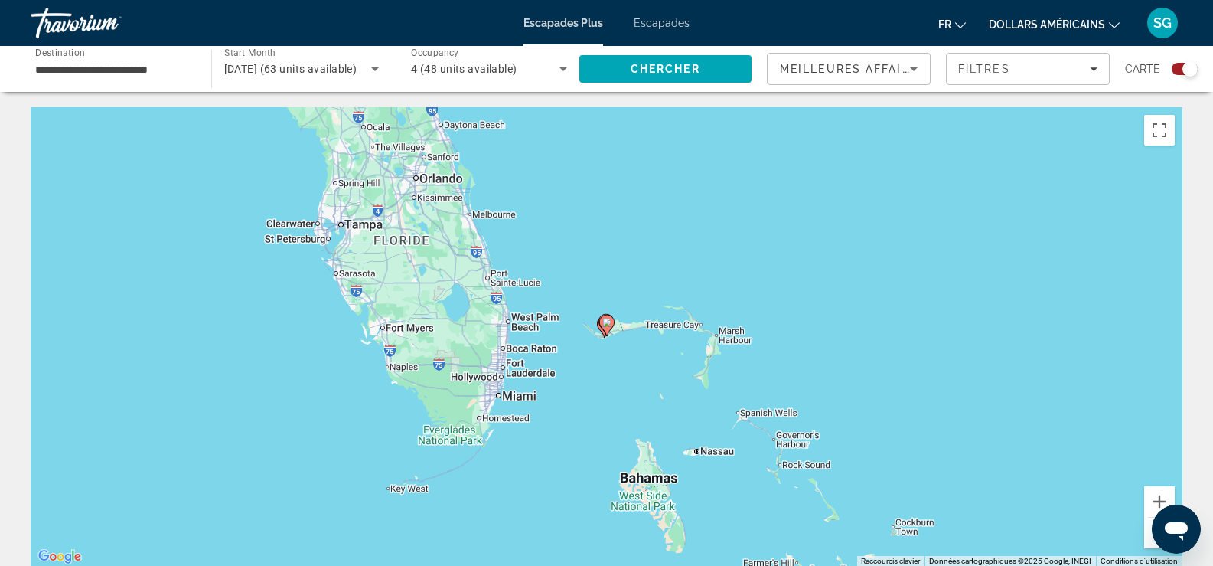
click at [608, 328] on icon "Contenu principal" at bounding box center [606, 325] width 14 height 20
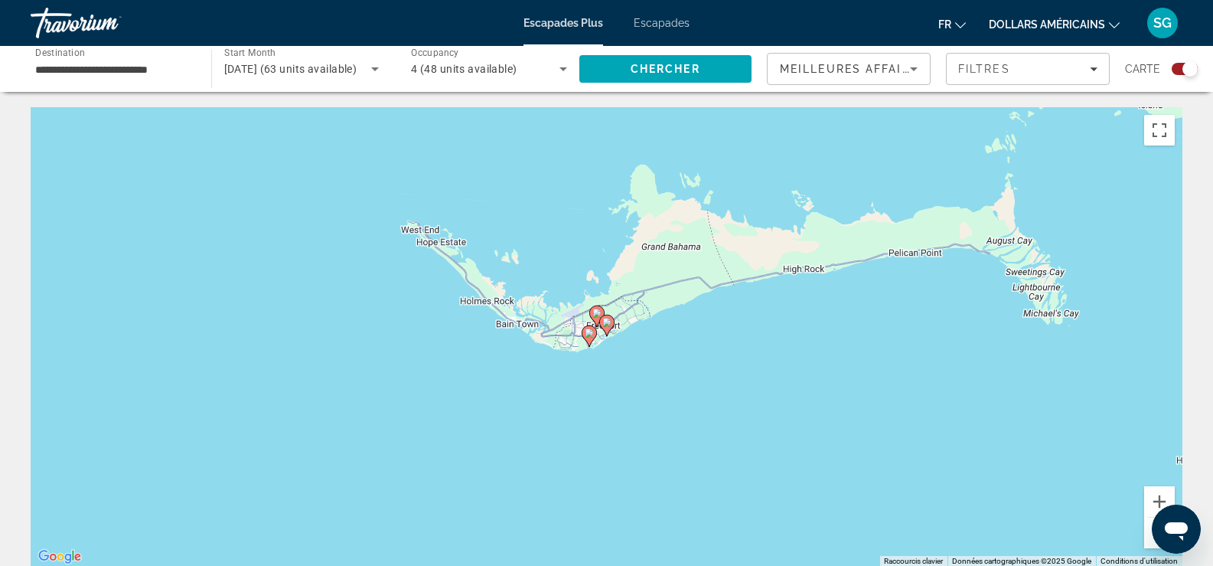
click at [608, 328] on icon "Contenu principal" at bounding box center [606, 325] width 14 height 20
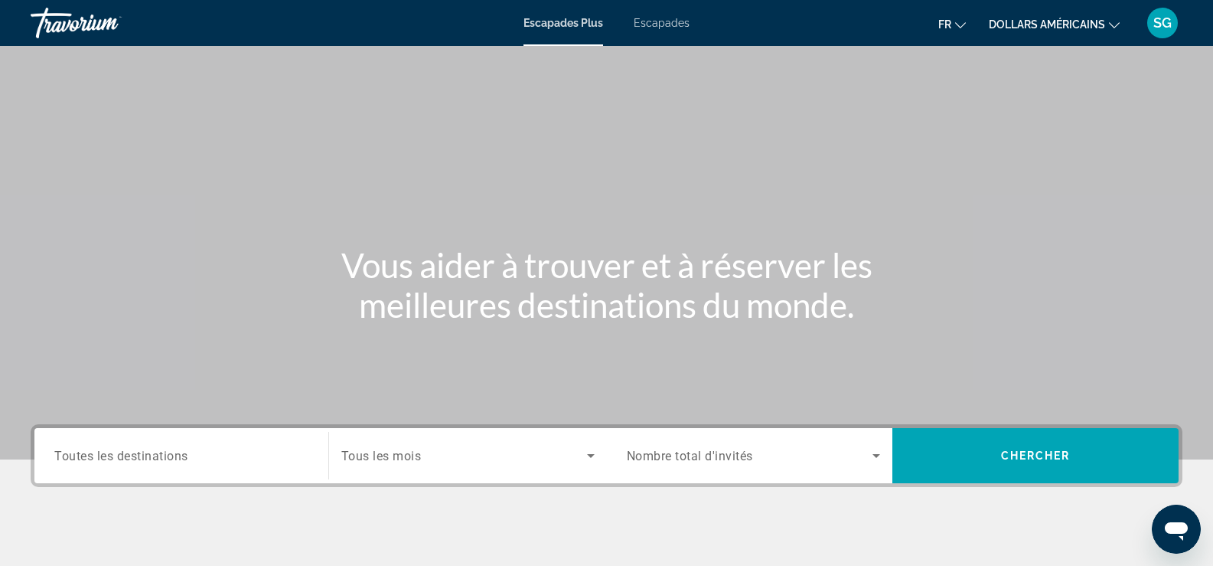
scroll to position [153, 0]
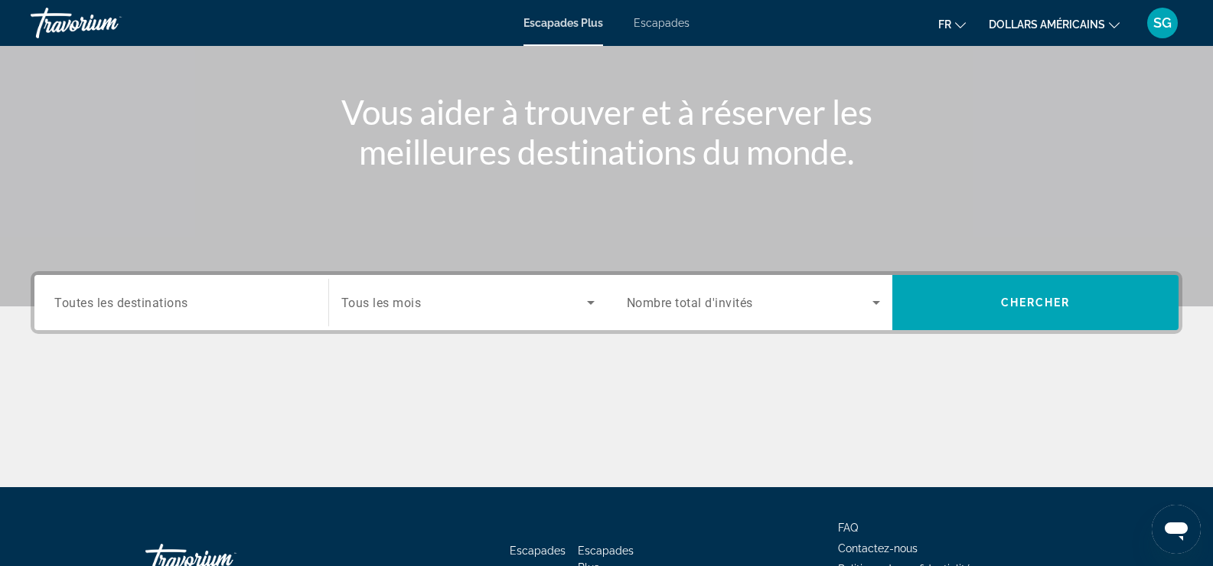
click at [169, 302] on span "Toutes les destinations" at bounding box center [121, 302] width 134 height 15
click at [169, 302] on input "Destination Toutes les destinations" at bounding box center [181, 303] width 254 height 18
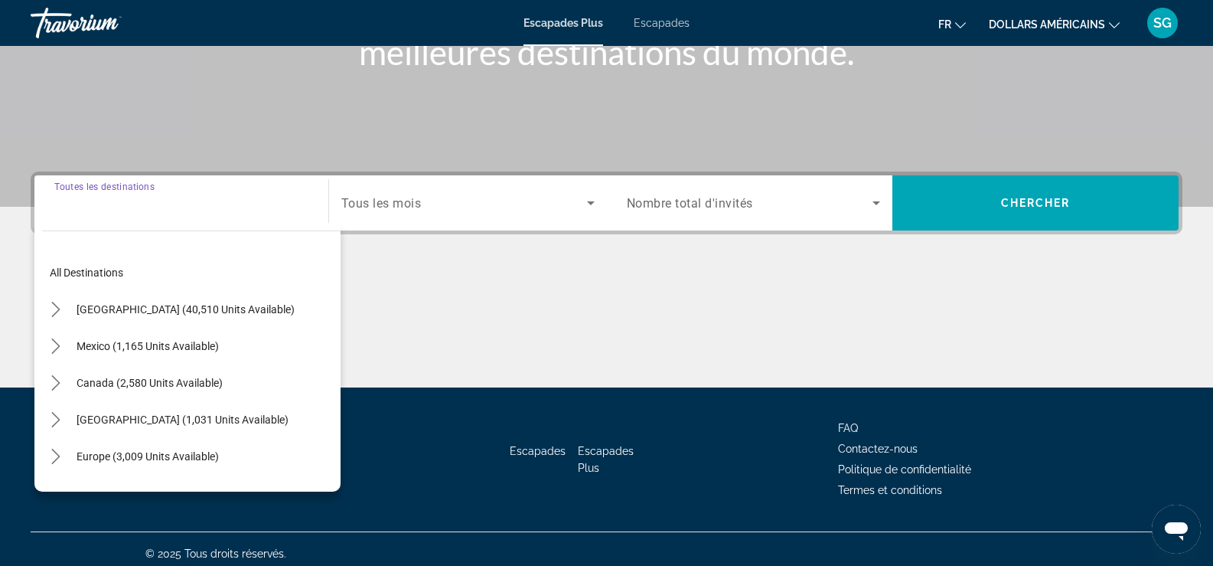
scroll to position [262, 0]
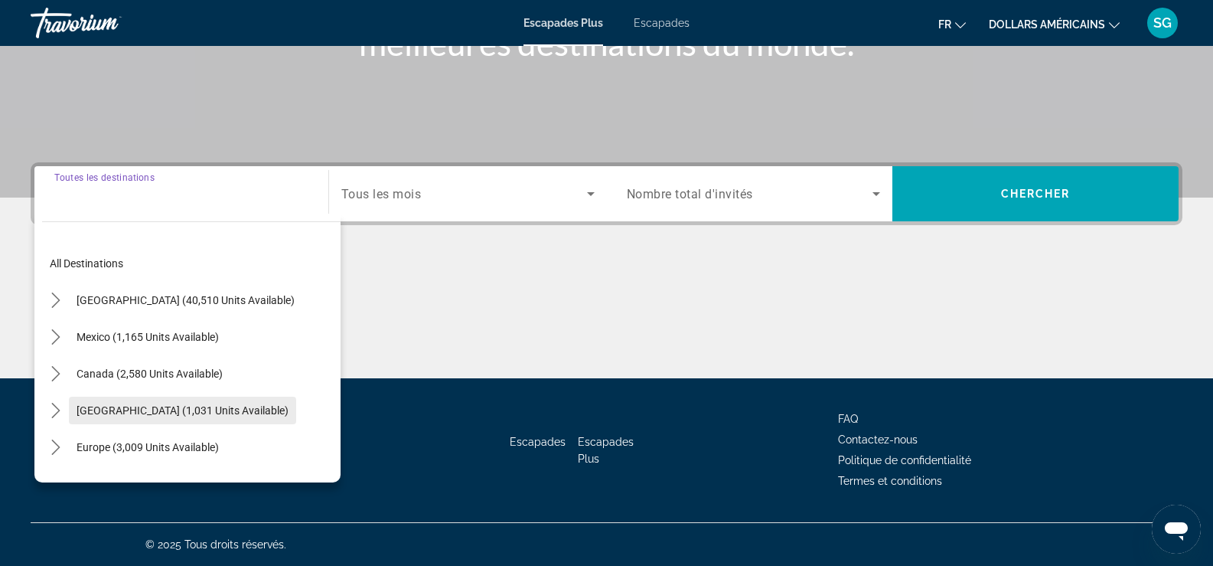
click at [164, 403] on span "Select destination: Caribbean & Atlantic Islands (1,031 units available)" at bounding box center [182, 410] width 227 height 37
type input "**********"
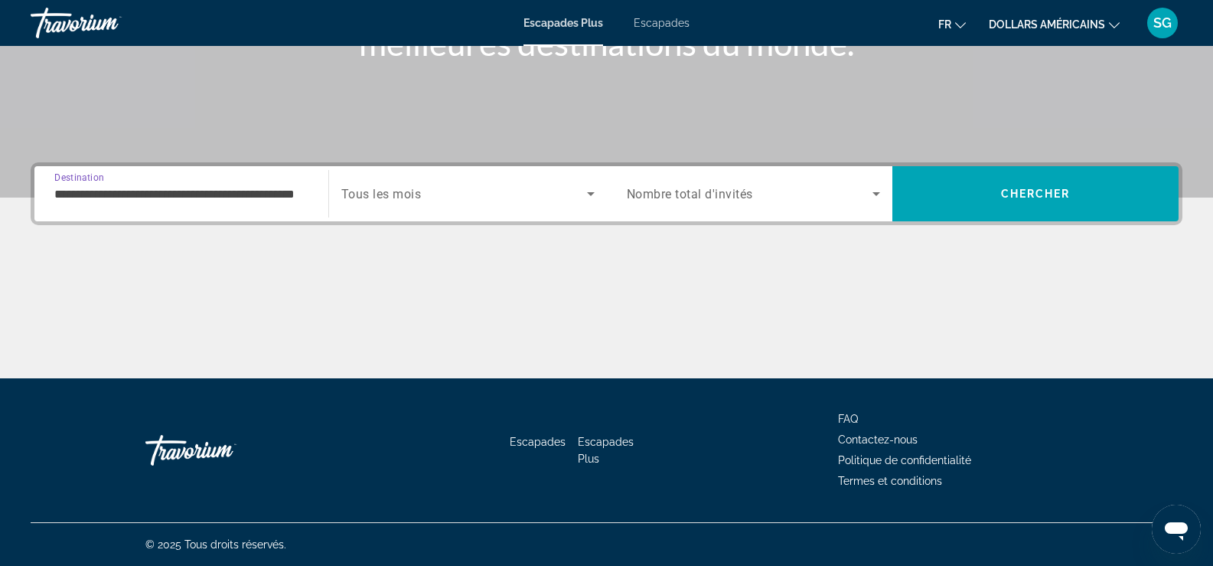
click at [458, 186] on span "Search widget" at bounding box center [464, 193] width 246 height 18
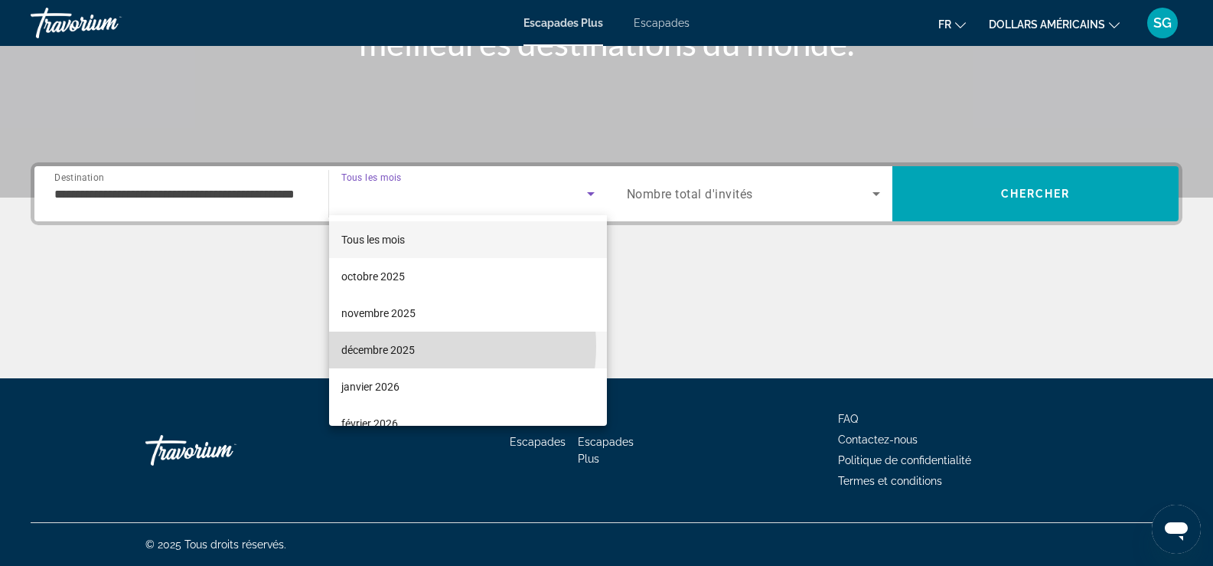
click at [407, 346] on font "décembre 2025" at bounding box center [377, 350] width 73 height 12
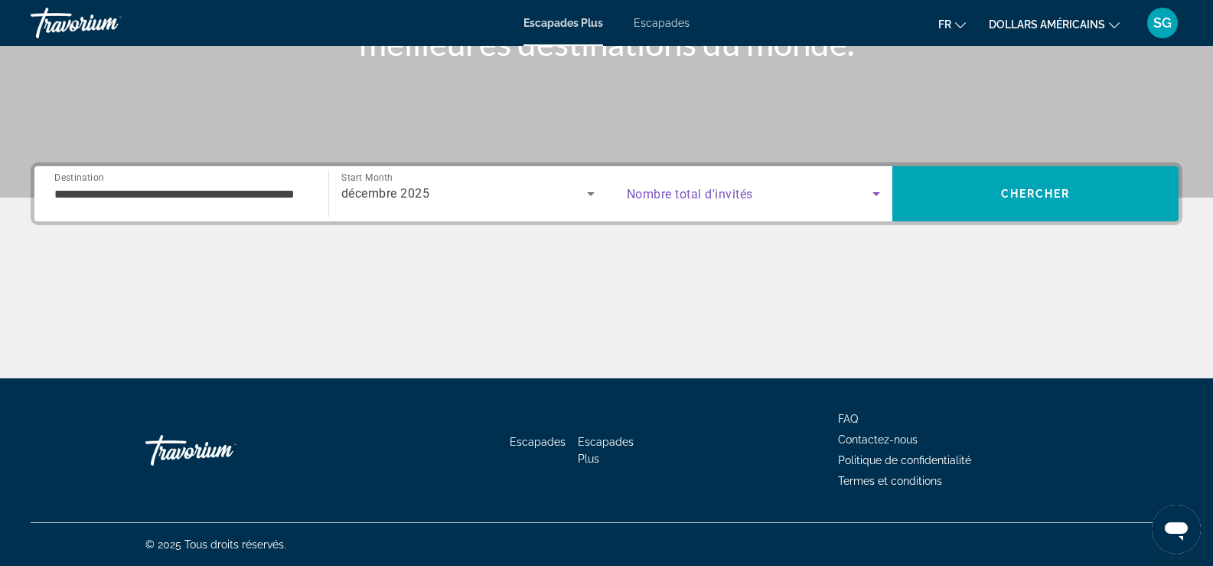
click at [866, 197] on span "Search widget" at bounding box center [750, 193] width 246 height 18
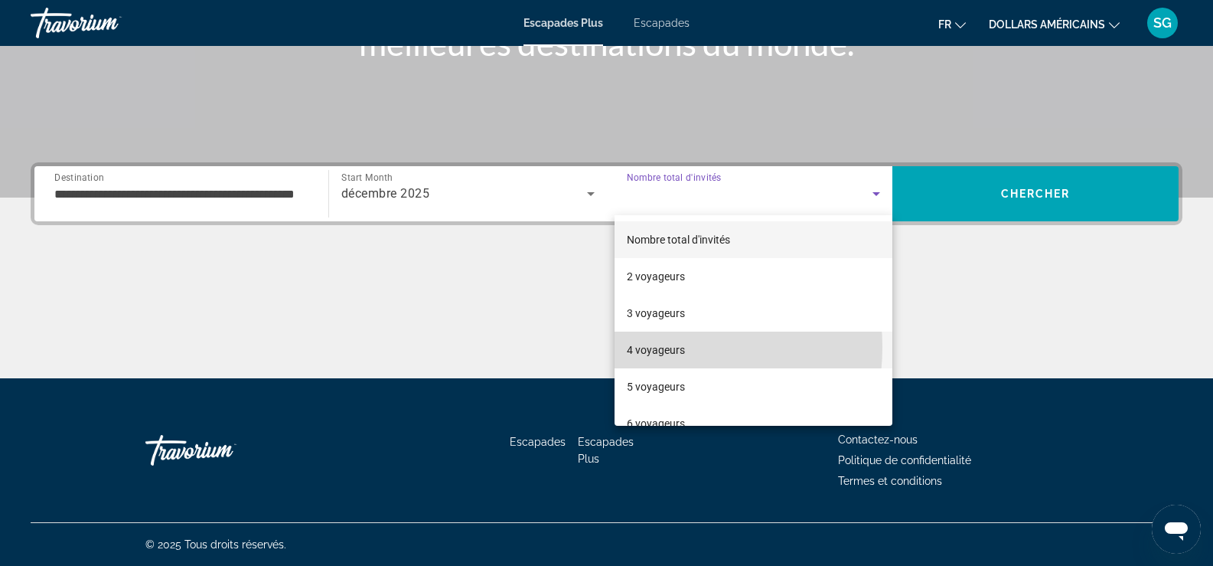
click at [656, 347] on font "4 voyageurs" at bounding box center [656, 350] width 58 height 12
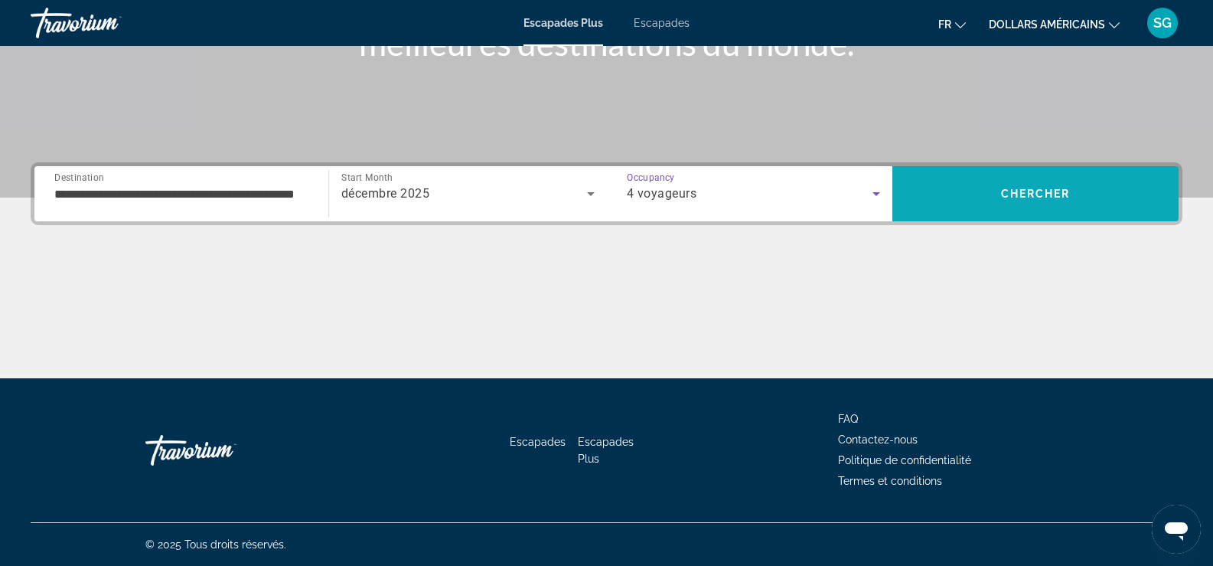
click at [1034, 184] on span "Search" at bounding box center [1035, 193] width 286 height 37
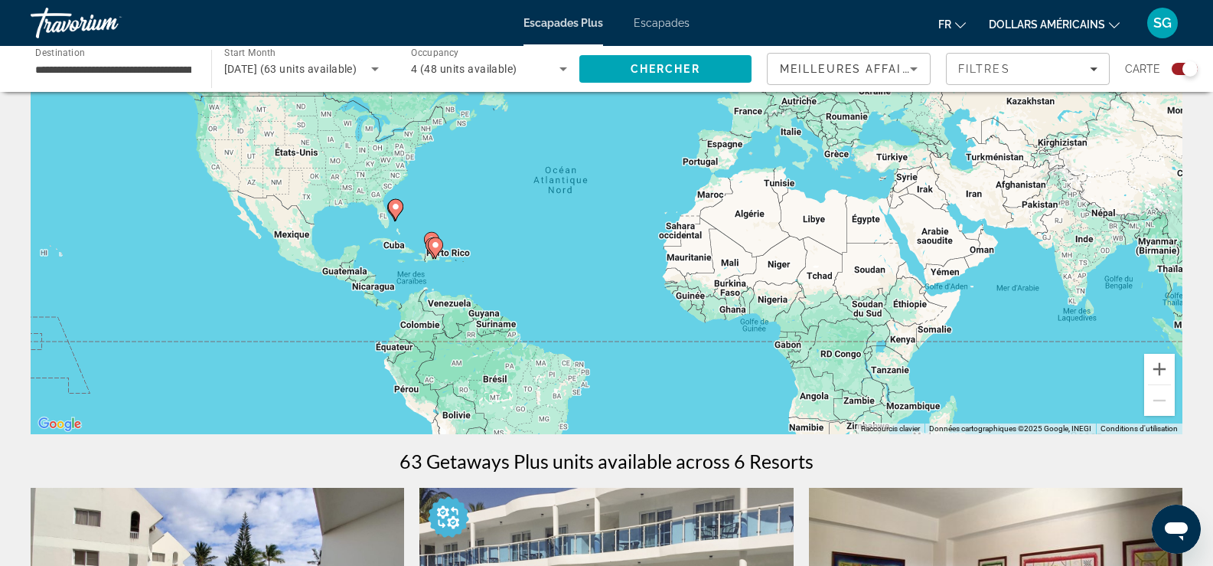
scroll to position [153, 0]
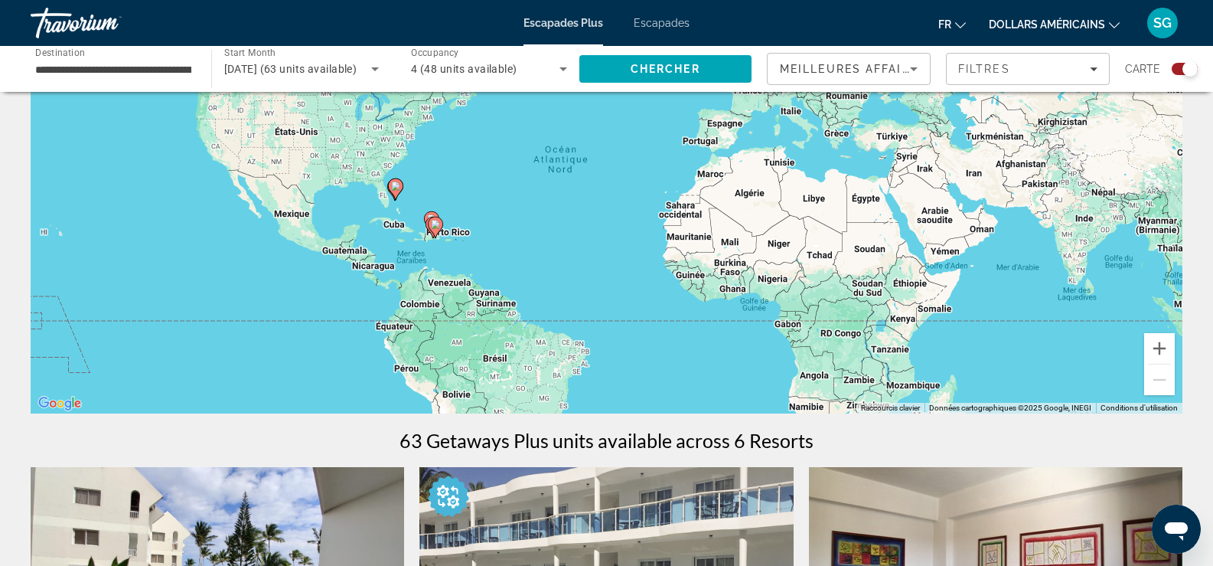
click at [416, 234] on div "Pour activer le glissement avec le clavier, appuyez sur Alt+Entrée. Une fois ce…" at bounding box center [607, 183] width 1152 height 459
click at [1162, 348] on button "Zoom avant" at bounding box center [1159, 348] width 31 height 31
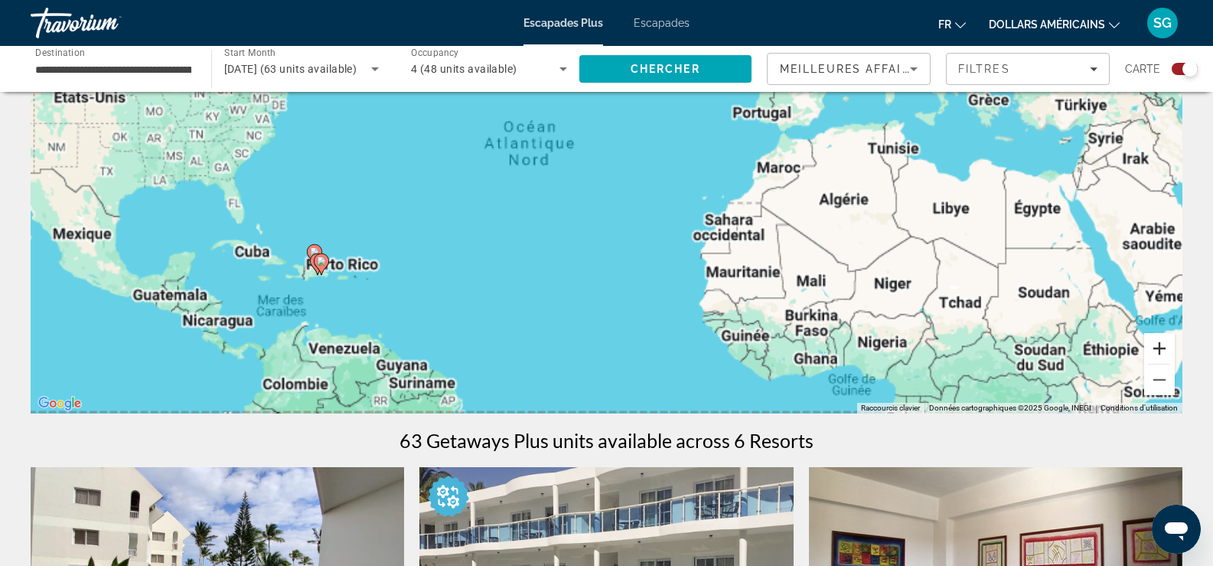
click at [1162, 348] on button "Zoom avant" at bounding box center [1159, 348] width 31 height 31
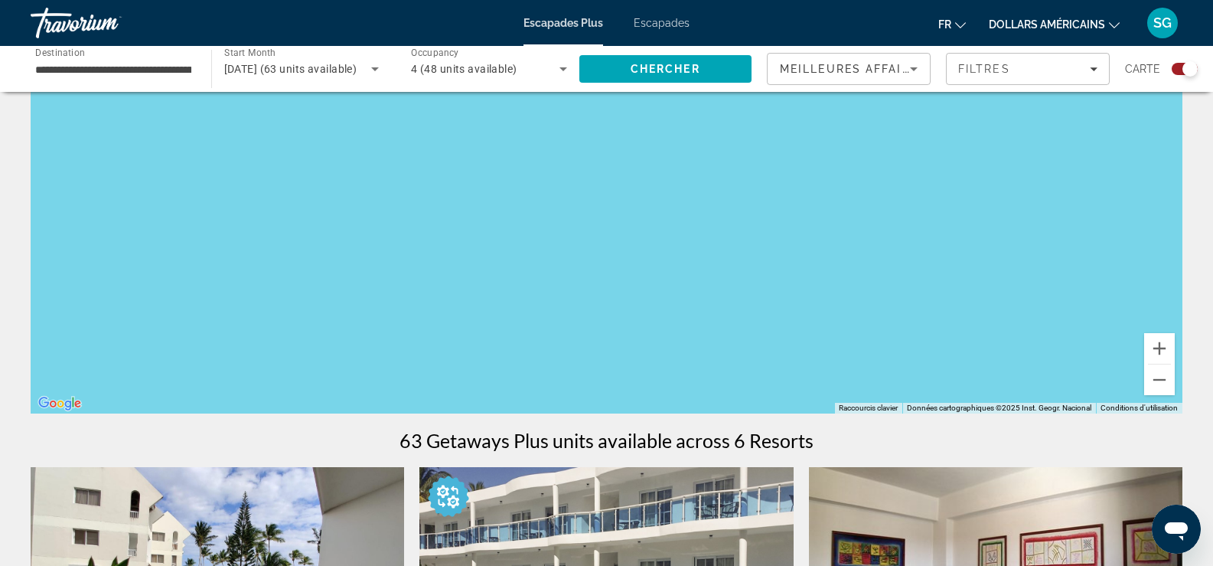
drag, startPoint x: 506, startPoint y: 316, endPoint x: 1061, endPoint y: 289, distance: 555.6
click at [1056, 291] on div "Contenu principal" at bounding box center [607, 183] width 1152 height 459
click at [1158, 370] on button "Zoom arrière" at bounding box center [1159, 379] width 31 height 31
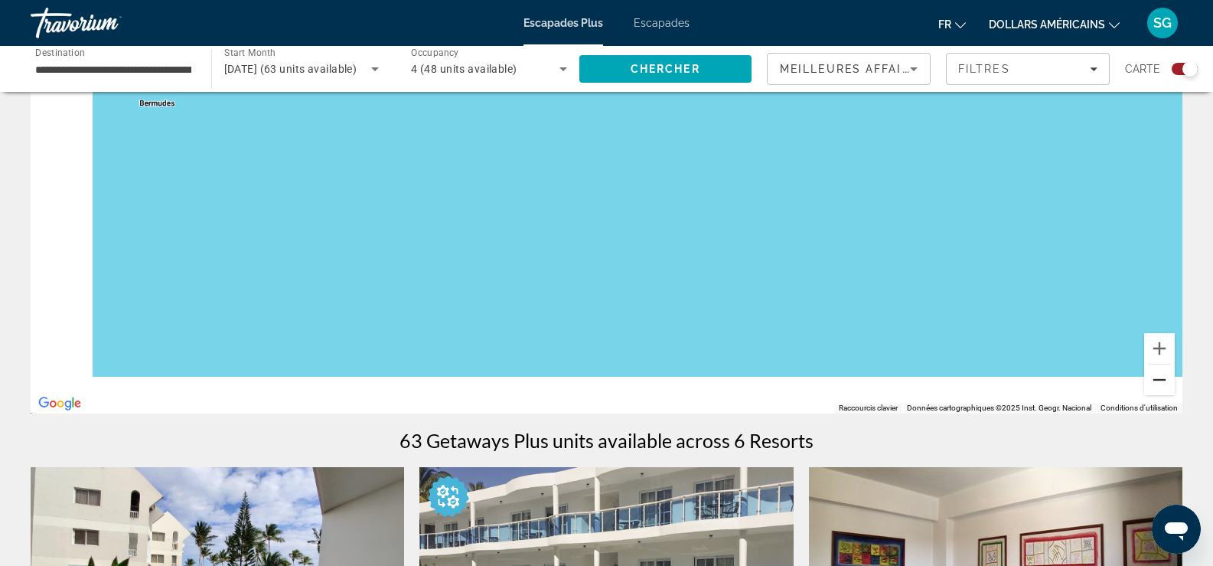
click at [1158, 370] on button "Zoom arrière" at bounding box center [1159, 379] width 31 height 31
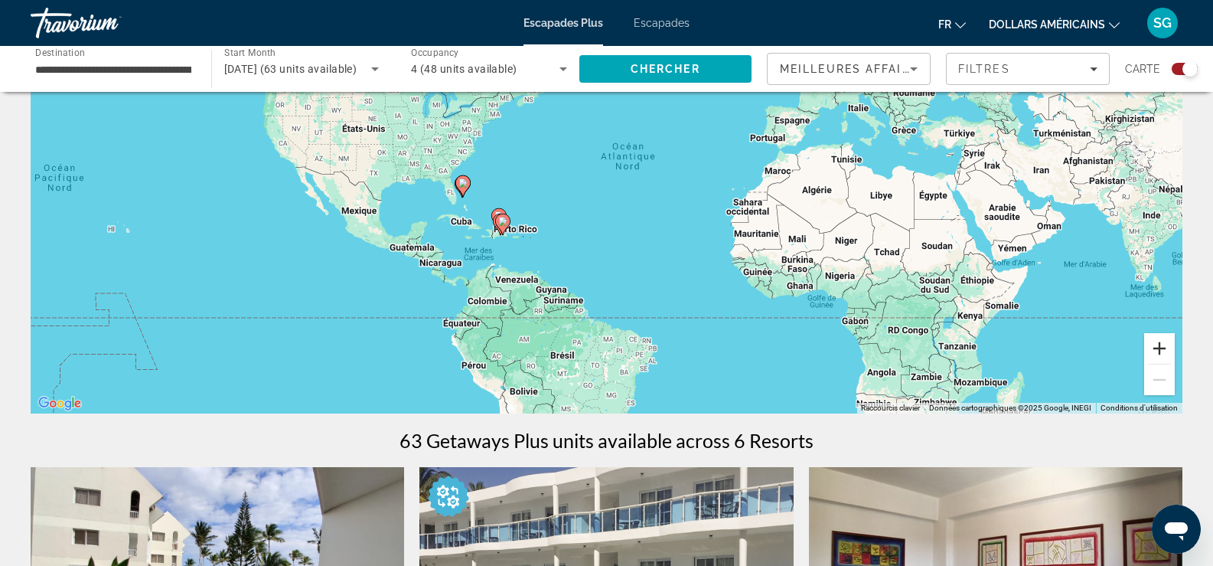
click at [1153, 344] on button "Zoom avant" at bounding box center [1159, 348] width 31 height 31
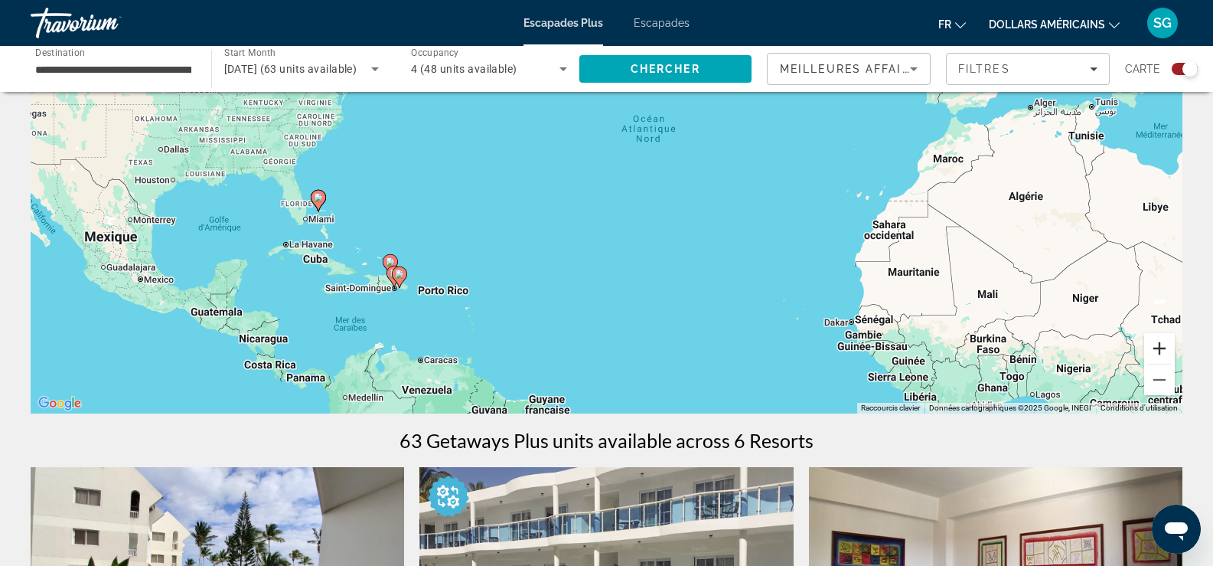
click at [1153, 344] on button "Zoom avant" at bounding box center [1159, 348] width 31 height 31
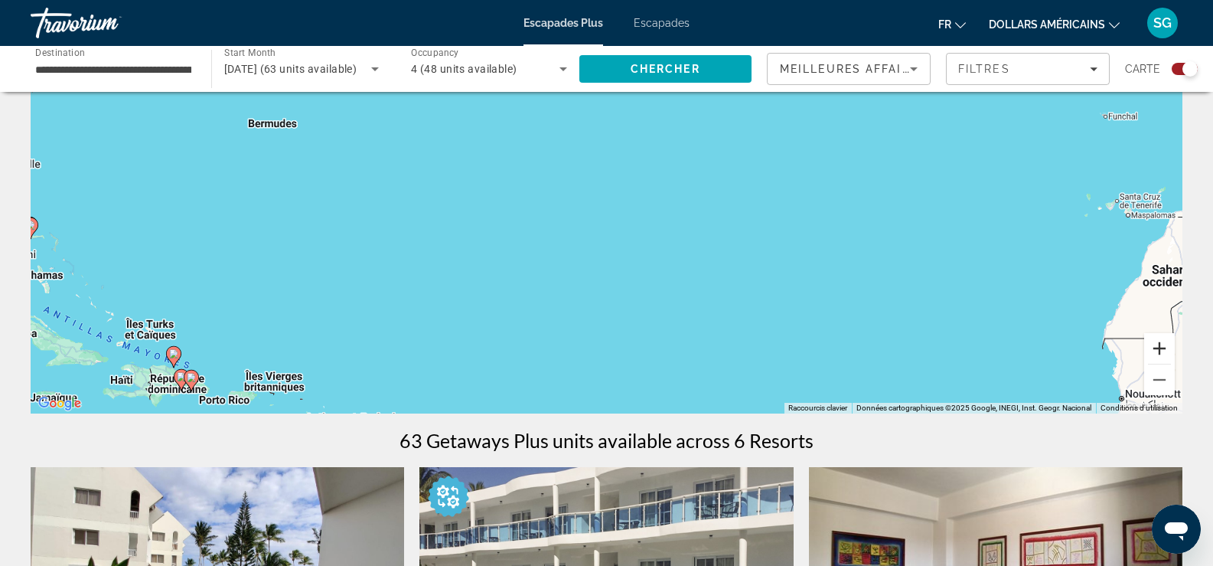
scroll to position [306, 0]
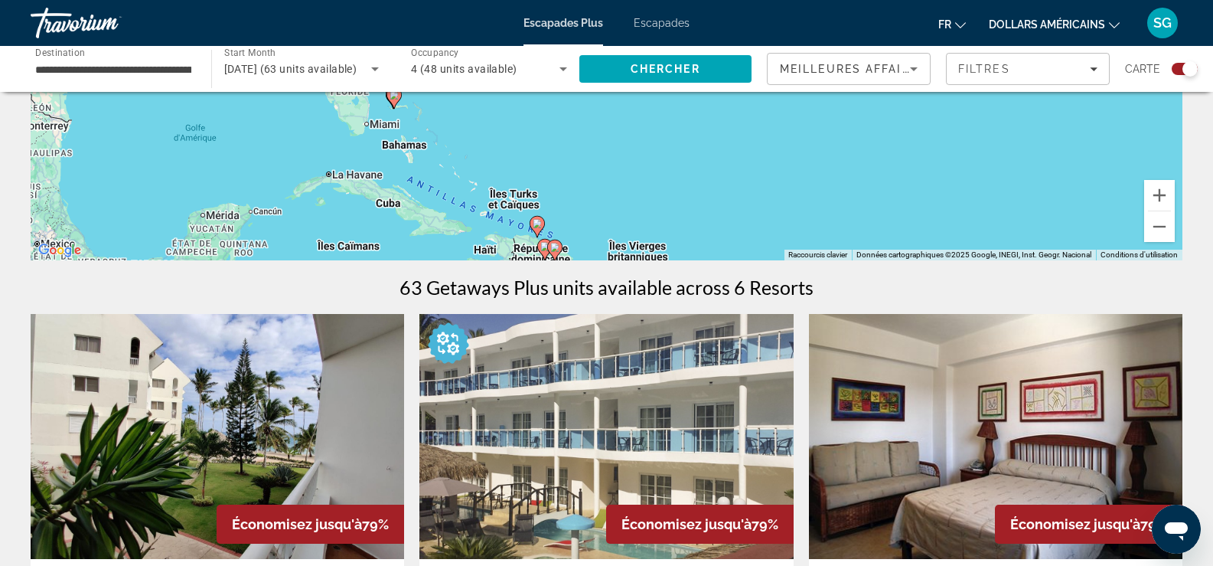
drag, startPoint x: 291, startPoint y: 211, endPoint x: 666, endPoint y: 233, distance: 375.7
click at [666, 233] on div "Pour activer le glissement avec le clavier, appuyez sur Alt+Entrée. Une fois ce…" at bounding box center [607, 30] width 1152 height 459
click at [1156, 197] on button "Zoom avant" at bounding box center [1159, 195] width 31 height 31
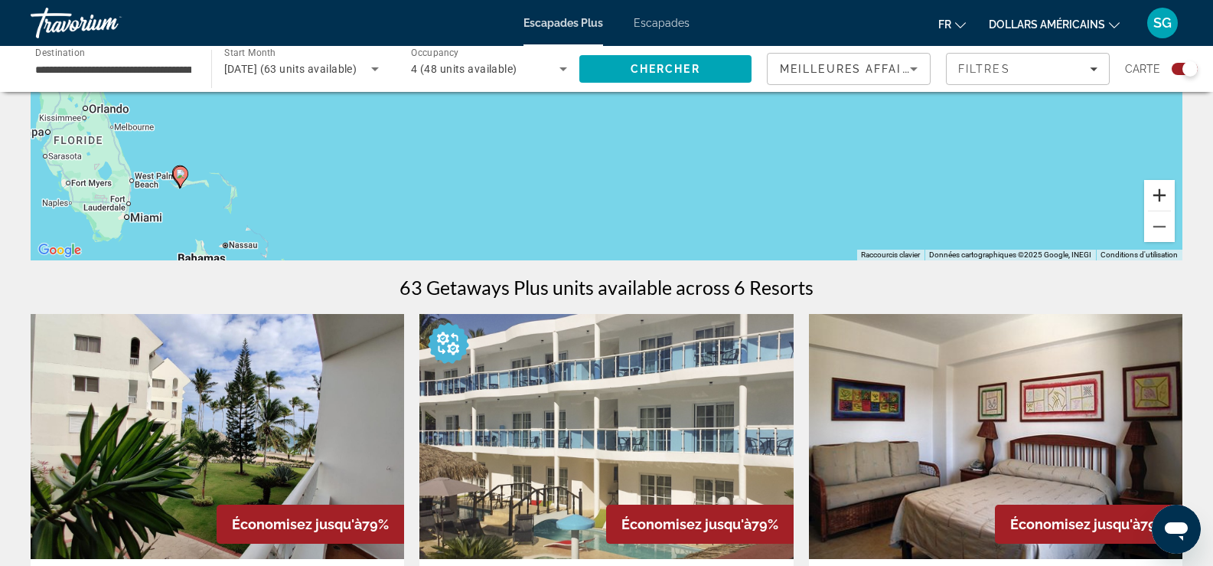
click at [1156, 197] on button "Zoom avant" at bounding box center [1159, 195] width 31 height 31
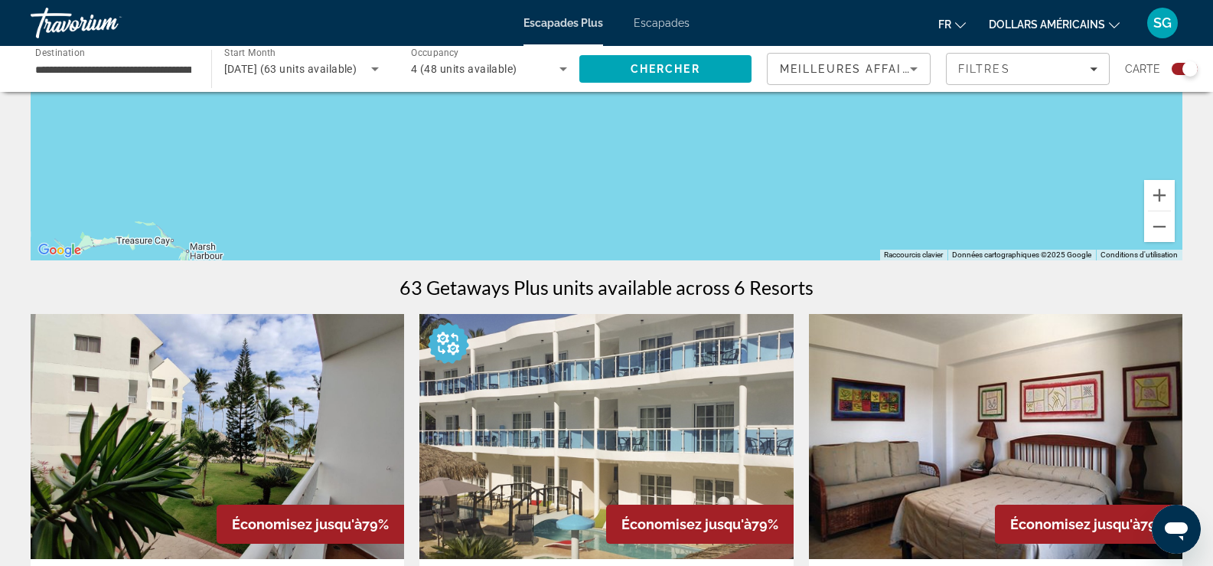
drag, startPoint x: 263, startPoint y: 207, endPoint x: 462, endPoint y: 80, distance: 236.5
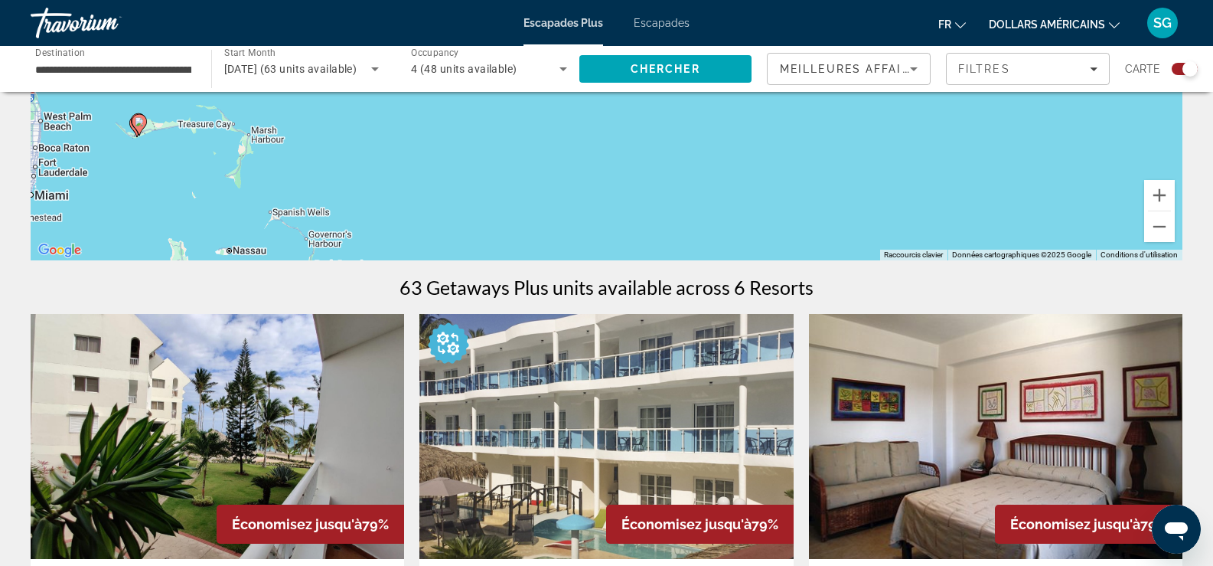
drag, startPoint x: 340, startPoint y: 205, endPoint x: 457, endPoint y: 93, distance: 162.4
click at [450, 95] on div "Pour activer le glissement avec le clavier, appuyez sur Alt+Entrée. Une fois ce…" at bounding box center [607, 30] width 1152 height 459
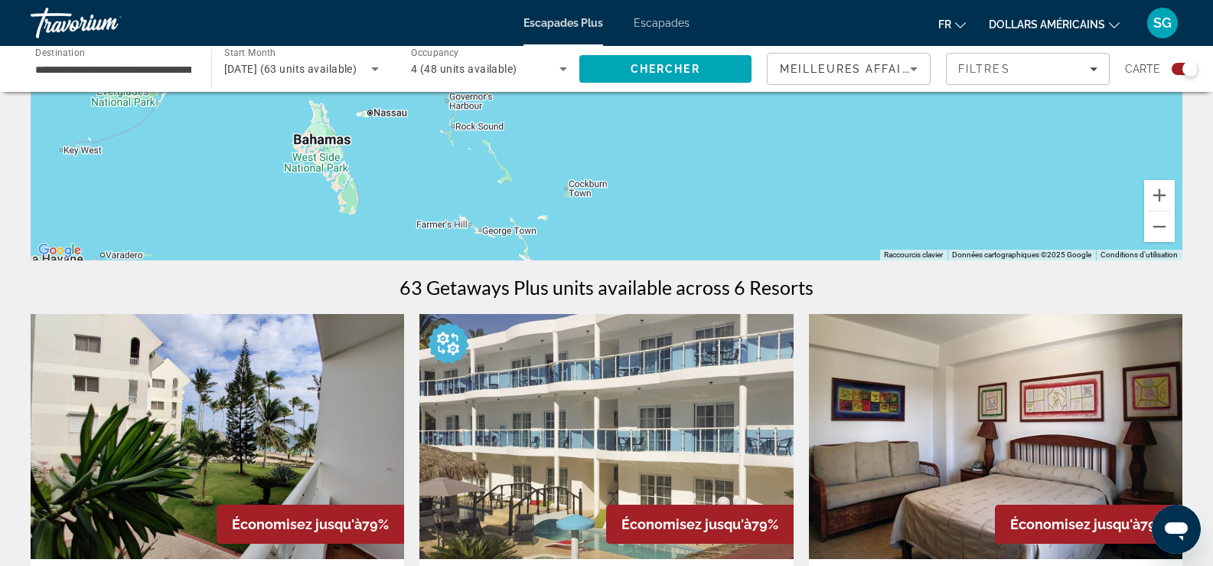
drag, startPoint x: 486, startPoint y: 217, endPoint x: 590, endPoint y: 100, distance: 156.7
click at [590, 100] on div "Pour activer le glissement avec le clavier, appuyez sur Alt+Entrée. Une fois ce…" at bounding box center [607, 30] width 1152 height 459
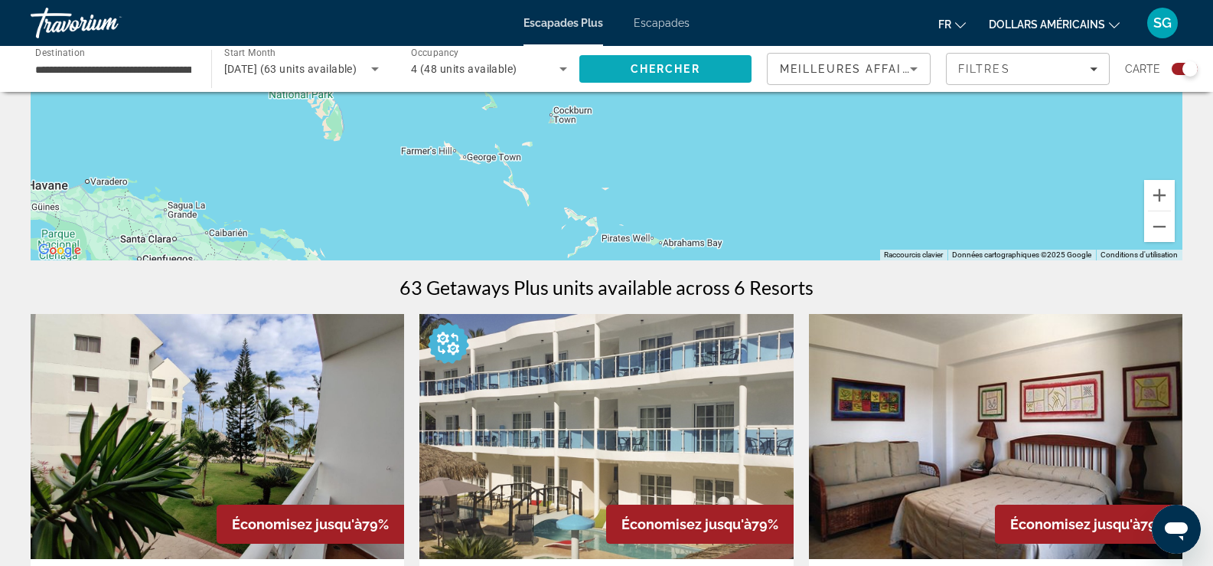
drag, startPoint x: 637, startPoint y: 174, endPoint x: 625, endPoint y: 73, distance: 101.8
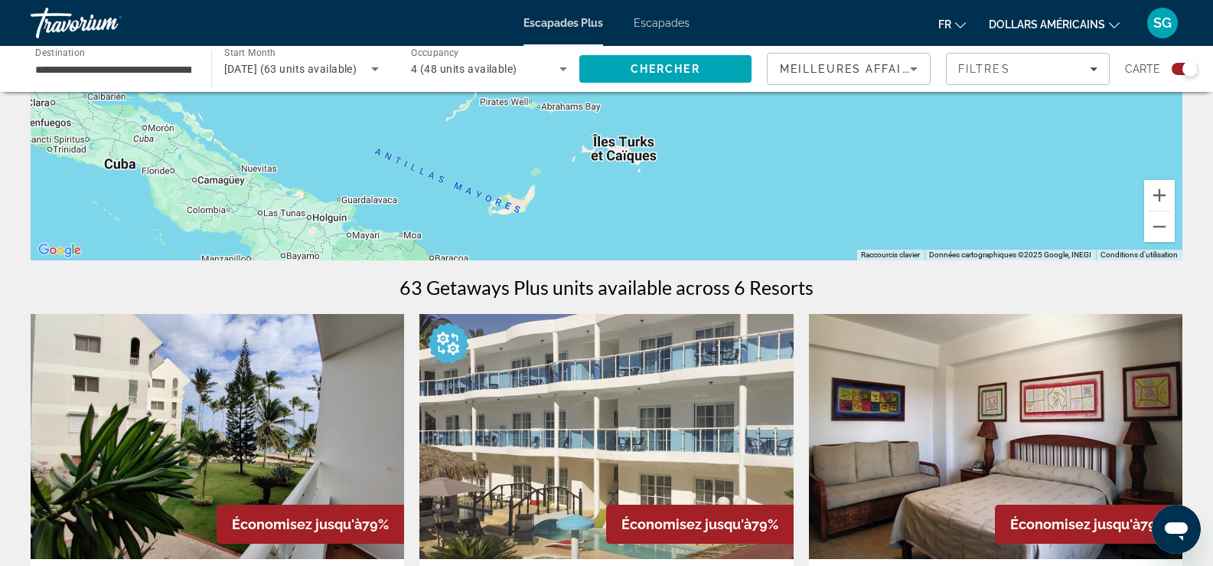
drag, startPoint x: 610, startPoint y: 171, endPoint x: 483, endPoint y: 58, distance: 170.2
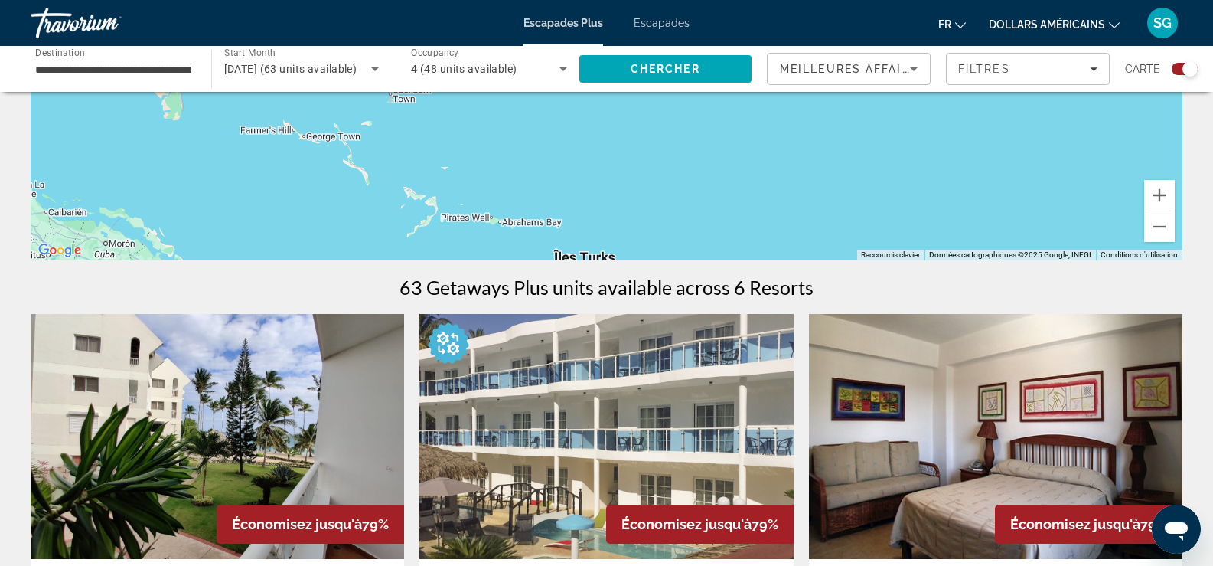
drag, startPoint x: 597, startPoint y: 192, endPoint x: 514, endPoint y: 259, distance: 106.2
click at [514, 259] on div "Pour activer le glissement avec le clavier, appuyez sur Alt+Entrée. Une fois ce…" at bounding box center [607, 30] width 1152 height 459
click at [1163, 194] on button "Zoom avant" at bounding box center [1159, 195] width 31 height 31
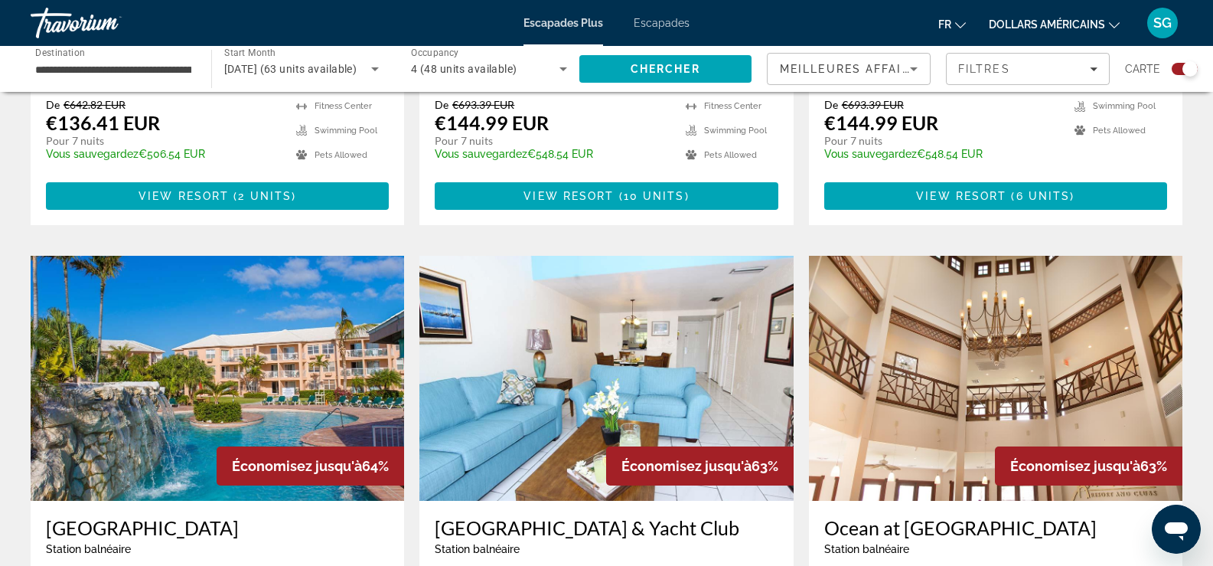
scroll to position [502, 0]
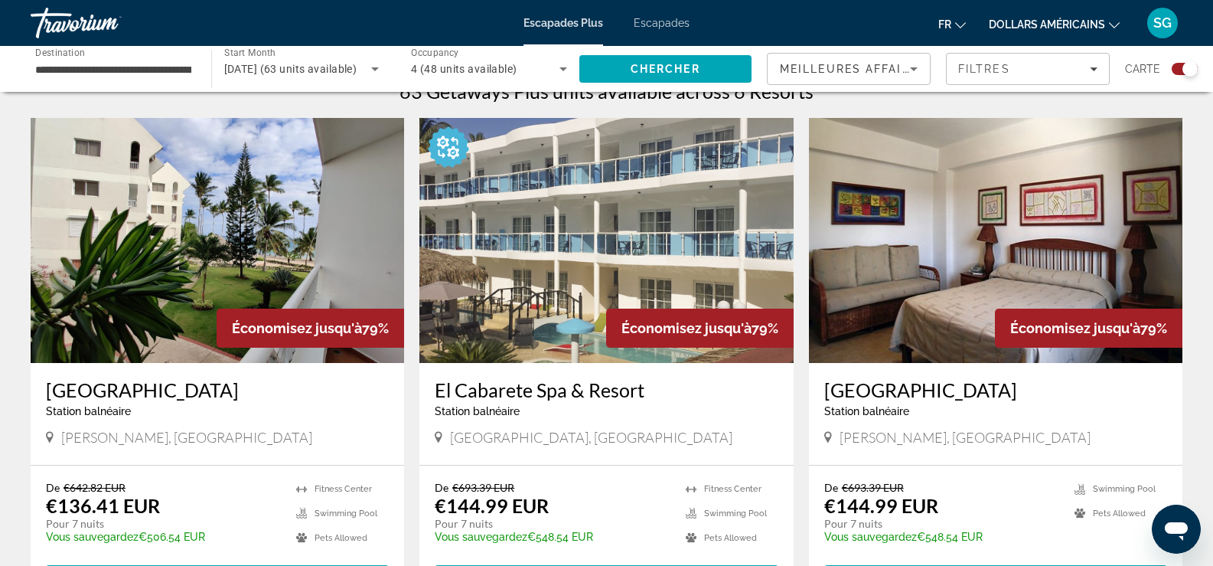
click at [972, 343] on img "Contenu principal" at bounding box center [996, 240] width 374 height 245
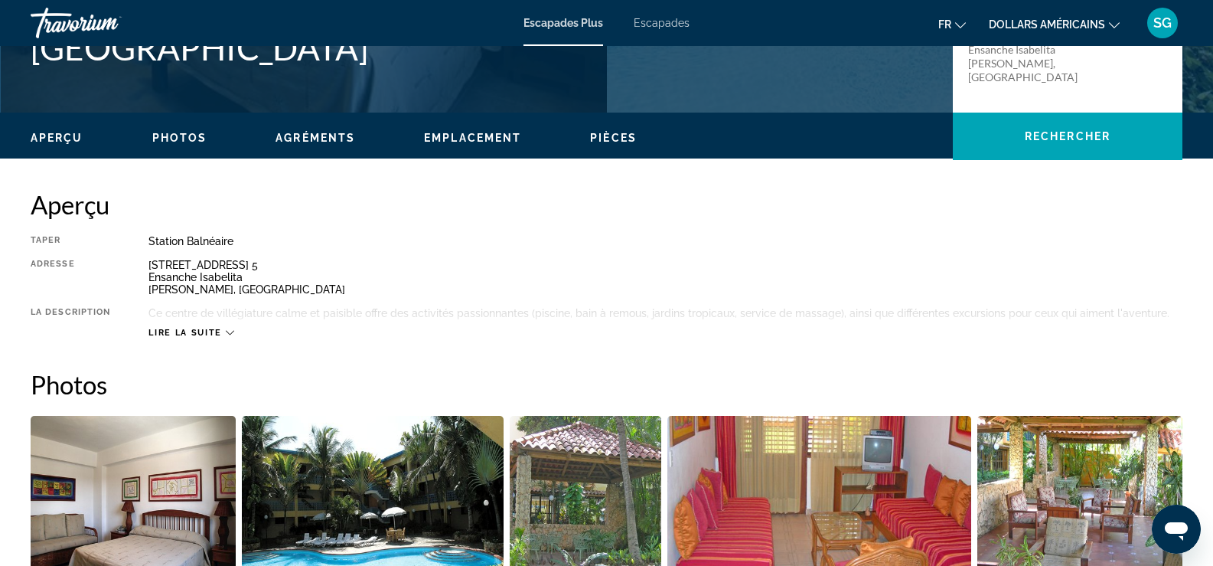
scroll to position [306, 0]
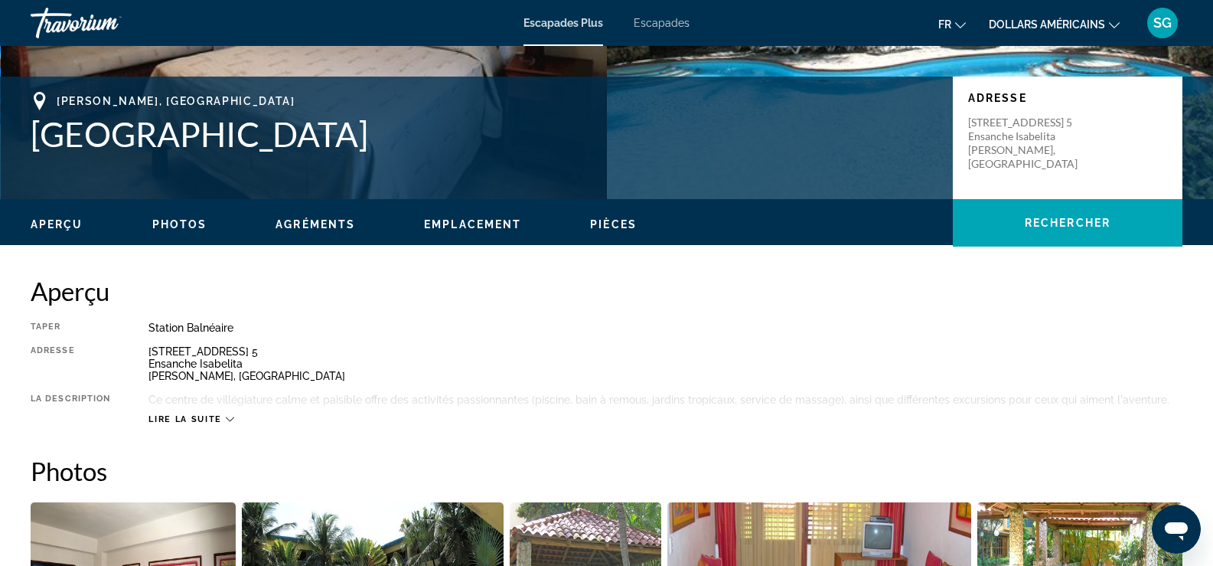
click at [1046, 24] on font "dollars américains" at bounding box center [1047, 24] width 116 height 12
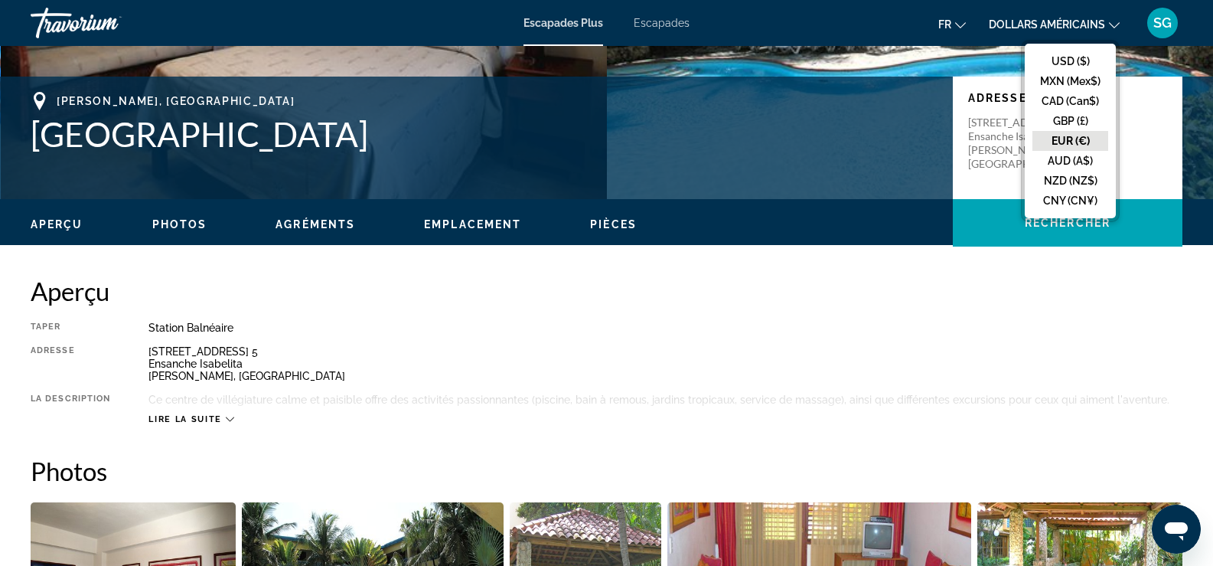
click at [1060, 134] on button "EUR (€)" at bounding box center [1071, 141] width 76 height 20
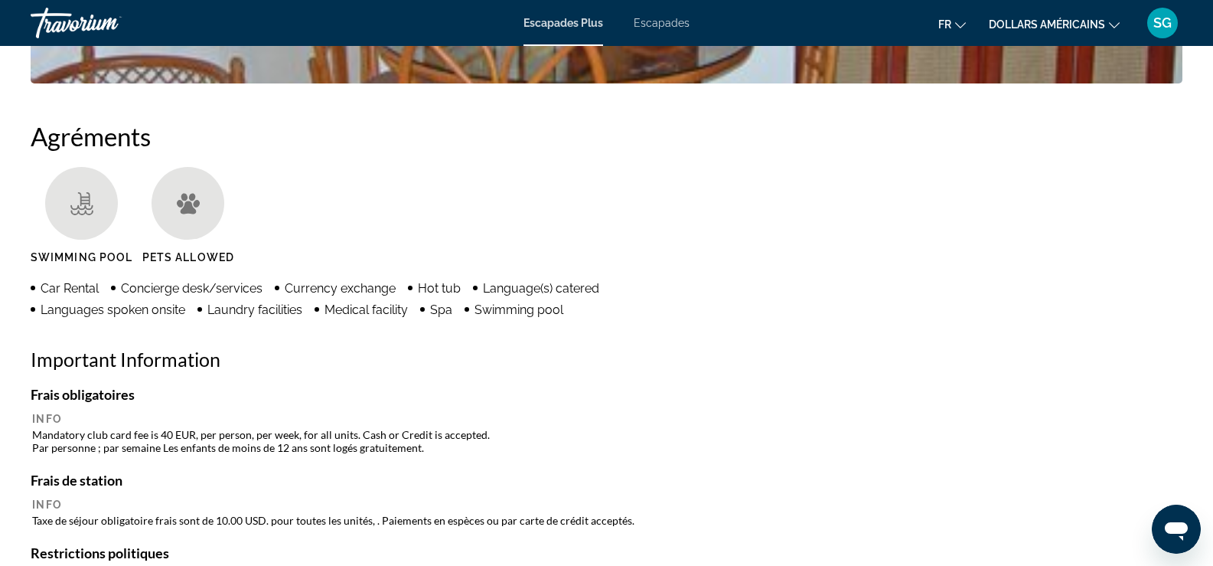
scroll to position [727, 0]
